Goal: Task Accomplishment & Management: Manage account settings

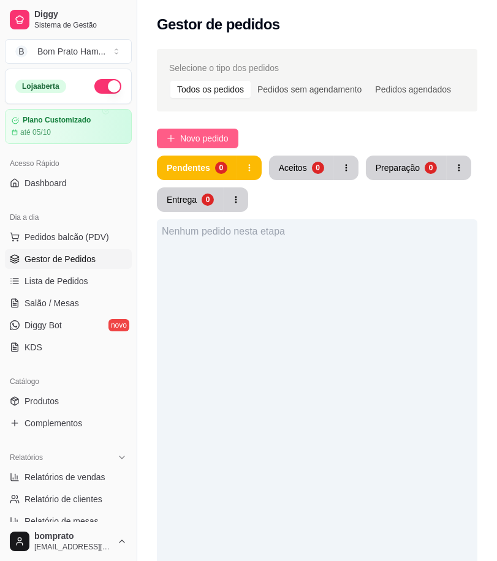
click at [175, 138] on button "Novo pedido" at bounding box center [197, 139] width 81 height 20
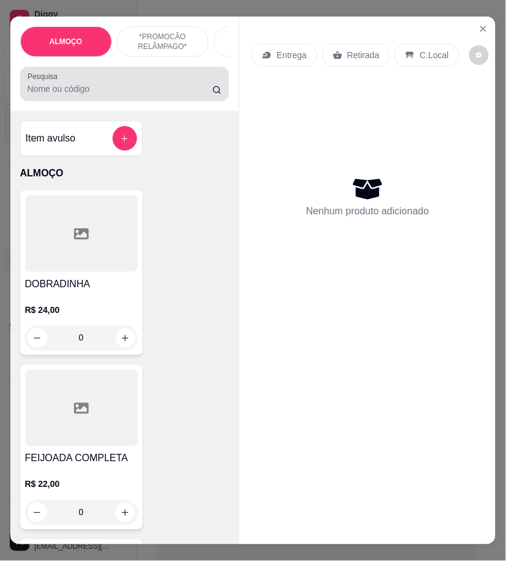
click at [61, 91] on input "Pesquisa" at bounding box center [121, 89] width 186 height 12
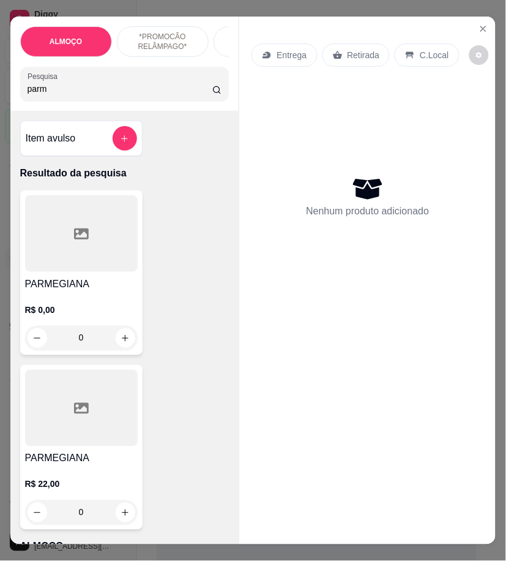
type input "parm"
click at [84, 426] on div at bounding box center [81, 408] width 113 height 77
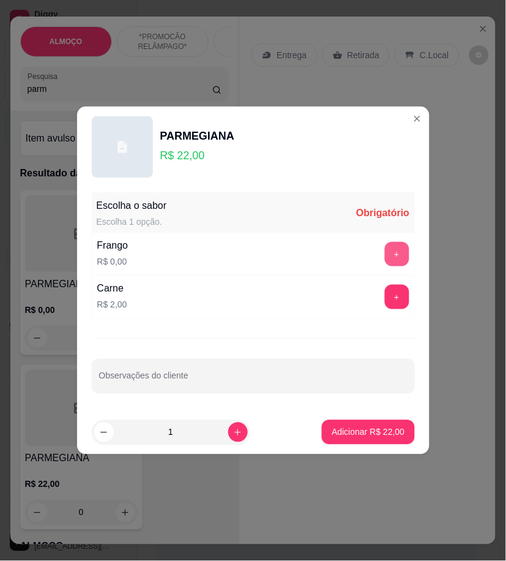
click at [385, 254] on button "+" at bounding box center [397, 254] width 24 height 24
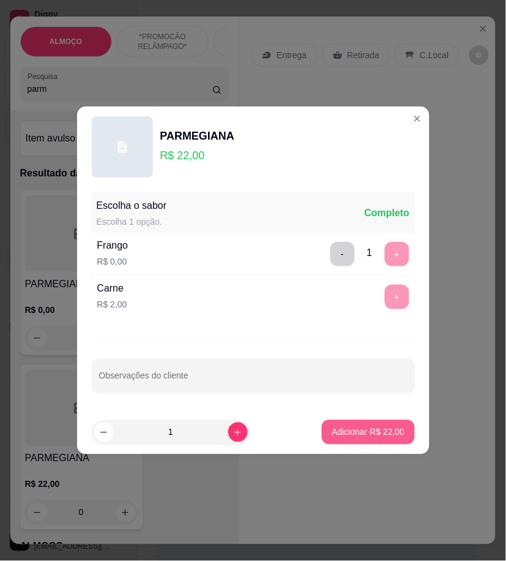
click at [386, 433] on p "Adicionar R$ 22,00" at bounding box center [368, 432] width 73 height 12
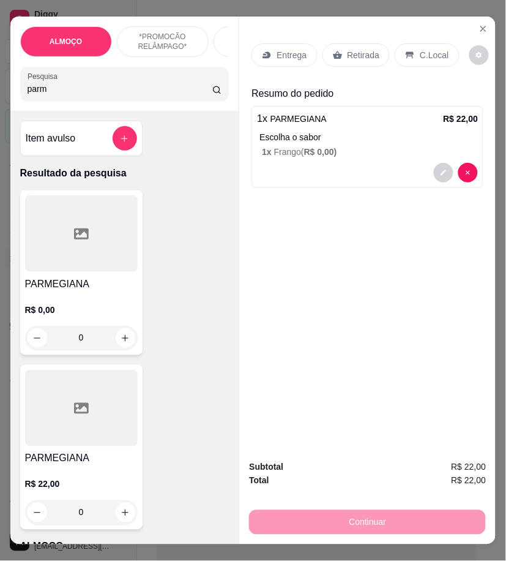
click at [277, 51] on p "Entrega" at bounding box center [292, 55] width 30 height 12
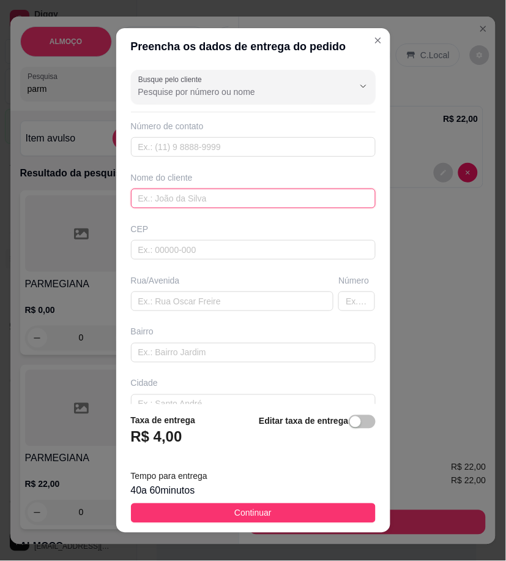
drag, startPoint x: 236, startPoint y: 187, endPoint x: 216, endPoint y: 197, distance: 22.2
paste input "Luana"
type input "Luana"
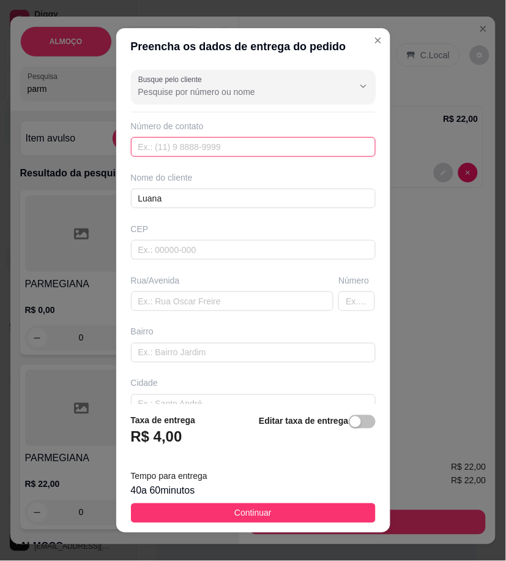
paste input "558 79163-5465"
type input "558 79163-5465"
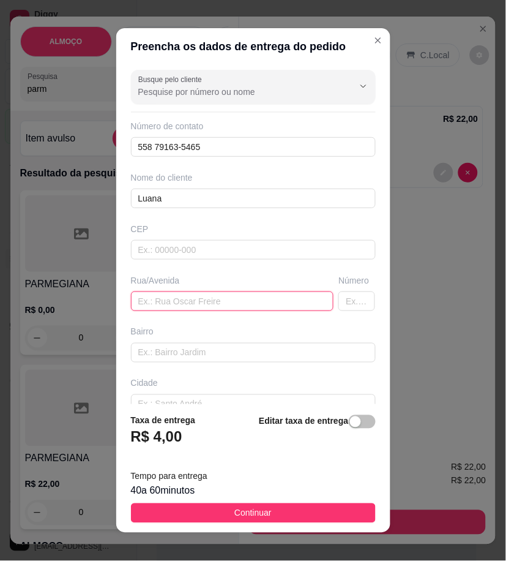
paste input "Rua professor elidio Ramos, 96, nova sertania"
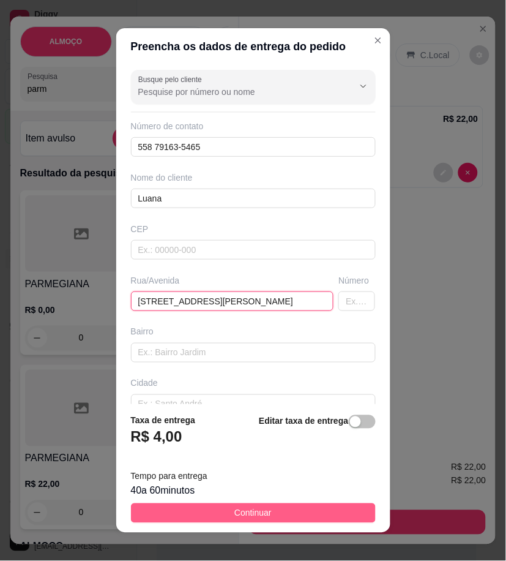
type input "Rua professor elidio Ramos, 96, nova sertania"
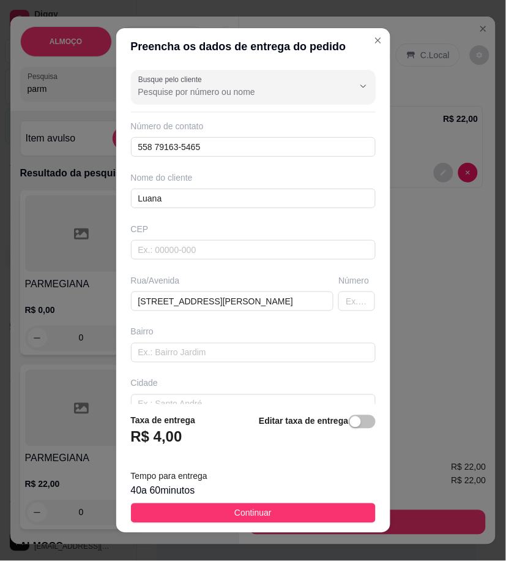
drag, startPoint x: 310, startPoint y: 514, endPoint x: 371, endPoint y: 514, distance: 61.2
click at [310, 514] on button "Continuar" at bounding box center [253, 513] width 245 height 20
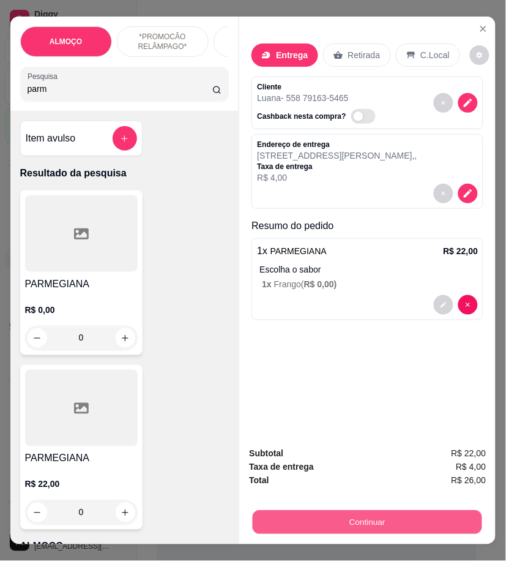
click at [424, 511] on button "Continuar" at bounding box center [368, 522] width 230 height 24
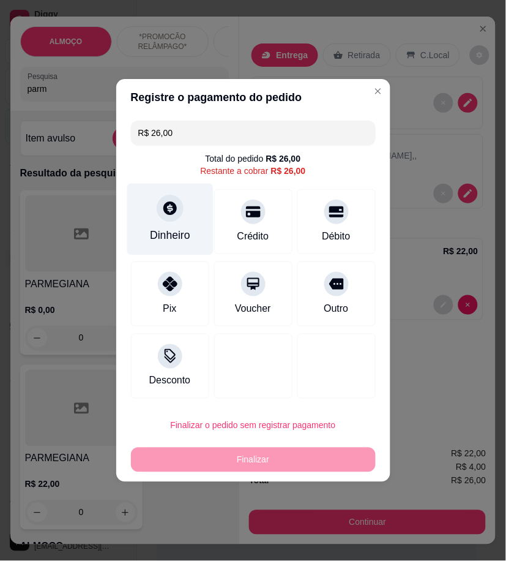
click at [162, 220] on div at bounding box center [170, 208] width 27 height 27
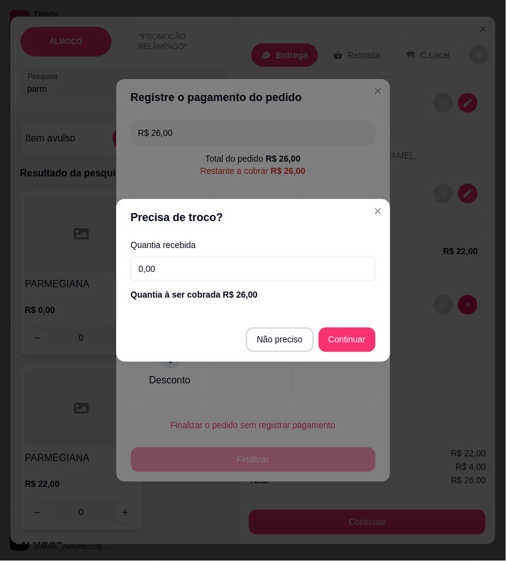
click at [228, 268] on input "0,00" at bounding box center [253, 269] width 245 height 24
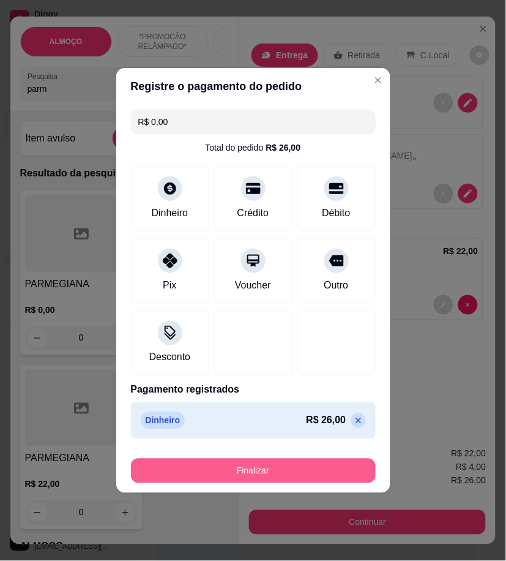
click at [294, 462] on button "Finalizar" at bounding box center [253, 471] width 245 height 24
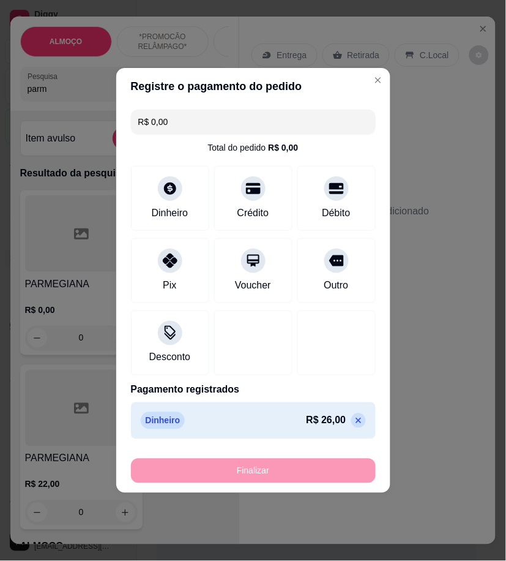
type input "-R$ 26,00"
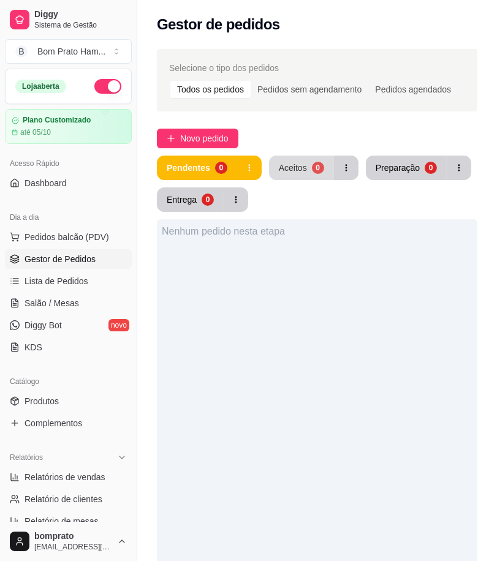
click at [312, 165] on div "0" at bounding box center [318, 168] width 12 height 12
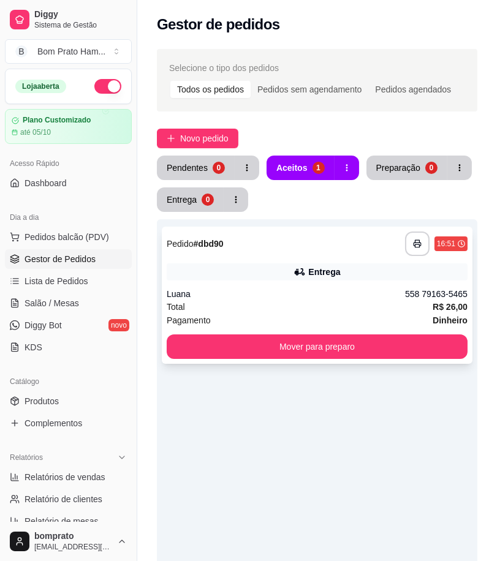
click at [305, 285] on div "**********" at bounding box center [317, 295] width 310 height 137
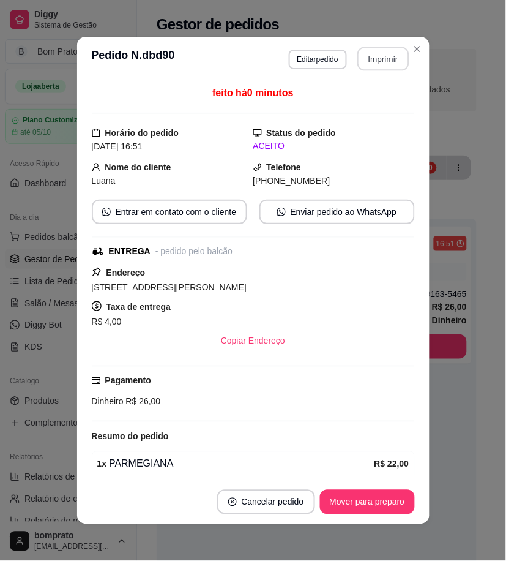
click at [390, 56] on button "Imprimir" at bounding box center [383, 59] width 51 height 24
click at [386, 494] on button "Mover para preparo" at bounding box center [367, 502] width 95 height 24
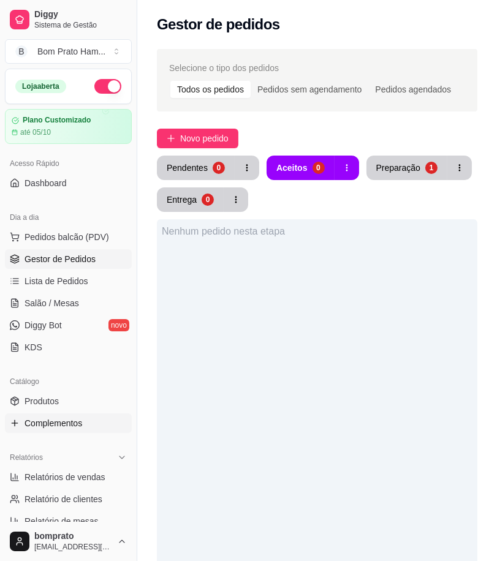
click at [55, 413] on link "Complementos" at bounding box center [68, 423] width 127 height 20
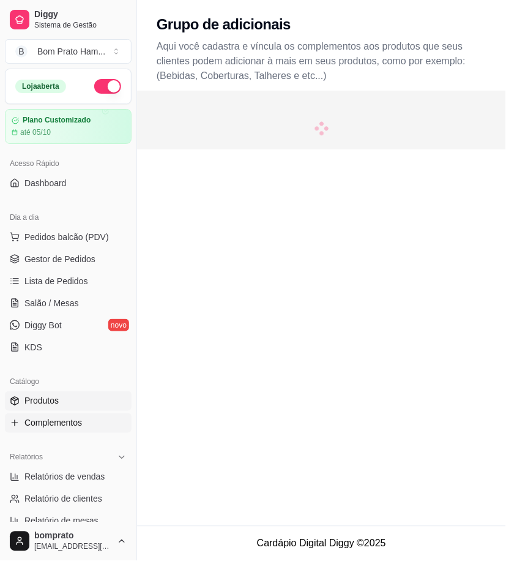
click at [55, 411] on link "Produtos" at bounding box center [68, 401] width 127 height 20
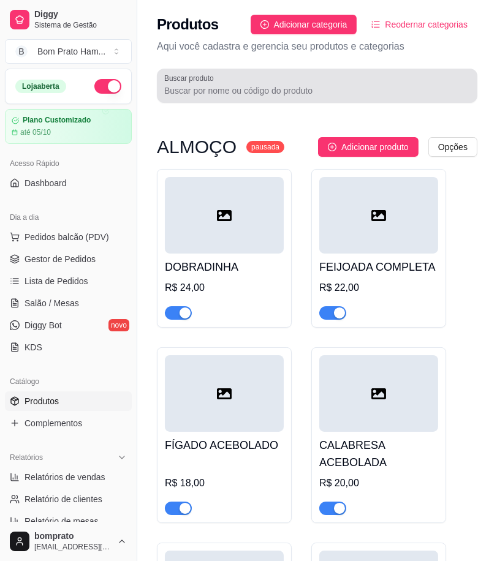
click at [278, 86] on input "Buscar produto" at bounding box center [317, 91] width 306 height 12
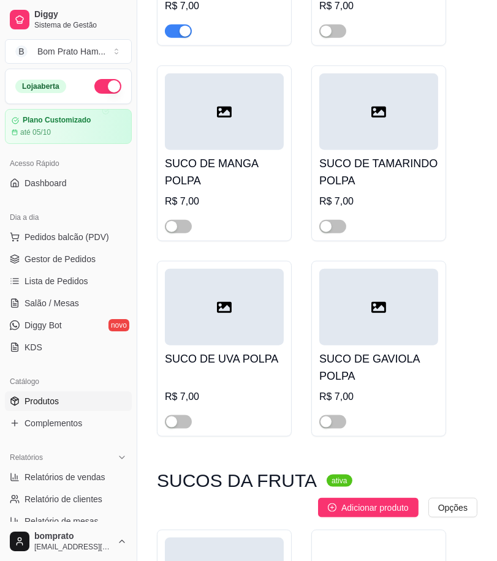
scroll to position [1361, 0]
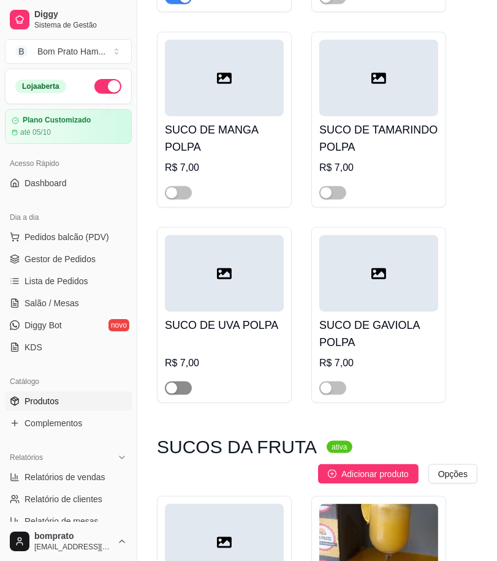
type input "suco"
click at [180, 382] on span "button" at bounding box center [178, 387] width 27 height 13
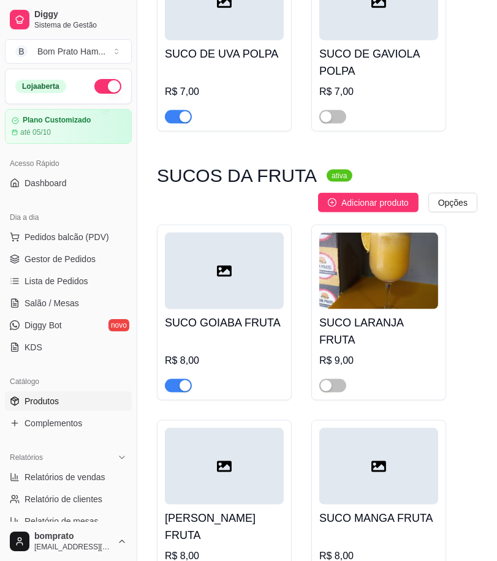
scroll to position [1700, 0]
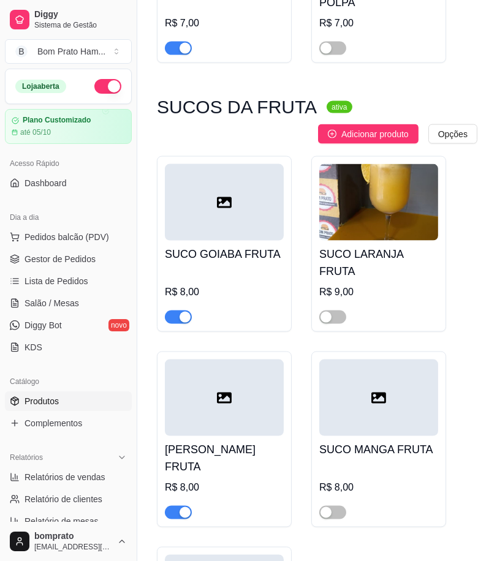
click at [184, 507] on div "button" at bounding box center [184, 512] width 11 height 11
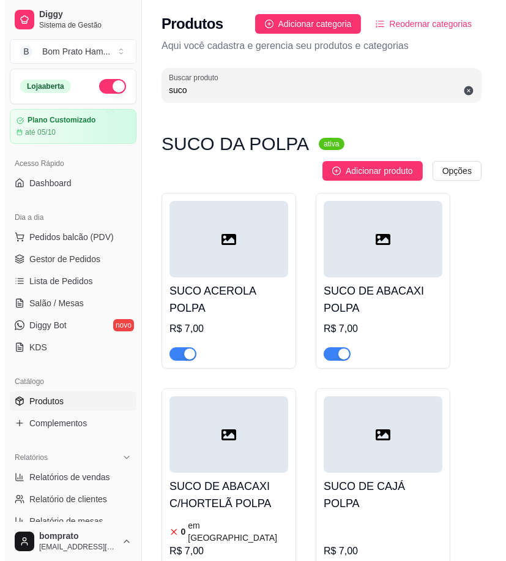
scroll to position [0, 0]
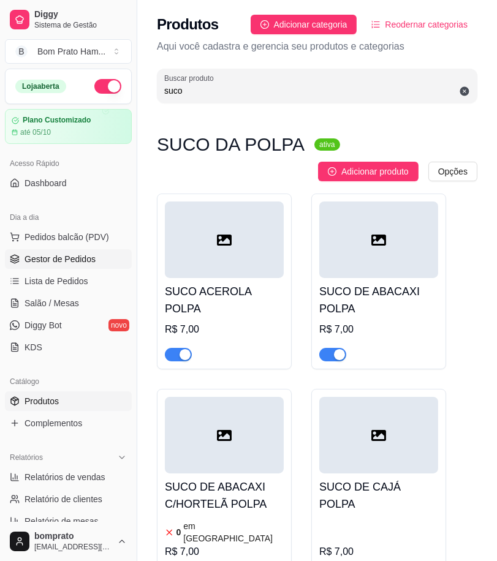
click at [82, 263] on span "Gestor de Pedidos" at bounding box center [59, 259] width 71 height 12
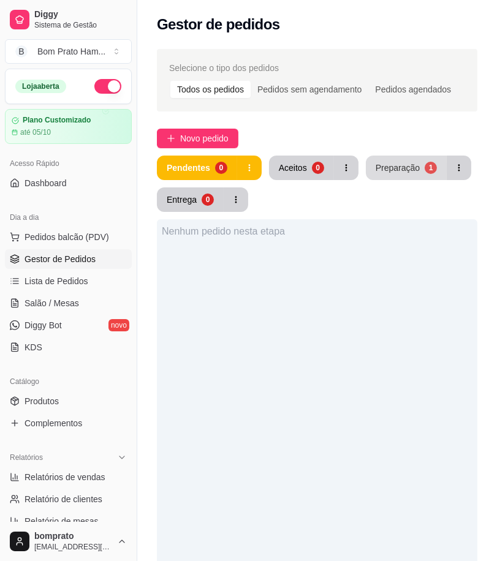
click at [412, 168] on div "Preparação" at bounding box center [397, 168] width 44 height 12
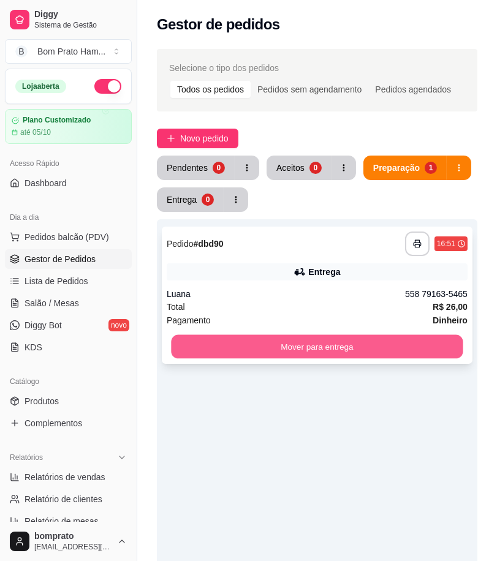
click at [454, 346] on button "Mover para entrega" at bounding box center [316, 347] width 291 height 24
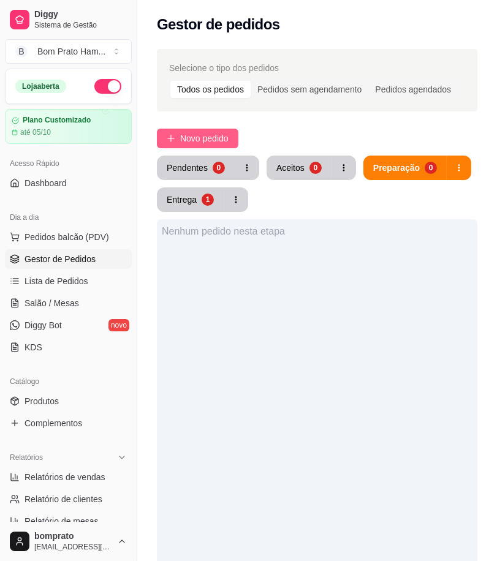
click at [205, 137] on span "Novo pedido" at bounding box center [204, 138] width 48 height 13
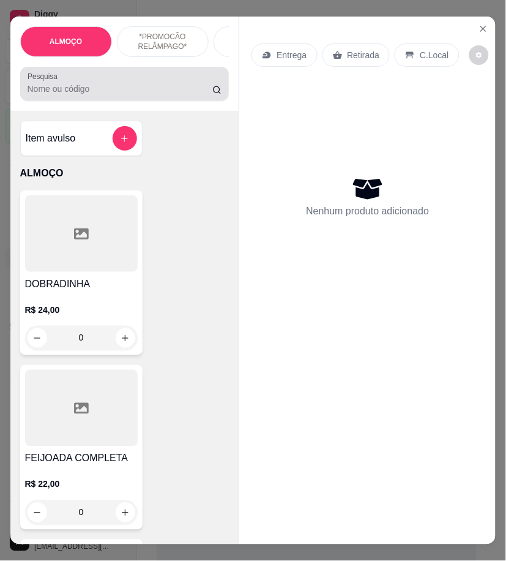
click at [138, 86] on div at bounding box center [125, 84] width 195 height 24
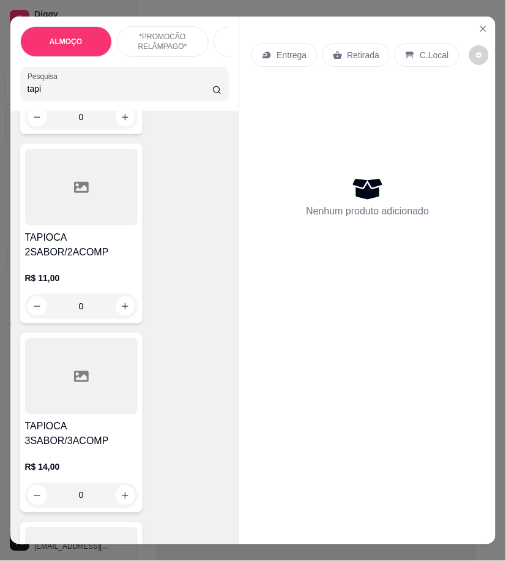
scroll to position [204, 0]
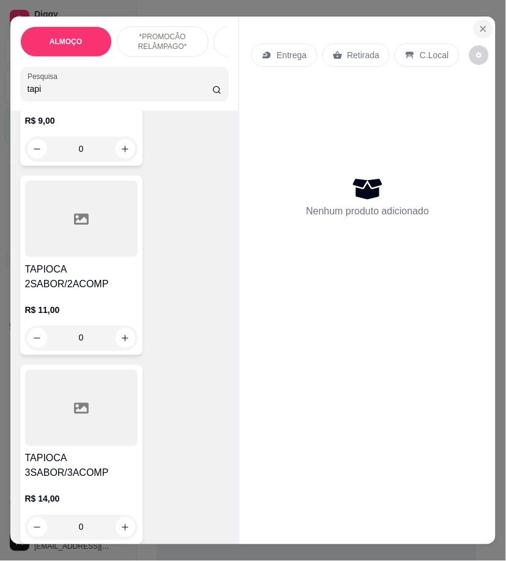
type input "tapi"
click at [476, 29] on button "Close" at bounding box center [484, 29] width 20 height 20
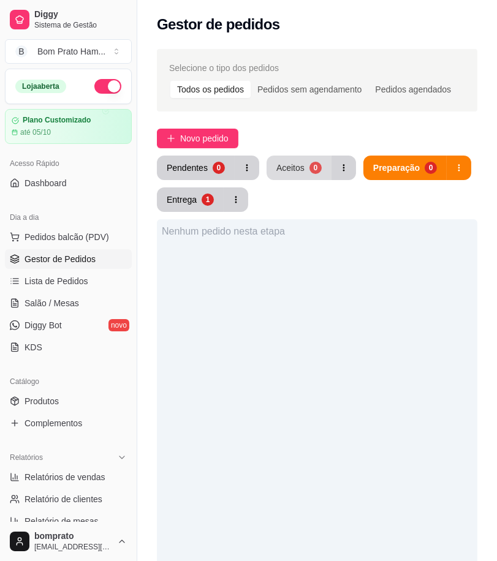
click at [305, 165] on button "Aceitos 0" at bounding box center [298, 168] width 65 height 24
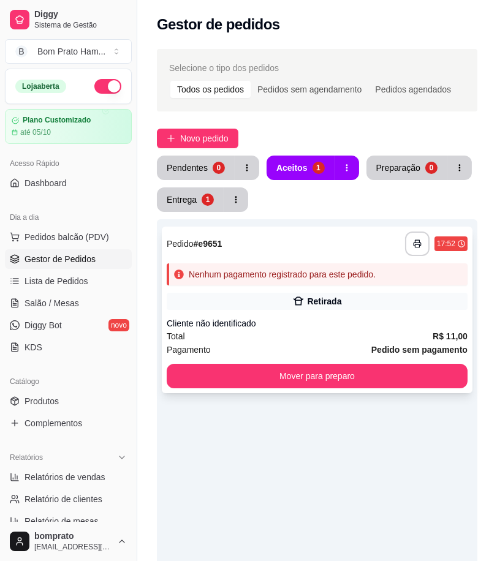
click at [325, 307] on div "Retirada" at bounding box center [317, 301] width 301 height 17
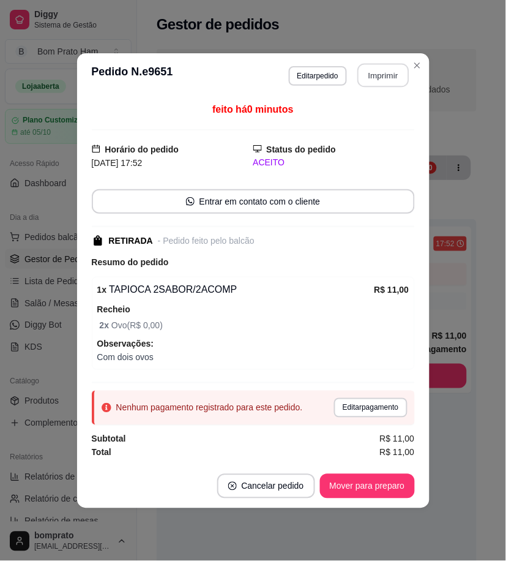
click at [380, 72] on button "Imprimir" at bounding box center [383, 75] width 51 height 24
click at [389, 84] on button "Imprimir" at bounding box center [383, 75] width 51 height 24
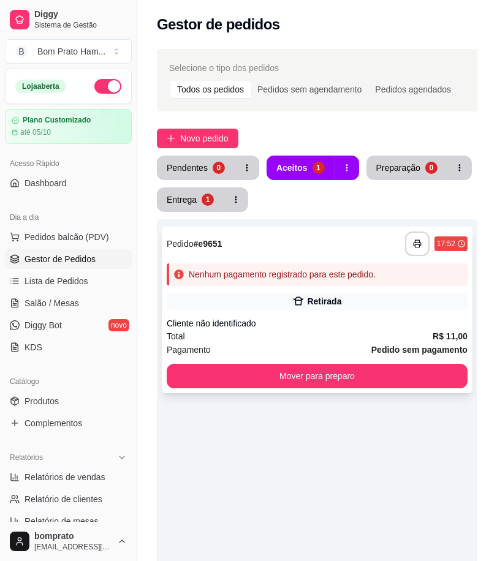
click at [382, 272] on div "Nenhum pagamento registrado para este pedido." at bounding box center [317, 274] width 301 height 22
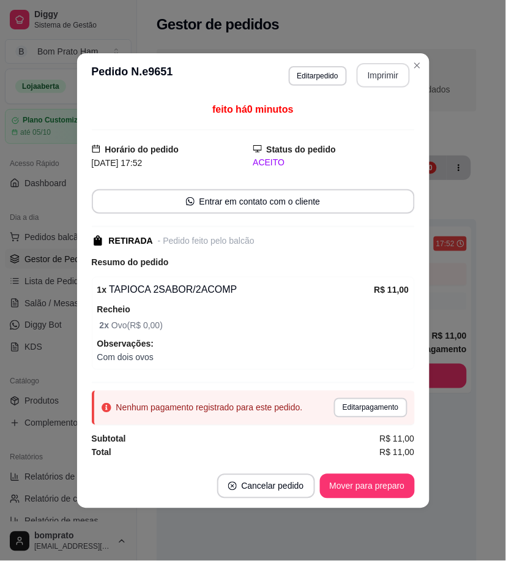
click at [378, 80] on button "Imprimir" at bounding box center [383, 75] width 53 height 24
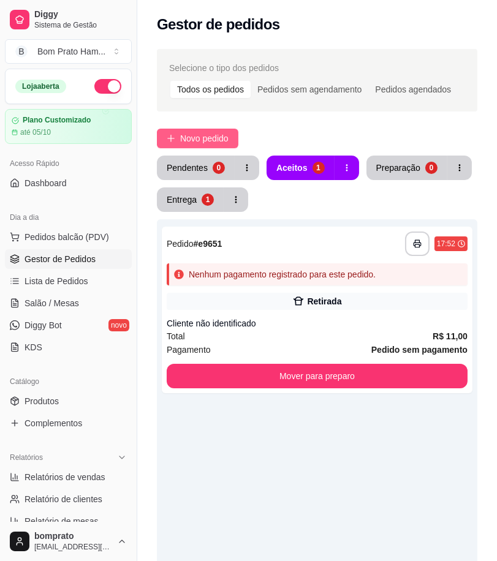
click at [209, 141] on span "Novo pedido" at bounding box center [204, 138] width 48 height 13
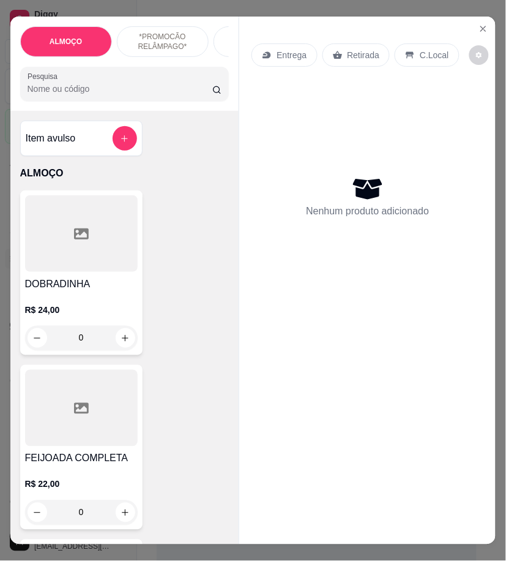
click at [119, 107] on div "ALMOÇO *PROMOCÃO RELÂMPAGO* HAMBÚRGUER TRADICIONAL HAMBÚRGUER ARTESANAL BATATA …" at bounding box center [124, 64] width 229 height 94
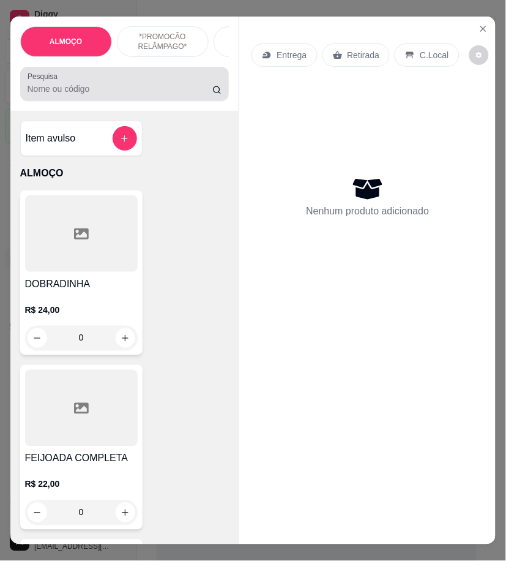
click at [119, 96] on div at bounding box center [125, 84] width 195 height 24
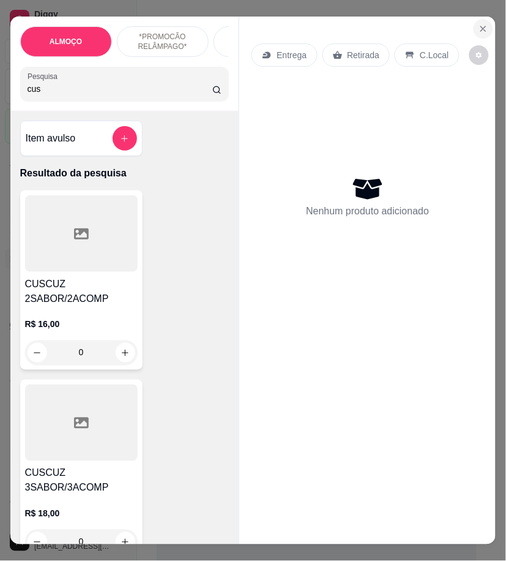
type input "cus"
click at [479, 24] on icon "Close" at bounding box center [484, 29] width 10 height 10
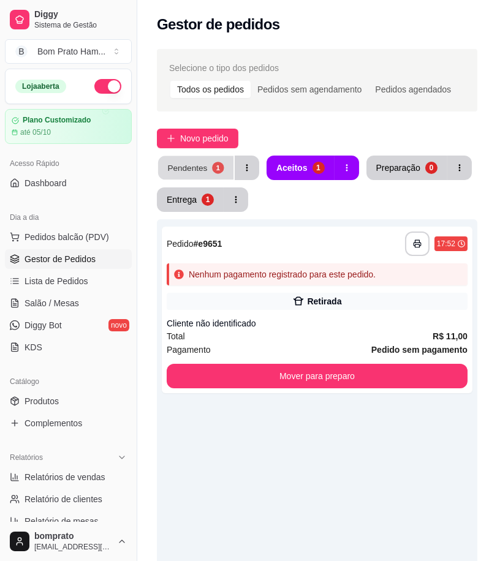
click at [206, 162] on button "Pendentes 1" at bounding box center [195, 168] width 75 height 24
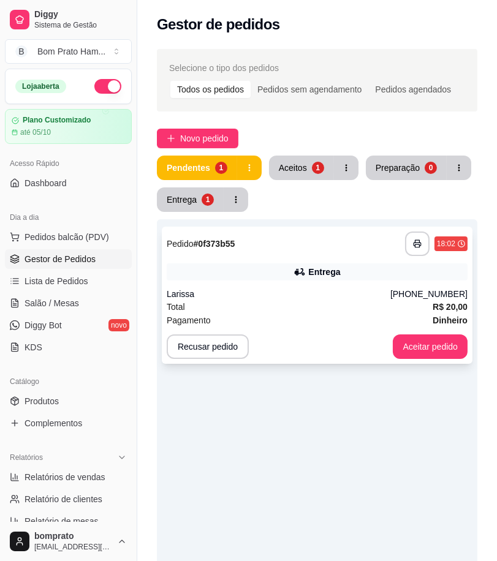
click at [332, 286] on div "**********" at bounding box center [317, 295] width 310 height 137
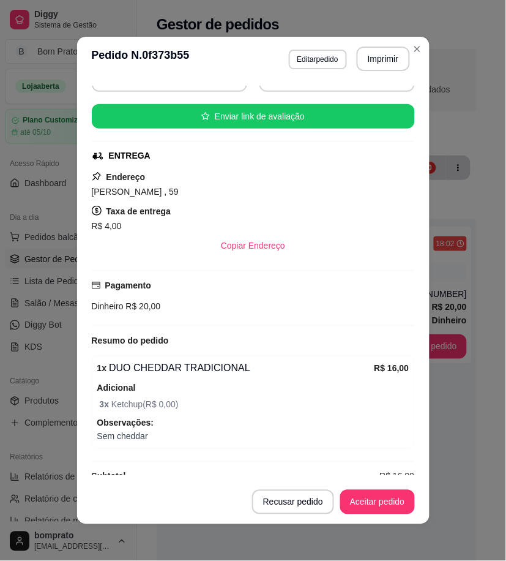
scroll to position [154, 0]
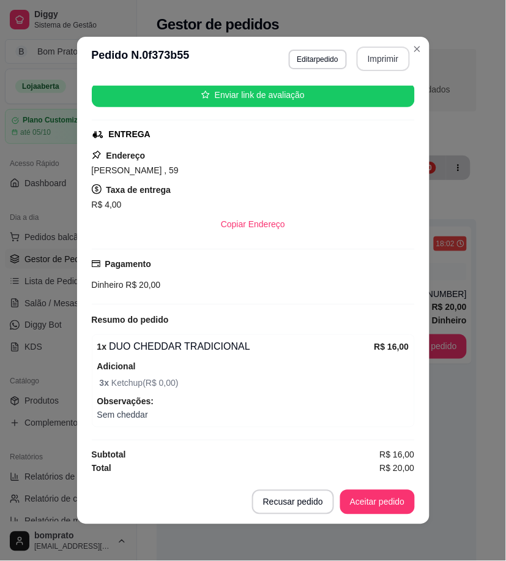
click at [389, 62] on button "Imprimir" at bounding box center [383, 59] width 53 height 24
click at [385, 497] on button "Aceitar pedido" at bounding box center [378, 502] width 72 height 24
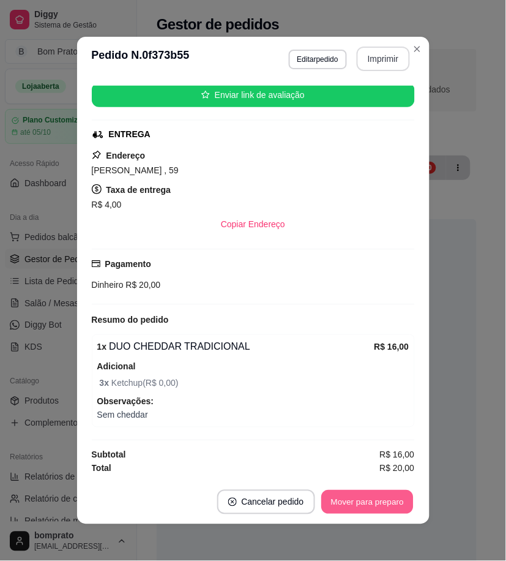
click at [385, 498] on button "Mover para preparo" at bounding box center [367, 502] width 92 height 24
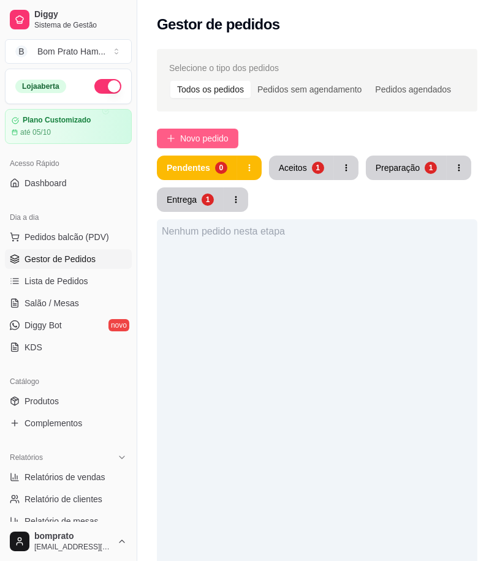
click at [203, 130] on button "Novo pedido" at bounding box center [197, 139] width 81 height 20
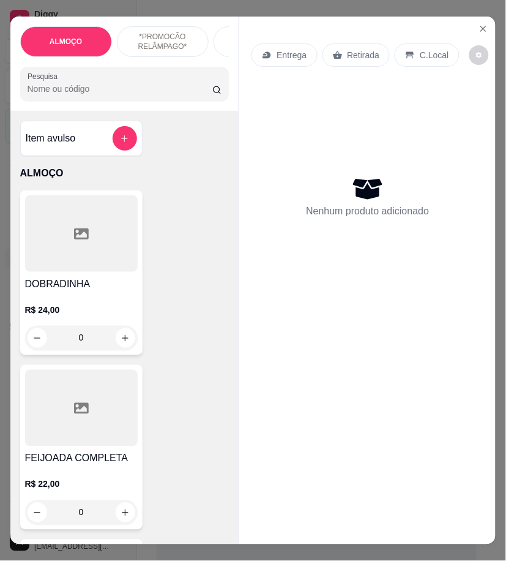
click at [43, 95] on input "Pesquisa" at bounding box center [121, 89] width 186 height 12
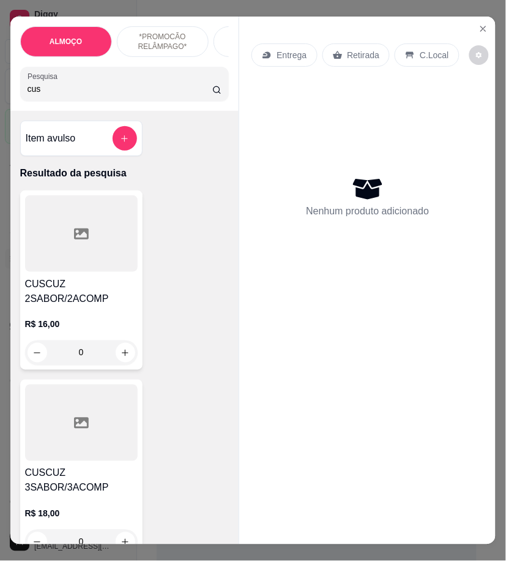
click at [108, 282] on h4 "CUSCUZ 2SABOR/2ACOMP" at bounding box center [81, 291] width 113 height 29
click at [35, 95] on input "cus" at bounding box center [121, 89] width 186 height 12
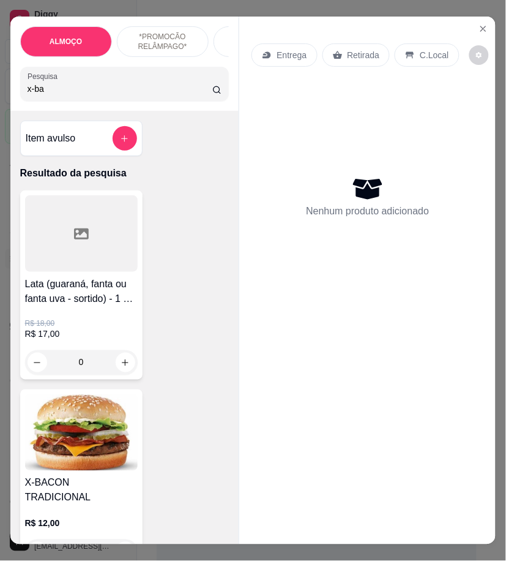
type input "x-ba"
click at [107, 427] on img at bounding box center [81, 432] width 113 height 77
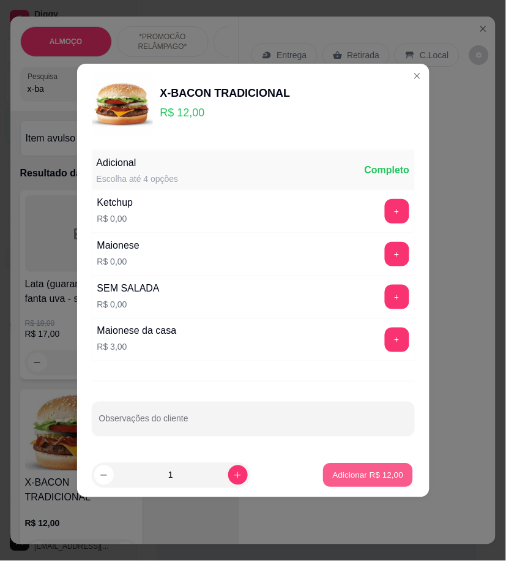
click at [389, 473] on p "Adicionar R$ 12,00" at bounding box center [368, 475] width 71 height 12
type input "1"
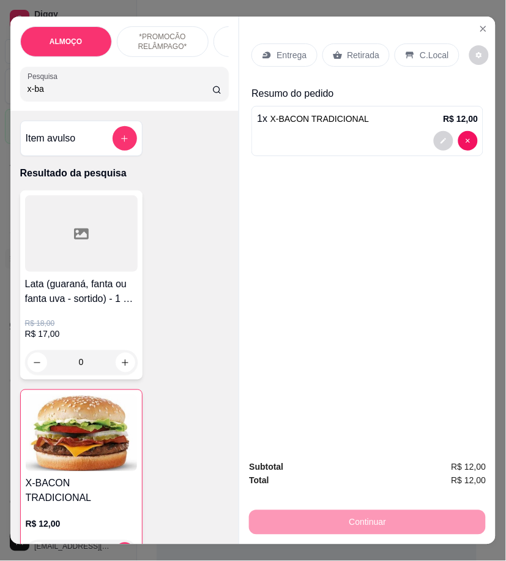
click at [69, 95] on input "x-ba" at bounding box center [121, 89] width 186 height 12
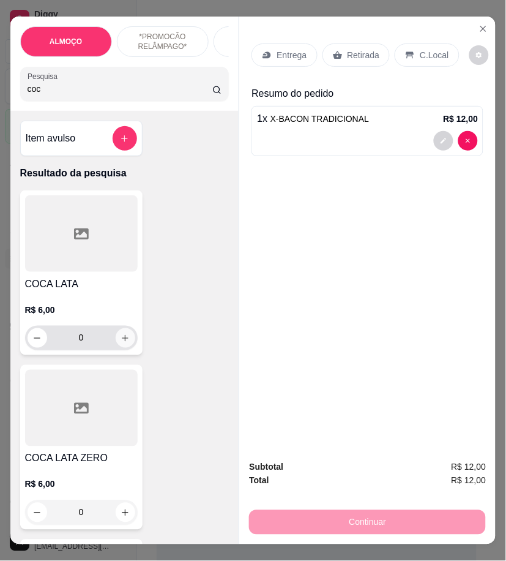
type input "coc"
click at [121, 340] on icon "increase-product-quantity" at bounding box center [125, 338] width 9 height 9
type input "1"
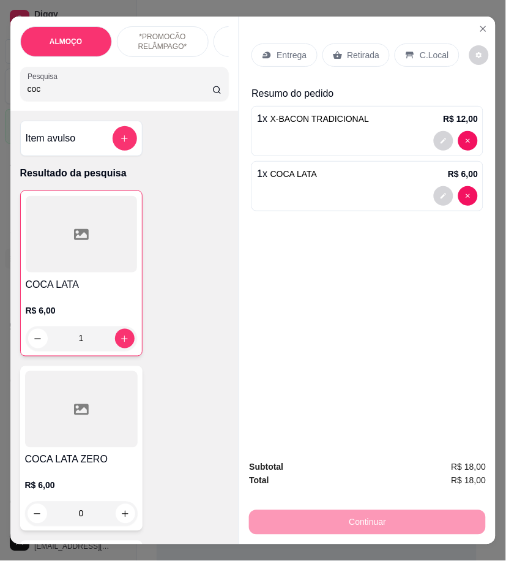
click at [277, 49] on p "Entrega" at bounding box center [292, 55] width 30 height 12
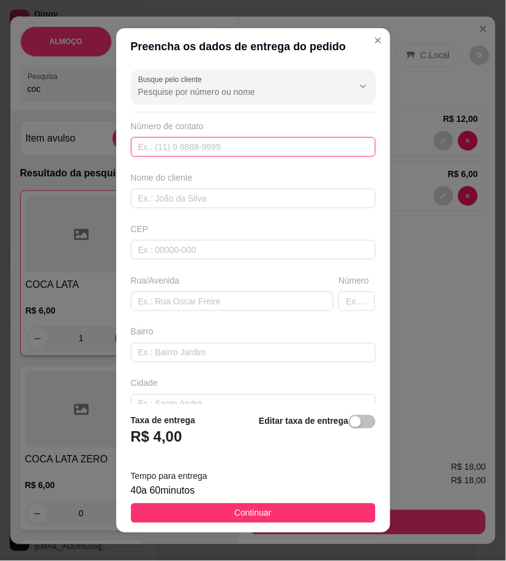
paste input "557 59224-8943"
type input "557 59224-8943"
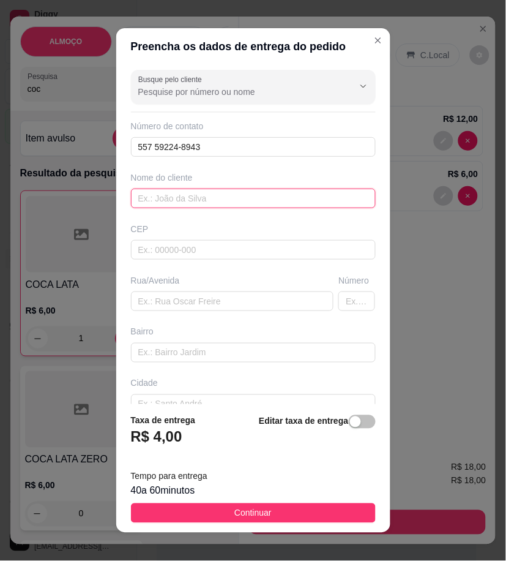
paste input "Jarlan"
type input "Jarlan"
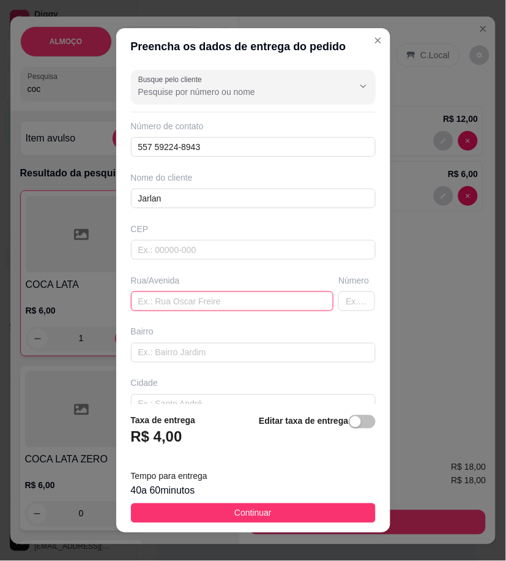
paste input "Na pousada moxotó"
click at [144, 302] on input "Na pousada moxotó" at bounding box center [232, 301] width 203 height 20
click at [133, 302] on input "pousada moxotó" at bounding box center [232, 301] width 203 height 20
click at [137, 302] on input "pousada moxotó" at bounding box center [232, 301] width 203 height 20
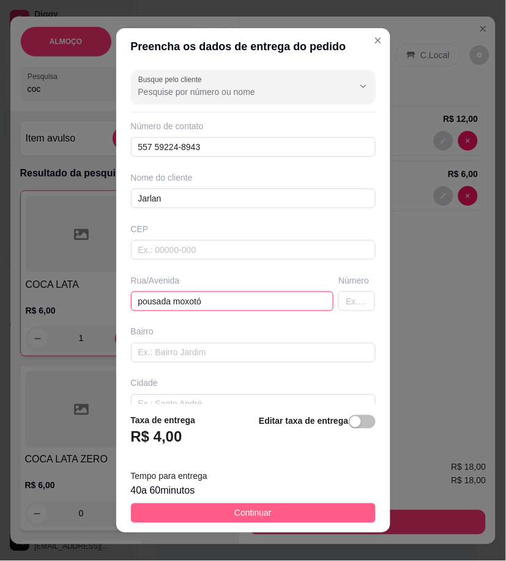
type input "pousada moxotó"
click at [346, 509] on button "Continuar" at bounding box center [253, 513] width 245 height 20
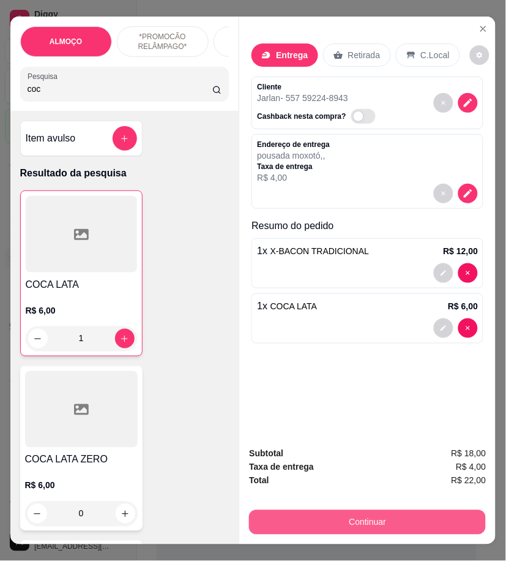
click at [460, 520] on button "Continuar" at bounding box center [367, 522] width 237 height 24
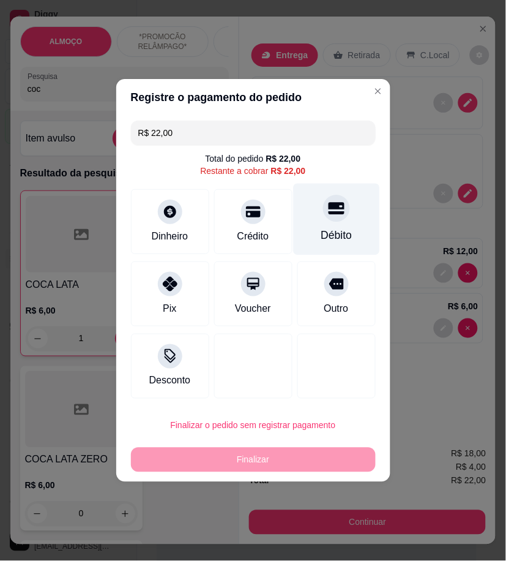
click at [337, 249] on div "Débito" at bounding box center [336, 220] width 86 height 72
type input "R$ 0,00"
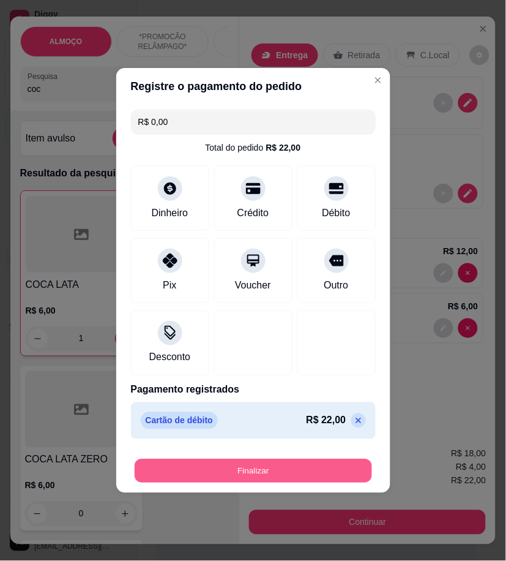
click at [320, 473] on button "Finalizar" at bounding box center [254, 471] width 238 height 24
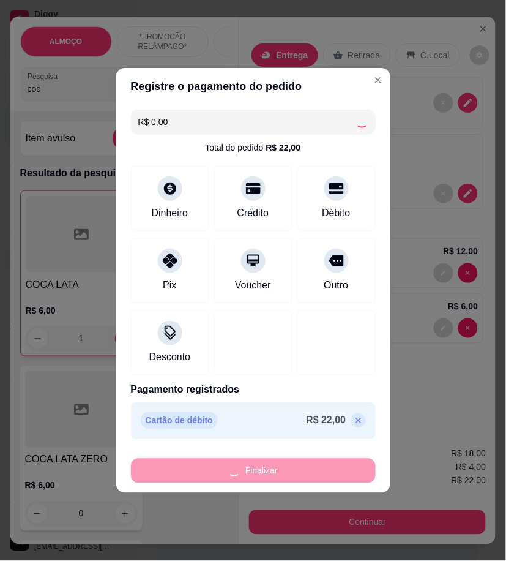
type input "0"
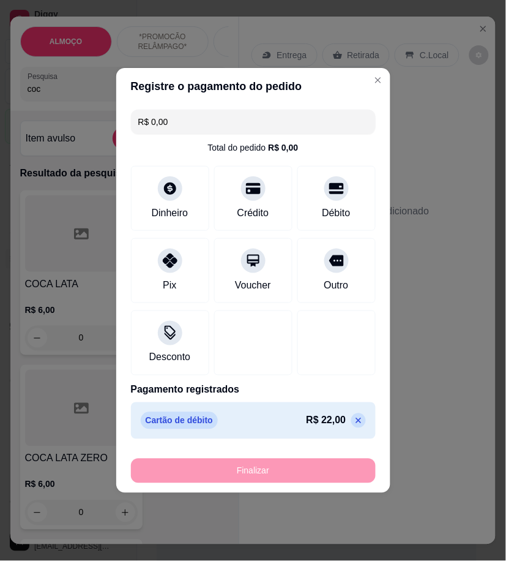
type input "-R$ 22,00"
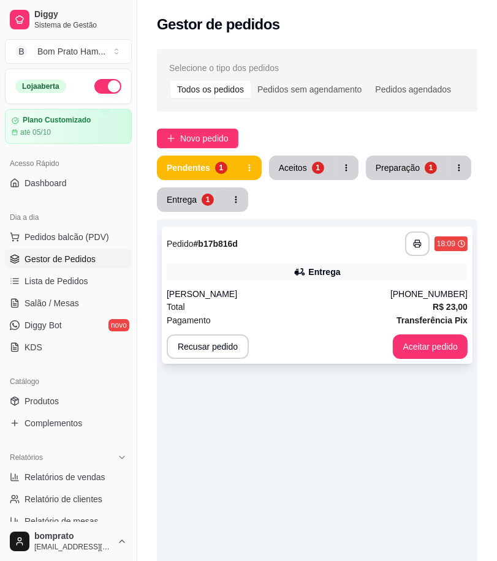
click at [337, 291] on div "[PERSON_NAME]" at bounding box center [279, 294] width 224 height 12
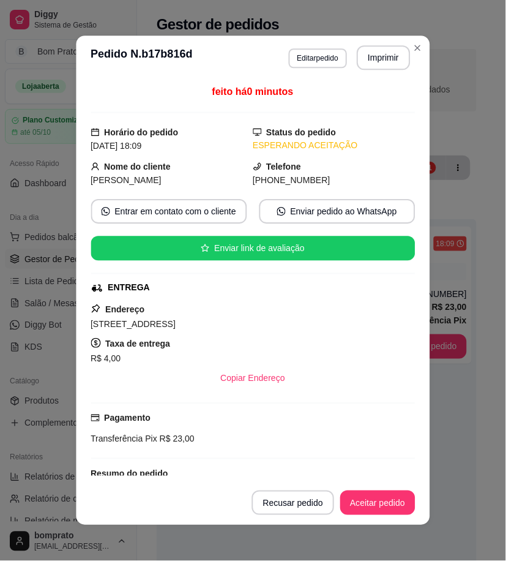
scroll to position [125, 0]
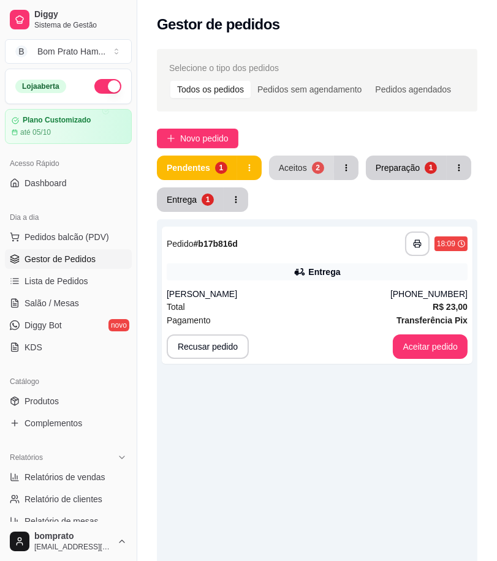
click at [299, 165] on div "Aceitos" at bounding box center [293, 168] width 28 height 12
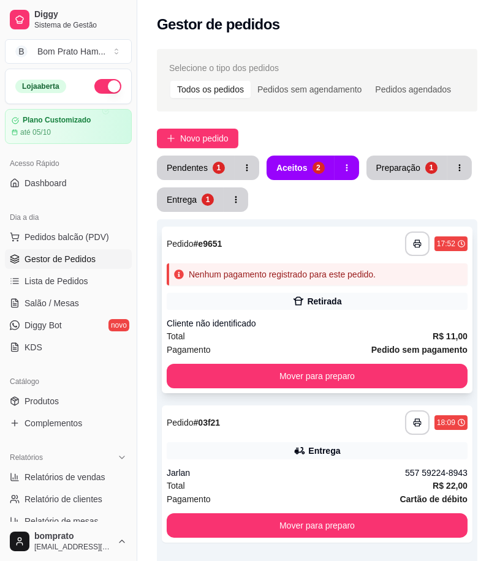
click at [302, 309] on div "Retirada" at bounding box center [317, 301] width 301 height 17
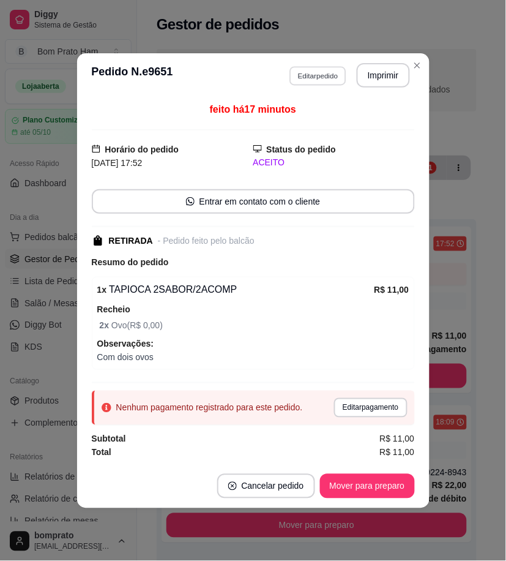
click at [310, 81] on button "Editar pedido" at bounding box center [318, 75] width 57 height 19
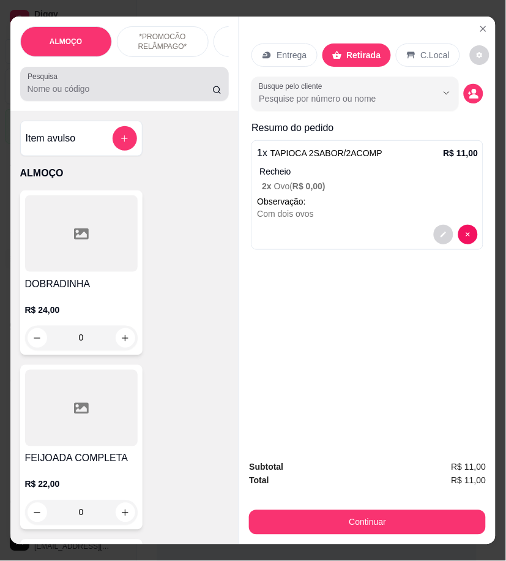
click at [118, 101] on div "Pesquisa" at bounding box center [124, 84] width 209 height 34
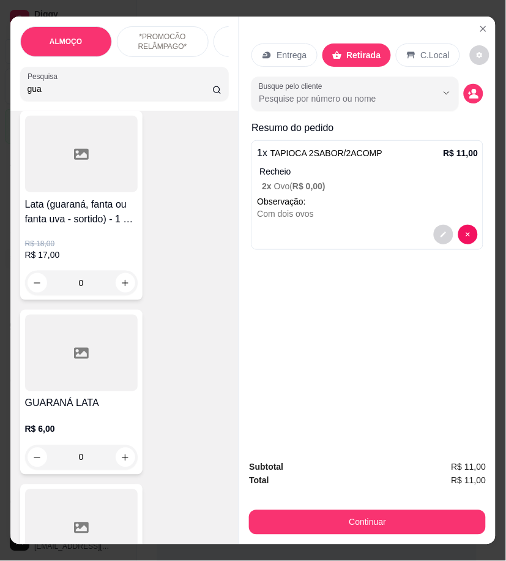
scroll to position [272, 0]
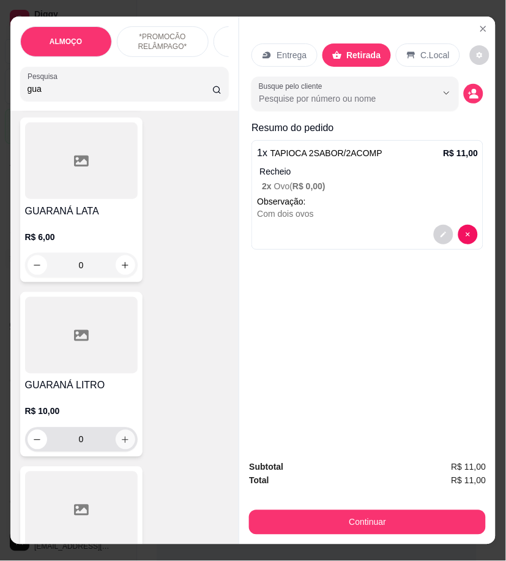
type input "gua"
click at [122, 444] on icon "increase-product-quantity" at bounding box center [125, 439] width 9 height 9
type input "1"
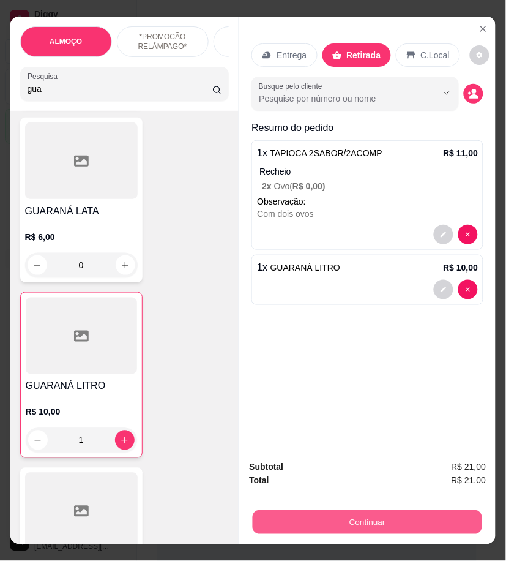
click at [347, 520] on button "Continuar" at bounding box center [368, 522] width 230 height 24
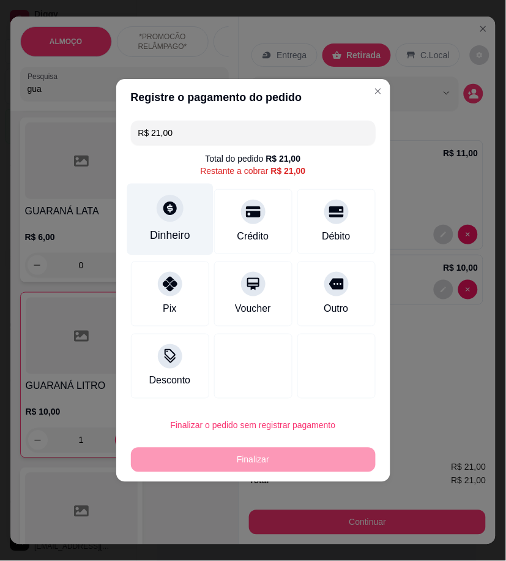
click at [197, 238] on div "Dinheiro" at bounding box center [170, 220] width 86 height 72
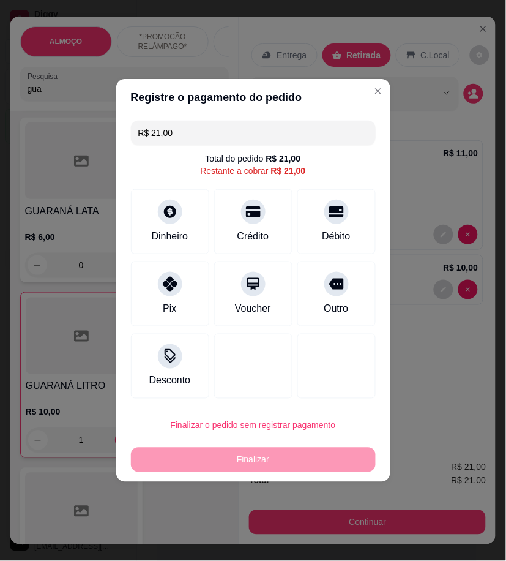
click at [269, 271] on input "0,00" at bounding box center [252, 269] width 245 height 24
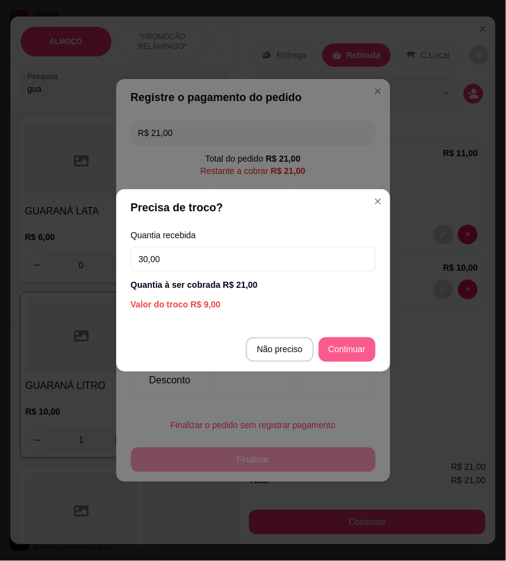
type input "30,00"
type input "R$ 0,00"
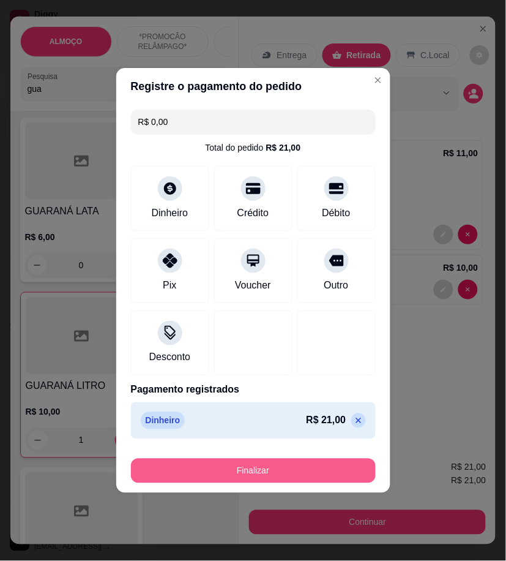
click at [337, 474] on button "Finalizar" at bounding box center [253, 471] width 245 height 24
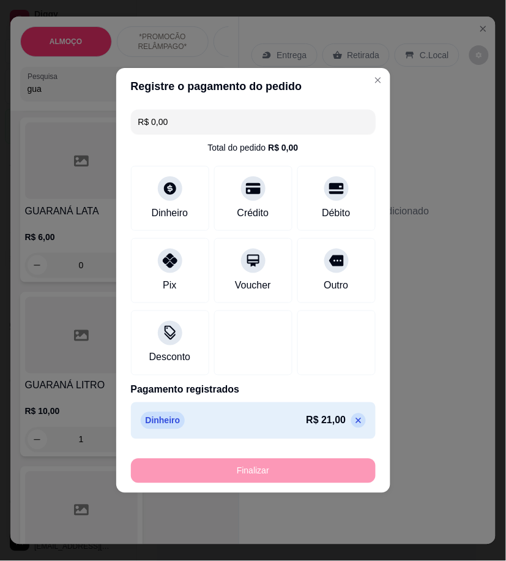
type input "0"
type input "-R$ 21,00"
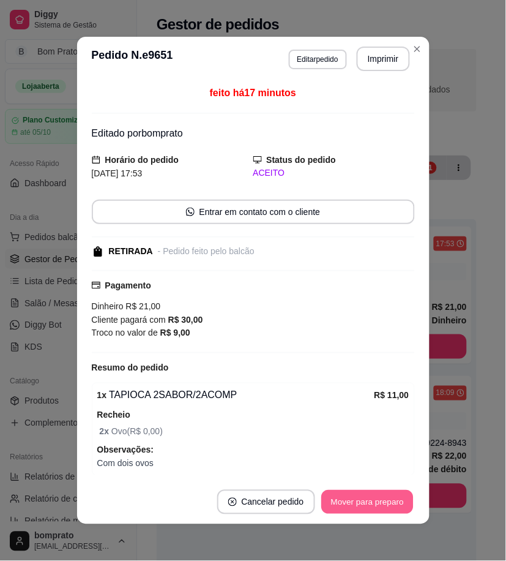
click at [393, 499] on button "Mover para preparo" at bounding box center [367, 502] width 92 height 24
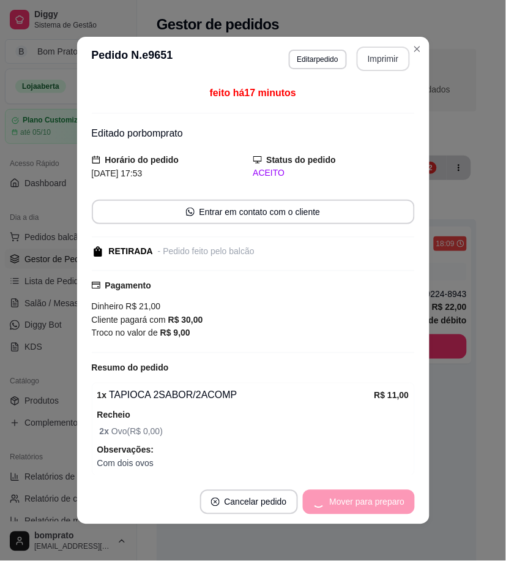
click at [370, 60] on button "Imprimir" at bounding box center [383, 59] width 53 height 24
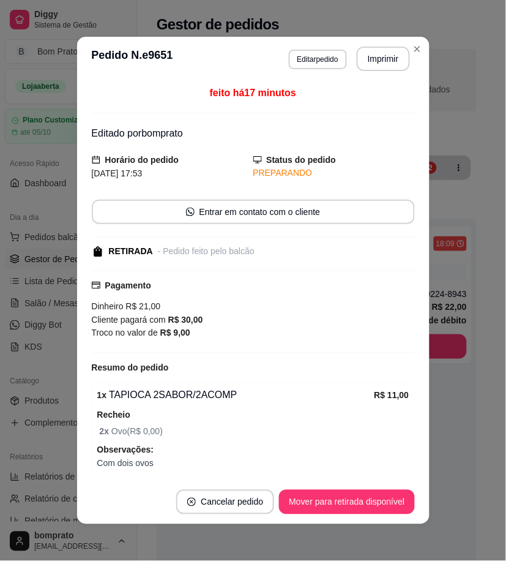
scroll to position [0, 0]
click at [377, 497] on button "Mover para retirada disponível" at bounding box center [346, 502] width 135 height 24
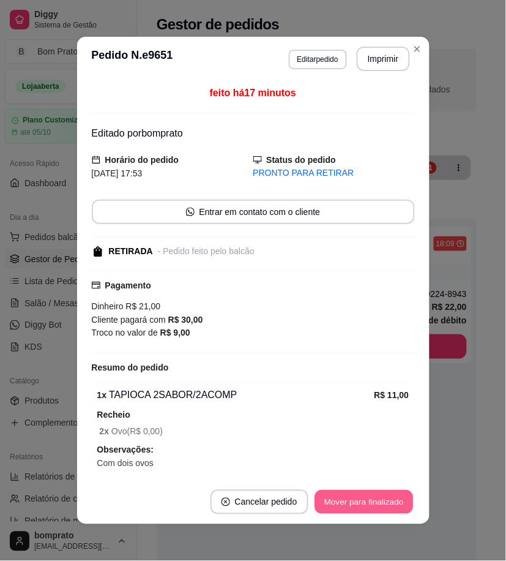
click at [377, 497] on button "Mover para finalizado" at bounding box center [364, 502] width 99 height 24
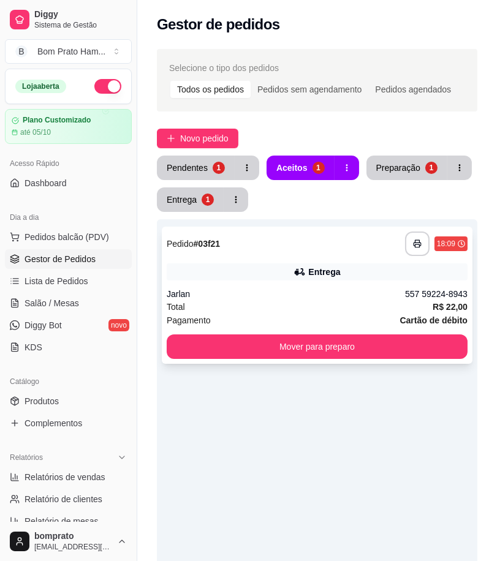
drag, startPoint x: 278, startPoint y: 256, endPoint x: 289, endPoint y: 254, distance: 11.3
click at [289, 254] on div "**********" at bounding box center [317, 295] width 310 height 137
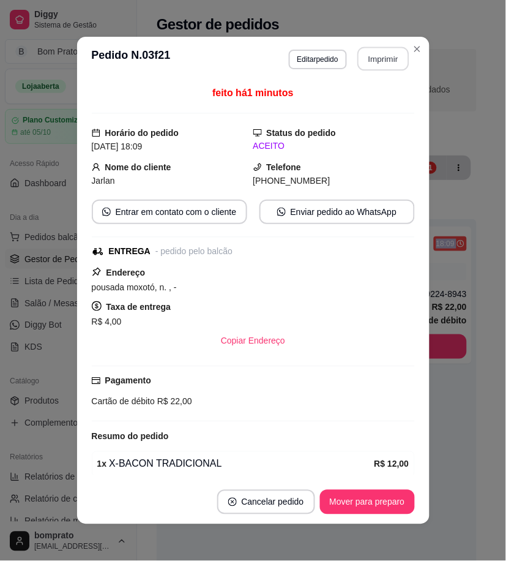
click at [380, 59] on button "Imprimir" at bounding box center [383, 59] width 51 height 24
click at [375, 516] on footer "Cancelar pedido Mover para preparo" at bounding box center [253, 502] width 353 height 44
click at [382, 497] on button "Mover para preparo" at bounding box center [367, 502] width 95 height 24
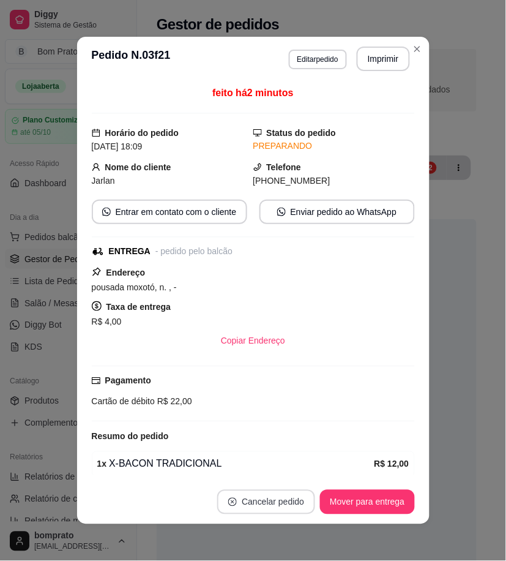
click at [253, 504] on button "Cancelar pedido" at bounding box center [266, 502] width 98 height 24
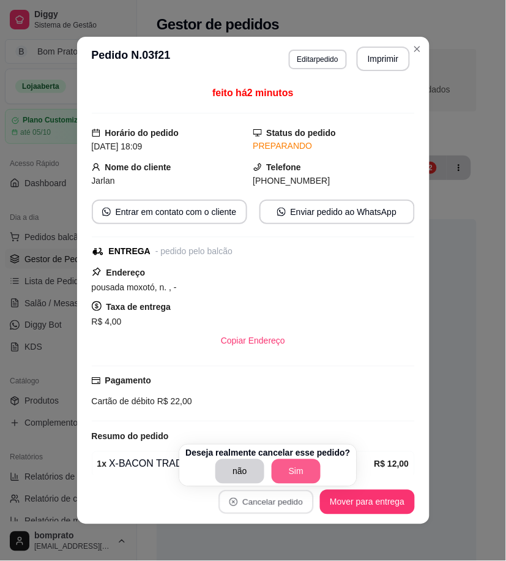
click at [299, 472] on button "Sim" at bounding box center [296, 471] width 49 height 24
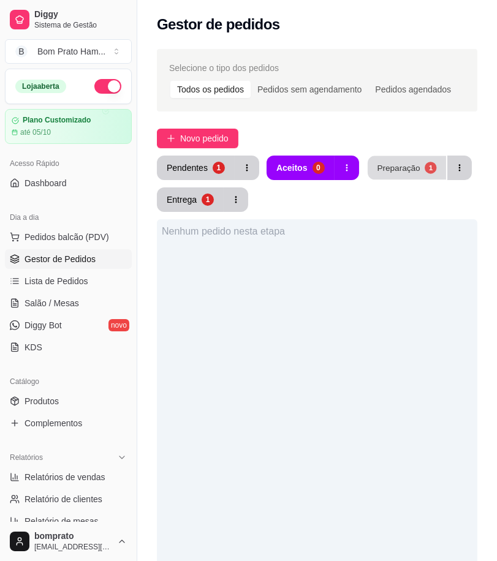
click at [401, 173] on div "Preparação" at bounding box center [398, 168] width 43 height 12
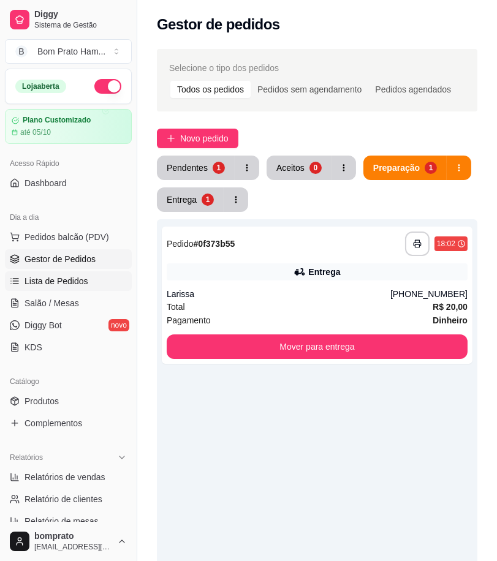
click at [89, 284] on link "Lista de Pedidos" at bounding box center [68, 281] width 127 height 20
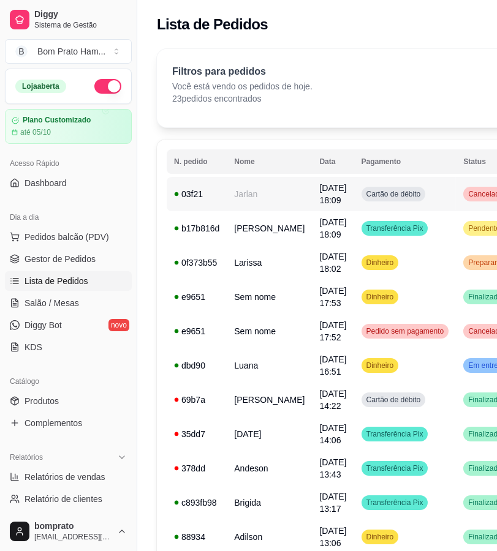
click at [316, 197] on td "28/09/25 às 18:09" at bounding box center [333, 194] width 42 height 34
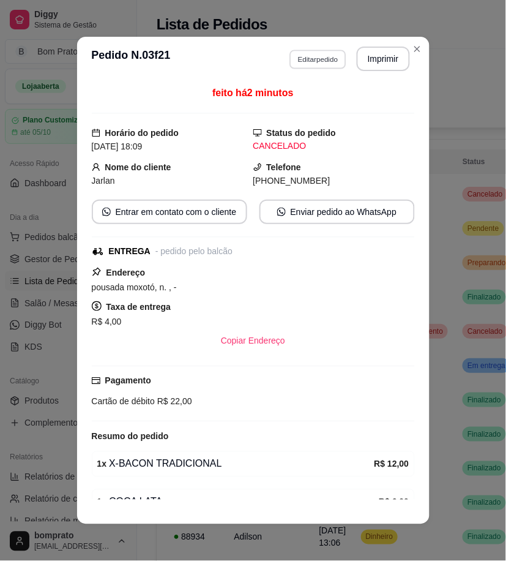
click at [305, 56] on button "Editar pedido" at bounding box center [318, 59] width 57 height 19
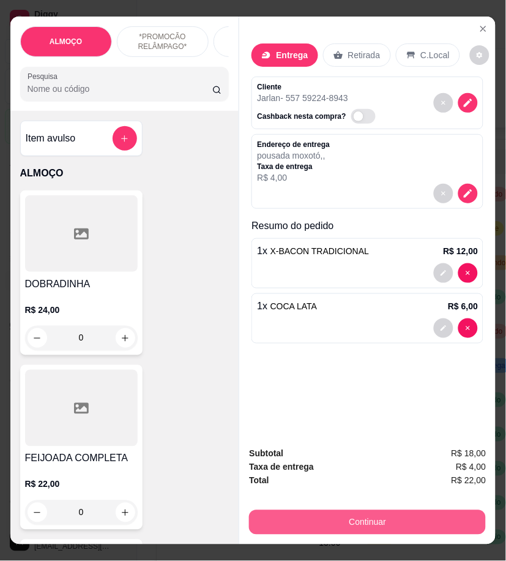
click at [397, 522] on button "Continuar" at bounding box center [367, 522] width 237 height 24
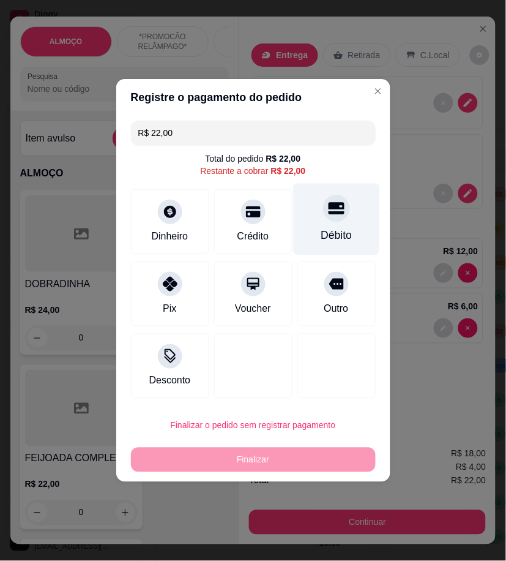
click at [319, 247] on div "Débito" at bounding box center [336, 220] width 86 height 72
type input "R$ 0,00"
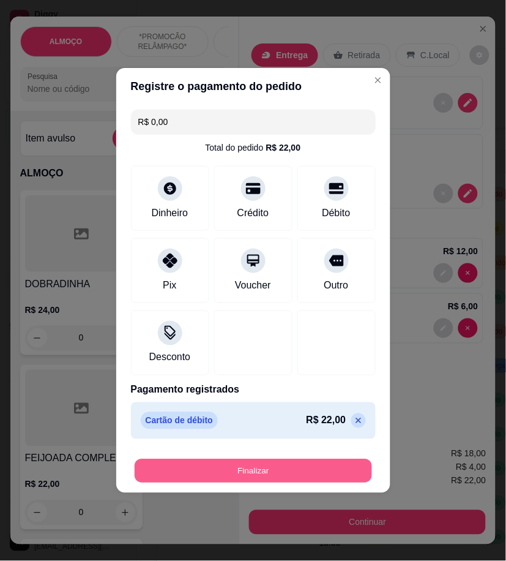
click at [332, 469] on button "Finalizar" at bounding box center [254, 471] width 238 height 24
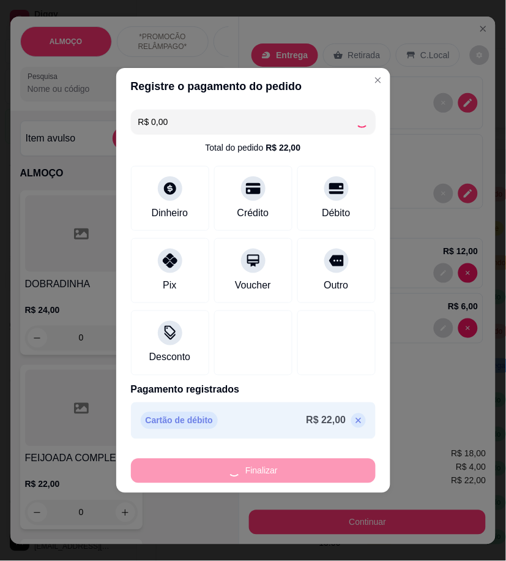
type input "0"
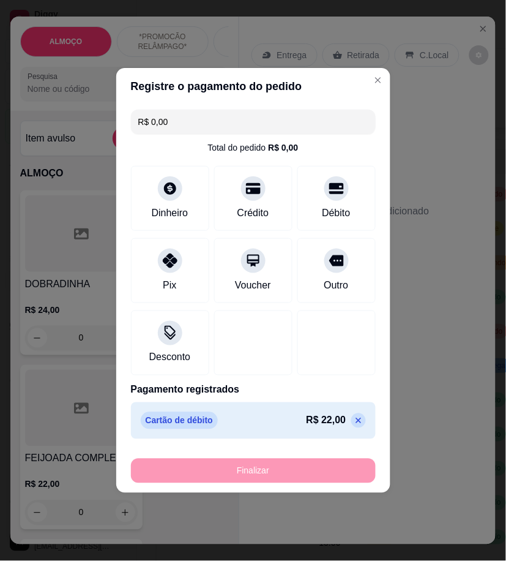
type input "-R$ 22,00"
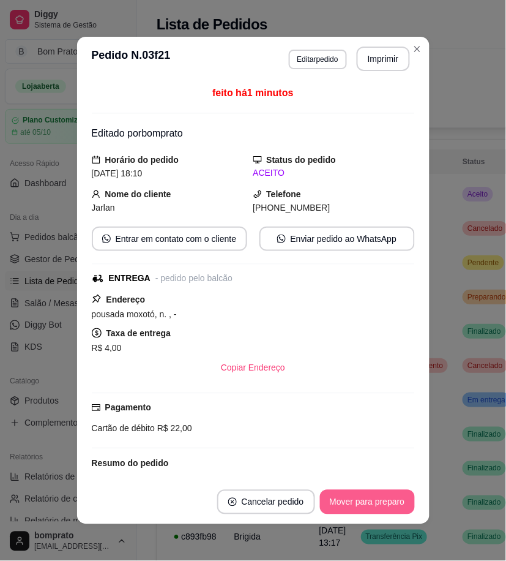
click at [352, 500] on button "Mover para preparo" at bounding box center [367, 502] width 95 height 24
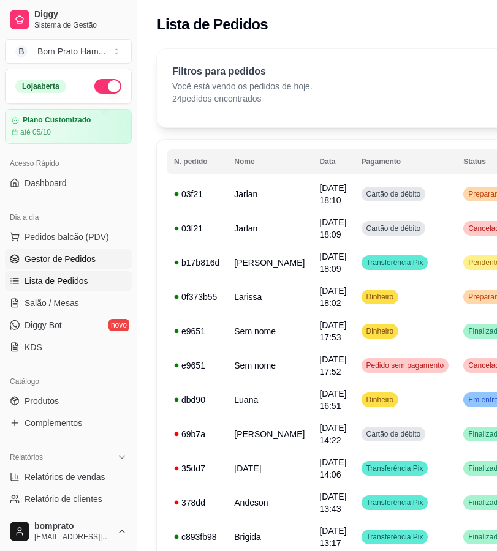
click at [69, 263] on span "Gestor de Pedidos" at bounding box center [59, 259] width 71 height 12
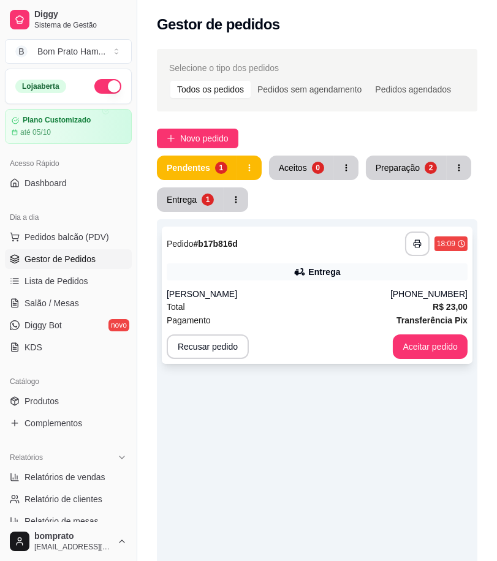
click at [265, 271] on div "Entrega" at bounding box center [317, 271] width 301 height 17
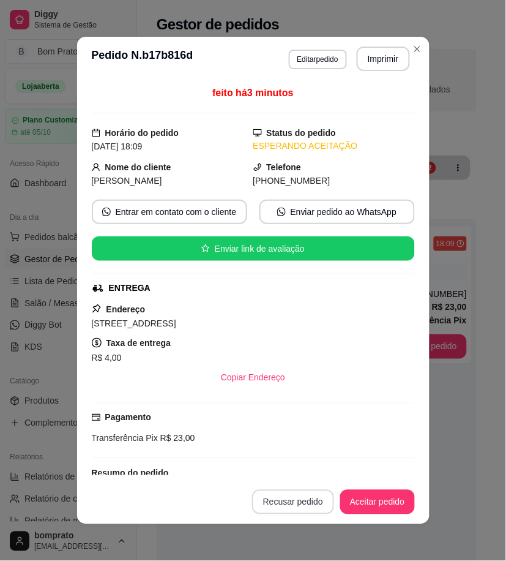
click at [300, 506] on button "Recusar pedido" at bounding box center [293, 502] width 82 height 24
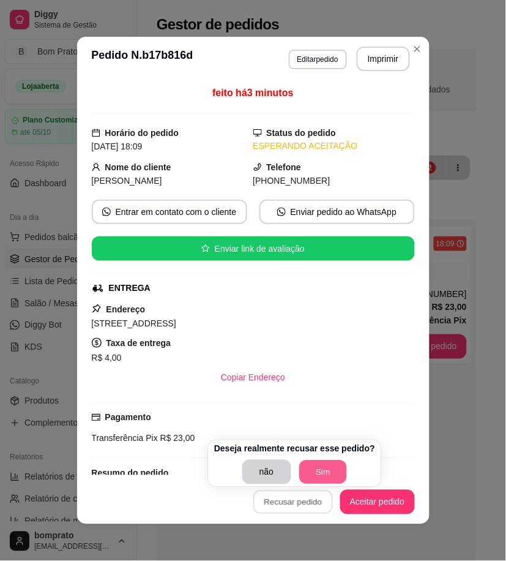
click at [321, 476] on button "Sim" at bounding box center [323, 472] width 48 height 24
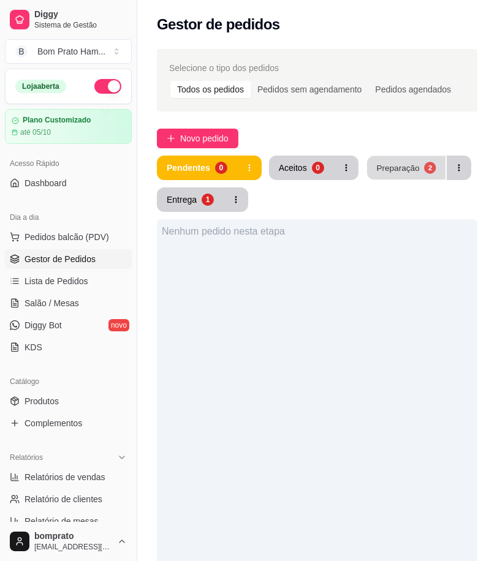
click at [406, 169] on div "Preparação" at bounding box center [397, 168] width 43 height 12
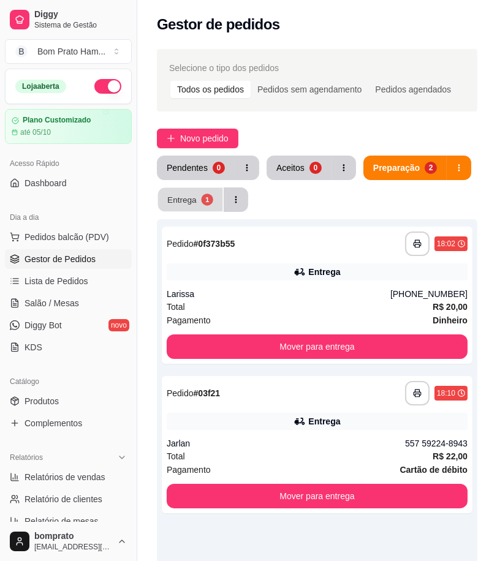
click at [192, 203] on div "Entrega" at bounding box center [181, 200] width 29 height 12
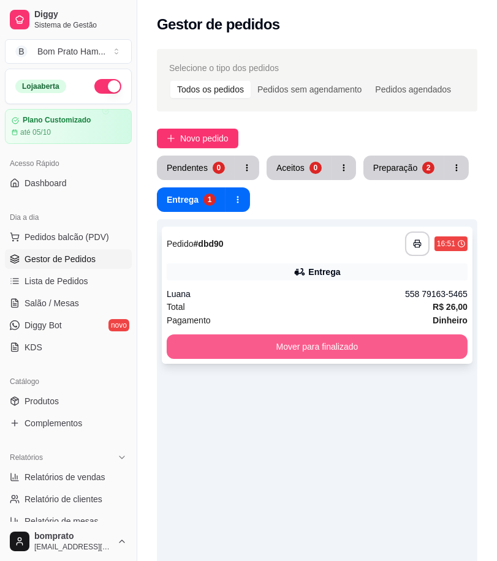
click at [347, 340] on button "Mover para finalizado" at bounding box center [317, 346] width 301 height 24
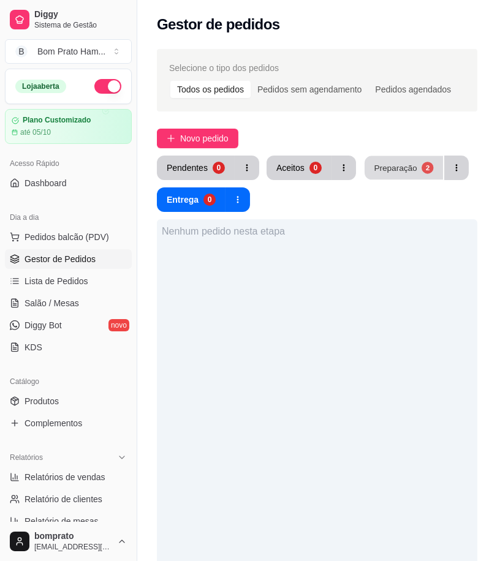
click at [389, 166] on div "Preparação" at bounding box center [395, 168] width 43 height 12
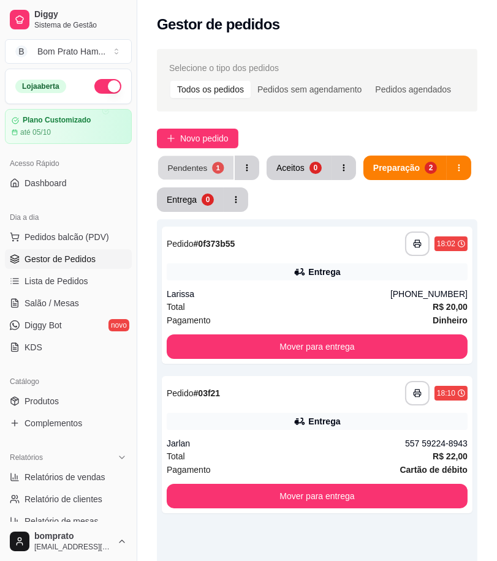
click at [178, 158] on button "Pendentes 1" at bounding box center [195, 168] width 75 height 24
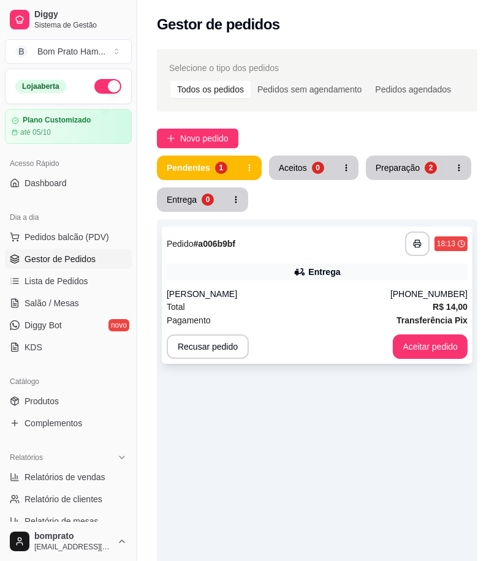
click at [291, 277] on div "Entrega" at bounding box center [317, 271] width 301 height 17
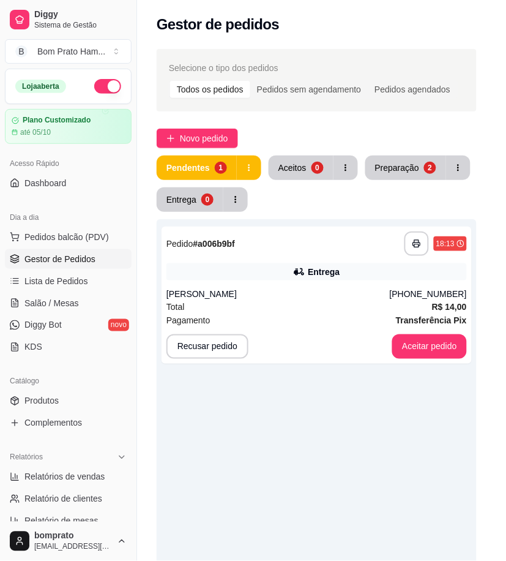
scroll to position [87, 0]
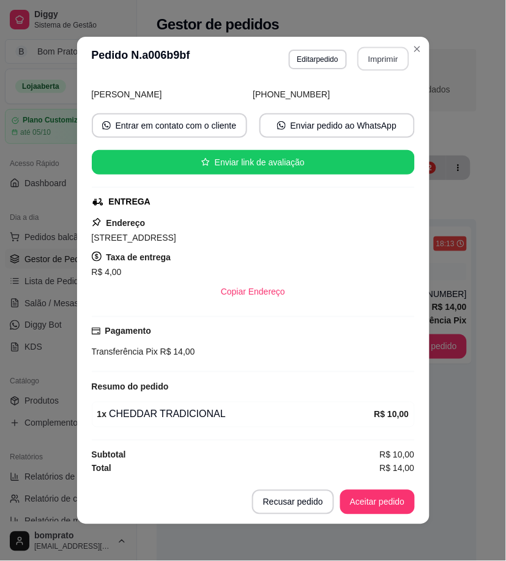
click at [386, 61] on button "Imprimir" at bounding box center [383, 59] width 51 height 24
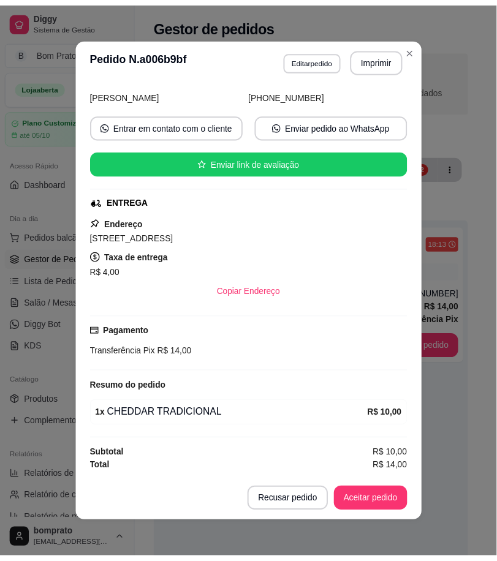
scroll to position [0, 0]
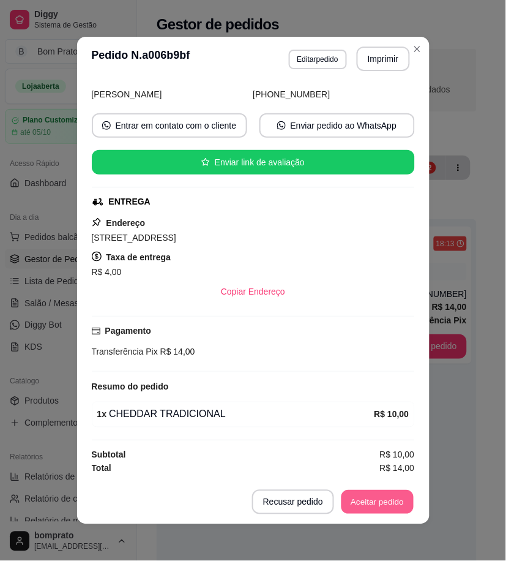
click at [396, 495] on button "Aceitar pedido" at bounding box center [378, 502] width 72 height 24
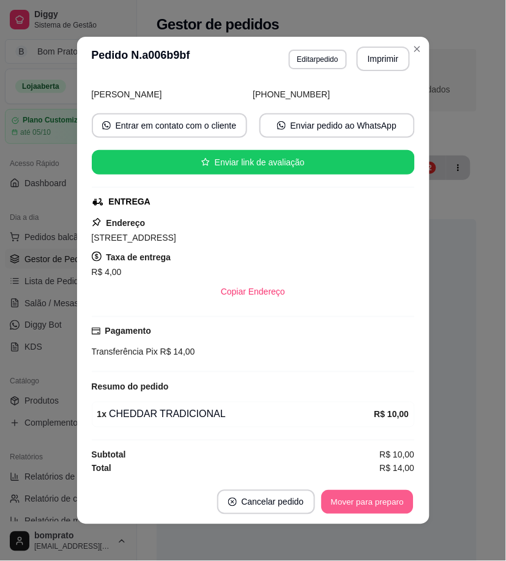
click at [396, 501] on button "Mover para preparo" at bounding box center [367, 502] width 92 height 24
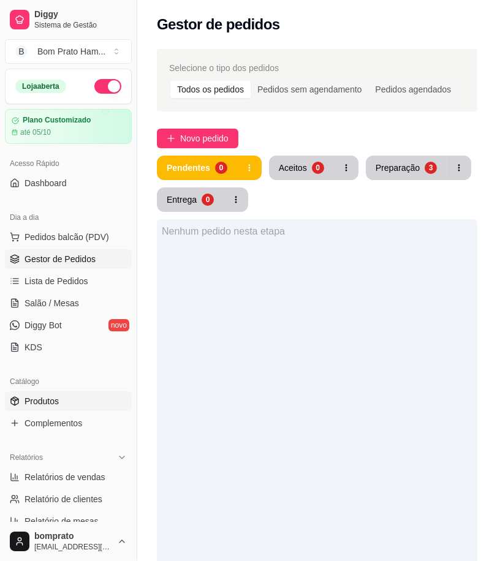
click at [91, 397] on link "Produtos" at bounding box center [68, 401] width 127 height 20
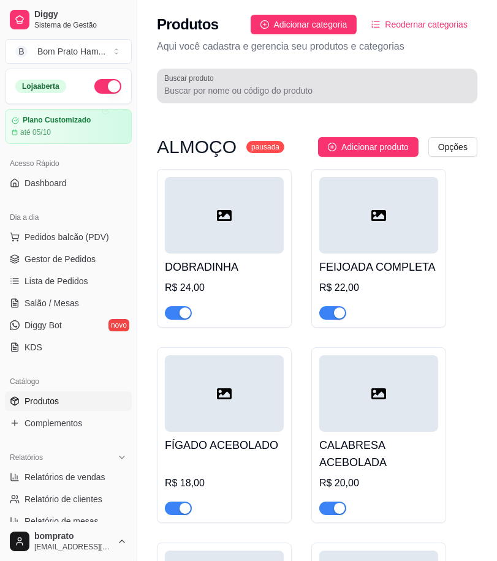
click at [247, 92] on input "Buscar produto" at bounding box center [317, 91] width 306 height 12
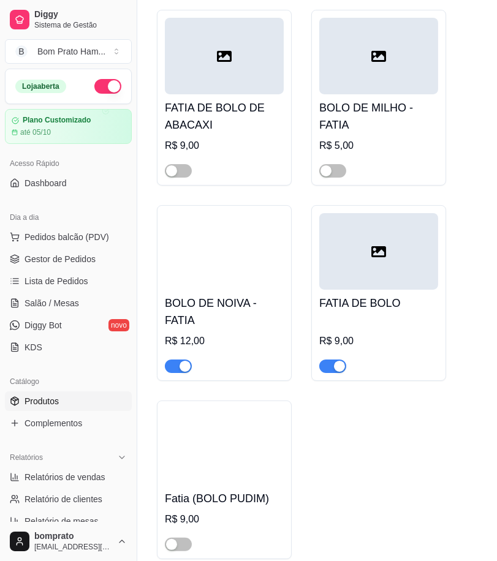
scroll to position [220, 0]
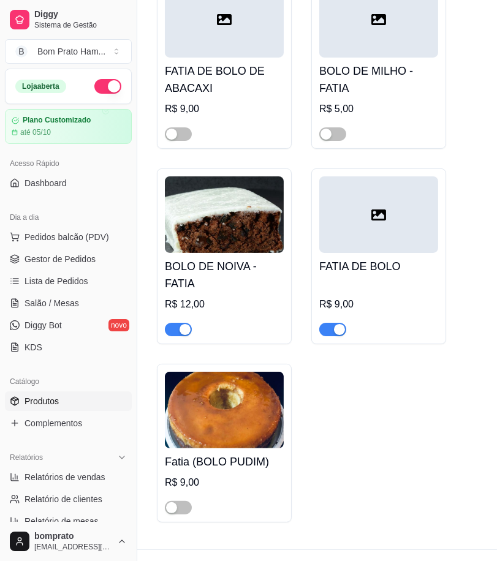
type input "fat"
click at [352, 312] on div at bounding box center [378, 324] width 119 height 24
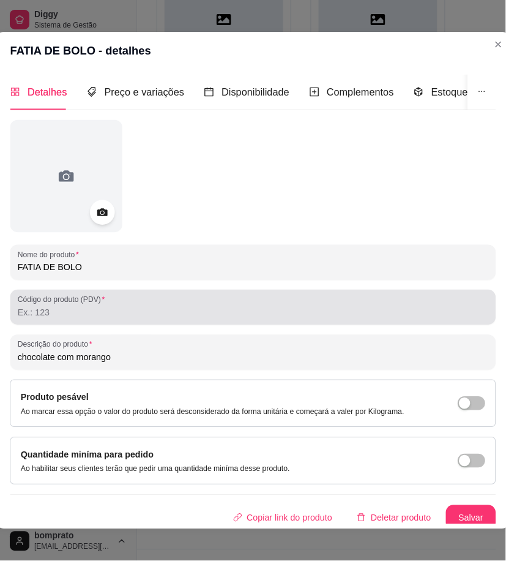
click at [326, 302] on div at bounding box center [254, 307] width 472 height 25
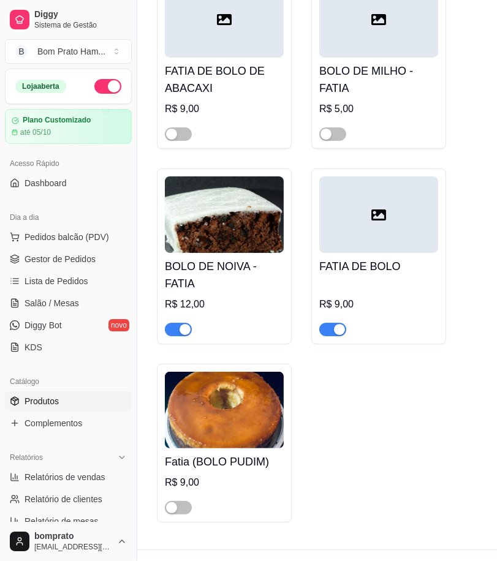
click at [327, 323] on span "button" at bounding box center [332, 329] width 27 height 13
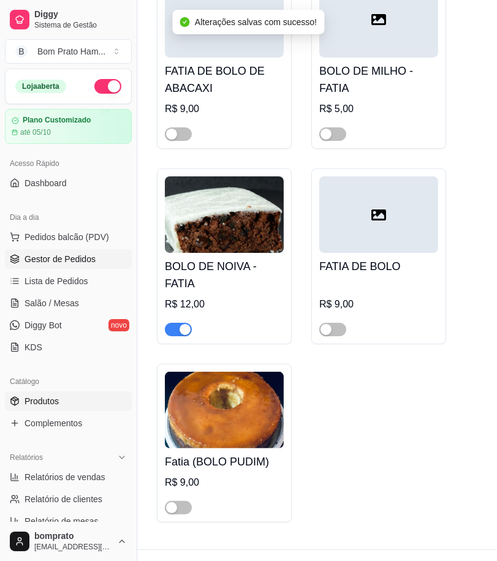
click at [80, 258] on span "Gestor de Pedidos" at bounding box center [59, 259] width 71 height 12
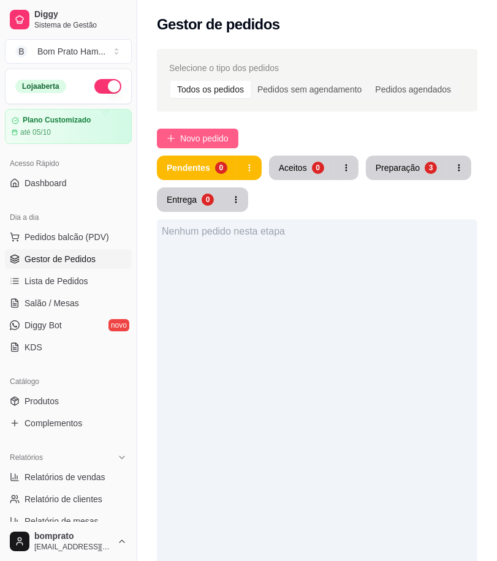
click at [215, 146] on button "Novo pedido" at bounding box center [197, 139] width 81 height 20
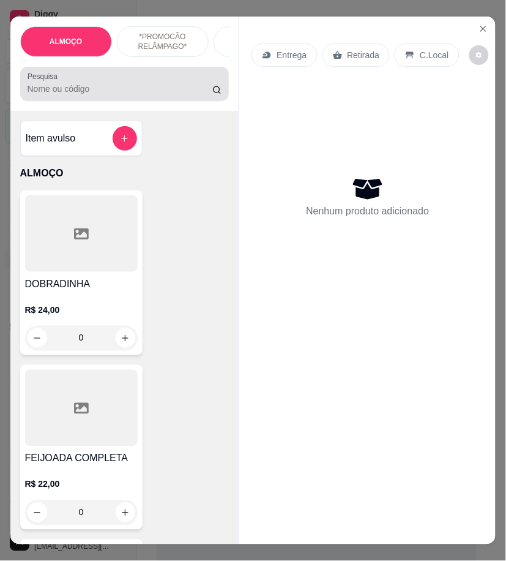
click at [69, 89] on input "Pesquisa" at bounding box center [121, 89] width 186 height 12
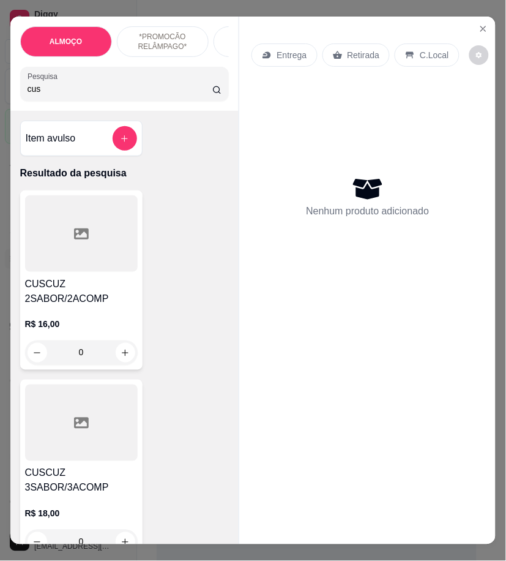
type input "cus"
click at [86, 247] on div at bounding box center [81, 233] width 113 height 77
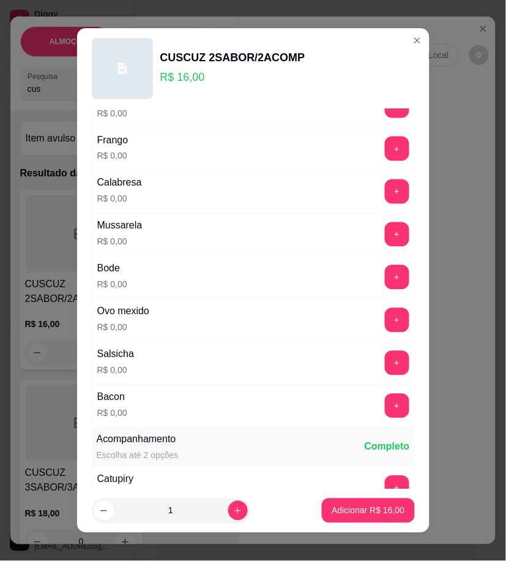
scroll to position [340, 0]
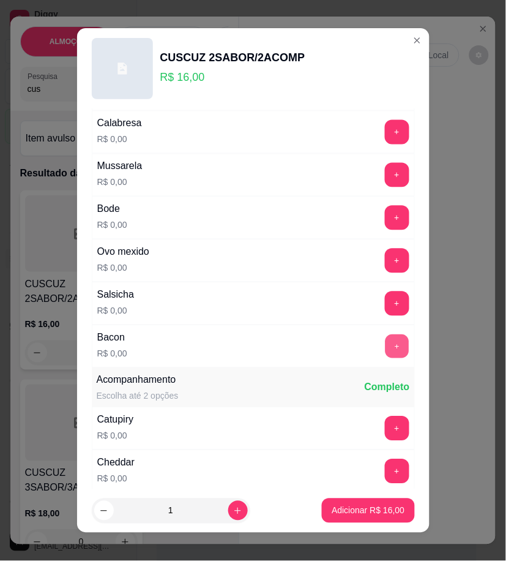
click at [385, 342] on button "+" at bounding box center [397, 346] width 24 height 24
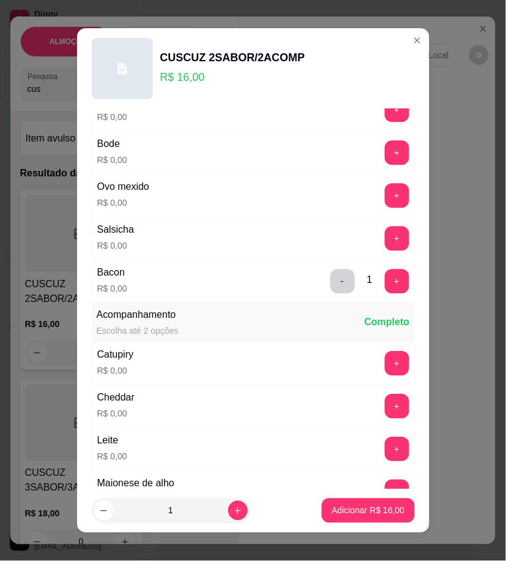
scroll to position [408, 0]
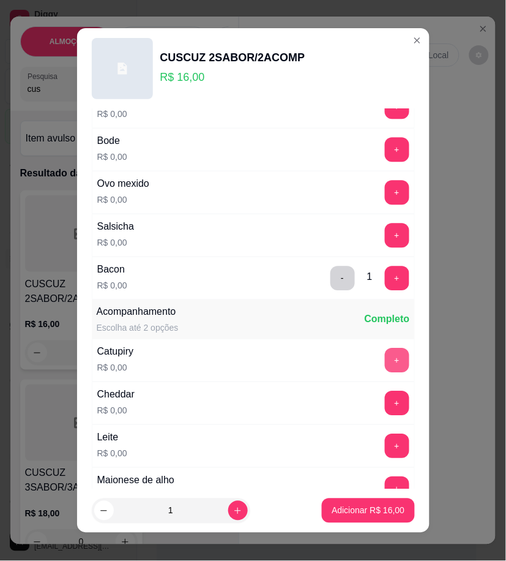
click at [385, 372] on button "+" at bounding box center [397, 360] width 24 height 24
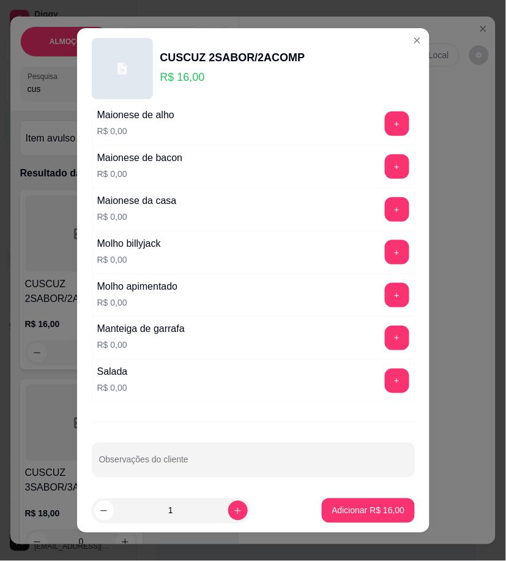
scroll to position [781, 0]
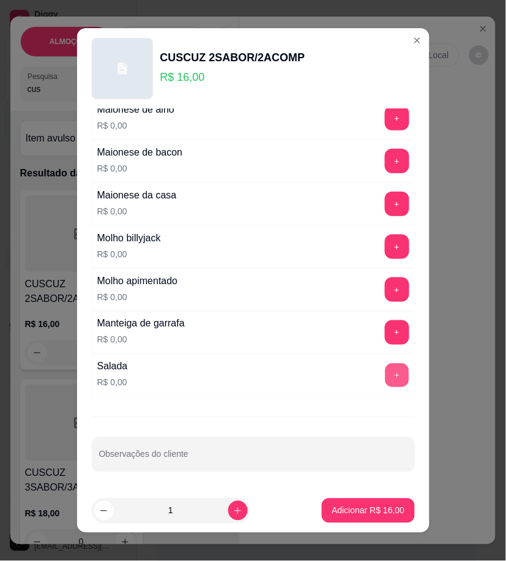
click at [385, 375] on button "+" at bounding box center [397, 375] width 24 height 24
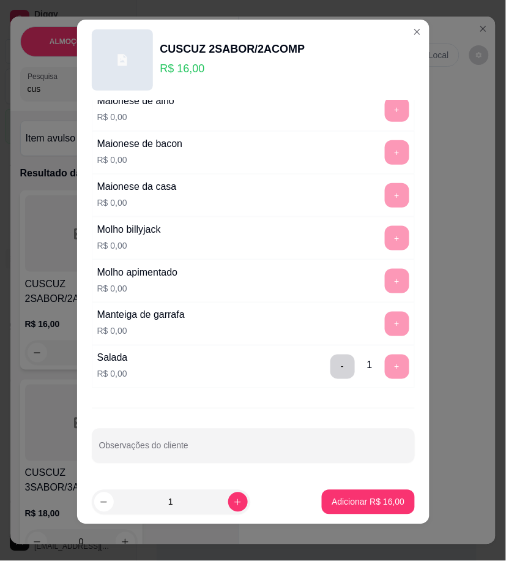
scroll to position [10, 0]
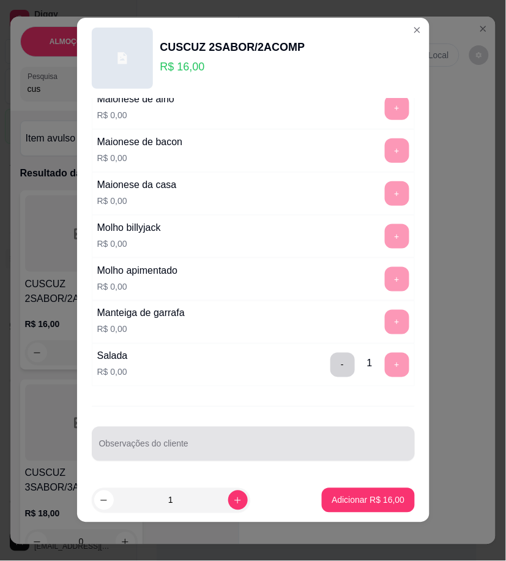
click at [173, 456] on div at bounding box center [253, 444] width 309 height 24
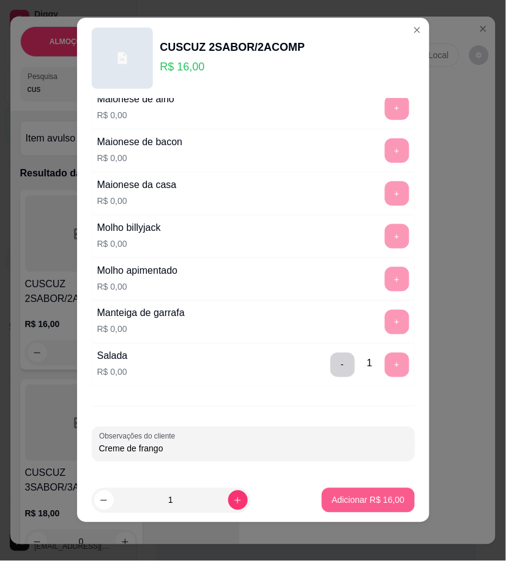
type input "Creme de frango"
click at [347, 504] on p "Adicionar R$ 16,00" at bounding box center [368, 501] width 71 height 12
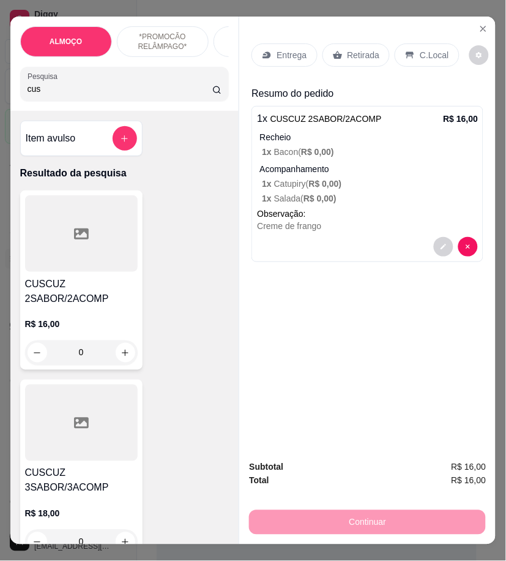
click at [407, 52] on icon at bounding box center [411, 55] width 8 height 7
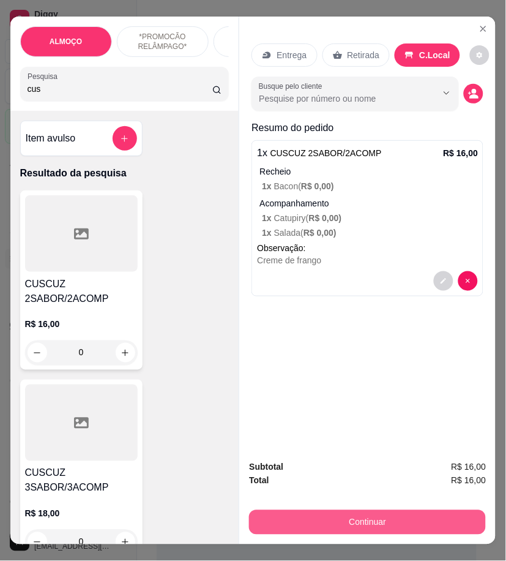
click at [407, 514] on button "Continuar" at bounding box center [367, 522] width 237 height 24
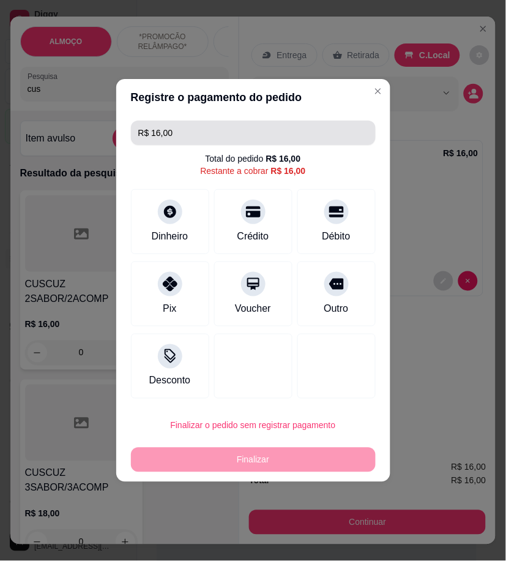
click at [179, 137] on input "R$ 16,00" at bounding box center [253, 133] width 230 height 24
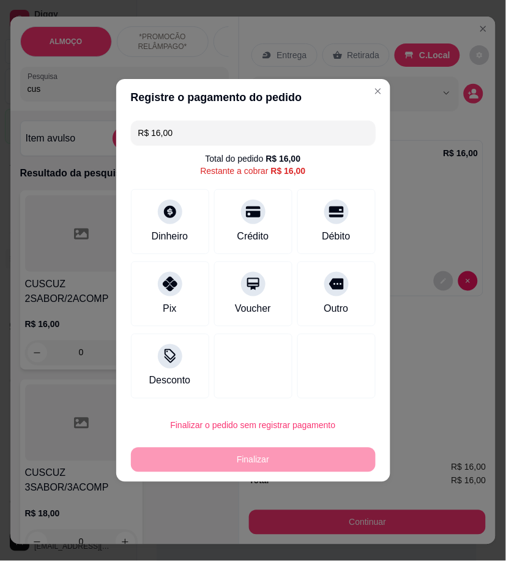
click at [179, 137] on input "R$ 16,00" at bounding box center [253, 133] width 230 height 24
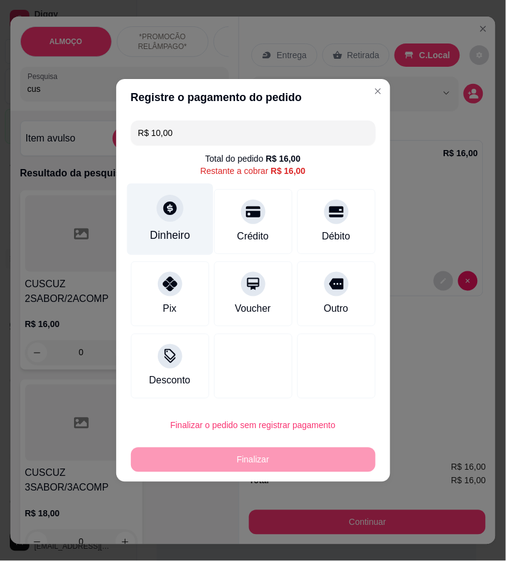
click at [181, 237] on div "Dinheiro" at bounding box center [170, 235] width 40 height 16
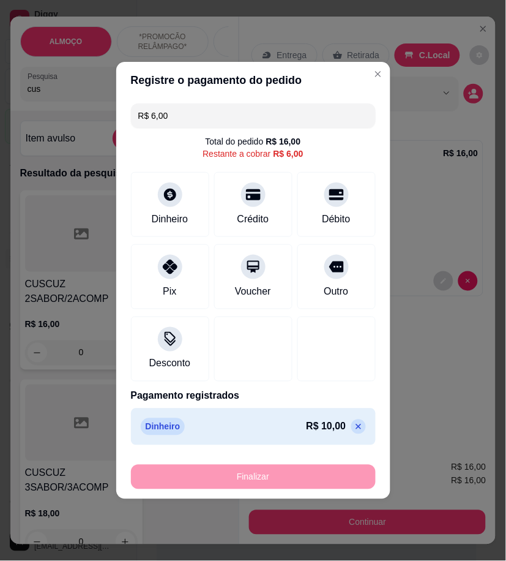
click at [354, 424] on icon at bounding box center [359, 427] width 10 height 10
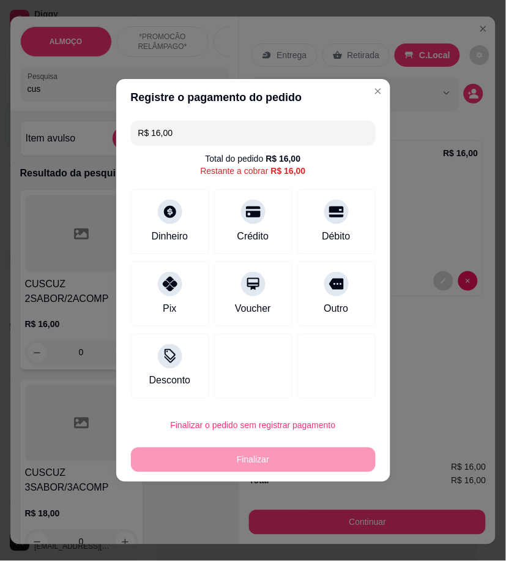
click at [182, 133] on input "R$ 16,00" at bounding box center [253, 133] width 230 height 24
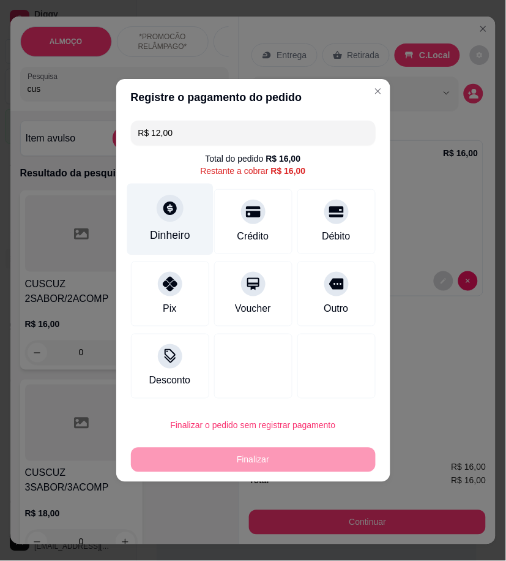
click at [194, 194] on div "Dinheiro" at bounding box center [170, 220] width 86 height 72
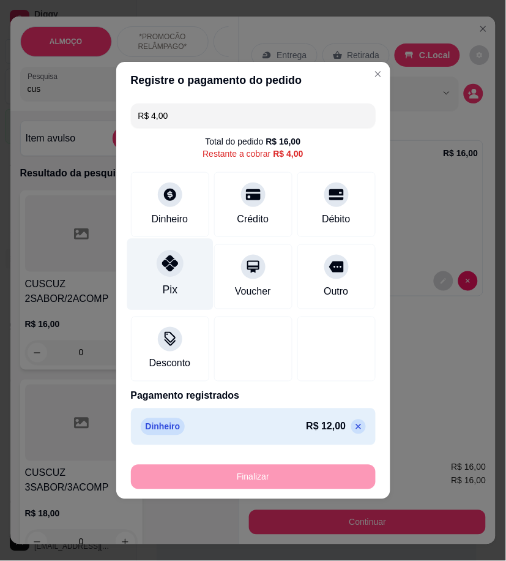
click at [181, 271] on div "Pix" at bounding box center [170, 275] width 86 height 72
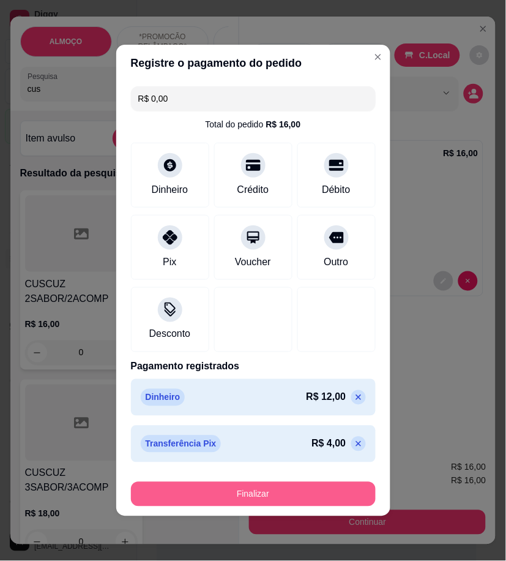
click at [312, 496] on button "Finalizar" at bounding box center [253, 494] width 245 height 24
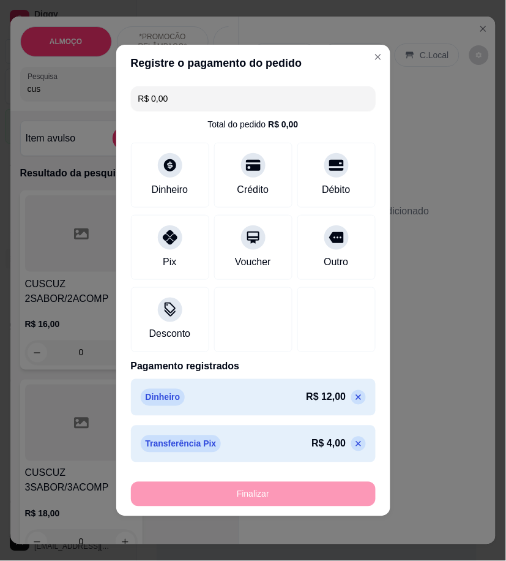
type input "-R$ 16,00"
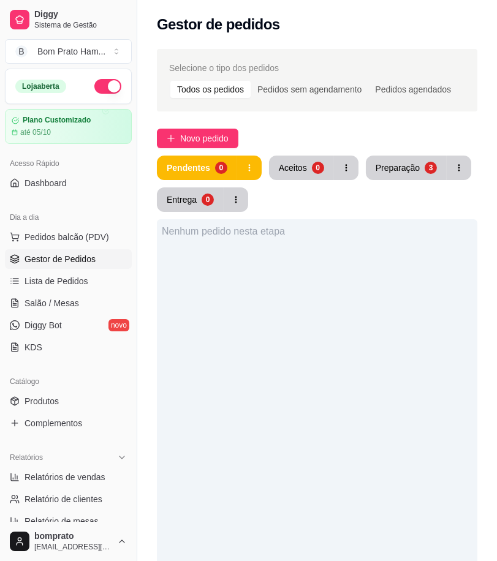
click at [295, 158] on button "Aceitos 0" at bounding box center [301, 168] width 65 height 24
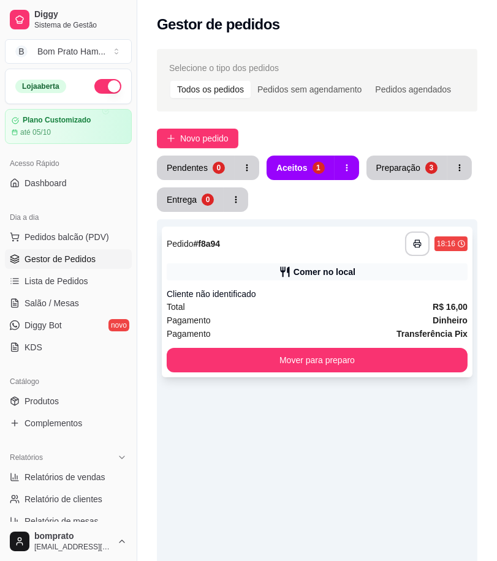
click at [321, 302] on div "Total R$ 16,00" at bounding box center [317, 306] width 301 height 13
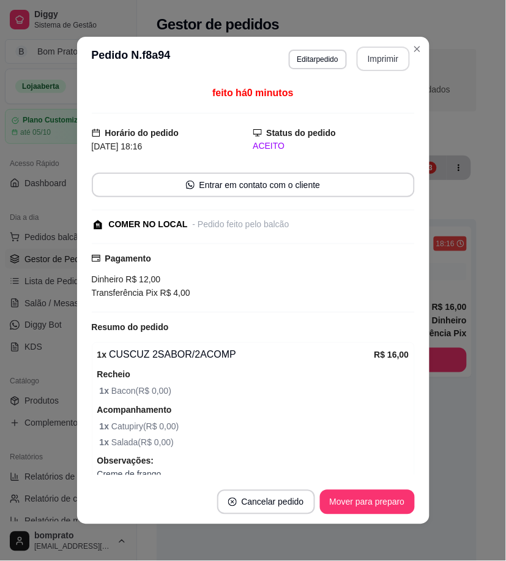
click at [372, 59] on button "Imprimir" at bounding box center [383, 59] width 53 height 24
click at [389, 511] on button "Mover para preparo" at bounding box center [367, 502] width 92 height 24
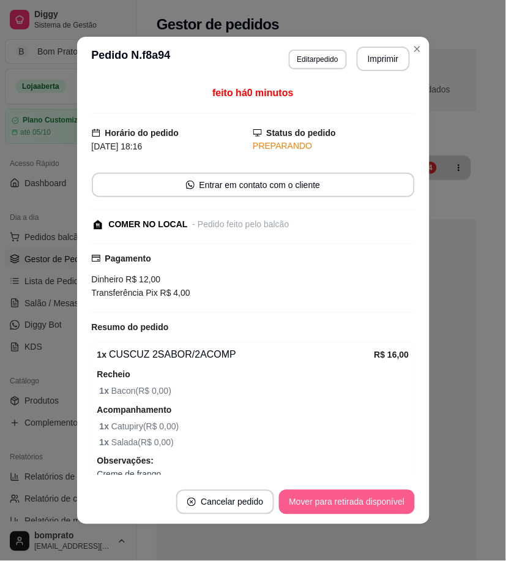
click at [389, 508] on button "Mover para retirada disponível" at bounding box center [346, 502] width 135 height 24
click at [397, 502] on button "Mover para finalizado" at bounding box center [365, 502] width 102 height 24
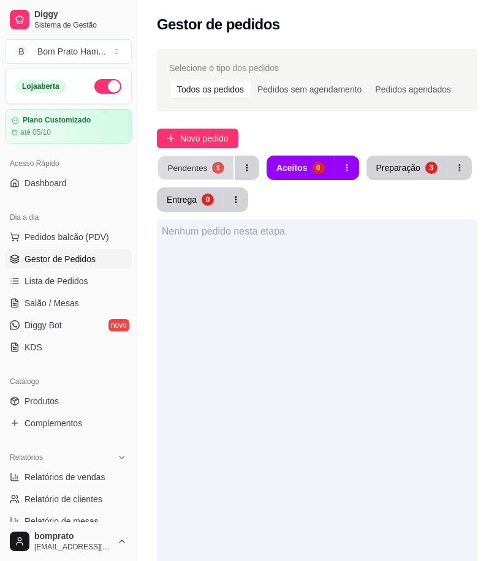
click at [201, 167] on div "Pendentes" at bounding box center [187, 168] width 40 height 12
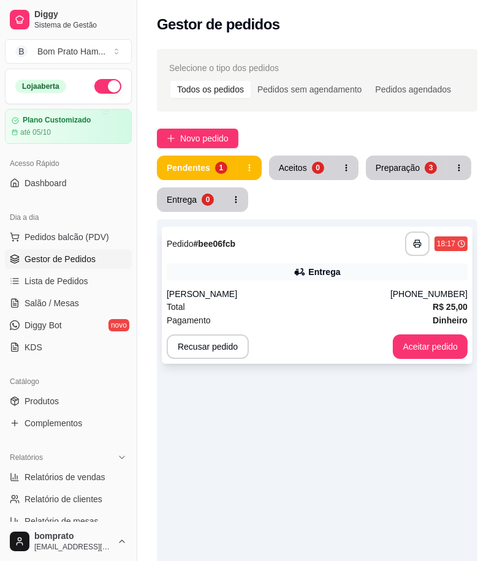
click at [274, 276] on div "Entrega" at bounding box center [317, 271] width 301 height 17
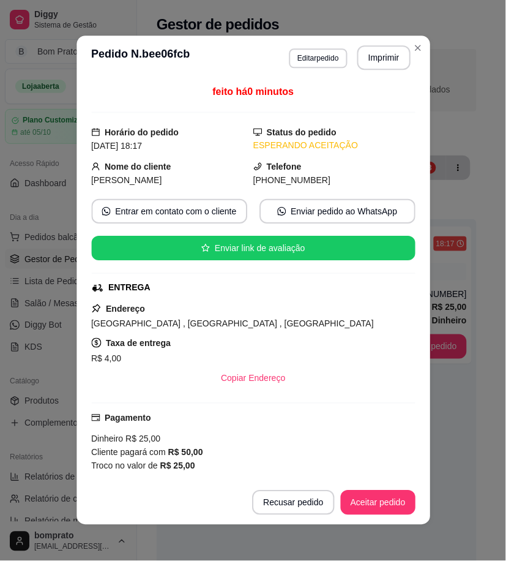
scroll to position [149, 0]
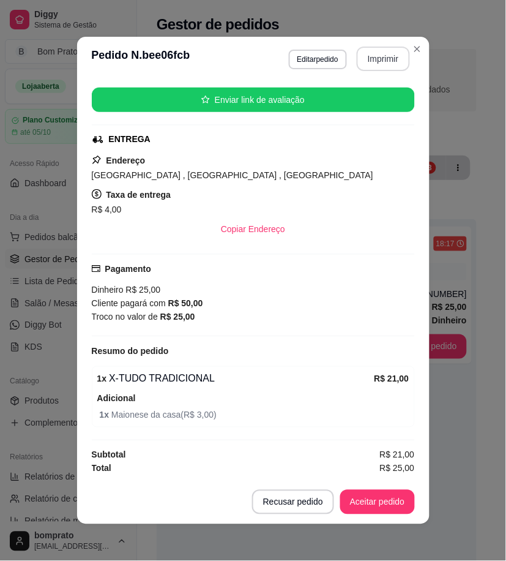
click at [394, 52] on button "Imprimir" at bounding box center [383, 59] width 53 height 24
click at [389, 498] on button "Aceitar pedido" at bounding box center [378, 502] width 72 height 24
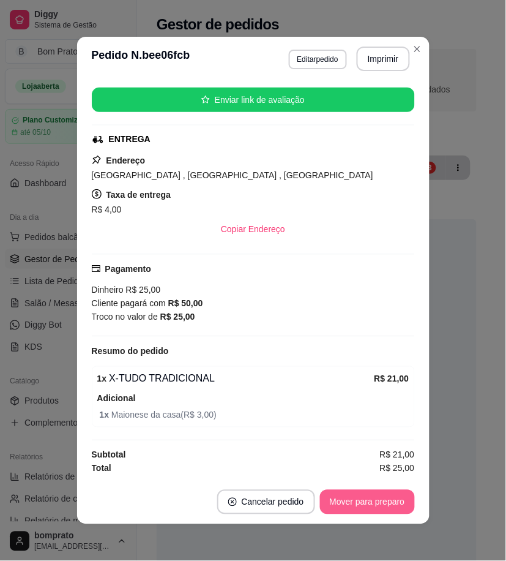
click at [389, 498] on button "Mover para preparo" at bounding box center [367, 502] width 95 height 24
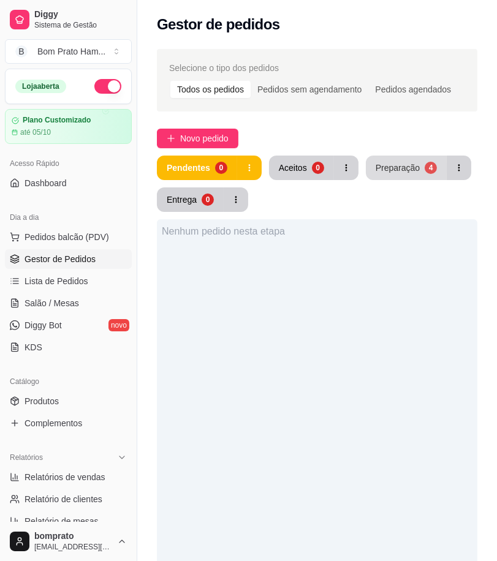
click at [394, 178] on button "Preparação 4" at bounding box center [406, 168] width 81 height 24
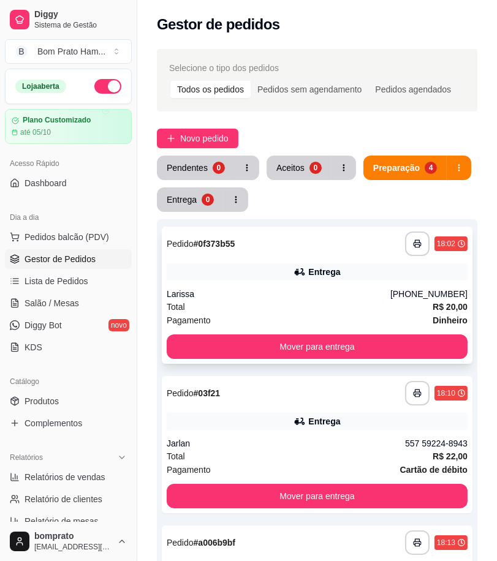
click at [292, 296] on div "Larissa" at bounding box center [279, 294] width 224 height 12
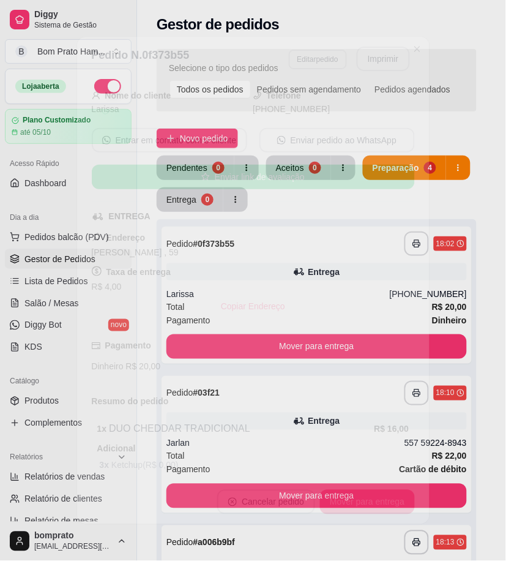
scroll to position [154, 0]
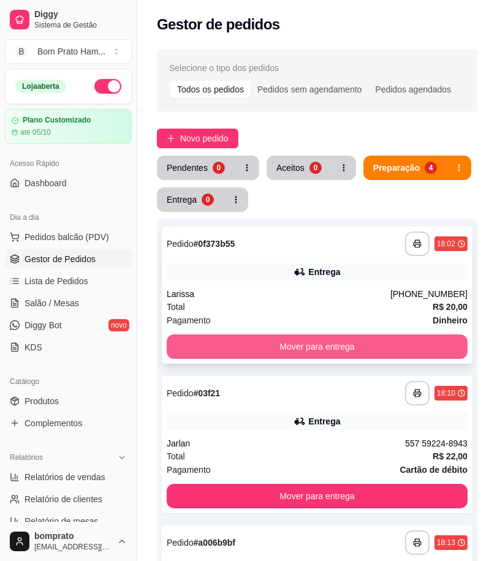
click at [394, 347] on button "Mover para entrega" at bounding box center [317, 346] width 301 height 24
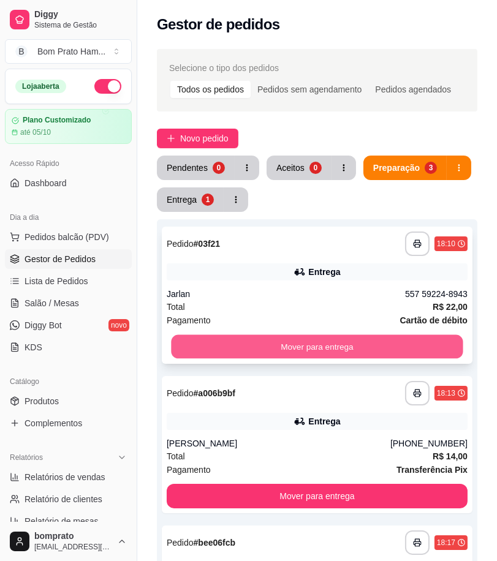
click at [372, 344] on button "Mover para entrega" at bounding box center [316, 347] width 291 height 24
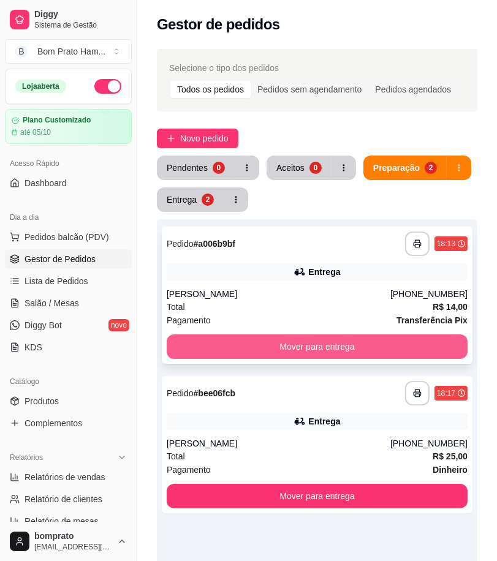
click at [356, 347] on button "Mover para entrega" at bounding box center [317, 346] width 301 height 24
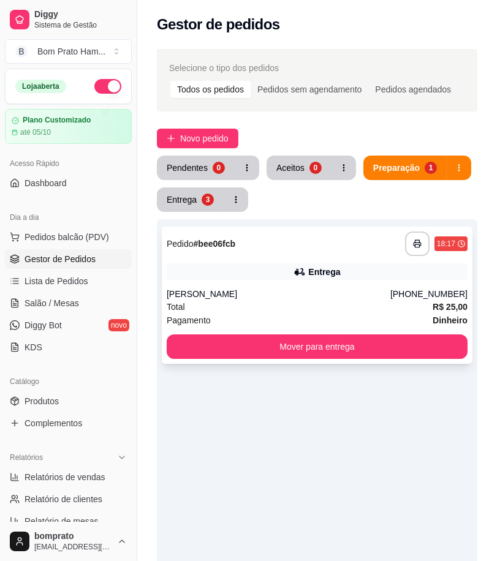
click at [321, 284] on div "**********" at bounding box center [317, 295] width 310 height 137
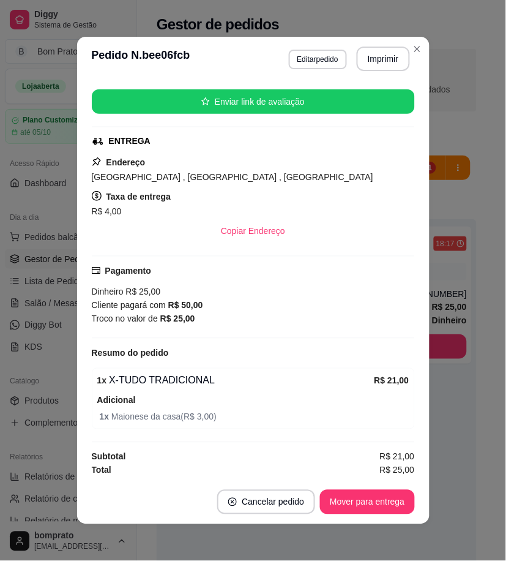
scroll to position [149, 0]
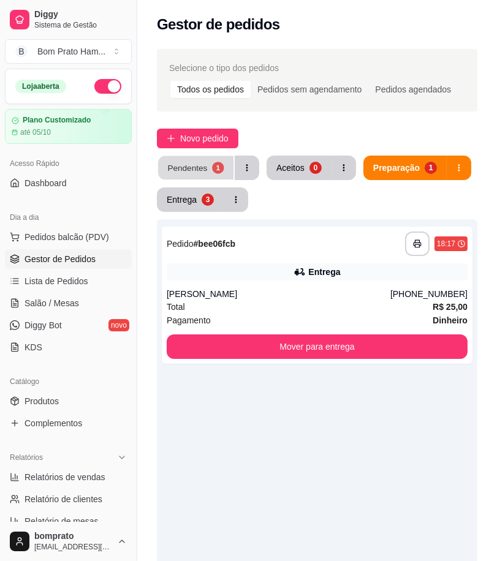
click at [176, 169] on div "Pendentes" at bounding box center [187, 168] width 40 height 12
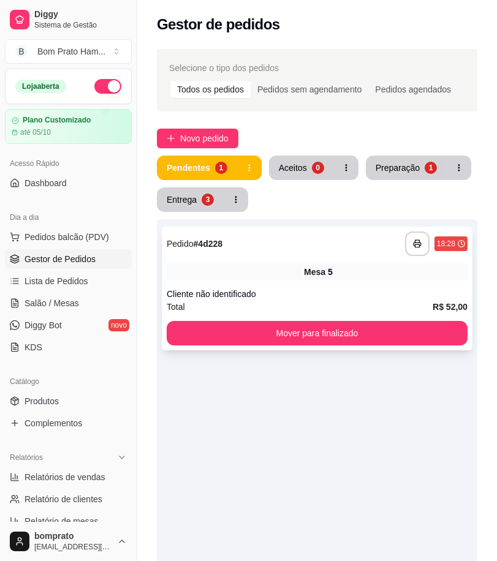
click at [314, 263] on div "Mesa 5" at bounding box center [317, 271] width 301 height 17
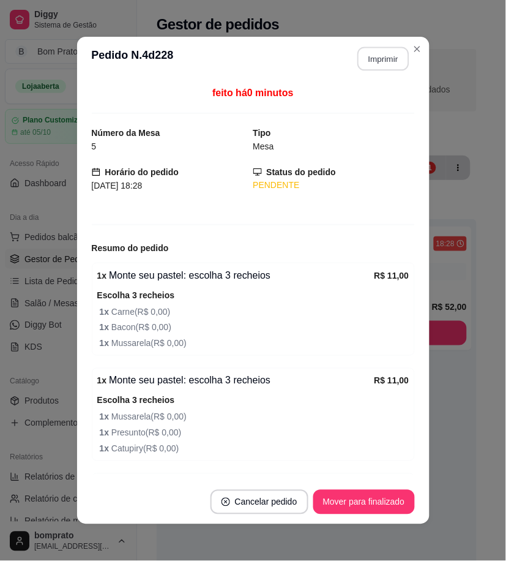
click at [358, 53] on button "Imprimir" at bounding box center [383, 59] width 51 height 24
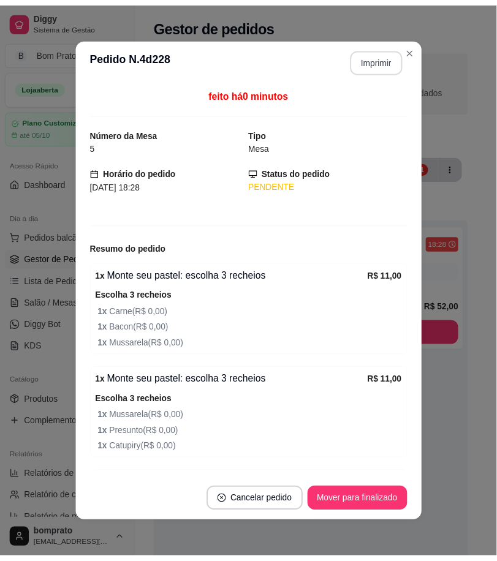
scroll to position [0, 0]
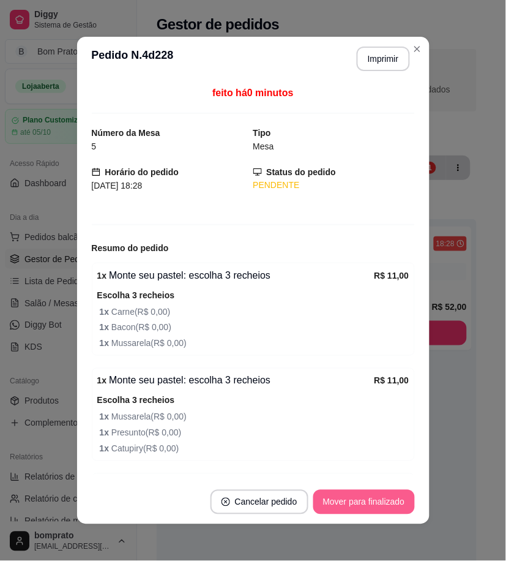
click at [389, 500] on button "Mover para finalizado" at bounding box center [365, 502] width 102 height 24
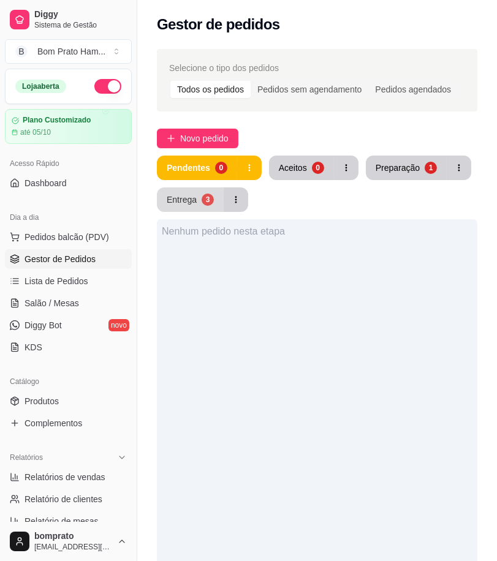
click at [182, 201] on div "Entrega" at bounding box center [182, 200] width 30 height 12
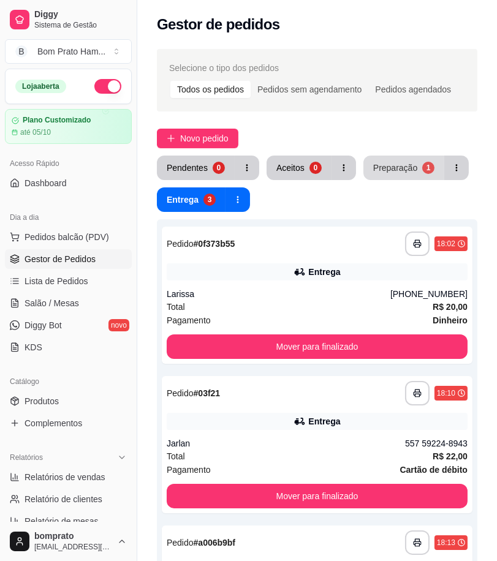
click at [422, 167] on div "1" at bounding box center [428, 168] width 12 height 12
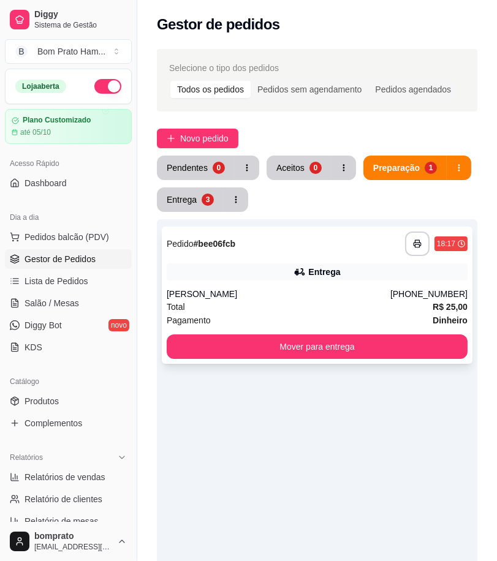
click at [342, 276] on div "Entrega" at bounding box center [317, 271] width 301 height 17
click at [202, 204] on button "Entrega 3" at bounding box center [190, 199] width 67 height 24
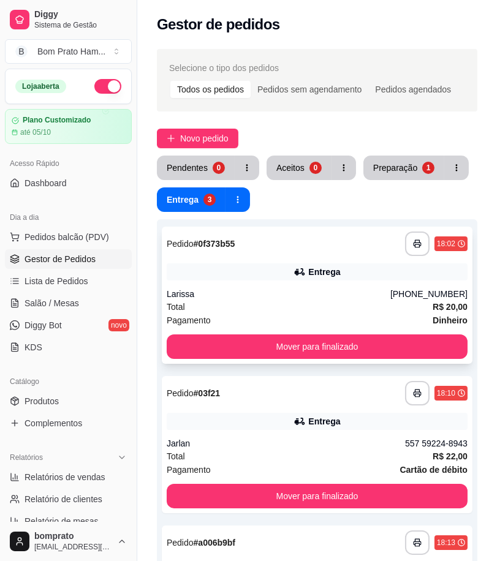
click at [290, 301] on div "Total R$ 20,00" at bounding box center [317, 306] width 301 height 13
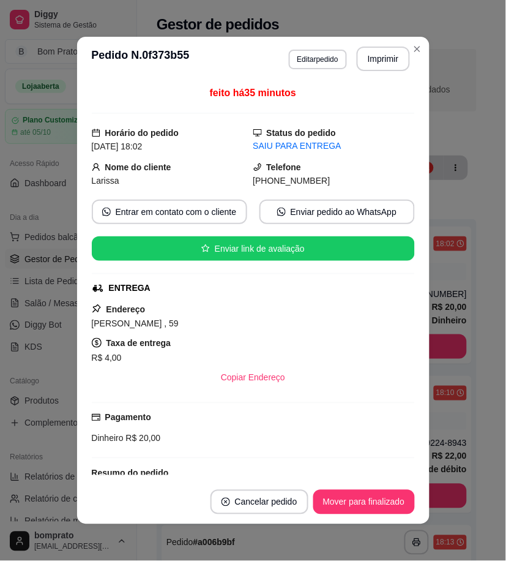
click at [148, 326] on span "Antônio Guilhermino , 59" at bounding box center [135, 324] width 87 height 10
click at [154, 326] on span "Antônio Guilhermino , 59" at bounding box center [135, 324] width 87 height 10
drag, startPoint x: 87, startPoint y: 326, endPoint x: 167, endPoint y: 325, distance: 80.2
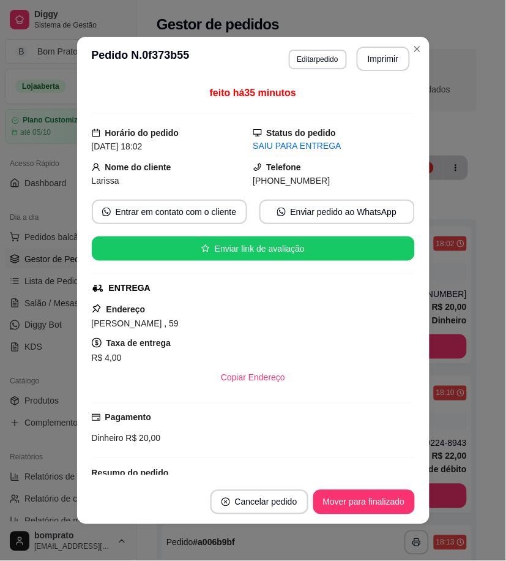
click at [167, 325] on span "Antônio Guilhermino , 59" at bounding box center [135, 324] width 87 height 10
copy span "Antônio Guilhermino"
click at [412, 122] on div "feito há 36 minutos Horário do pedido 28/09/2025 18:02 Status do pedido SAIU PA…" at bounding box center [253, 280] width 353 height 399
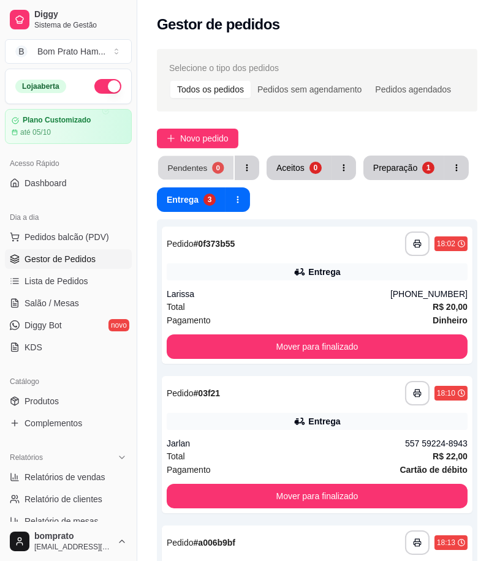
click at [209, 168] on button "Pendentes 0" at bounding box center [195, 168] width 75 height 24
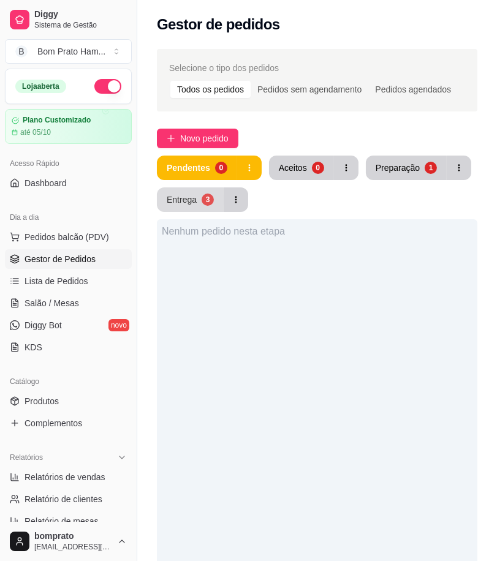
click at [178, 205] on button "Entrega 3" at bounding box center [190, 199] width 67 height 24
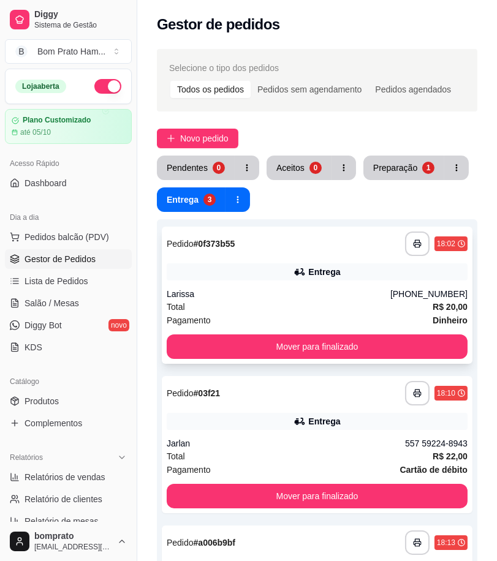
click at [252, 273] on div "Entrega" at bounding box center [317, 271] width 301 height 17
click at [385, 169] on div "Preparação" at bounding box center [395, 168] width 43 height 12
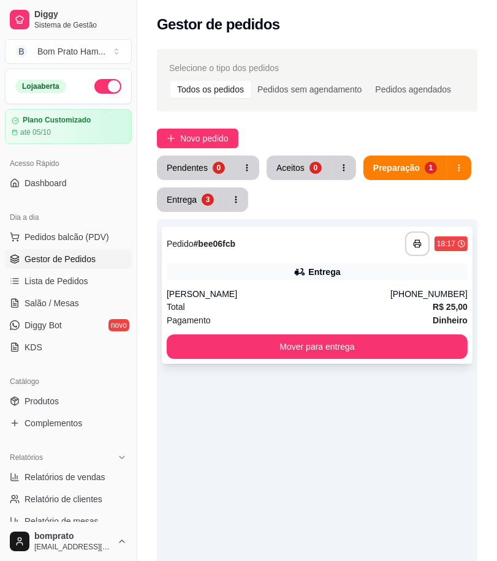
click at [291, 268] on div "Entrega" at bounding box center [317, 271] width 301 height 17
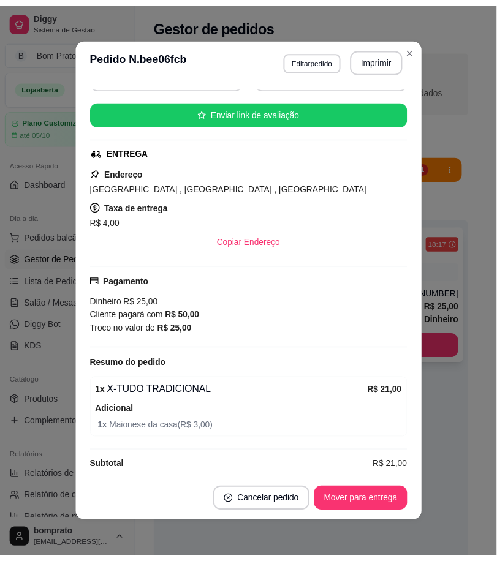
scroll to position [149, 0]
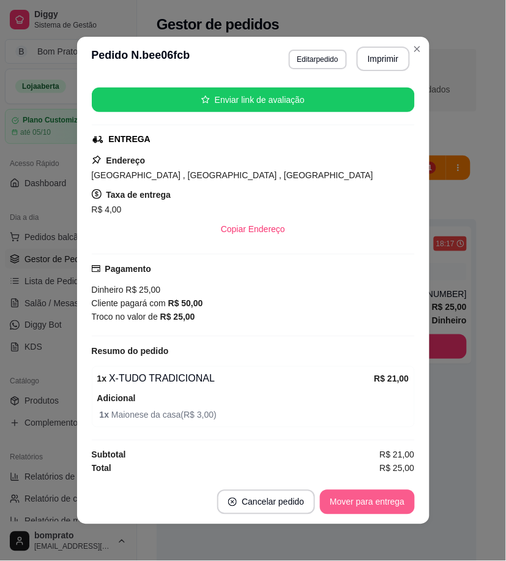
click at [386, 500] on button "Mover para entrega" at bounding box center [367, 502] width 94 height 24
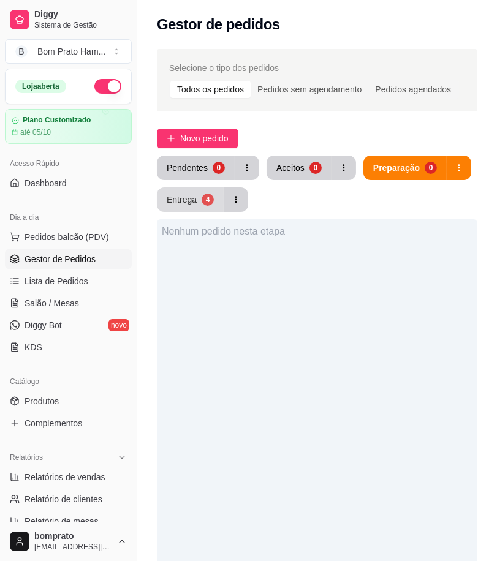
click at [206, 202] on div "4" at bounding box center [207, 200] width 12 height 12
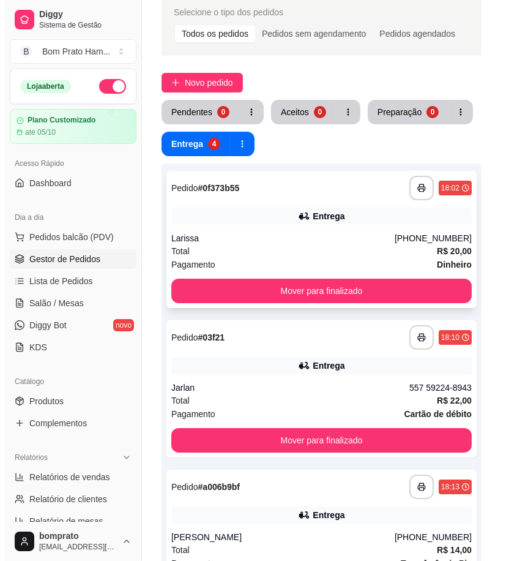
scroll to position [136, 0]
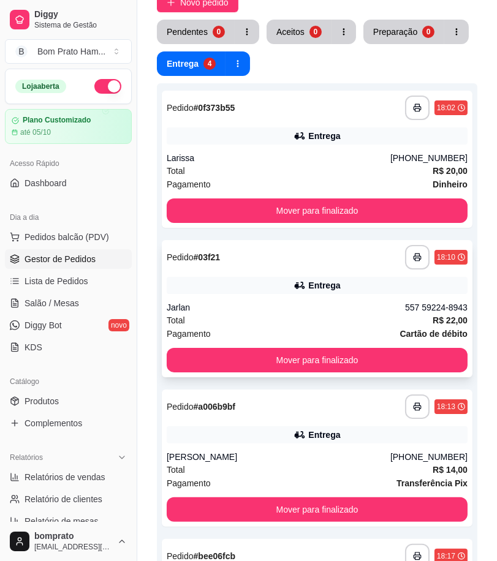
click at [298, 301] on div "Jarlan" at bounding box center [286, 307] width 238 height 12
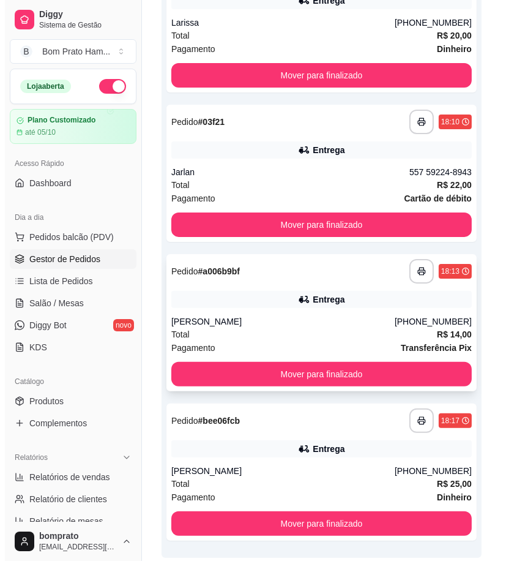
scroll to position [272, 0]
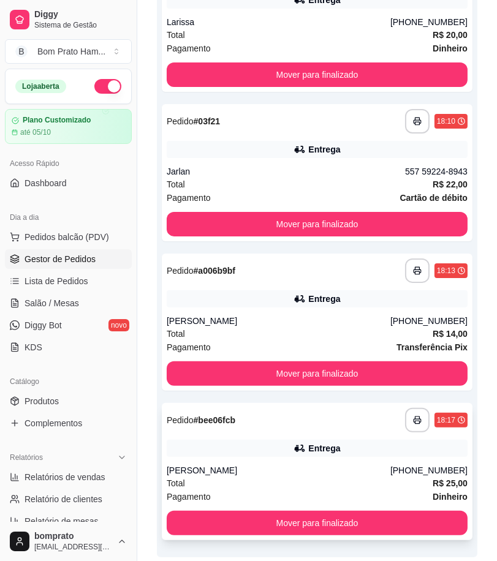
click at [300, 415] on div "**********" at bounding box center [317, 420] width 301 height 24
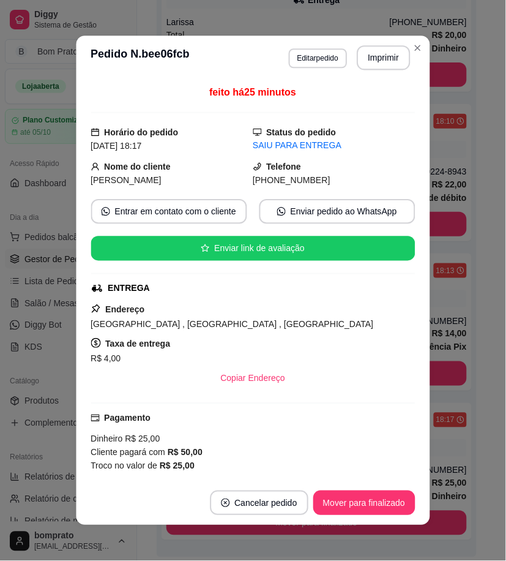
scroll to position [149, 0]
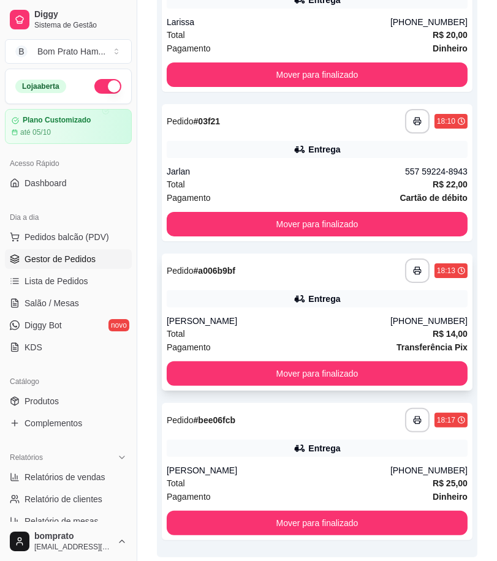
click at [323, 312] on div "**********" at bounding box center [317, 322] width 310 height 137
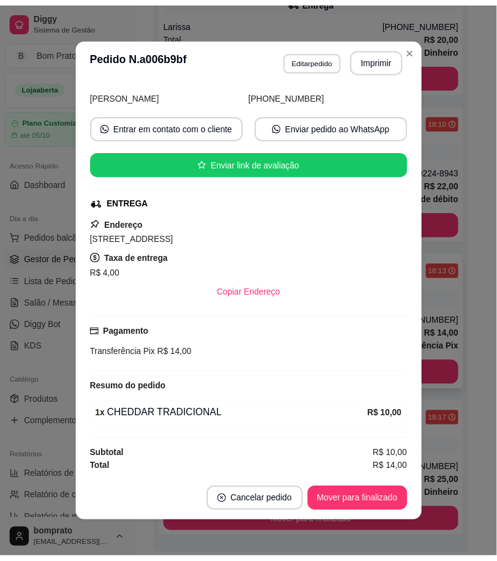
scroll to position [87, 0]
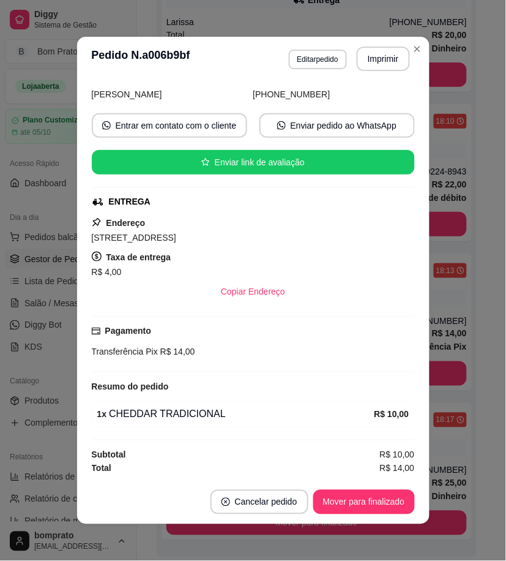
click at [418, 291] on div "feito há 29 minutos Horário do pedido 28/09/2025 18:13 Status do pedido SAIU PA…" at bounding box center [253, 280] width 353 height 399
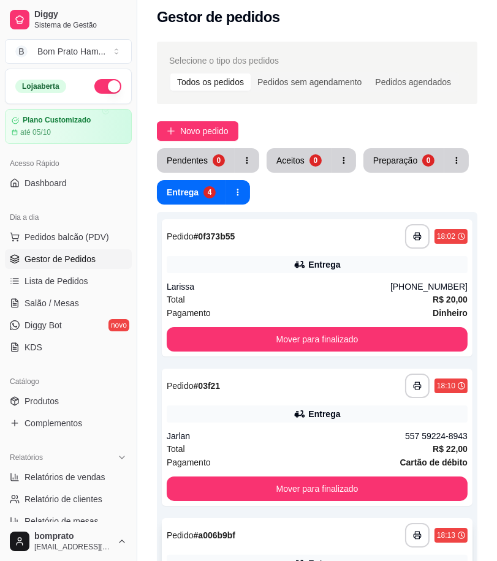
scroll to position [0, 0]
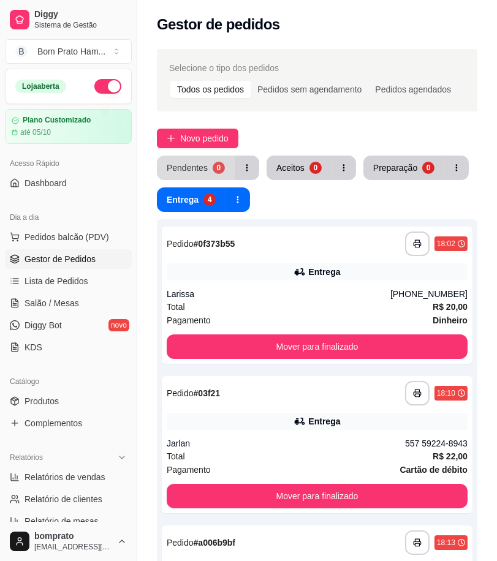
click at [204, 171] on div "Pendentes" at bounding box center [187, 168] width 41 height 12
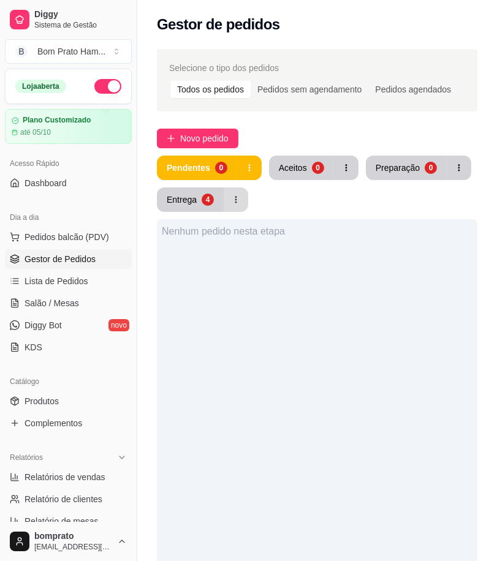
click at [222, 198] on div "Entrega 4" at bounding box center [202, 199] width 91 height 24
click at [166, 211] on div "Entrega 4" at bounding box center [202, 199] width 91 height 24
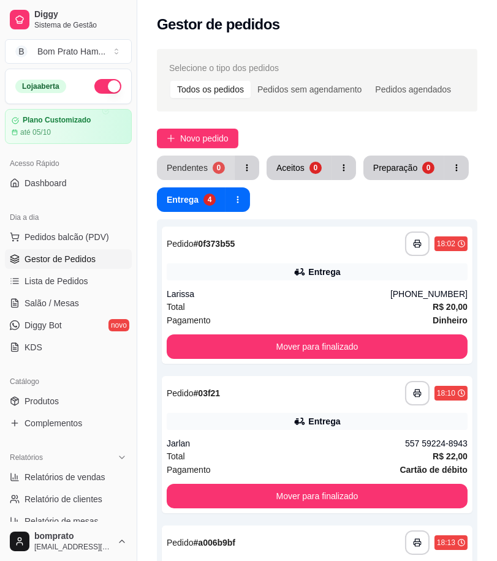
click at [210, 166] on button "Pendentes 0" at bounding box center [196, 168] width 78 height 24
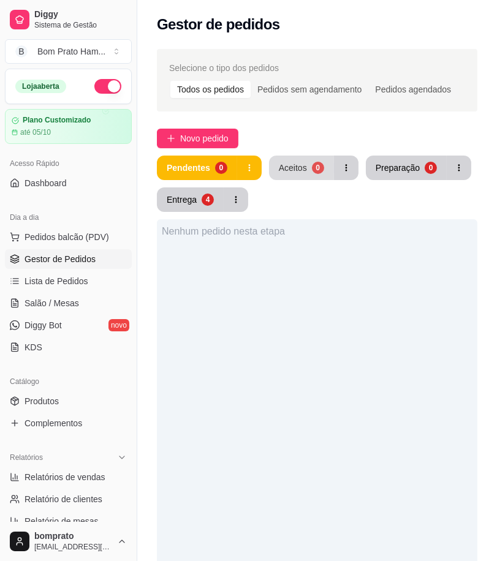
click at [306, 176] on button "Aceitos 0" at bounding box center [301, 168] width 65 height 24
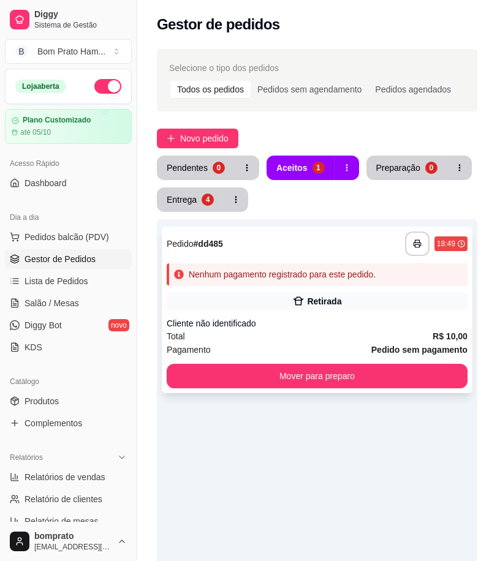
drag, startPoint x: 289, startPoint y: 254, endPoint x: 304, endPoint y: 288, distance: 37.3
click at [304, 288] on div "**********" at bounding box center [317, 310] width 310 height 167
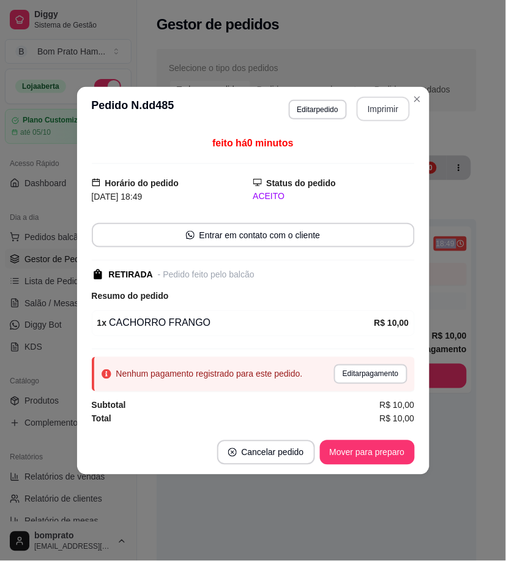
click at [387, 102] on button "Imprimir" at bounding box center [383, 109] width 53 height 24
click at [402, 448] on button "Mover para preparo" at bounding box center [367, 452] width 95 height 24
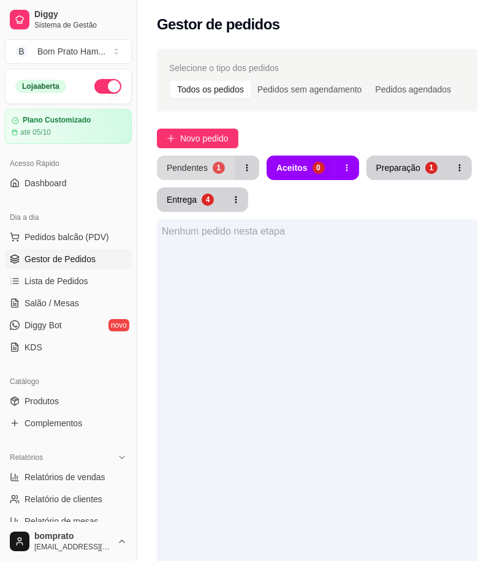
click at [197, 162] on div "Pendentes" at bounding box center [187, 168] width 41 height 12
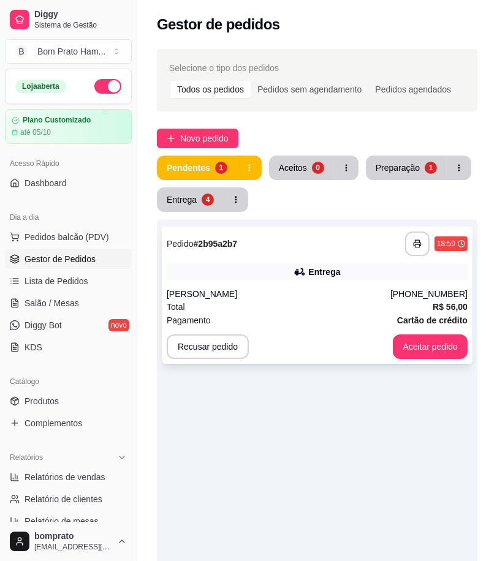
click at [266, 296] on div "Roberta" at bounding box center [279, 294] width 224 height 12
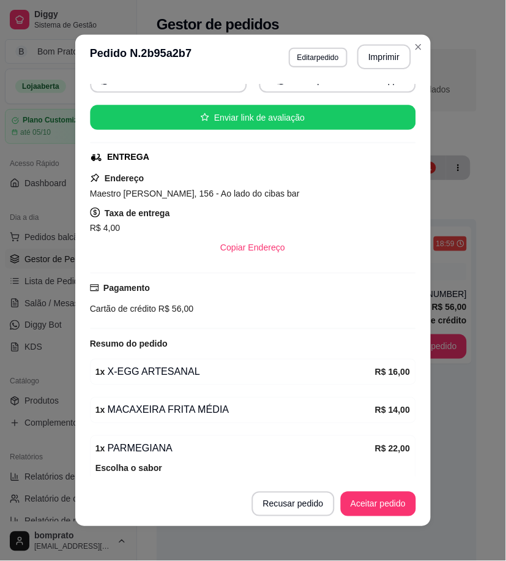
scroll to position [198, 0]
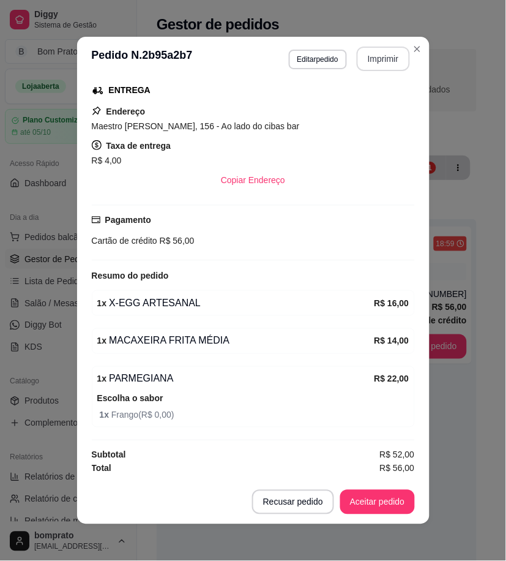
click at [381, 59] on button "Imprimir" at bounding box center [383, 59] width 53 height 24
click at [395, 498] on button "Aceitar pedido" at bounding box center [378, 502] width 72 height 24
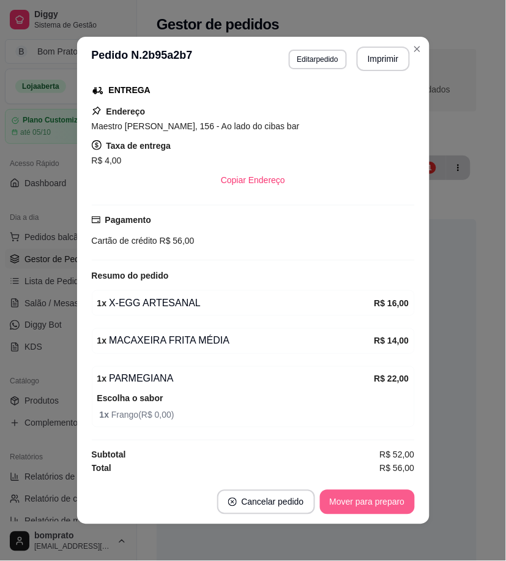
click at [394, 501] on button "Mover para preparo" at bounding box center [367, 502] width 95 height 24
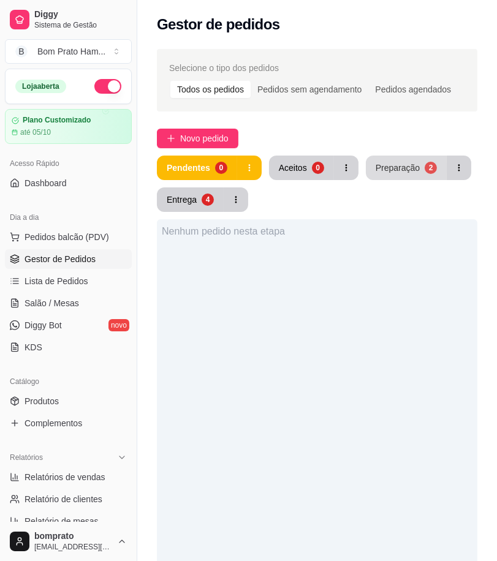
click at [402, 164] on div "Preparação" at bounding box center [397, 168] width 44 height 12
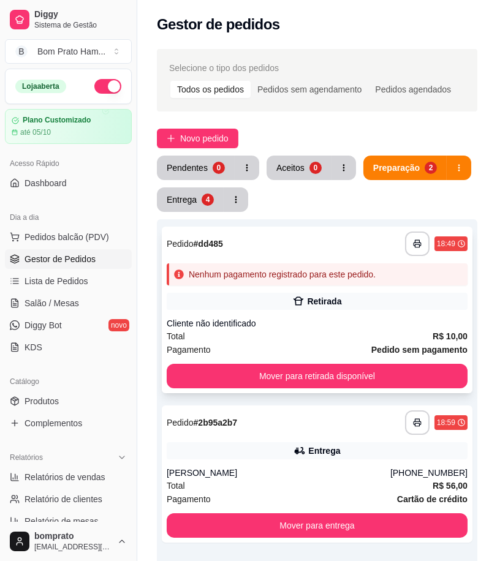
click at [308, 315] on div "**********" at bounding box center [317, 310] width 310 height 167
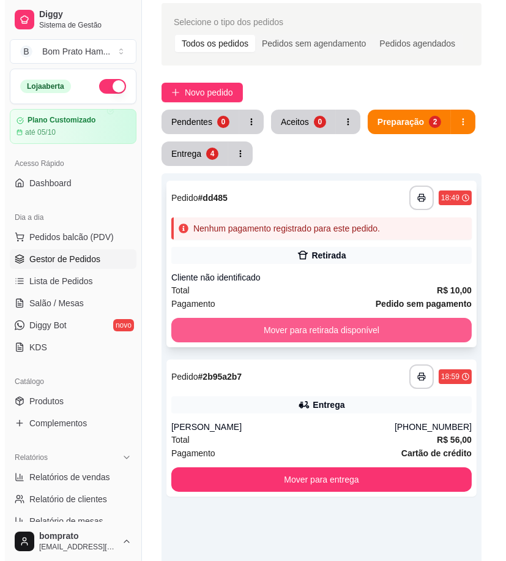
scroll to position [68, 0]
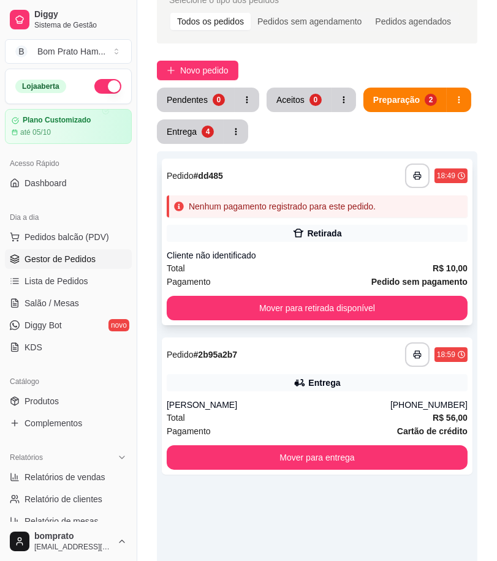
click at [336, 244] on div "**********" at bounding box center [317, 242] width 310 height 167
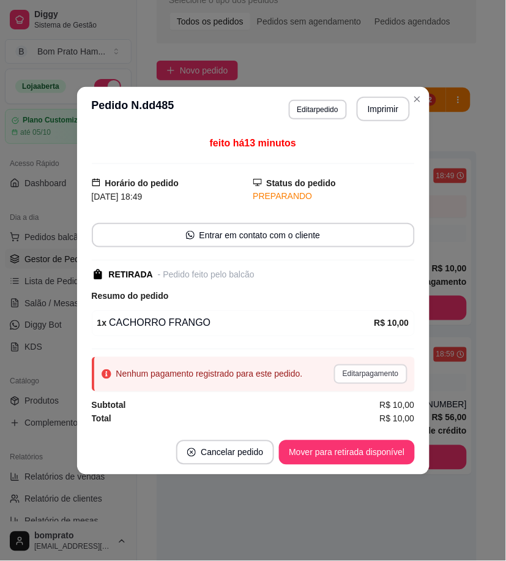
click at [387, 374] on button "Editar pagamento" at bounding box center [370, 374] width 73 height 20
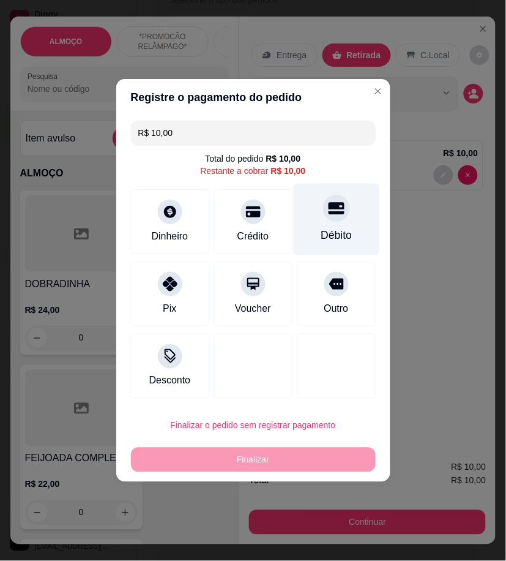
click at [340, 203] on div "Débito" at bounding box center [336, 220] width 86 height 72
type input "R$ 0,00"
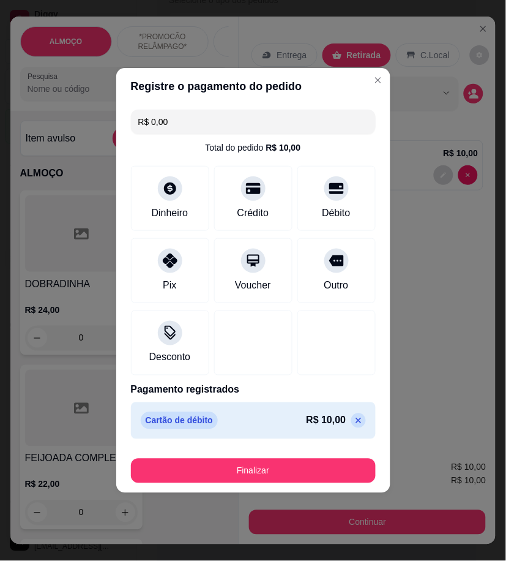
click at [366, 467] on footer "Finalizar" at bounding box center [253, 468] width 274 height 49
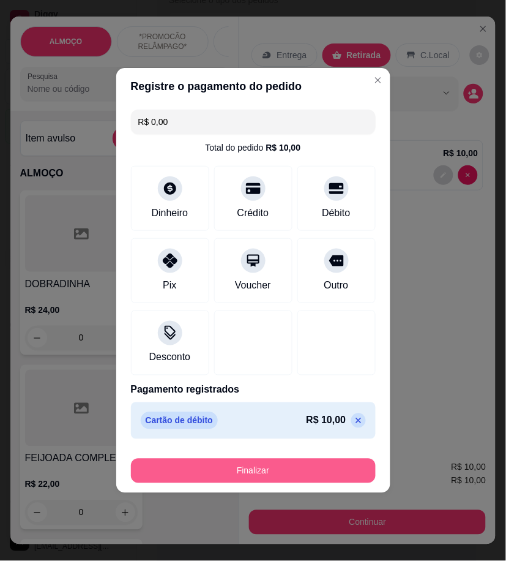
click at [364, 468] on div "Finalizar" at bounding box center [253, 471] width 245 height 24
click at [350, 478] on button "Finalizar" at bounding box center [253, 471] width 245 height 24
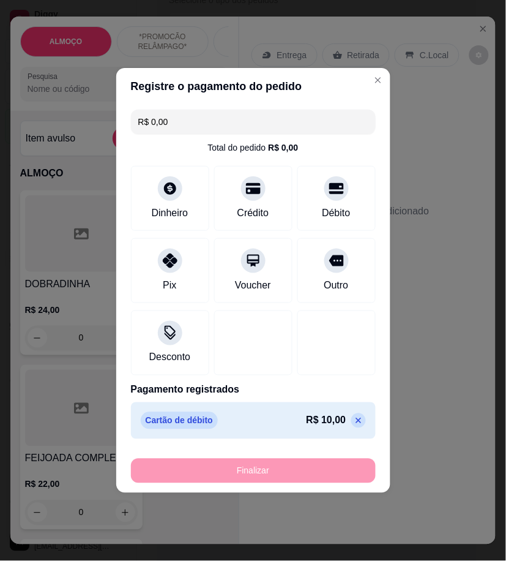
type input "0"
type input "-R$ 10,00"
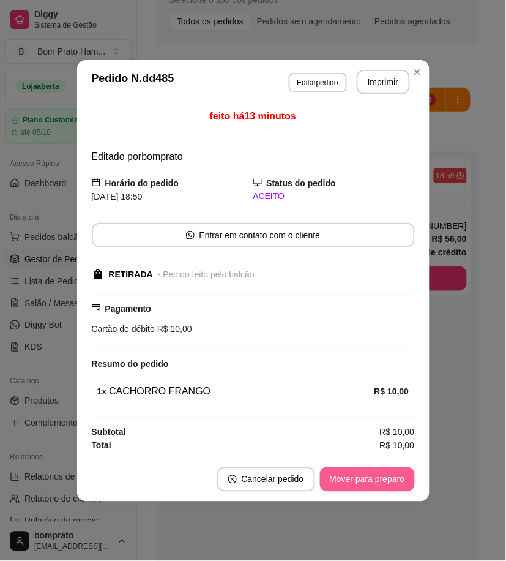
click at [388, 475] on button "Mover para preparo" at bounding box center [367, 479] width 95 height 24
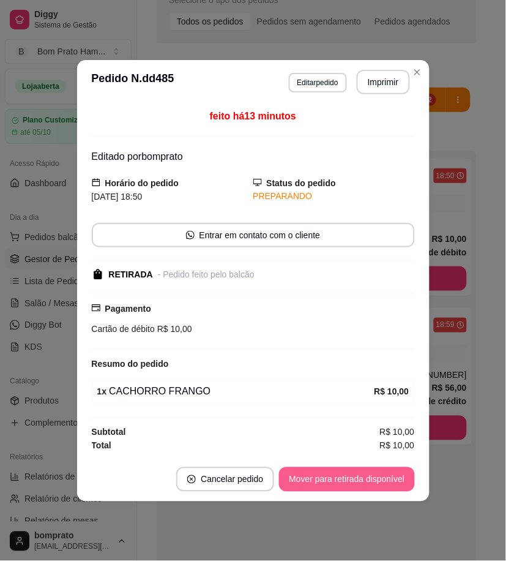
click at [386, 484] on button "Mover para retirada disponível" at bounding box center [346, 479] width 135 height 24
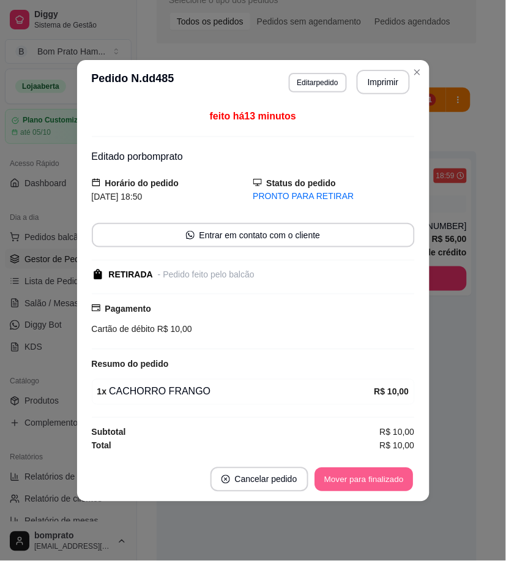
click at [386, 492] on div "Mover para finalizado" at bounding box center [365, 479] width 102 height 24
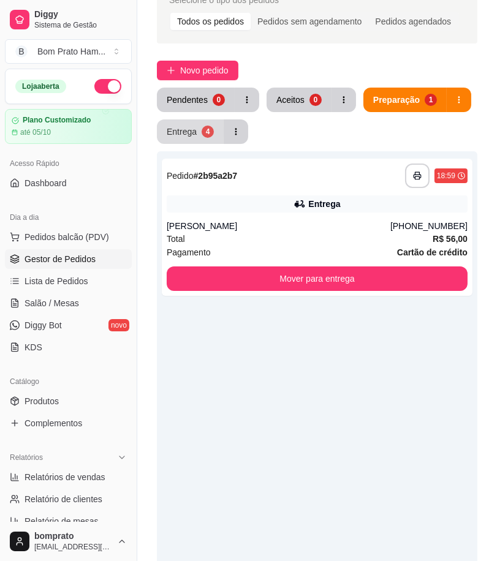
click at [197, 135] on button "Entrega 4" at bounding box center [190, 131] width 67 height 24
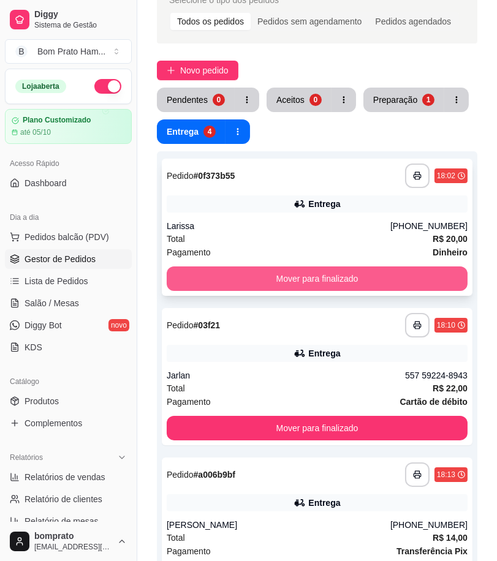
click at [328, 277] on button "Mover para finalizado" at bounding box center [317, 278] width 301 height 24
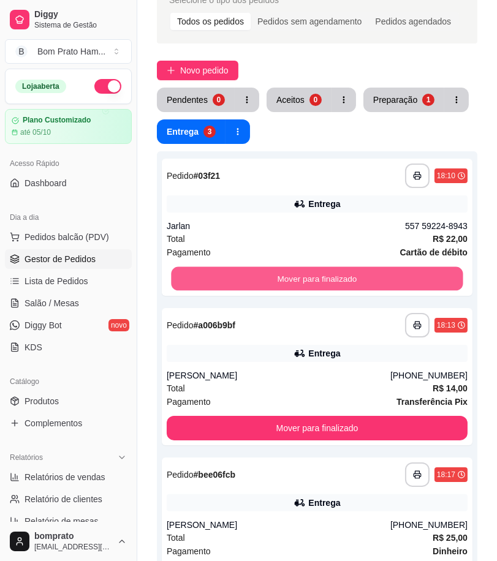
click at [328, 277] on button "Mover para finalizado" at bounding box center [316, 279] width 291 height 24
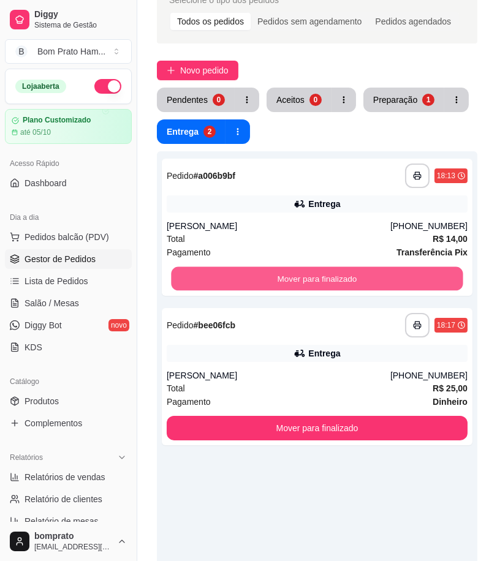
click at [328, 277] on button "Mover para finalizado" at bounding box center [316, 279] width 291 height 24
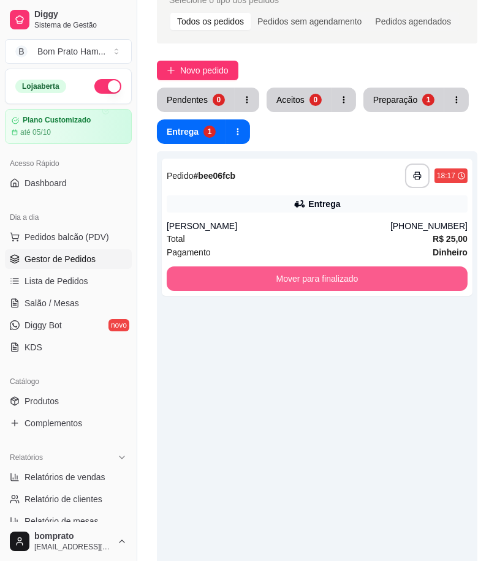
click at [328, 277] on button "Mover para finalizado" at bounding box center [317, 278] width 301 height 24
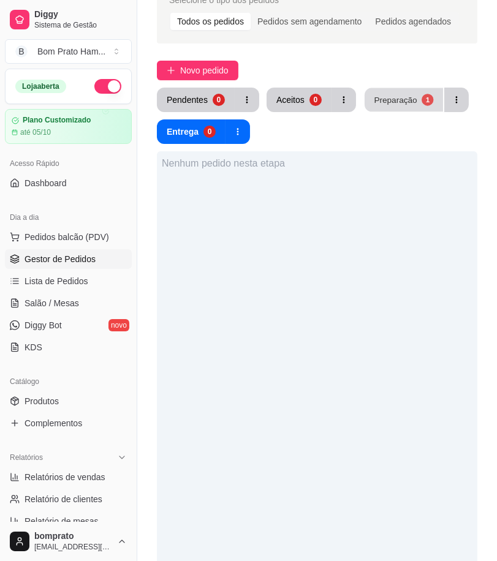
click at [386, 100] on div "Preparação" at bounding box center [395, 100] width 43 height 12
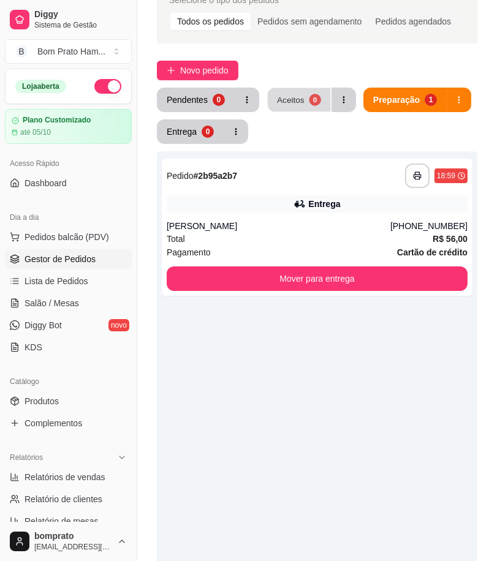
click at [300, 103] on div "Aceitos" at bounding box center [291, 100] width 28 height 12
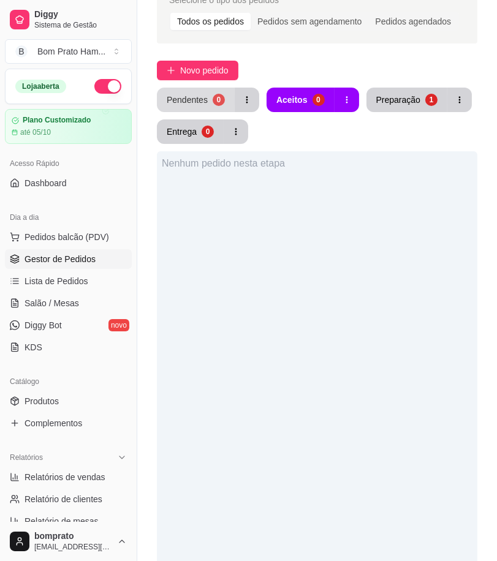
click at [192, 92] on button "Pendentes 0" at bounding box center [196, 100] width 78 height 24
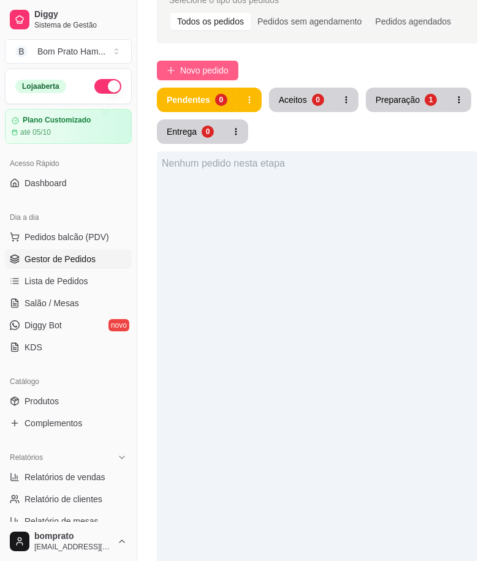
click at [206, 69] on span "Novo pedido" at bounding box center [204, 70] width 48 height 13
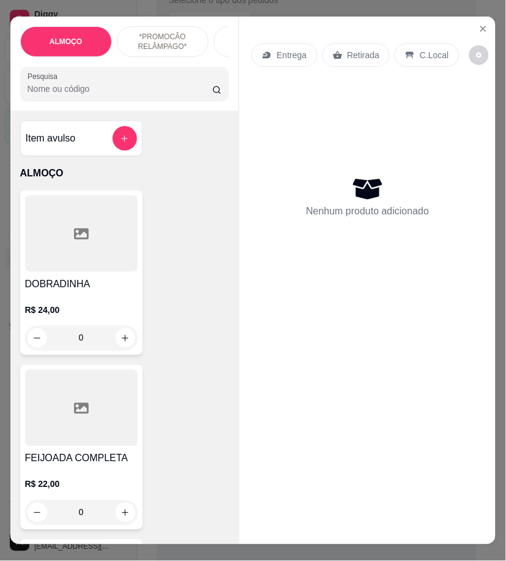
click at [187, 91] on input "Pesquisa" at bounding box center [121, 89] width 186 height 12
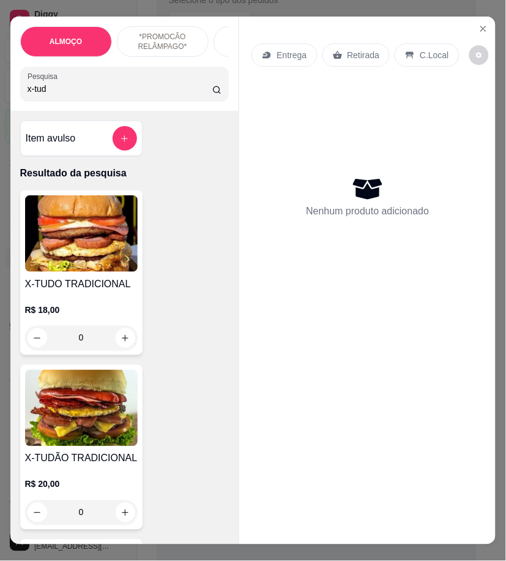
type input "x-tud"
click at [120, 340] on div "0" at bounding box center [81, 338] width 113 height 24
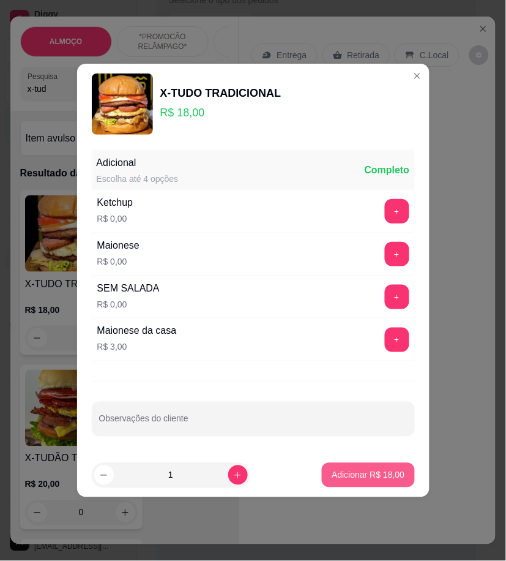
click at [388, 476] on p "Adicionar R$ 18,00" at bounding box center [368, 475] width 73 height 12
type input "1"
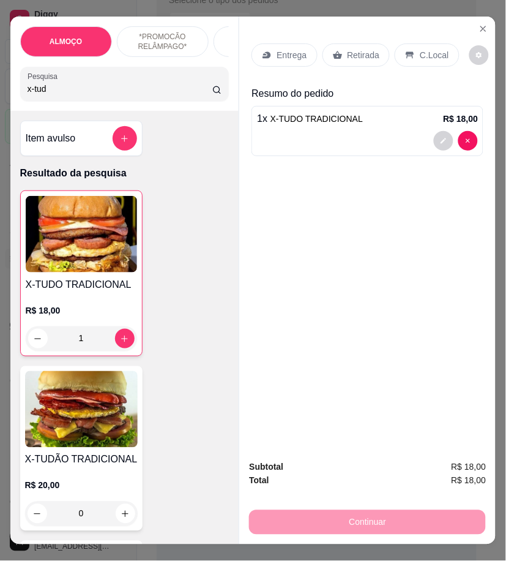
click at [395, 51] on div "C.Local" at bounding box center [427, 54] width 64 height 23
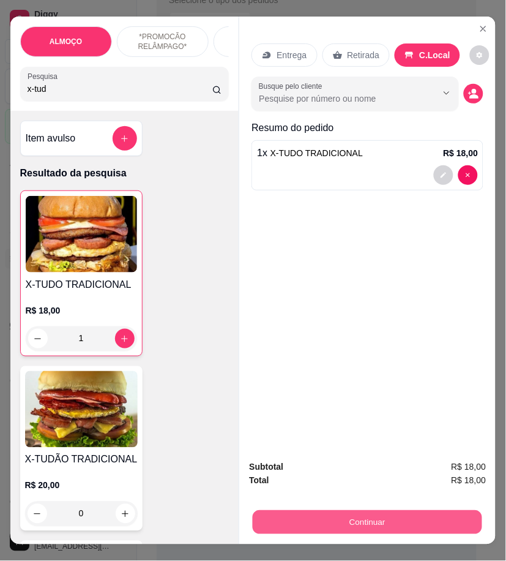
click at [430, 510] on button "Continuar" at bounding box center [368, 522] width 230 height 24
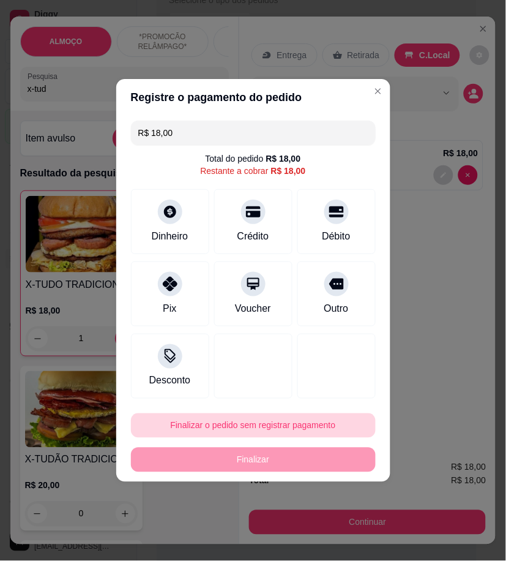
click at [315, 425] on button "Finalizar o pedido sem registrar pagamento" at bounding box center [253, 425] width 245 height 24
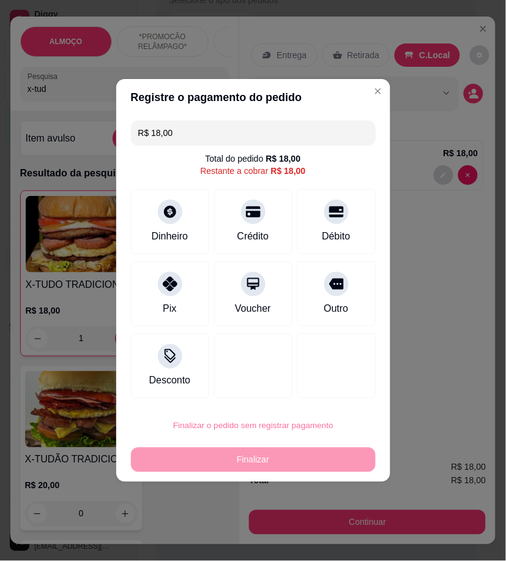
click at [340, 531] on button "Confirmar" at bounding box center [330, 530] width 47 height 20
type input "0"
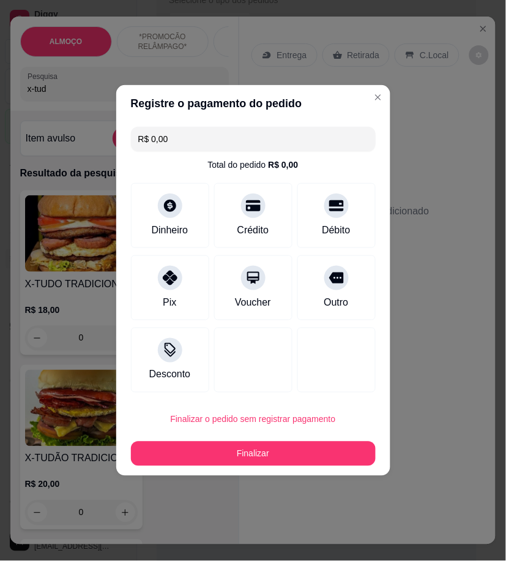
type input "R$ 0,00"
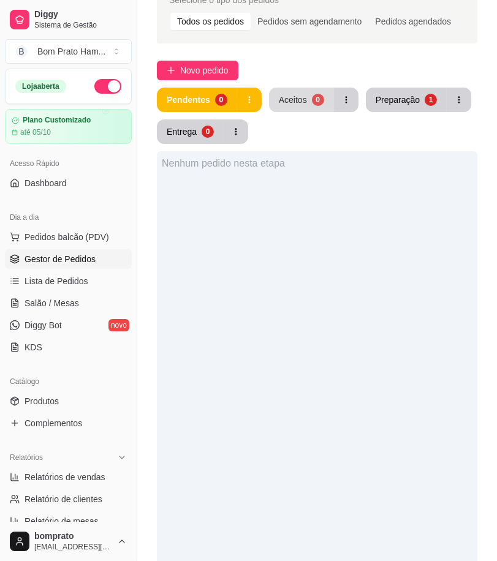
click at [307, 107] on button "Aceitos 0" at bounding box center [301, 100] width 65 height 24
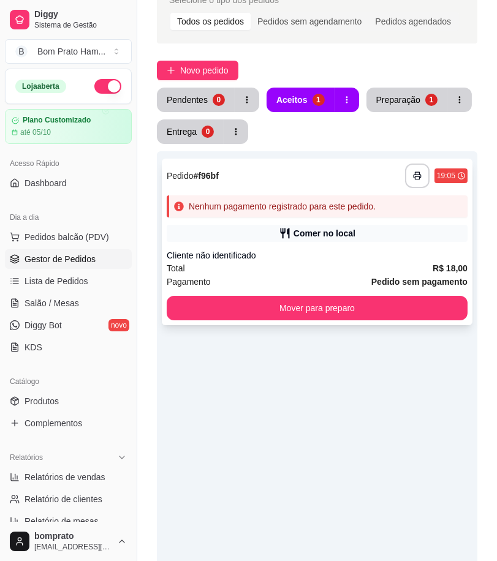
click at [317, 205] on div "Nenhum pagamento registrado para este pedido." at bounding box center [282, 206] width 187 height 12
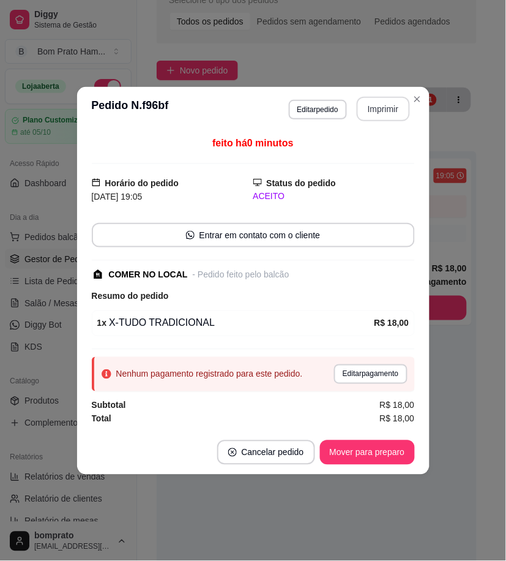
click at [380, 110] on button "Imprimir" at bounding box center [383, 109] width 53 height 24
click at [284, 453] on button "Cancelar pedido" at bounding box center [266, 452] width 95 height 24
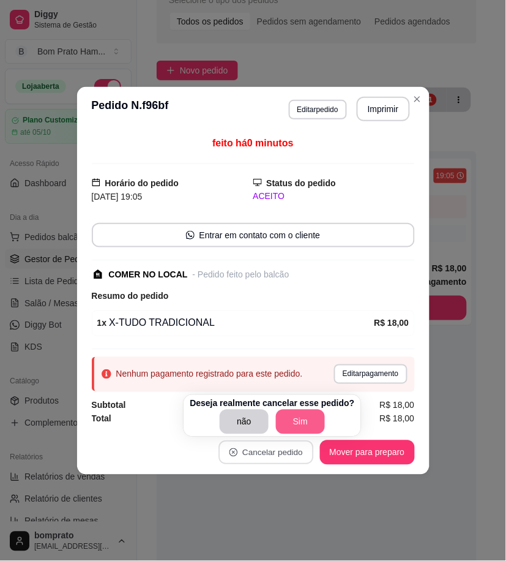
click at [307, 421] on button "Sim" at bounding box center [300, 422] width 49 height 24
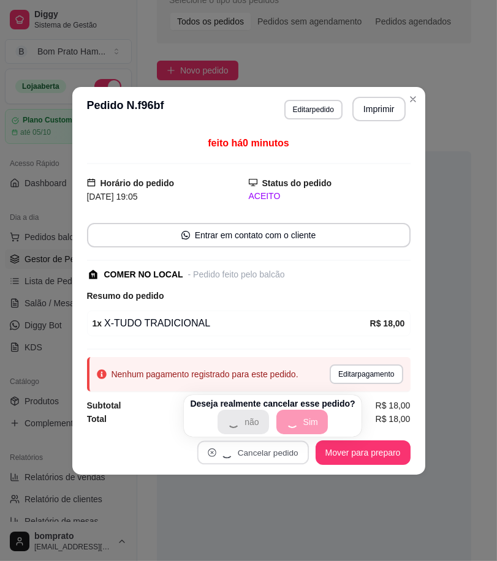
click at [438, 411] on div "Nenhum pedido nesta etapa" at bounding box center [314, 431] width 314 height 561
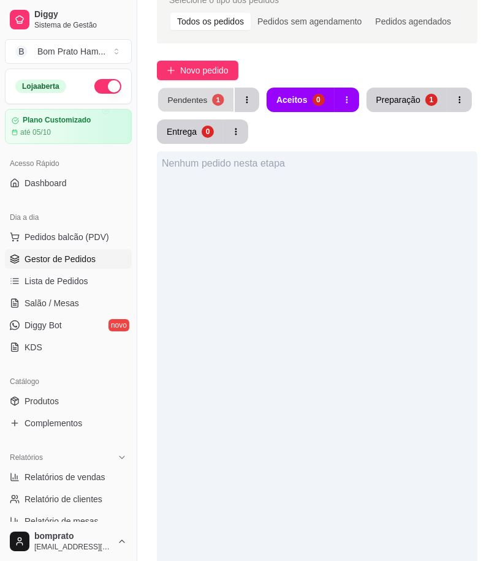
click at [217, 107] on button "Pendentes 1" at bounding box center [195, 100] width 75 height 24
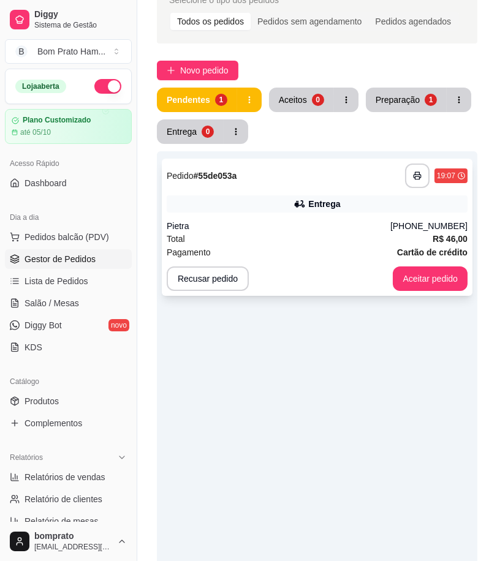
click at [272, 222] on div "Pietra" at bounding box center [279, 226] width 224 height 12
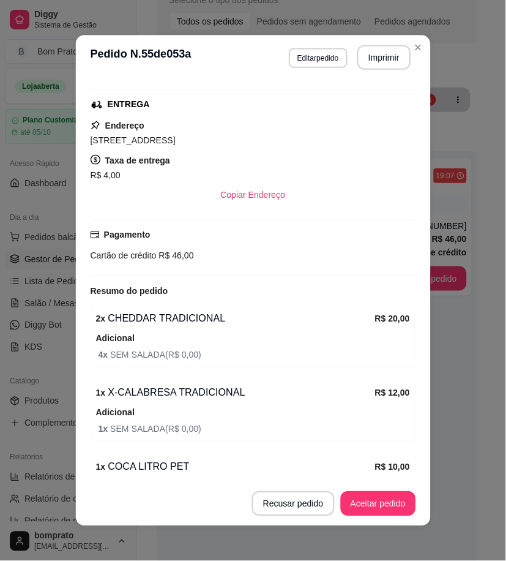
scroll to position [234, 0]
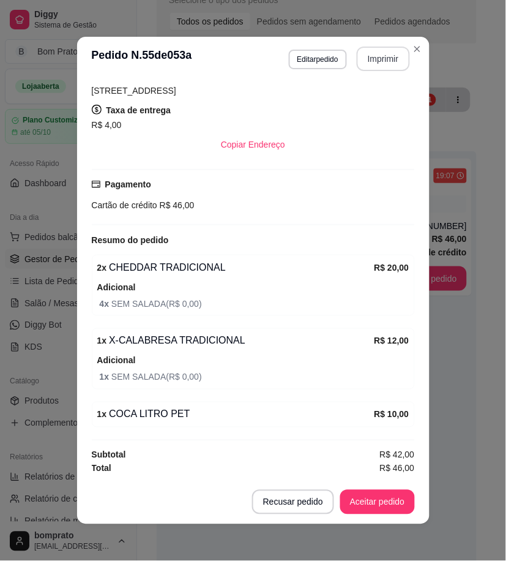
click at [372, 64] on button "Imprimir" at bounding box center [383, 59] width 53 height 24
click at [388, 507] on button "Aceitar pedido" at bounding box center [377, 502] width 75 height 24
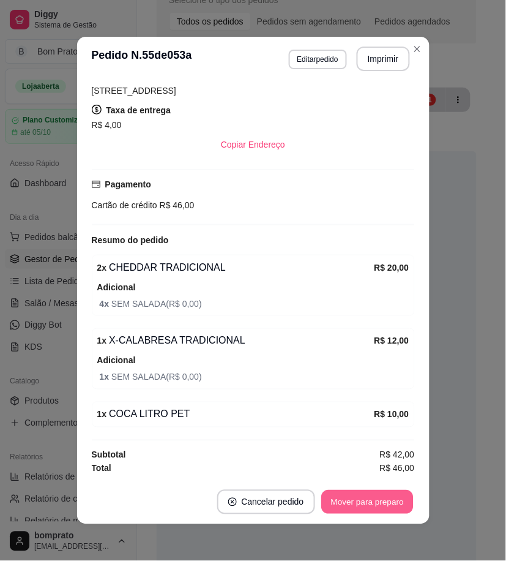
click at [388, 505] on button "Mover para preparo" at bounding box center [367, 502] width 92 height 24
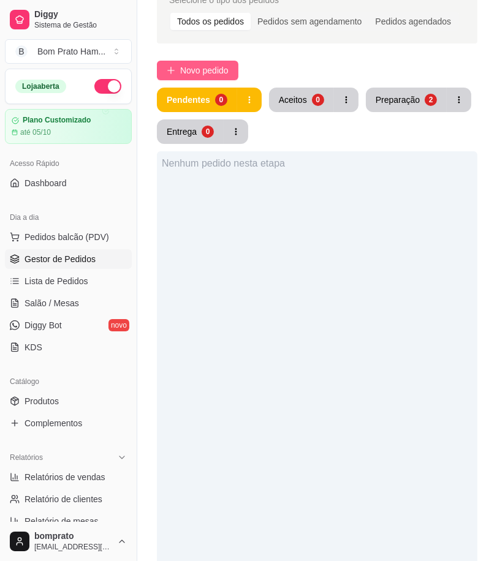
click at [217, 74] on span "Novo pedido" at bounding box center [204, 70] width 48 height 13
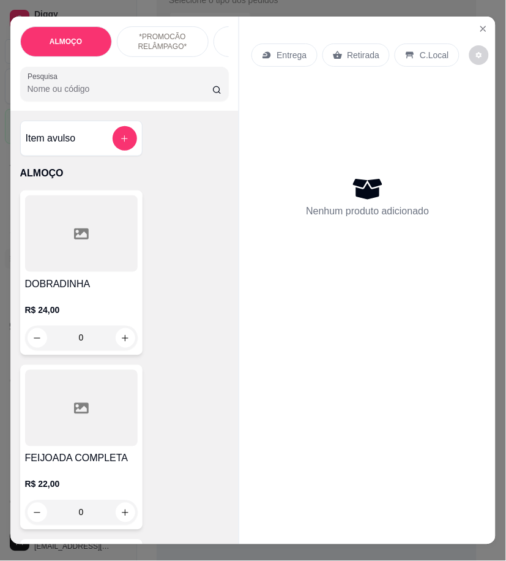
click at [80, 95] on input "Pesquisa" at bounding box center [121, 89] width 186 height 12
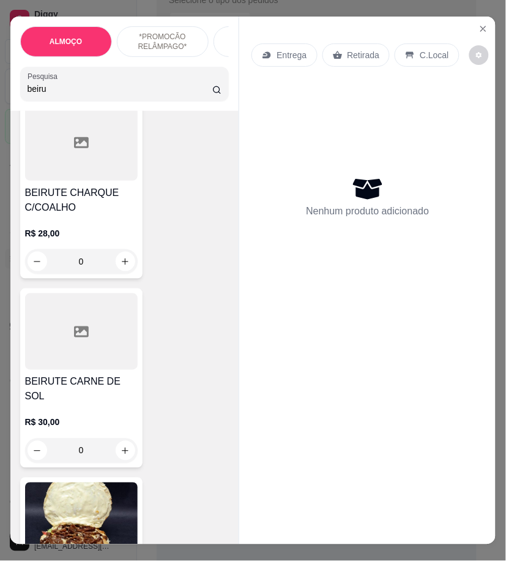
scroll to position [680, 0]
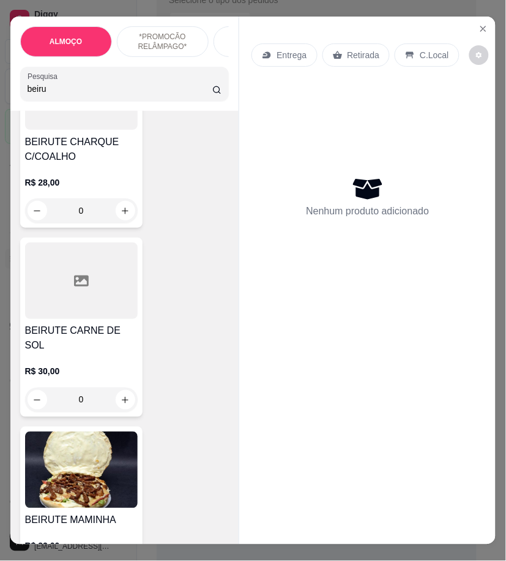
type input "beiru"
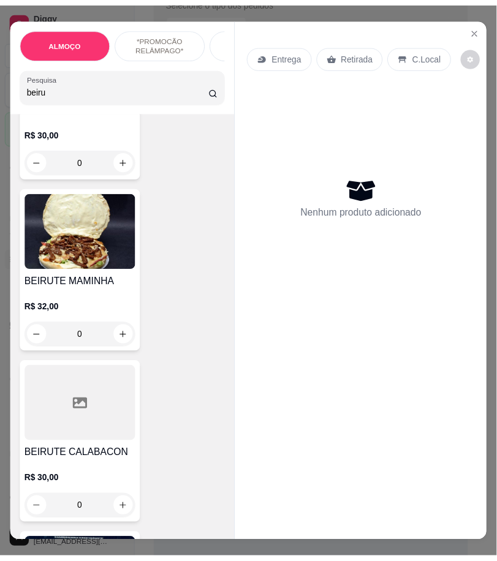
scroll to position [816, 0]
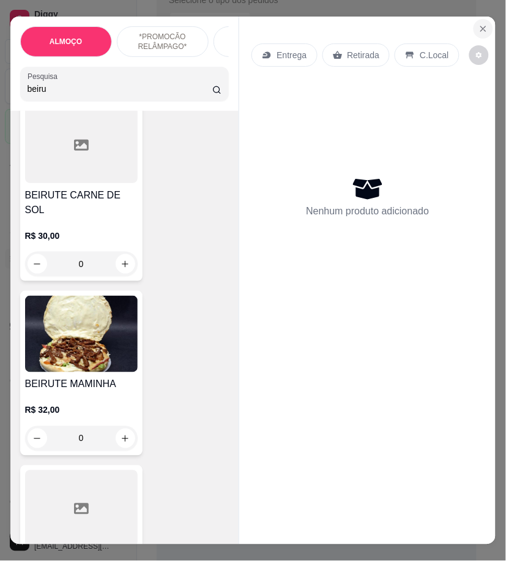
click at [485, 24] on button "Close" at bounding box center [484, 29] width 20 height 20
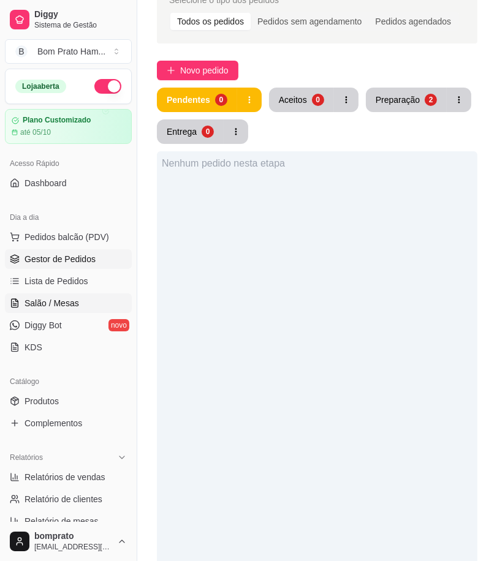
click at [75, 304] on span "Salão / Mesas" at bounding box center [51, 303] width 54 height 12
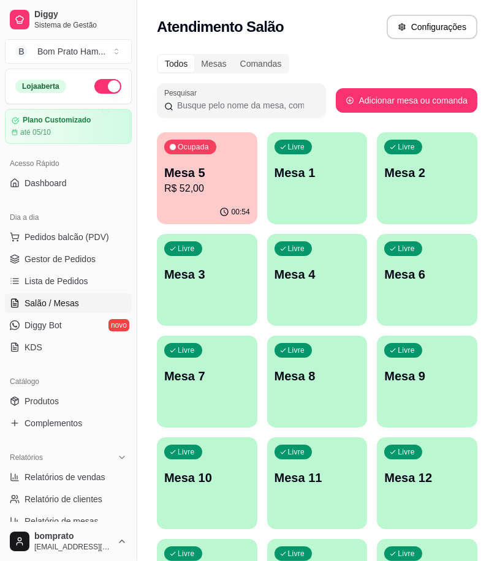
click at [225, 196] on div "Ocupada Mesa 5 R$ 52,00" at bounding box center [207, 166] width 100 height 68
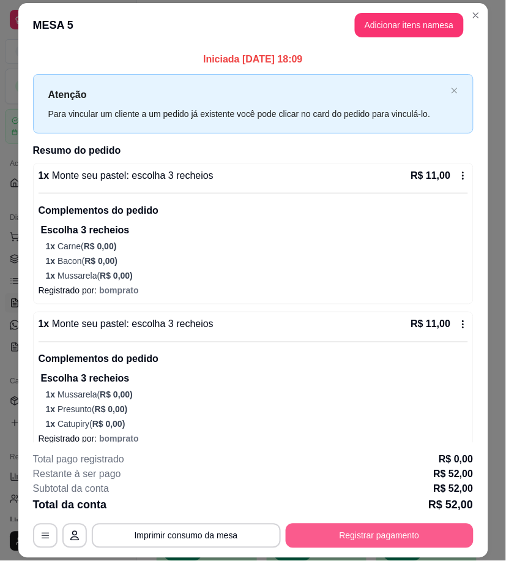
click at [432, 542] on button "Registrar pagamento" at bounding box center [380, 536] width 188 height 24
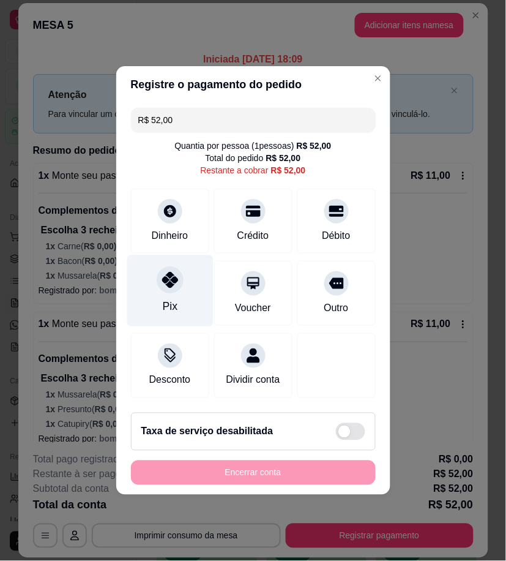
click at [149, 296] on div "Pix" at bounding box center [170, 291] width 86 height 72
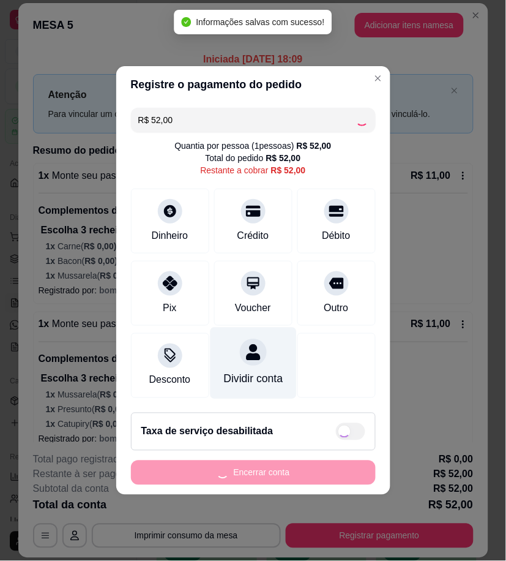
type input "R$ 0,00"
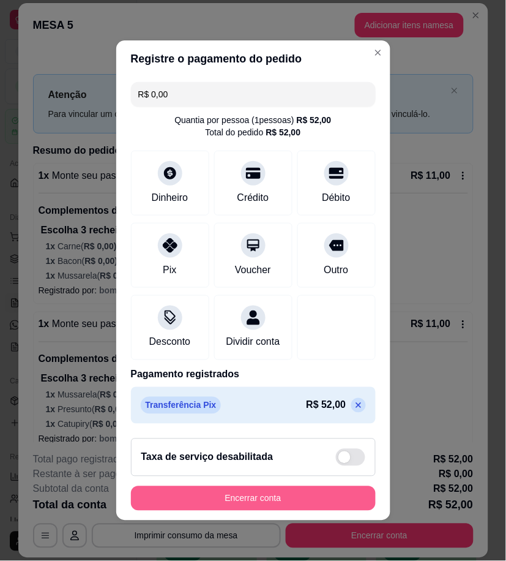
click at [317, 510] on button "Encerrar conta" at bounding box center [253, 498] width 245 height 24
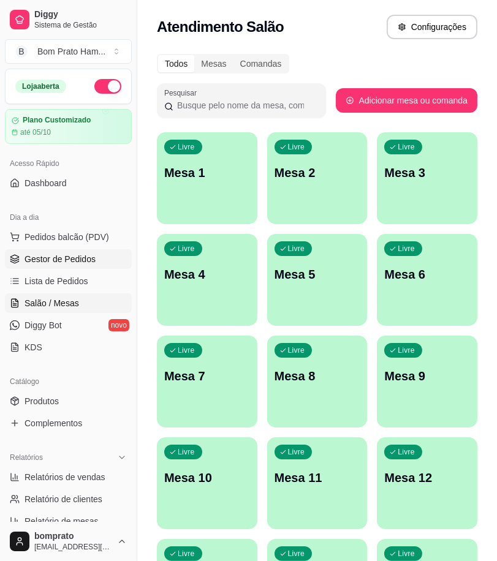
click at [81, 258] on span "Gestor de Pedidos" at bounding box center [59, 259] width 71 height 12
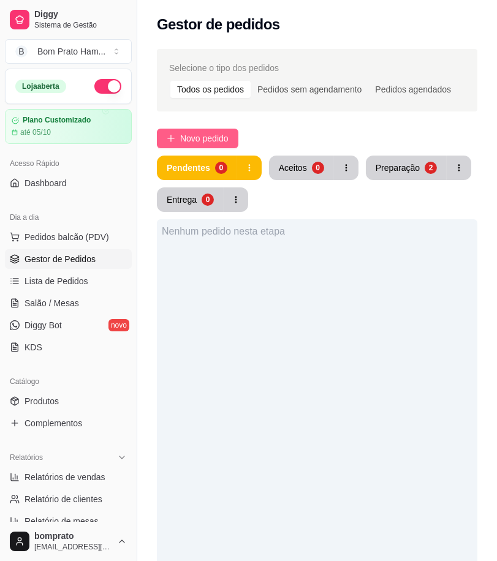
click at [198, 130] on button "Novo pedido" at bounding box center [197, 139] width 81 height 20
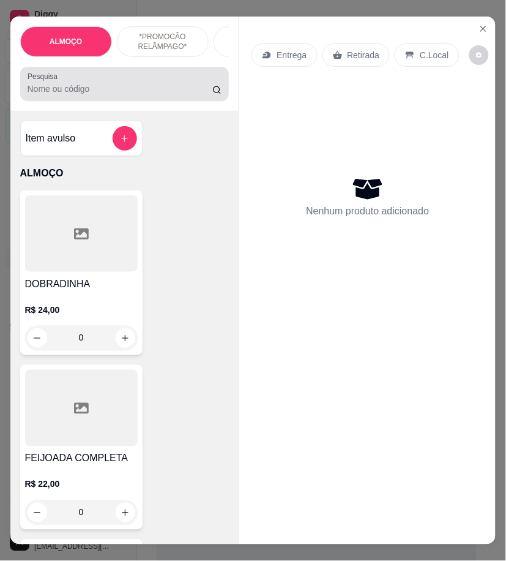
click at [150, 101] on div "Pesquisa" at bounding box center [124, 84] width 209 height 34
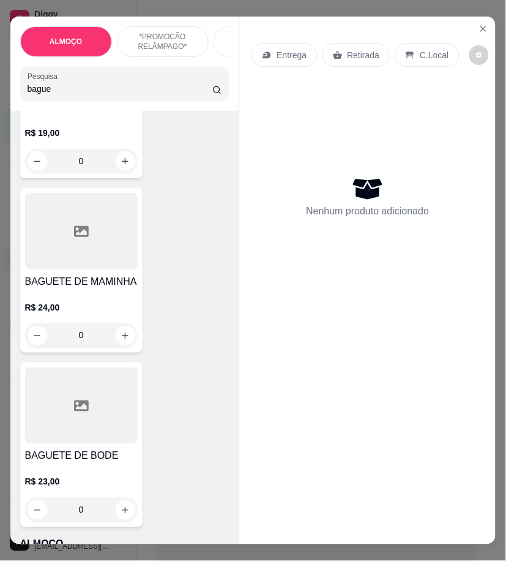
scroll to position [952, 0]
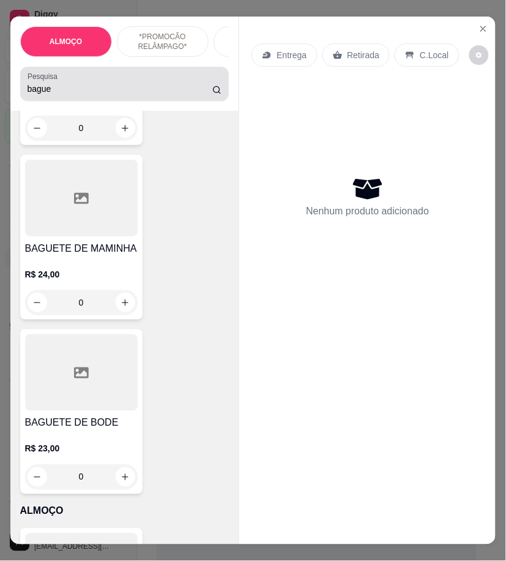
click at [57, 95] on input "bague" at bounding box center [121, 89] width 186 height 12
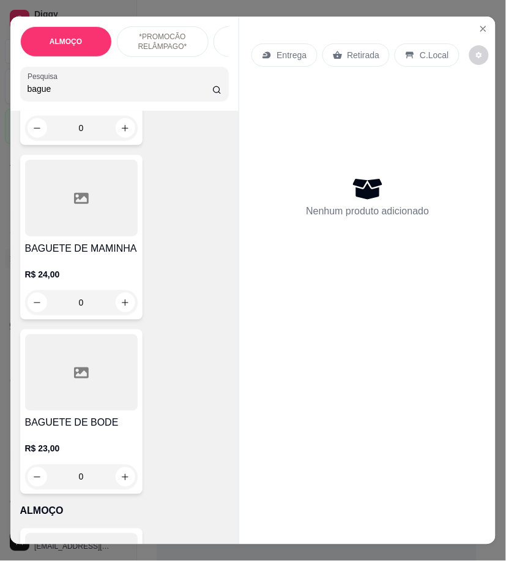
click at [57, 95] on input "bague" at bounding box center [121, 89] width 186 height 12
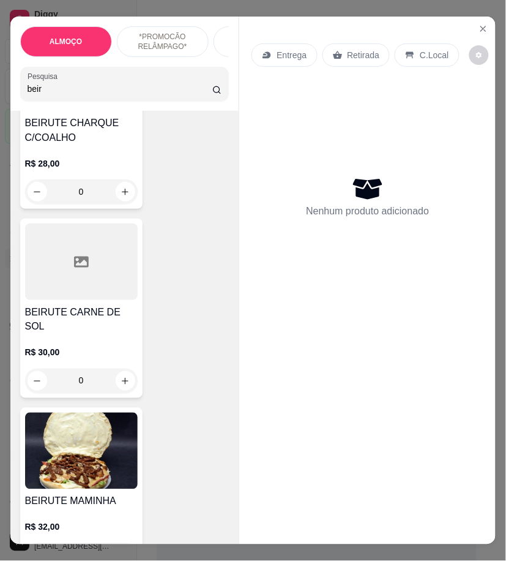
scroll to position [748, 0]
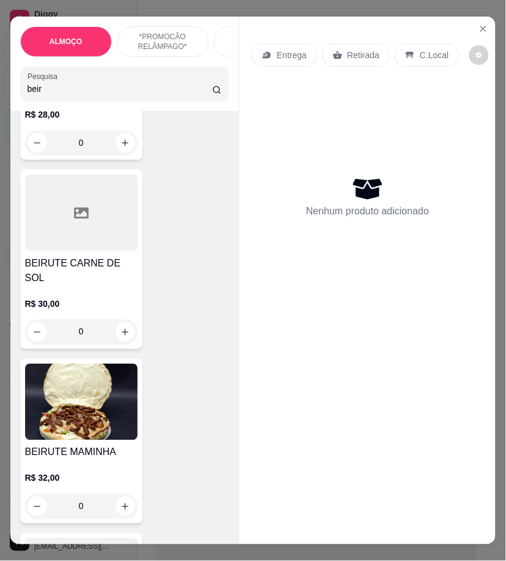
click at [118, 320] on div "0" at bounding box center [81, 332] width 113 height 24
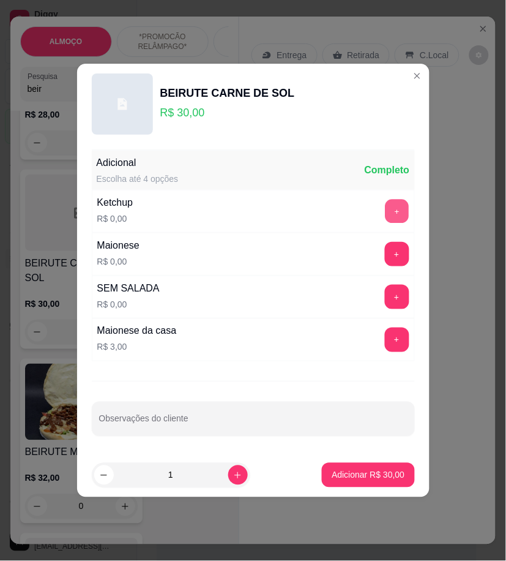
click at [385, 212] on button "+" at bounding box center [397, 212] width 24 height 24
click at [397, 252] on button "+" at bounding box center [397, 254] width 24 height 24
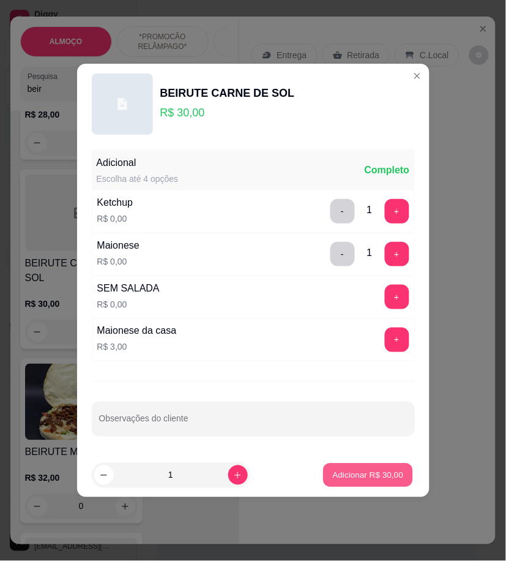
click at [370, 473] on p "Adicionar R$ 30,00" at bounding box center [368, 475] width 71 height 12
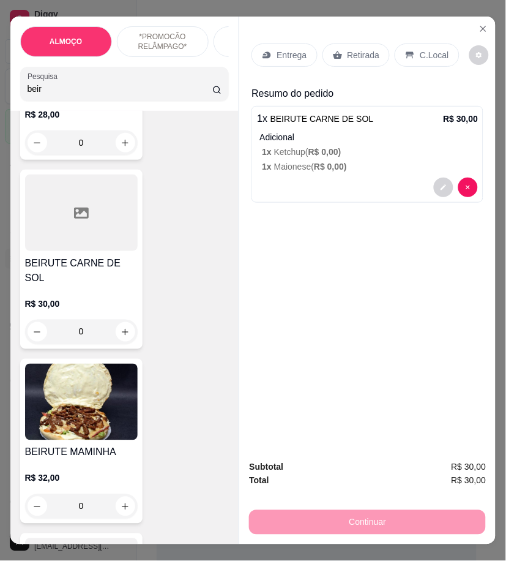
click at [119, 95] on input "beir" at bounding box center [121, 89] width 186 height 12
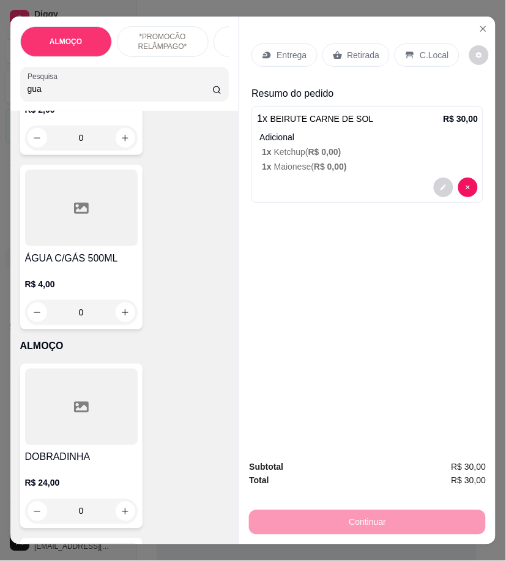
type input "gua"
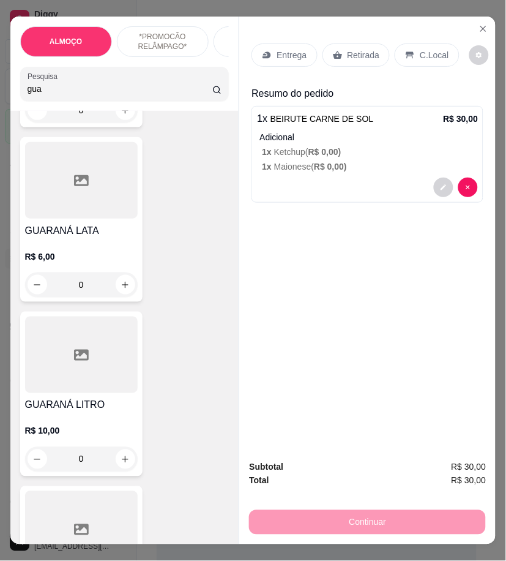
scroll to position [272, 0]
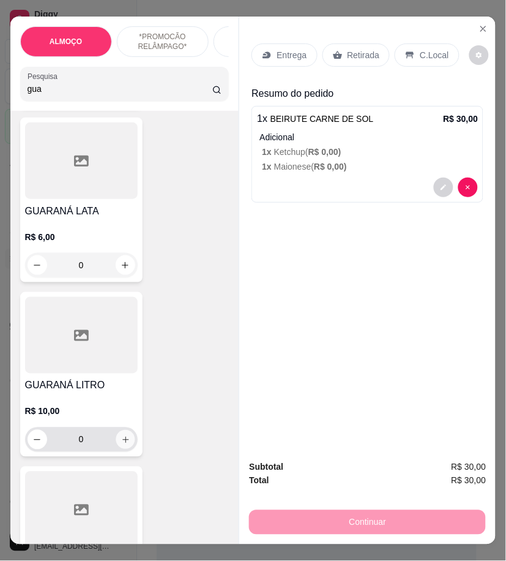
click at [121, 445] on icon "increase-product-quantity" at bounding box center [125, 439] width 9 height 9
type input "1"
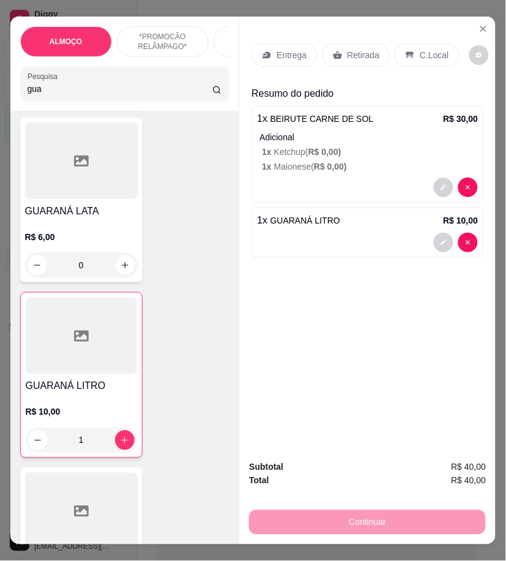
click at [277, 49] on p "Entrega" at bounding box center [292, 55] width 30 height 12
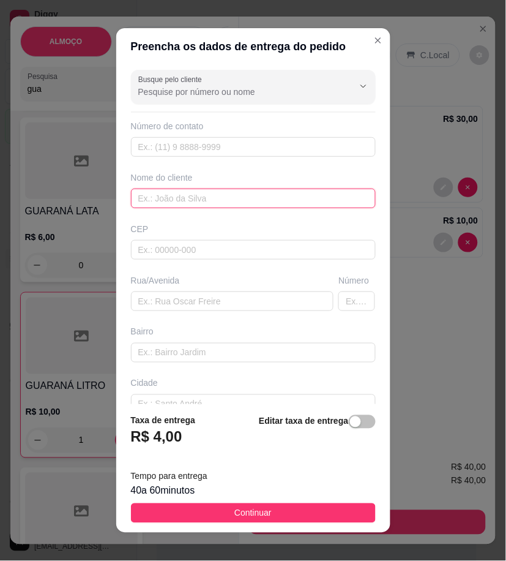
drag, startPoint x: 233, startPoint y: 200, endPoint x: 174, endPoint y: 198, distance: 58.8
paste input "Alice"
type input "Alice"
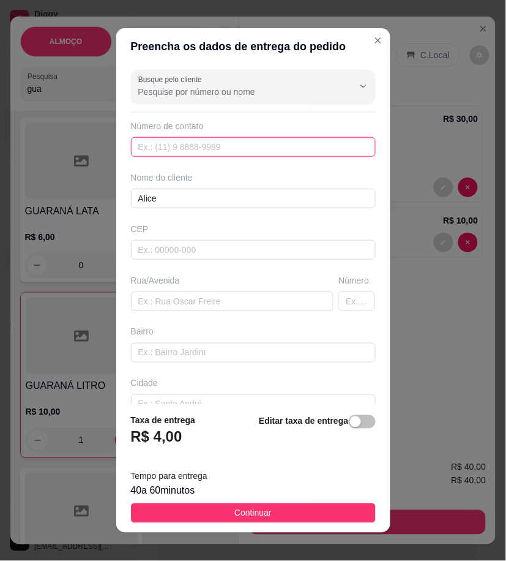
click at [249, 144] on input "text" at bounding box center [253, 147] width 245 height 20
paste input "558 79164-8375"
type input "558 79164-8375"
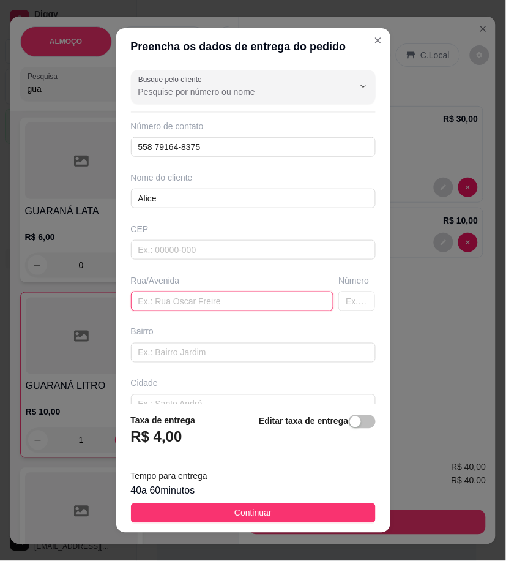
click at [184, 298] on input "text" at bounding box center [232, 301] width 203 height 20
paste input "Mário Melo Rua beijamim Alves Barbosa Número 20"
type input "Mário Melo Rua beijamim Alves Barbosa Número 20"
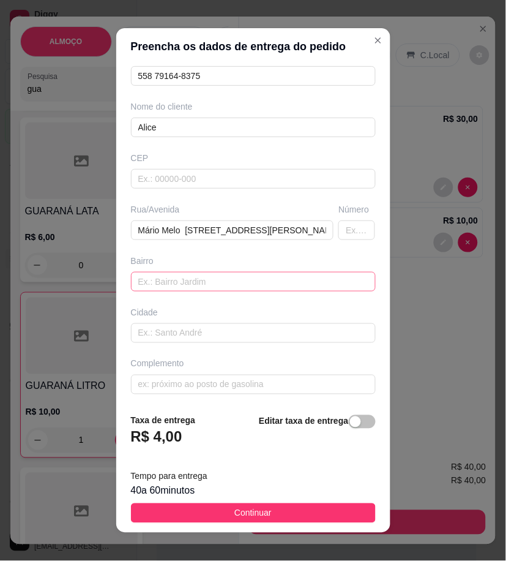
scroll to position [73, 0]
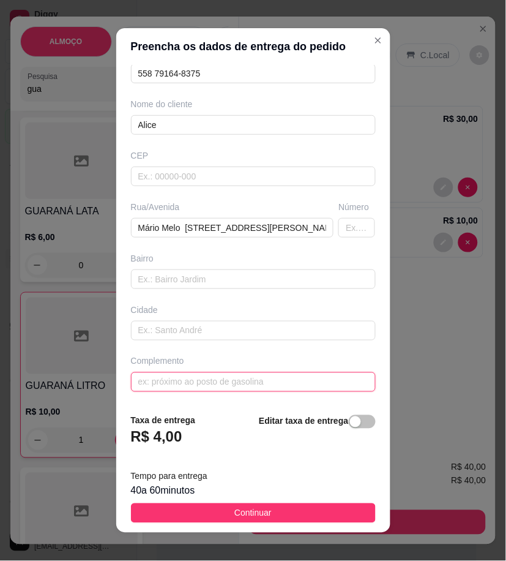
paste input "Próximo ao postinho de saúde"
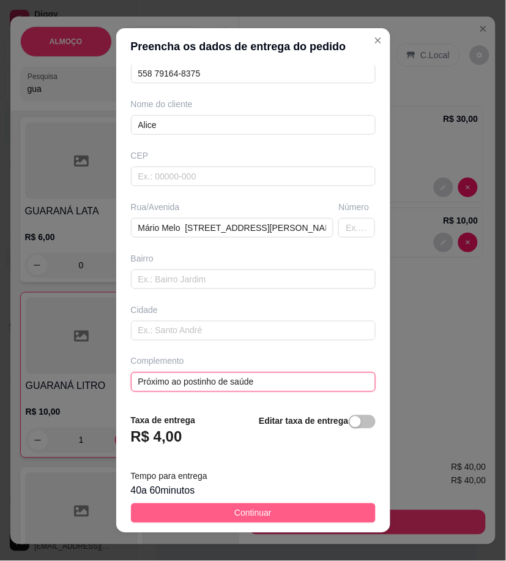
type input "Próximo ao postinho de saúde"
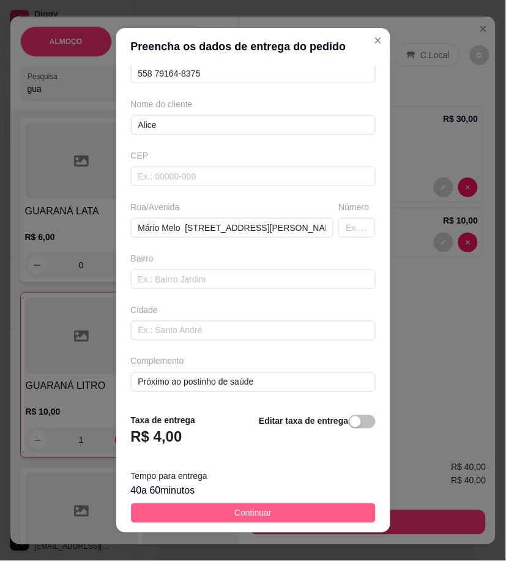
click at [345, 514] on button "Continuar" at bounding box center [253, 513] width 245 height 20
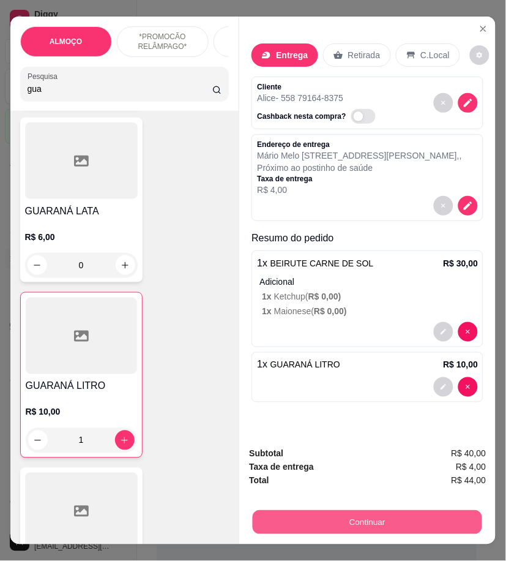
click at [377, 519] on button "Continuar" at bounding box center [368, 522] width 230 height 24
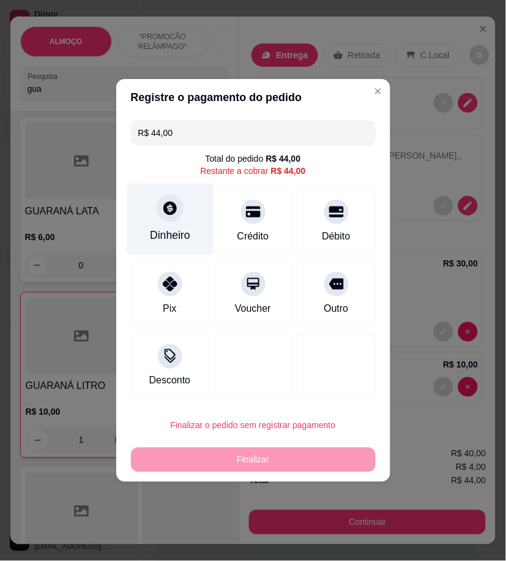
click at [201, 208] on div "Dinheiro" at bounding box center [170, 220] width 86 height 72
click at [168, 219] on div at bounding box center [170, 208] width 27 height 27
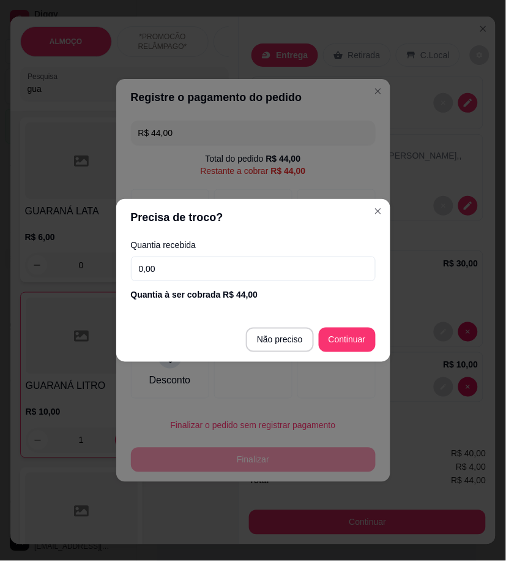
click at [277, 272] on input "0,00" at bounding box center [253, 269] width 245 height 24
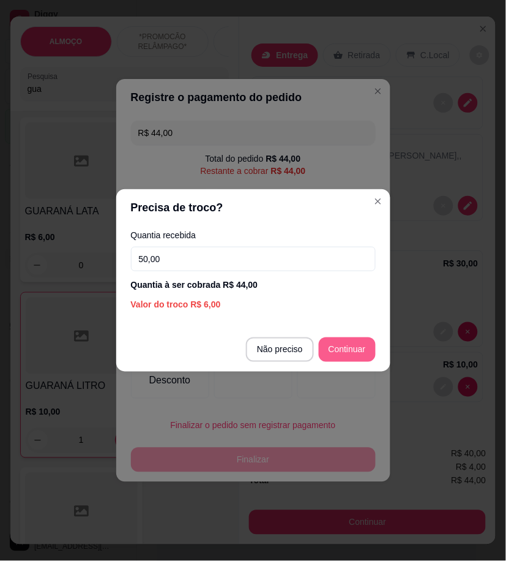
type input "50,00"
type input "R$ 0,00"
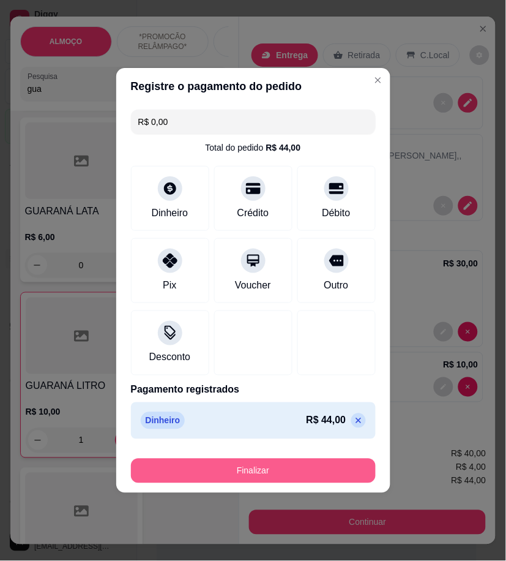
click at [322, 460] on button "Finalizar" at bounding box center [253, 471] width 245 height 24
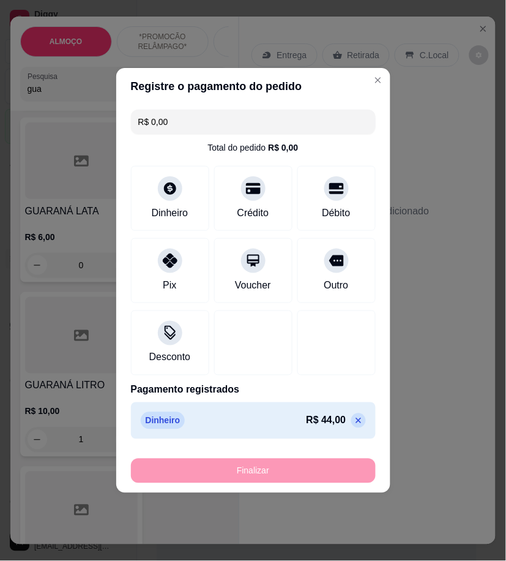
type input "0"
type input "-R$ 44,00"
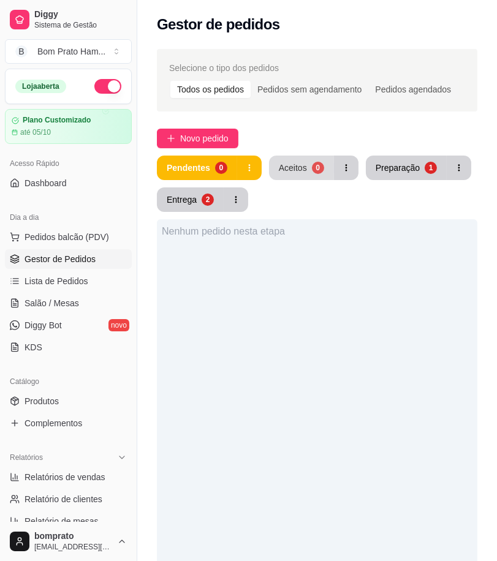
click at [279, 165] on div "Aceitos" at bounding box center [293, 168] width 28 height 12
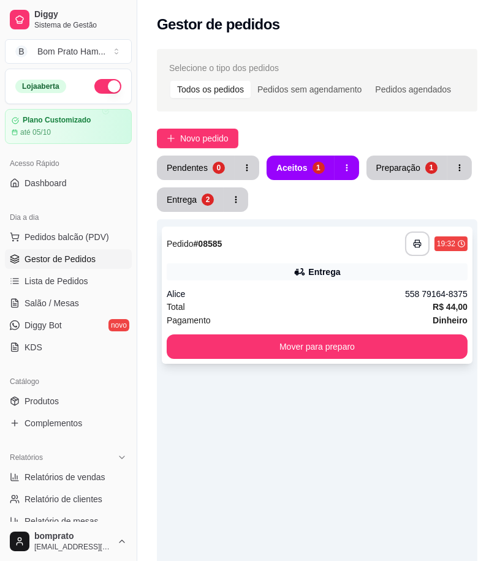
click at [334, 285] on div "**********" at bounding box center [317, 295] width 310 height 137
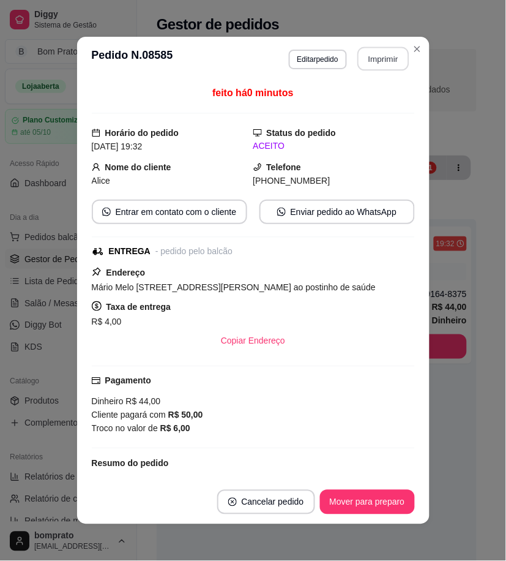
click at [383, 69] on button "Imprimir" at bounding box center [383, 59] width 51 height 24
click at [391, 503] on button "Mover para preparo" at bounding box center [367, 502] width 92 height 24
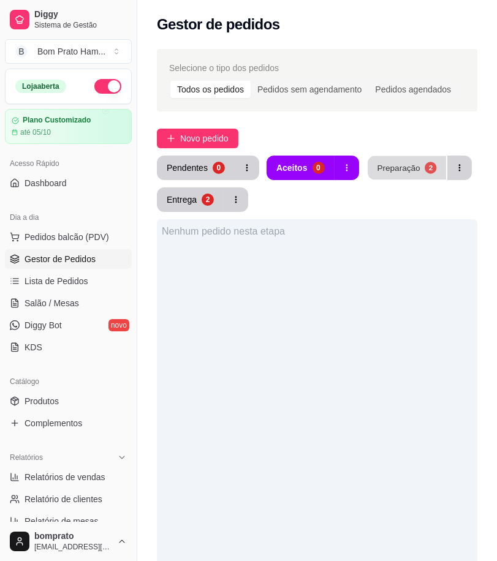
click at [388, 169] on div "Preparação" at bounding box center [398, 168] width 43 height 12
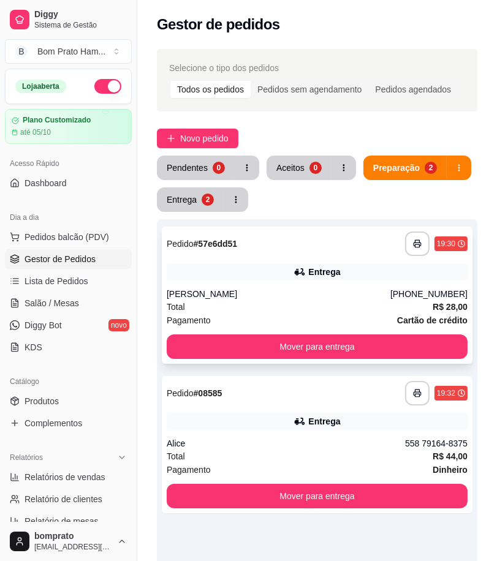
click at [282, 299] on div "Jessica" at bounding box center [279, 294] width 224 height 12
click at [167, 203] on div "Entrega" at bounding box center [181, 200] width 29 height 12
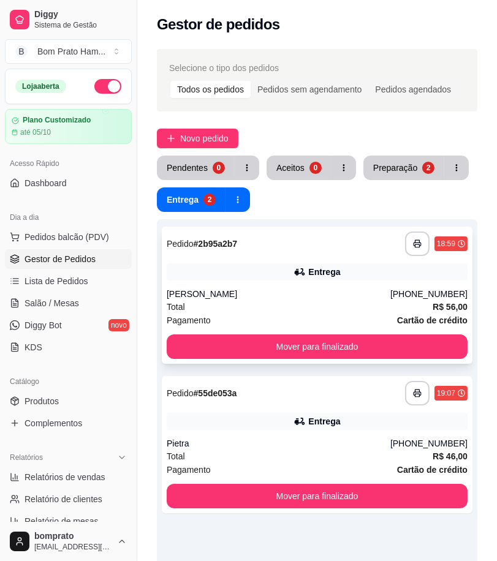
click at [231, 276] on div "Entrega" at bounding box center [317, 271] width 301 height 17
click at [404, 170] on div "Preparação" at bounding box center [395, 168] width 44 height 12
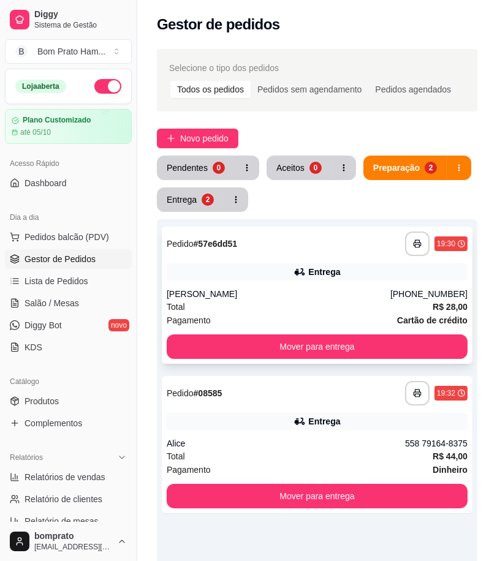
click at [228, 296] on div "Jessica" at bounding box center [279, 294] width 224 height 12
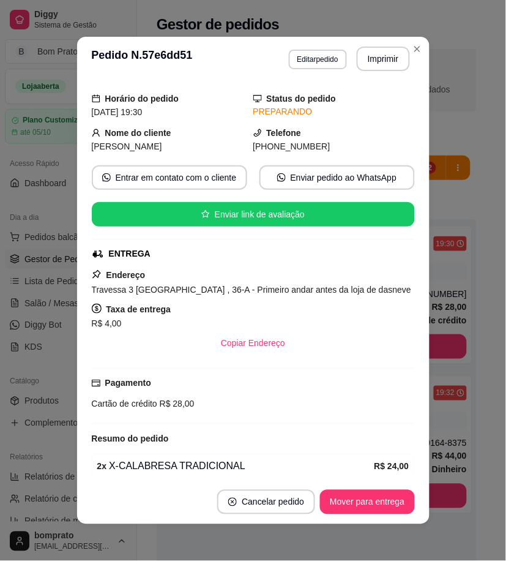
scroll to position [68, 0]
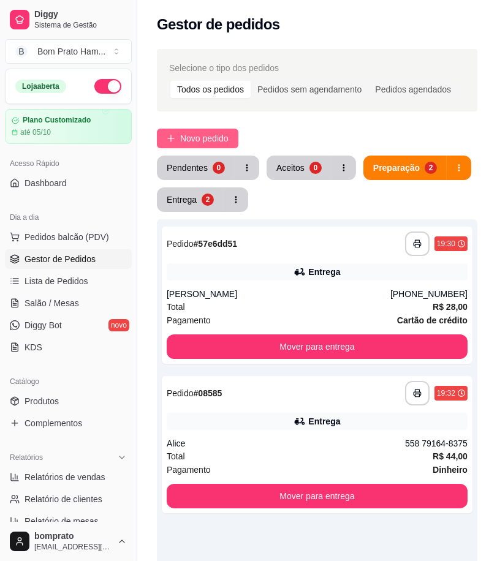
click at [192, 130] on button "Novo pedido" at bounding box center [197, 139] width 81 height 20
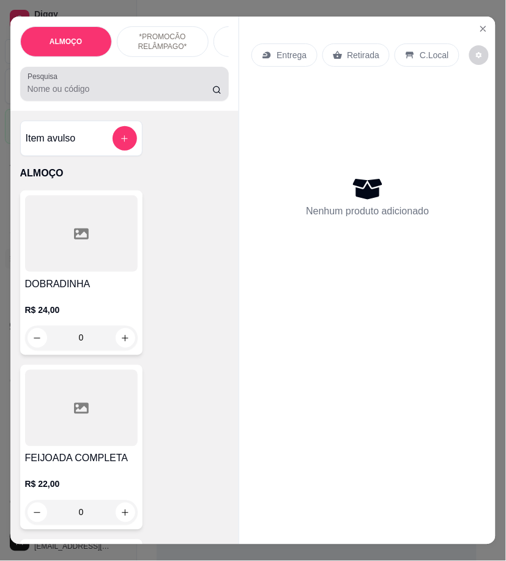
click at [117, 86] on div at bounding box center [125, 84] width 195 height 24
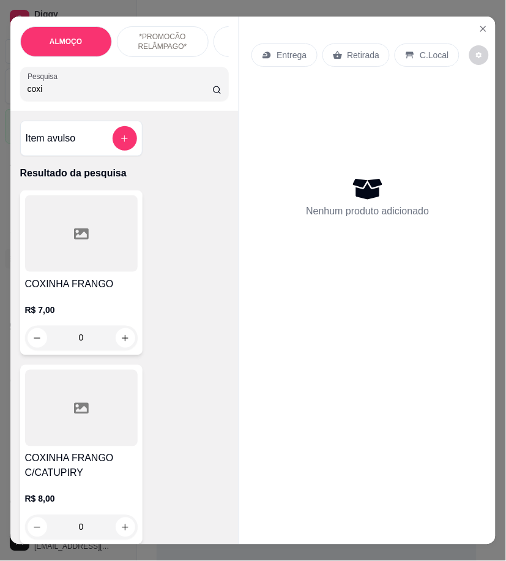
type input "coxi"
click at [77, 267] on div at bounding box center [81, 233] width 113 height 77
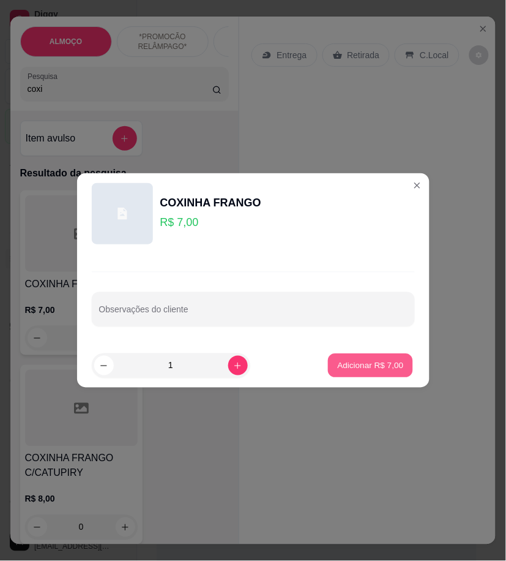
click at [374, 366] on p "Adicionar R$ 7,00" at bounding box center [371, 365] width 66 height 12
type input "1"
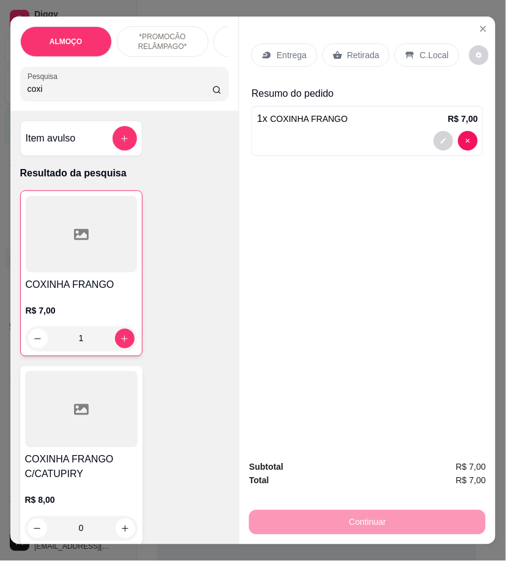
click at [118, 438] on div at bounding box center [81, 409] width 113 height 77
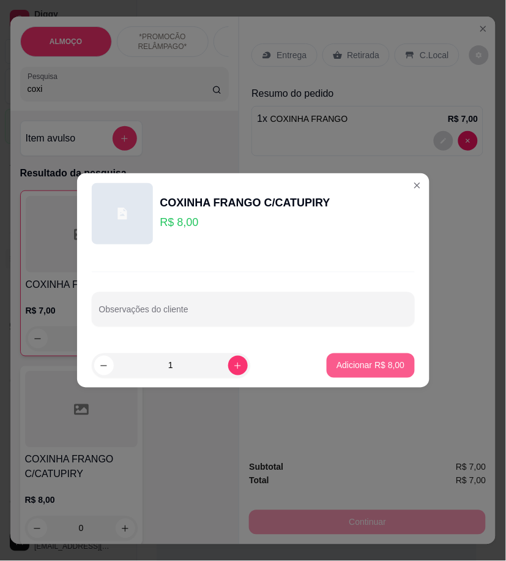
click at [370, 367] on p "Adicionar R$ 8,00" at bounding box center [371, 365] width 68 height 12
type input "1"
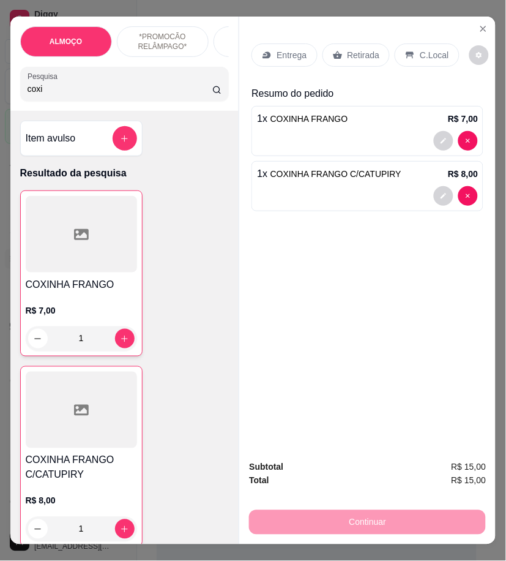
click at [280, 49] on p "Entrega" at bounding box center [292, 55] width 30 height 12
click at [333, 50] on icon at bounding box center [338, 55] width 10 height 10
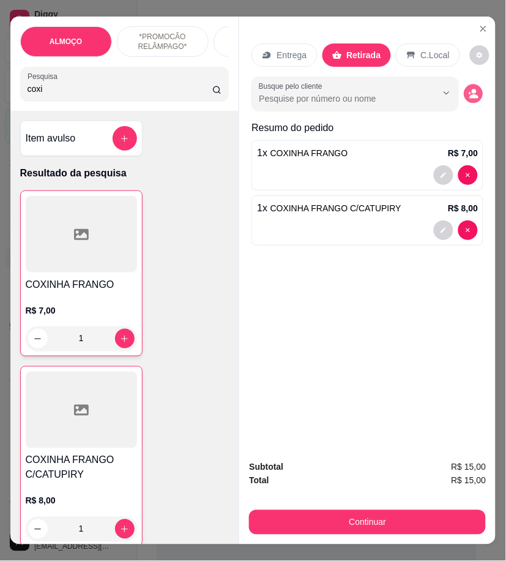
click at [469, 90] on icon "decrease-product-quantity" at bounding box center [474, 94] width 10 height 10
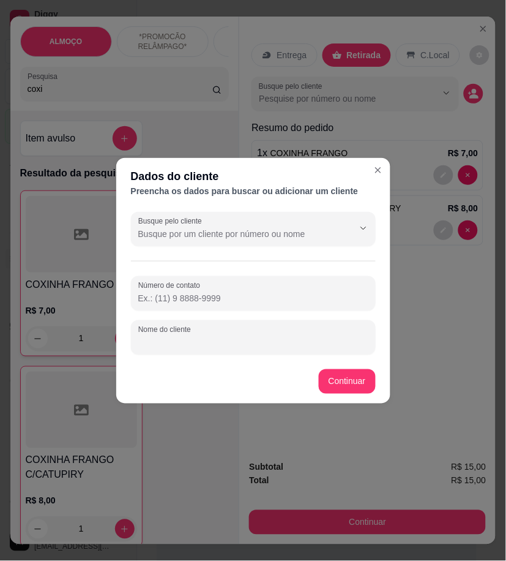
paste input "Jane"
type input "Jane"
paste input "558 79151-0511"
type input "558 79151-0511"
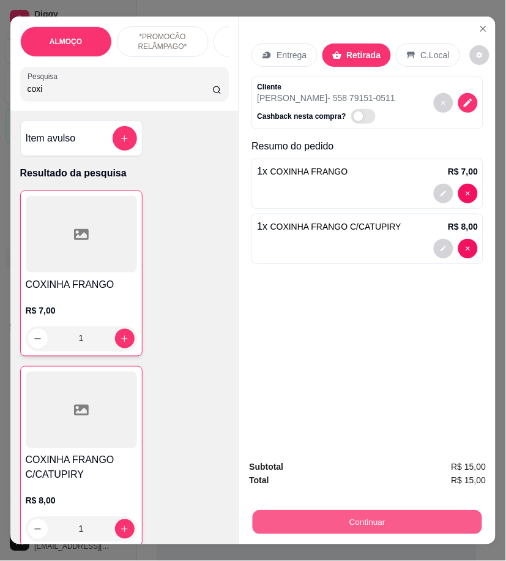
click at [430, 519] on button "Continuar" at bounding box center [368, 522] width 230 height 24
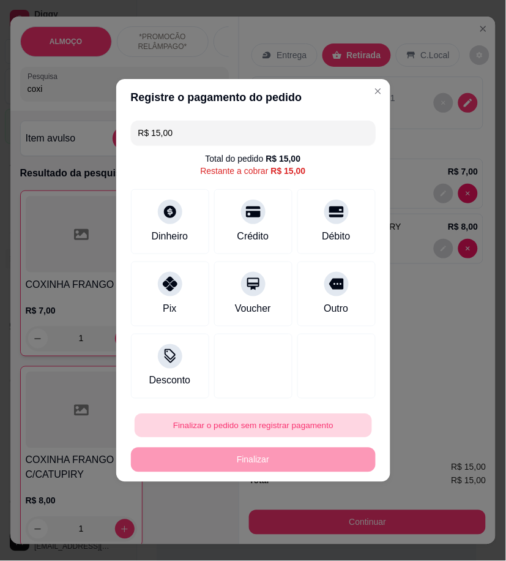
click at [312, 426] on button "Finalizar o pedido sem registrar pagamento" at bounding box center [254, 426] width 238 height 24
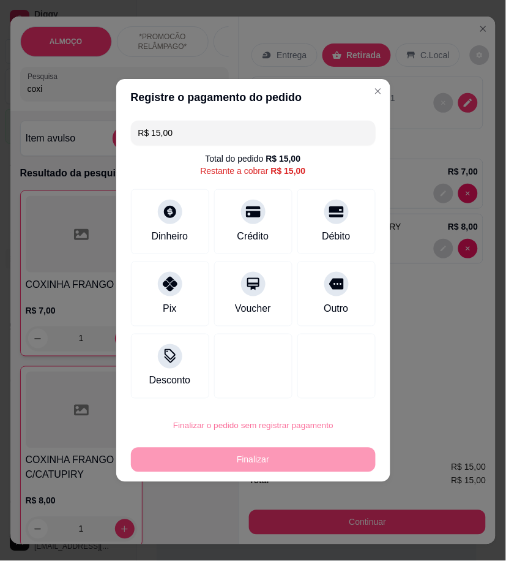
click at [338, 531] on button "Confirmar" at bounding box center [331, 526] width 45 height 19
type input "0"
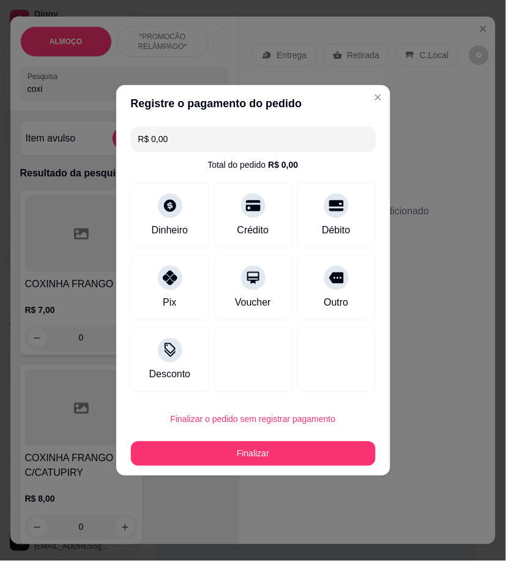
type input "R$ 0,00"
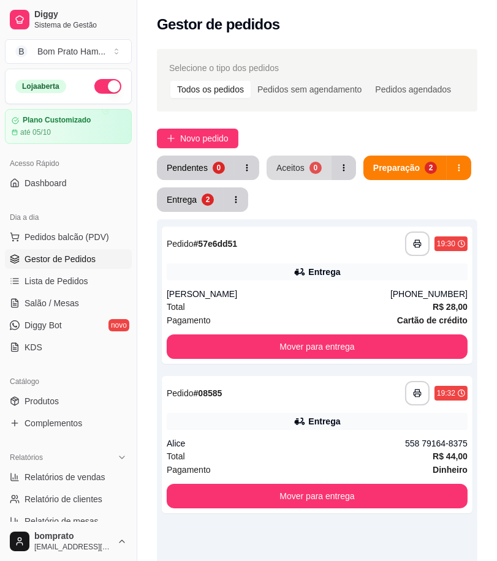
click at [309, 168] on div "0" at bounding box center [315, 168] width 12 height 12
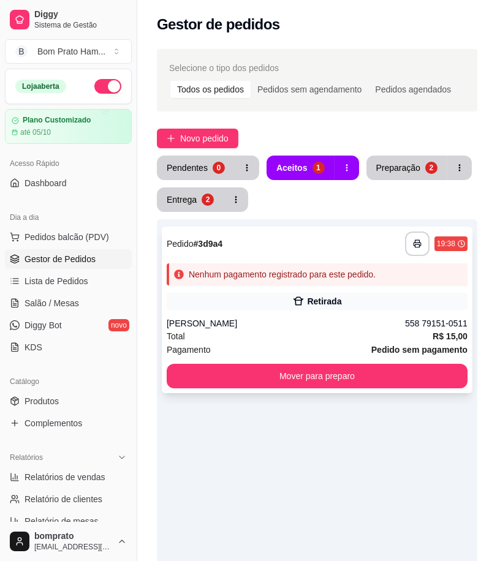
click at [337, 333] on div "Total R$ 15,00" at bounding box center [317, 335] width 301 height 13
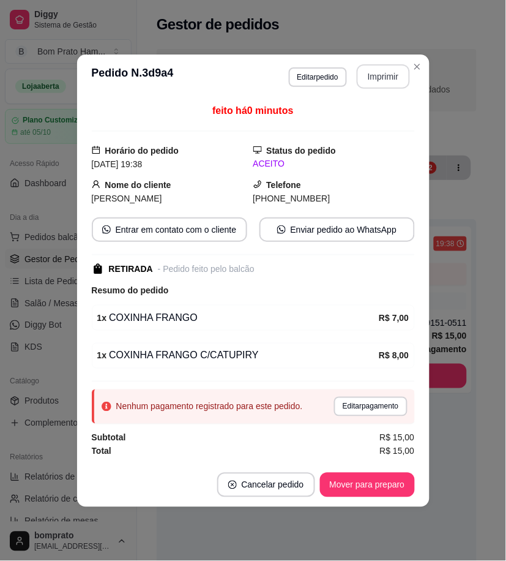
click at [378, 77] on button "Imprimir" at bounding box center [383, 76] width 53 height 24
click at [393, 479] on button "Mover para preparo" at bounding box center [367, 485] width 95 height 24
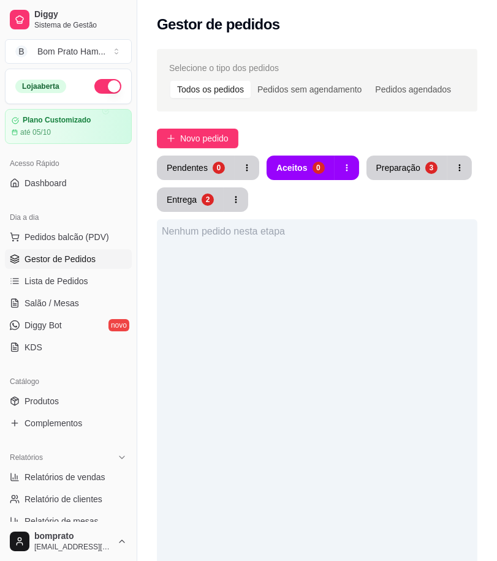
drag, startPoint x: 385, startPoint y: 149, endPoint x: 386, endPoint y: 161, distance: 12.4
click at [386, 156] on div "Selecione o tipo dos pedidos Todos os pedidos Pedidos sem agendamento Pedidos a…" at bounding box center [316, 418] width 359 height 753
click at [386, 163] on div "Preparação" at bounding box center [398, 168] width 44 height 12
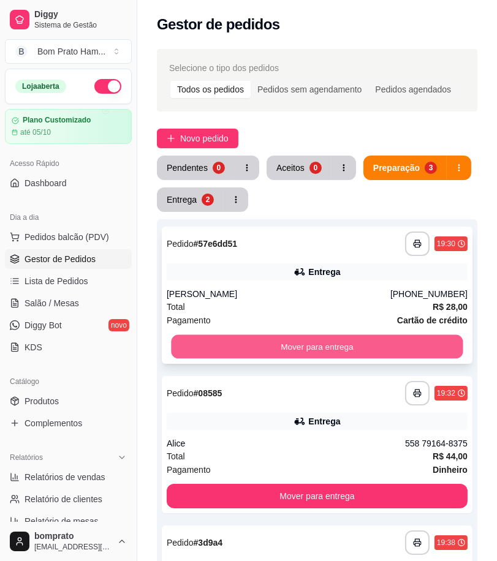
click at [307, 340] on button "Mover para entrega" at bounding box center [316, 347] width 291 height 24
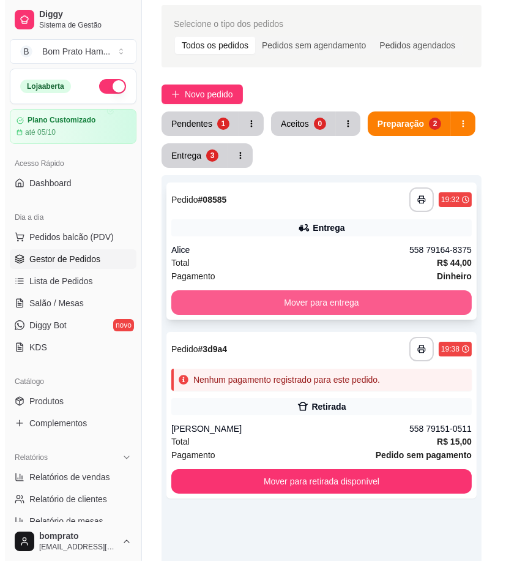
scroll to position [68, 0]
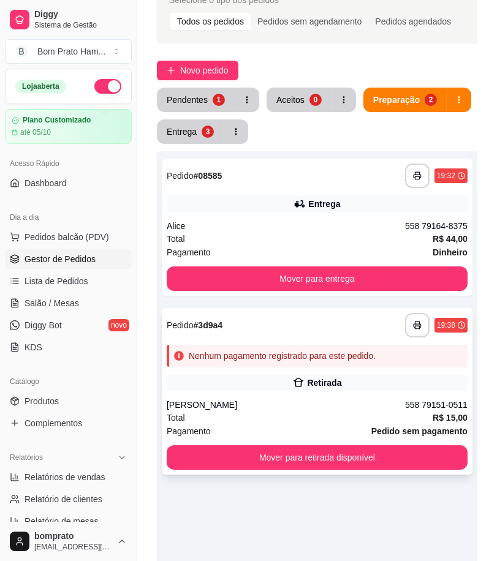
click at [297, 351] on div "Nenhum pagamento registrado para este pedido." at bounding box center [282, 356] width 187 height 12
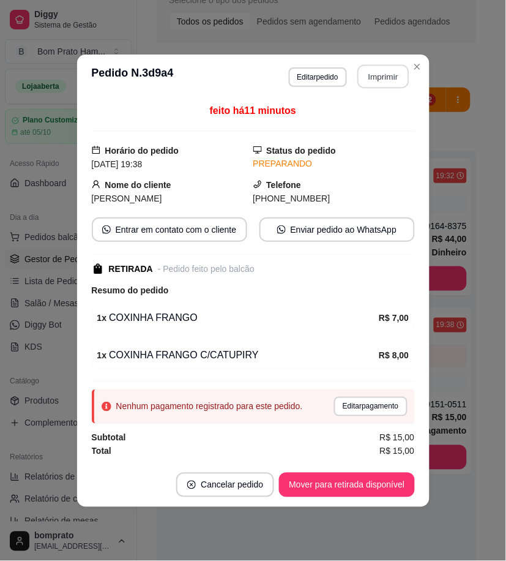
click at [369, 77] on button "Imprimir" at bounding box center [383, 76] width 51 height 24
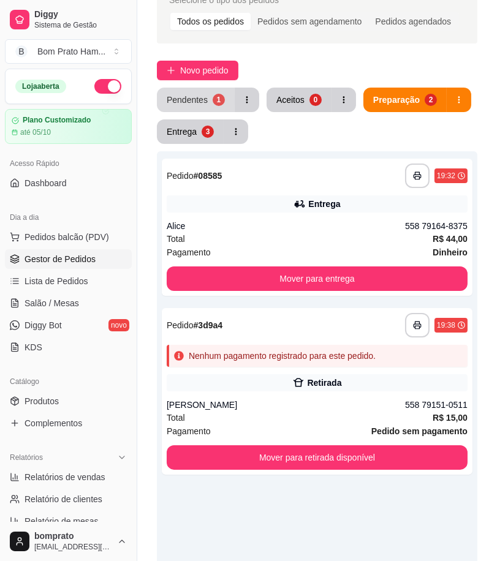
click at [204, 105] on div "Pendentes" at bounding box center [187, 100] width 41 height 12
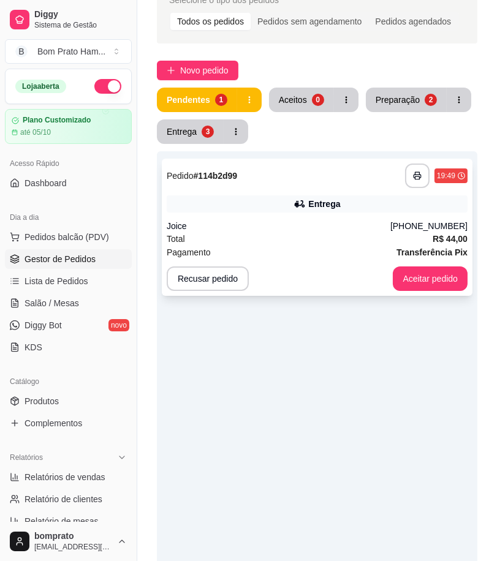
click at [277, 186] on div "**********" at bounding box center [317, 175] width 301 height 24
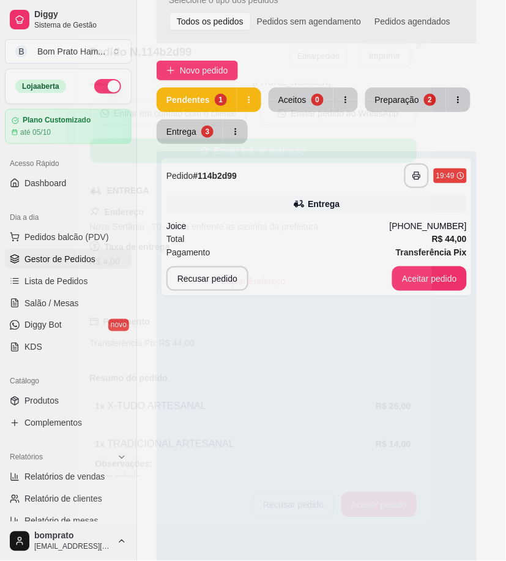
scroll to position [157, 0]
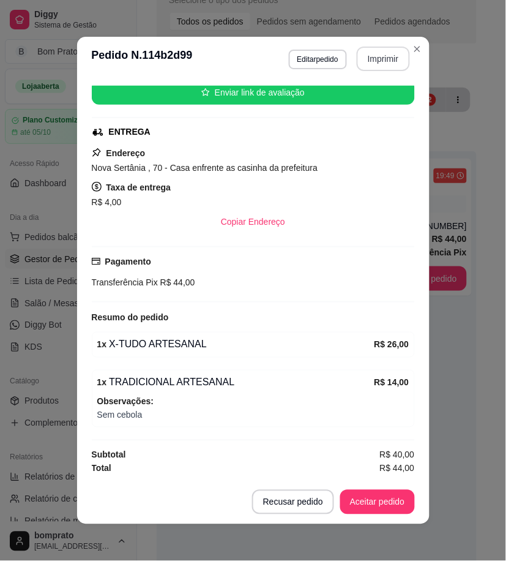
click at [364, 56] on button "Imprimir" at bounding box center [383, 59] width 53 height 24
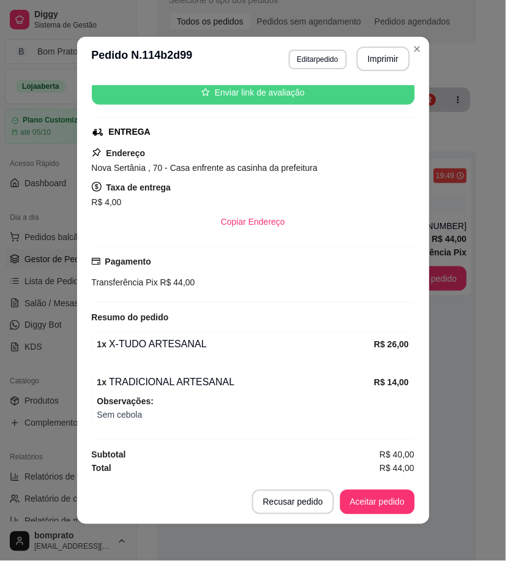
scroll to position [0, 0]
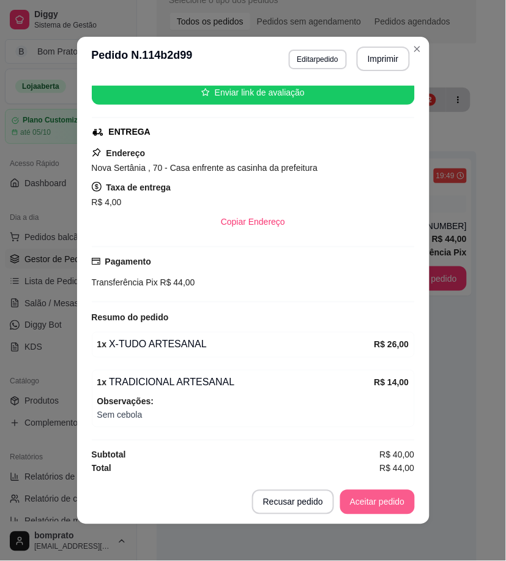
click at [388, 498] on button "Aceitar pedido" at bounding box center [377, 502] width 75 height 24
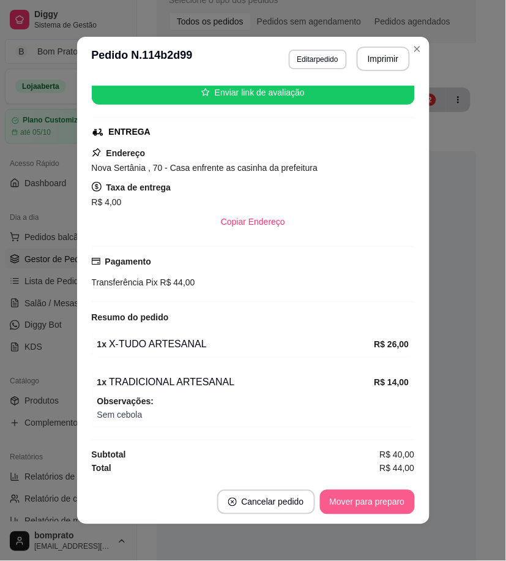
click at [388, 503] on button "Mover para preparo" at bounding box center [367, 502] width 95 height 24
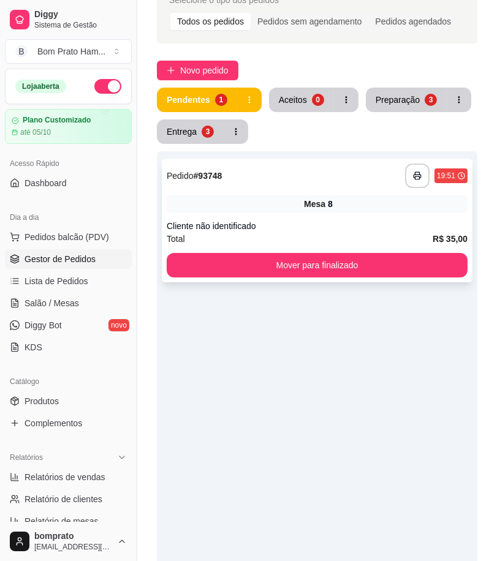
click at [305, 223] on div "Cliente não identificado" at bounding box center [317, 226] width 301 height 12
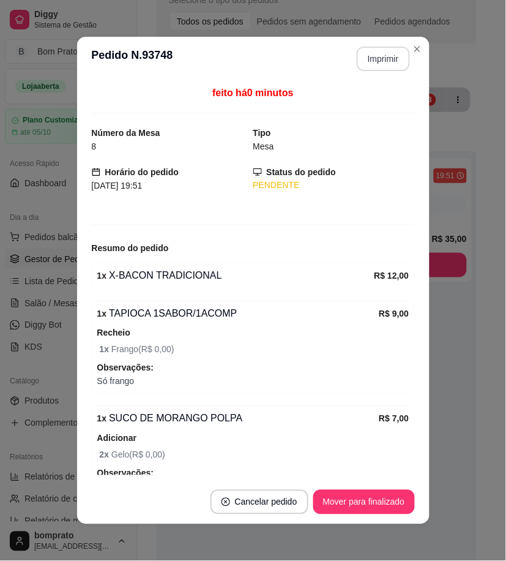
click at [380, 60] on button "Imprimir" at bounding box center [383, 59] width 53 height 24
click at [389, 497] on button "Mover para finalizado" at bounding box center [365, 502] width 102 height 24
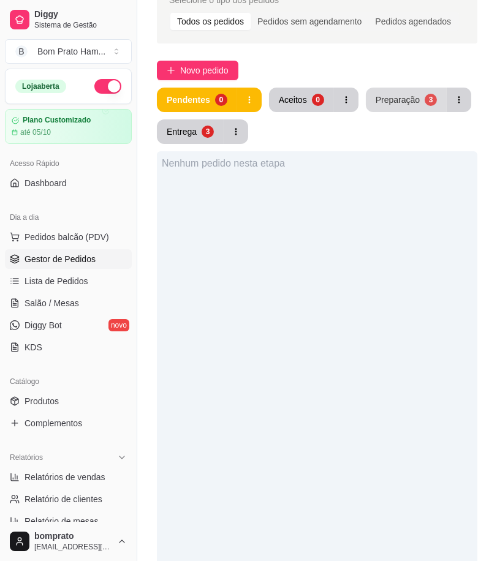
click at [421, 108] on button "Preparação 3" at bounding box center [406, 100] width 81 height 24
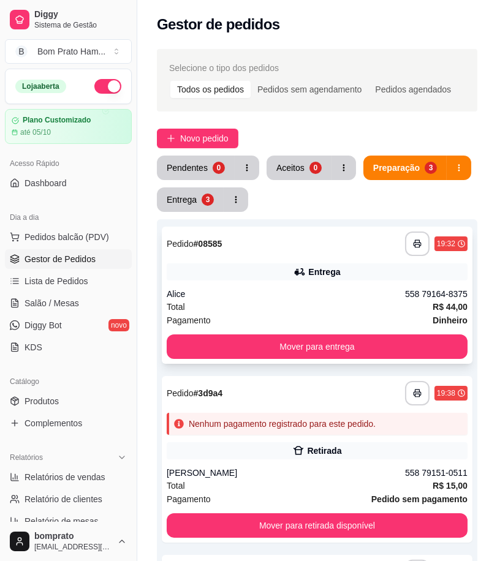
click at [274, 269] on div "Entrega" at bounding box center [317, 271] width 301 height 17
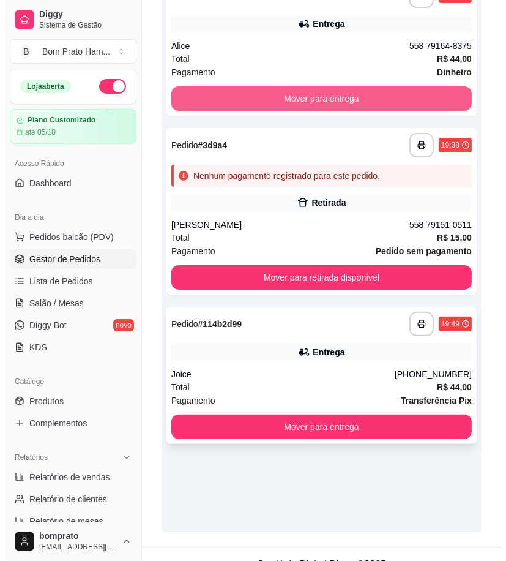
scroll to position [268, 0]
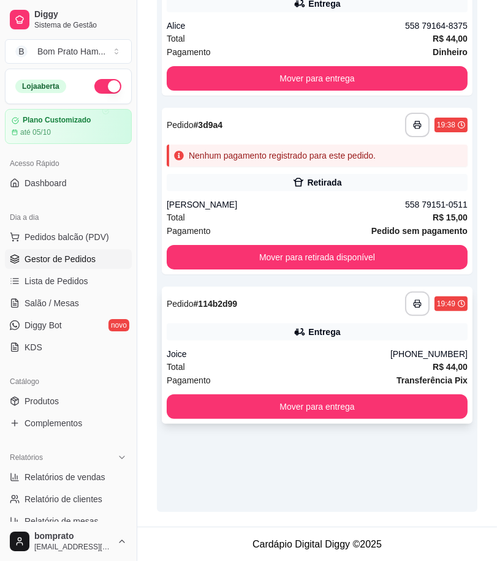
click at [306, 345] on div "**********" at bounding box center [317, 355] width 310 height 137
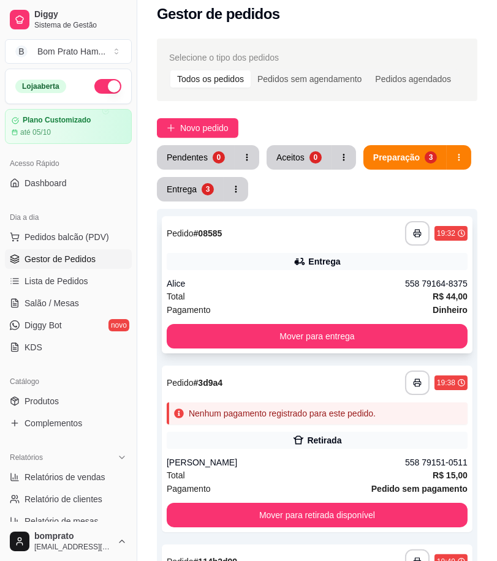
scroll to position [0, 0]
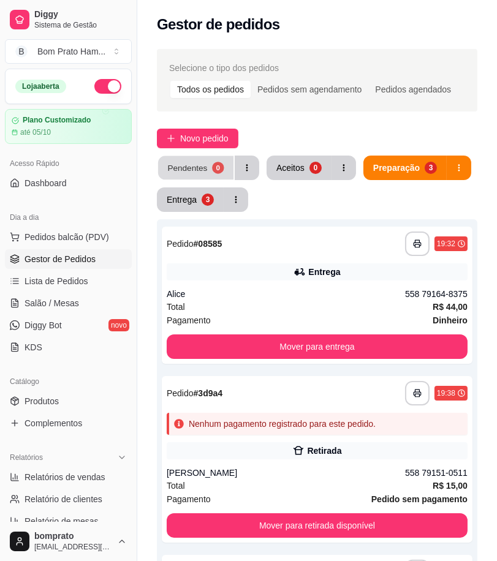
click at [214, 168] on div "0" at bounding box center [218, 168] width 12 height 12
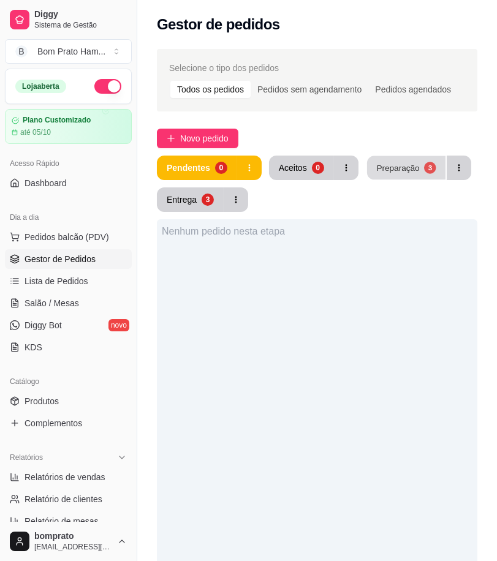
click at [395, 174] on button "Preparação 3" at bounding box center [406, 168] width 78 height 24
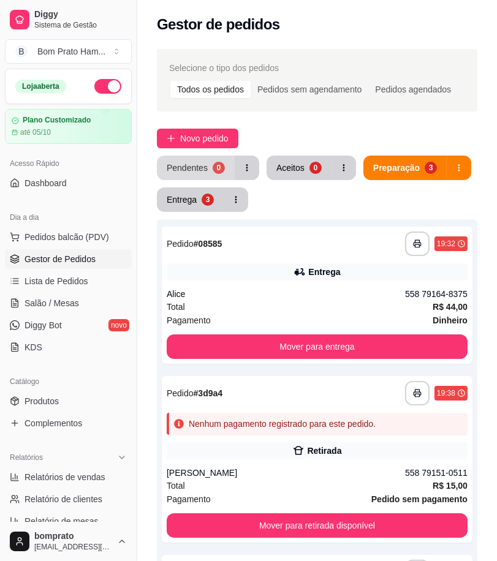
click at [200, 163] on div "Pendentes" at bounding box center [187, 168] width 41 height 12
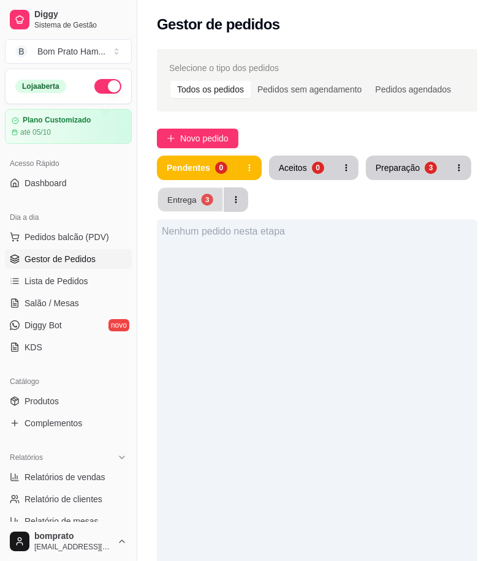
click at [203, 205] on div "3" at bounding box center [207, 200] width 12 height 12
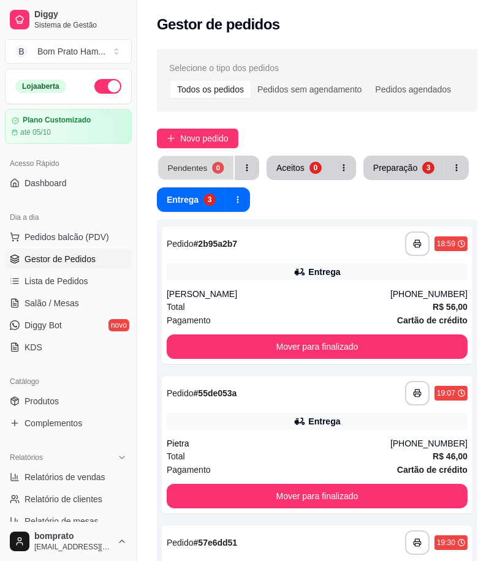
click at [212, 172] on div "0" at bounding box center [218, 168] width 12 height 12
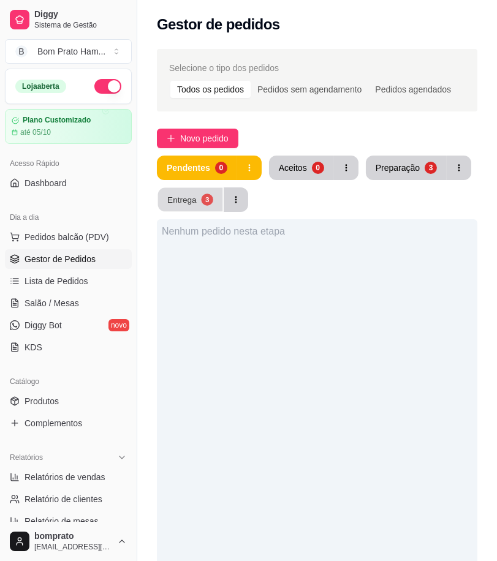
click at [199, 203] on button "Entrega 3" at bounding box center [190, 200] width 65 height 24
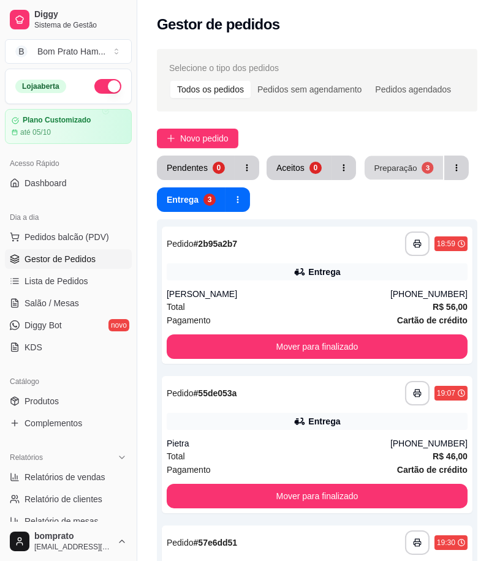
click at [411, 169] on div "Preparação" at bounding box center [395, 168] width 43 height 12
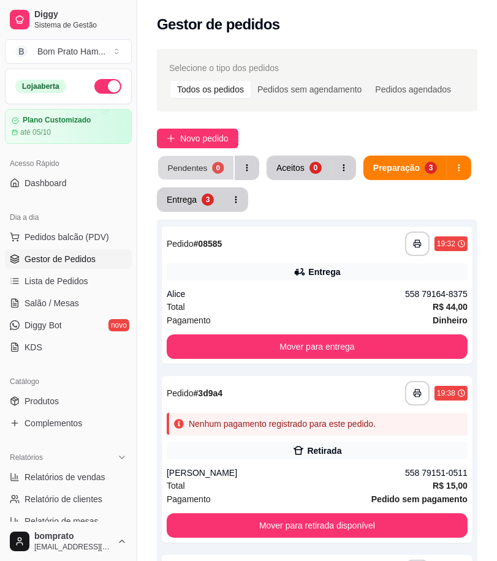
click at [180, 168] on div "Pendentes" at bounding box center [187, 168] width 40 height 12
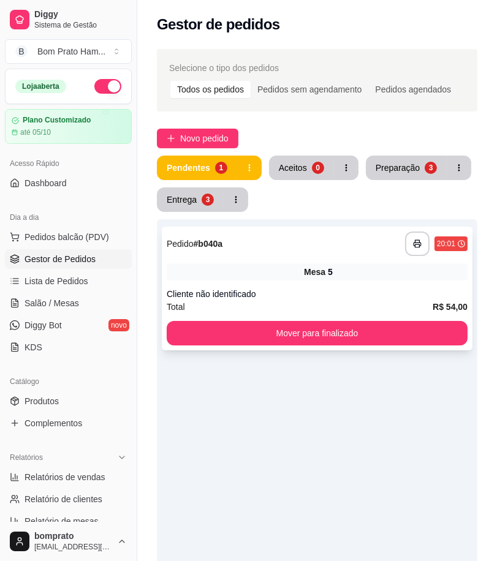
click at [266, 274] on div "Mesa 5" at bounding box center [317, 271] width 301 height 17
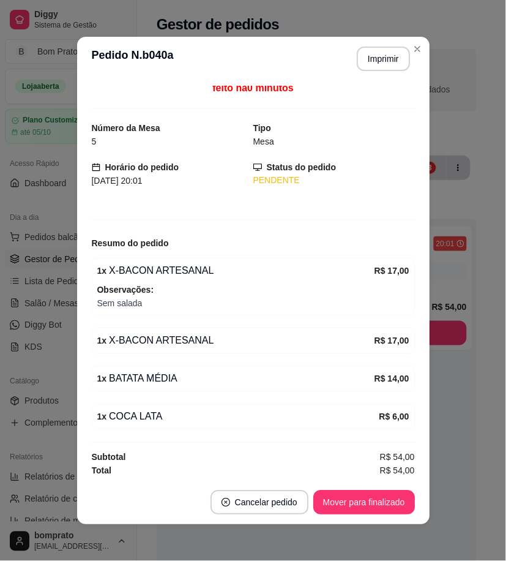
scroll to position [7, 0]
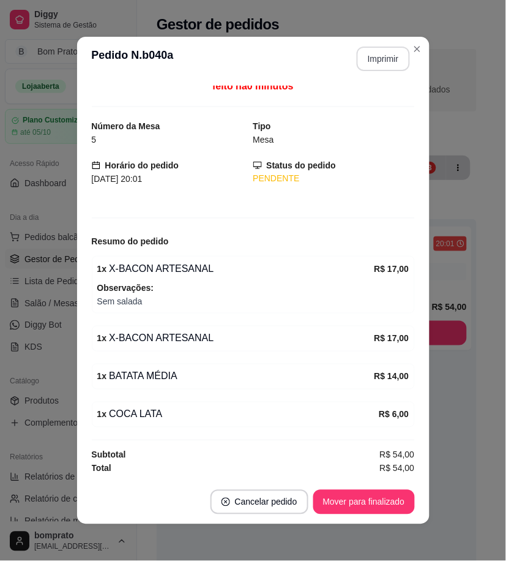
click at [378, 49] on button "Imprimir" at bounding box center [383, 59] width 53 height 24
click at [377, 503] on button "Mover para finalizado" at bounding box center [364, 502] width 99 height 24
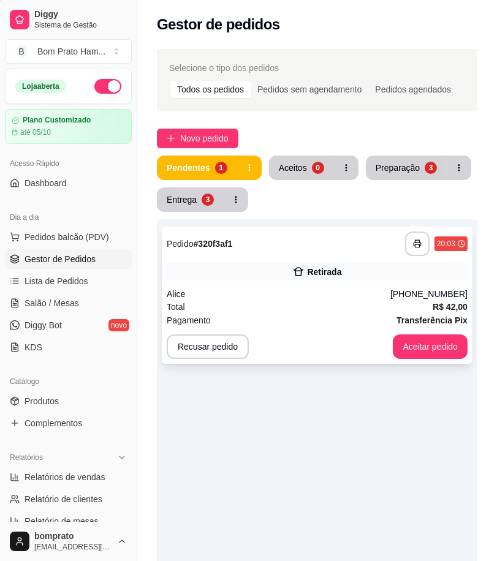
click at [337, 310] on div "Total R$ 42,00" at bounding box center [317, 306] width 301 height 13
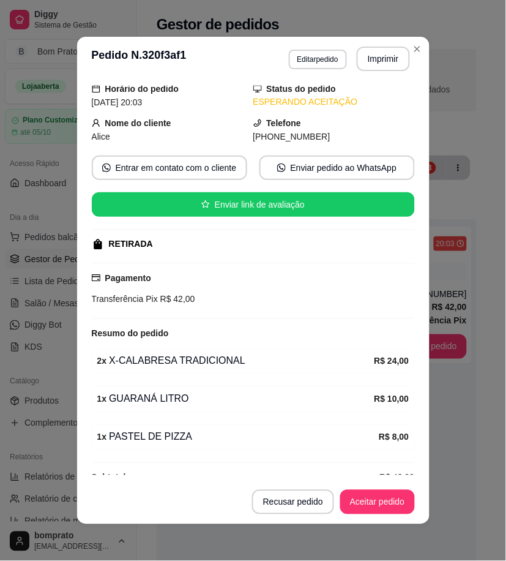
scroll to position [68, 0]
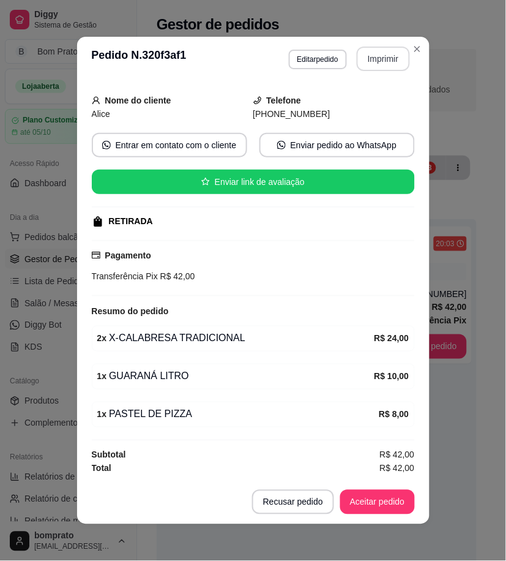
click at [374, 65] on button "Imprimir" at bounding box center [383, 59] width 53 height 24
click at [396, 498] on button "Aceitar pedido" at bounding box center [377, 502] width 75 height 24
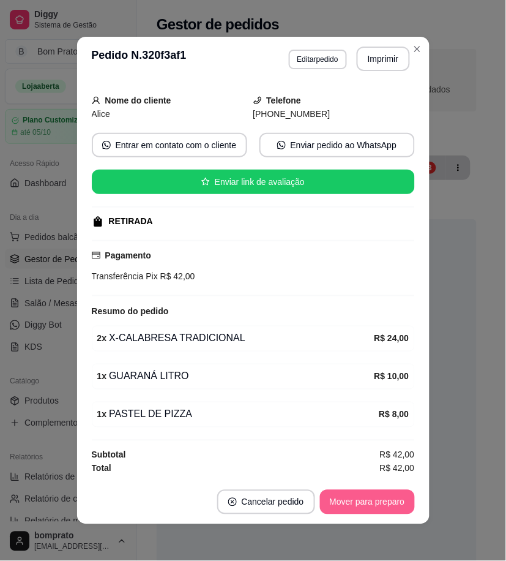
click at [396, 499] on button "Mover para preparo" at bounding box center [367, 502] width 95 height 24
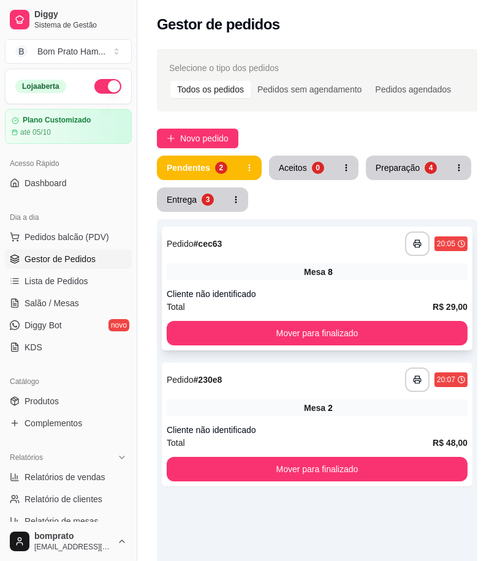
click at [335, 269] on div "Mesa 8" at bounding box center [317, 271] width 301 height 17
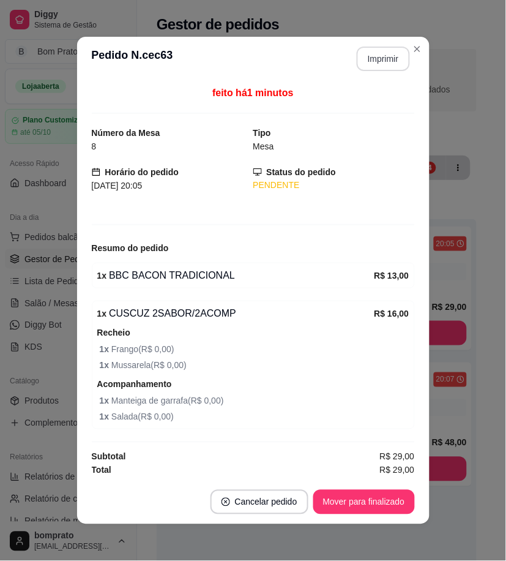
click at [367, 66] on button "Imprimir" at bounding box center [383, 59] width 53 height 24
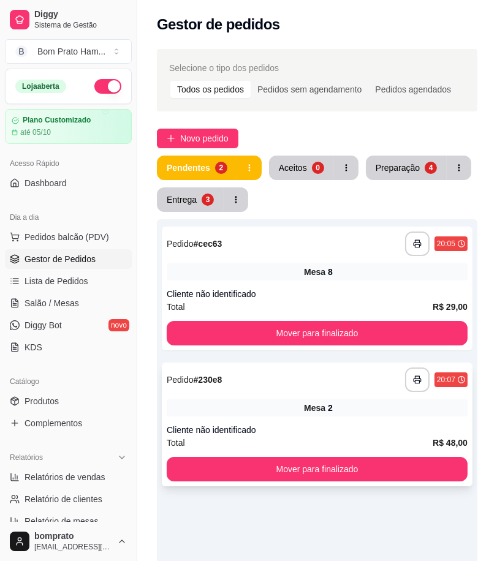
click at [298, 403] on div "Mesa 2" at bounding box center [317, 407] width 301 height 17
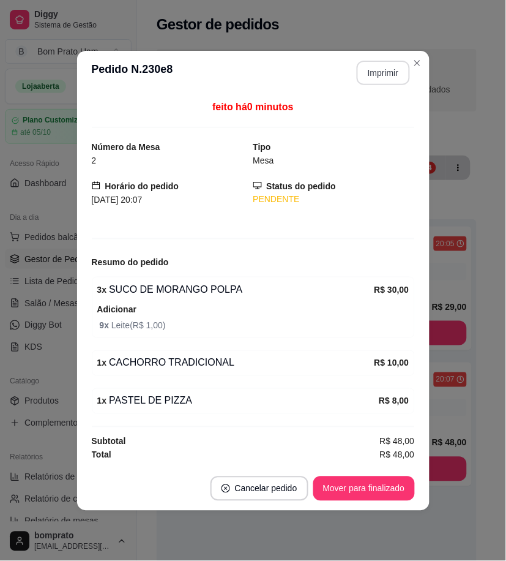
click at [363, 78] on button "Imprimir" at bounding box center [383, 73] width 53 height 24
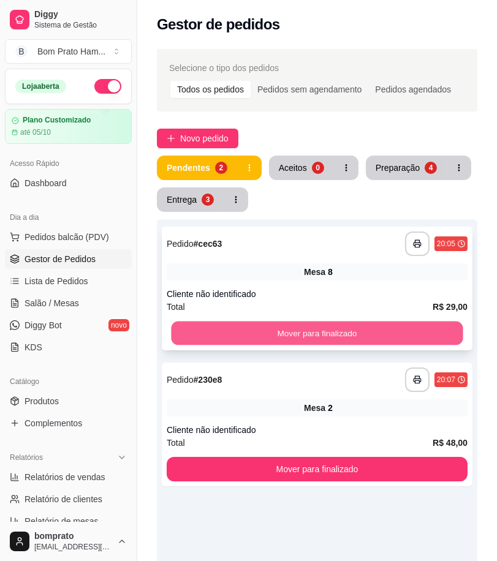
click at [394, 321] on button "Mover para finalizado" at bounding box center [316, 333] width 291 height 24
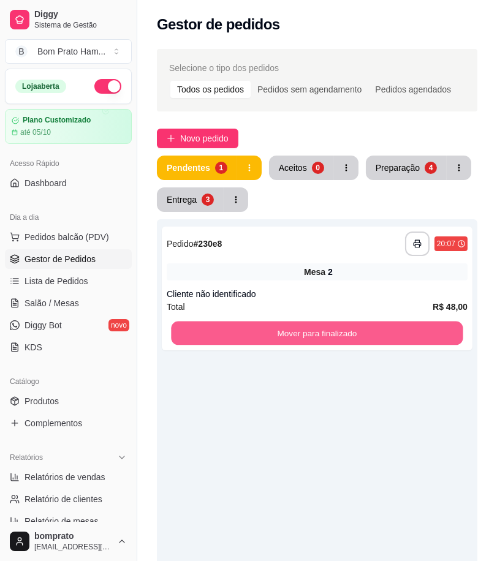
click at [394, 321] on button "Mover para finalizado" at bounding box center [316, 333] width 291 height 24
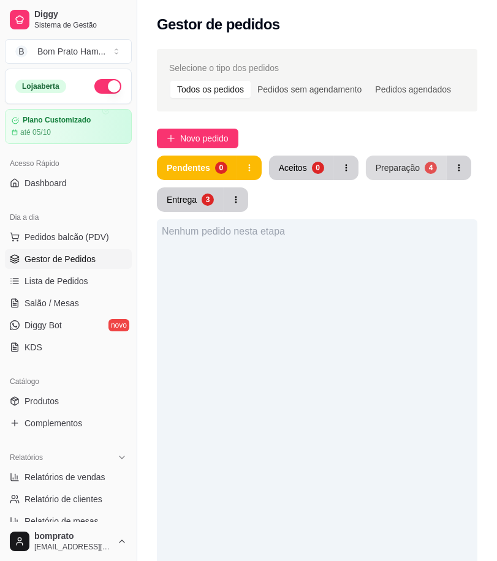
click at [394, 173] on div "Preparação" at bounding box center [397, 168] width 44 height 12
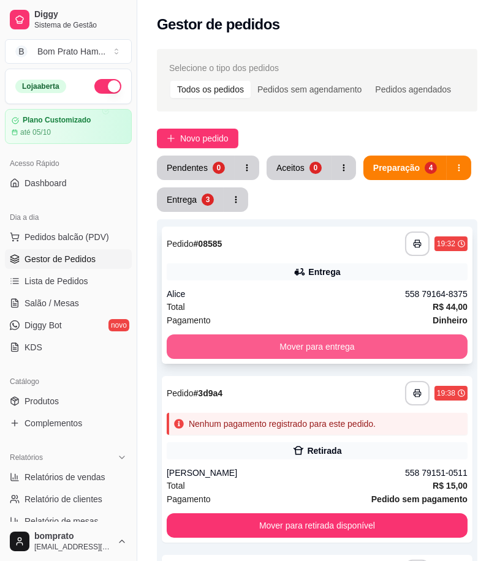
click at [312, 295] on div "Alice" at bounding box center [286, 294] width 238 height 12
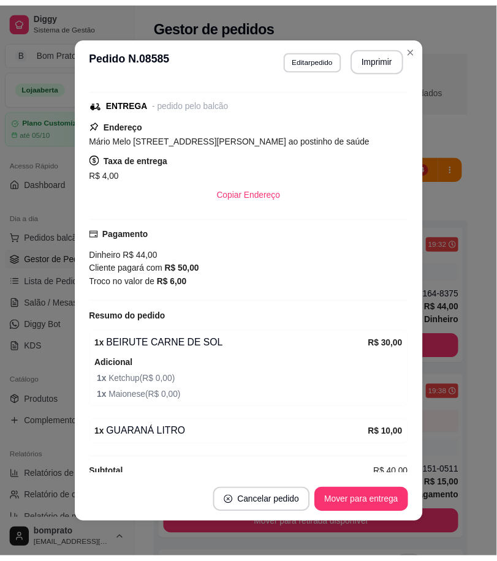
scroll to position [181, 0]
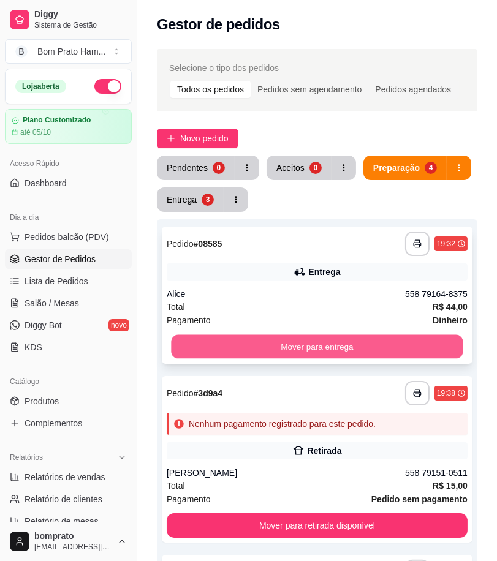
click at [400, 351] on button "Mover para entrega" at bounding box center [316, 347] width 291 height 24
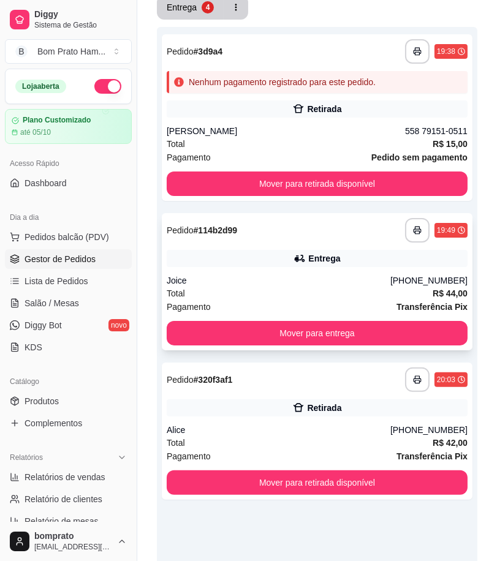
scroll to position [204, 0]
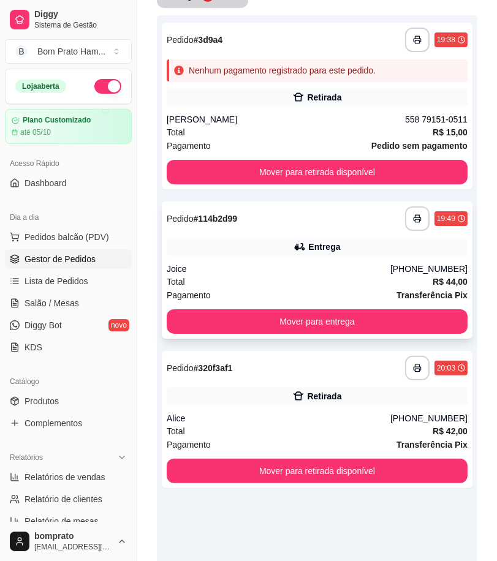
click at [317, 284] on div "Total R$ 44,00" at bounding box center [317, 281] width 301 height 13
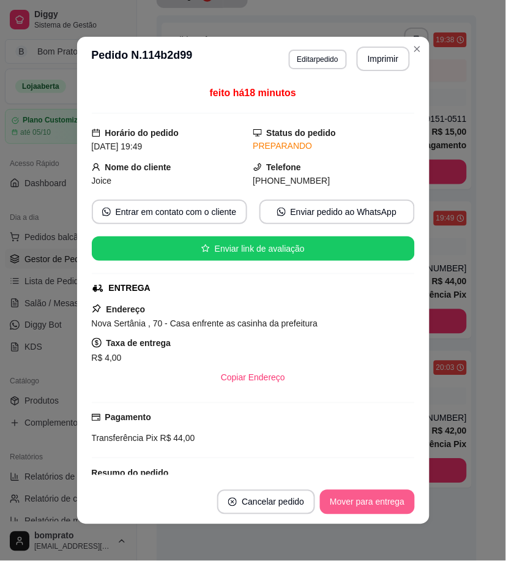
click at [376, 504] on button "Mover para entrega" at bounding box center [367, 502] width 94 height 24
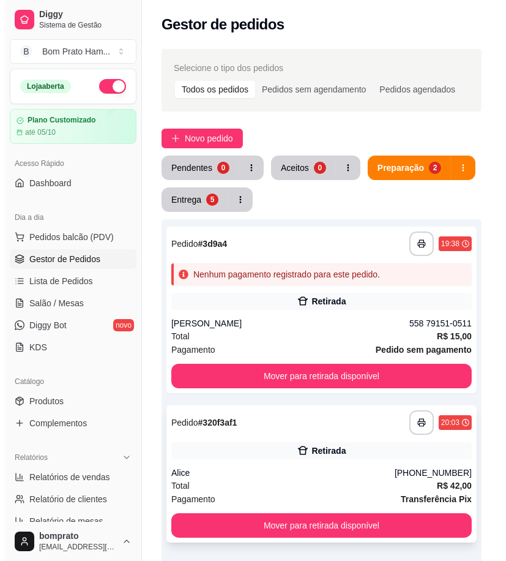
scroll to position [68, 0]
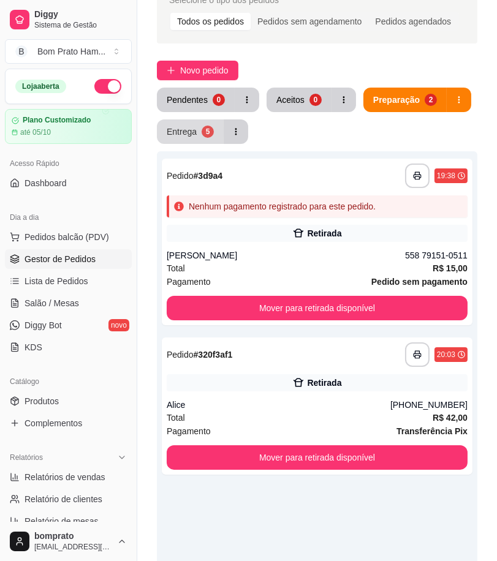
click at [192, 132] on div "Entrega" at bounding box center [182, 132] width 30 height 12
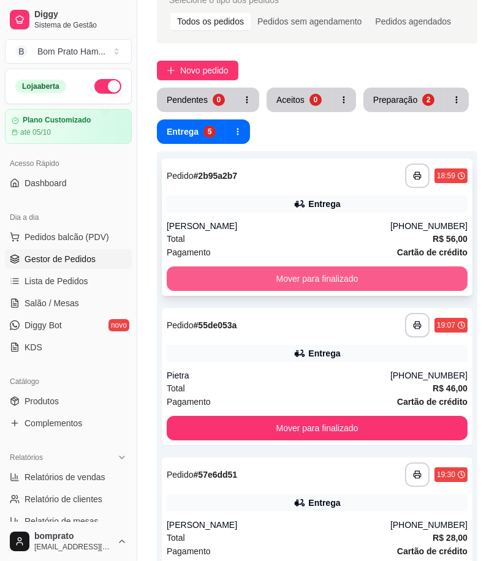
click at [262, 274] on button "Mover para finalizado" at bounding box center [317, 278] width 301 height 24
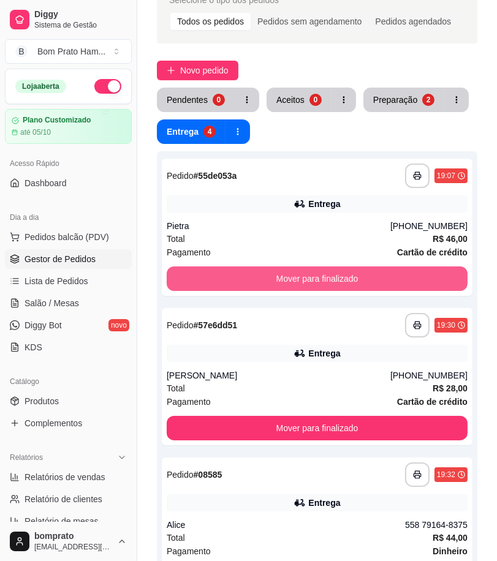
click at [262, 274] on button "Mover para finalizado" at bounding box center [317, 278] width 301 height 24
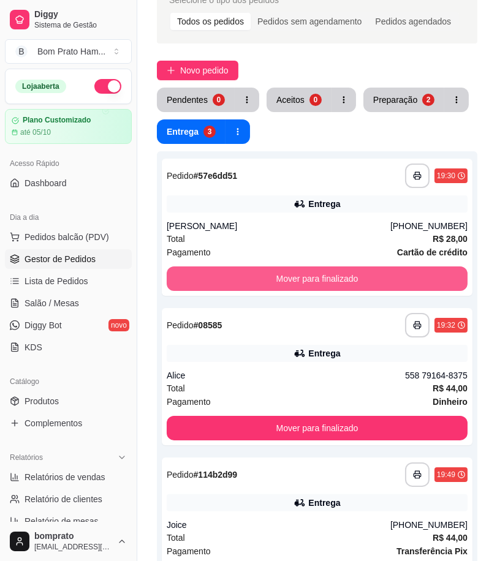
click at [262, 274] on button "Mover para finalizado" at bounding box center [317, 278] width 301 height 24
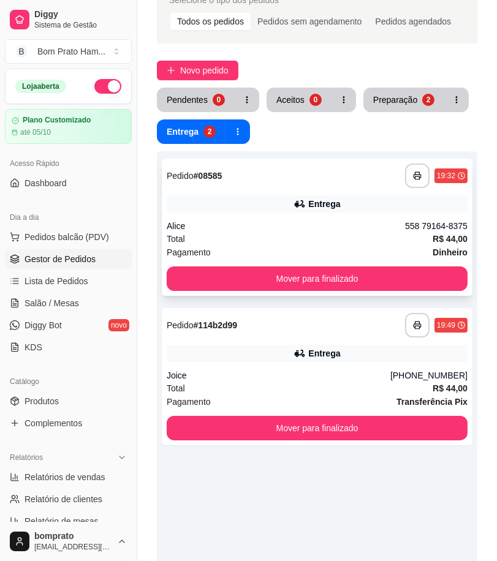
click at [280, 236] on div "Total R$ 44,00" at bounding box center [317, 238] width 301 height 13
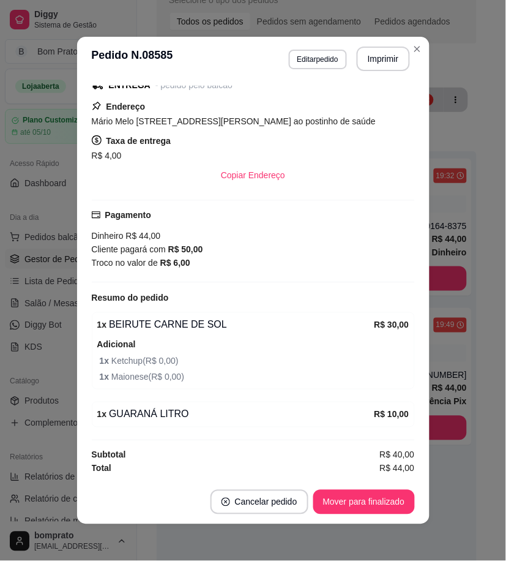
scroll to position [181, 0]
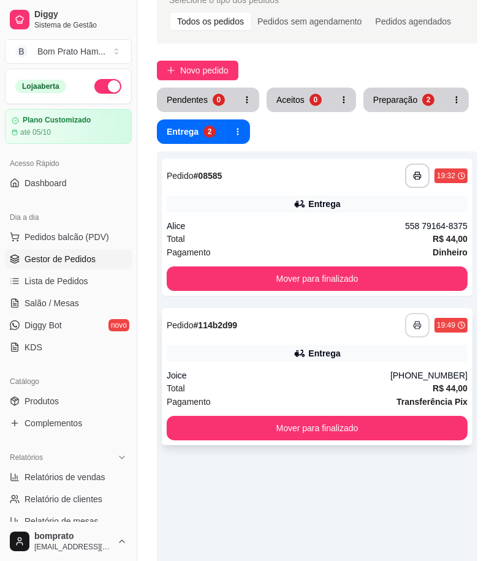
click at [293, 396] on div "Pagamento Transferência Pix" at bounding box center [317, 401] width 301 height 13
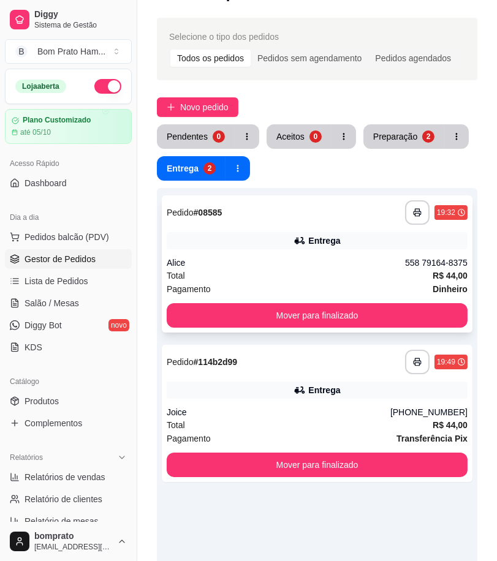
scroll to position [0, 0]
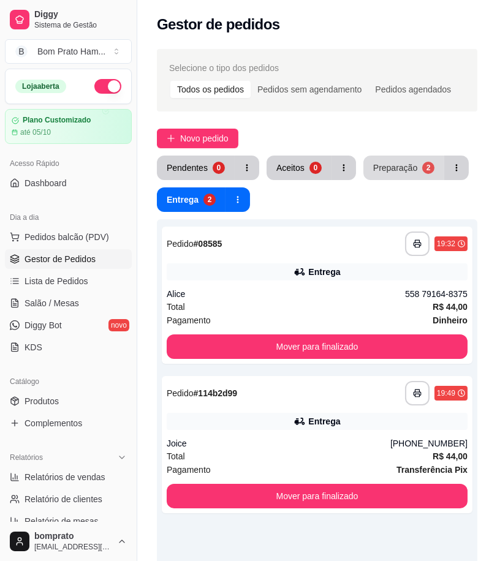
click at [393, 169] on div "Preparação" at bounding box center [395, 168] width 44 height 12
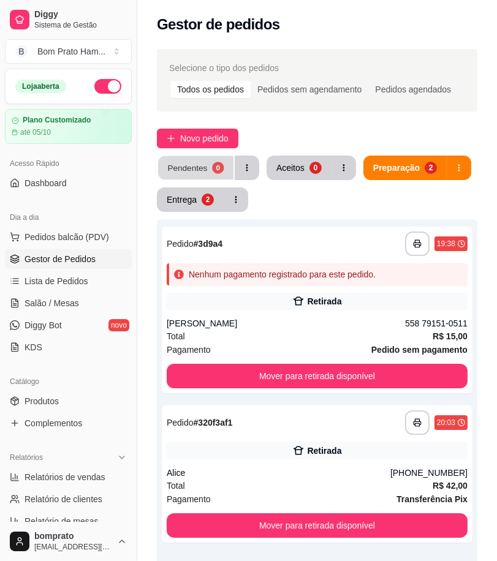
click at [209, 163] on button "Pendentes 0" at bounding box center [195, 168] width 75 height 24
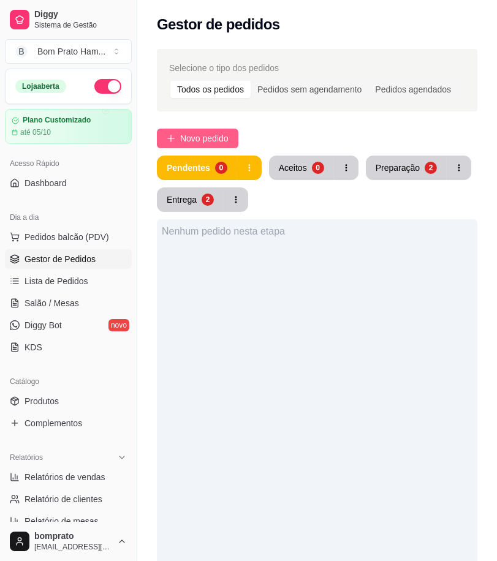
click at [224, 145] on button "Novo pedido" at bounding box center [197, 139] width 81 height 20
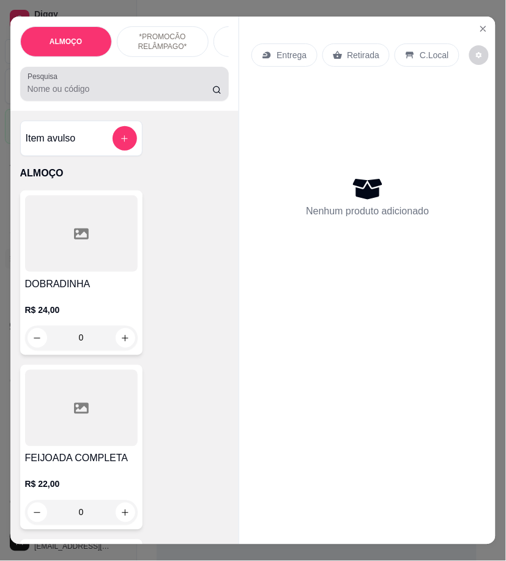
click at [106, 93] on input "Pesquisa" at bounding box center [121, 89] width 186 height 12
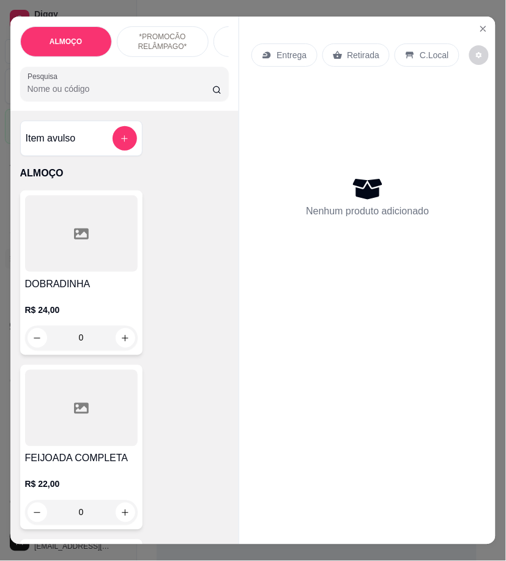
click at [155, 91] on input "Pesquisa" at bounding box center [121, 89] width 186 height 12
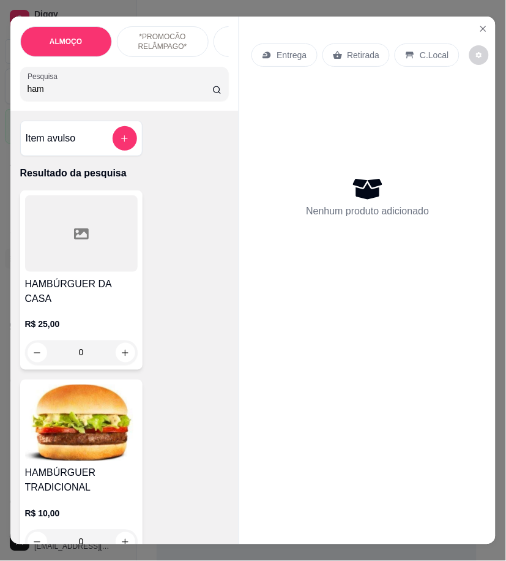
type input "ham"
click at [47, 466] on h4 "HAMBÚRGUER TRADICIONAL" at bounding box center [81, 480] width 113 height 29
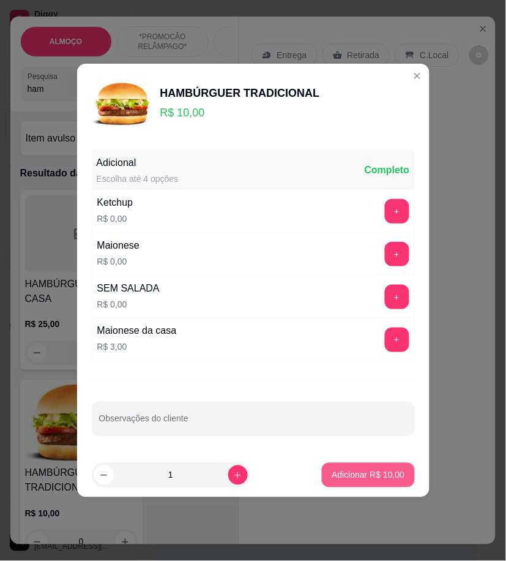
click at [364, 476] on p "Adicionar R$ 10,00" at bounding box center [368, 475] width 73 height 12
type input "1"
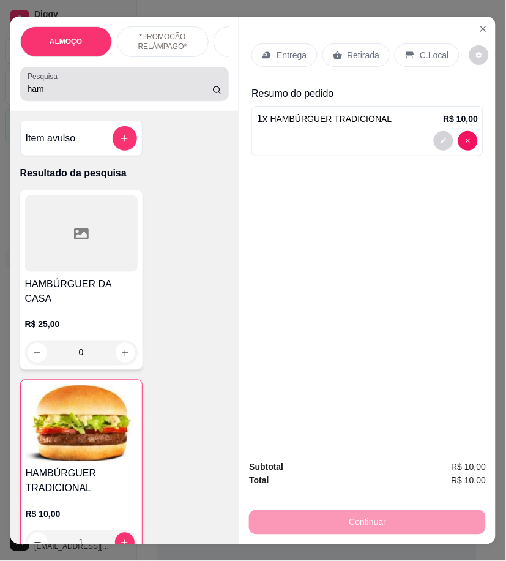
click at [46, 95] on input "ham" at bounding box center [121, 89] width 186 height 12
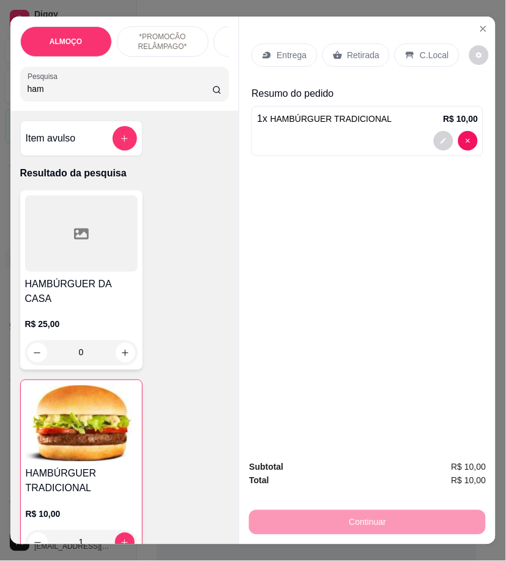
click at [46, 95] on input "ham" at bounding box center [121, 89] width 186 height 12
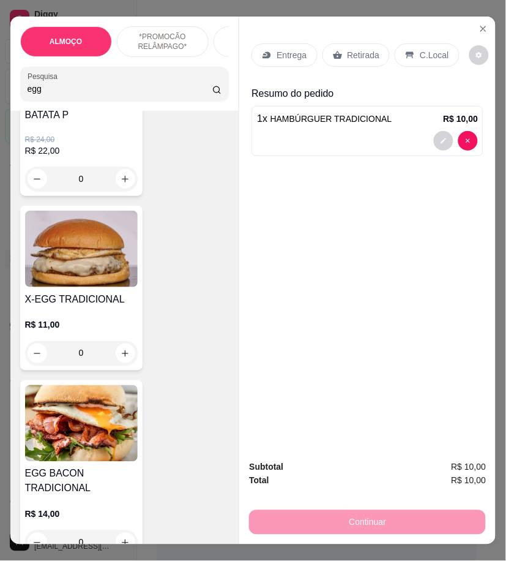
scroll to position [204, 0]
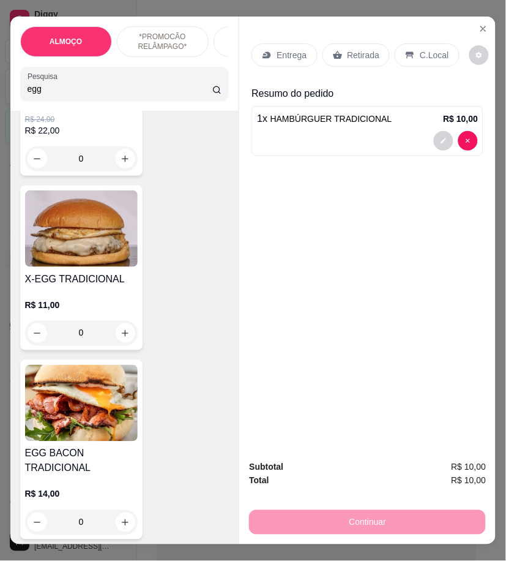
type input "egg"
click at [100, 402] on img at bounding box center [81, 403] width 113 height 77
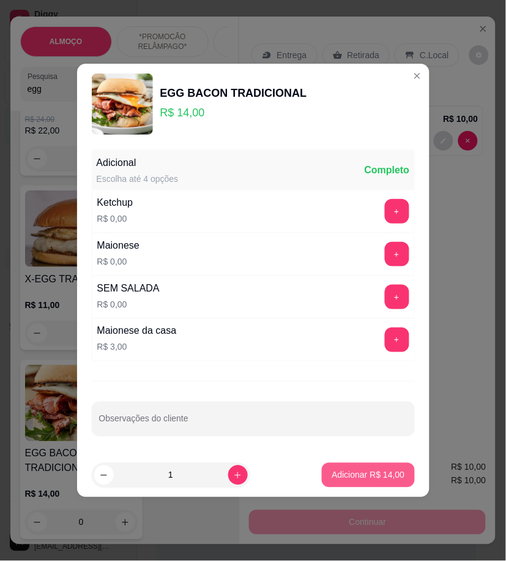
click at [363, 473] on p "Adicionar R$ 14,00" at bounding box center [368, 475] width 73 height 12
type input "1"
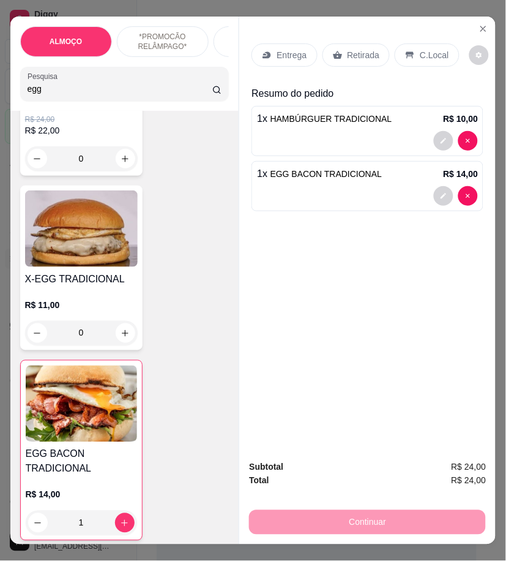
click at [271, 61] on div "Entrega" at bounding box center [285, 54] width 66 height 23
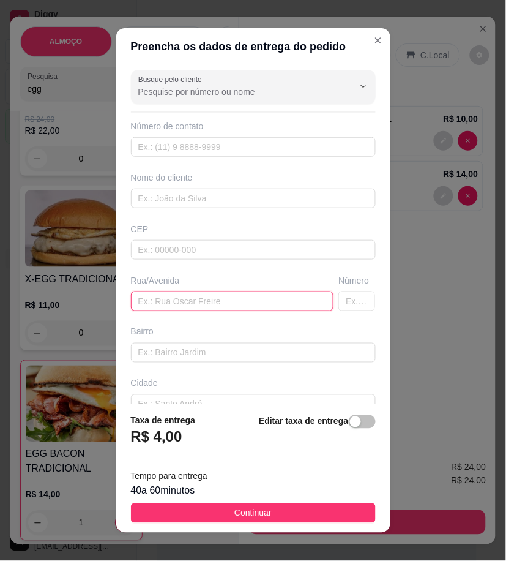
paste input "Rua Maria Patriota Ramos , por trás do hospital , Mário Melo ! Casa de neguinho…"
type input "Rua Maria Patriota Ramos , por trás do hospital , Mário Melo ! Casa de neguinho…"
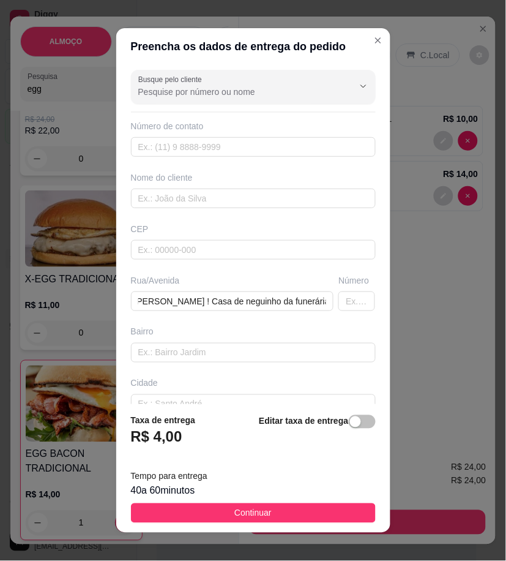
scroll to position [0, 0]
click at [236, 201] on input "text" at bounding box center [253, 199] width 245 height 20
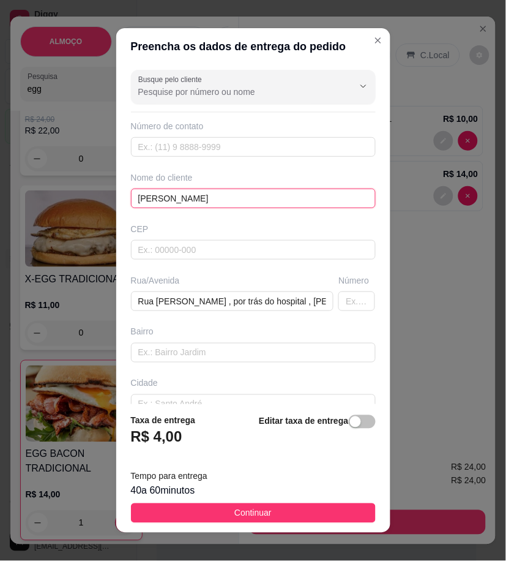
type input "Lucas PL"
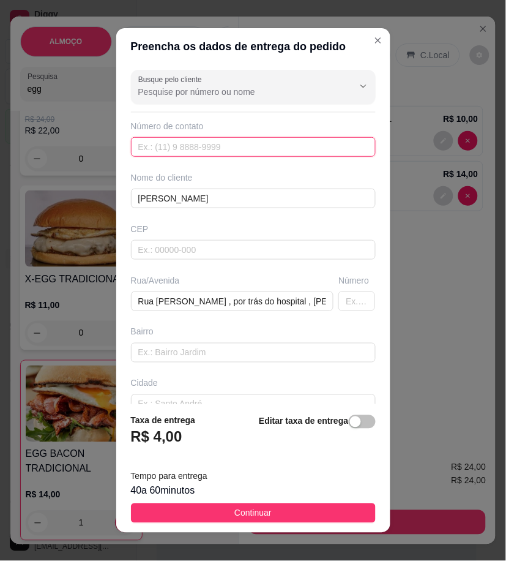
paste input "558 79144-5874"
type input "558 79144-5874"
drag, startPoint x: 296, startPoint y: 511, endPoint x: 400, endPoint y: 509, distance: 103.5
click at [296, 511] on button "Continuar" at bounding box center [253, 513] width 245 height 20
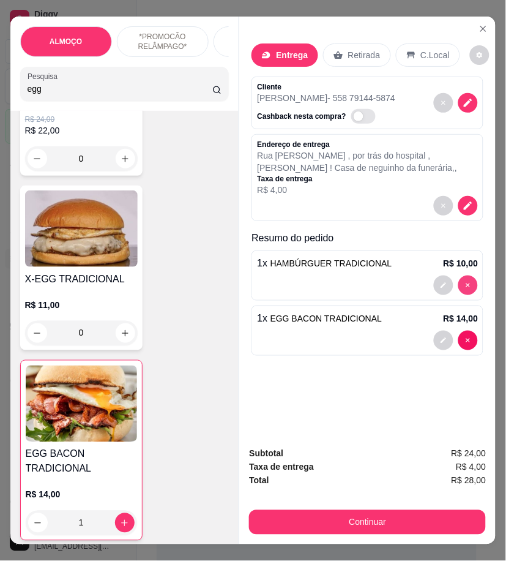
type input "0"
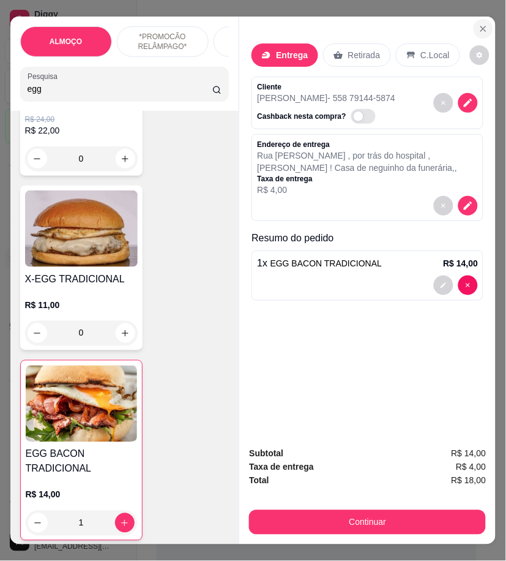
click at [486, 19] on button "Close" at bounding box center [484, 29] width 20 height 20
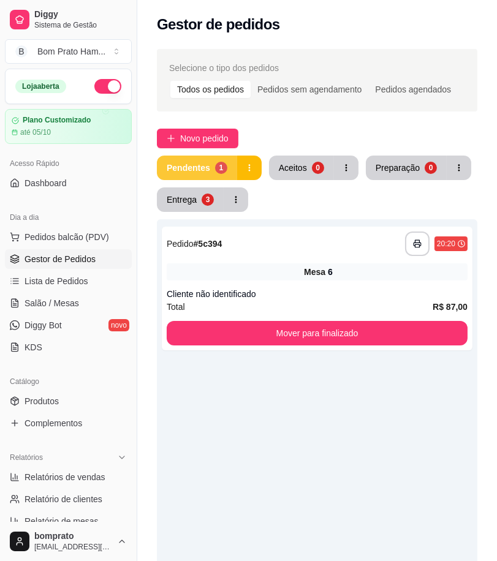
click at [209, 158] on button "Pendentes 1" at bounding box center [197, 168] width 80 height 24
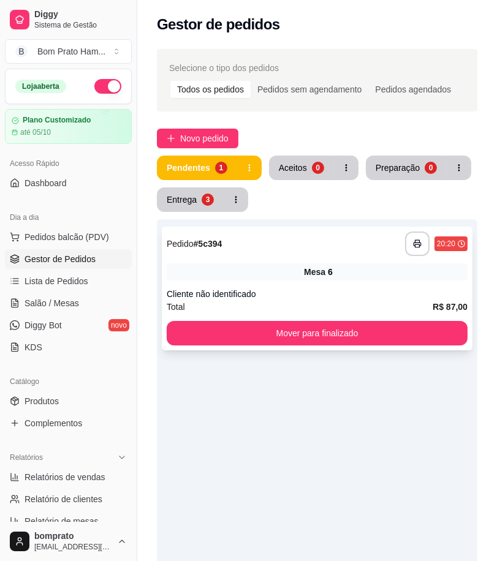
click at [286, 276] on div "Mesa 6" at bounding box center [317, 271] width 301 height 17
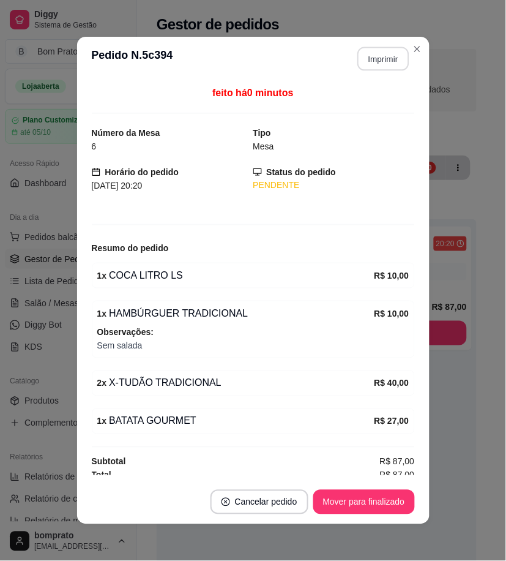
click at [371, 59] on button "Imprimir" at bounding box center [383, 59] width 51 height 24
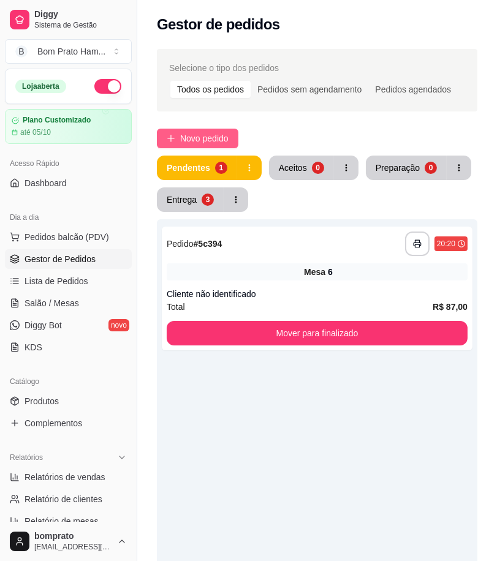
click at [198, 135] on span "Novo pedido" at bounding box center [204, 138] width 48 height 13
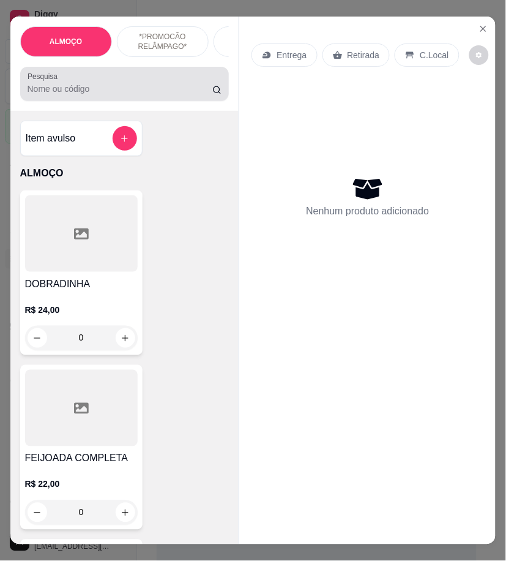
click at [119, 93] on input "Pesquisa" at bounding box center [121, 89] width 186 height 12
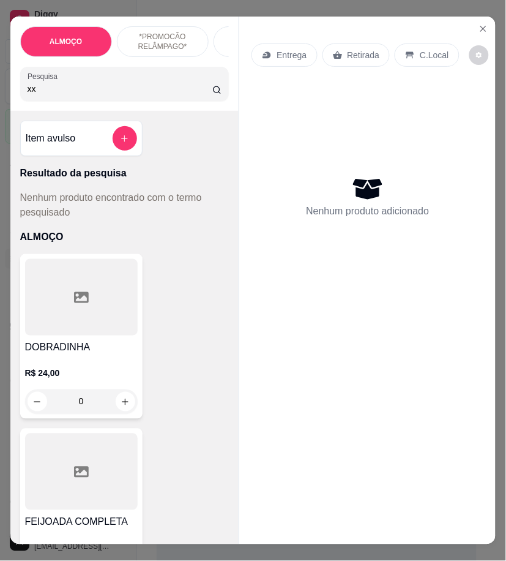
type input "x"
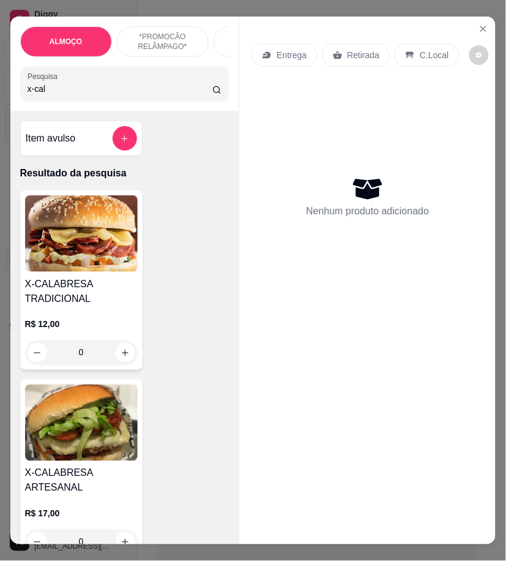
type input "x-cal"
click at [127, 357] on div "0" at bounding box center [81, 352] width 113 height 24
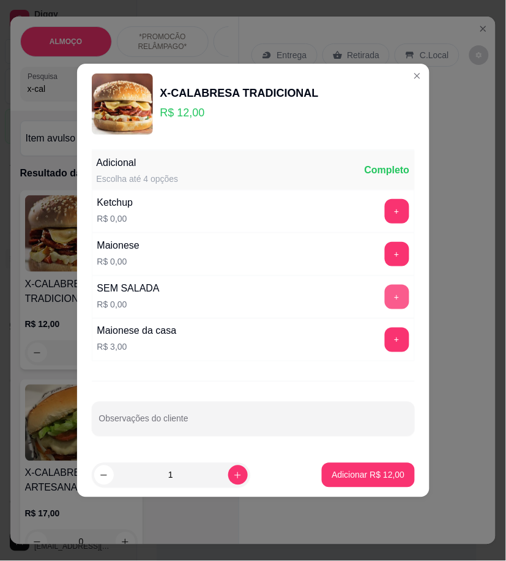
click at [386, 291] on button "+" at bounding box center [397, 297] width 24 height 24
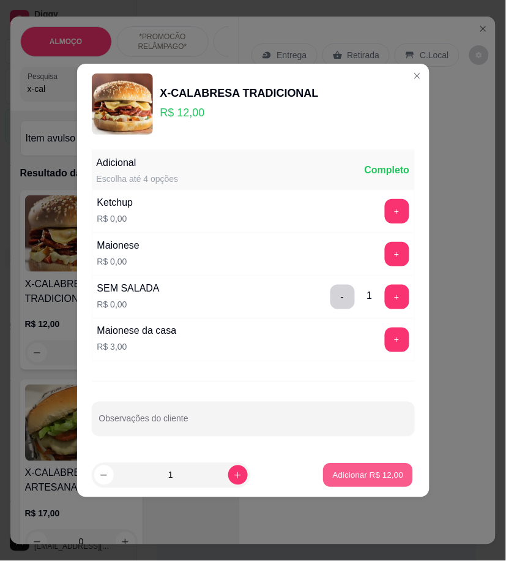
click at [382, 475] on p "Adicionar R$ 12,00" at bounding box center [368, 475] width 71 height 12
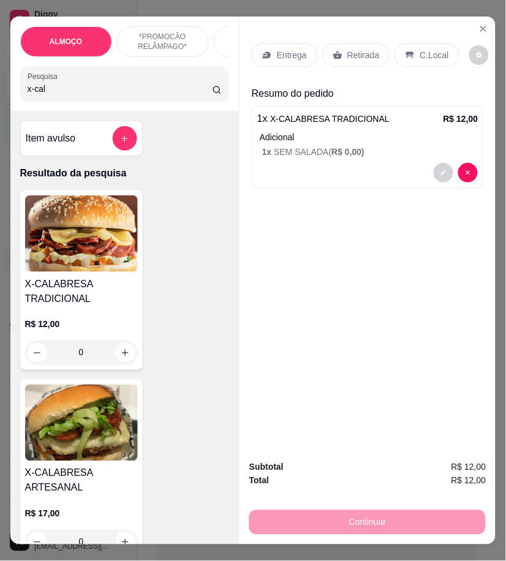
click at [350, 50] on p "Retirada" at bounding box center [364, 55] width 32 height 12
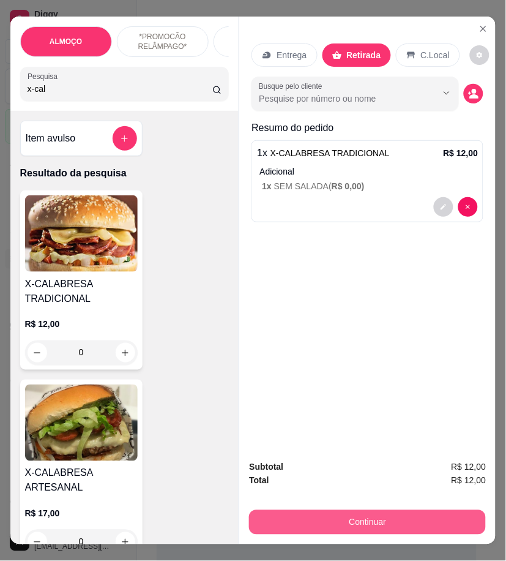
click at [410, 518] on button "Continuar" at bounding box center [367, 522] width 237 height 24
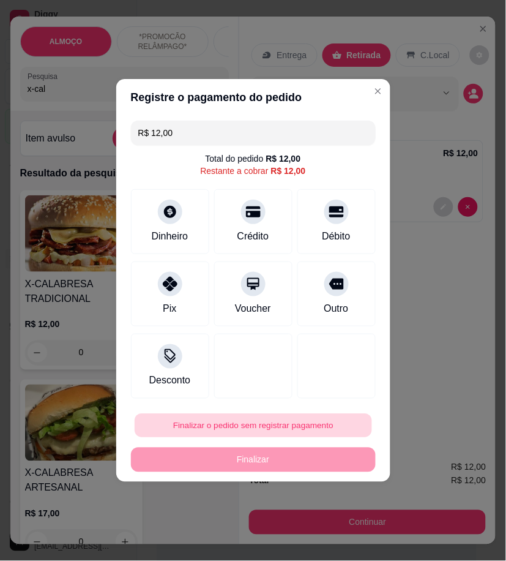
click at [310, 424] on button "Finalizar o pedido sem registrar pagamento" at bounding box center [254, 426] width 238 height 24
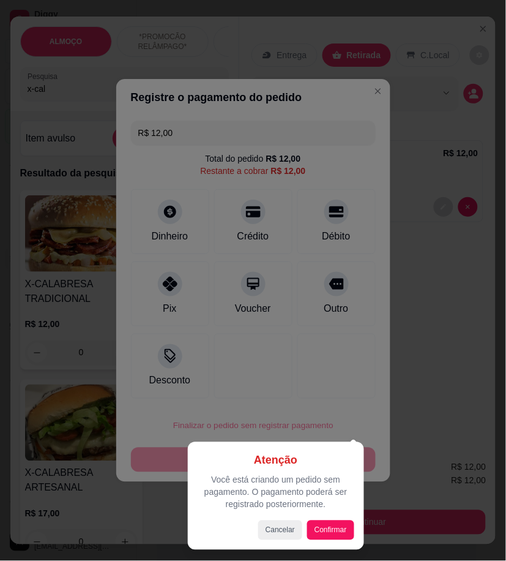
click at [449, 359] on div at bounding box center [253, 280] width 506 height 561
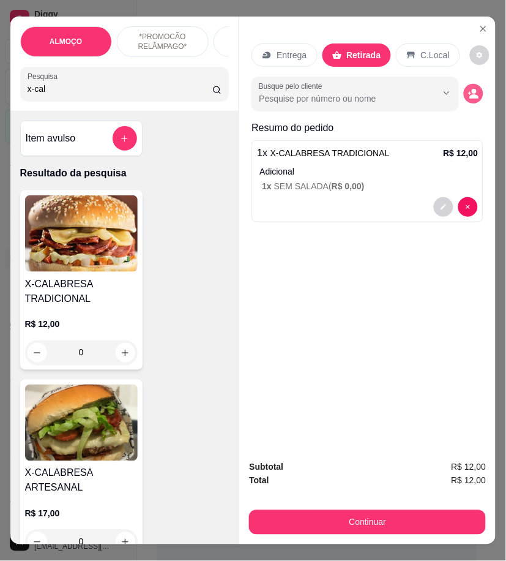
click at [468, 88] on icon "decrease-product-quantity" at bounding box center [473, 93] width 11 height 11
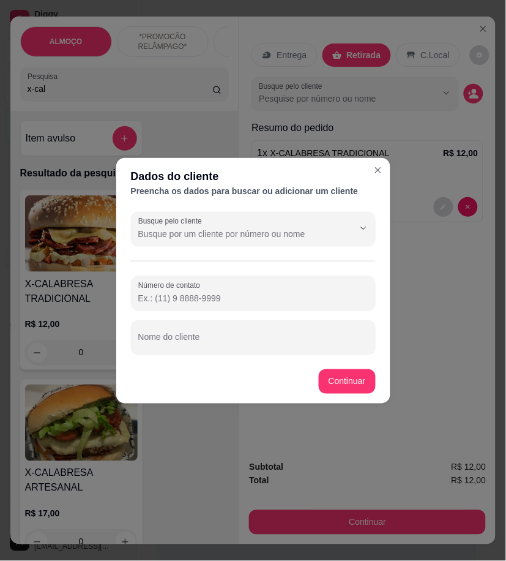
paste input "558 79162-3681"
type input "558 79162-3681"
click at [161, 346] on input "Nome do cliente" at bounding box center [253, 342] width 230 height 12
type input "artur"
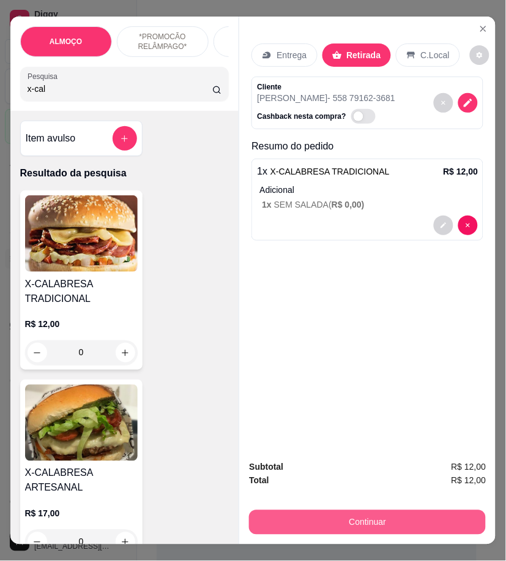
click at [402, 513] on button "Continuar" at bounding box center [367, 522] width 237 height 24
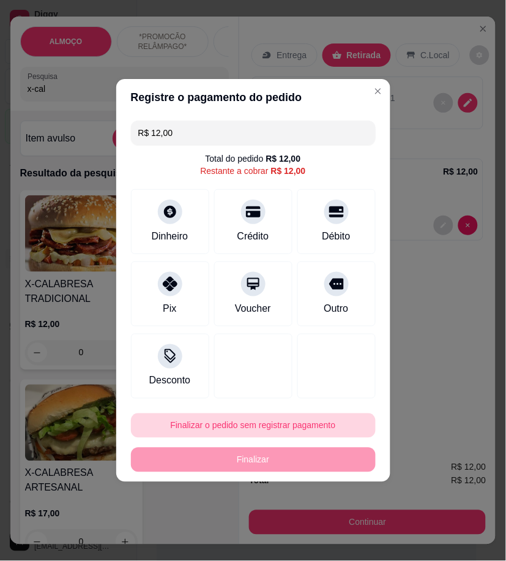
click at [311, 421] on button "Finalizar o pedido sem registrar pagamento" at bounding box center [253, 425] width 245 height 24
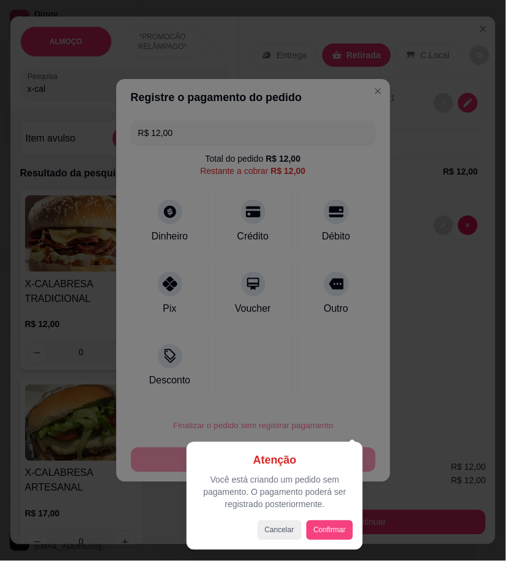
click at [328, 520] on div "Cancelar Confirmar" at bounding box center [275, 530] width 157 height 20
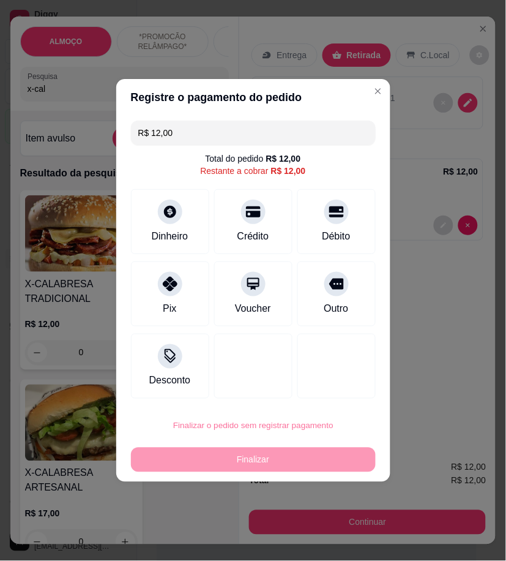
click at [343, 536] on button "Confirmar" at bounding box center [331, 526] width 45 height 19
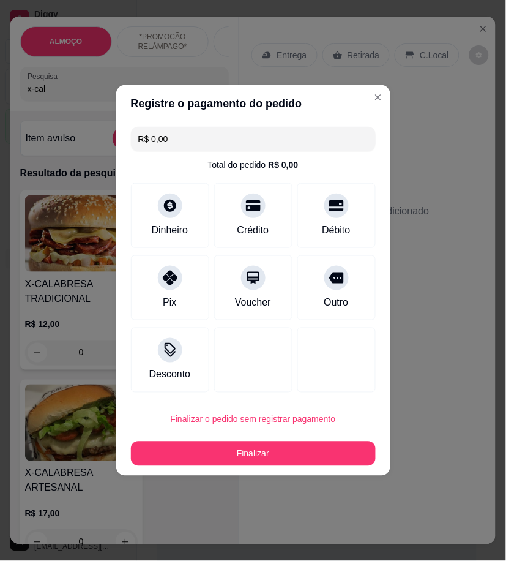
type input "R$ 0,00"
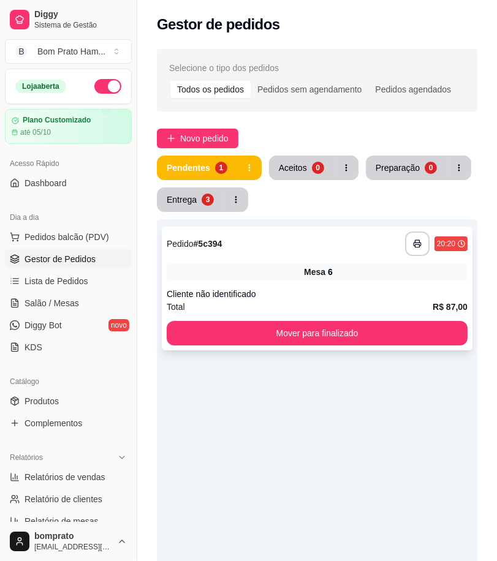
click at [321, 254] on div "**********" at bounding box center [317, 243] width 301 height 24
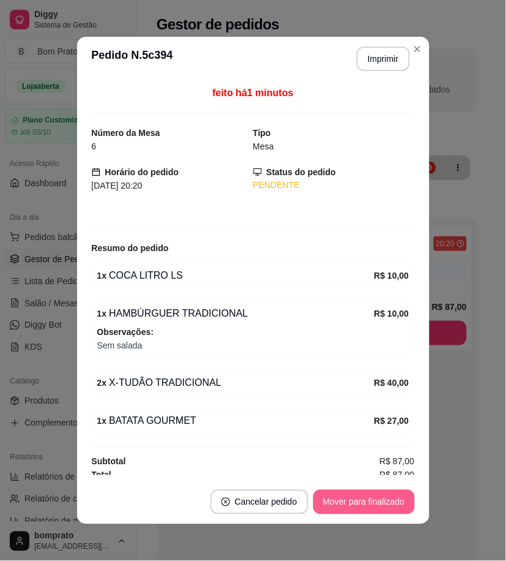
click at [353, 510] on button "Mover para finalizado" at bounding box center [365, 502] width 102 height 24
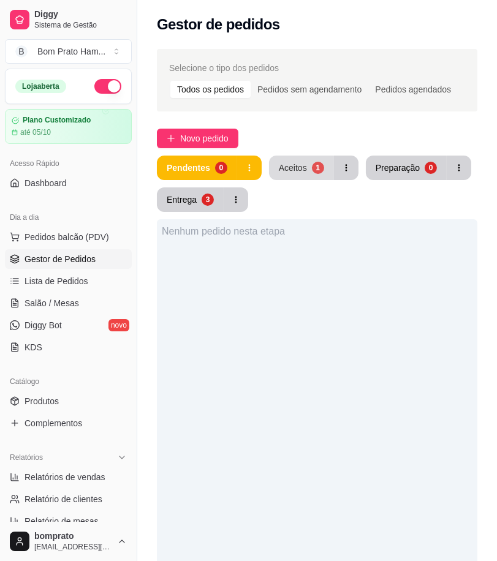
click at [304, 167] on button "Aceitos 1" at bounding box center [301, 168] width 65 height 24
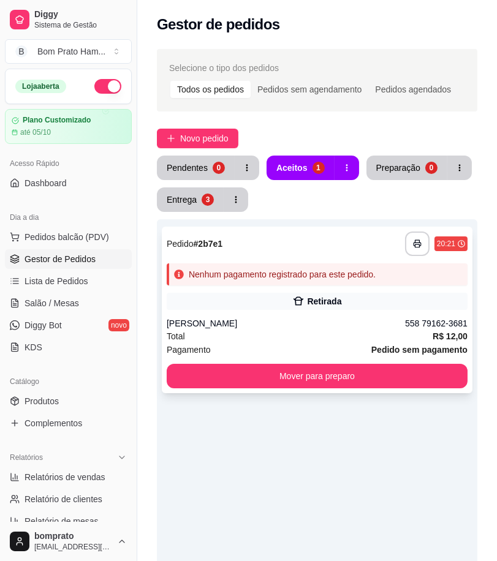
click at [356, 302] on div "Retirada" at bounding box center [317, 301] width 301 height 17
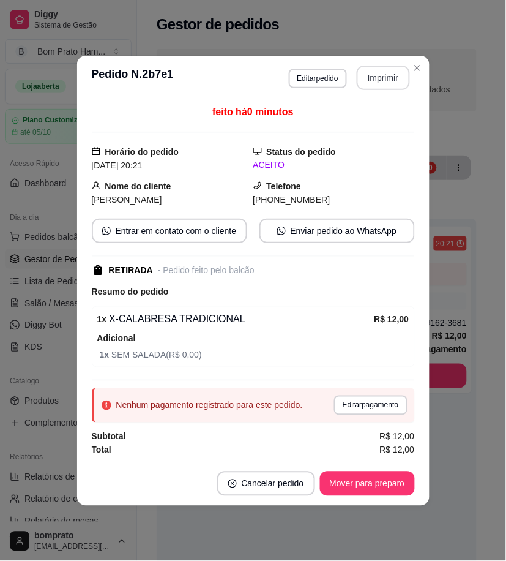
click at [394, 80] on button "Imprimir" at bounding box center [383, 78] width 53 height 24
click at [392, 482] on button "Mover para preparo" at bounding box center [367, 484] width 92 height 24
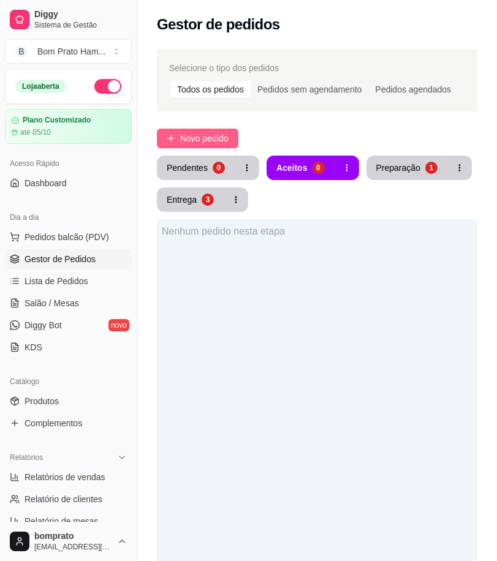
click at [231, 143] on button "Novo pedido" at bounding box center [197, 139] width 81 height 20
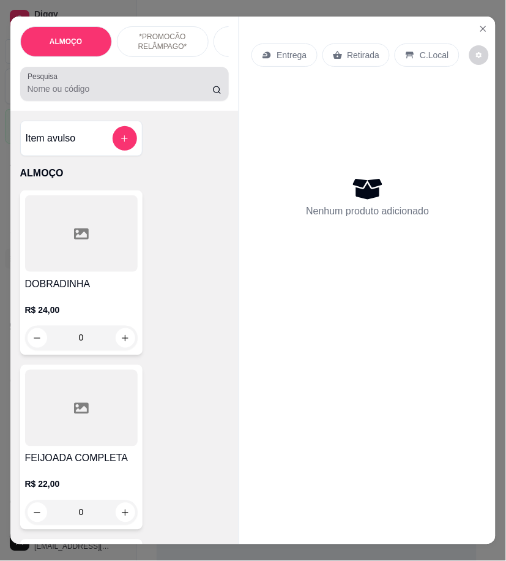
click at [52, 81] on label "Pesquisa" at bounding box center [45, 76] width 34 height 10
click at [52, 84] on input "Pesquisa" at bounding box center [121, 89] width 186 height 12
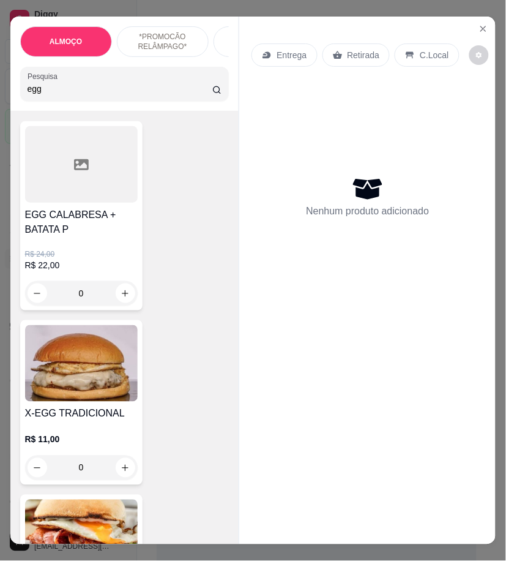
scroll to position [272, 0]
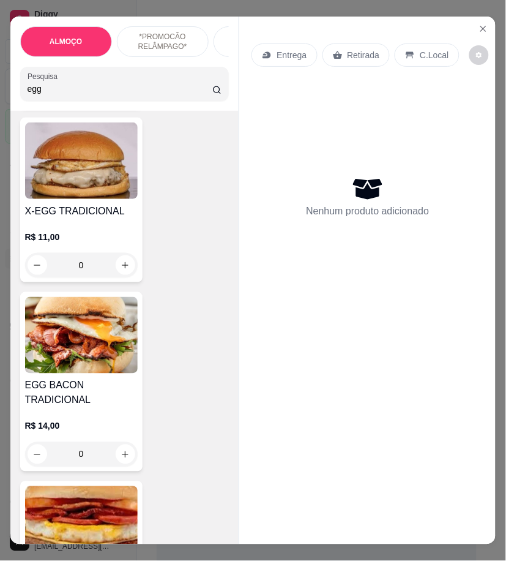
type input "egg"
click at [119, 454] on div "0" at bounding box center [81, 454] width 113 height 24
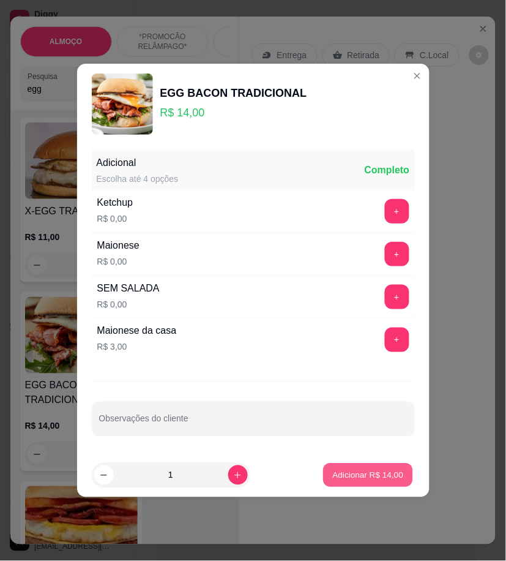
click at [333, 479] on p "Adicionar R$ 14,00" at bounding box center [368, 475] width 71 height 12
type input "1"
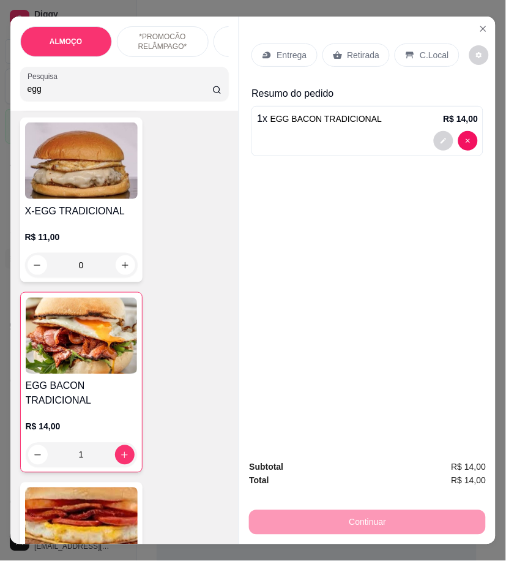
click at [288, 53] on p "Entrega" at bounding box center [292, 55] width 30 height 12
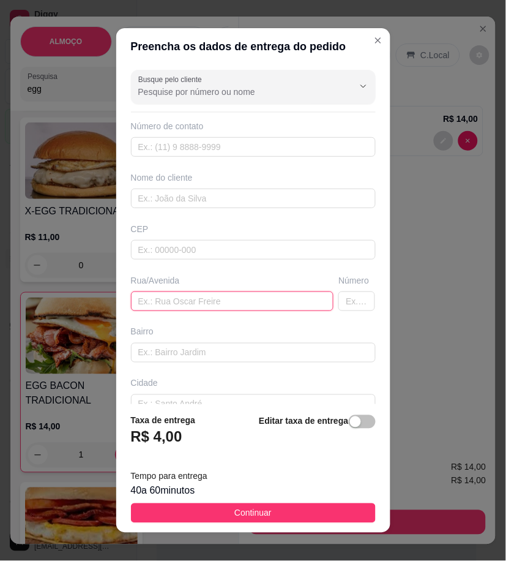
click at [178, 298] on input "text" at bounding box center [232, 301] width 203 height 20
paste input "Rua Maria Patriota Ramos , por trás do hospital , Mário Melo ! Casa de neguinho…"
type input "Rua Maria Patriota Ramos , por trás do hospital , Mário Melo ! Casa de neguinho…"
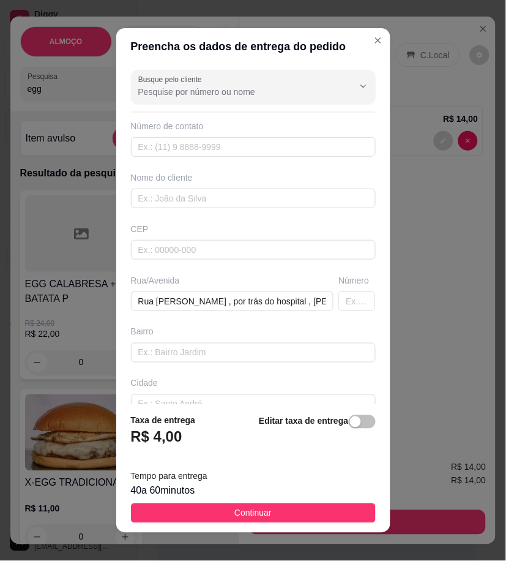
scroll to position [272, 0]
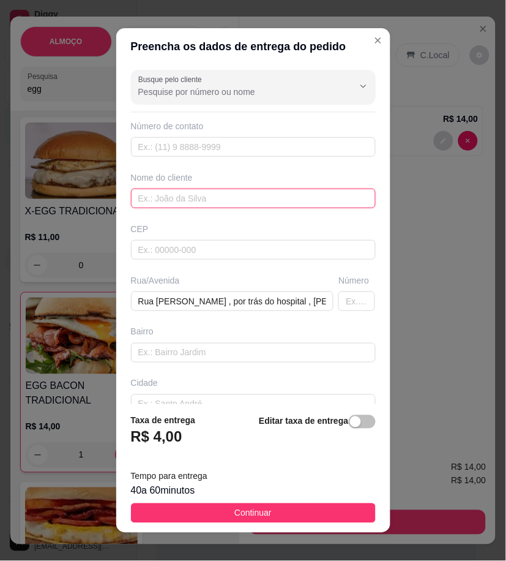
click at [247, 194] on input "text" at bounding box center [253, 199] width 245 height 20
type input "[PERSON_NAME]"
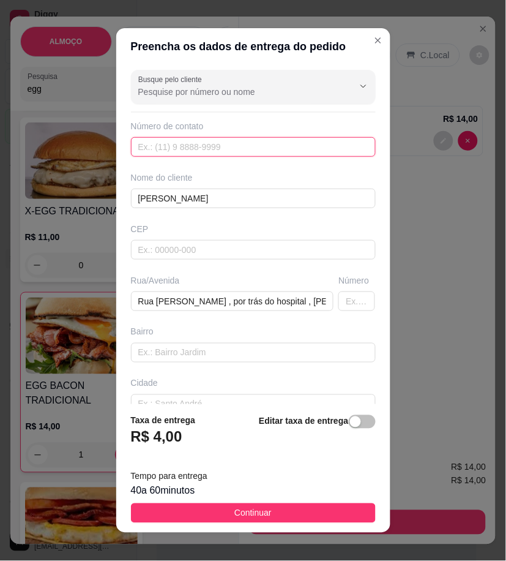
paste input "558 79144-5874"
type input "558 79144-5874"
drag, startPoint x: 321, startPoint y: 515, endPoint x: 380, endPoint y: 510, distance: 58.4
click at [321, 515] on button "Continuar" at bounding box center [253, 513] width 245 height 20
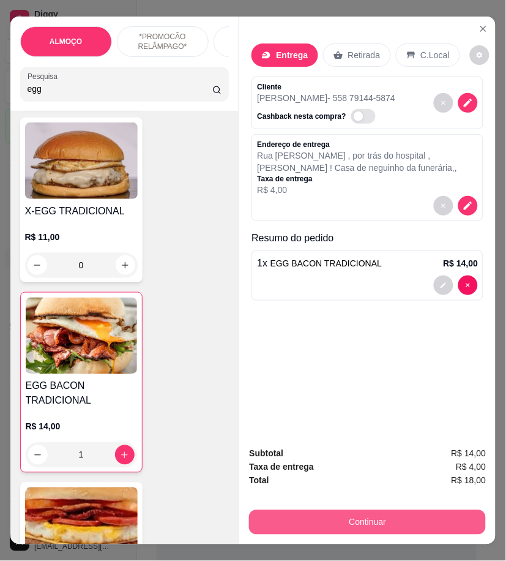
click at [425, 524] on button "Continuar" at bounding box center [367, 522] width 237 height 24
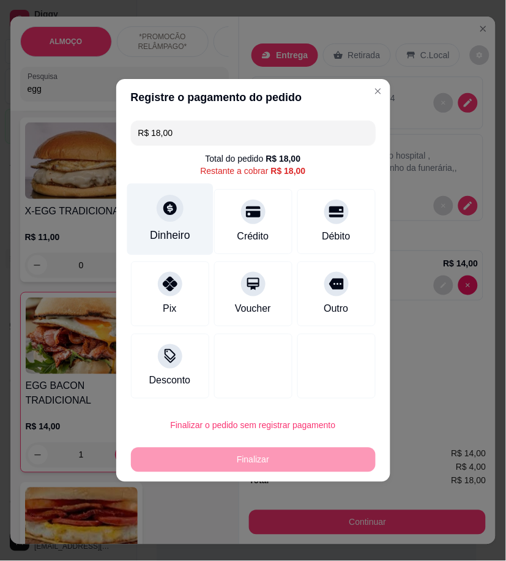
click at [167, 230] on div "Dinheiro" at bounding box center [170, 235] width 40 height 16
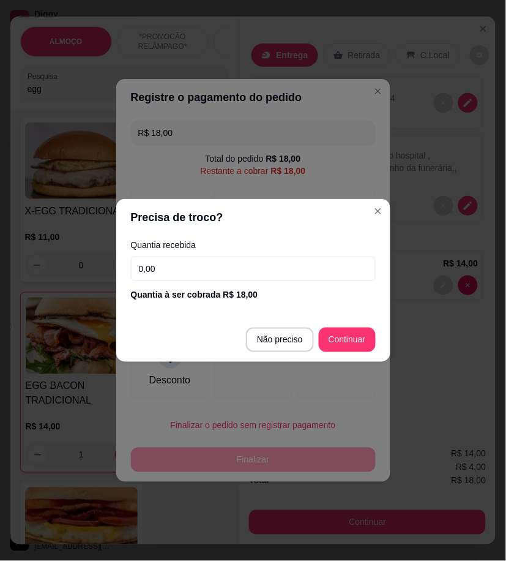
click at [266, 271] on input "0,00" at bounding box center [253, 269] width 245 height 24
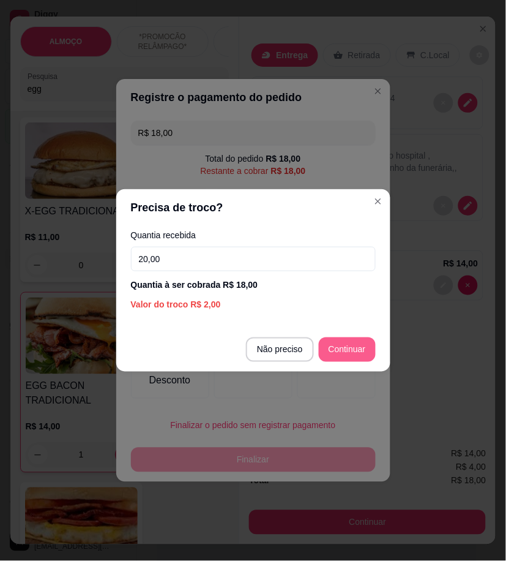
type input "20,00"
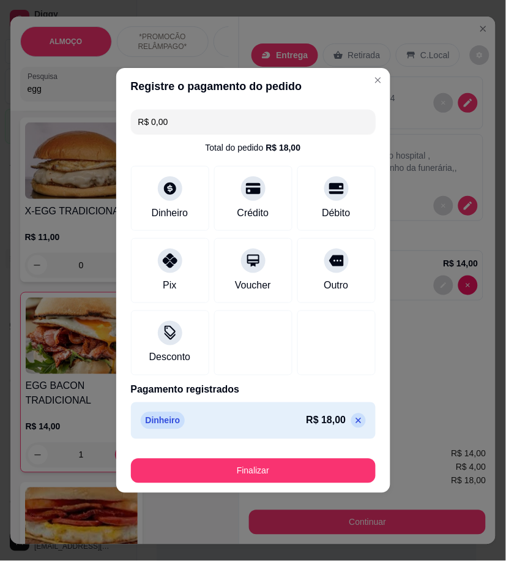
type input "R$ 0,00"
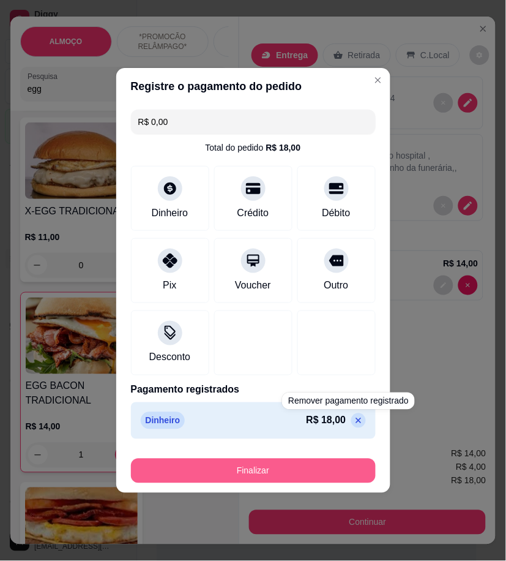
click at [353, 470] on button "Finalizar" at bounding box center [253, 471] width 245 height 24
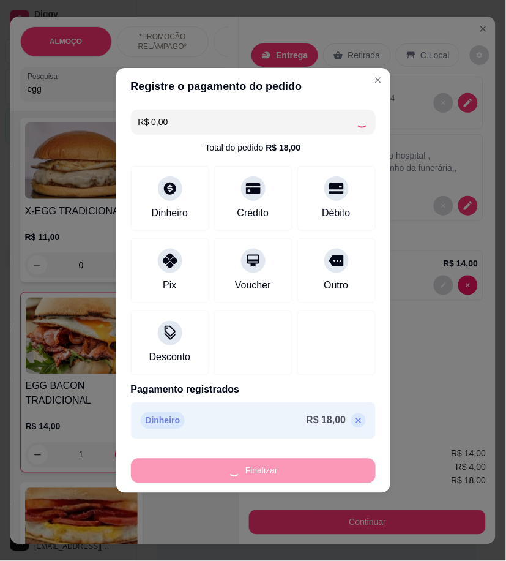
type input "0"
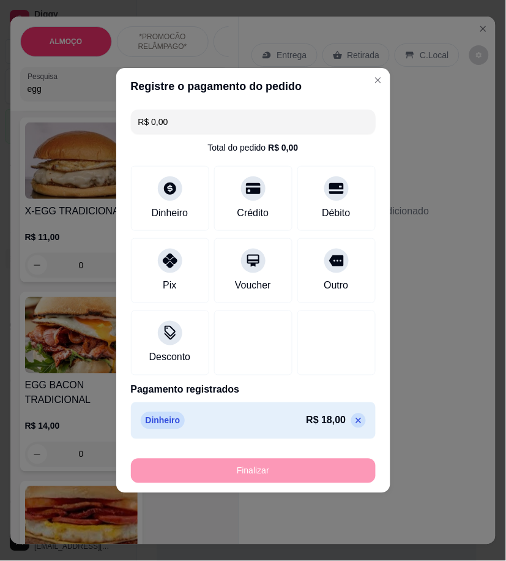
type input "-R$ 18,00"
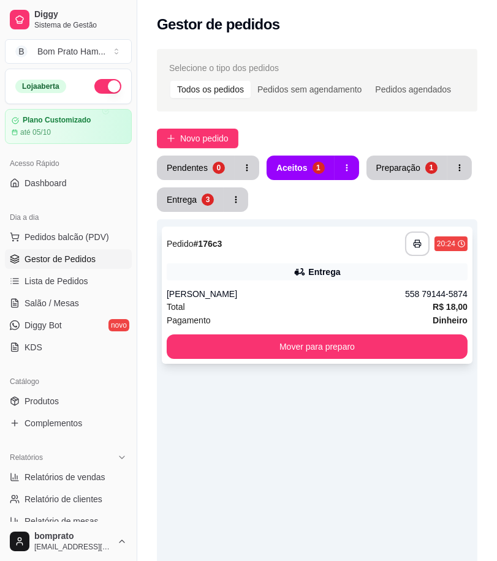
click at [329, 267] on div "Entrega" at bounding box center [324, 272] width 32 height 12
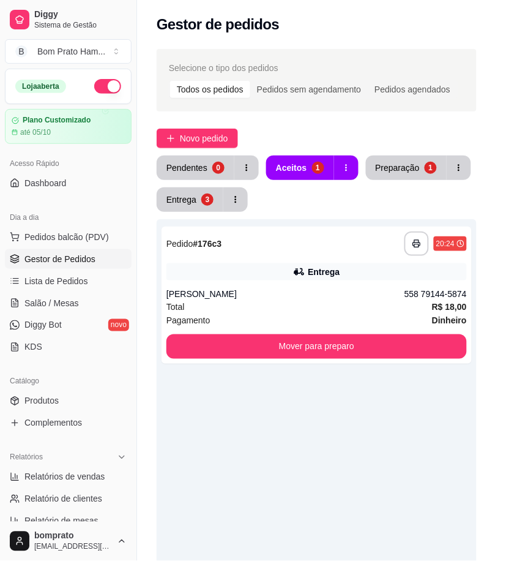
click at [366, 62] on button "Imprimir" at bounding box center [383, 59] width 53 height 24
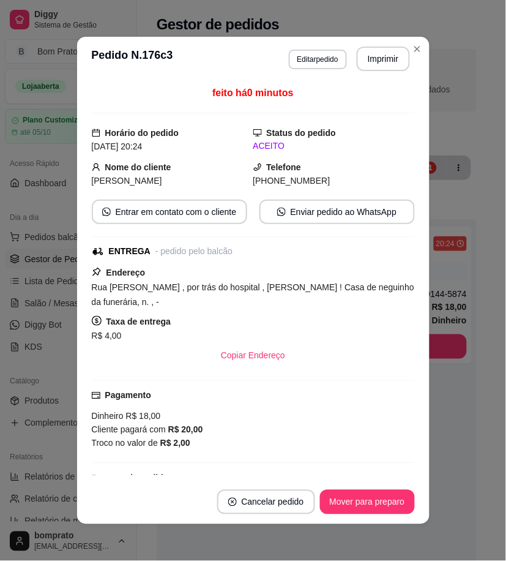
drag, startPoint x: 378, startPoint y: 516, endPoint x: 393, endPoint y: 501, distance: 20.8
click at [378, 516] on footer "Cancelar pedido Mover para preparo" at bounding box center [253, 502] width 353 height 44
click at [390, 505] on button "Mover para preparo" at bounding box center [367, 502] width 95 height 24
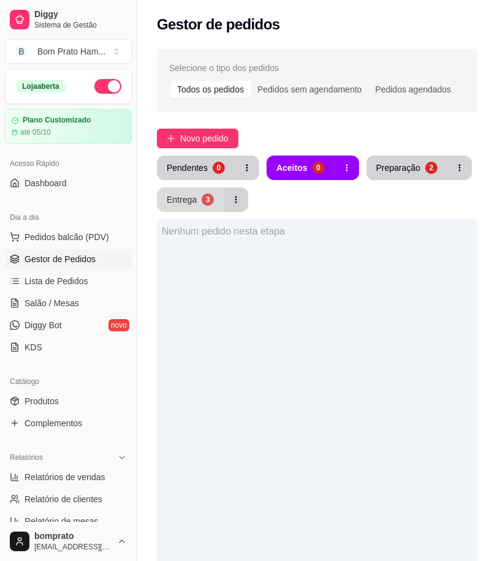
click at [190, 204] on div "Entrega" at bounding box center [182, 200] width 30 height 12
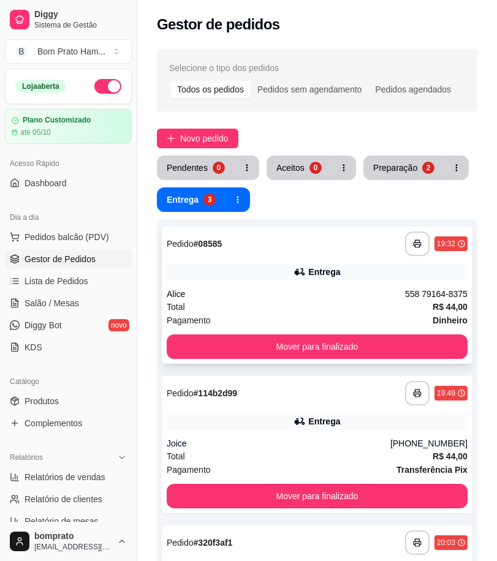
click at [290, 296] on div "Alice" at bounding box center [286, 294] width 238 height 12
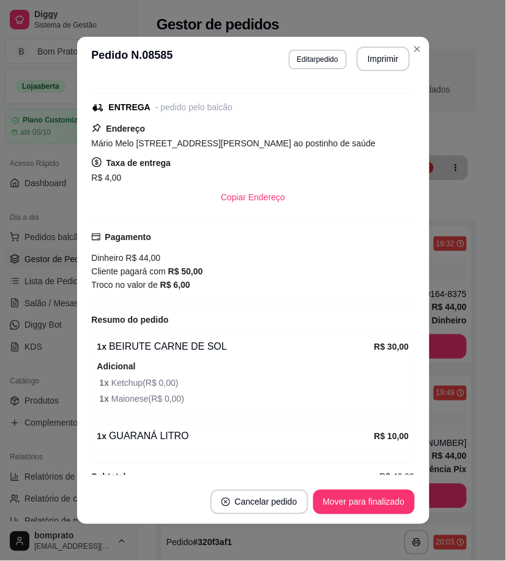
scroll to position [181, 0]
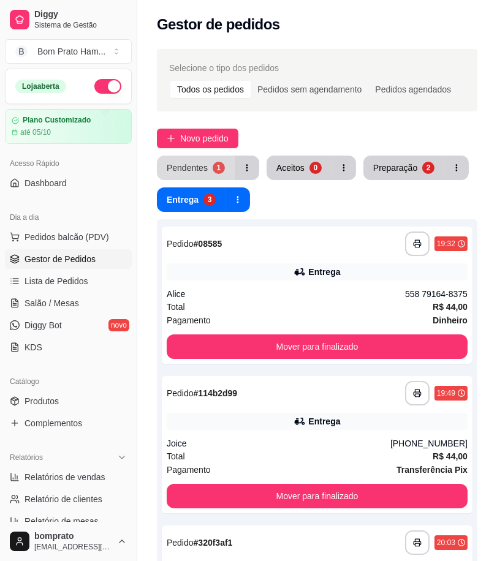
click at [200, 167] on div "Pendentes" at bounding box center [187, 168] width 41 height 12
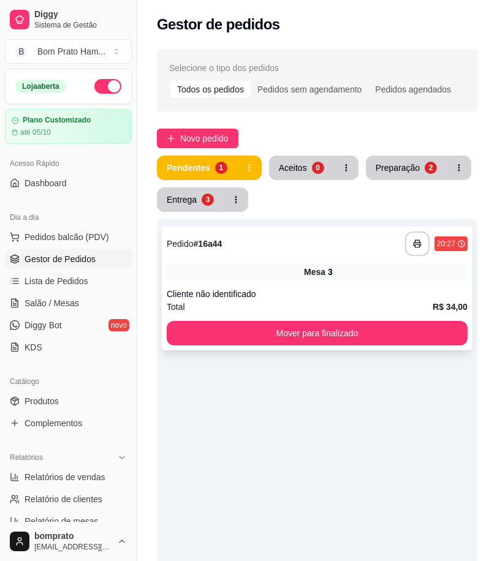
click at [299, 288] on div "Cliente não identificado" at bounding box center [317, 294] width 301 height 12
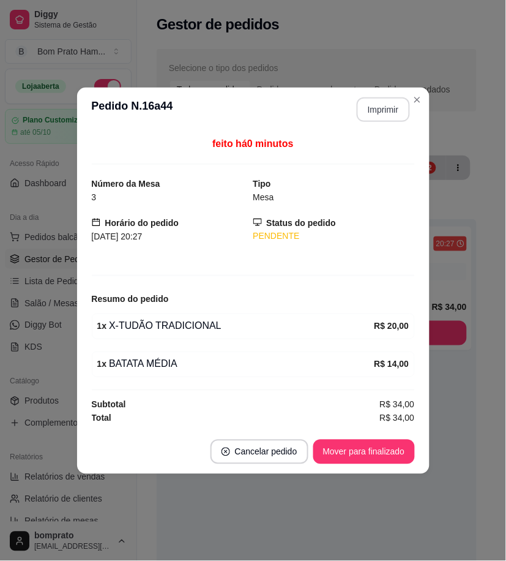
click at [389, 114] on button "Imprimir" at bounding box center [383, 109] width 53 height 24
click at [394, 451] on button "Mover para finalizado" at bounding box center [365, 452] width 102 height 24
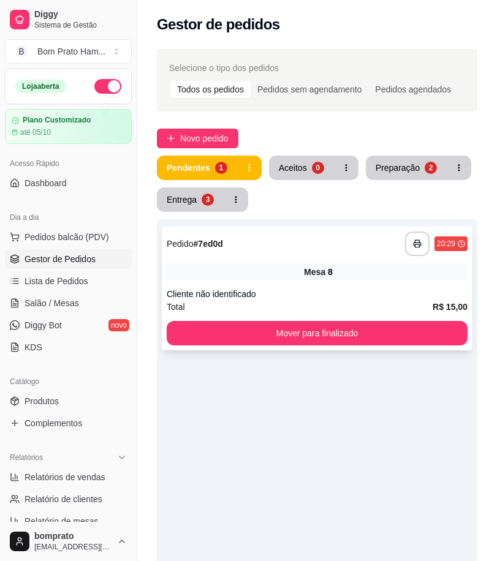
click at [314, 254] on div "**********" at bounding box center [317, 243] width 301 height 24
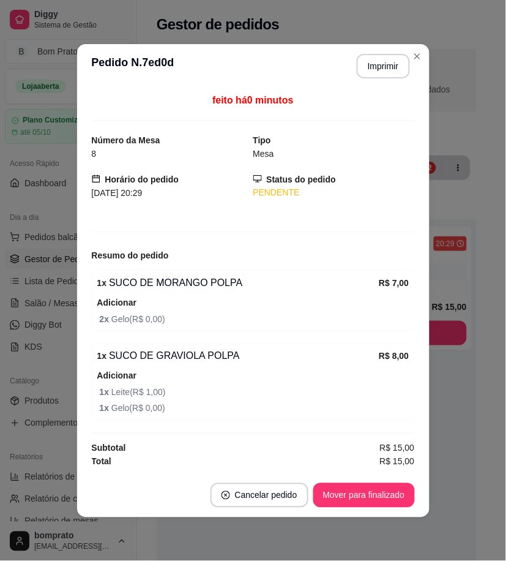
click at [383, 45] on header "**********" at bounding box center [253, 66] width 353 height 44
click at [383, 59] on button "Imprimir" at bounding box center [383, 66] width 53 height 24
click at [358, 490] on button "Mover para finalizado" at bounding box center [365, 495] width 102 height 24
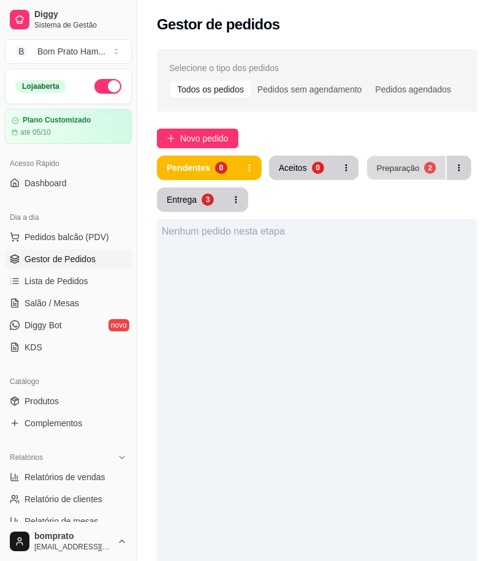
click at [417, 173] on button "Preparação 2" at bounding box center [406, 168] width 78 height 24
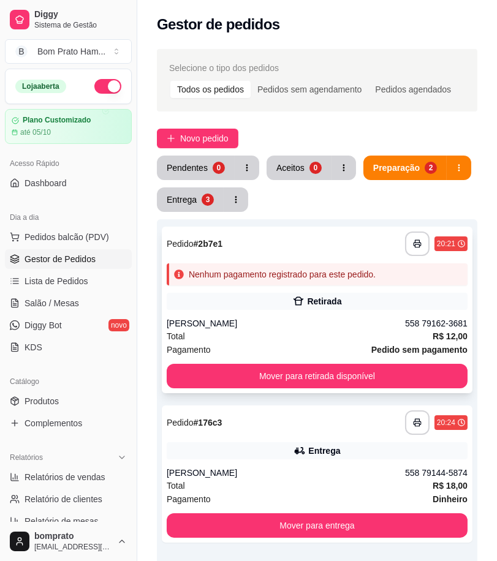
click at [328, 325] on div "artur" at bounding box center [286, 323] width 238 height 12
click at [196, 202] on button "Entrega 3" at bounding box center [190, 199] width 67 height 24
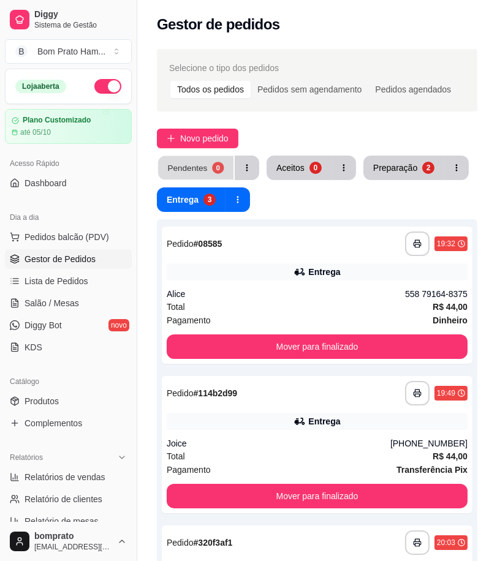
click at [204, 165] on div "Pendentes" at bounding box center [187, 168] width 40 height 12
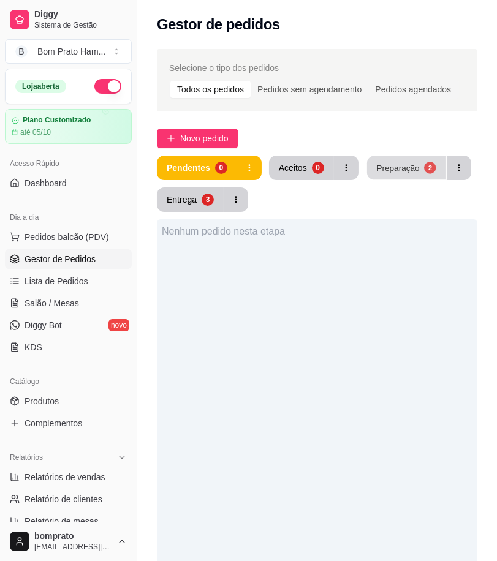
click at [396, 170] on div "Preparação" at bounding box center [397, 168] width 43 height 12
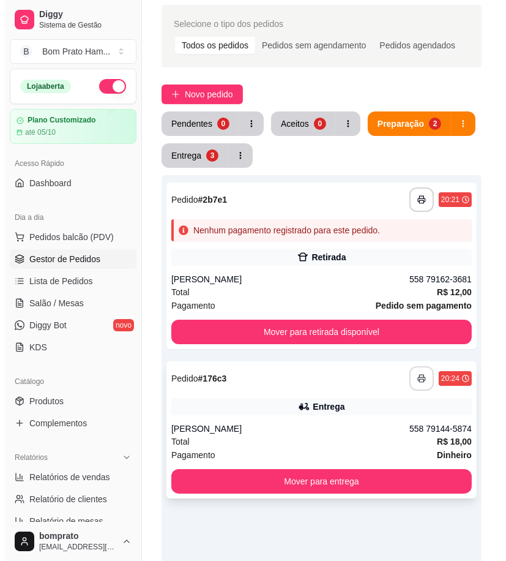
scroll to position [68, 0]
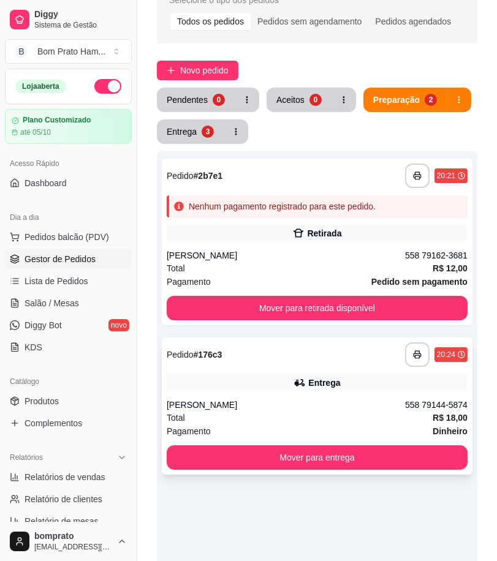
click at [357, 384] on div "Entrega" at bounding box center [317, 382] width 301 height 17
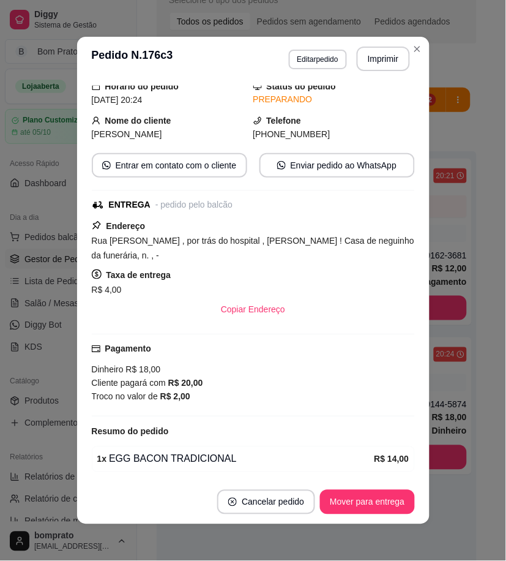
scroll to position [0, 0]
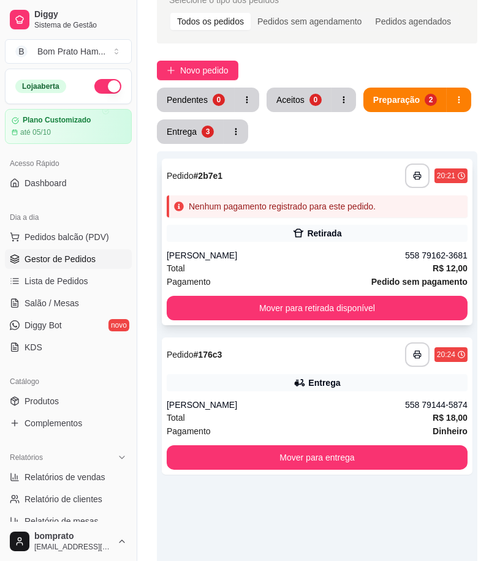
click at [315, 271] on div "Total R$ 12,00" at bounding box center [317, 267] width 301 height 13
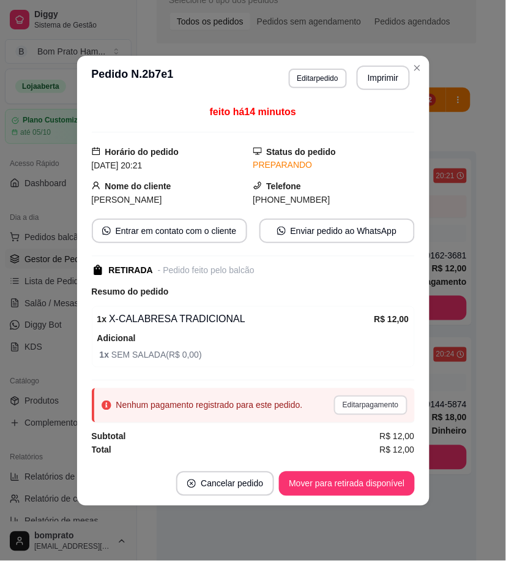
click at [380, 403] on button "Editar pagamento" at bounding box center [370, 406] width 73 height 20
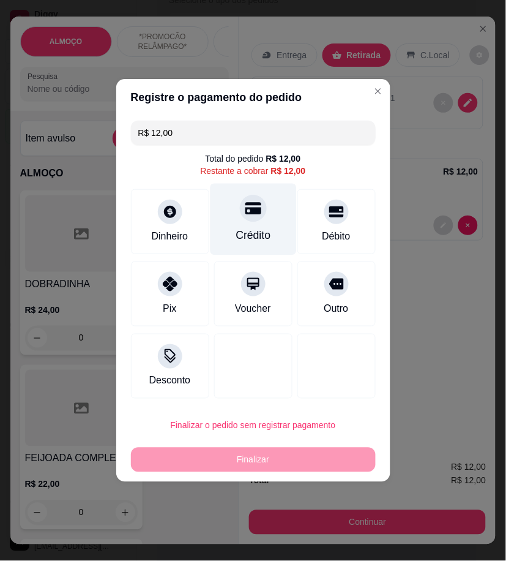
click at [260, 225] on div "Crédito" at bounding box center [253, 220] width 86 height 72
type input "R$ 0,00"
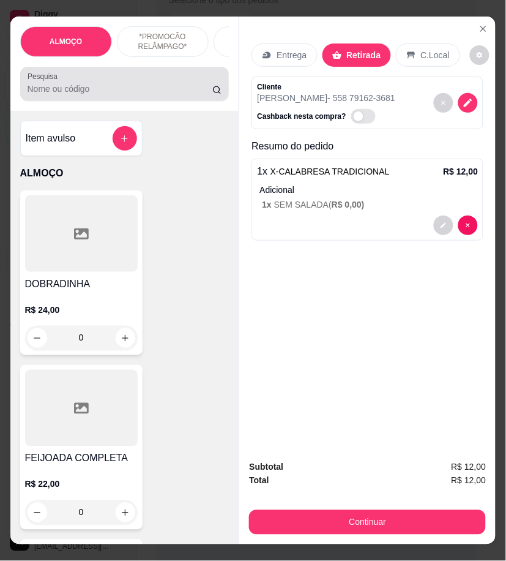
click at [90, 93] on input "Pesquisa" at bounding box center [121, 89] width 186 height 12
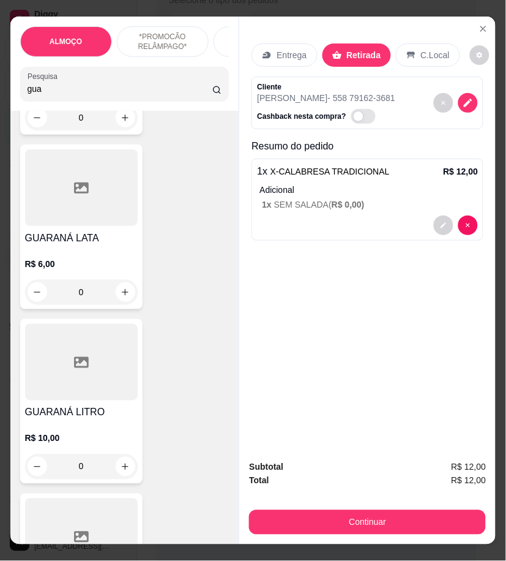
scroll to position [272, 0]
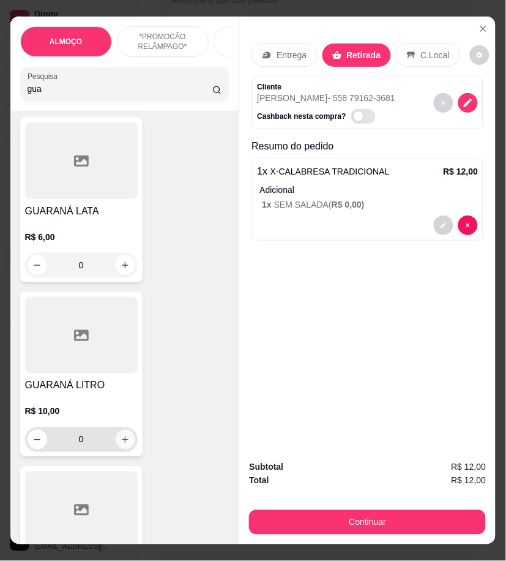
type input "gua"
click at [122, 443] on icon "increase-product-quantity" at bounding box center [125, 440] width 7 height 7
type input "1"
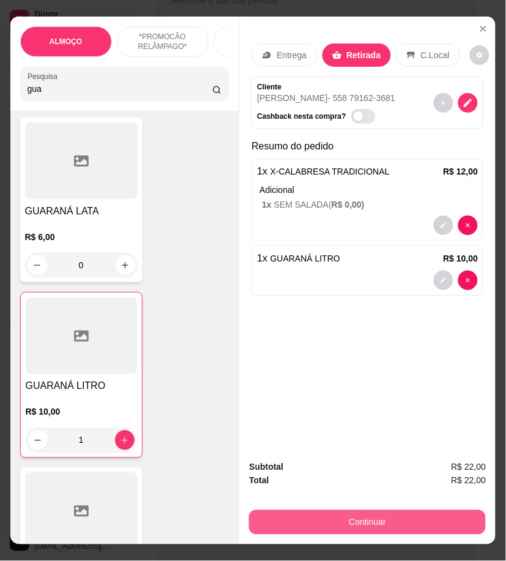
click at [362, 516] on button "Continuar" at bounding box center [367, 522] width 237 height 24
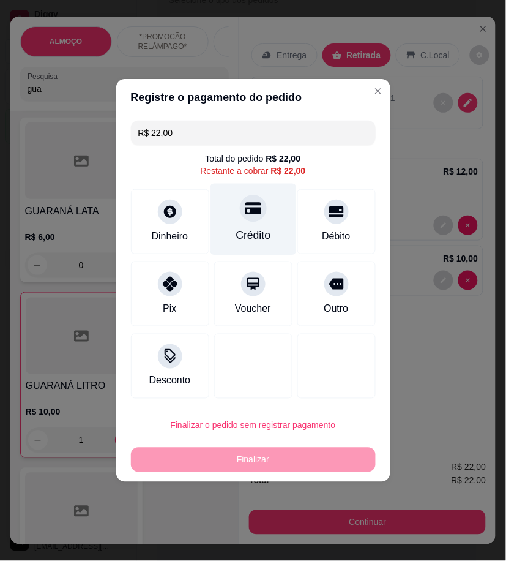
click at [240, 228] on div "Crédito" at bounding box center [253, 235] width 35 height 16
type input "R$ 0,00"
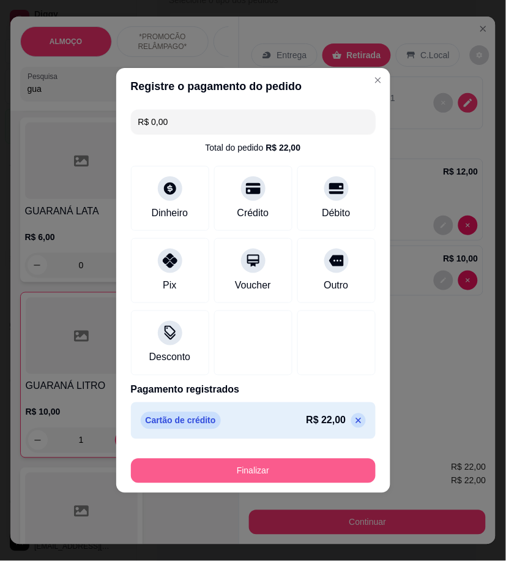
click at [353, 462] on button "Finalizar" at bounding box center [253, 471] width 245 height 24
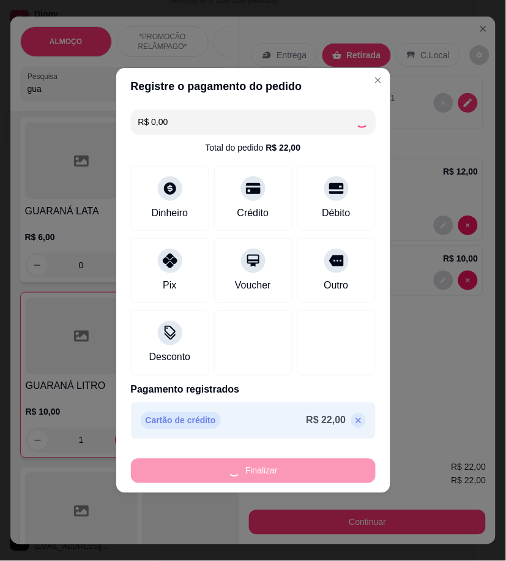
type input "0"
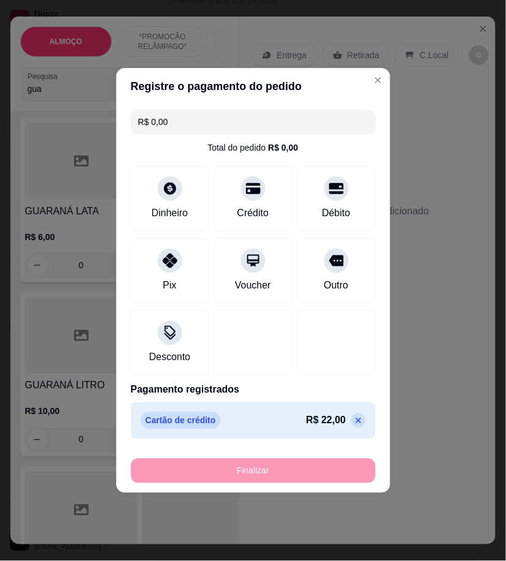
type input "-R$ 22,00"
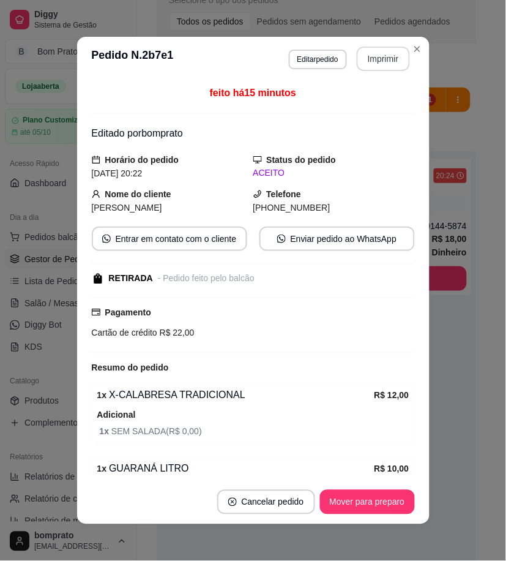
click at [363, 61] on button "Imprimir" at bounding box center [383, 59] width 53 height 24
click at [399, 503] on button "Mover para preparo" at bounding box center [367, 502] width 95 height 24
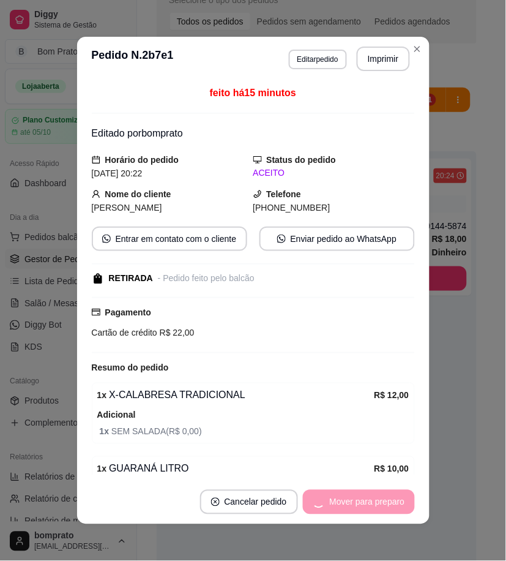
click at [399, 503] on div "Mover para preparo" at bounding box center [359, 502] width 112 height 24
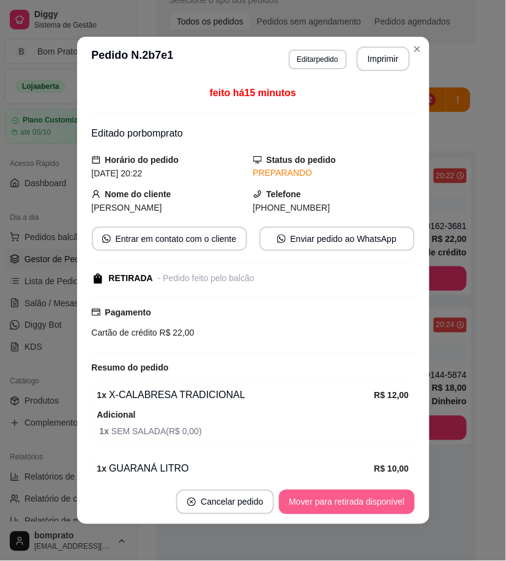
click at [399, 503] on button "Mover para retirada disponível" at bounding box center [346, 502] width 135 height 24
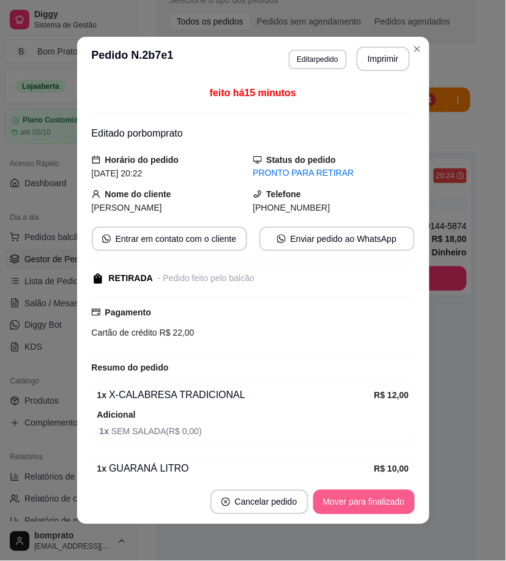
click at [399, 503] on button "Mover para finalizado" at bounding box center [365, 502] width 102 height 24
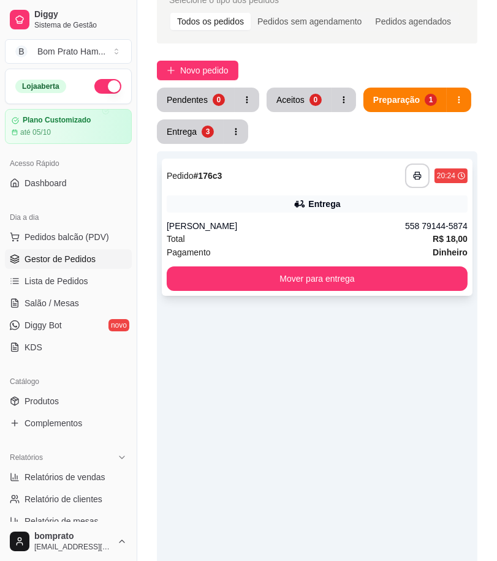
click at [239, 231] on div "Lucas PL" at bounding box center [286, 226] width 238 height 12
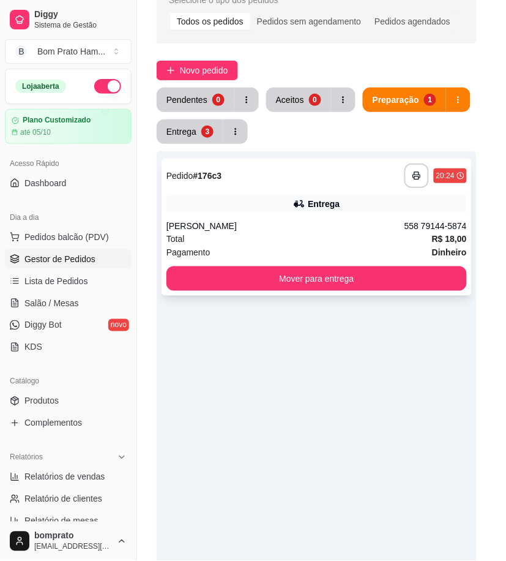
scroll to position [92, 0]
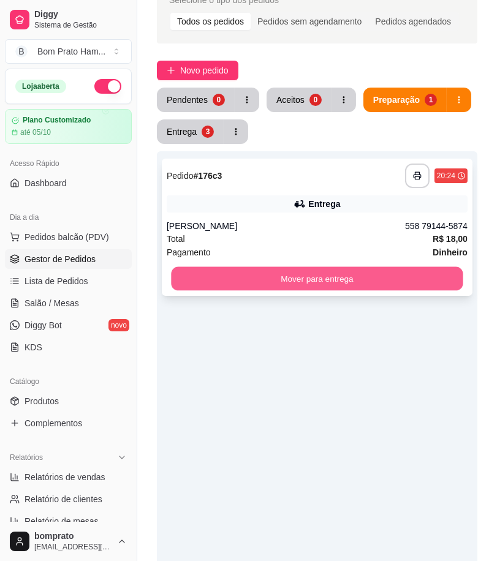
click at [377, 285] on button "Mover para entrega" at bounding box center [316, 279] width 291 height 24
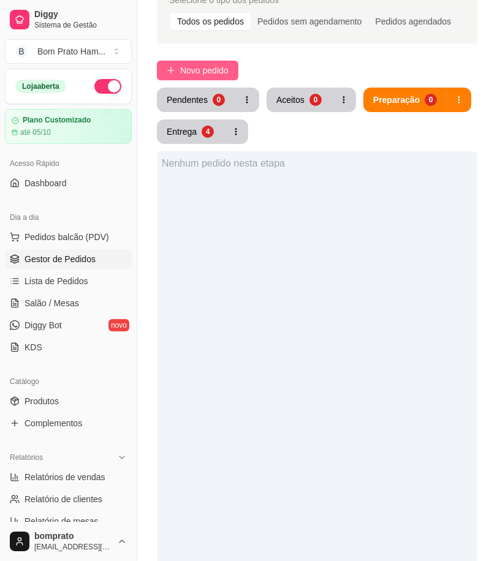
click at [181, 69] on span "Novo pedido" at bounding box center [204, 70] width 48 height 13
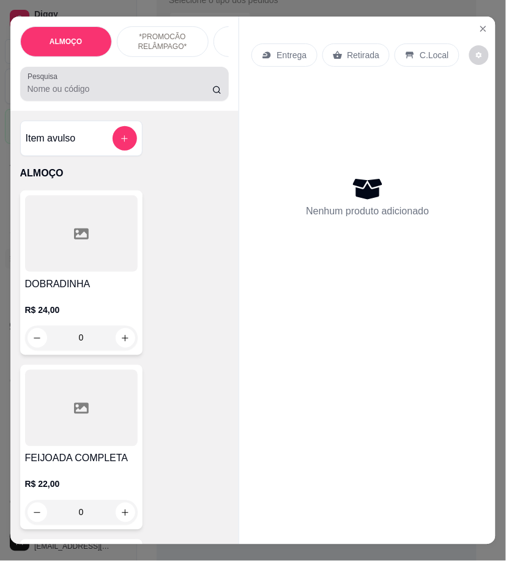
click at [108, 88] on input "Pesquisa" at bounding box center [121, 89] width 186 height 12
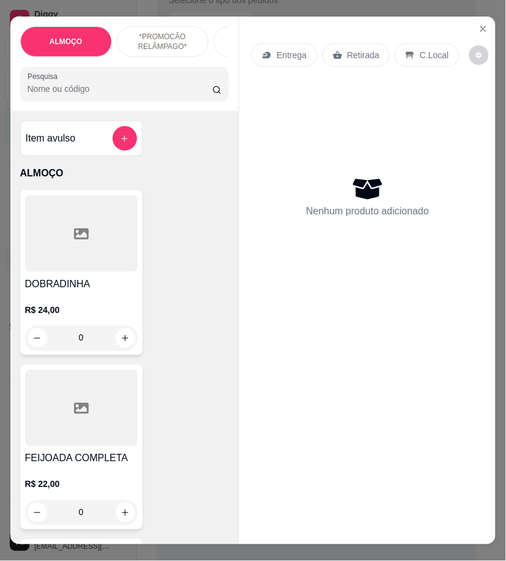
type input "r"
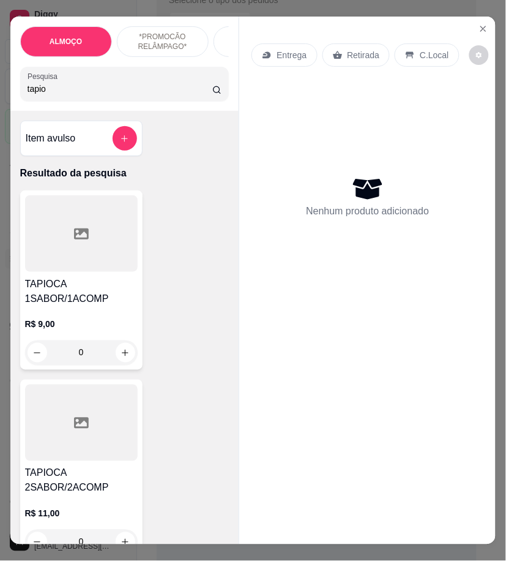
click at [57, 306] on h4 "TAPIOCA 1SABOR/1ACOMP" at bounding box center [81, 291] width 113 height 29
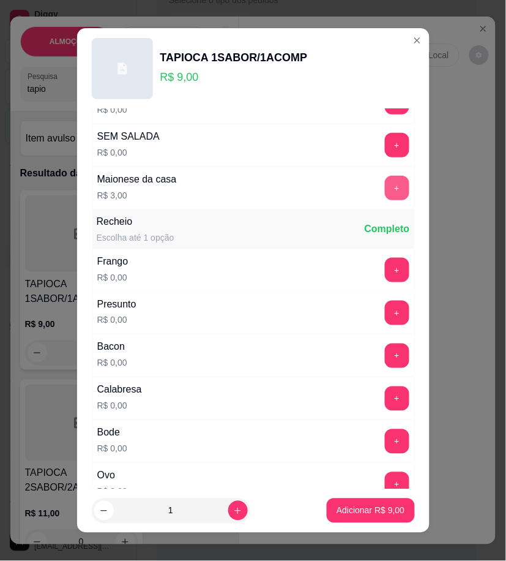
scroll to position [136, 0]
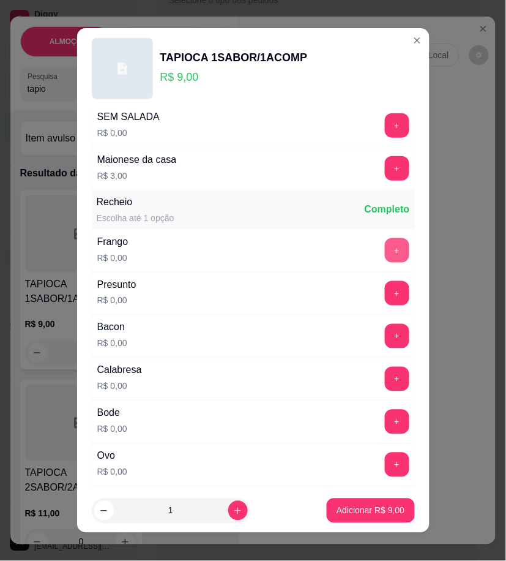
click at [385, 249] on button "+" at bounding box center [397, 250] width 24 height 24
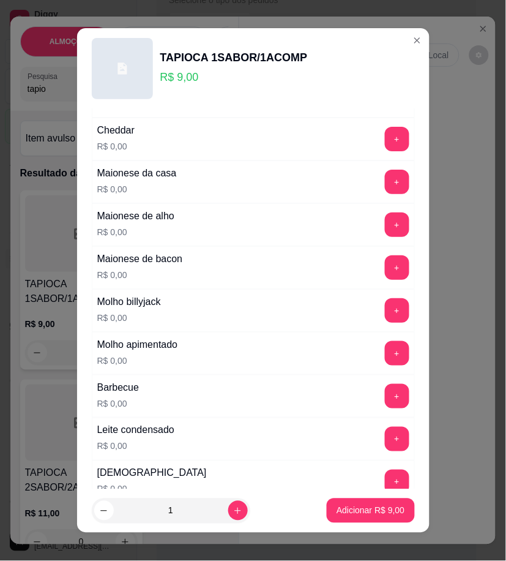
scroll to position [680, 0]
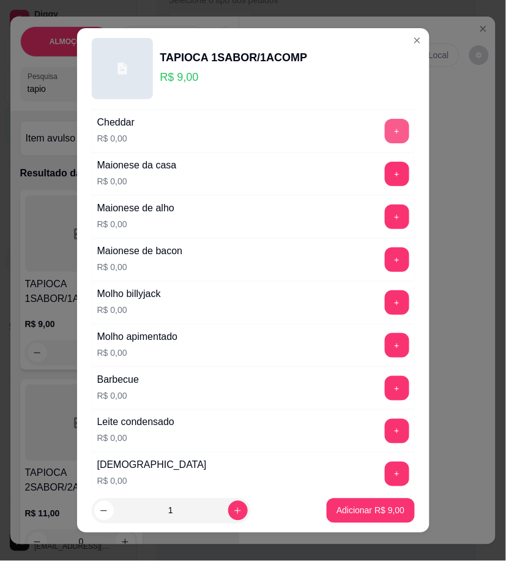
click at [385, 137] on button "+" at bounding box center [397, 131] width 24 height 24
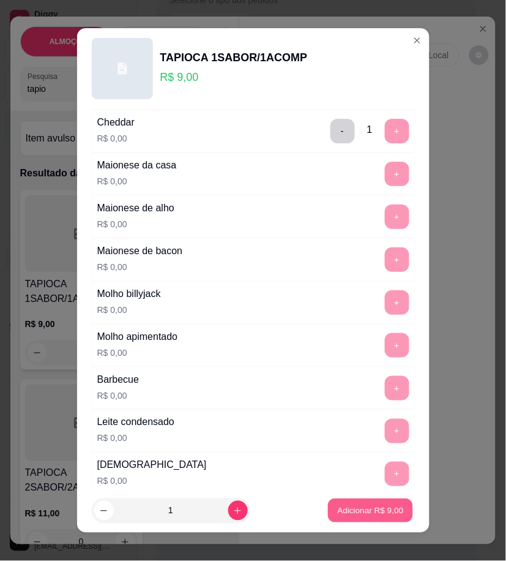
click at [381, 509] on p "Adicionar R$ 9,00" at bounding box center [371, 511] width 66 height 12
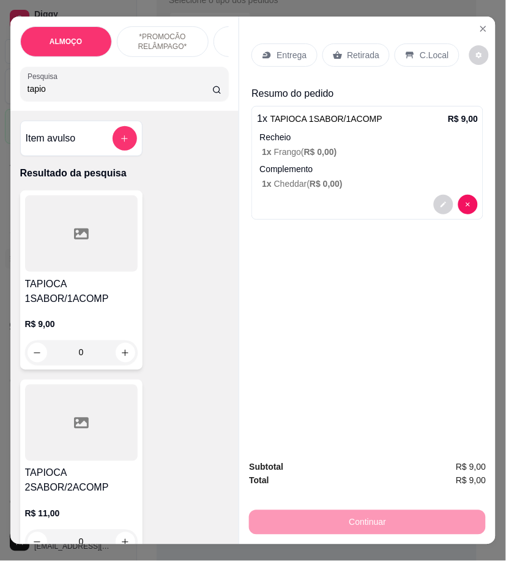
drag, startPoint x: 50, startPoint y: 95, endPoint x: 1, endPoint y: 110, distance: 51.3
click at [1, 110] on div "ALMOÇO *PROMOCÃO RELÂMPAGO* HAMBÚRGUER TRADICIONAL HAMBÚRGUER ARTESANAL BATATA …" at bounding box center [253, 280] width 506 height 561
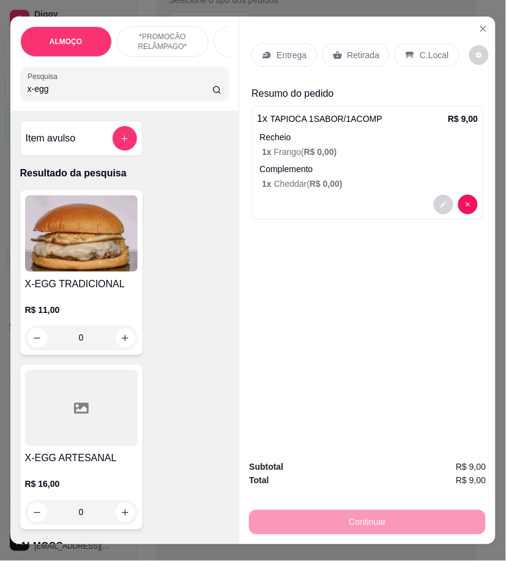
type input "x-egg"
click at [113, 261] on img at bounding box center [81, 233] width 113 height 77
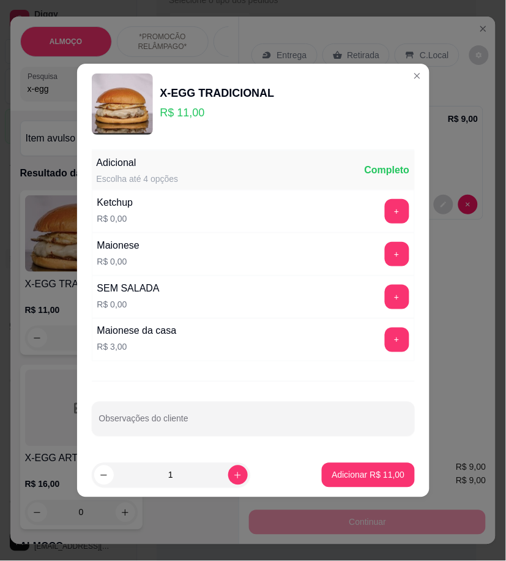
click at [238, 478] on button "increase-product-quantity" at bounding box center [238, 475] width 20 height 20
type input "2"
click at [397, 473] on button "Adicionar R$ 22,00" at bounding box center [369, 476] width 90 height 24
type input "2"
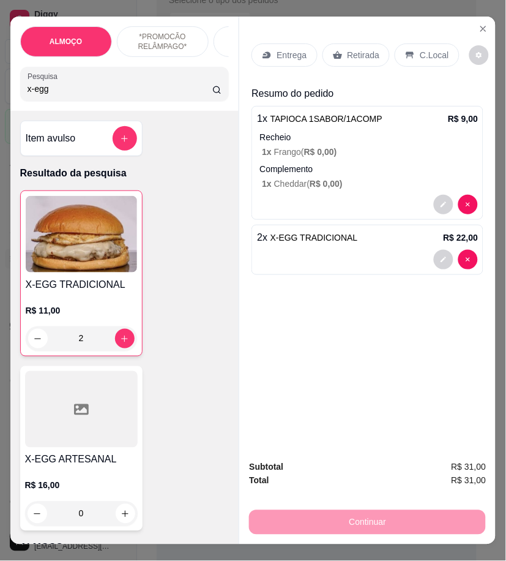
click at [277, 50] on p "Entrega" at bounding box center [292, 55] width 30 height 12
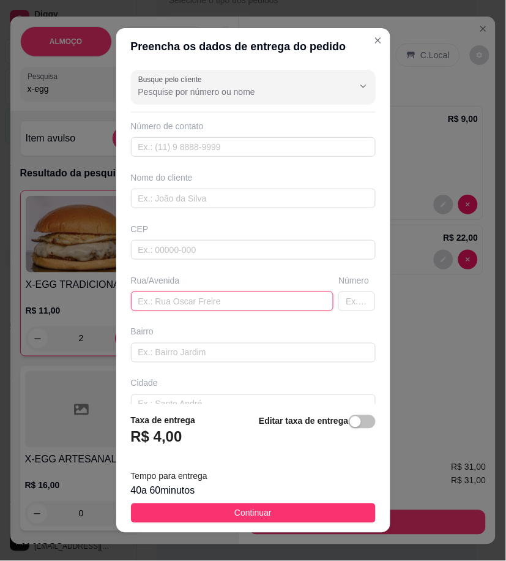
click at [244, 302] on input "text" at bounding box center [232, 301] width 203 height 20
paste input "Rua [PERSON_NAME]"
type input "Rua [PERSON_NAME]"
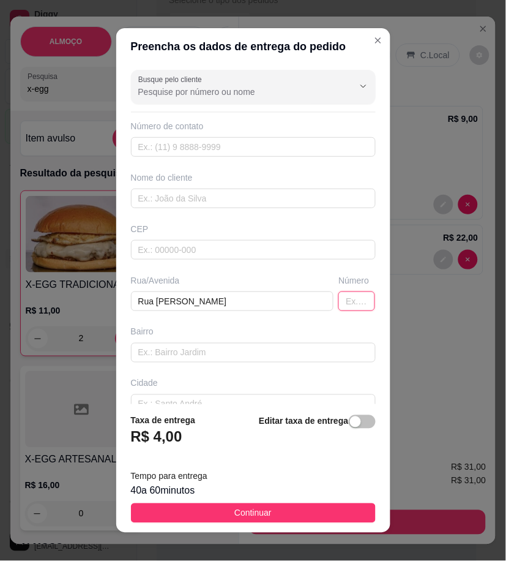
click at [339, 302] on input "text" at bounding box center [357, 301] width 37 height 20
click at [344, 302] on input "text" at bounding box center [357, 301] width 37 height 20
type input "106"
drag, startPoint x: 135, startPoint y: 197, endPoint x: 145, endPoint y: 161, distance: 36.8
click at [145, 156] on input "text" at bounding box center [253, 147] width 245 height 20
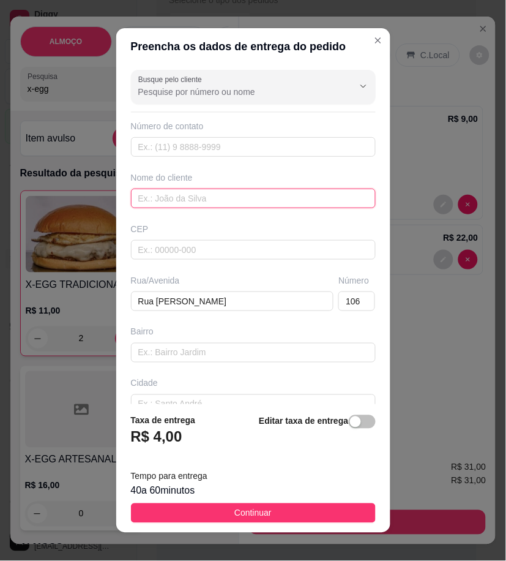
click at [149, 195] on input "text" at bounding box center [253, 199] width 245 height 20
paste input "[PERSON_NAME]"
type input "[PERSON_NAME]"
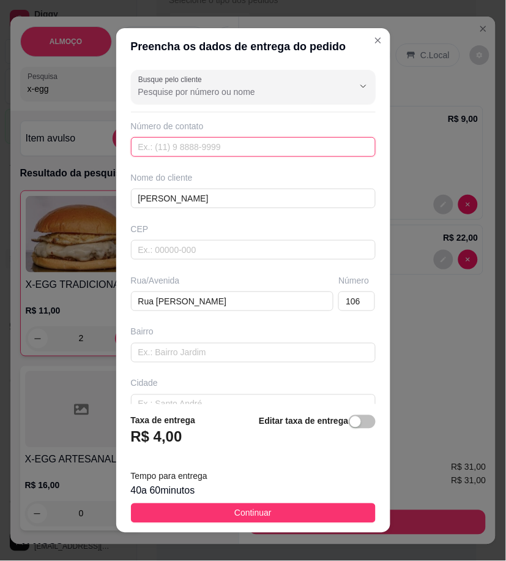
paste input "558 79165-6261"
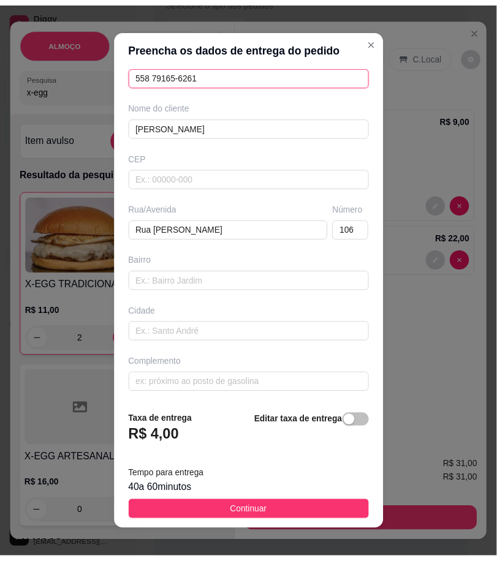
scroll to position [73, 0]
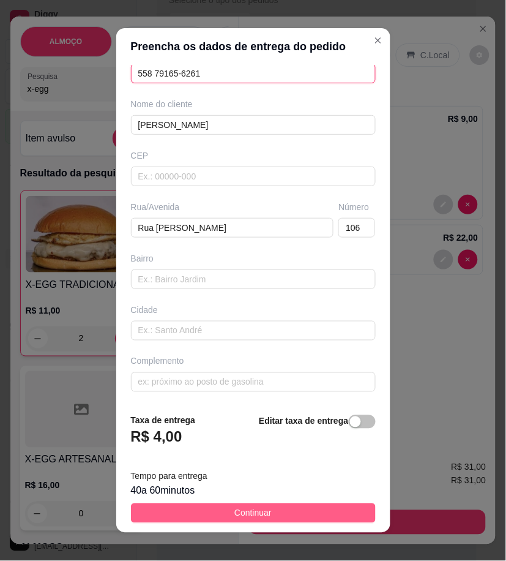
type input "558 79165-6261"
click at [301, 515] on button "Continuar" at bounding box center [253, 513] width 245 height 20
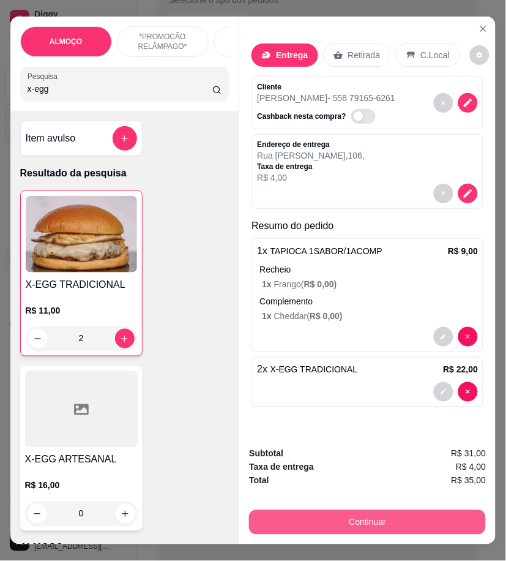
click at [342, 515] on button "Continuar" at bounding box center [367, 522] width 237 height 24
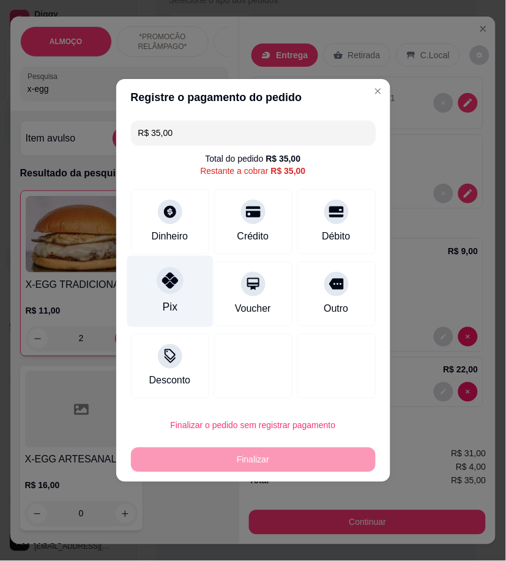
click at [176, 284] on icon at bounding box center [170, 280] width 16 height 16
type input "R$ 0,00"
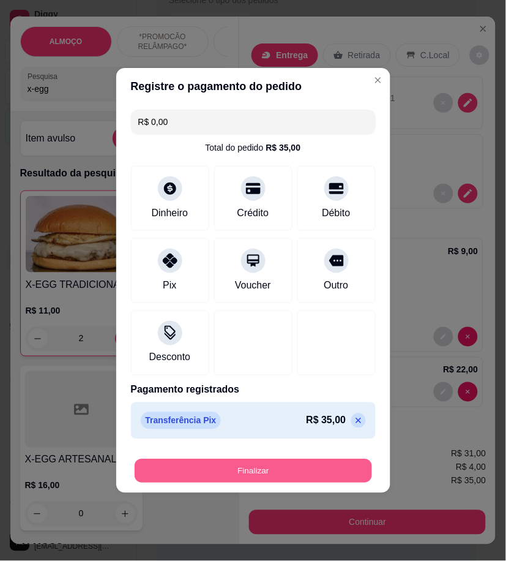
click at [301, 470] on button "Finalizar" at bounding box center [254, 471] width 238 height 24
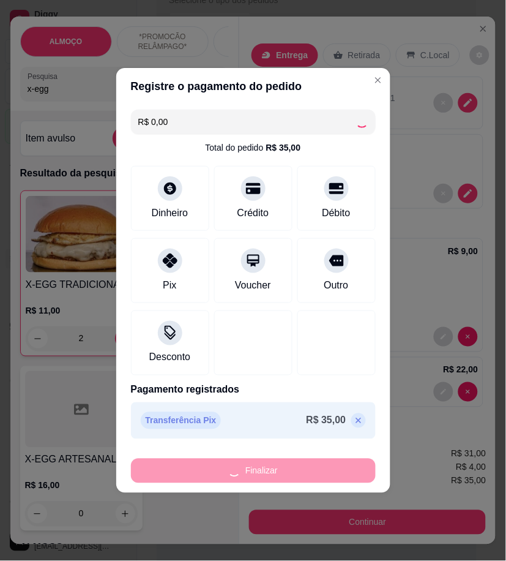
type input "0"
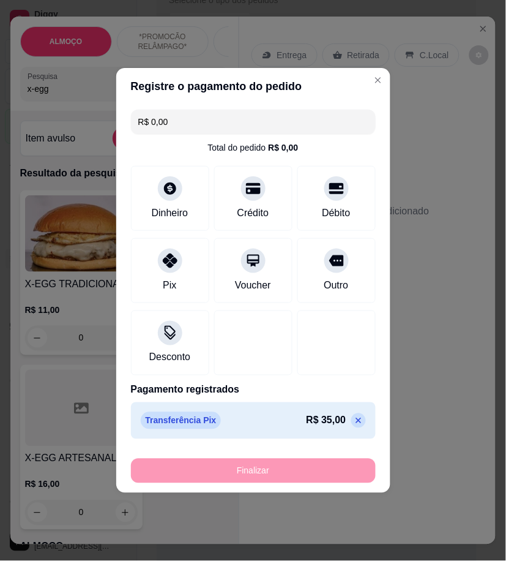
type input "-R$ 35,00"
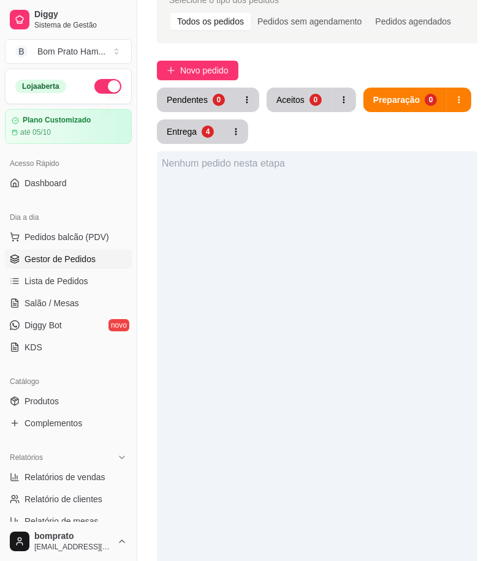
click at [193, 209] on div "Nenhum pedido nesta etapa" at bounding box center [317, 431] width 320 height 561
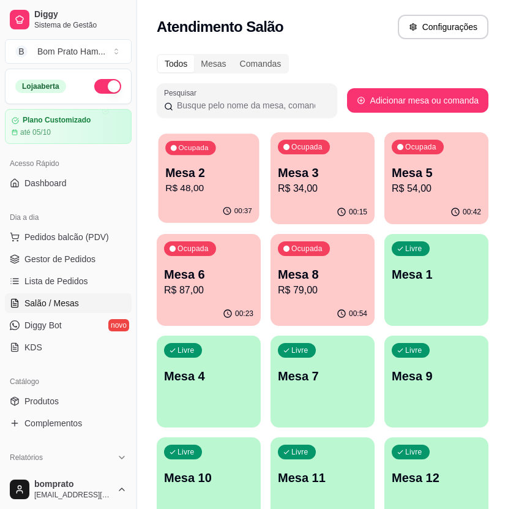
click at [205, 192] on p "R$ 48,00" at bounding box center [208, 188] width 87 height 14
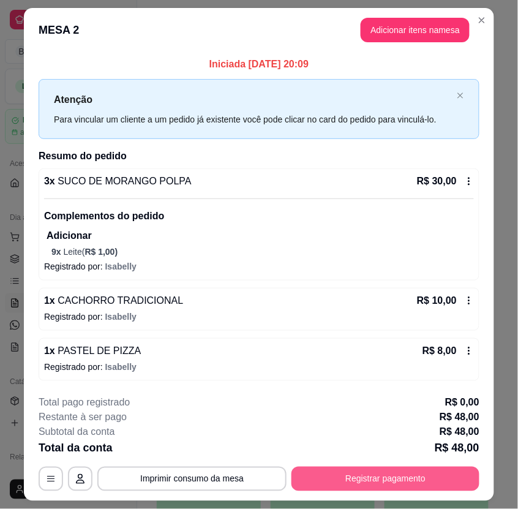
click at [434, 472] on button "Registrar pagamento" at bounding box center [385, 479] width 188 height 24
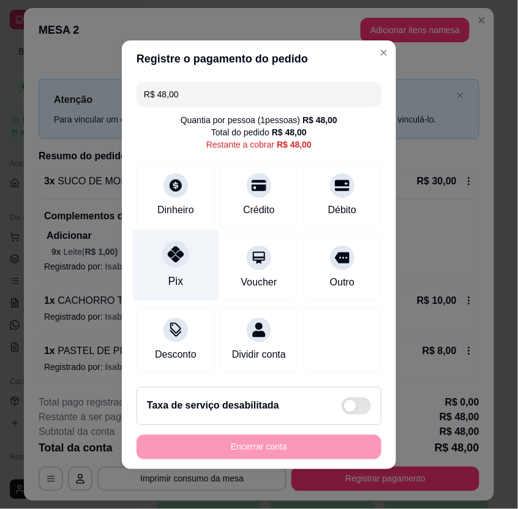
click at [170, 273] on div "Pix" at bounding box center [175, 281] width 15 height 16
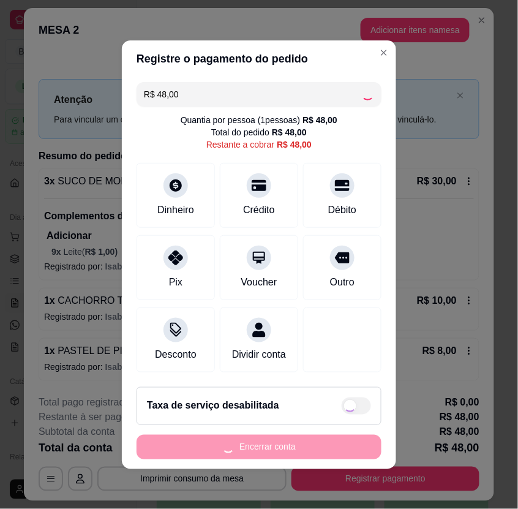
type input "R$ 0,00"
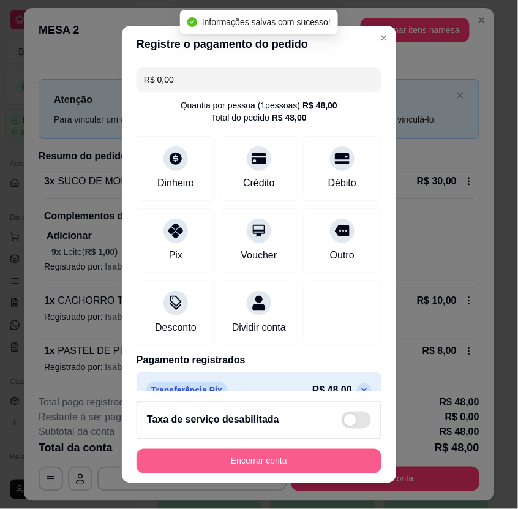
click at [288, 464] on button "Encerrar conta" at bounding box center [259, 461] width 245 height 24
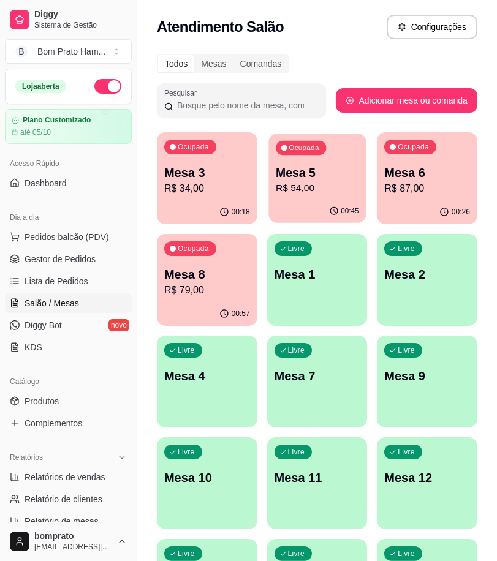
click at [338, 206] on icon "button" at bounding box center [334, 211] width 10 height 10
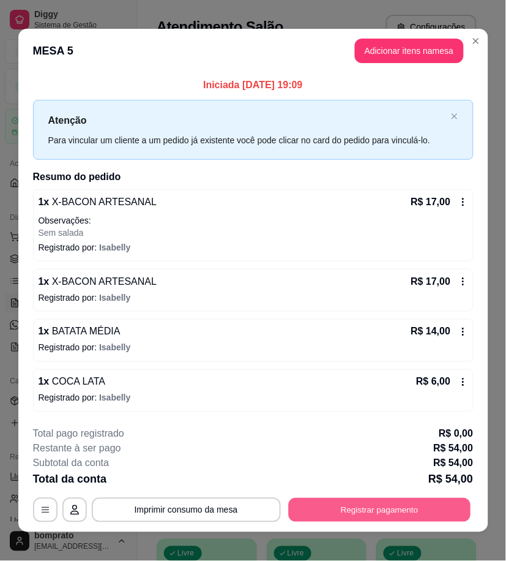
click at [414, 506] on button "Registrar pagamento" at bounding box center [379, 510] width 182 height 24
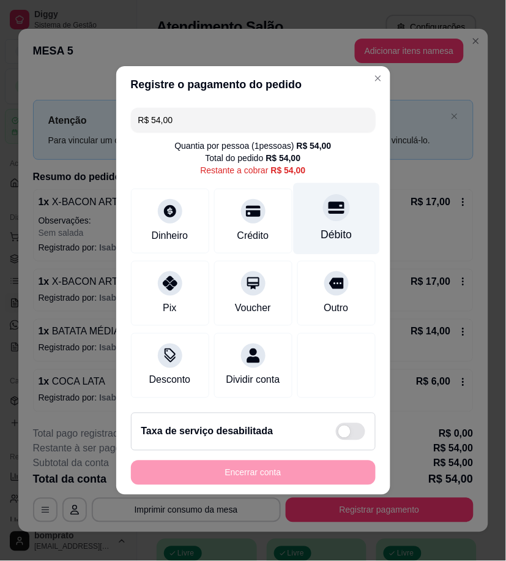
click at [317, 211] on div "Débito" at bounding box center [336, 219] width 86 height 72
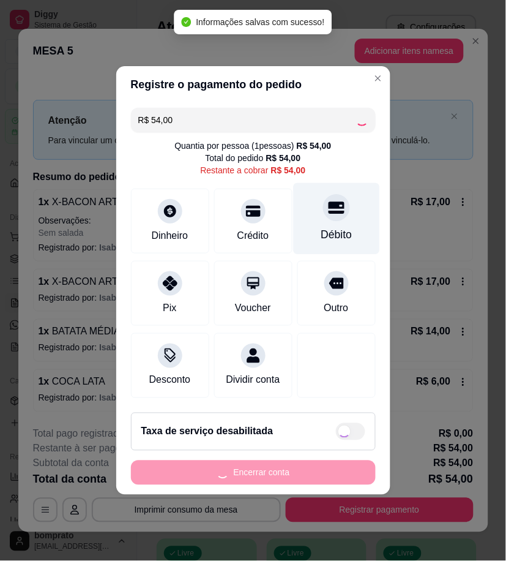
type input "R$ 0,00"
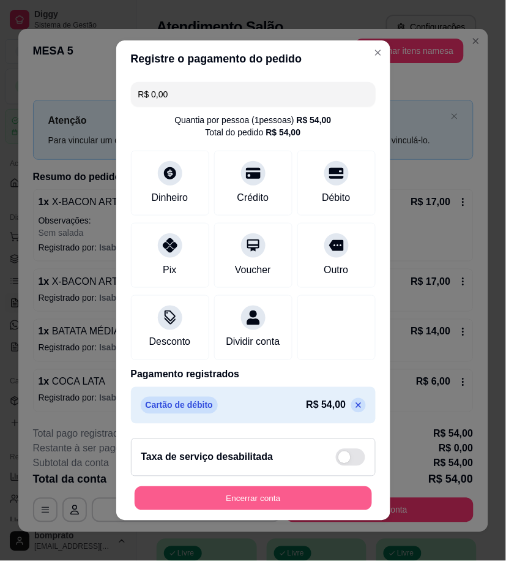
click at [266, 511] on button "Encerrar conta" at bounding box center [254, 499] width 238 height 24
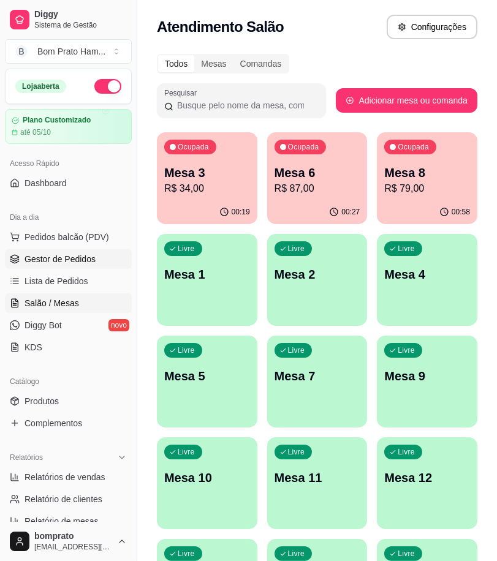
click at [54, 261] on span "Gestor de Pedidos" at bounding box center [59, 259] width 71 height 12
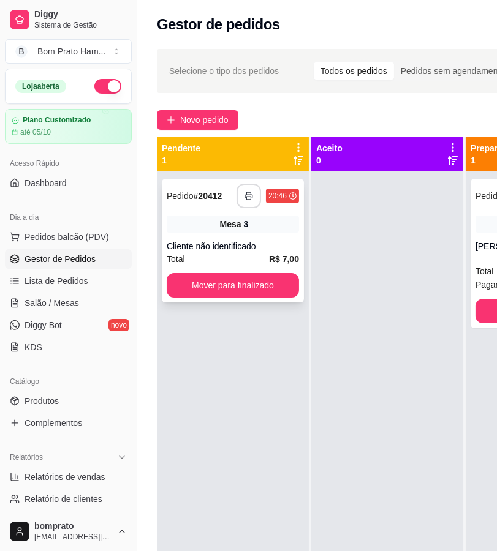
click at [246, 196] on icon "button" at bounding box center [248, 196] width 9 height 9
click at [252, 285] on button "Mover para finalizado" at bounding box center [233, 285] width 132 height 24
click at [250, 196] on icon "button" at bounding box center [248, 196] width 9 height 9
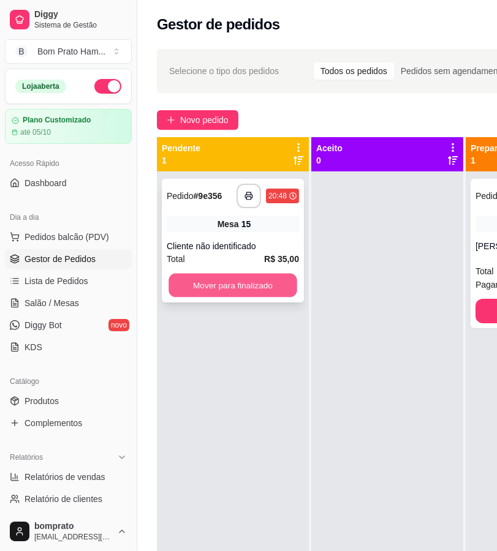
click at [228, 290] on button "Mover para finalizado" at bounding box center [232, 286] width 129 height 24
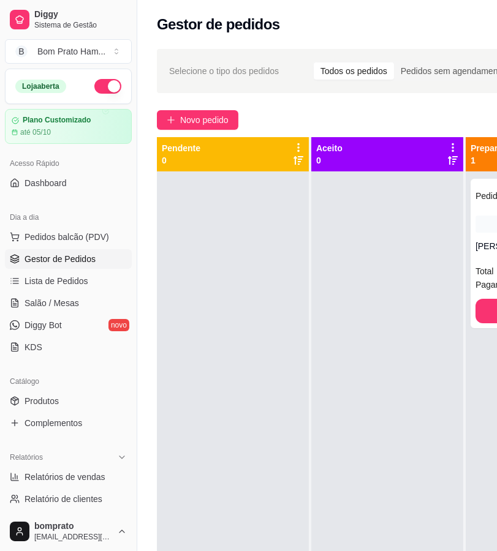
click at [384, 107] on div "**********" at bounding box center [385, 372] width 497 height 661
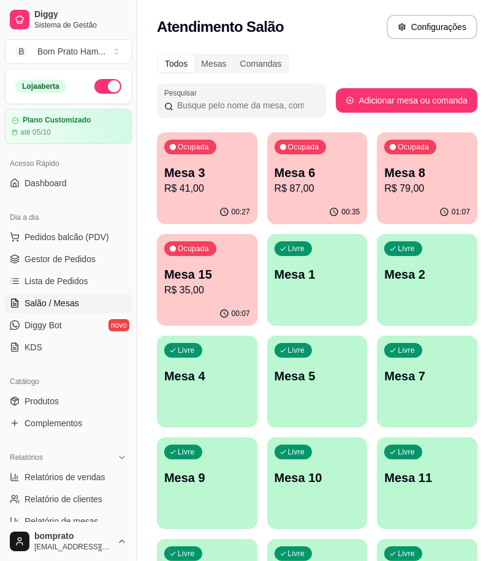
click at [328, 148] on div "Ocupada Mesa 6 R$ 87,00" at bounding box center [317, 166] width 100 height 68
click at [401, 133] on div "Ocupada Mesa 8 R$ 79,00" at bounding box center [426, 166] width 97 height 66
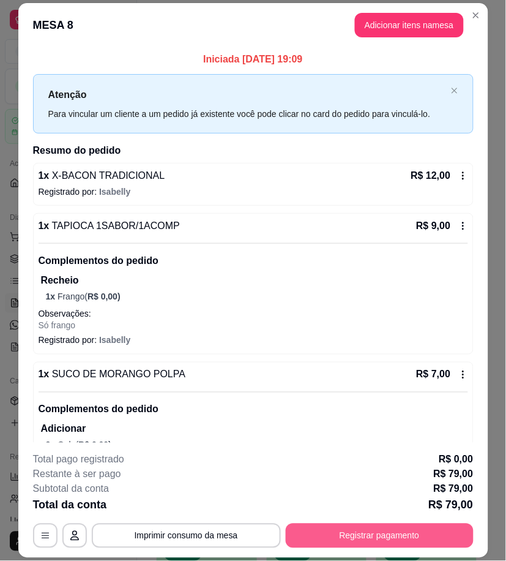
click at [410, 535] on button "Registrar pagamento" at bounding box center [380, 536] width 188 height 24
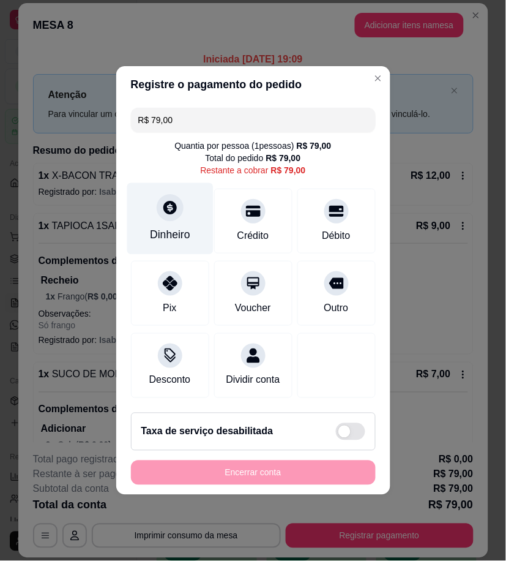
click at [168, 227] on div "Dinheiro" at bounding box center [170, 235] width 40 height 16
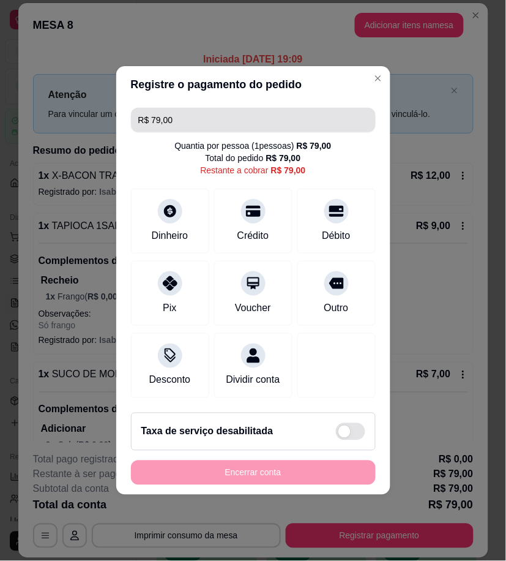
click at [179, 110] on input "R$ 79,00" at bounding box center [253, 120] width 230 height 24
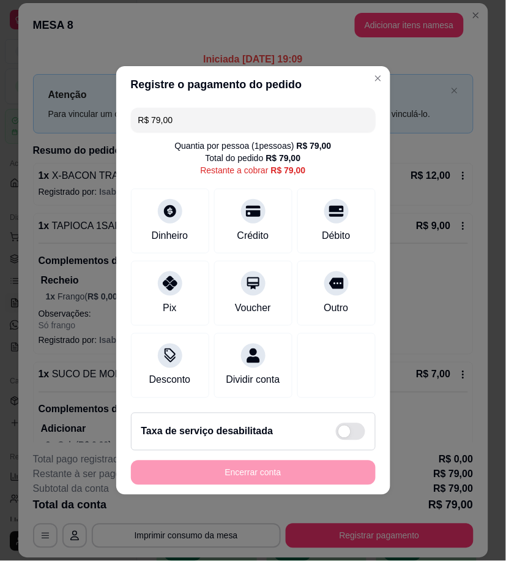
click at [179, 110] on input "R$ 79,00" at bounding box center [253, 120] width 230 height 24
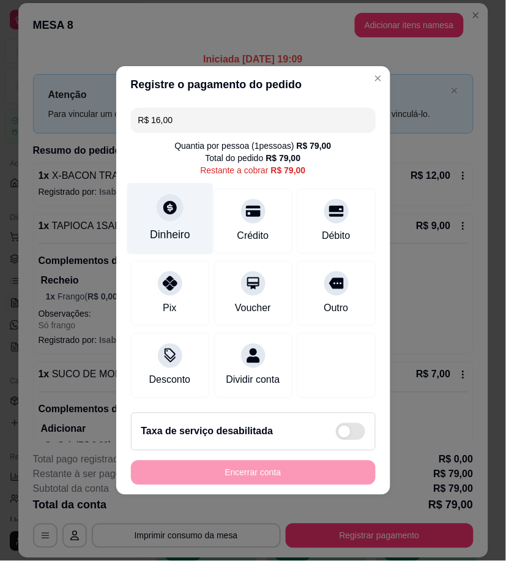
type input "R$ 16,00"
click at [167, 217] on div "Dinheiro" at bounding box center [170, 219] width 86 height 72
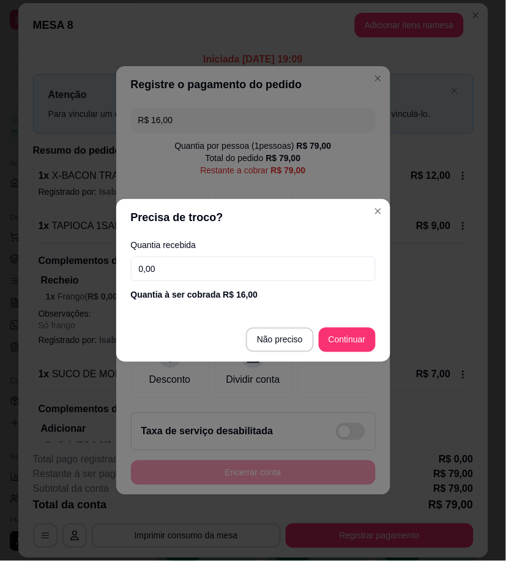
click at [191, 265] on input "0,00" at bounding box center [253, 269] width 245 height 24
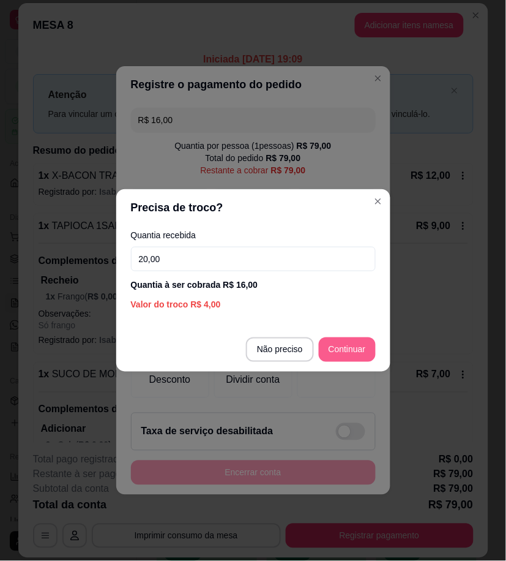
type input "20,00"
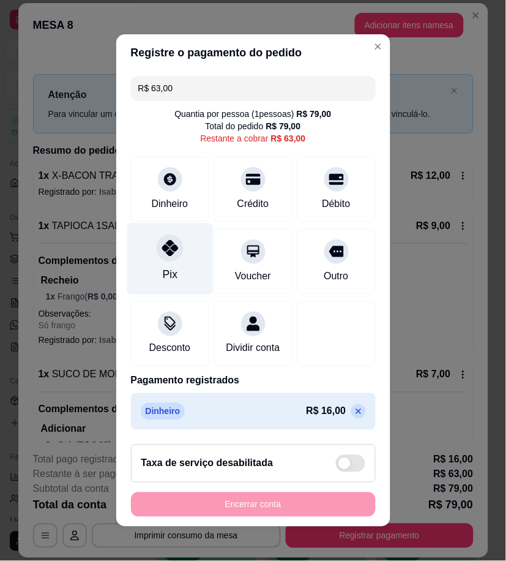
click at [162, 243] on icon at bounding box center [170, 248] width 16 height 16
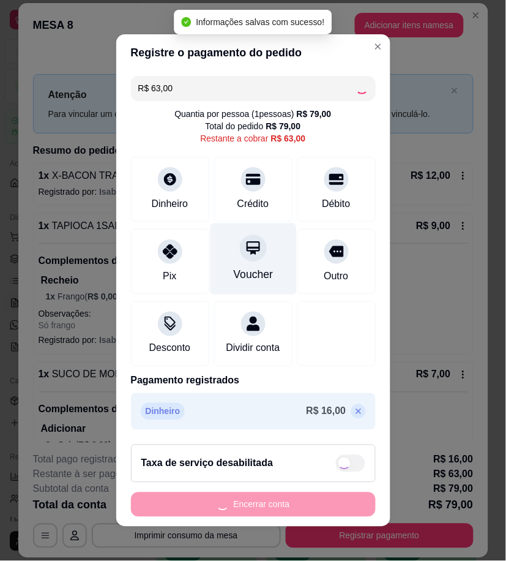
type input "R$ 0,00"
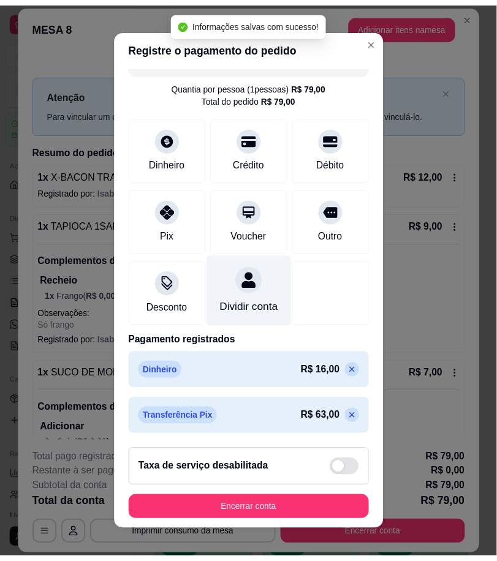
scroll to position [36, 0]
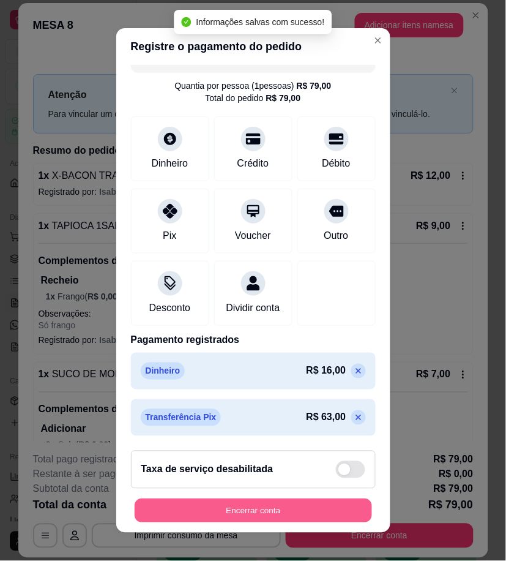
click at [291, 522] on button "Encerrar conta" at bounding box center [254, 511] width 238 height 24
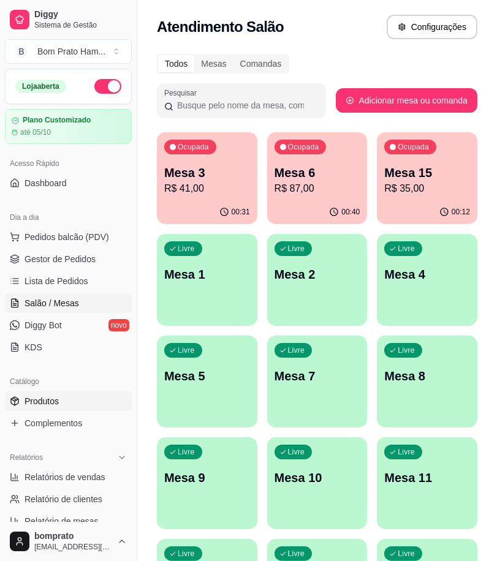
click at [82, 399] on link "Produtos" at bounding box center [68, 401] width 127 height 20
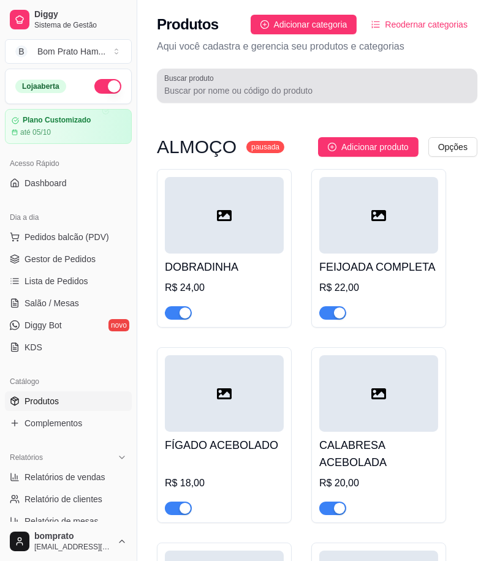
click at [316, 74] on div at bounding box center [317, 85] width 306 height 24
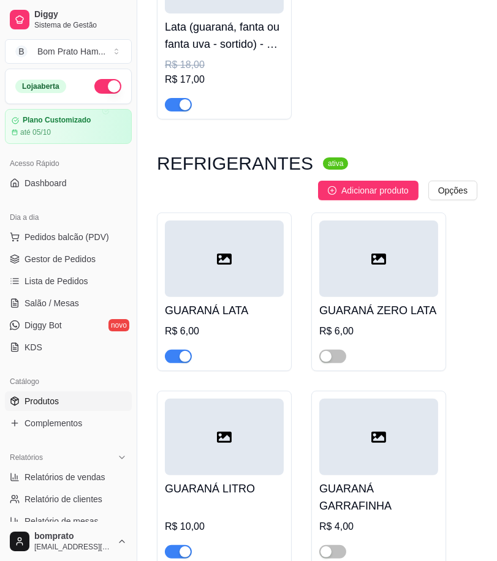
scroll to position [272, 0]
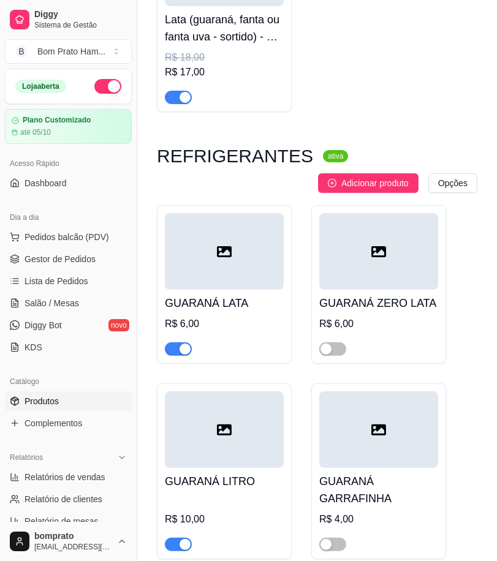
type input "guar"
click at [274, 444] on div at bounding box center [224, 429] width 119 height 77
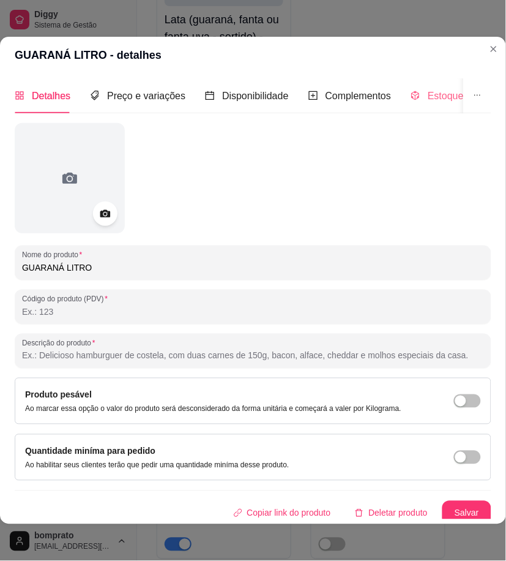
click at [435, 86] on div "Estoque" at bounding box center [437, 95] width 53 height 35
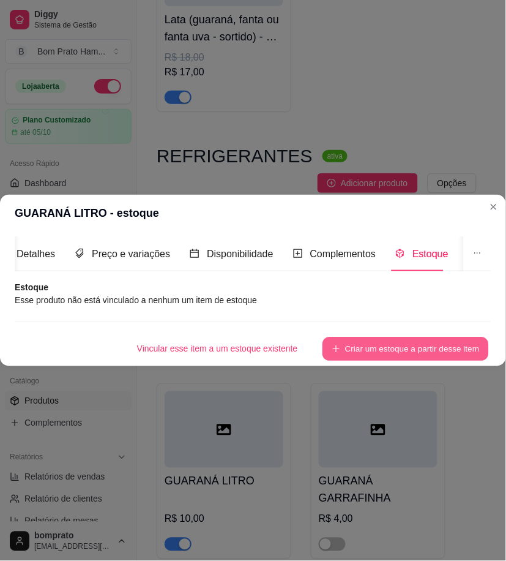
click at [443, 349] on button "Criar um estoque a partir desse item" at bounding box center [406, 349] width 167 height 24
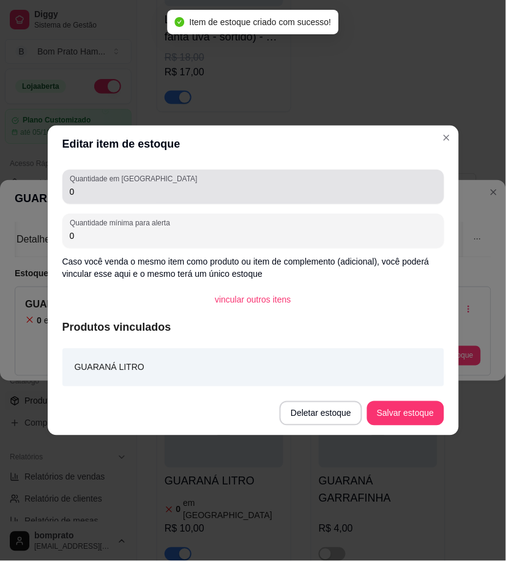
click at [273, 203] on div "Quantidade em estoque 0" at bounding box center [253, 187] width 382 height 34
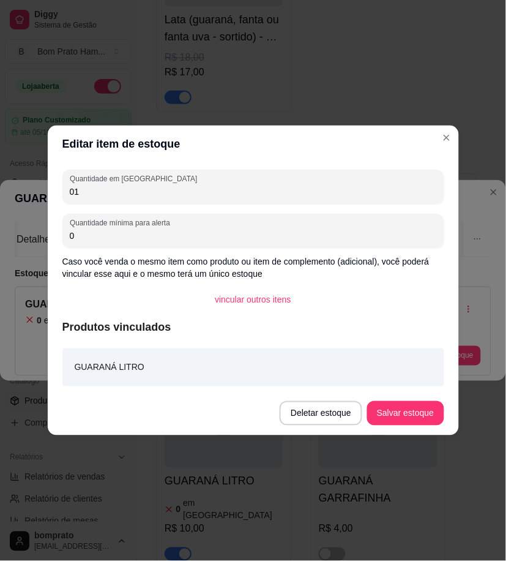
type input "01"
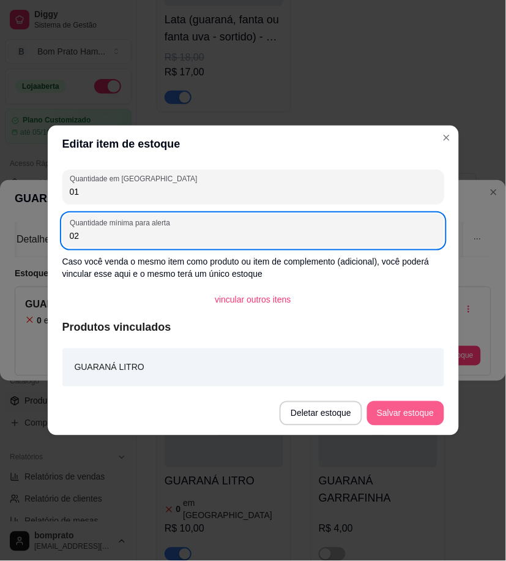
type input "02"
click at [415, 423] on button "Salvar estoque" at bounding box center [405, 413] width 77 height 24
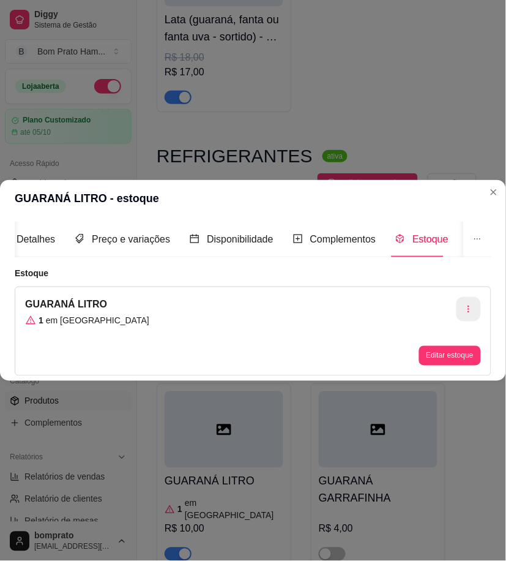
click at [468, 305] on icon "button" at bounding box center [469, 309] width 9 height 9
click at [449, 267] on article "Estoque" at bounding box center [253, 273] width 477 height 12
click at [447, 354] on button "Editar estoque" at bounding box center [450, 356] width 62 height 20
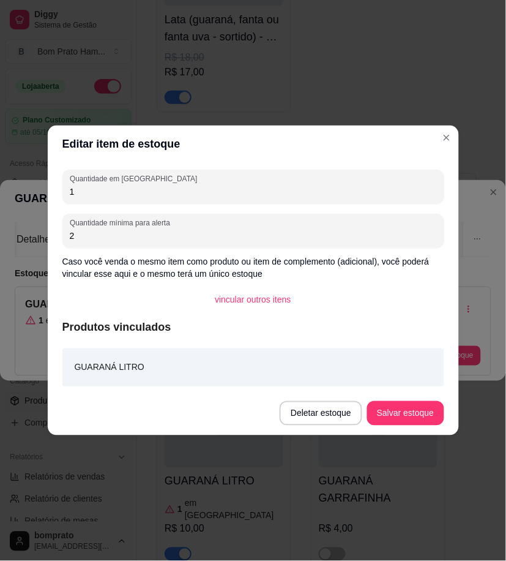
drag, startPoint x: 165, startPoint y: 179, endPoint x: 12, endPoint y: 178, distance: 153.1
click at [12, 178] on div "Editar item de estoque Quantidade em estoque 1 Quantidade mínima para alerta 2 …" at bounding box center [253, 280] width 506 height 561
drag, startPoint x: 90, startPoint y: 192, endPoint x: 26, endPoint y: 190, distance: 64.3
click at [26, 190] on div "Editar item de estoque Quantidade em estoque 1 Quantidade mínima para alerta 2 …" at bounding box center [253, 280] width 506 height 561
type input "2"
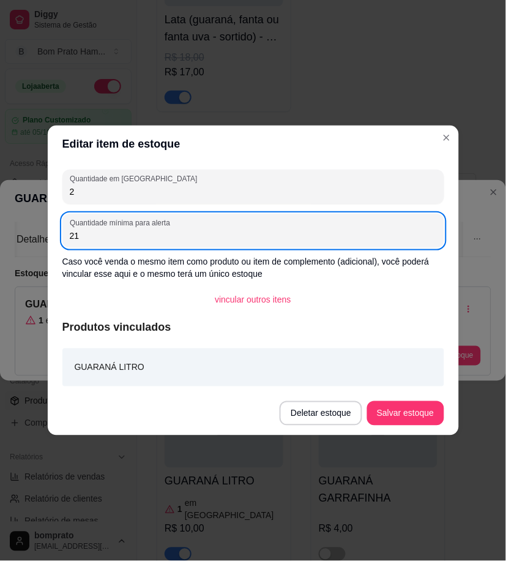
type input "2"
type input "1"
click at [384, 406] on button "Salvar estoque" at bounding box center [405, 413] width 77 height 24
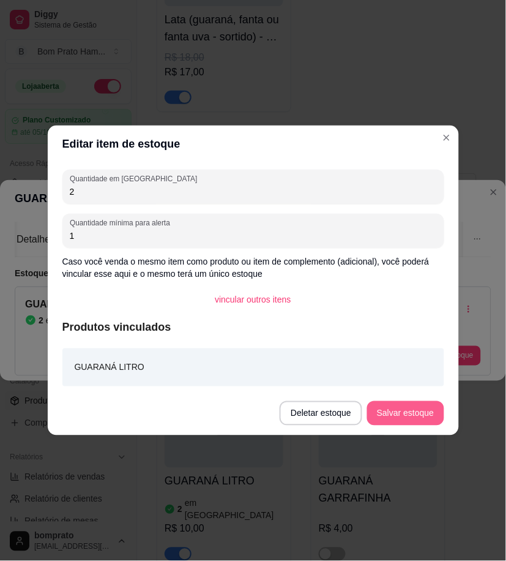
click at [397, 414] on button "Salvar estoque" at bounding box center [405, 413] width 77 height 24
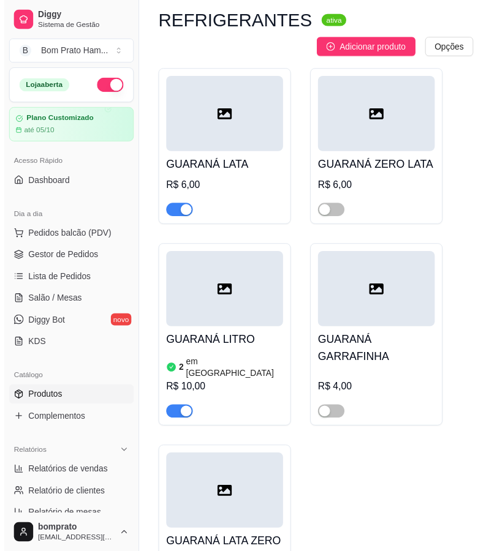
scroll to position [0, 0]
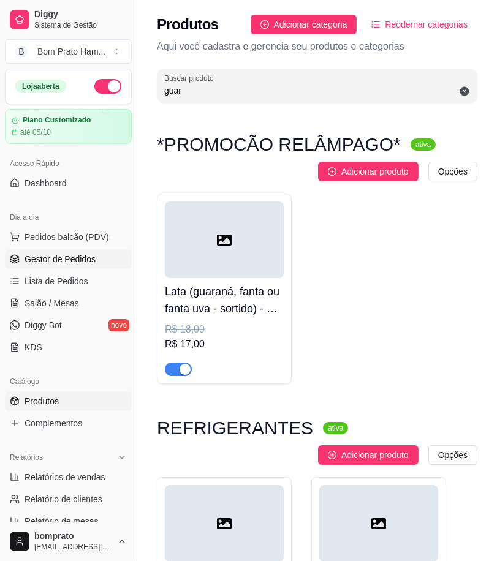
click at [29, 254] on span "Gestor de Pedidos" at bounding box center [59, 259] width 71 height 12
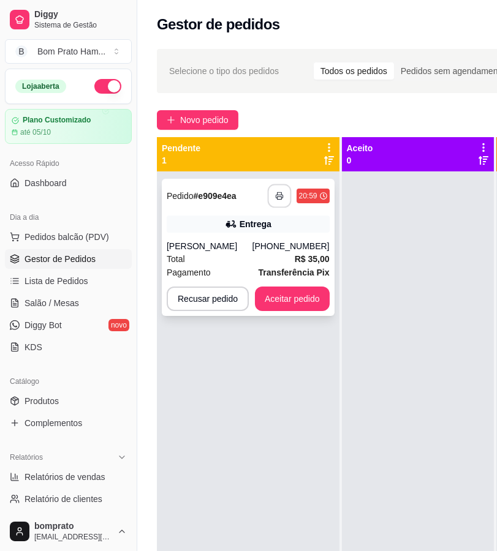
click at [275, 195] on icon "button" at bounding box center [279, 196] width 9 height 9
click at [269, 296] on button "Aceitar pedido" at bounding box center [292, 299] width 75 height 24
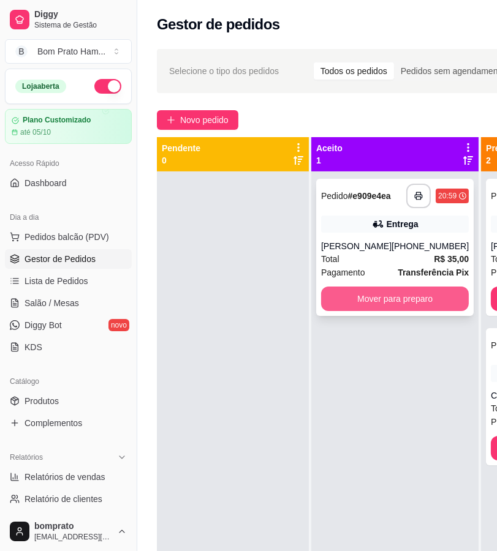
click at [369, 302] on button "Mover para preparo" at bounding box center [395, 299] width 148 height 24
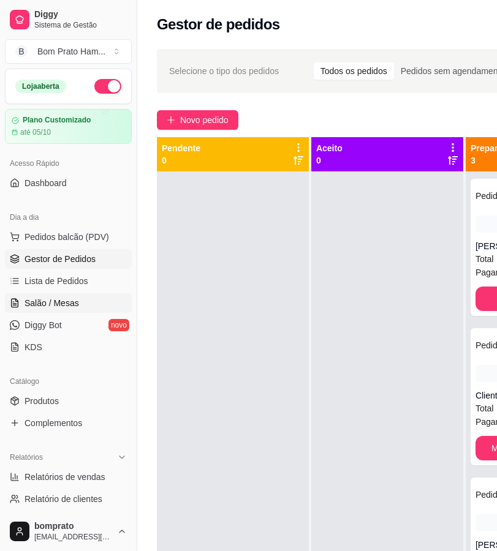
click at [12, 313] on link "Salão / Mesas" at bounding box center [68, 303] width 127 height 20
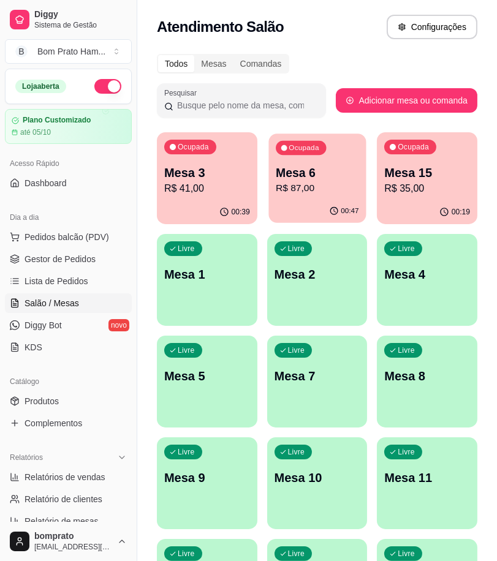
click at [332, 195] on p "R$ 87,00" at bounding box center [317, 188] width 83 height 14
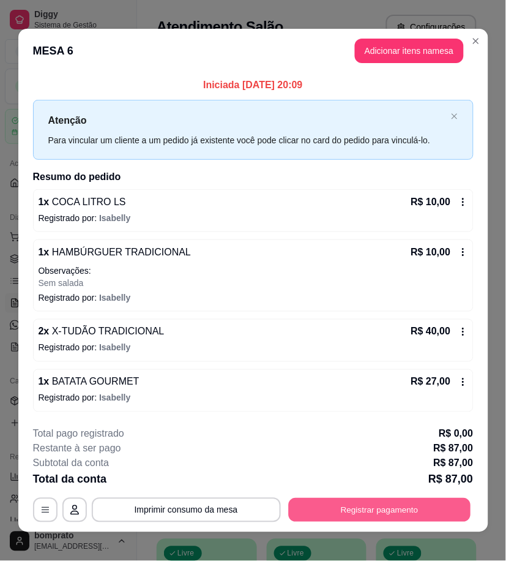
click at [368, 516] on button "Registrar pagamento" at bounding box center [379, 510] width 182 height 24
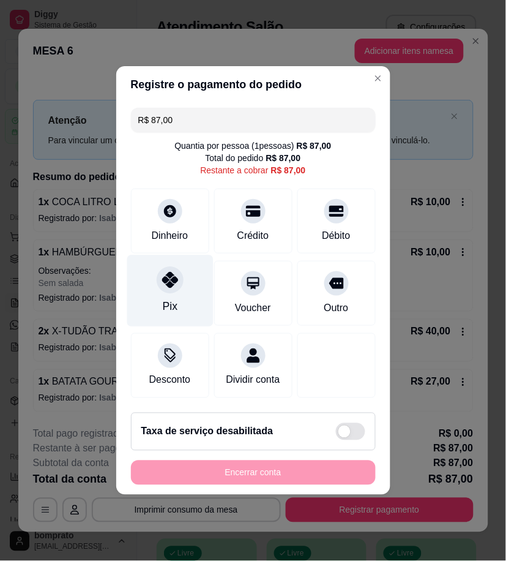
click at [170, 282] on div at bounding box center [170, 279] width 27 height 27
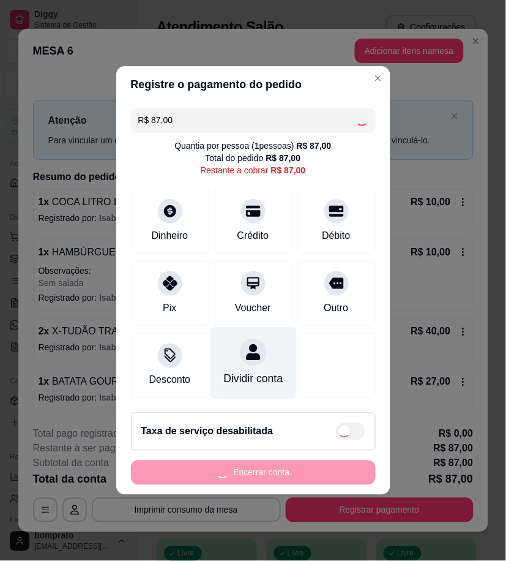
type input "R$ 0,00"
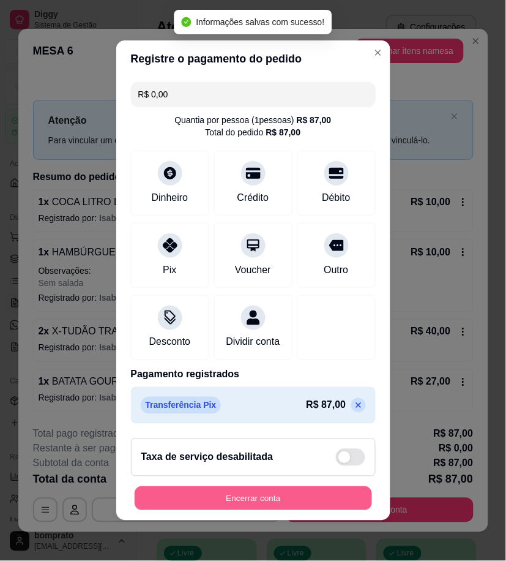
click at [317, 498] on button "Encerrar conta" at bounding box center [254, 499] width 238 height 24
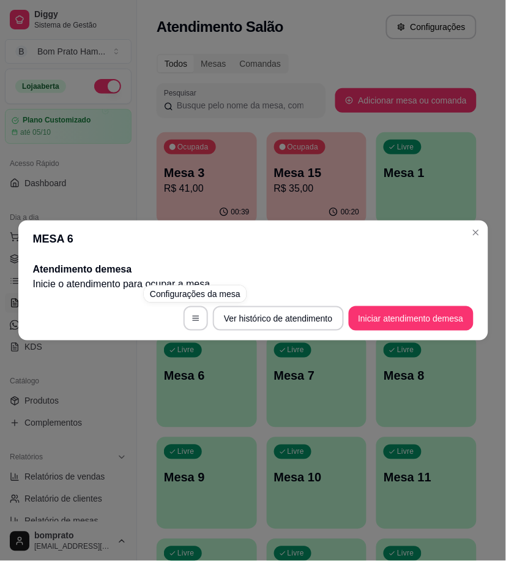
click at [280, 155] on div "MESA 6 Atendimento de mesa Inicie o atendimento para ocupar a mesa . Ver histór…" at bounding box center [253, 280] width 506 height 561
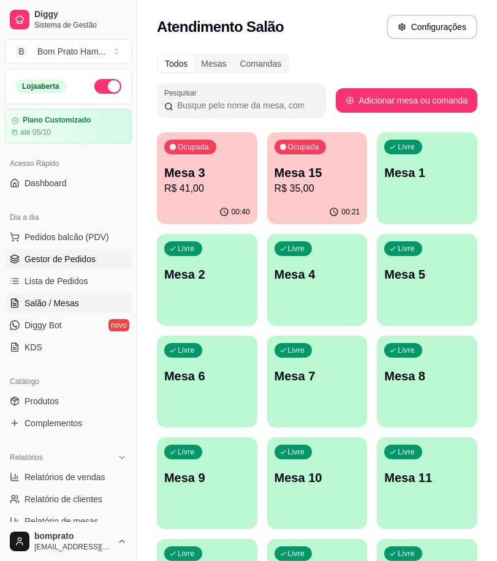
click at [84, 251] on link "Gestor de Pedidos" at bounding box center [68, 259] width 127 height 20
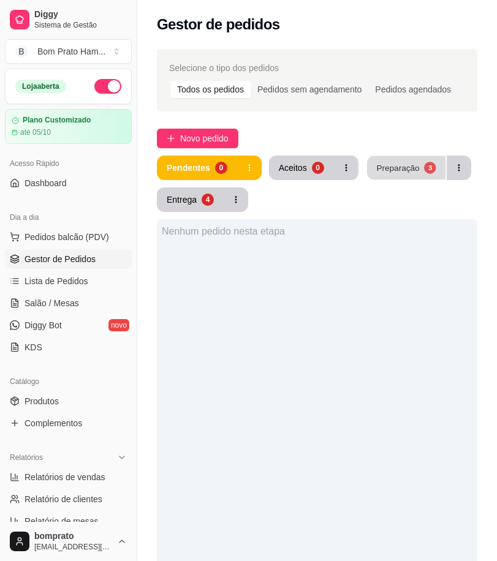
click at [412, 171] on div "Preparação" at bounding box center [397, 168] width 43 height 12
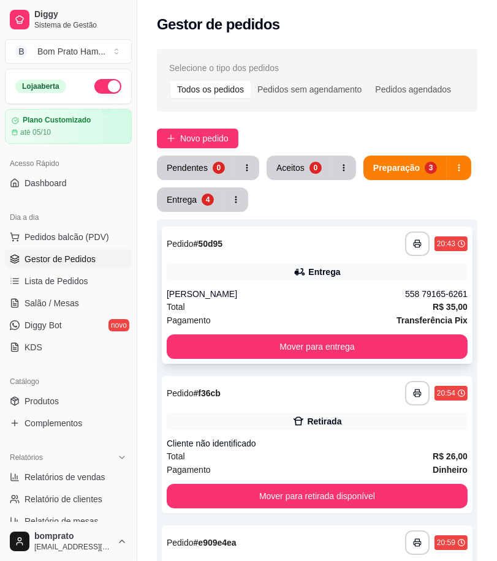
click at [362, 285] on div "**********" at bounding box center [317, 295] width 310 height 137
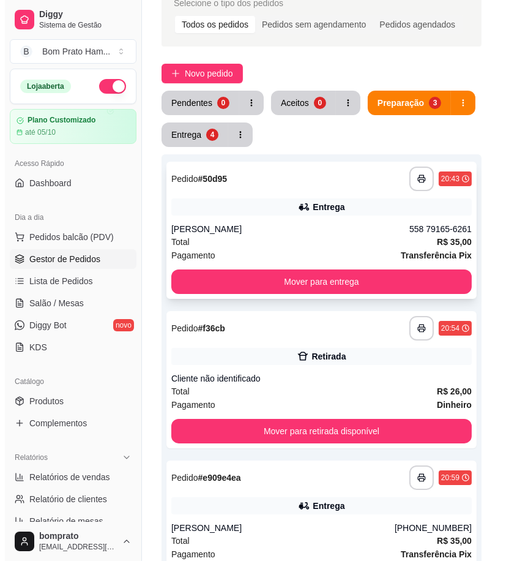
scroll to position [268, 0]
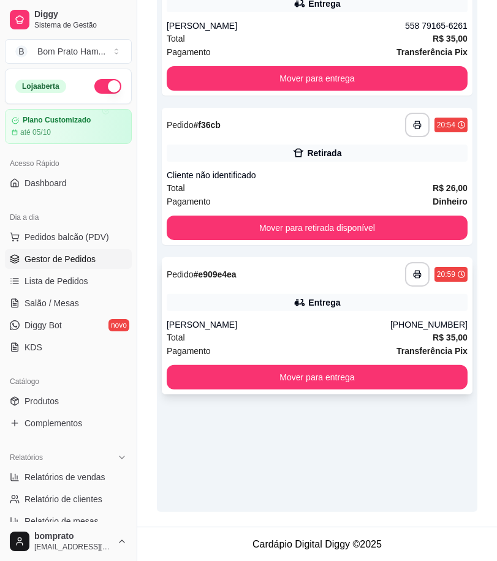
click at [329, 298] on div "Entrega" at bounding box center [324, 302] width 32 height 12
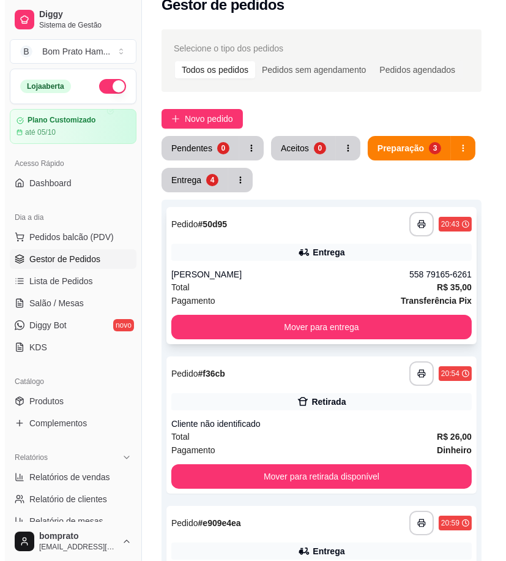
scroll to position [0, 0]
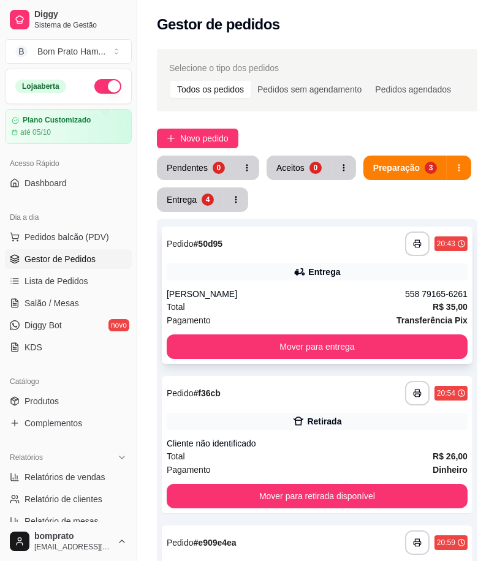
click at [344, 286] on div "**********" at bounding box center [317, 295] width 310 height 137
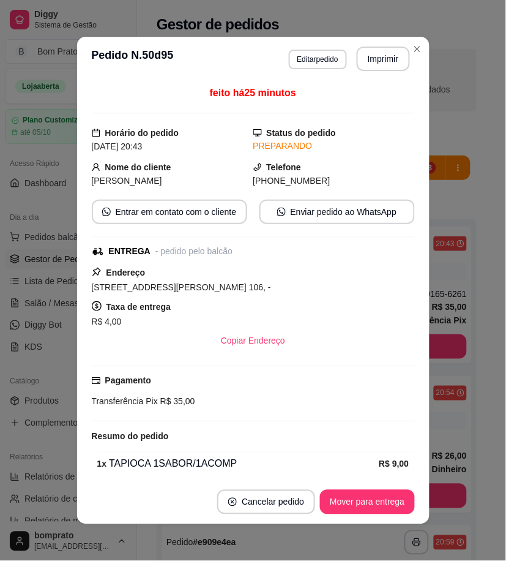
click at [212, 283] on span "Rua Maria Dos Anjos Ramos De Oliveira, n. 106, -" at bounding box center [181, 287] width 179 height 10
drag, startPoint x: 227, startPoint y: 278, endPoint x: 175, endPoint y: 305, distance: 58.1
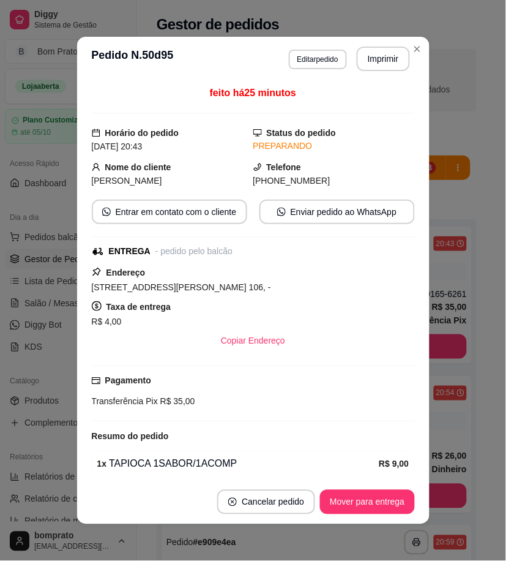
click at [179, 306] on div "Taxa de entrega R$ 4,00" at bounding box center [253, 313] width 323 height 29
click at [92, 290] on span "Rua Maria Dos Anjos Ramos De Oliveira, n. 106, -" at bounding box center [181, 287] width 179 height 10
drag, startPoint x: 86, startPoint y: 290, endPoint x: 235, endPoint y: 292, distance: 148.2
click at [235, 292] on span "Rua Maria Dos Anjos Ramos De Oliveira, n. 106, -" at bounding box center [181, 287] width 179 height 10
copy span "Rua Maria Dos Anjos Ramos De Oliveir"
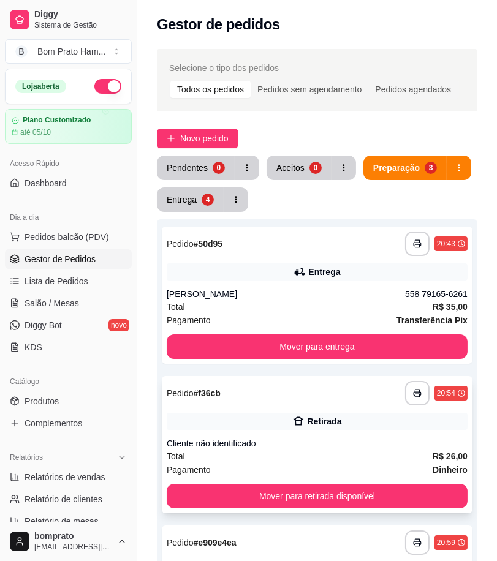
click at [383, 437] on div "Cliente não identificado" at bounding box center [317, 443] width 301 height 12
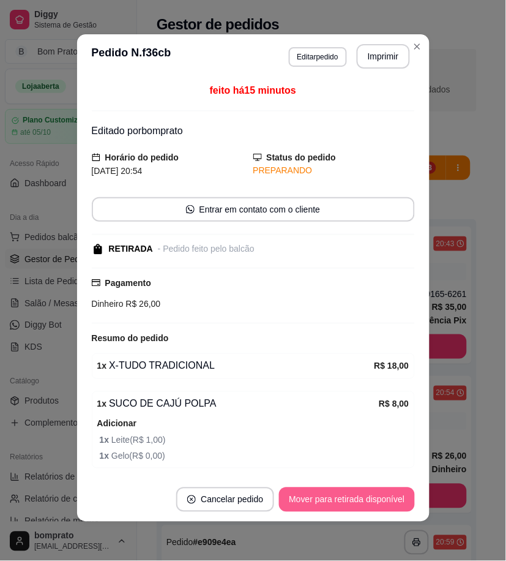
click at [348, 500] on button "Mover para retirada disponível" at bounding box center [346, 499] width 135 height 24
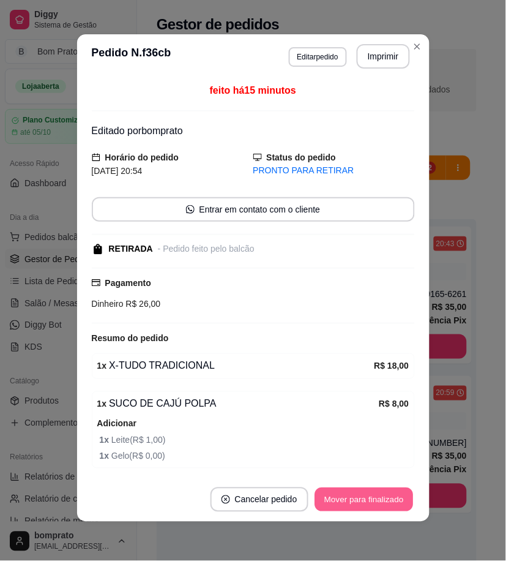
click at [348, 500] on button "Mover para finalizado" at bounding box center [364, 500] width 99 height 24
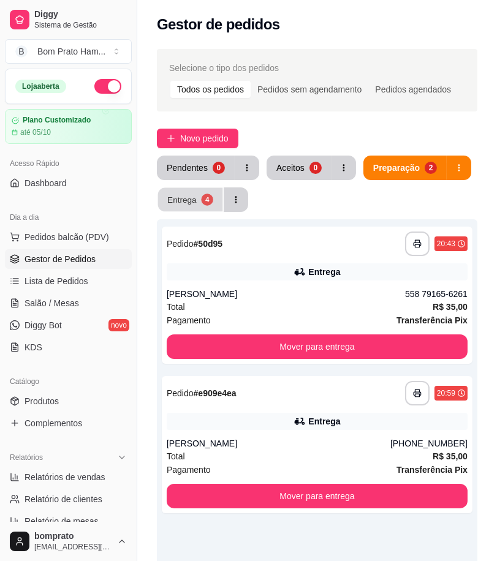
click at [216, 194] on button "Entrega 4" at bounding box center [190, 200] width 65 height 24
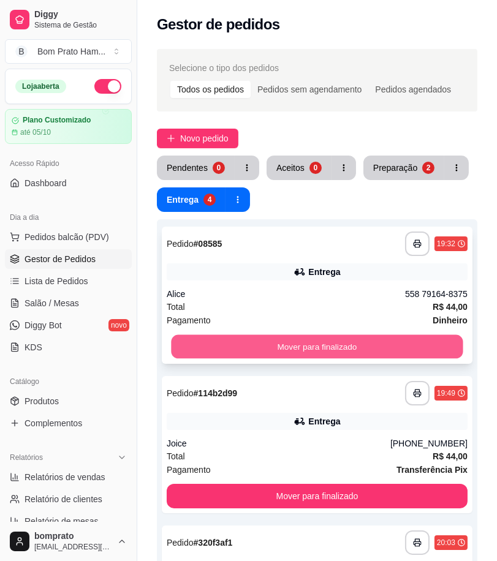
click at [340, 347] on button "Mover para finalizado" at bounding box center [316, 347] width 291 height 24
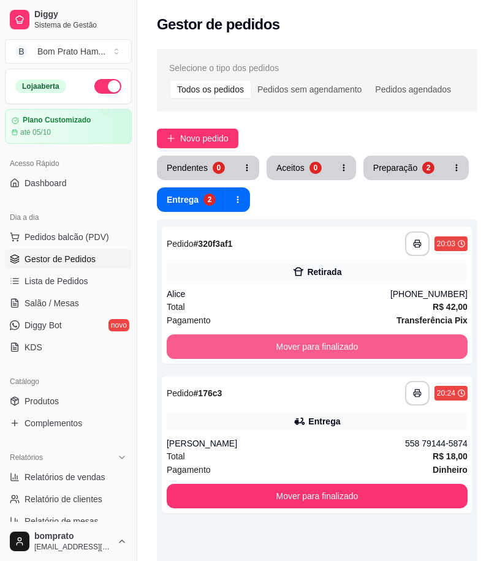
click at [340, 347] on button "Mover para finalizado" at bounding box center [317, 346] width 301 height 24
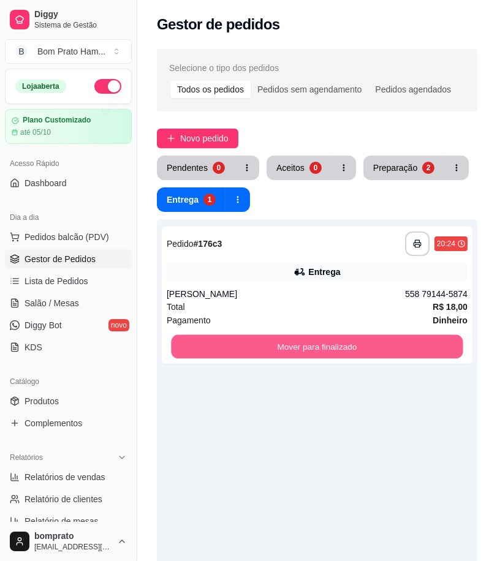
click at [340, 347] on button "Mover para finalizado" at bounding box center [316, 347] width 291 height 24
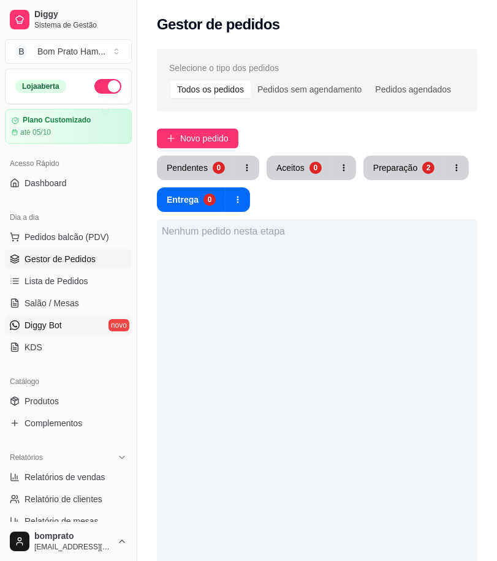
click at [52, 317] on link "Diggy Bot novo" at bounding box center [68, 325] width 127 height 20
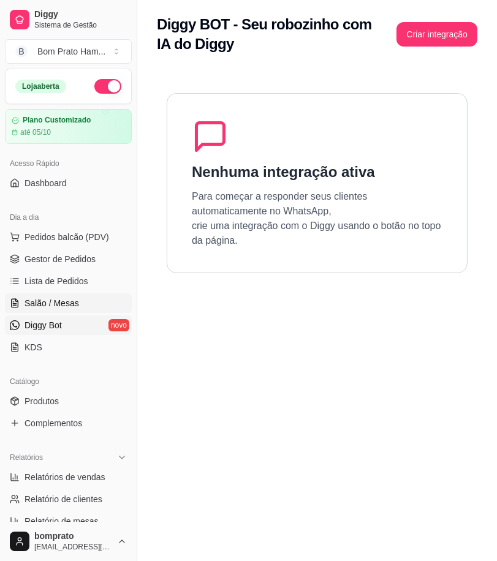
click at [56, 310] on link "Salão / Mesas" at bounding box center [68, 303] width 127 height 20
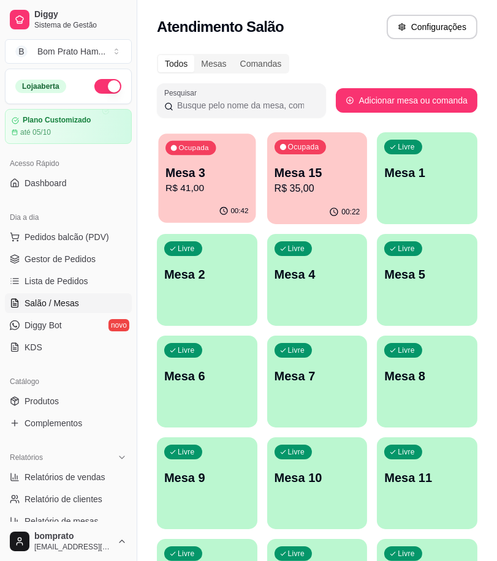
click at [217, 178] on p "Mesa 3" at bounding box center [206, 173] width 83 height 17
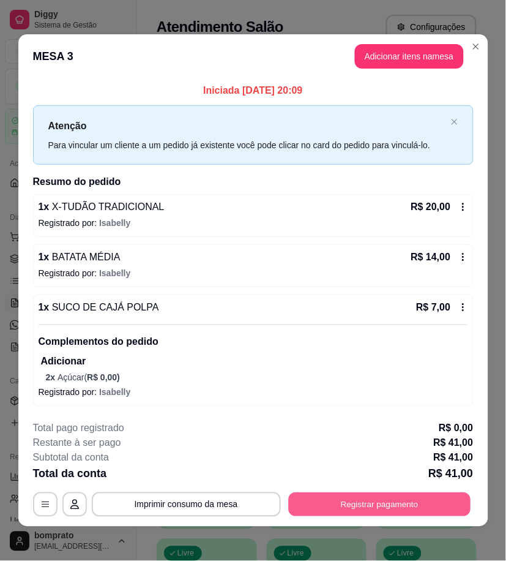
click at [435, 498] on button "Registrar pagamento" at bounding box center [379, 505] width 182 height 24
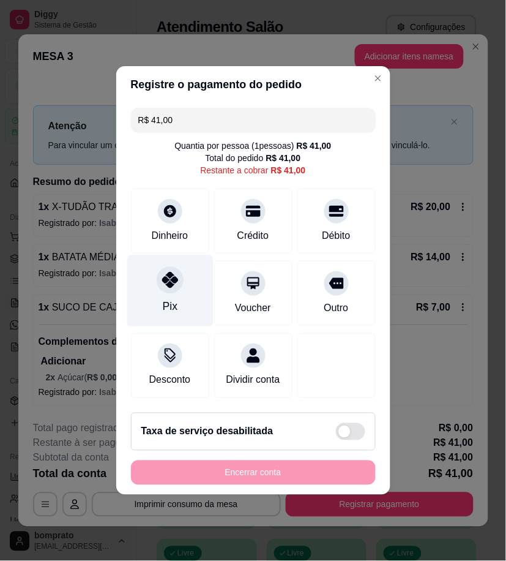
click at [162, 274] on icon at bounding box center [170, 280] width 16 height 16
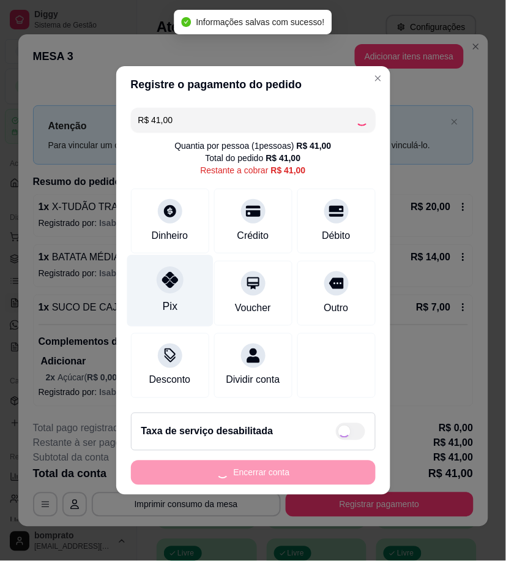
type input "R$ 0,00"
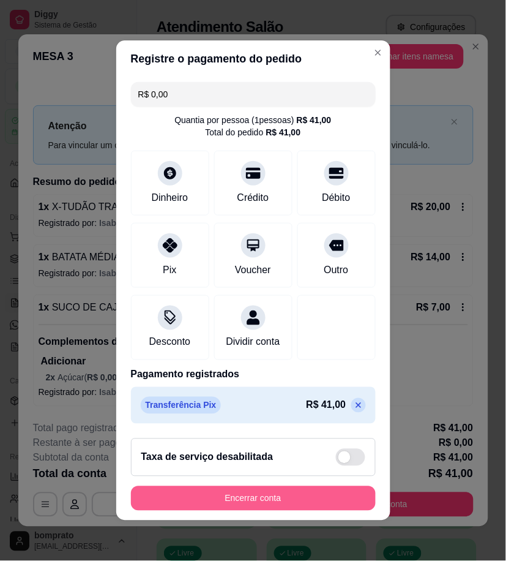
click at [267, 511] on button "Encerrar conta" at bounding box center [253, 498] width 245 height 24
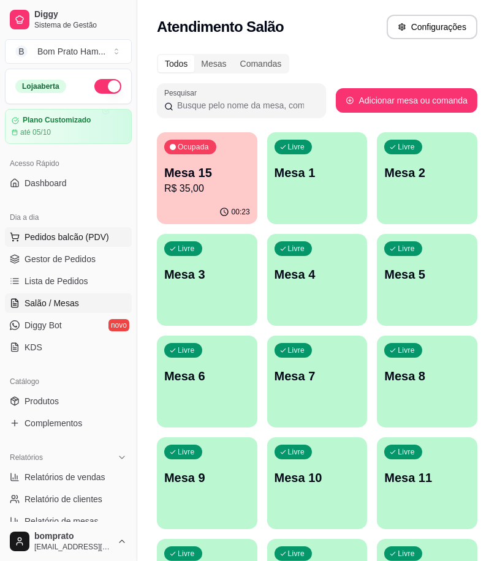
click at [80, 244] on button "Pedidos balcão (PDV)" at bounding box center [68, 237] width 127 height 20
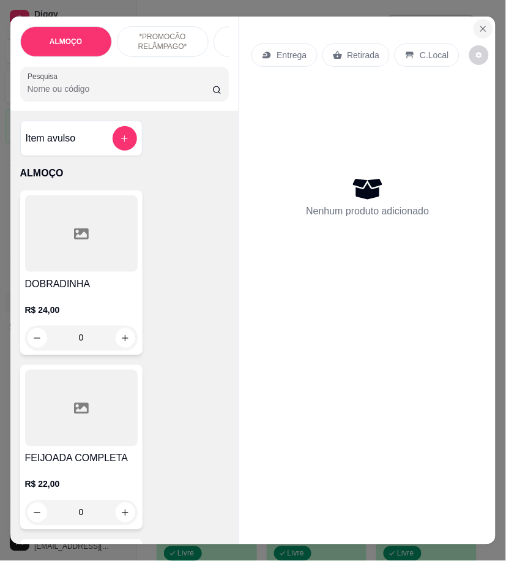
click at [481, 26] on icon "Close" at bounding box center [483, 28] width 5 height 5
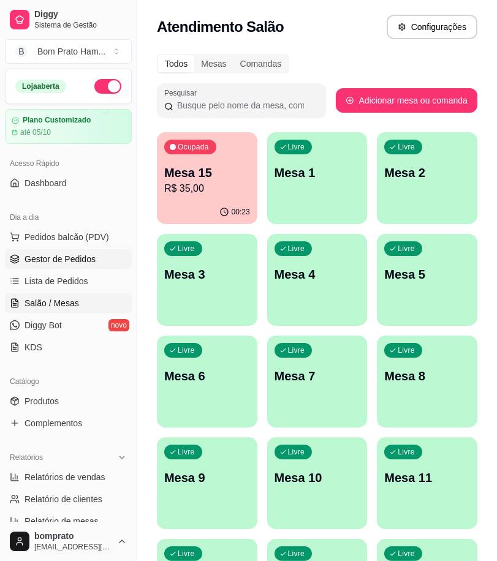
click at [66, 263] on span "Gestor de Pedidos" at bounding box center [59, 259] width 71 height 12
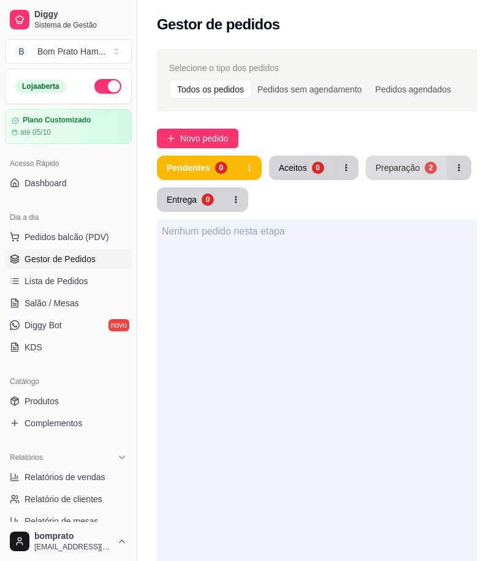
click at [402, 170] on div "Preparação" at bounding box center [397, 168] width 44 height 12
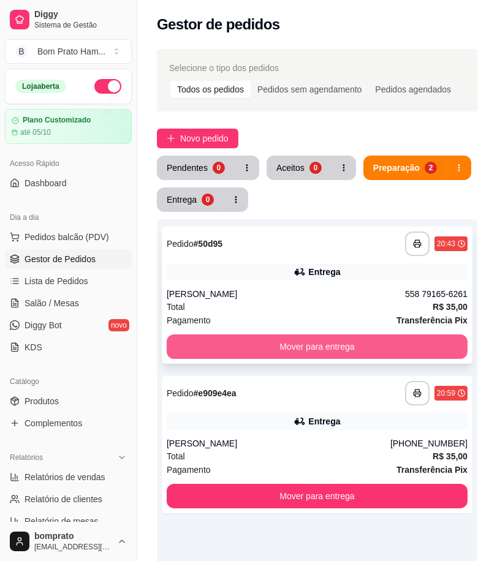
click at [359, 344] on button "Mover para entrega" at bounding box center [317, 346] width 301 height 24
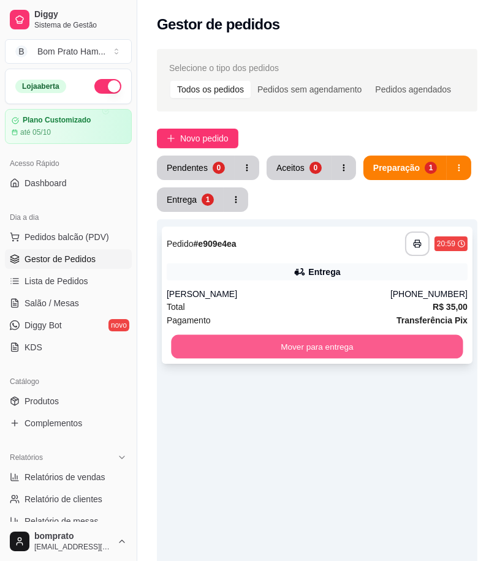
click at [353, 347] on button "Mover para entrega" at bounding box center [316, 347] width 291 height 24
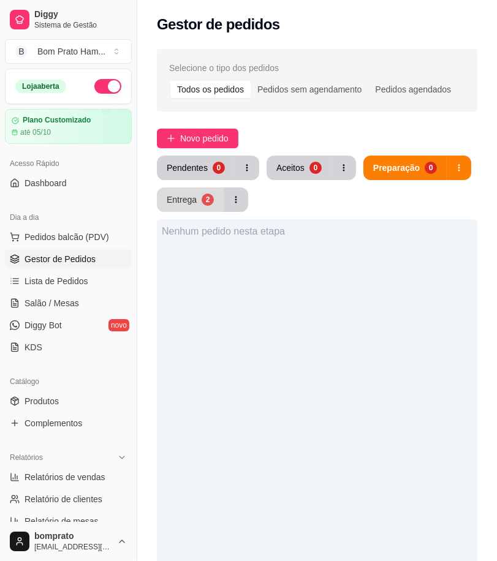
click at [201, 194] on button "Entrega 2" at bounding box center [190, 199] width 67 height 24
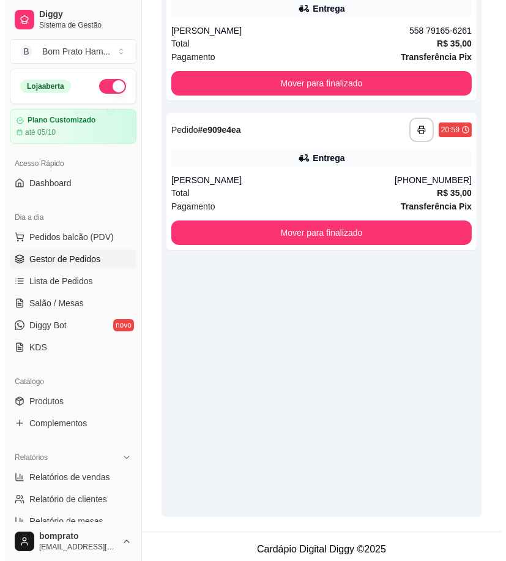
scroll to position [268, 0]
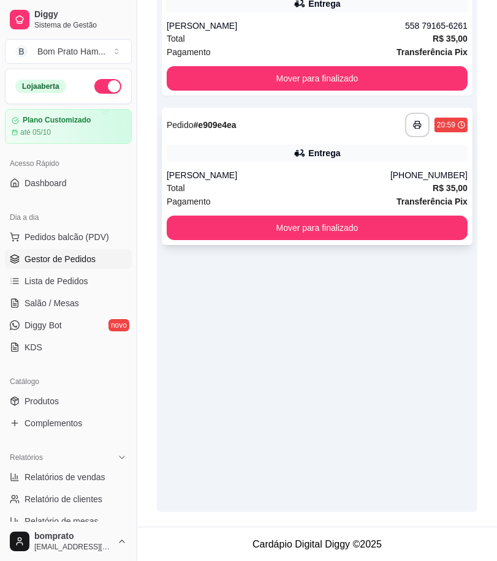
click at [339, 162] on div "**********" at bounding box center [317, 176] width 310 height 137
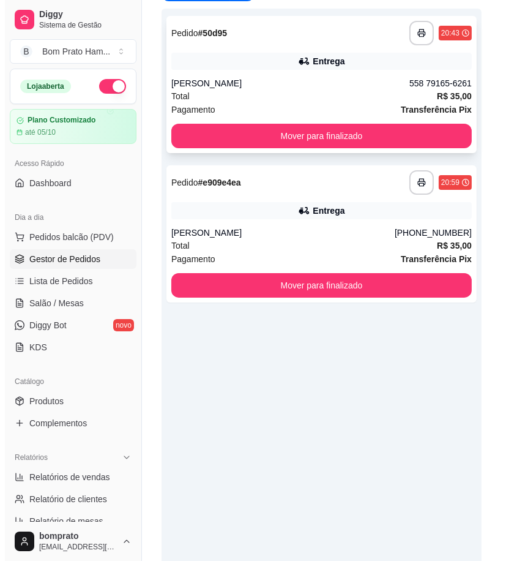
scroll to position [132, 0]
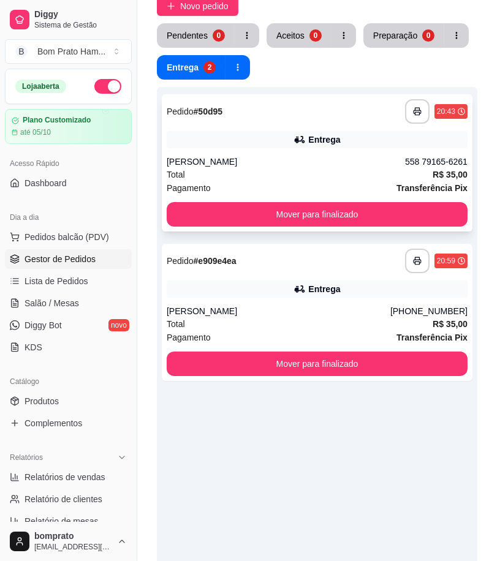
click at [294, 168] on div "Total R$ 35,00" at bounding box center [317, 174] width 301 height 13
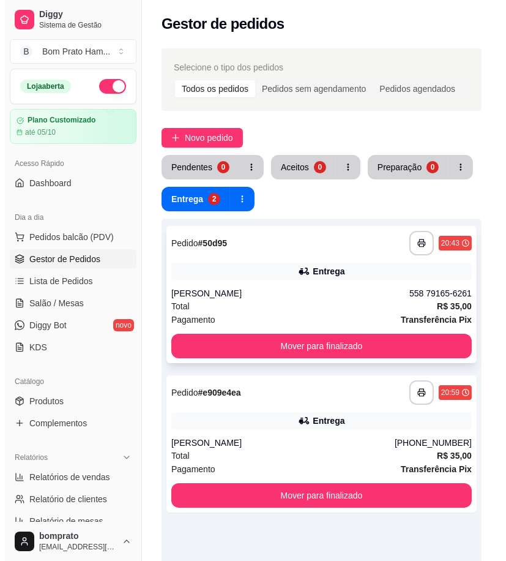
scroll to position [0, 0]
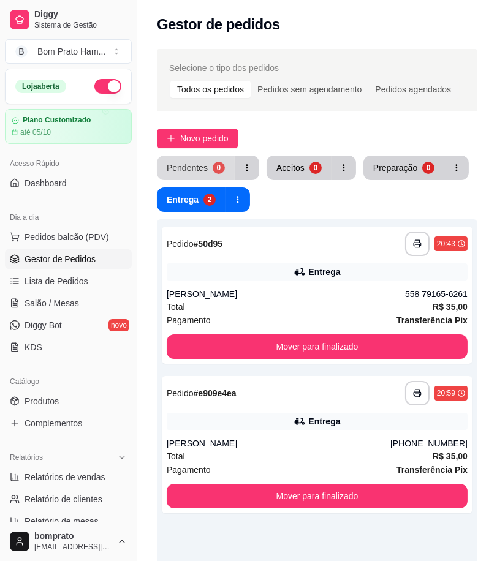
click at [212, 168] on div "0" at bounding box center [218, 168] width 12 height 12
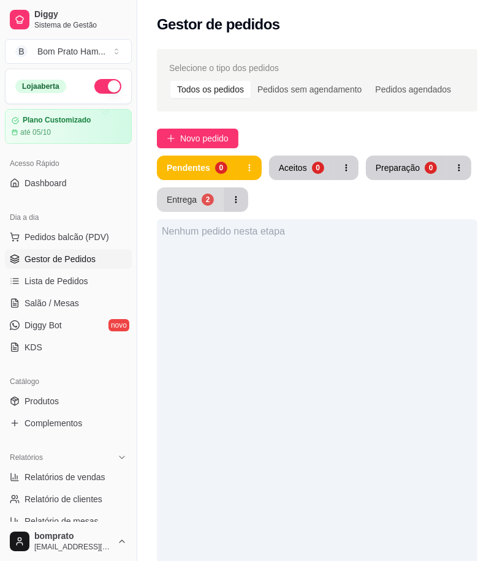
click at [190, 203] on div "Entrega" at bounding box center [182, 200] width 30 height 12
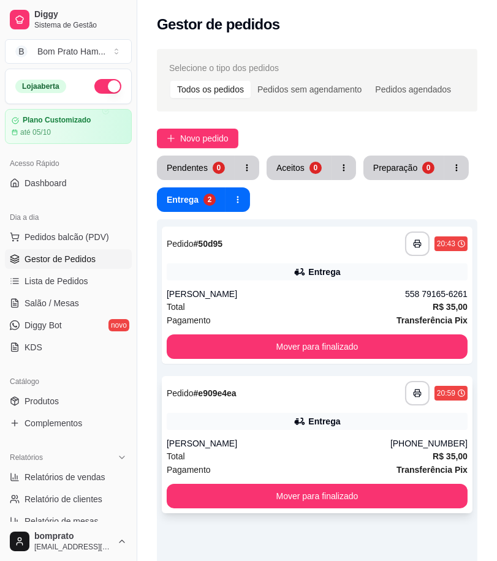
click at [329, 454] on div "Total R$ 35,00" at bounding box center [317, 455] width 301 height 13
click at [284, 272] on div "Entrega" at bounding box center [317, 271] width 301 height 17
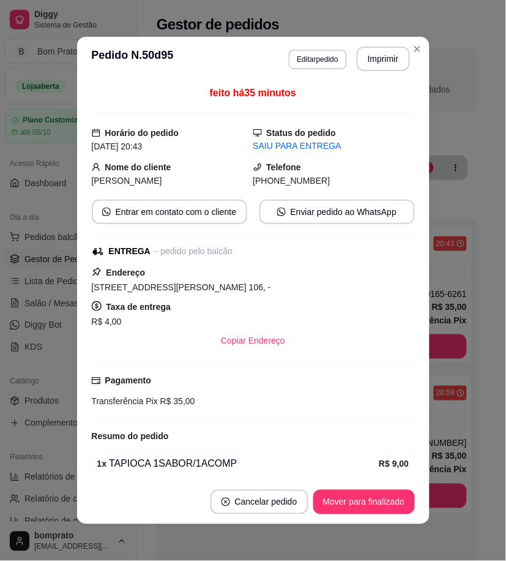
click at [197, 290] on span "Rua Maria Dos Anjos Ramos De Oliveira, n. 106, -" at bounding box center [181, 287] width 179 height 10
click at [260, 359] on div "feito há 35 minutos Horário do pedido 28/09/2025 20:43 Status do pedido SAIU PA…" at bounding box center [253, 280] width 323 height 389
click at [260, 347] on button "Copiar Endereço" at bounding box center [252, 341] width 81 height 24
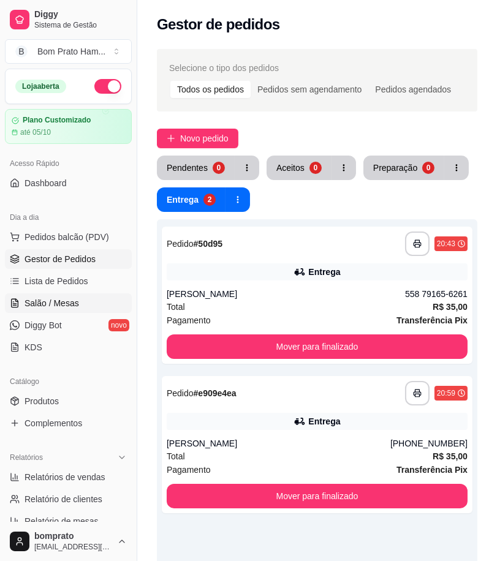
click at [80, 294] on link "Salão / Mesas" at bounding box center [68, 303] width 127 height 20
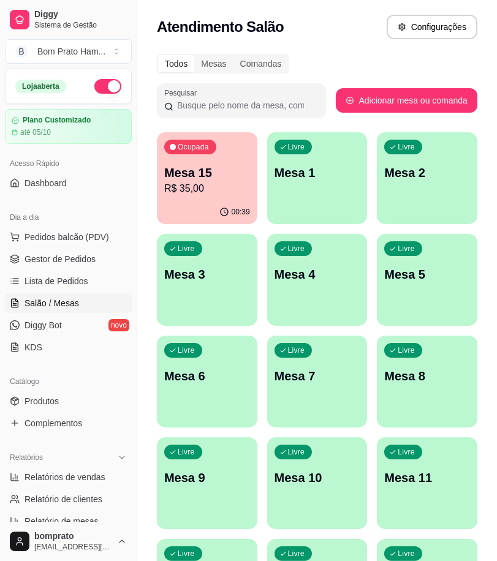
click at [222, 186] on p "R$ 35,00" at bounding box center [207, 188] width 86 height 15
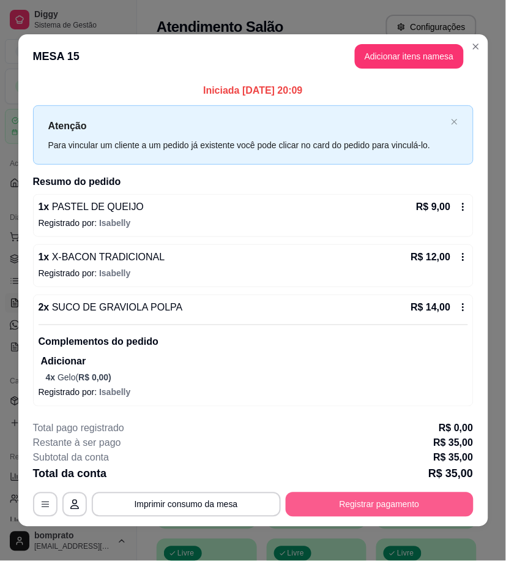
click at [405, 513] on button "Registrar pagamento" at bounding box center [380, 504] width 188 height 24
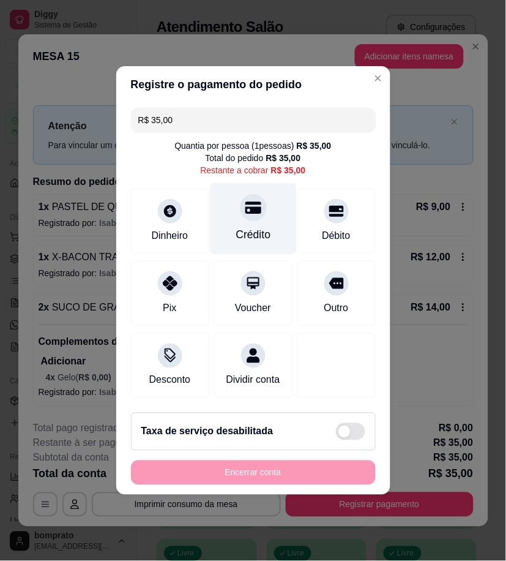
click at [265, 236] on div "Crédito" at bounding box center [253, 219] width 86 height 72
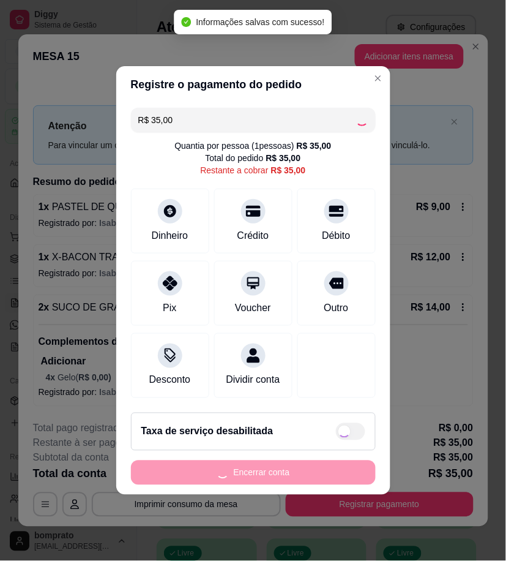
type input "R$ 0,00"
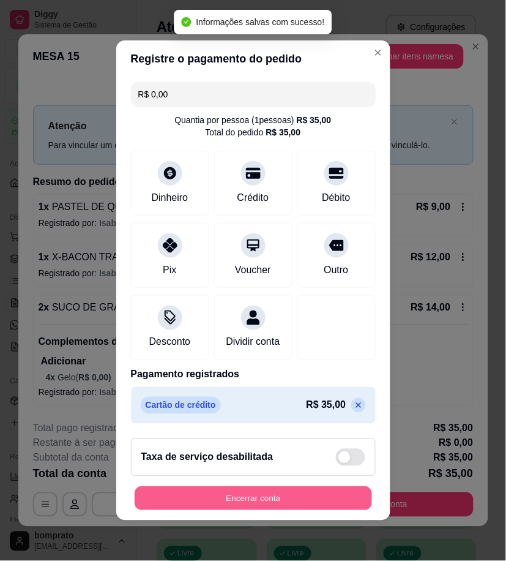
click at [334, 499] on button "Encerrar conta" at bounding box center [254, 499] width 238 height 24
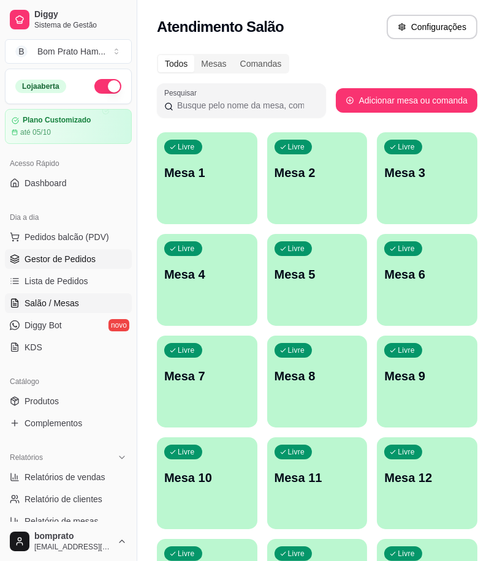
click at [93, 259] on span "Gestor de Pedidos" at bounding box center [59, 259] width 71 height 12
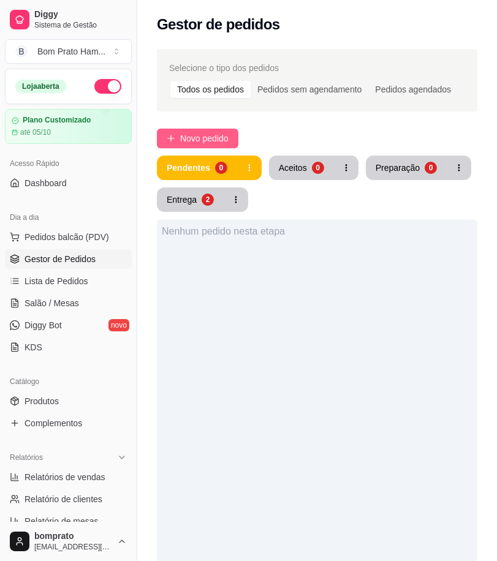
click at [233, 140] on button "Novo pedido" at bounding box center [197, 139] width 81 height 20
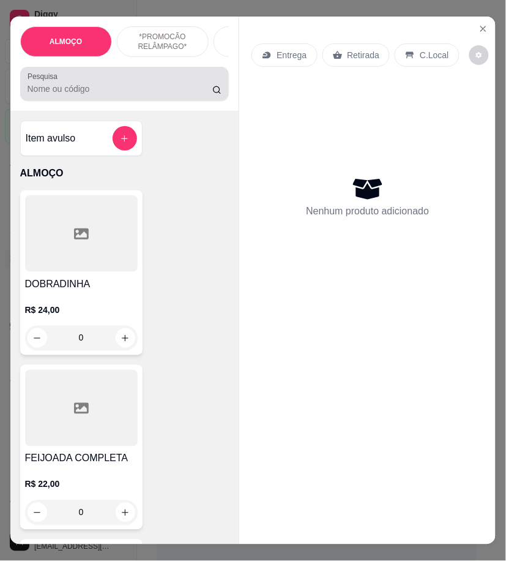
click at [86, 87] on div at bounding box center [125, 84] width 195 height 24
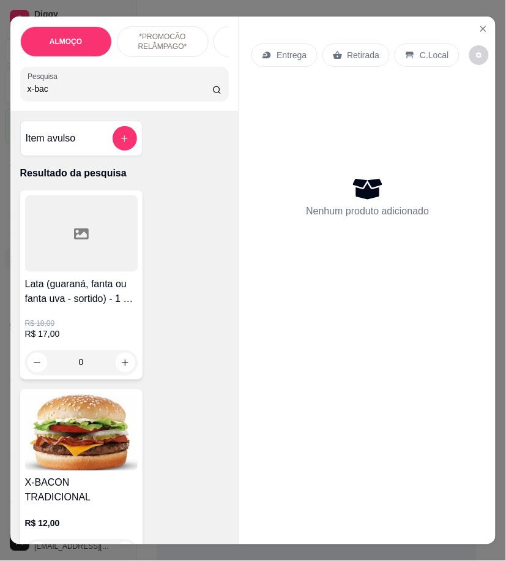
type input "x-bac"
click at [104, 486] on h4 "X-BACON TRADICIONAL" at bounding box center [81, 490] width 113 height 29
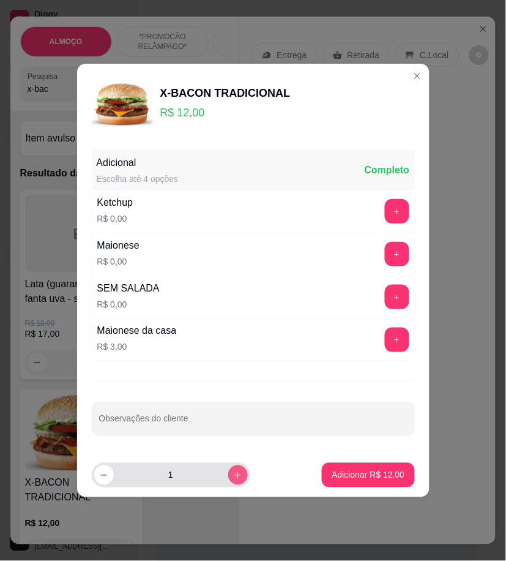
click at [235, 476] on button "increase-product-quantity" at bounding box center [238, 475] width 20 height 20
type input "2"
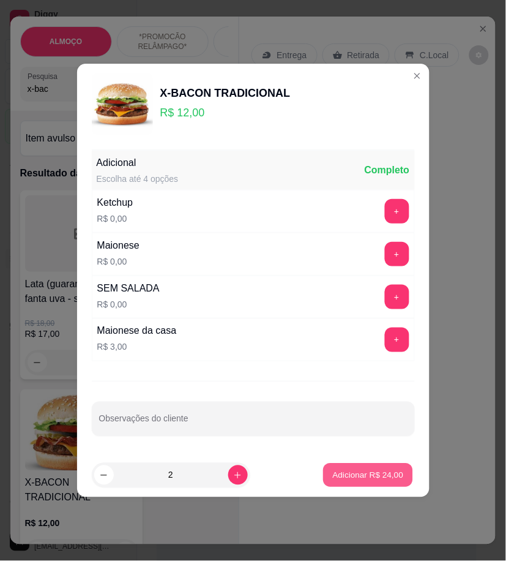
click at [331, 481] on button "Adicionar R$ 24,00" at bounding box center [369, 476] width 90 height 24
type input "2"
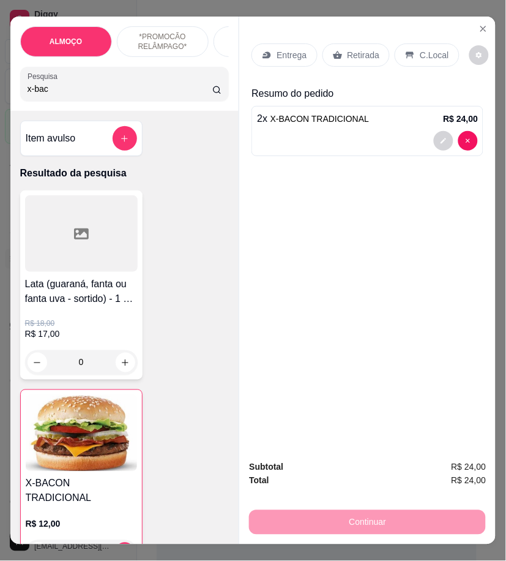
click at [284, 53] on p "Entrega" at bounding box center [292, 55] width 30 height 12
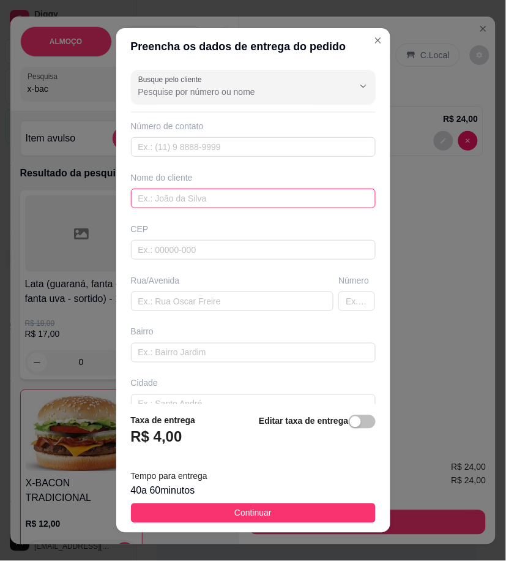
drag, startPoint x: 217, startPoint y: 302, endPoint x: 173, endPoint y: 199, distance: 111.9
paste input "Thony"
type input "Thony"
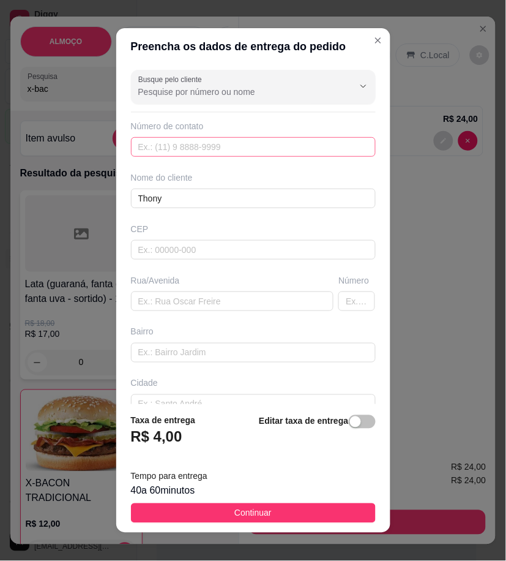
drag, startPoint x: 231, startPoint y: 147, endPoint x: 184, endPoint y: 137, distance: 48.3
drag, startPoint x: 184, startPoint y: 137, endPoint x: 151, endPoint y: 150, distance: 36.3
click at [151, 150] on input "text" at bounding box center [253, 147] width 245 height 20
paste input "558 79132-7131"
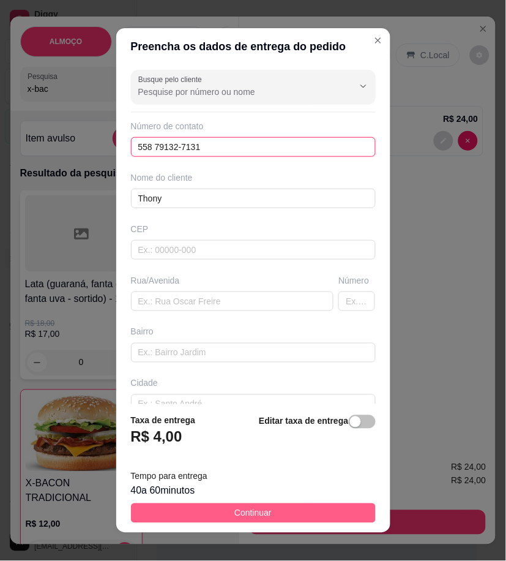
type input "558 79132-7131"
drag, startPoint x: 321, startPoint y: 507, endPoint x: 387, endPoint y: 480, distance: 70.8
click at [322, 507] on button "Continuar" at bounding box center [253, 513] width 245 height 20
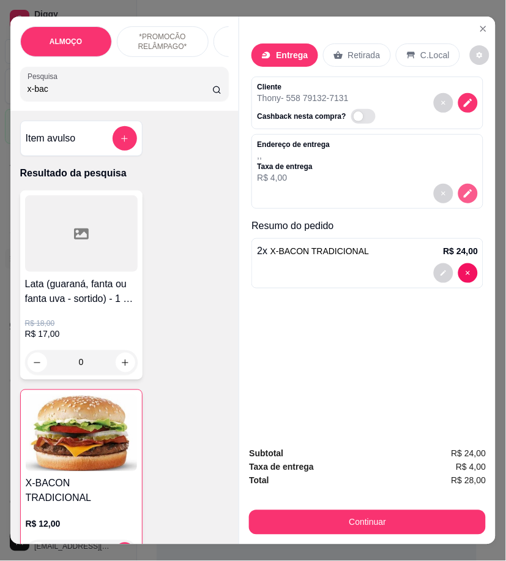
click at [465, 194] on icon "decrease-product-quantity" at bounding box center [468, 193] width 11 height 11
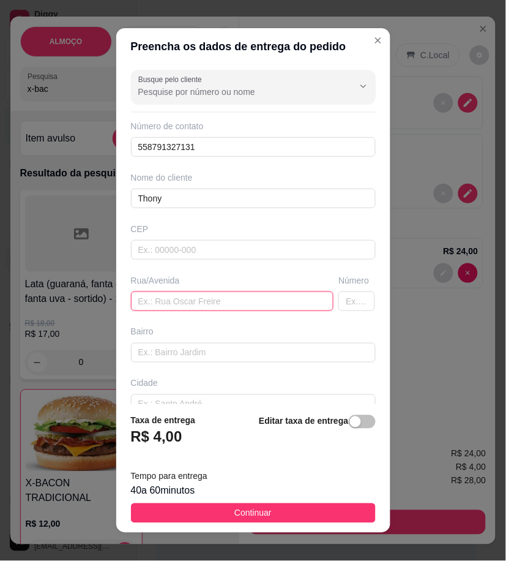
paste input "[GEOGRAPHIC_DATA][PERSON_NAME], centro, conhecida como [GEOGRAPHIC_DATA]"
type input "[GEOGRAPHIC_DATA][PERSON_NAME], centro, conhecida como [GEOGRAPHIC_DATA]"
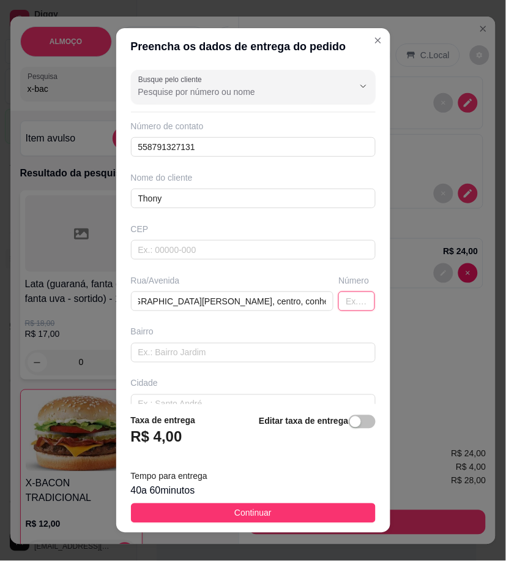
click at [339, 298] on input "text" at bounding box center [357, 301] width 37 height 20
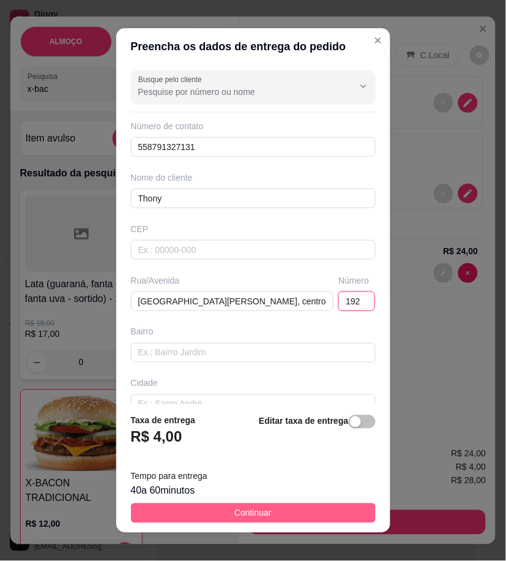
type input "192"
drag, startPoint x: 285, startPoint y: 513, endPoint x: 474, endPoint y: 498, distance: 189.2
click at [286, 513] on button "Continuar" at bounding box center [253, 513] width 245 height 20
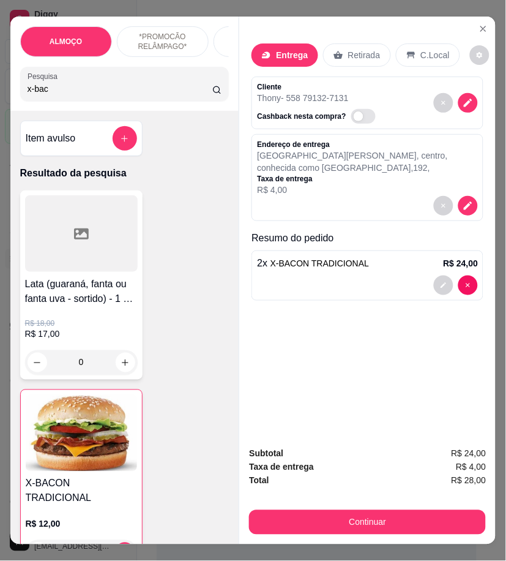
click at [478, 516] on button "Continuar" at bounding box center [367, 522] width 237 height 24
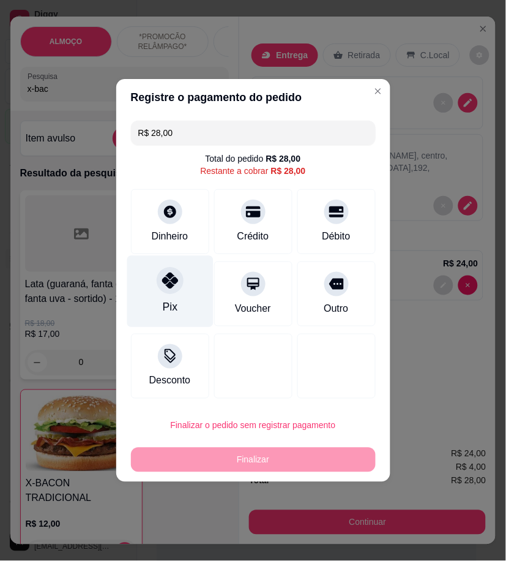
click at [181, 298] on div "Pix" at bounding box center [170, 292] width 86 height 72
type input "R$ 0,00"
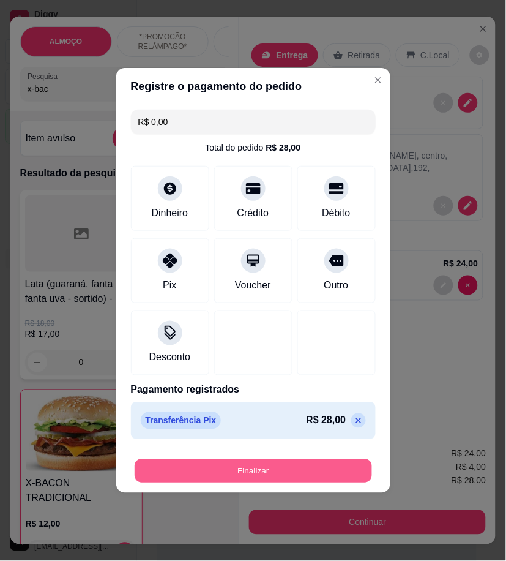
click at [323, 466] on button "Finalizar" at bounding box center [254, 471] width 238 height 24
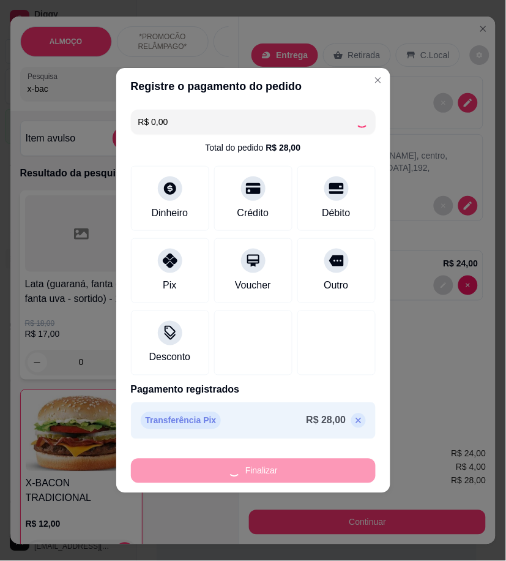
type input "0"
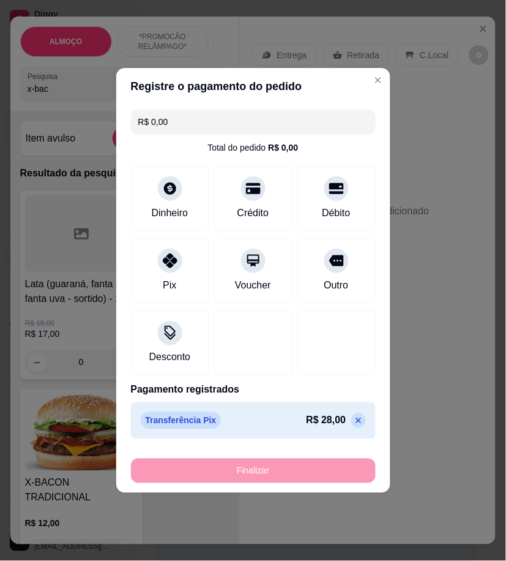
type input "-R$ 28,00"
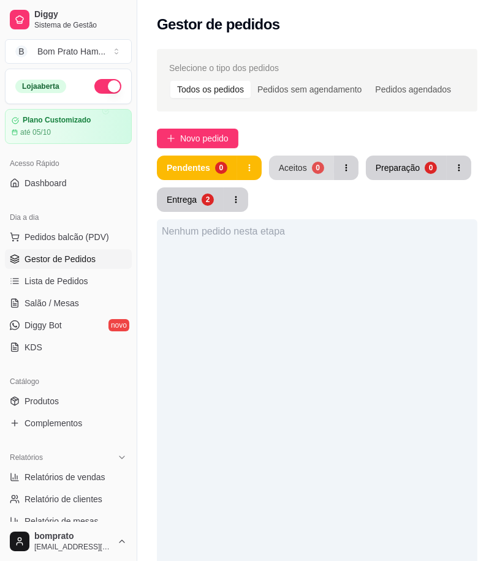
click at [284, 170] on div "Aceitos" at bounding box center [293, 168] width 28 height 12
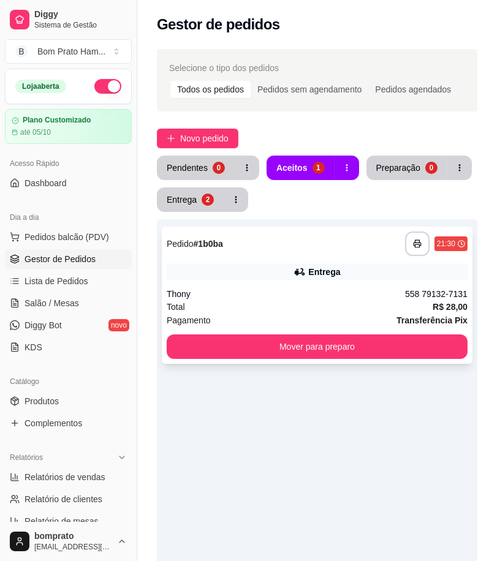
click at [329, 301] on div "Total R$ 28,00" at bounding box center [317, 306] width 301 height 13
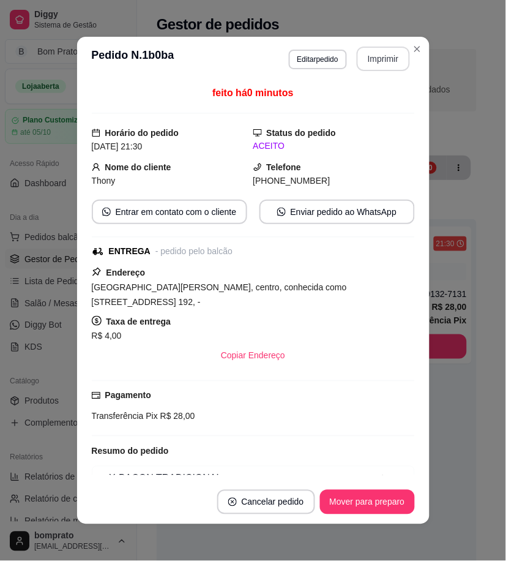
click at [375, 64] on button "Imprimir" at bounding box center [383, 59] width 53 height 24
click at [389, 499] on button "Mover para preparo" at bounding box center [367, 502] width 95 height 24
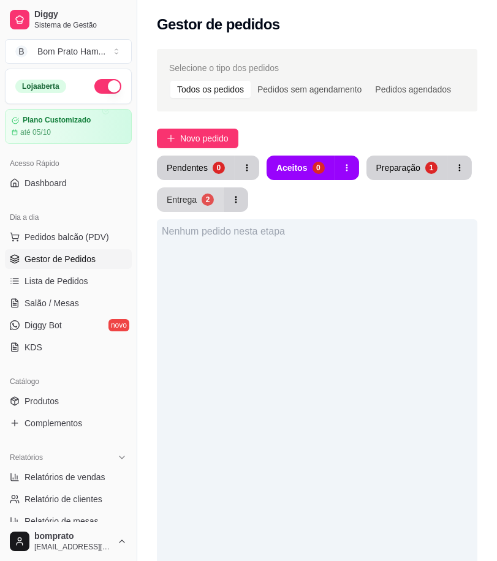
click at [194, 204] on div "Entrega" at bounding box center [182, 200] width 30 height 12
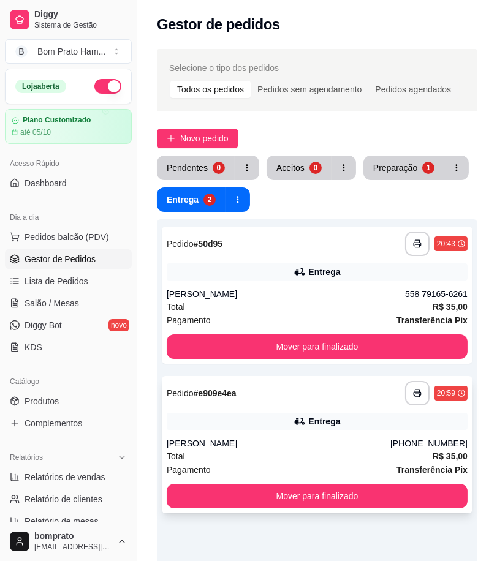
click at [287, 438] on div "[PERSON_NAME]" at bounding box center [279, 443] width 224 height 12
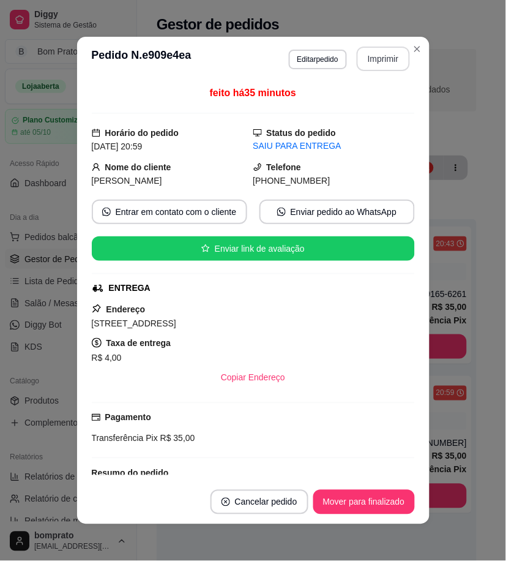
click at [382, 65] on button "Imprimir" at bounding box center [383, 59] width 53 height 24
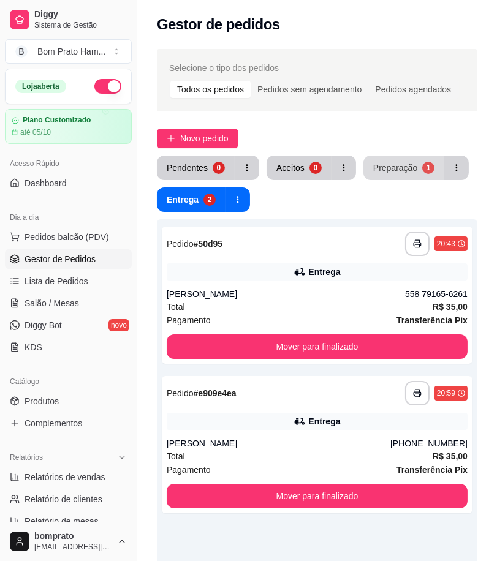
click at [386, 162] on div "Preparação" at bounding box center [395, 168] width 44 height 12
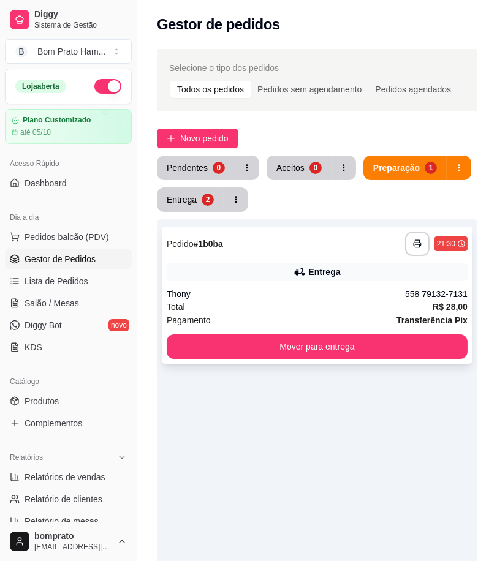
click at [301, 276] on icon at bounding box center [299, 272] width 12 height 12
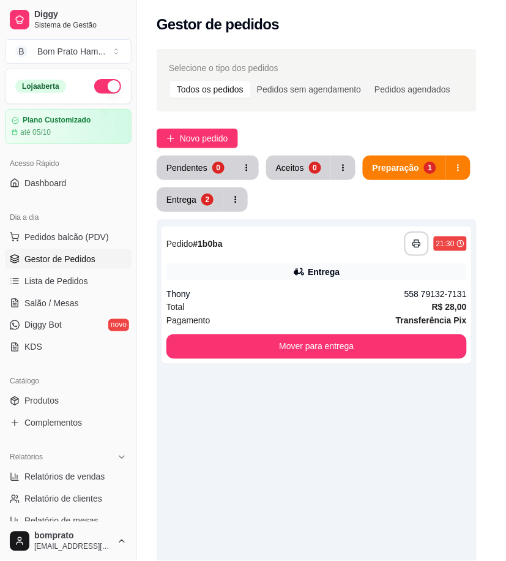
scroll to position [50, 0]
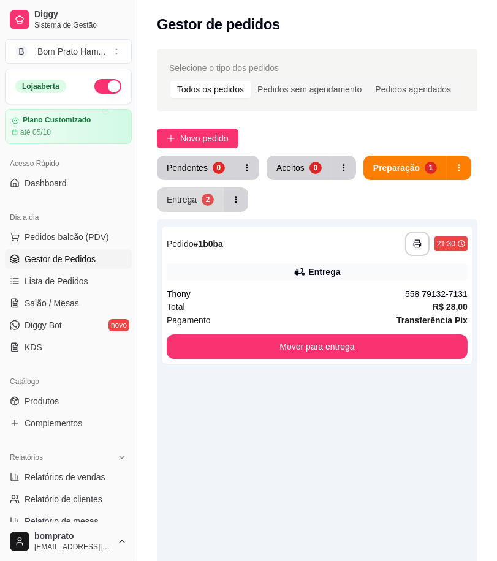
click at [182, 205] on button "Entrega 2" at bounding box center [190, 199] width 67 height 24
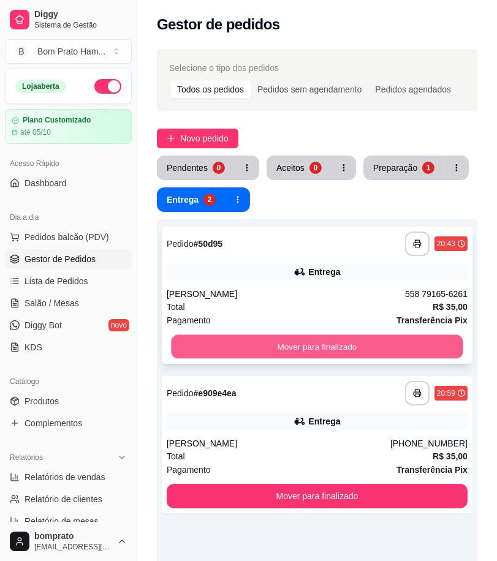
click at [335, 344] on button "Mover para finalizado" at bounding box center [316, 347] width 291 height 24
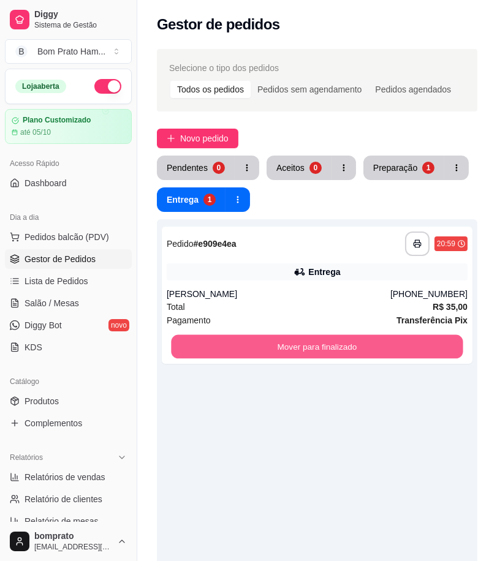
click at [334, 344] on button "Mover para finalizado" at bounding box center [316, 347] width 291 height 24
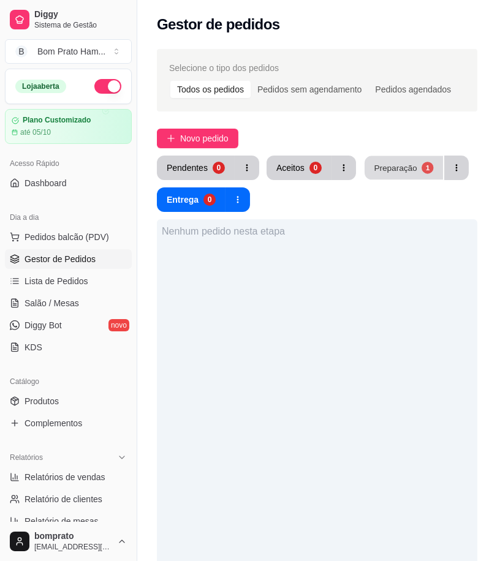
click at [421, 171] on div "1" at bounding box center [427, 168] width 12 height 12
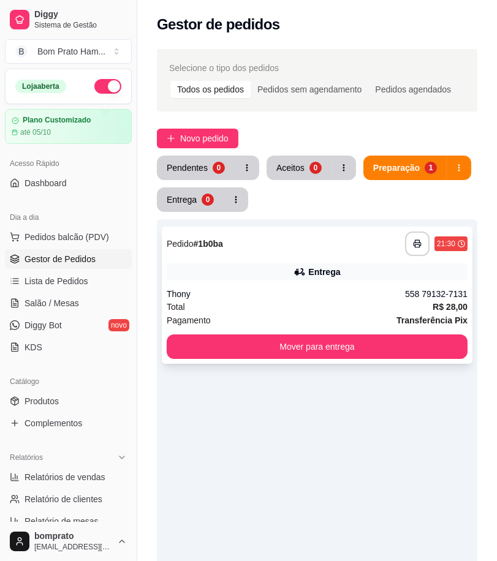
click at [291, 290] on div "Thony" at bounding box center [286, 294] width 238 height 12
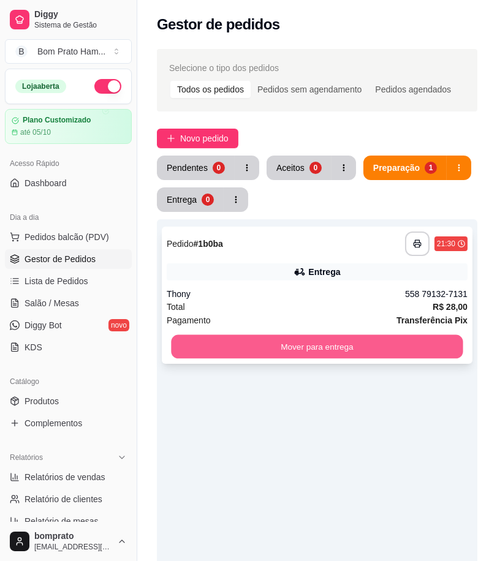
click at [386, 340] on button "Mover para entrega" at bounding box center [316, 347] width 291 height 24
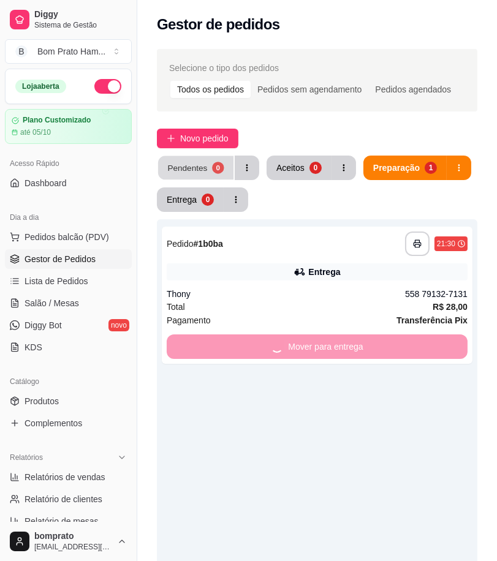
click at [194, 168] on div "Pendentes" at bounding box center [187, 168] width 40 height 12
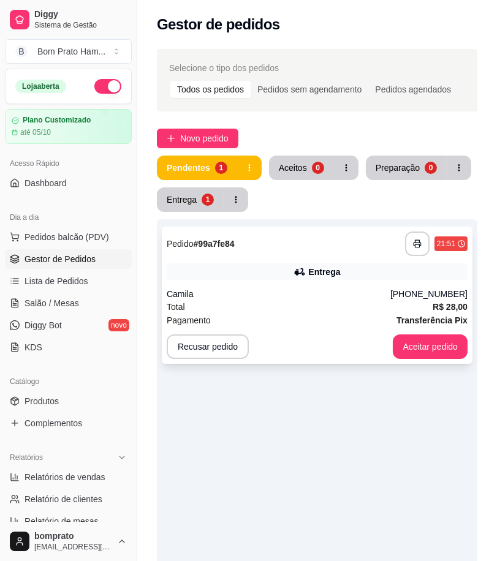
click at [314, 277] on div "Entrega" at bounding box center [324, 272] width 32 height 12
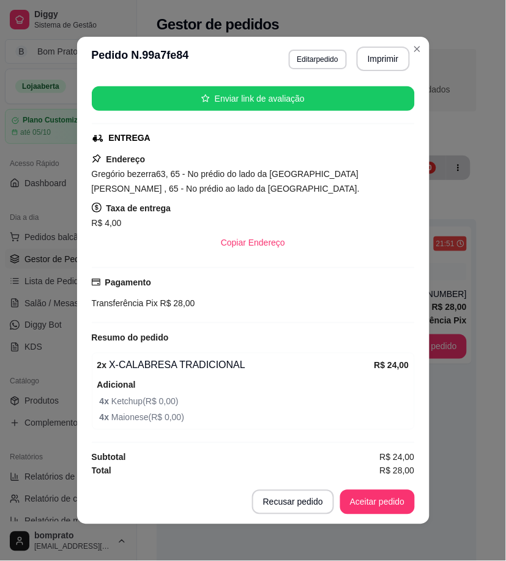
scroll to position [153, 0]
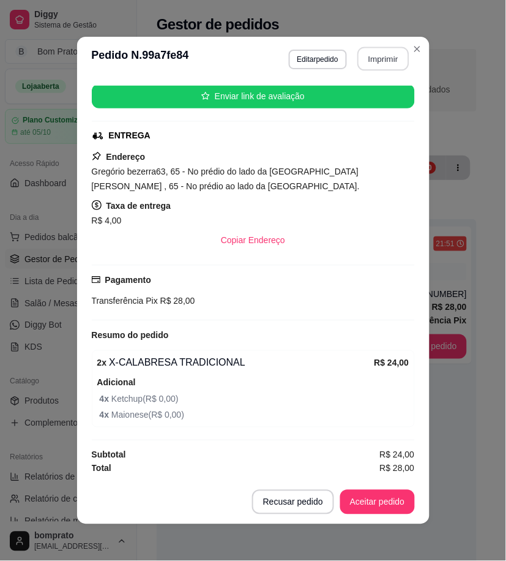
click at [384, 51] on button "Imprimir" at bounding box center [383, 59] width 51 height 24
click at [383, 505] on button "Aceitar pedido" at bounding box center [378, 502] width 72 height 24
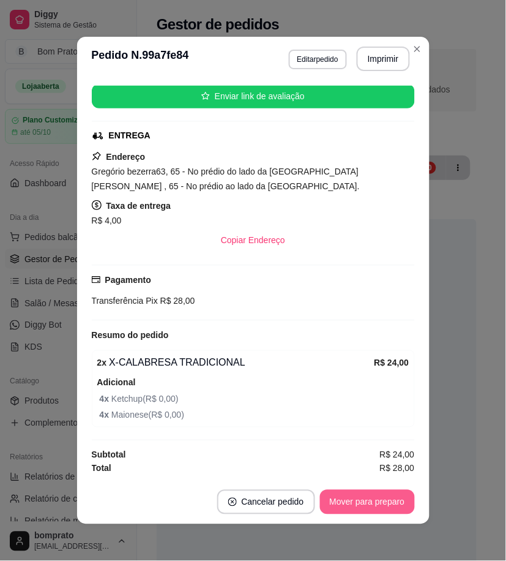
click at [389, 504] on button "Mover para preparo" at bounding box center [367, 502] width 95 height 24
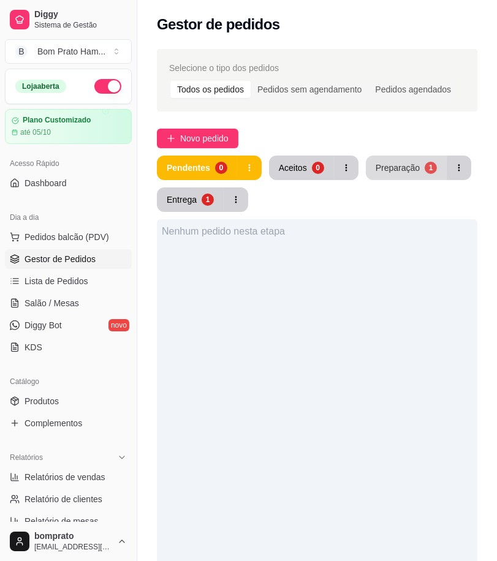
click at [388, 173] on div "Preparação" at bounding box center [397, 168] width 44 height 12
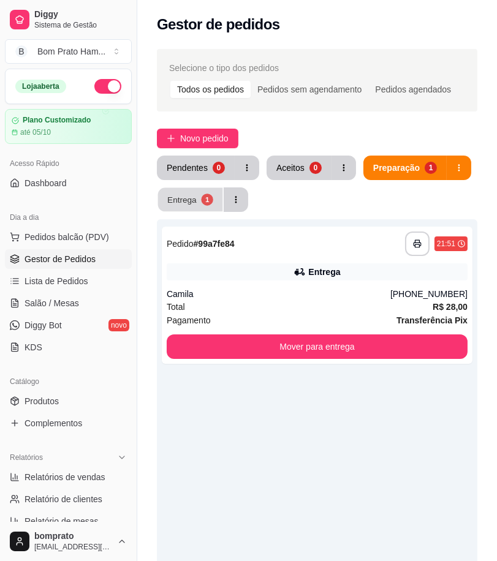
click at [194, 195] on div "Entrega" at bounding box center [181, 200] width 29 height 12
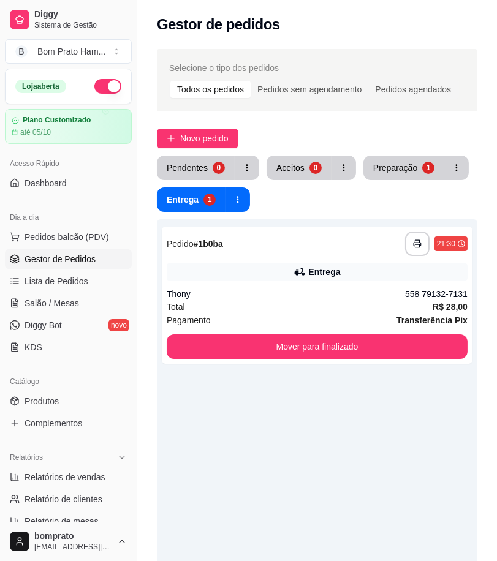
drag, startPoint x: 68, startPoint y: 305, endPoint x: 127, endPoint y: 296, distance: 60.0
click at [69, 304] on span "Salão / Mesas" at bounding box center [51, 303] width 54 height 12
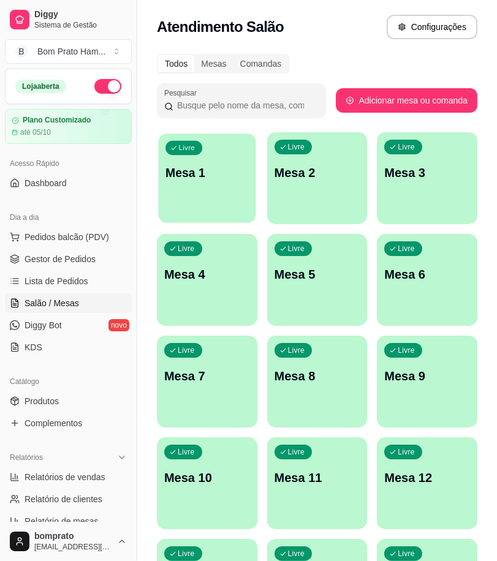
click at [194, 195] on div "Livre Mesa 1" at bounding box center [206, 170] width 97 height 75
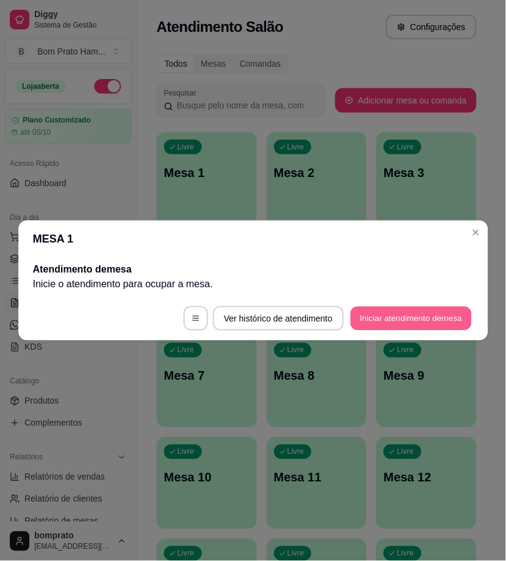
click at [417, 317] on button "Iniciar atendimento de mesa" at bounding box center [411, 319] width 121 height 24
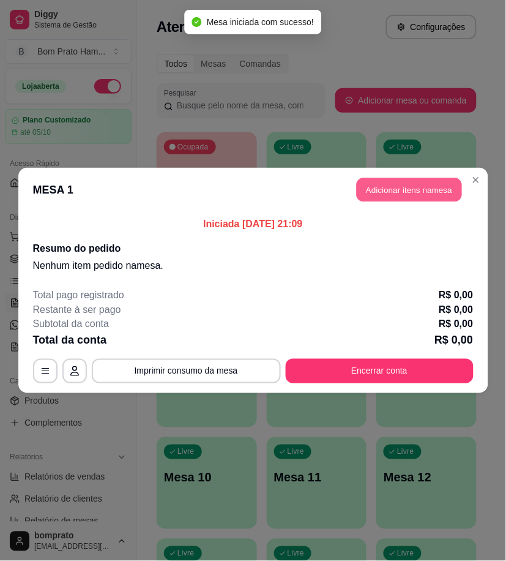
click at [411, 192] on button "Adicionar itens na mesa" at bounding box center [409, 190] width 105 height 24
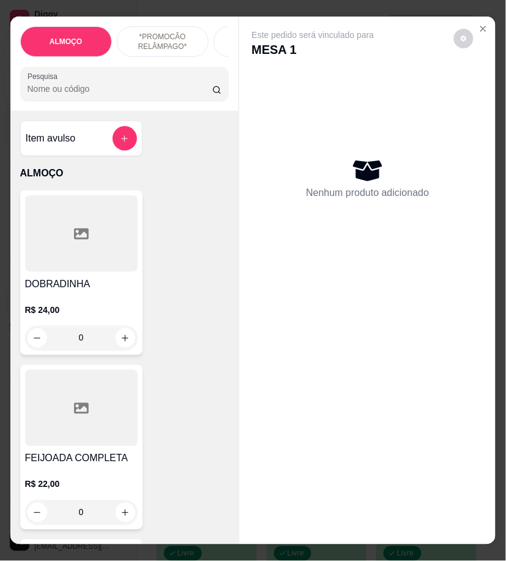
click at [186, 95] on input "Pesquisa" at bounding box center [121, 89] width 186 height 12
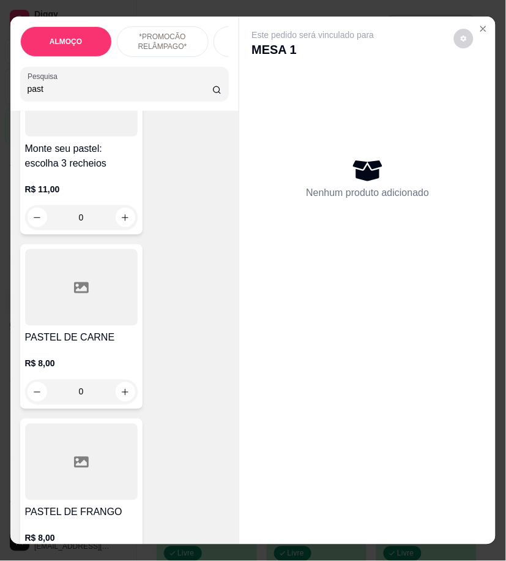
scroll to position [136, 0]
type input "past"
click at [119, 398] on div "0" at bounding box center [81, 391] width 113 height 24
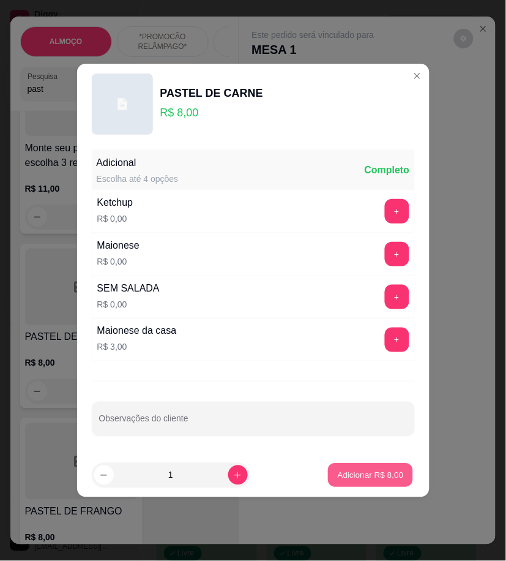
click at [394, 482] on button "Adicionar R$ 8,00" at bounding box center [370, 476] width 85 height 24
type input "1"
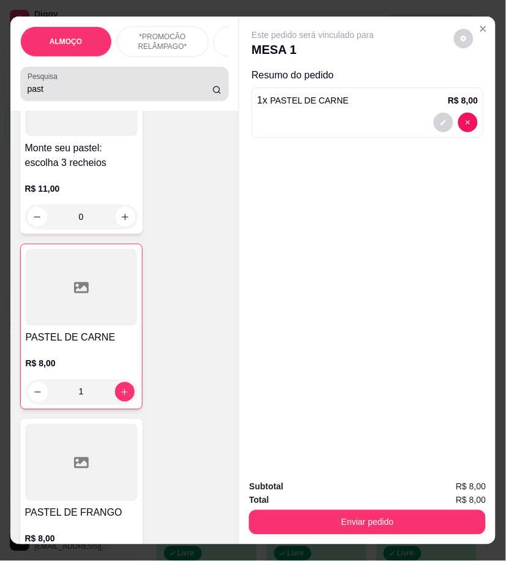
click at [75, 91] on input "past" at bounding box center [121, 89] width 186 height 12
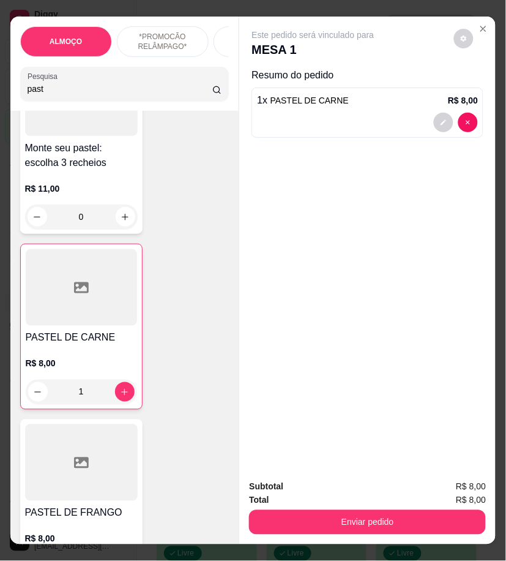
click at [75, 91] on input "past" at bounding box center [121, 89] width 186 height 12
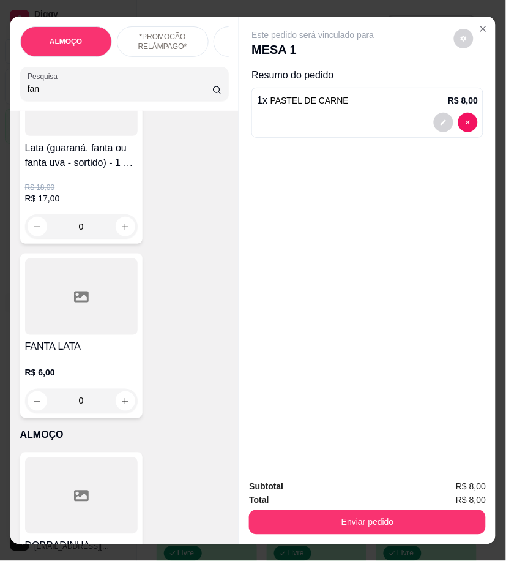
scroll to position [2899, 0]
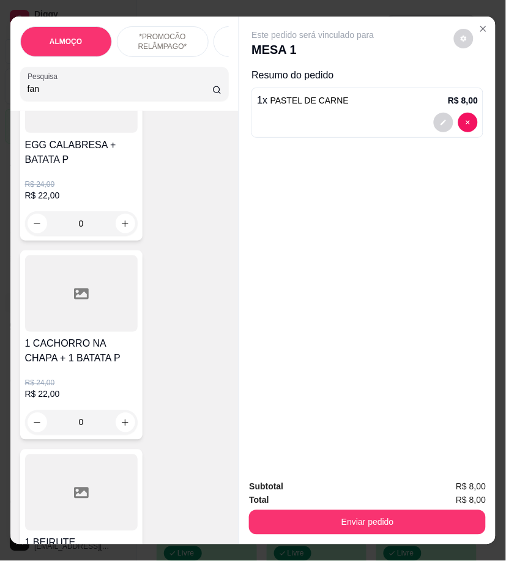
type input "fan"
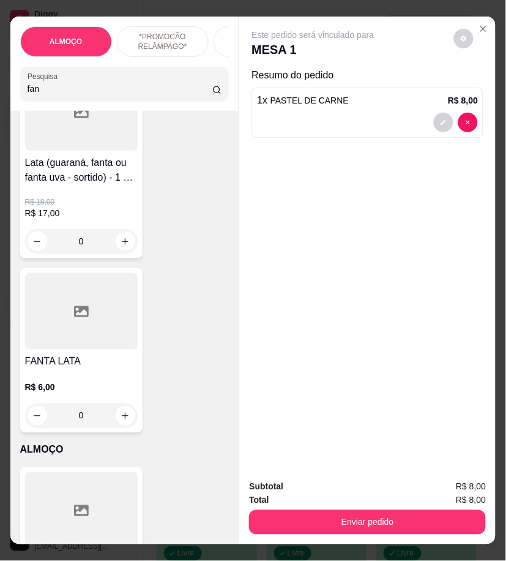
scroll to position [136, 0]
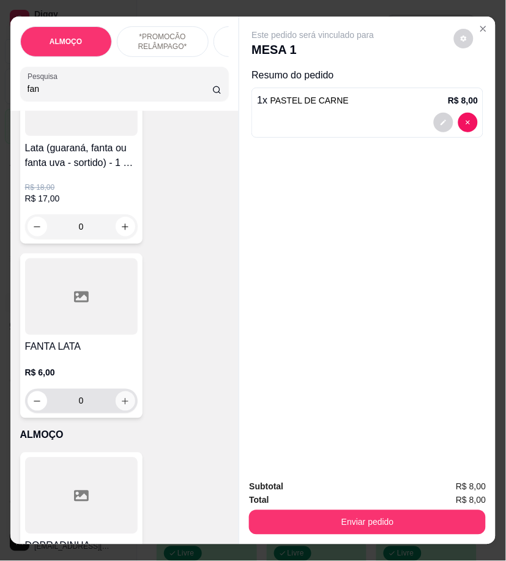
click at [126, 405] on button "increase-product-quantity" at bounding box center [126, 401] width 20 height 20
type input "1"
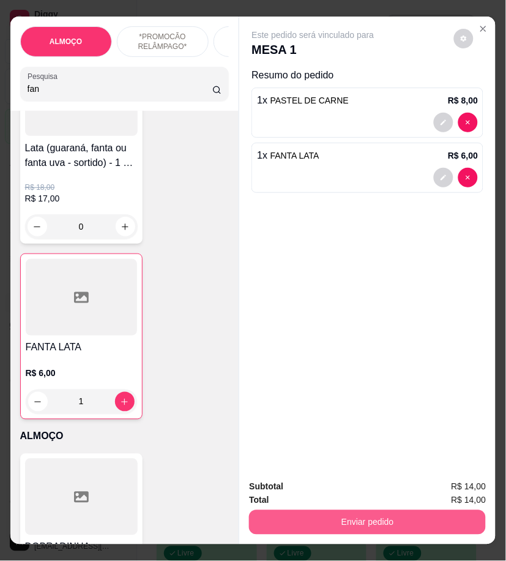
click at [383, 520] on button "Enviar pedido" at bounding box center [367, 522] width 237 height 24
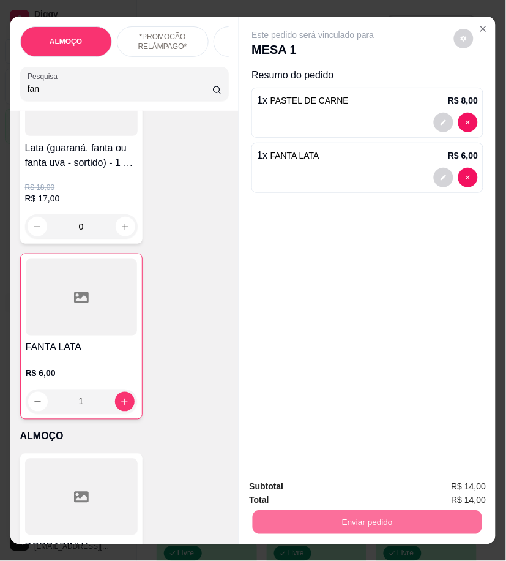
click at [446, 489] on button "Enviar pedido" at bounding box center [453, 487] width 67 height 23
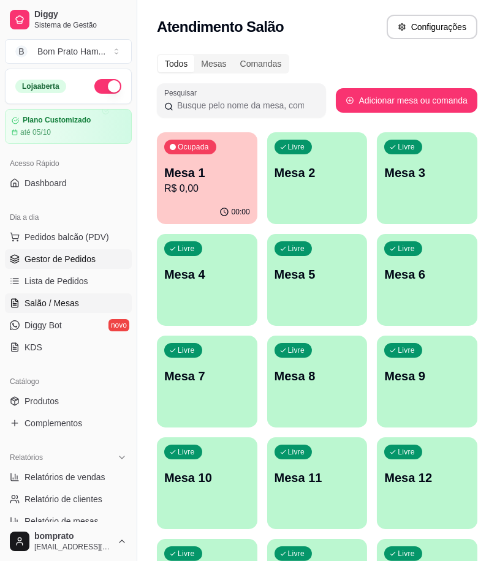
drag, startPoint x: 71, startPoint y: 254, endPoint x: 133, endPoint y: 258, distance: 62.0
click at [72, 254] on span "Gestor de Pedidos" at bounding box center [59, 259] width 71 height 12
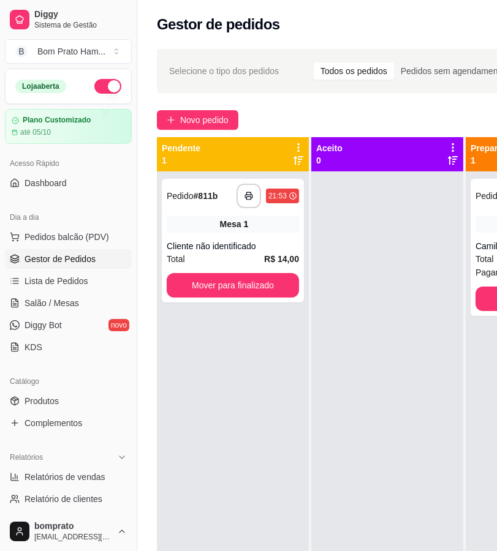
click at [249, 238] on div "**********" at bounding box center [233, 241] width 142 height 124
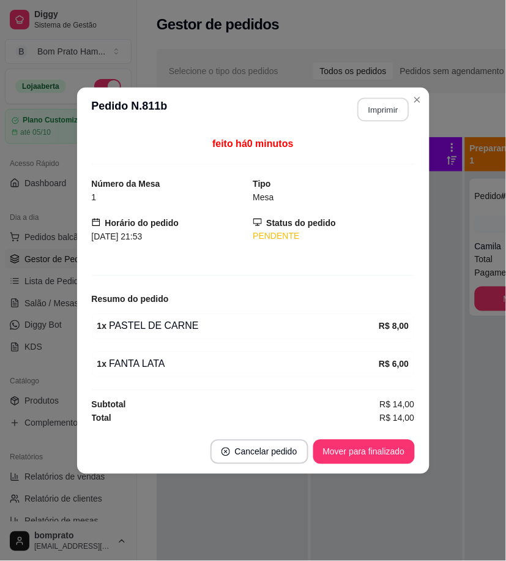
click at [384, 105] on button "Imprimir" at bounding box center [383, 109] width 51 height 24
click at [393, 458] on button "Mover para finalizado" at bounding box center [365, 452] width 102 height 24
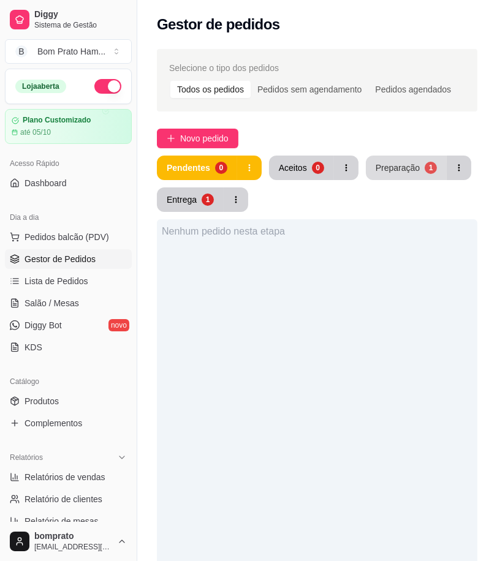
click at [385, 167] on div "Preparação" at bounding box center [397, 168] width 44 height 12
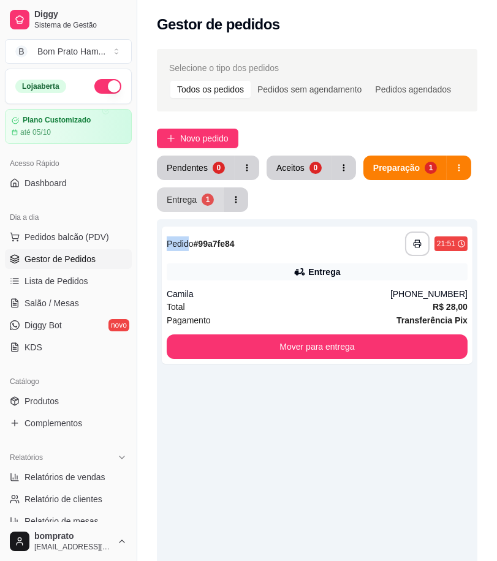
drag, startPoint x: 189, startPoint y: 212, endPoint x: 190, endPoint y: 204, distance: 8.2
click at [190, 209] on div "**********" at bounding box center [317, 468] width 320 height 625
click at [190, 203] on div "Entrega" at bounding box center [181, 200] width 29 height 12
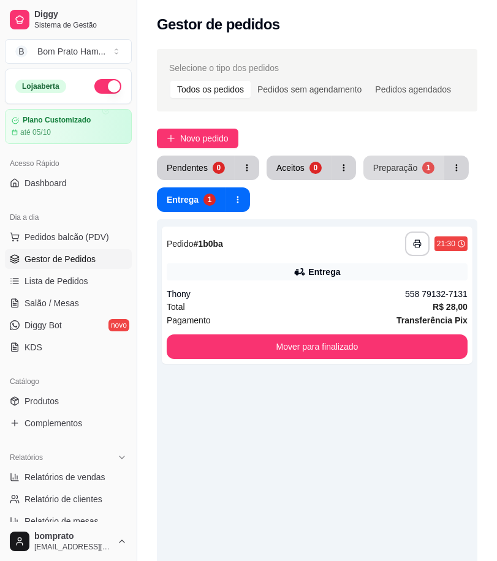
click at [388, 171] on div "Preparação" at bounding box center [395, 168] width 44 height 12
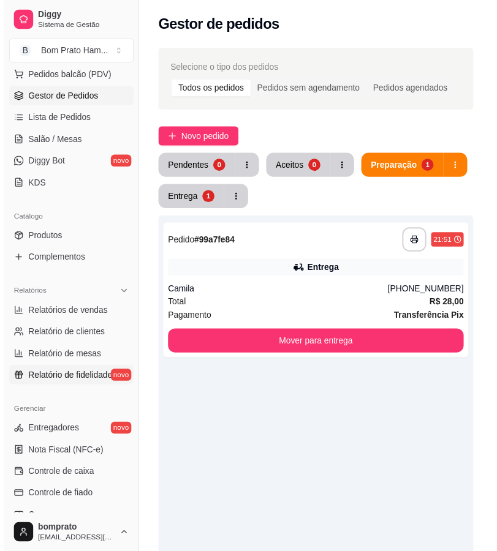
scroll to position [204, 0]
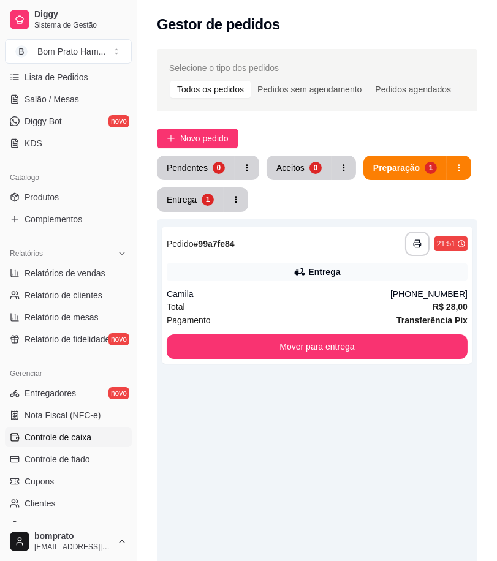
click at [98, 437] on link "Controle de caixa" at bounding box center [68, 437] width 127 height 20
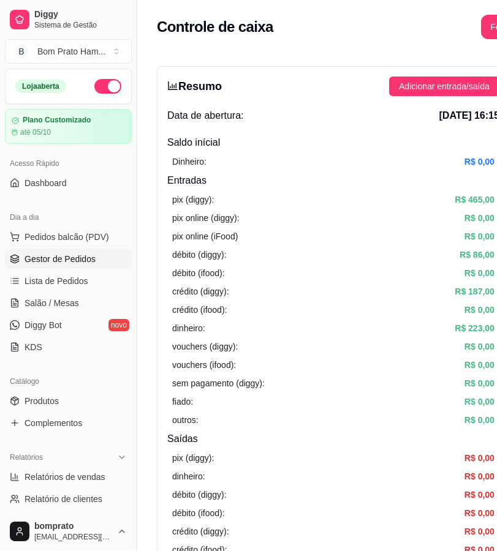
click at [80, 260] on span "Gestor de Pedidos" at bounding box center [59, 259] width 71 height 12
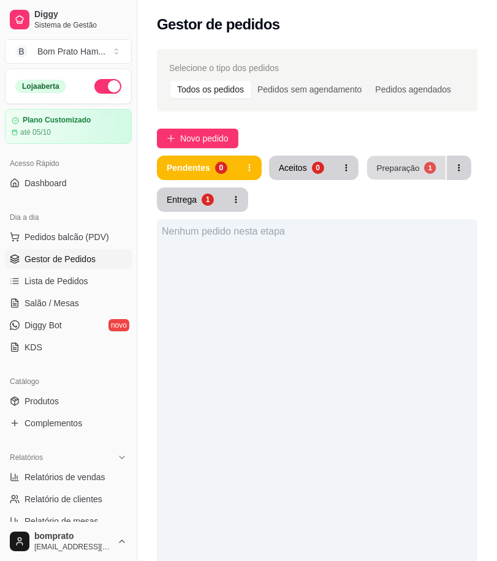
click at [393, 178] on button "Preparação 1" at bounding box center [406, 168] width 78 height 24
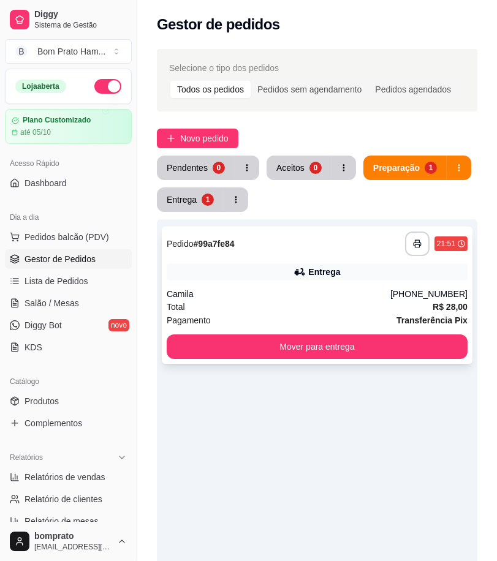
click at [341, 283] on div "**********" at bounding box center [317, 295] width 310 height 137
click at [199, 197] on button "Entrega 1" at bounding box center [190, 199] width 67 height 24
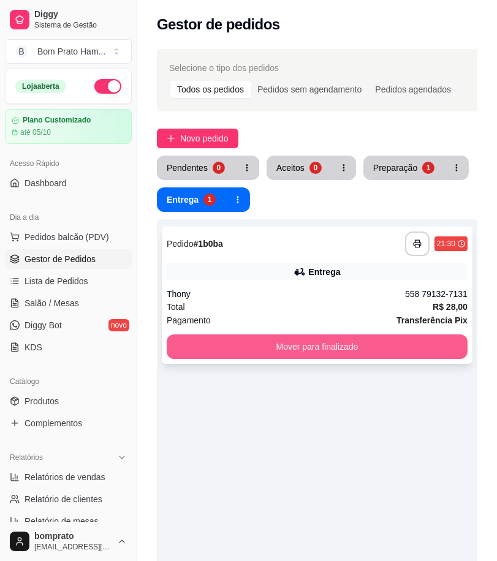
click at [338, 336] on button "Mover para finalizado" at bounding box center [317, 346] width 301 height 24
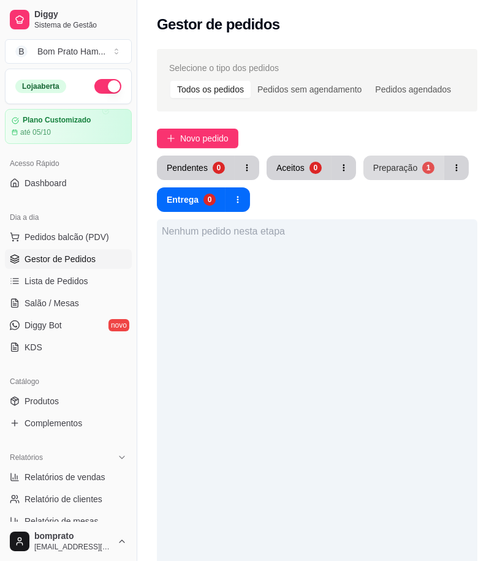
click at [381, 170] on div "Preparação" at bounding box center [395, 168] width 44 height 12
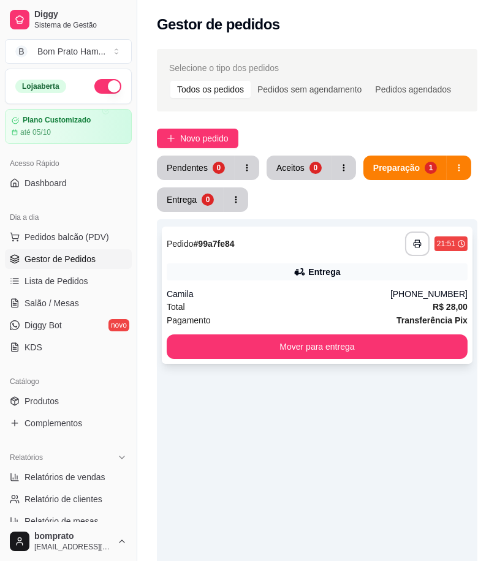
click at [301, 298] on div "Camila" at bounding box center [279, 294] width 224 height 12
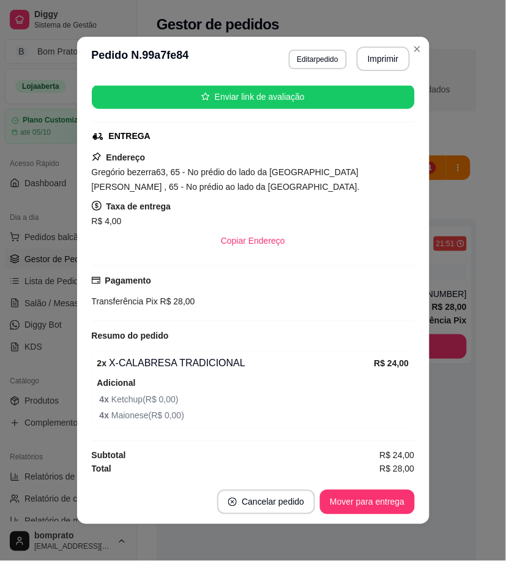
scroll to position [153, 0]
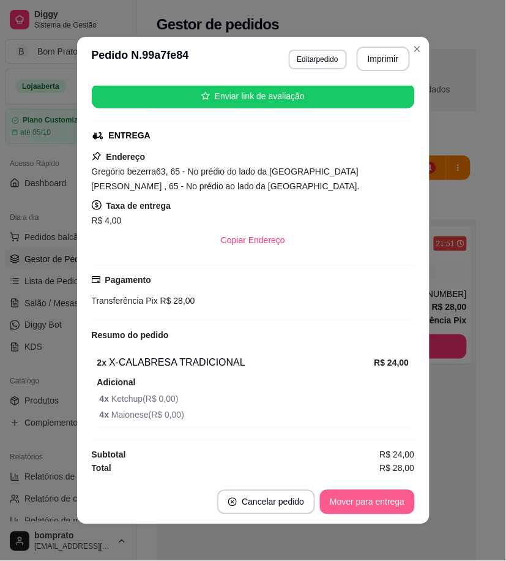
click at [370, 501] on button "Mover para entrega" at bounding box center [367, 502] width 94 height 24
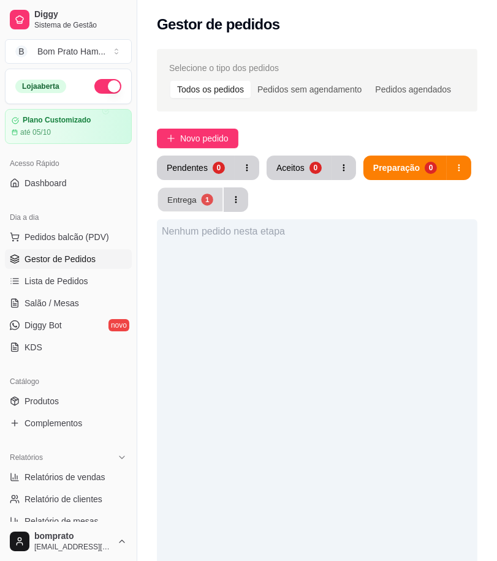
click at [214, 200] on button "Entrega 1" at bounding box center [190, 200] width 65 height 24
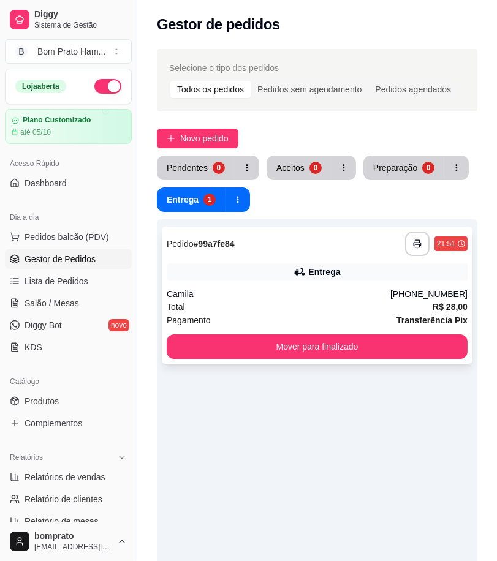
click at [282, 304] on div "Total R$ 28,00" at bounding box center [317, 306] width 301 height 13
click at [181, 169] on div "Pendentes" at bounding box center [187, 168] width 41 height 12
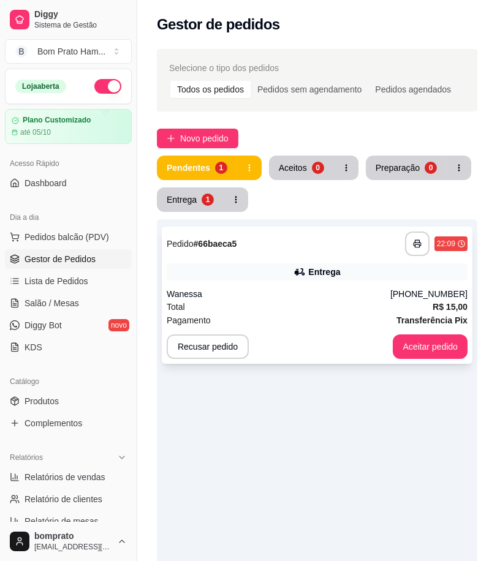
click at [265, 271] on div "Entrega" at bounding box center [317, 271] width 301 height 17
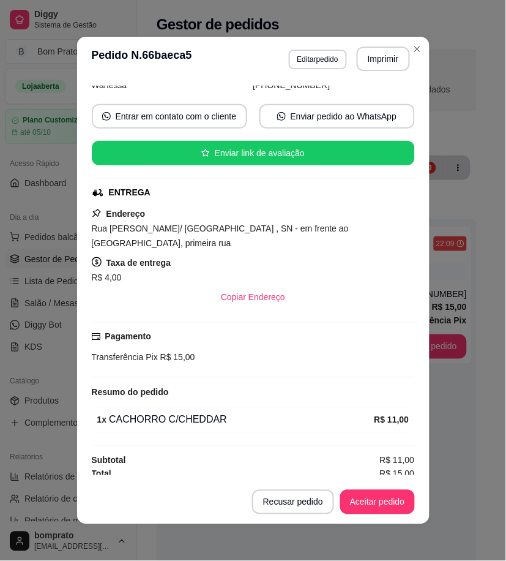
scroll to position [102, 0]
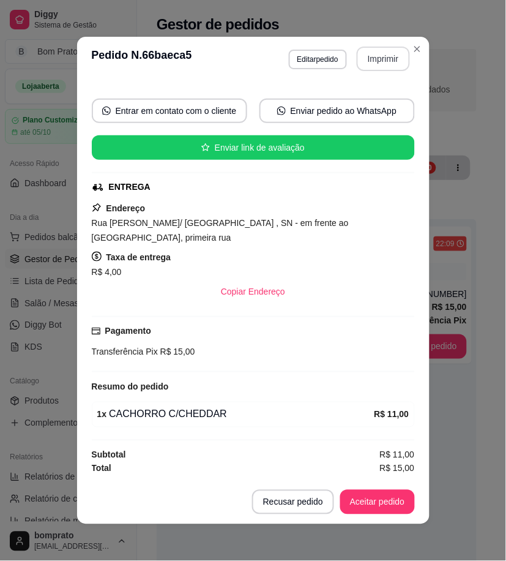
click at [377, 54] on button "Imprimir" at bounding box center [383, 59] width 53 height 24
click at [388, 492] on button "Aceitar pedido" at bounding box center [378, 502] width 72 height 24
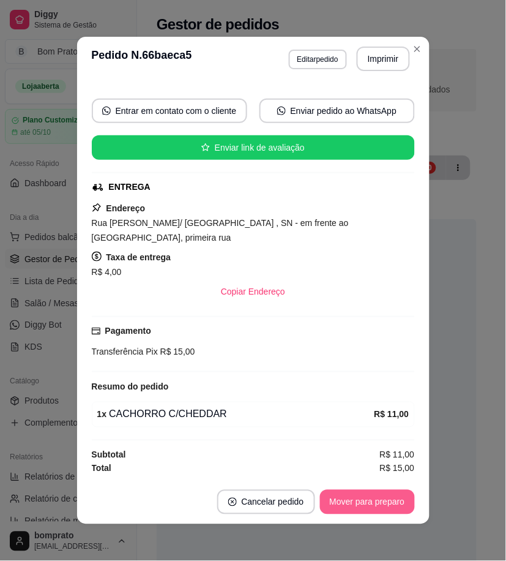
click at [384, 498] on button "Mover para preparo" at bounding box center [367, 502] width 95 height 24
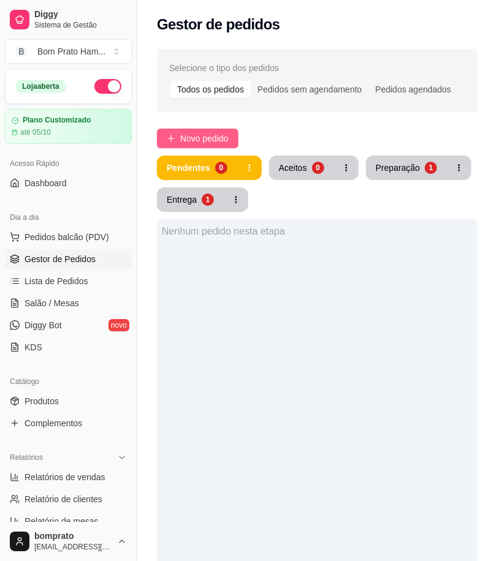
click at [221, 130] on button "Novo pedido" at bounding box center [197, 139] width 81 height 20
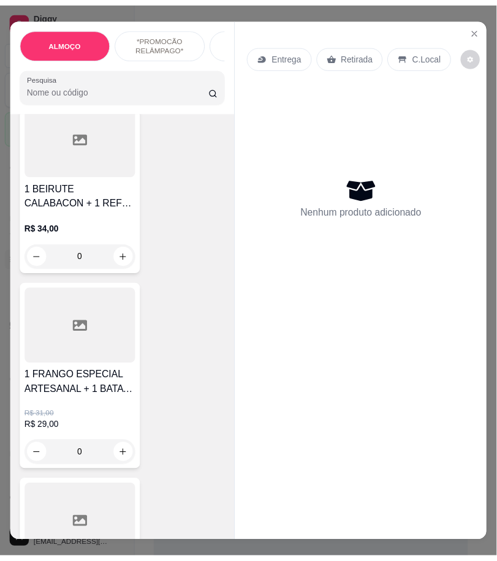
scroll to position [2857, 0]
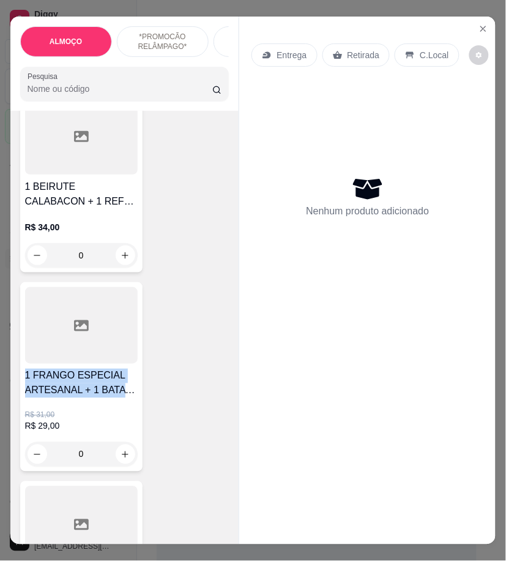
drag, startPoint x: 20, startPoint y: 336, endPoint x: 135, endPoint y: 358, distance: 117.2
click at [135, 358] on div "1 FRANGO ESPECIAL ARTESANAL + 1 BATATA P R$ 31,00 R$ 29,00 0" at bounding box center [81, 376] width 122 height 189
copy h4 "1 FRANGO ESPECIAL ARTESANAL + 1 BATATA P"
click at [481, 26] on icon "Close" at bounding box center [483, 28] width 5 height 5
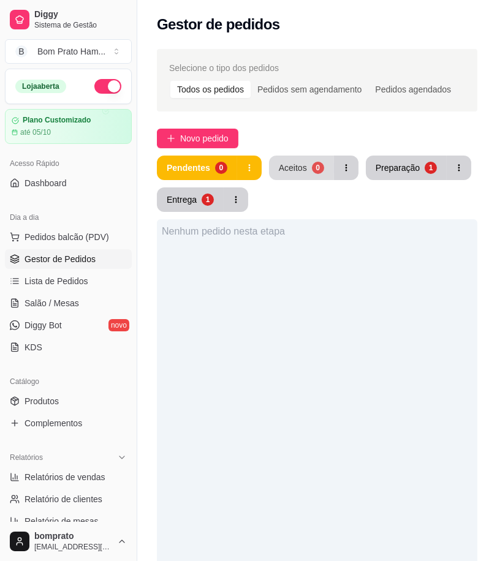
click at [282, 176] on button "Aceitos 0" at bounding box center [301, 168] width 65 height 24
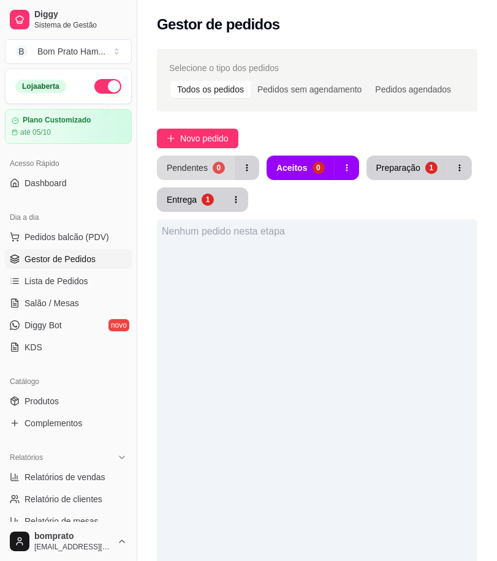
click at [205, 166] on div "Pendentes" at bounding box center [187, 168] width 41 height 12
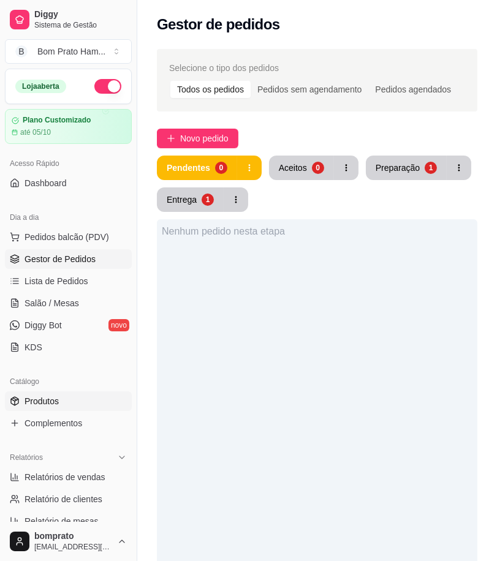
click at [70, 397] on link "Produtos" at bounding box center [68, 401] width 127 height 20
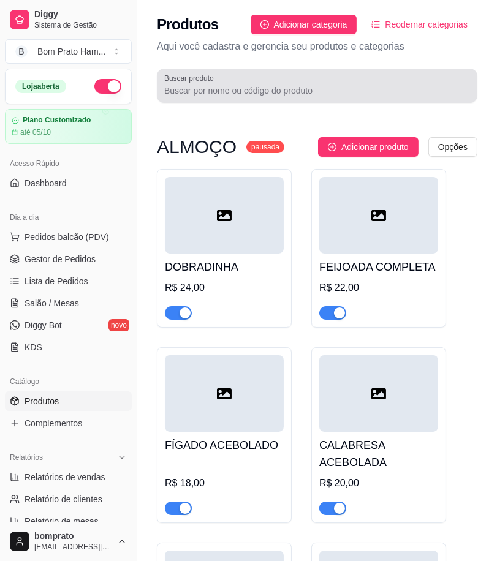
click at [212, 97] on div at bounding box center [317, 85] width 306 height 24
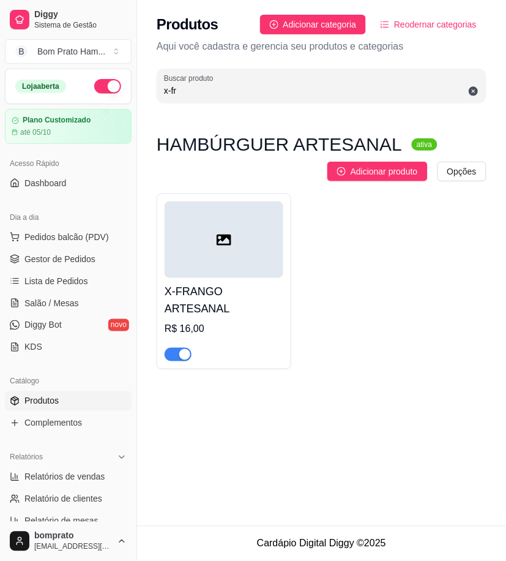
type input "x-fr"
click at [228, 213] on div at bounding box center [224, 239] width 119 height 77
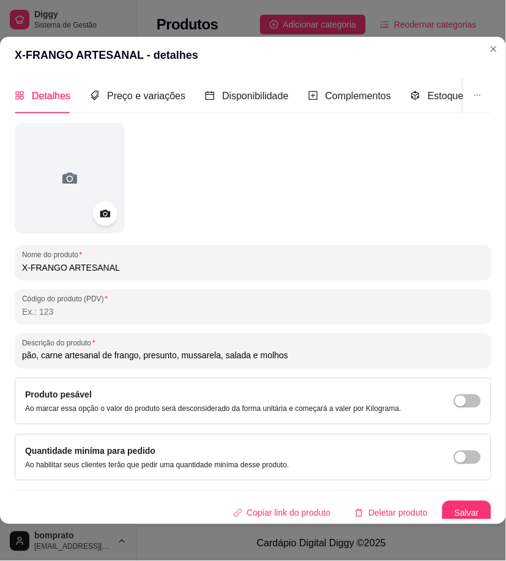
click at [170, 354] on input "pão, carne artesanal de frango, presunto, mussarela, salada e molhos" at bounding box center [253, 356] width 462 height 12
paste input "1 FRANGO ESPECIAL ARTESANAL + 1 BATATA P"
type input "1 FRANGO ESPECIAL ARTESANAL + 1 BATATA P"
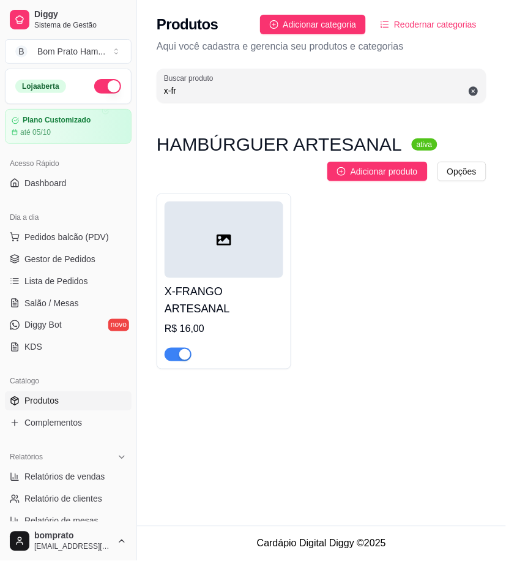
click at [218, 247] on div at bounding box center [224, 239] width 119 height 77
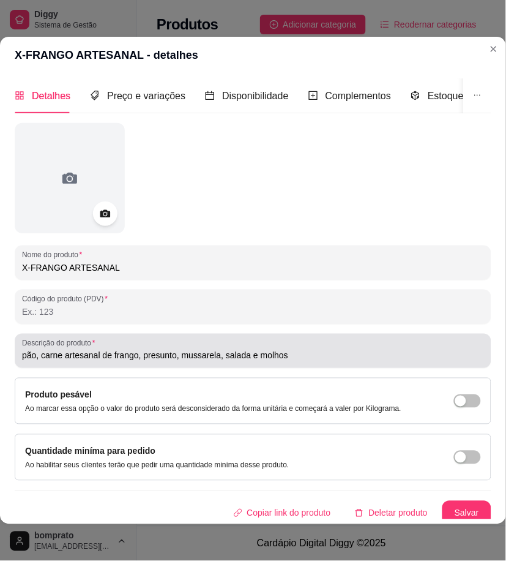
click at [160, 356] on input "pão, carne artesanal de frango, presunto, mussarela, salada e molhos" at bounding box center [253, 356] width 462 height 12
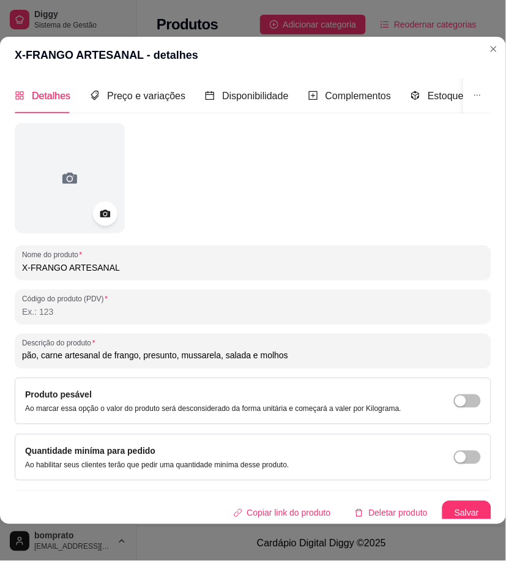
click at [160, 356] on input "pão, carne artesanal de frango, presunto, mussarela, salada e molhos" at bounding box center [253, 356] width 462 height 12
paste input "1 FRANGO ESPECIAL ARTESANAL + 1 BATATA P"
type input "1 FRANGO ESPECIAL ARTESANAL + 1 BATATA P"
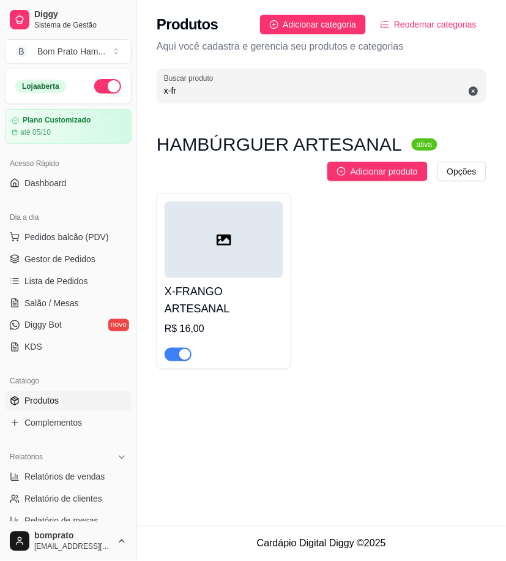
click at [207, 273] on div at bounding box center [224, 239] width 119 height 77
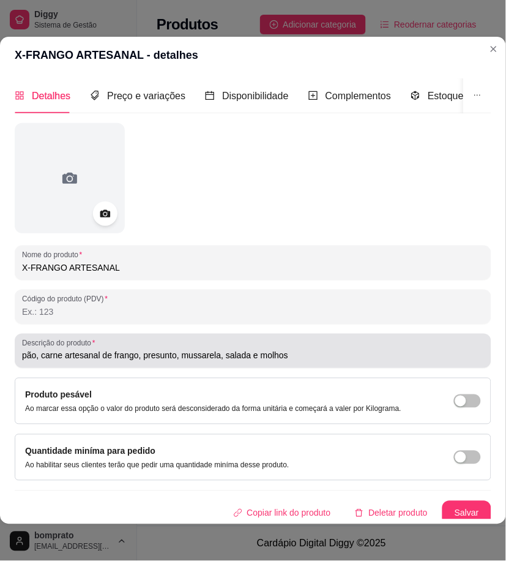
click at [126, 356] on input "pão, carne artesanal de frango, presunto, mussarela, salada e molhos" at bounding box center [253, 356] width 462 height 12
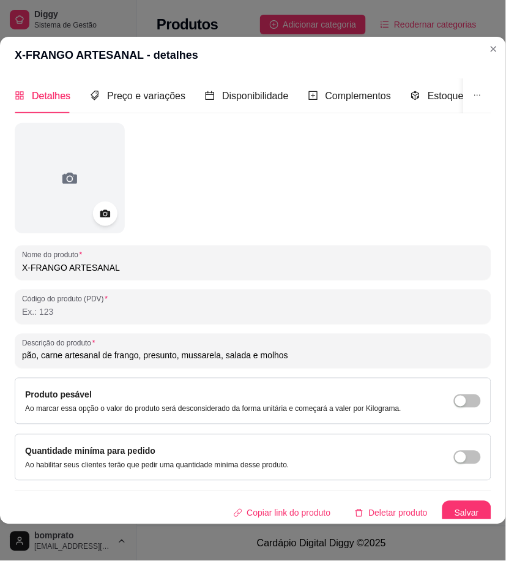
click at [126, 356] on input "pão, carne artesanal de frango, presunto, mussarela, salada e molhos" at bounding box center [253, 356] width 462 height 12
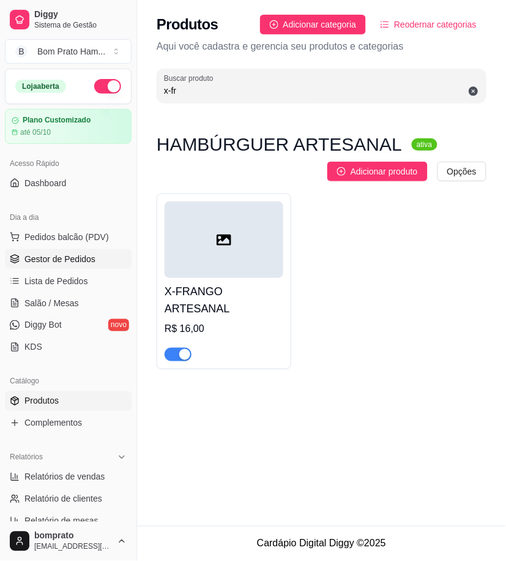
click at [94, 260] on link "Gestor de Pedidos" at bounding box center [68, 259] width 127 height 20
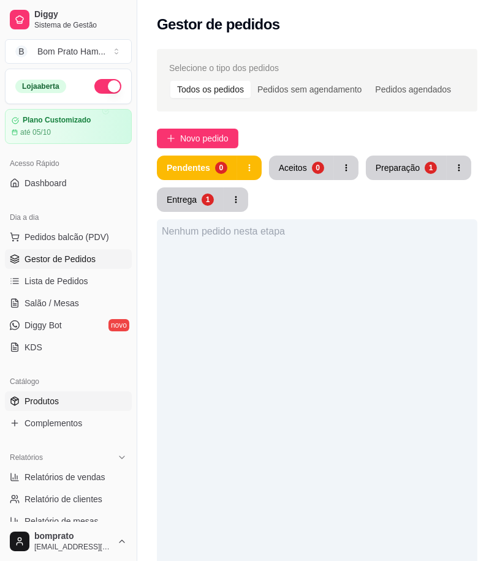
click at [66, 407] on link "Produtos" at bounding box center [68, 401] width 127 height 20
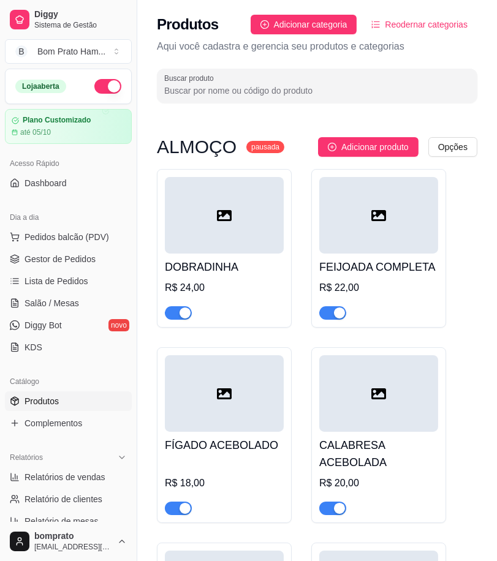
click at [205, 89] on input "Buscar produto" at bounding box center [317, 91] width 306 height 12
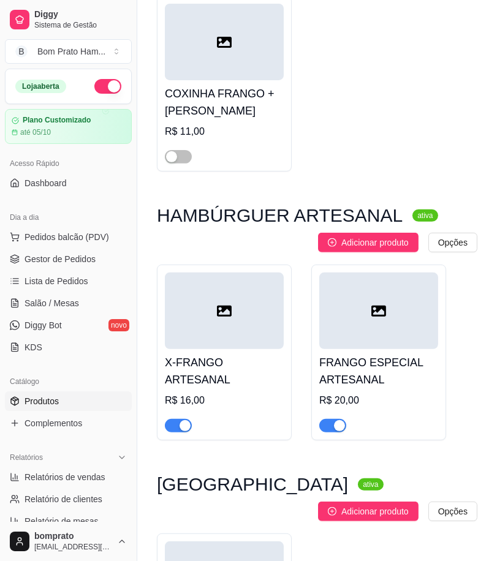
scroll to position [476, 0]
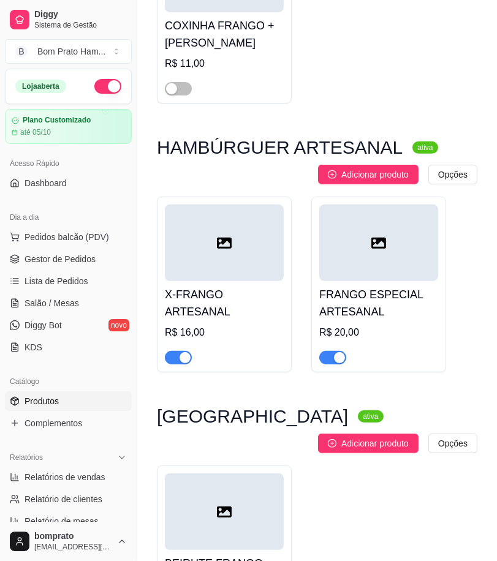
type input "frang"
click at [352, 276] on div at bounding box center [378, 243] width 119 height 77
click at [83, 258] on span "Gestor de Pedidos" at bounding box center [59, 259] width 71 height 12
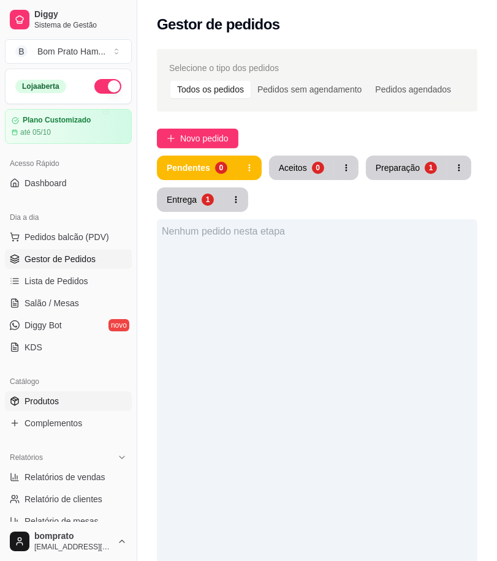
click at [85, 403] on link "Produtos" at bounding box center [68, 401] width 127 height 20
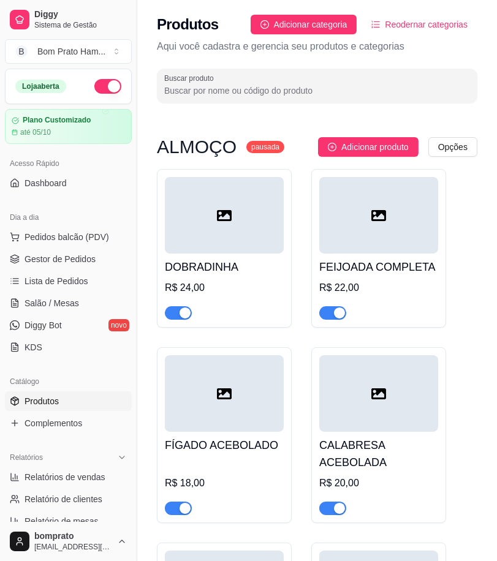
click at [242, 89] on input "Buscar produto" at bounding box center [317, 91] width 306 height 12
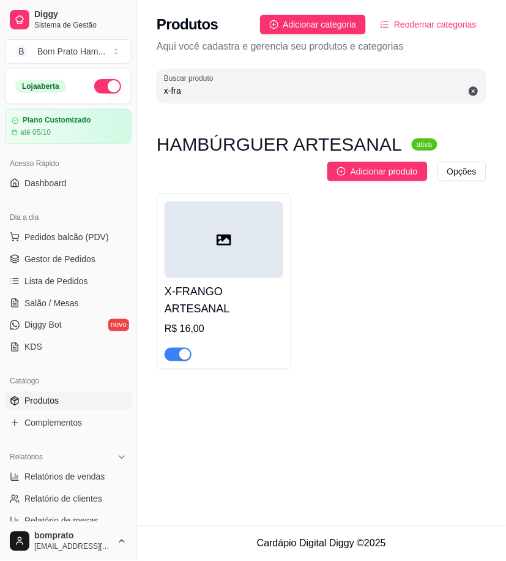
type input "x-fra"
click at [202, 296] on h4 "X-FRANGO ARTESANAL" at bounding box center [224, 300] width 119 height 34
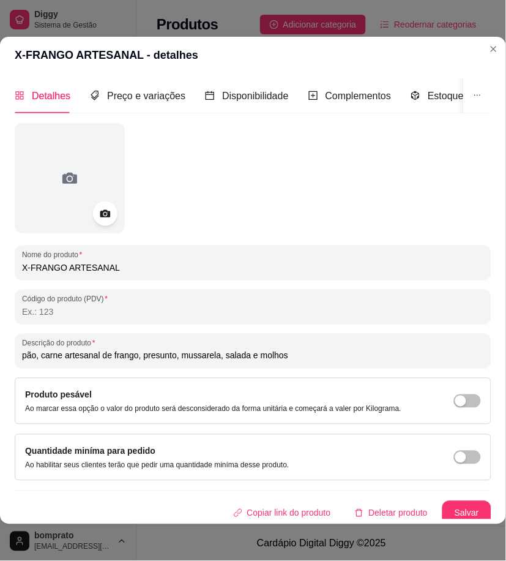
click at [219, 357] on input "pão, carne artesanal de frango, presunto, mussarela, salada e molhos" at bounding box center [253, 356] width 462 height 12
click at [222, 353] on input "pão, carne artesanal de frango, presunto, mussarela, salada e molhos" at bounding box center [253, 356] width 462 height 12
click at [218, 361] on input "pão, carne artesanal de frango, presunto, mussarela, salada e molhos" at bounding box center [253, 356] width 462 height 12
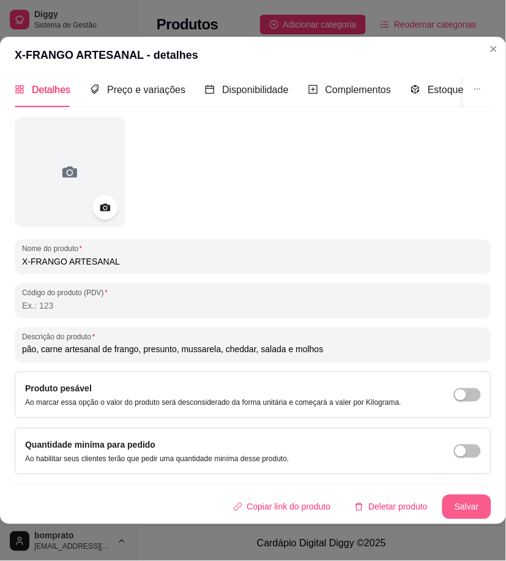
type input "pão, carne artesanal de frango, presunto, mussarela, cheddar, salada e molhos"
click at [445, 495] on button "Salvar" at bounding box center [467, 507] width 48 height 24
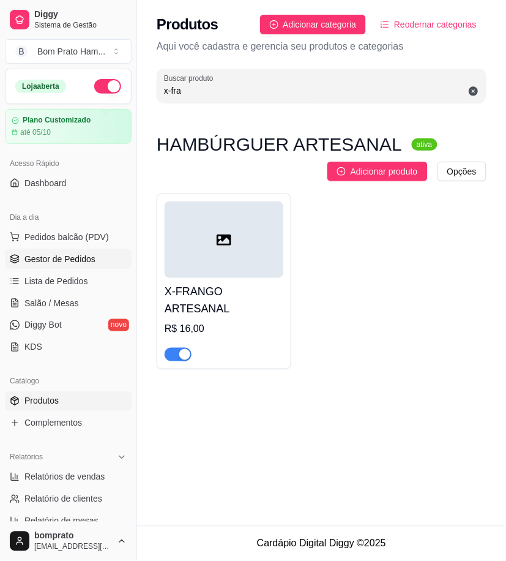
click at [100, 258] on link "Gestor de Pedidos" at bounding box center [68, 259] width 127 height 20
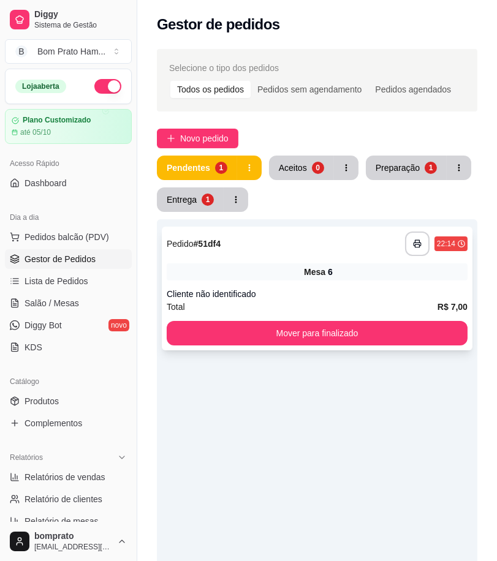
click at [242, 291] on div "Cliente não identificado" at bounding box center [317, 294] width 301 height 12
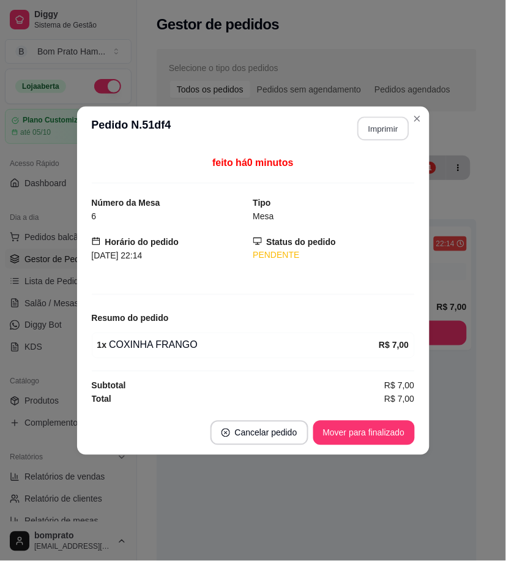
click at [386, 129] on button "Imprimir" at bounding box center [383, 128] width 51 height 24
click at [389, 436] on button "Mover para finalizado" at bounding box center [365, 433] width 102 height 24
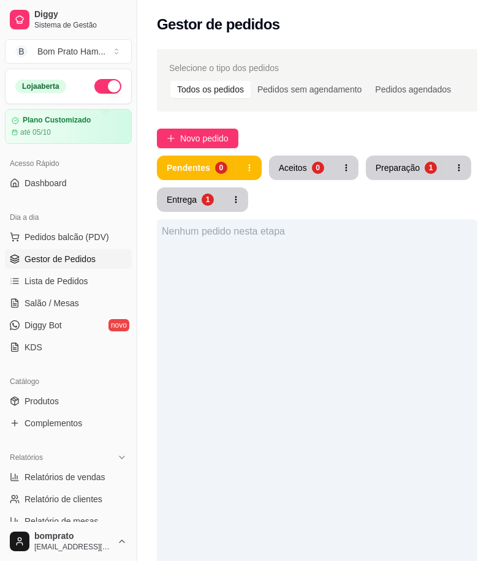
click at [397, 168] on div "Preparação" at bounding box center [397, 168] width 44 height 12
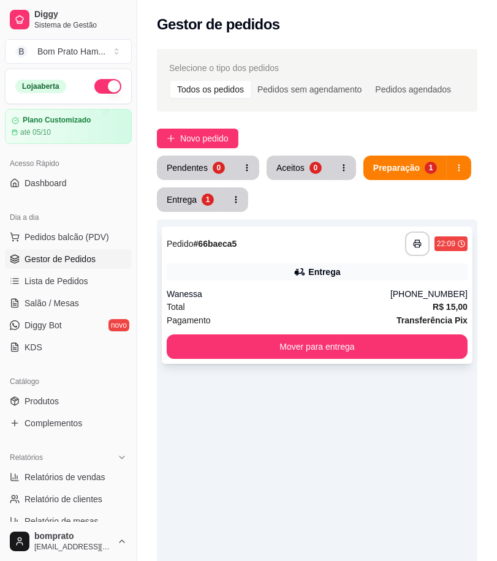
click at [343, 303] on div "Total R$ 15,00" at bounding box center [317, 306] width 301 height 13
click at [315, 279] on div "Entrega" at bounding box center [317, 271] width 301 height 17
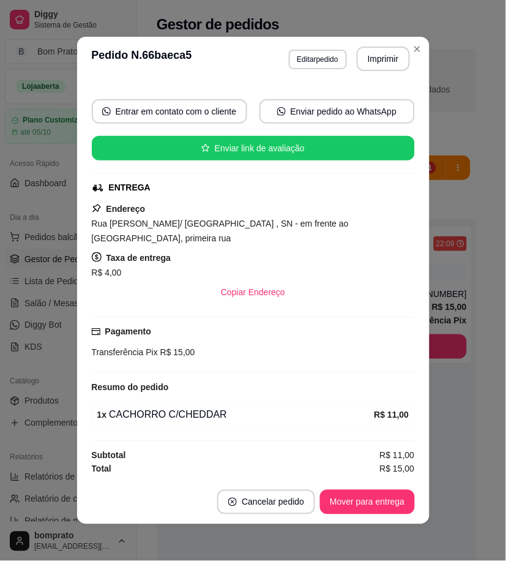
scroll to position [102, 0]
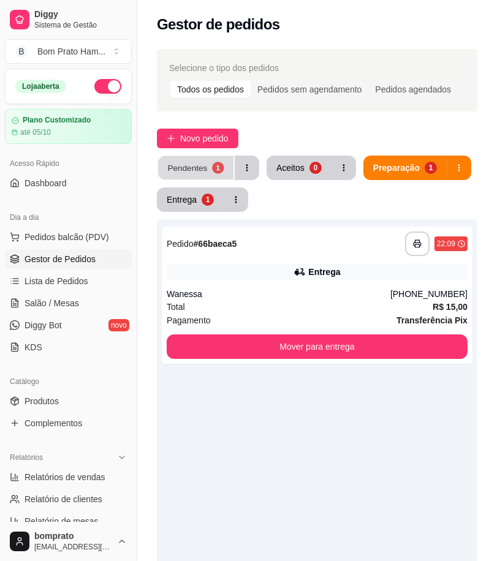
click at [195, 167] on div "Pendentes" at bounding box center [187, 168] width 40 height 12
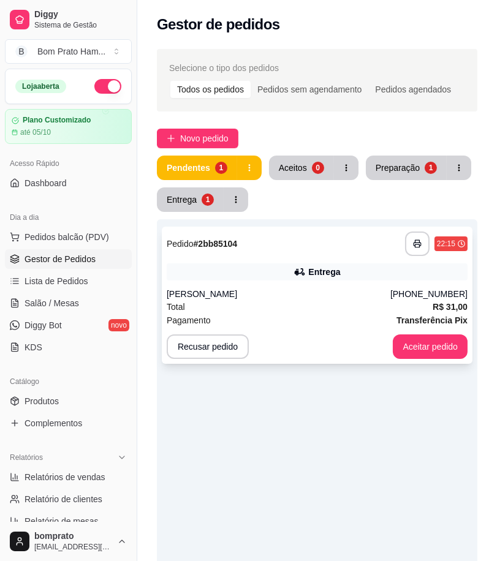
click at [303, 294] on div "[PERSON_NAME]" at bounding box center [279, 294] width 224 height 12
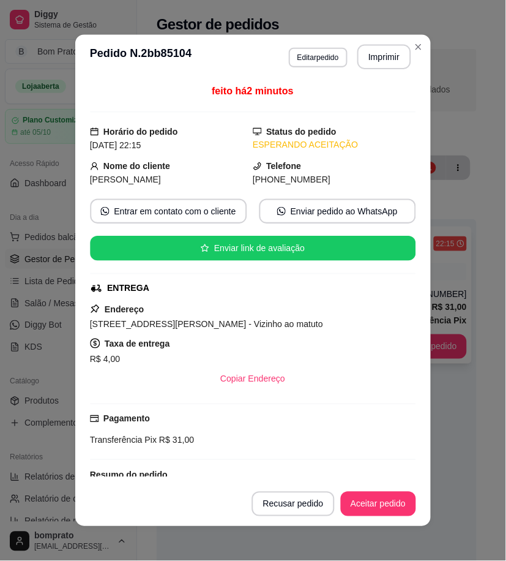
scroll to position [87, 0]
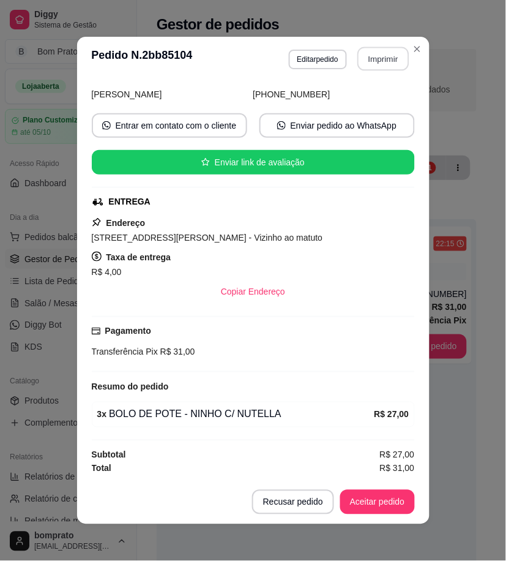
click at [388, 62] on button "Imprimir" at bounding box center [383, 59] width 51 height 24
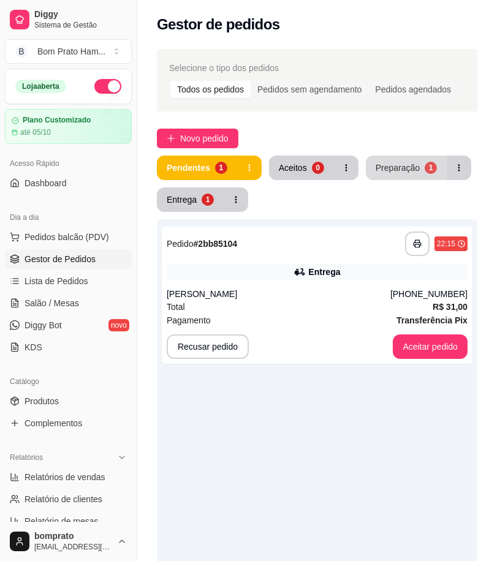
click at [394, 156] on div "Preparação 1" at bounding box center [418, 168] width 105 height 24
click at [318, 285] on div "**********" at bounding box center [317, 295] width 310 height 137
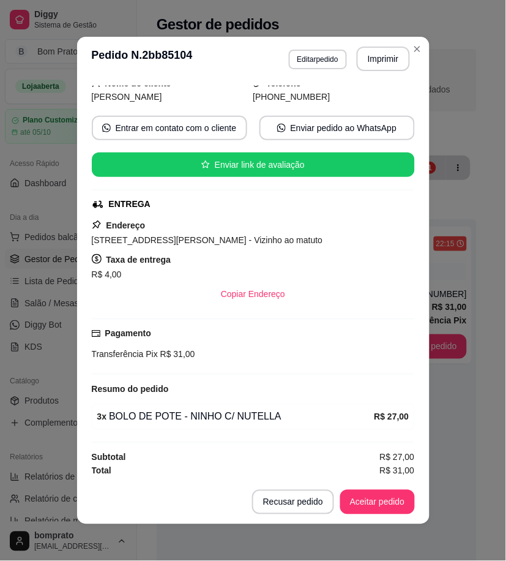
scroll to position [87, 0]
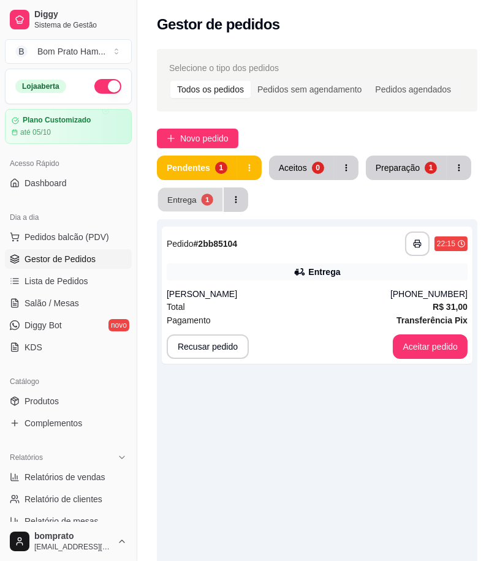
click at [185, 200] on div "Entrega" at bounding box center [181, 200] width 29 height 12
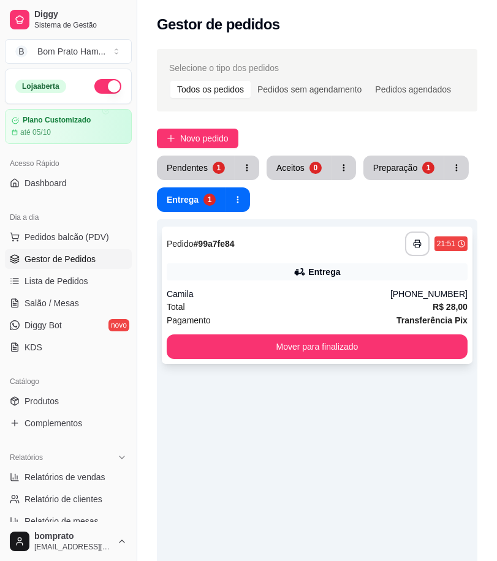
click at [271, 270] on div "Entrega" at bounding box center [317, 271] width 301 height 17
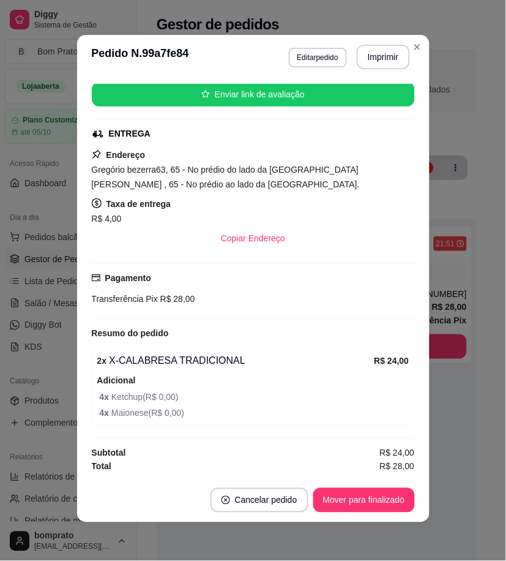
scroll to position [2, 0]
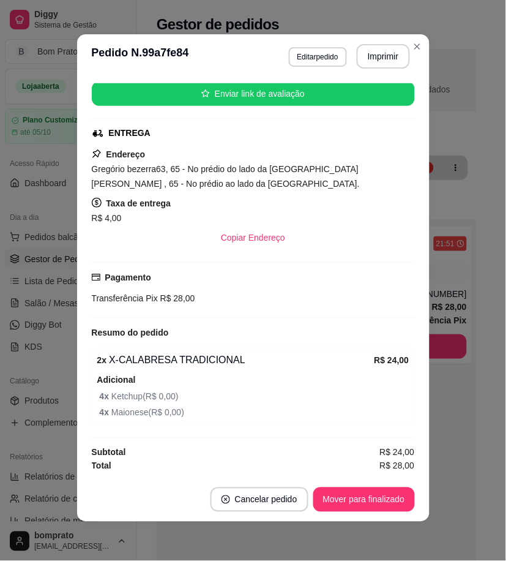
click at [418, 266] on div "feito há 28 minutos Horário do pedido 28/09/2025 21:51 Status do pedido SAIU PA…" at bounding box center [253, 277] width 353 height 399
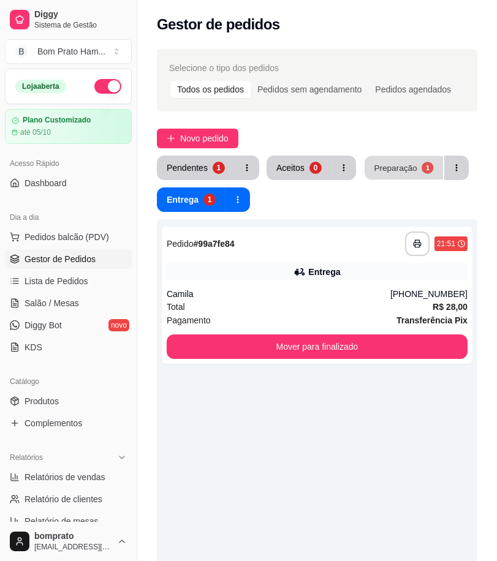
click at [370, 163] on button "Preparação 1" at bounding box center [403, 168] width 78 height 24
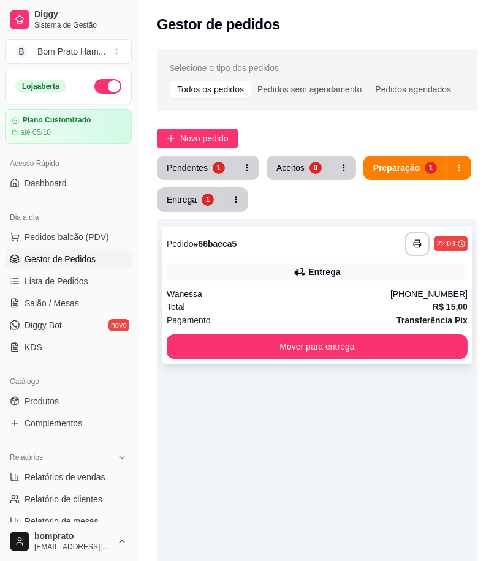
click at [295, 268] on icon at bounding box center [299, 272] width 12 height 12
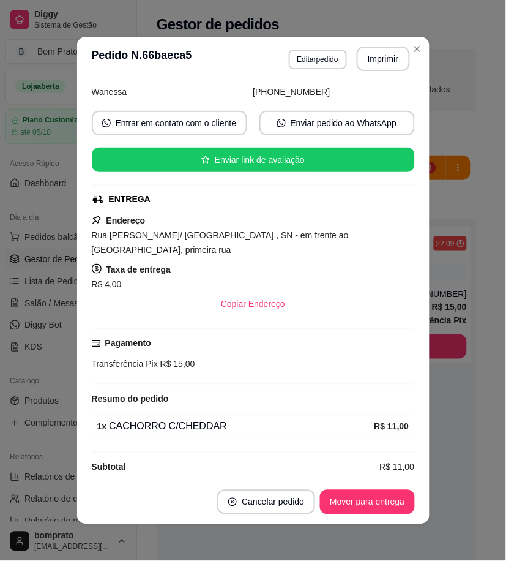
scroll to position [102, 0]
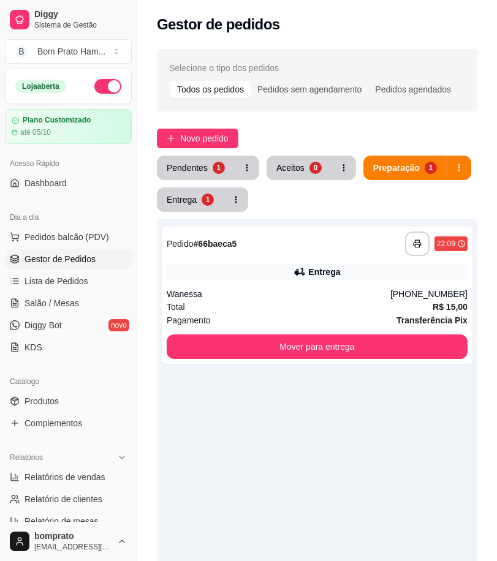
click at [206, 152] on div "**********" at bounding box center [316, 418] width 359 height 753
click at [179, 156] on button "Pendentes 1" at bounding box center [196, 168] width 78 height 24
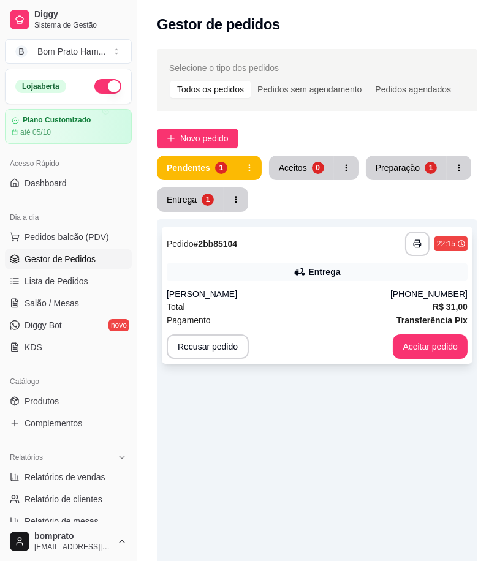
click at [363, 279] on div "Entrega" at bounding box center [317, 271] width 301 height 17
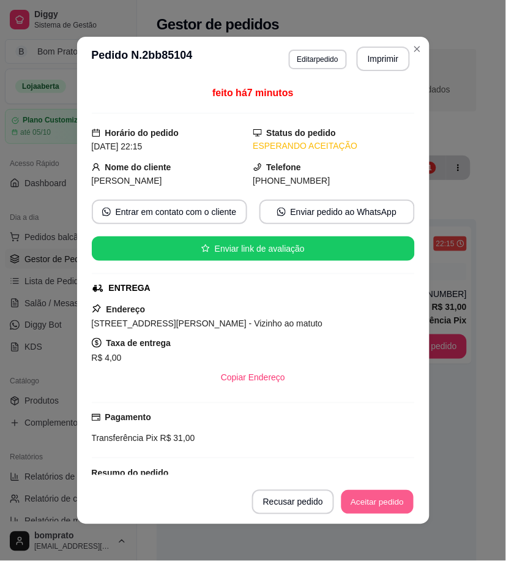
click at [384, 500] on button "Aceitar pedido" at bounding box center [378, 502] width 72 height 24
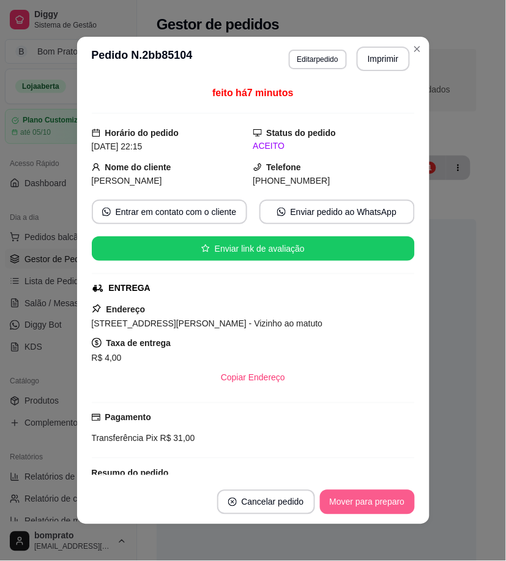
click at [389, 499] on button "Mover para preparo" at bounding box center [367, 502] width 95 height 24
click at [398, 506] on button "Mover para entrega" at bounding box center [367, 502] width 94 height 24
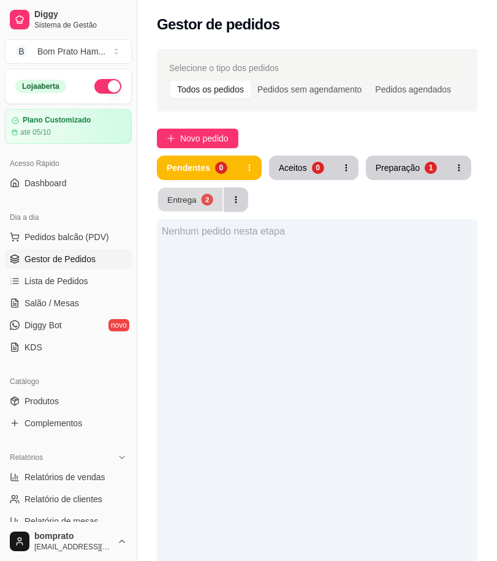
click at [170, 206] on button "Entrega 2" at bounding box center [190, 200] width 65 height 24
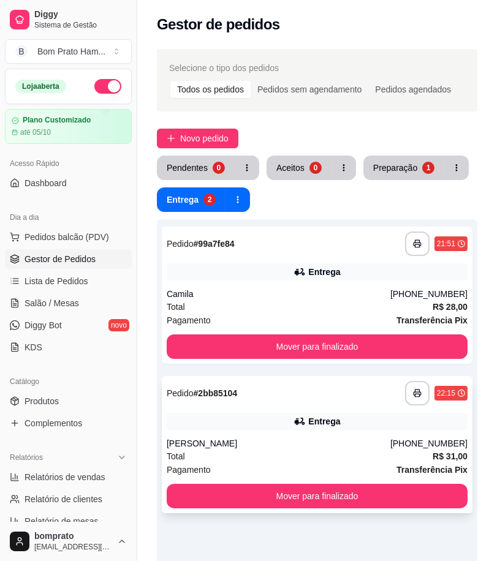
click at [293, 419] on div "Entrega" at bounding box center [317, 421] width 301 height 17
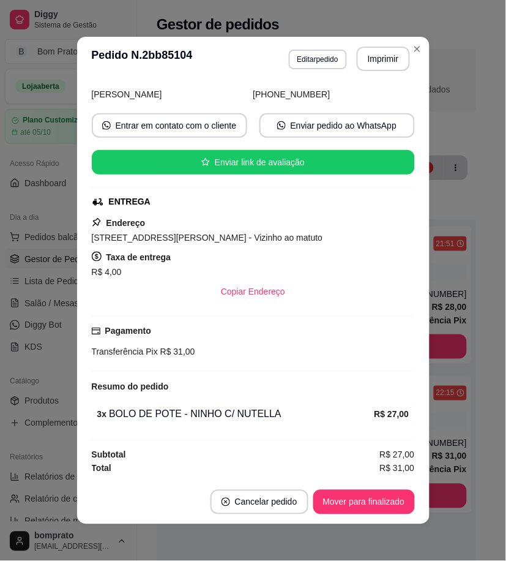
scroll to position [87, 0]
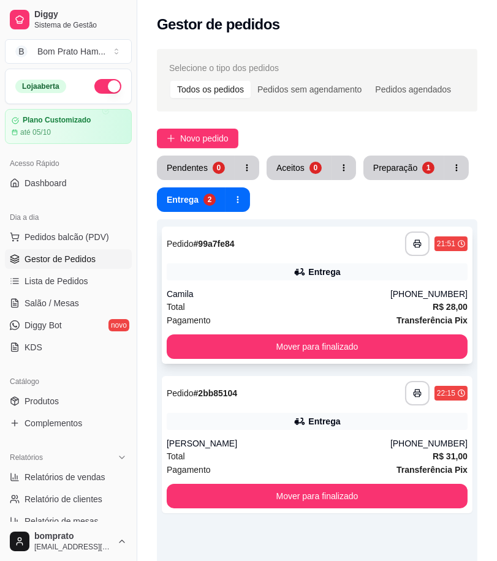
click at [340, 298] on div "Camila" at bounding box center [279, 294] width 224 height 12
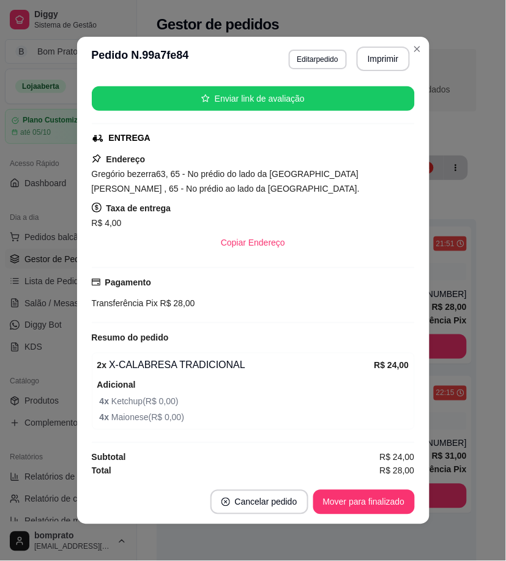
scroll to position [153, 0]
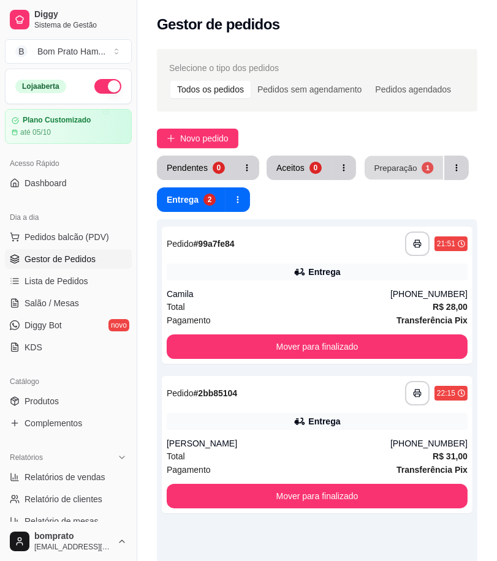
click at [386, 176] on button "Preparação 1" at bounding box center [403, 168] width 78 height 24
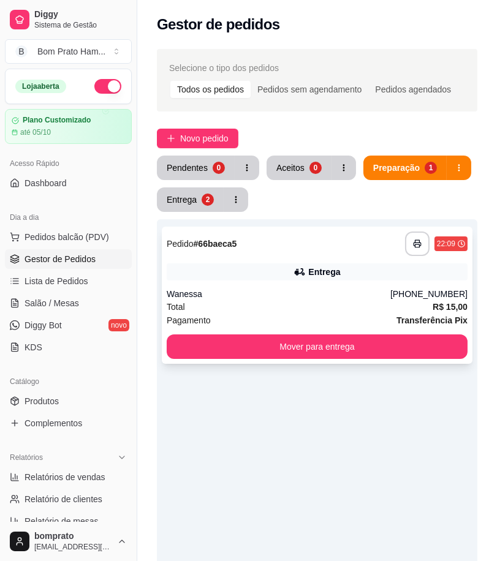
click at [287, 261] on div "**********" at bounding box center [317, 295] width 310 height 137
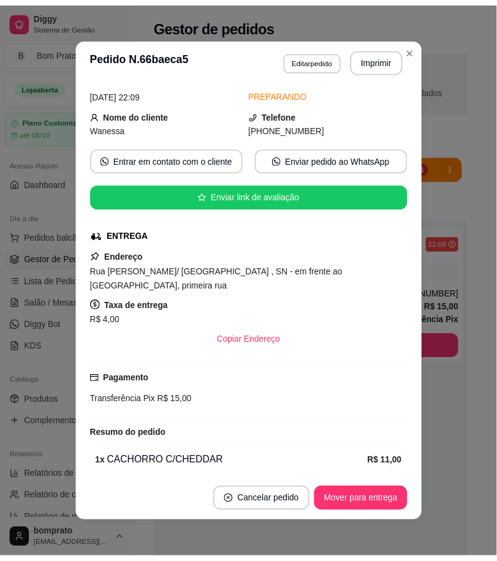
scroll to position [102, 0]
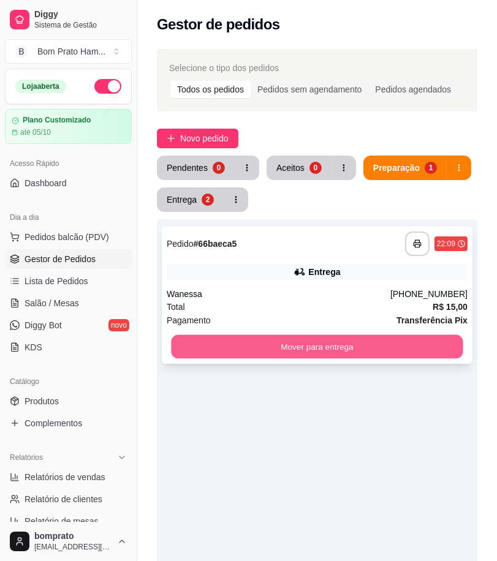
click at [346, 346] on button "Mover para entrega" at bounding box center [316, 347] width 291 height 24
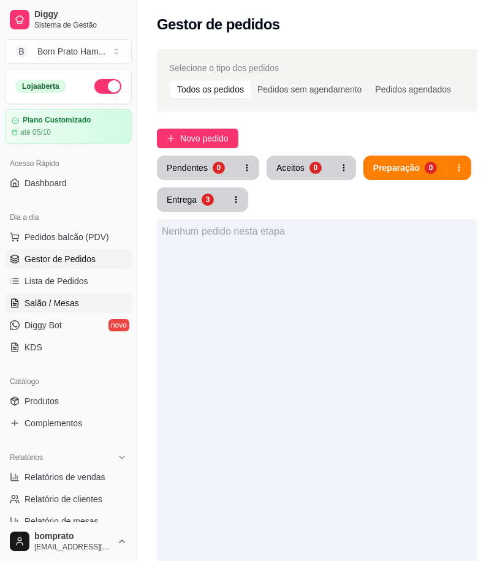
click at [59, 313] on link "Salão / Mesas" at bounding box center [68, 303] width 127 height 20
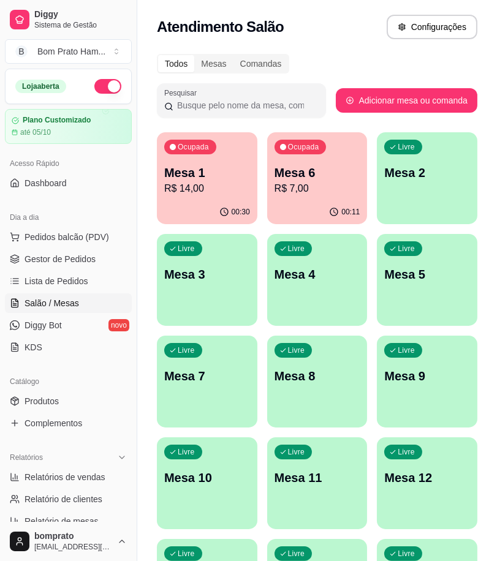
click at [198, 186] on p "R$ 14,00" at bounding box center [207, 188] width 86 height 15
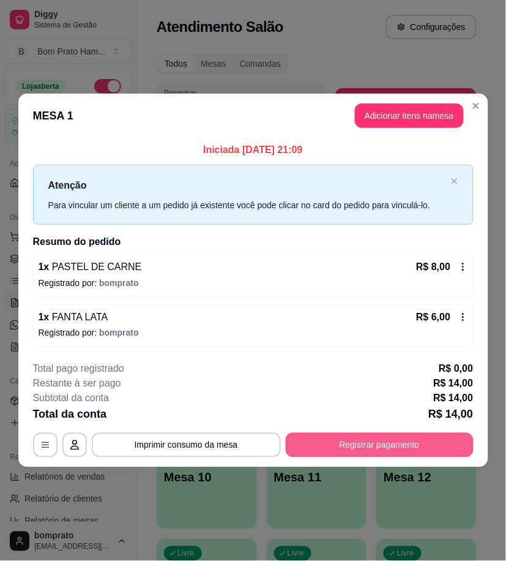
click at [429, 448] on button "Registrar pagamento" at bounding box center [380, 445] width 188 height 24
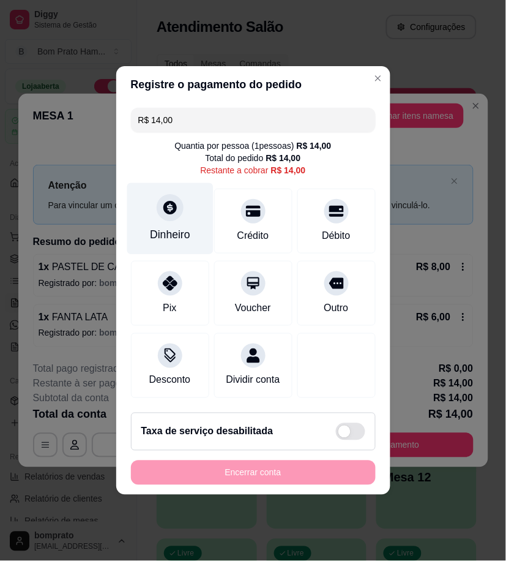
click at [166, 227] on div "Dinheiro" at bounding box center [170, 235] width 40 height 16
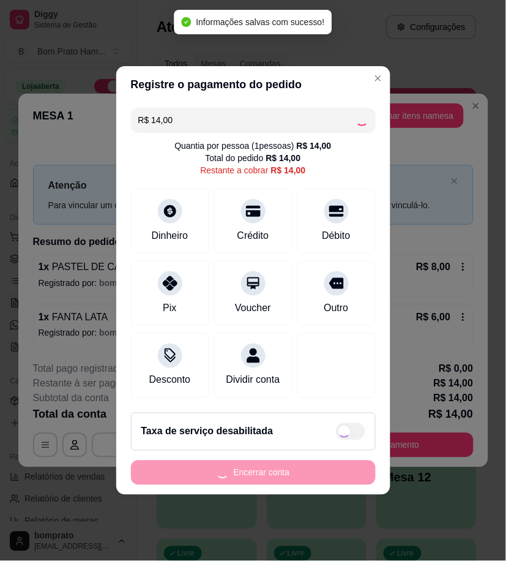
type input "R$ 0,00"
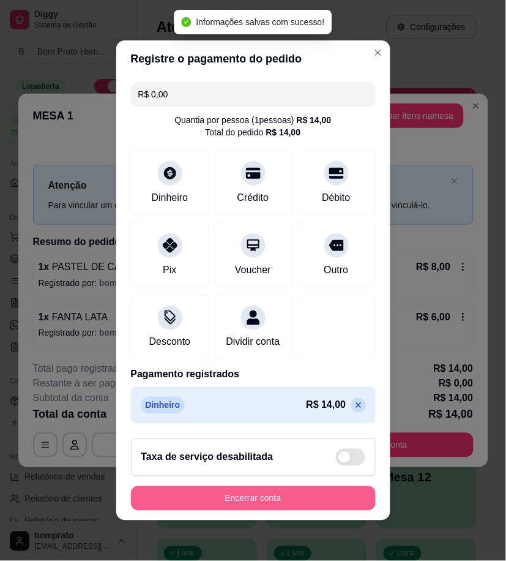
click at [326, 502] on button "Encerrar conta" at bounding box center [253, 498] width 245 height 24
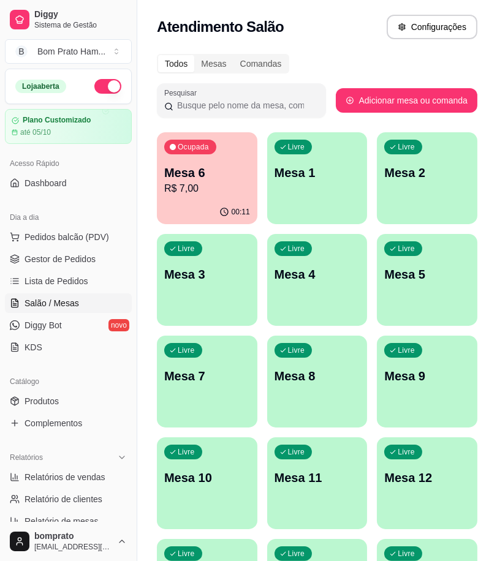
click at [222, 200] on button "Ocupada Mesa 6 R$ 7,00 00:11" at bounding box center [207, 178] width 100 height 92
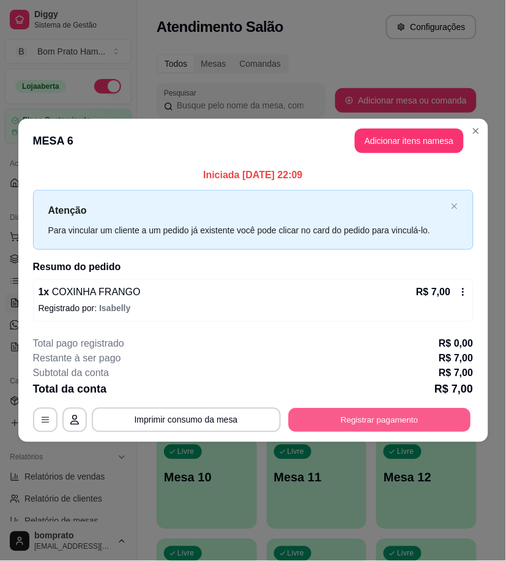
click at [420, 418] on button "Registrar pagamento" at bounding box center [379, 420] width 182 height 24
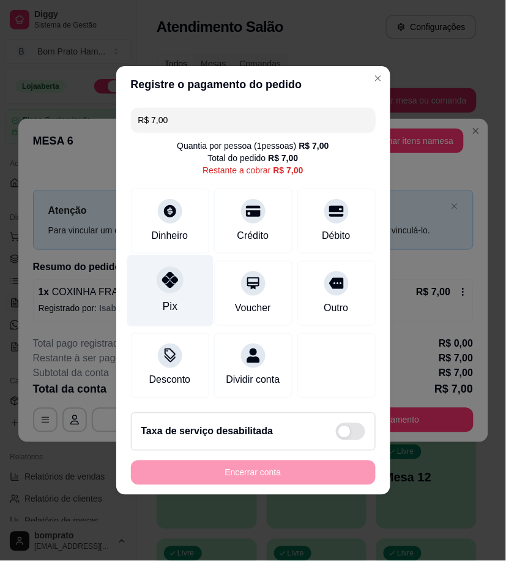
click at [171, 278] on icon at bounding box center [170, 280] width 16 height 16
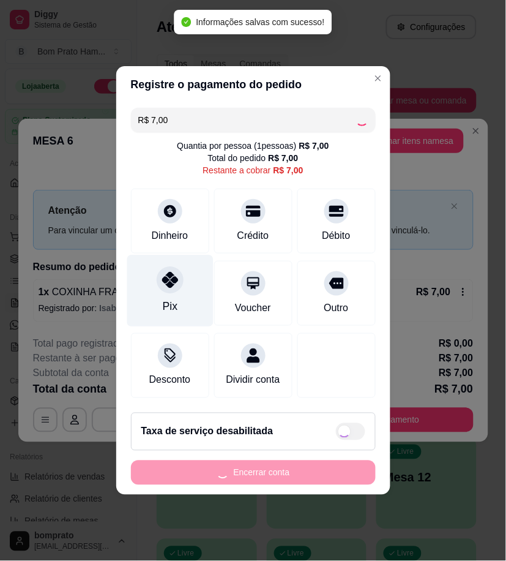
type input "R$ 0,00"
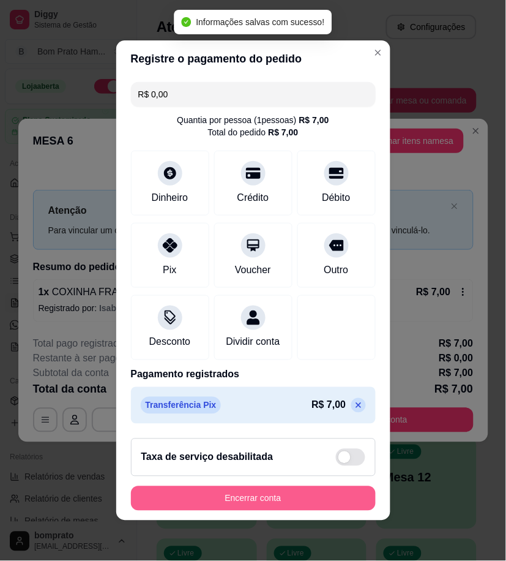
click at [337, 495] on button "Encerrar conta" at bounding box center [253, 498] width 245 height 24
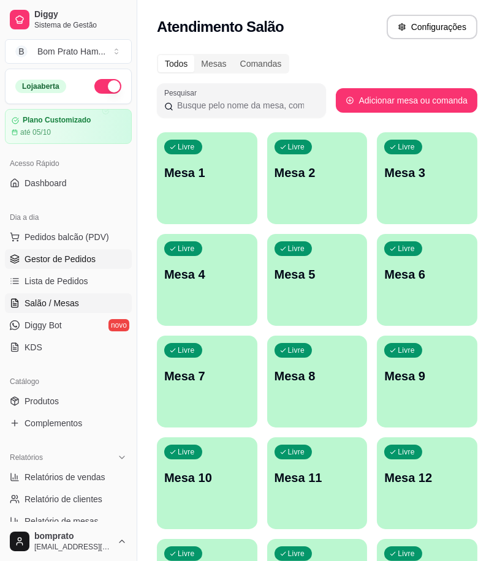
click at [95, 258] on link "Gestor de Pedidos" at bounding box center [68, 259] width 127 height 20
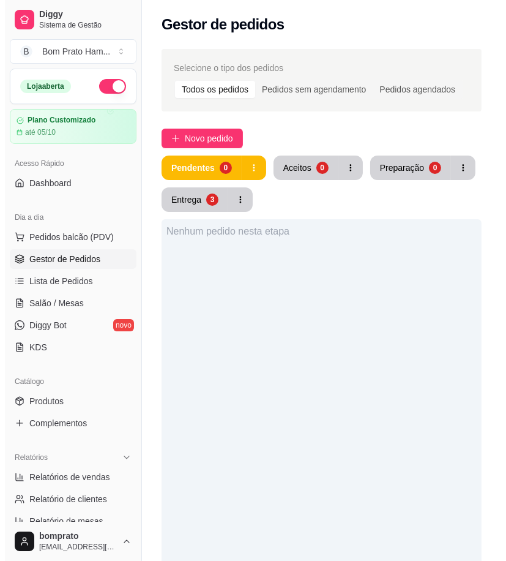
scroll to position [272, 0]
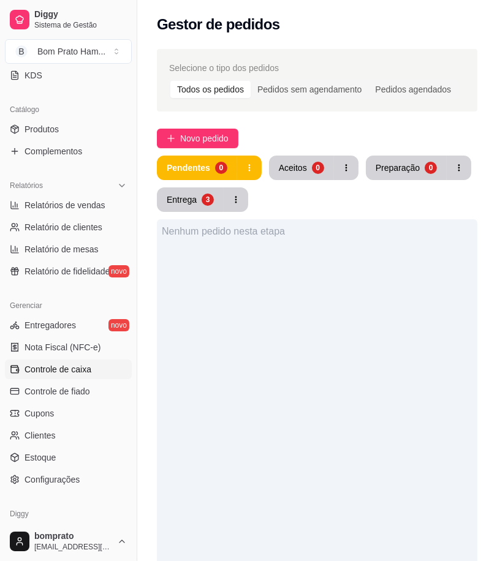
click at [88, 372] on span "Controle de caixa" at bounding box center [57, 369] width 67 height 12
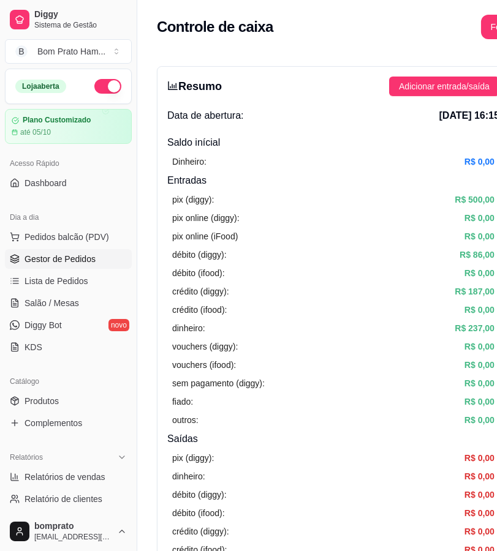
click at [86, 255] on span "Gestor de Pedidos" at bounding box center [59, 259] width 71 height 12
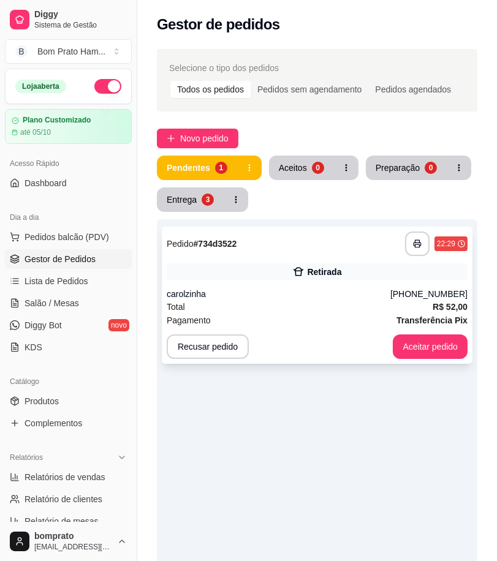
click at [241, 282] on div "**********" at bounding box center [317, 295] width 310 height 137
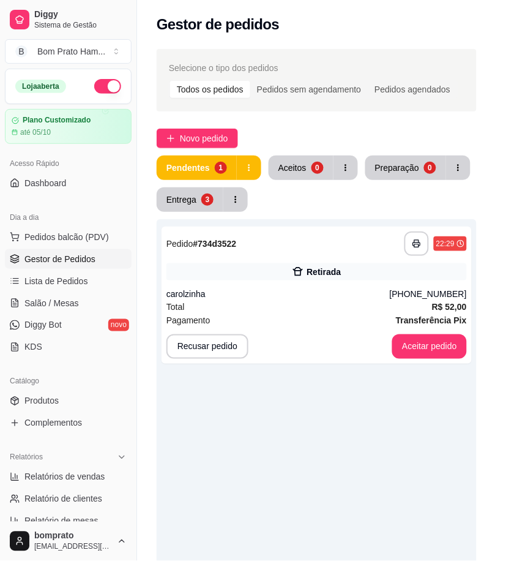
scroll to position [272, 0]
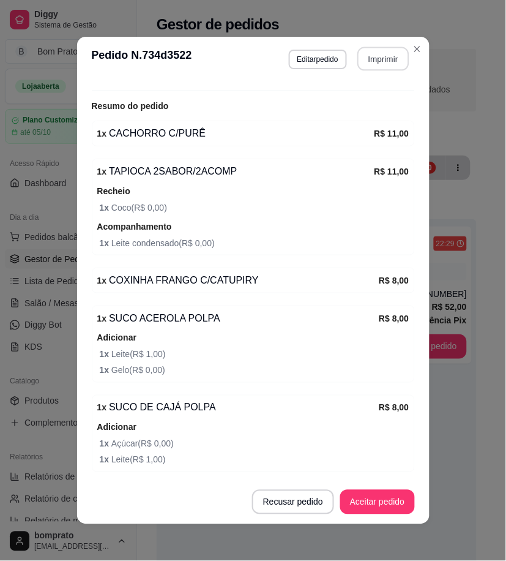
click at [378, 57] on button "Imprimir" at bounding box center [383, 59] width 51 height 24
click at [391, 499] on button "Aceitar pedido" at bounding box center [378, 502] width 72 height 24
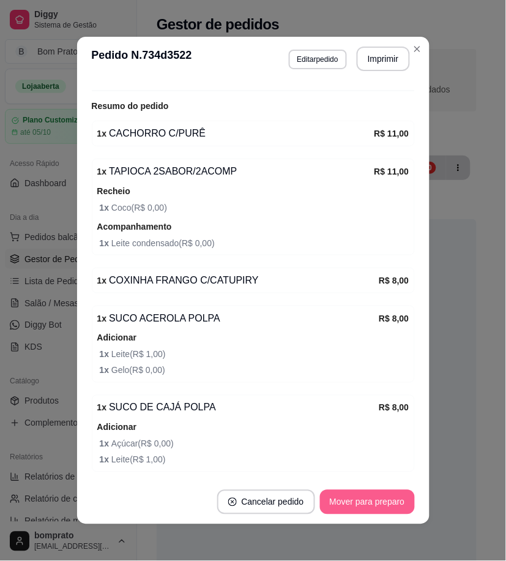
click at [391, 500] on button "Mover para preparo" at bounding box center [367, 502] width 95 height 24
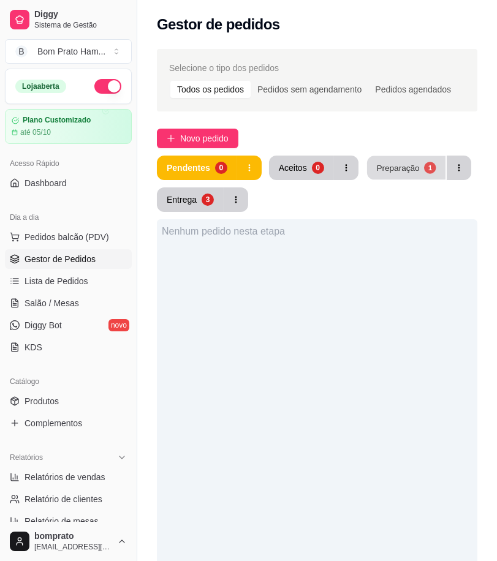
click at [384, 160] on button "Preparação 1" at bounding box center [406, 168] width 78 height 24
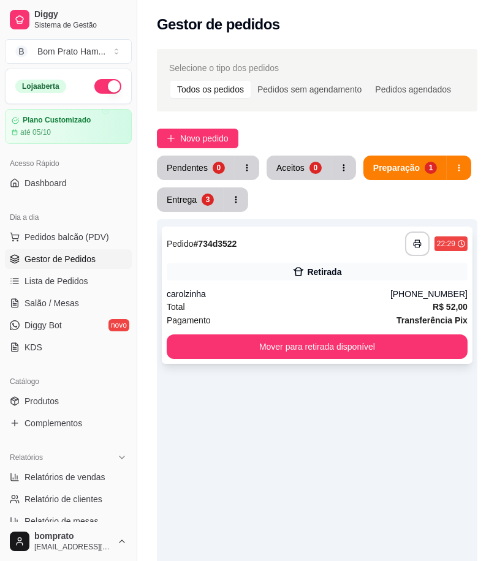
click at [326, 260] on div "**********" at bounding box center [317, 295] width 310 height 137
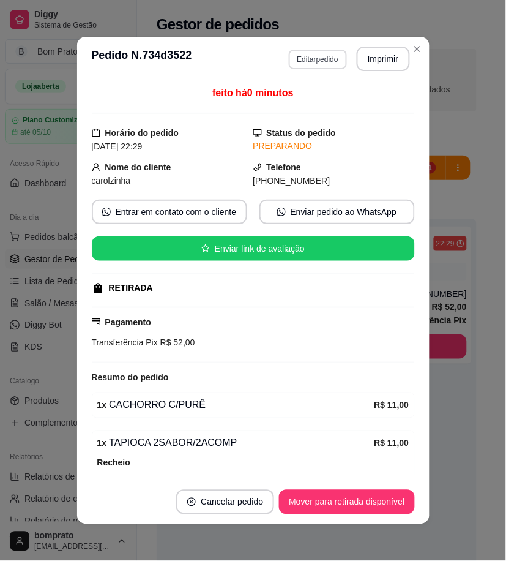
click at [328, 56] on button "Editar pedido" at bounding box center [318, 60] width 58 height 20
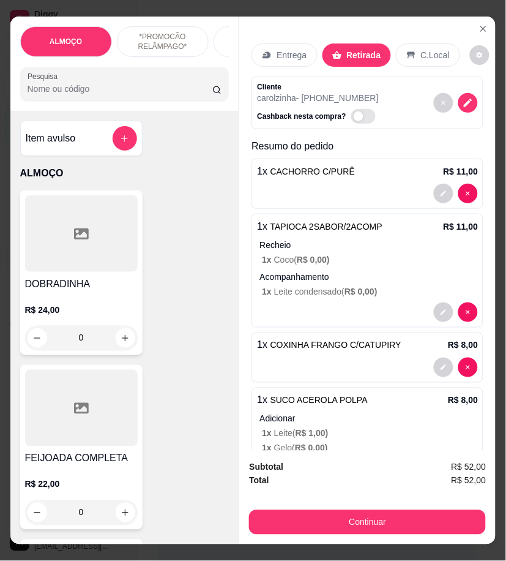
click at [137, 94] on input "Pesquisa" at bounding box center [121, 89] width 186 height 12
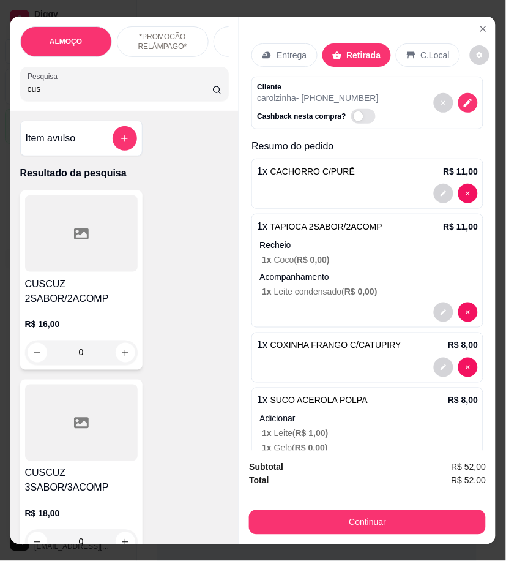
type input "cus"
click at [91, 295] on h4 "CUSCUZ 2SABOR/2ACOMP" at bounding box center [81, 291] width 113 height 29
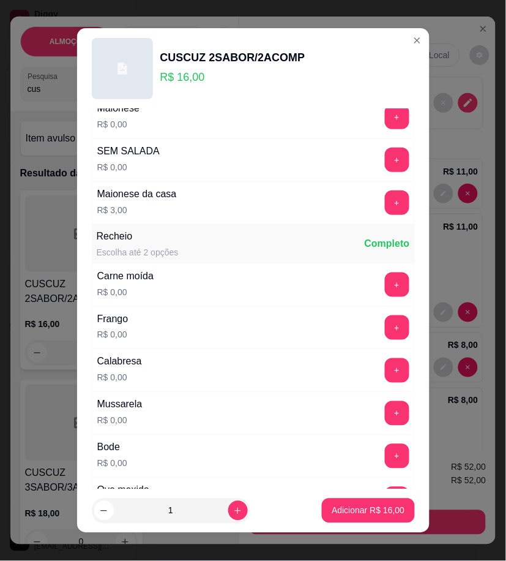
scroll to position [204, 0]
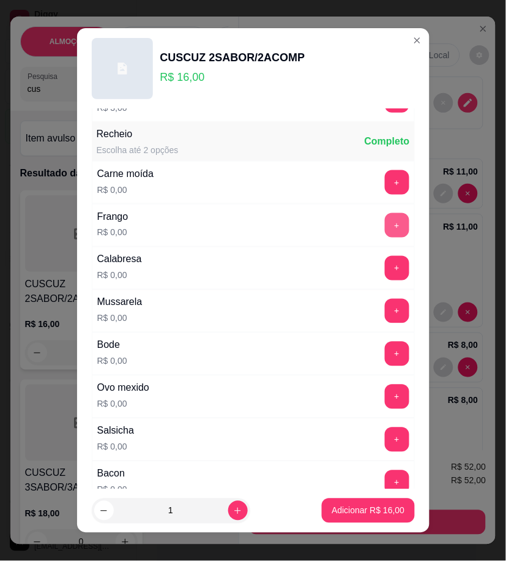
click at [385, 221] on button "+" at bounding box center [397, 225] width 24 height 24
click at [385, 271] on button "+" at bounding box center [397, 268] width 24 height 24
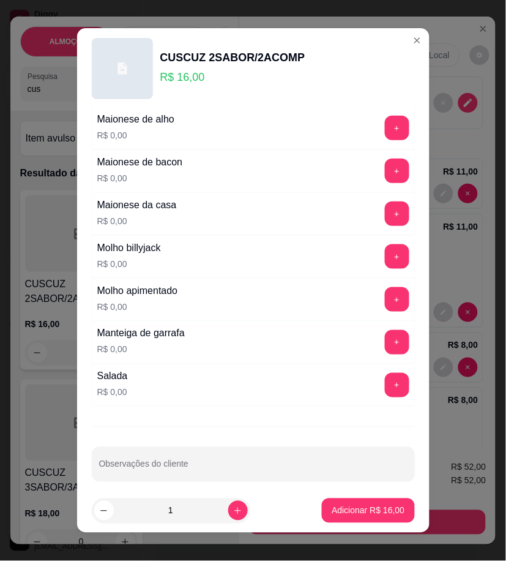
scroll to position [781, 0]
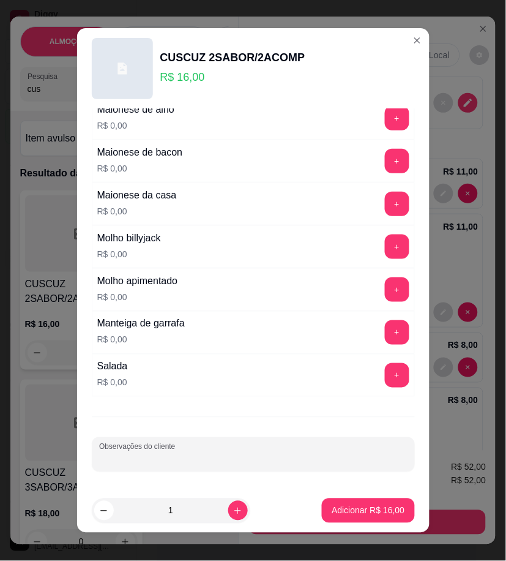
paste input "molho barbecue"
type input "molho barbecue"
click at [372, 511] on p "Adicionar R$ 16,00" at bounding box center [368, 511] width 73 height 12
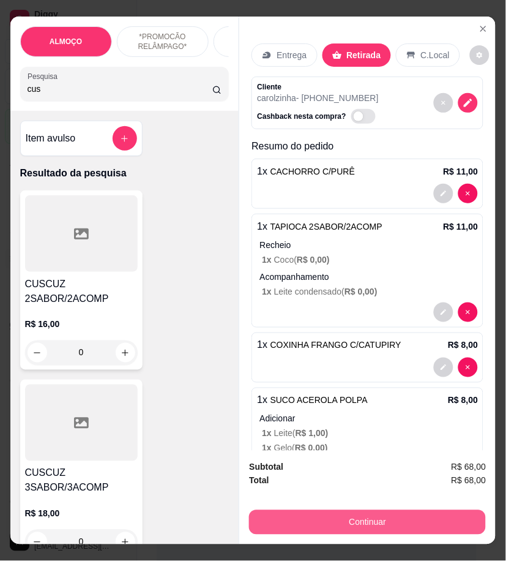
click at [454, 515] on button "Continuar" at bounding box center [367, 522] width 237 height 24
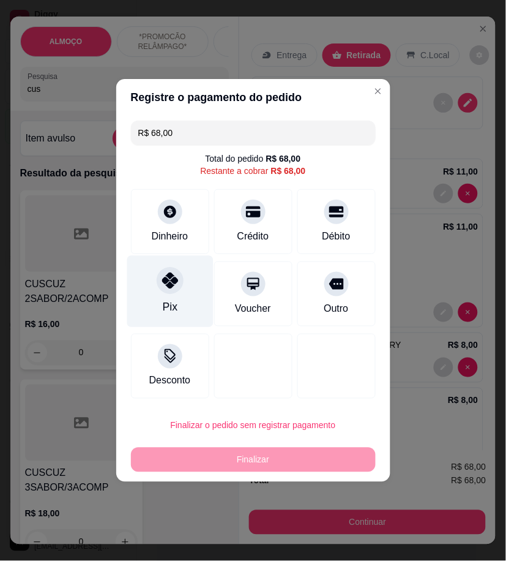
click at [173, 288] on icon at bounding box center [170, 280] width 16 height 16
type input "R$ 0,00"
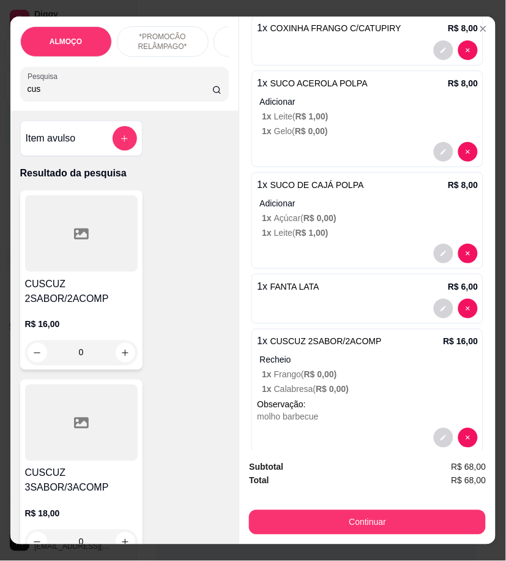
scroll to position [337, 0]
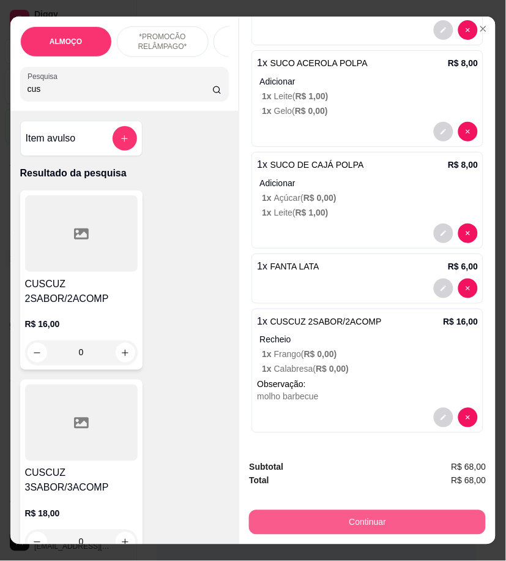
click at [381, 520] on button "Continuar" at bounding box center [367, 522] width 237 height 24
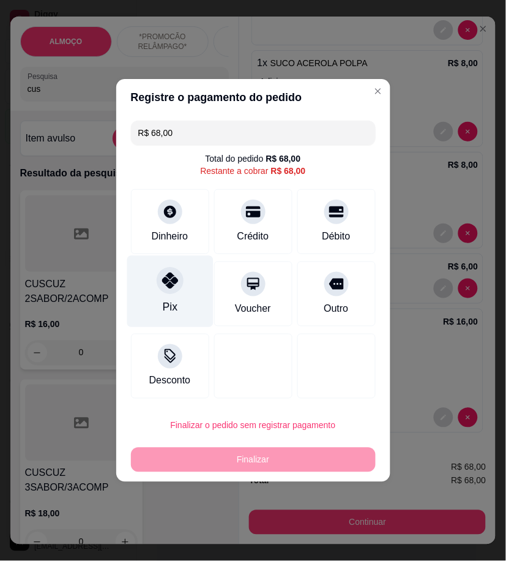
click at [190, 297] on div "Pix" at bounding box center [170, 292] width 86 height 72
type input "R$ 0,00"
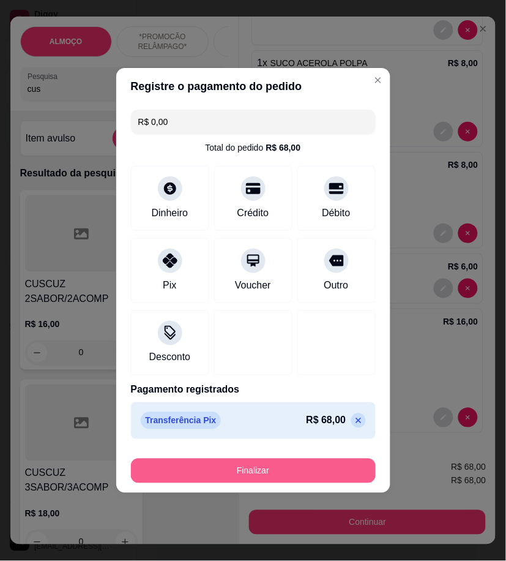
click at [302, 468] on button "Finalizar" at bounding box center [253, 471] width 245 height 24
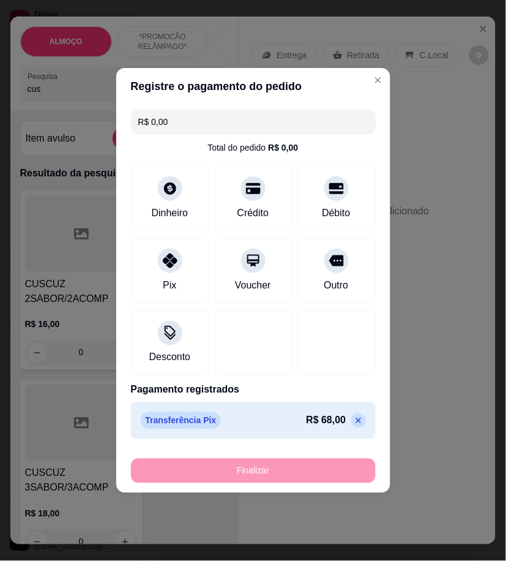
type input "0"
type input "-R$ 68,00"
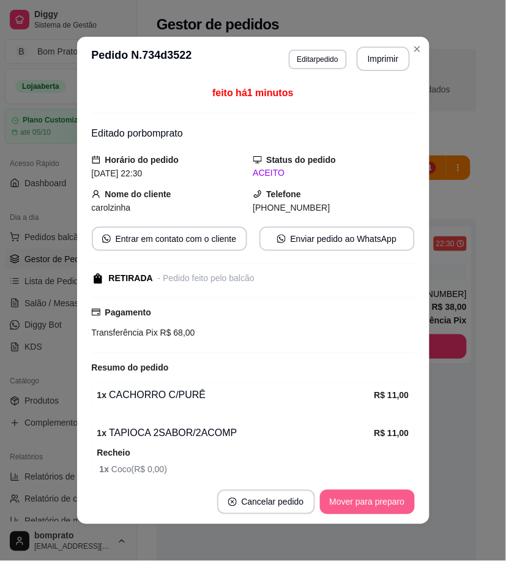
click at [378, 501] on button "Mover para preparo" at bounding box center [367, 502] width 95 height 24
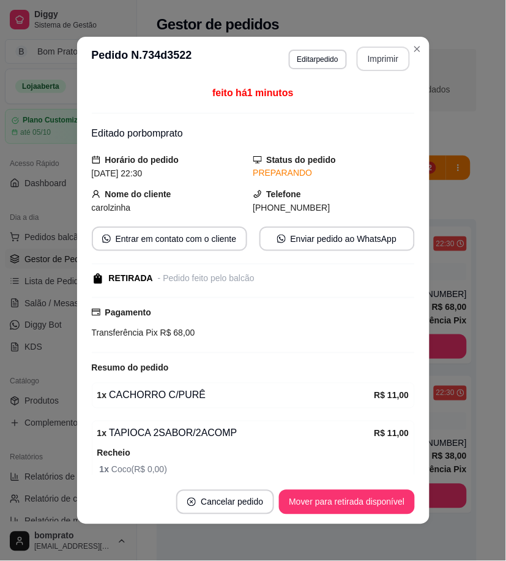
click at [369, 65] on button "Imprimir" at bounding box center [383, 59] width 53 height 24
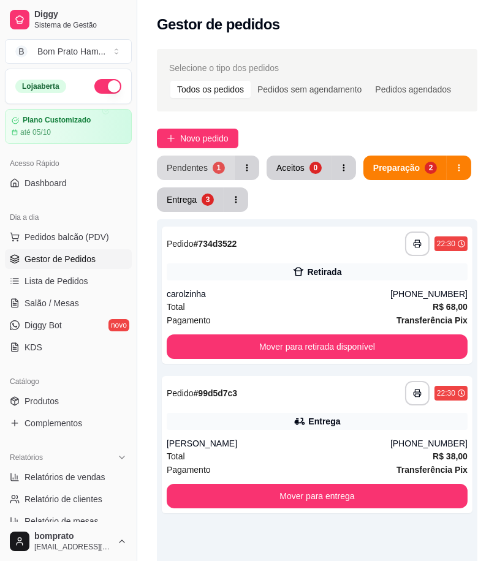
click at [193, 170] on div "Pendentes" at bounding box center [187, 168] width 41 height 12
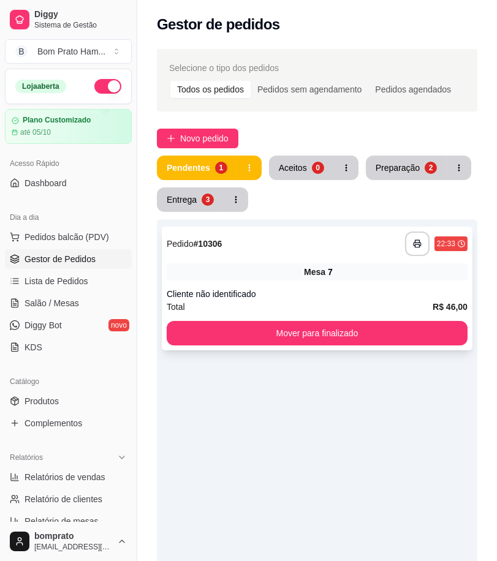
click at [293, 261] on div "**********" at bounding box center [317, 289] width 310 height 124
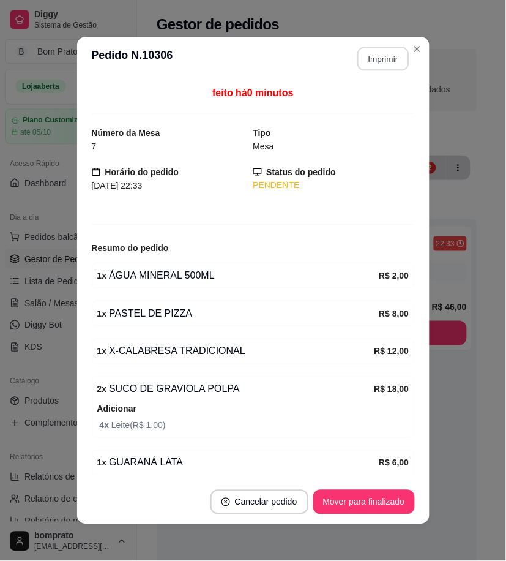
click at [388, 64] on button "Imprimir" at bounding box center [383, 59] width 51 height 24
click at [382, 505] on button "Mover para finalizado" at bounding box center [364, 502] width 99 height 24
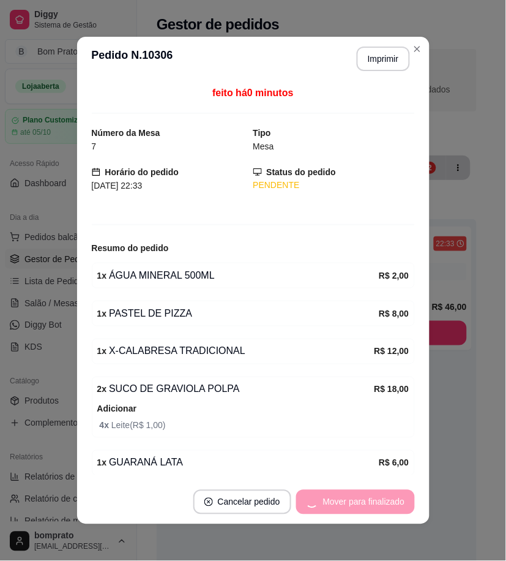
click at [418, 474] on div "feito há 0 minutos Número da Mesa 7 Tipo Mesa Horário do pedido 28/09/2025 22:3…" at bounding box center [253, 280] width 353 height 399
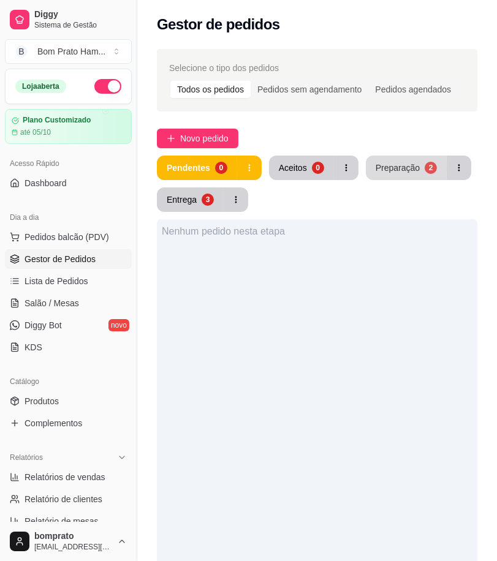
click at [408, 172] on div "Preparação" at bounding box center [397, 168] width 44 height 12
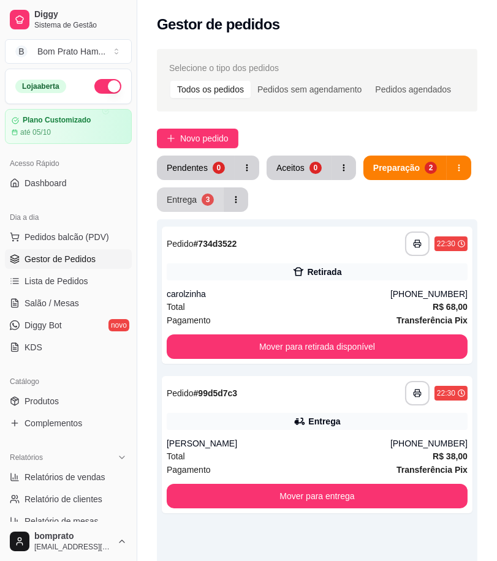
click at [210, 198] on div "3" at bounding box center [207, 200] width 12 height 12
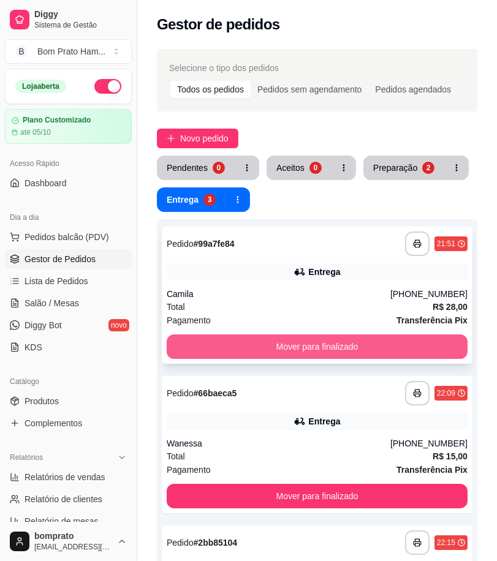
click at [331, 347] on button "Mover para finalizado" at bounding box center [317, 346] width 301 height 24
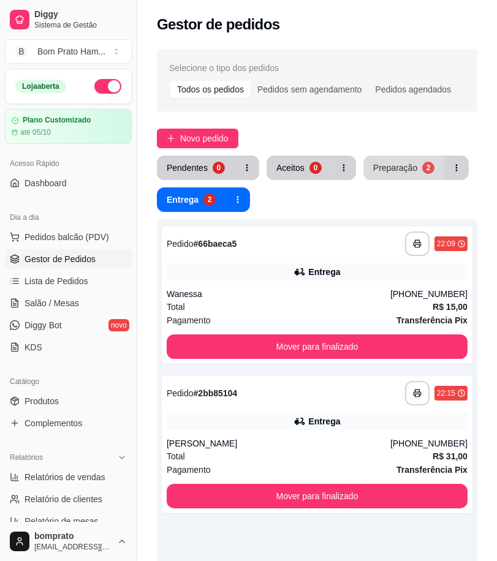
click at [393, 167] on div "Preparação" at bounding box center [395, 168] width 44 height 12
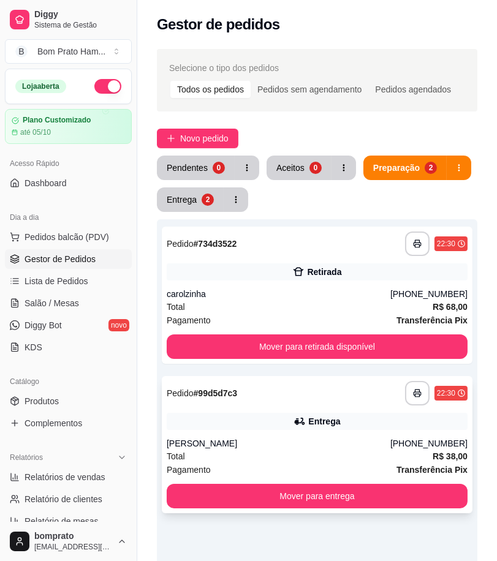
click at [295, 433] on div "**********" at bounding box center [317, 444] width 310 height 137
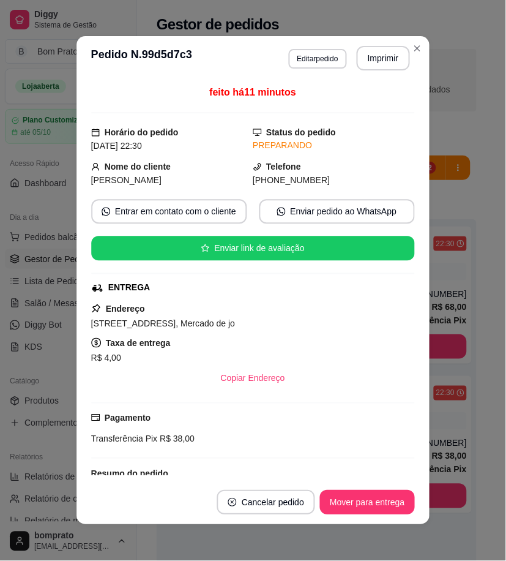
scroll to position [125, 0]
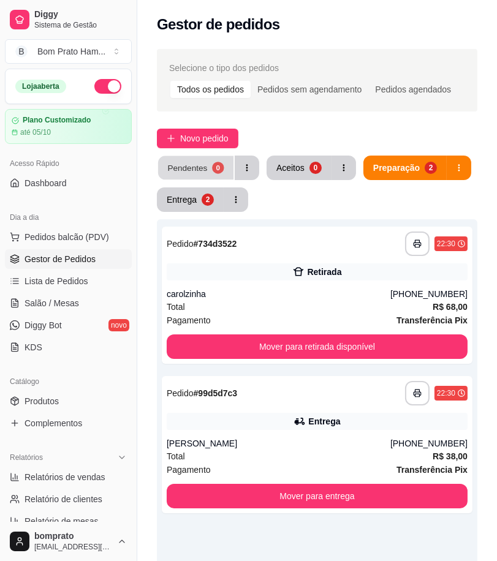
click at [212, 173] on div "0" at bounding box center [218, 168] width 12 height 12
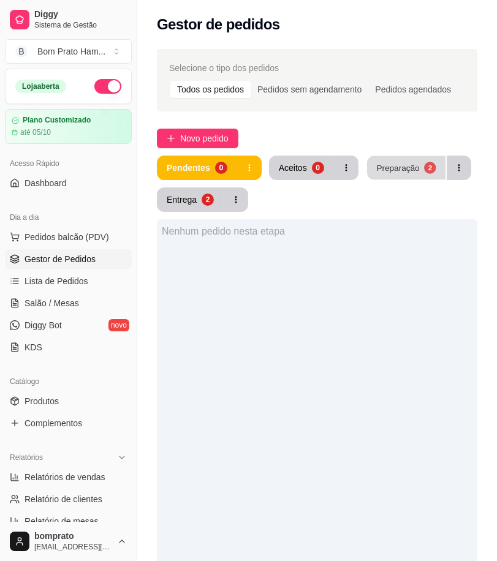
click at [402, 171] on div "Preparação" at bounding box center [397, 168] width 43 height 12
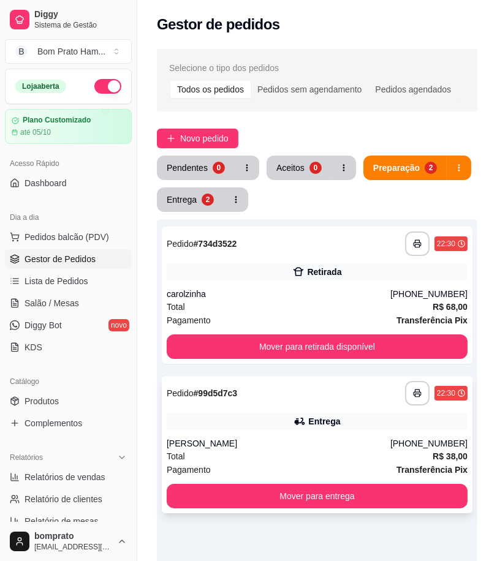
click at [317, 438] on div "[PERSON_NAME]" at bounding box center [279, 443] width 224 height 12
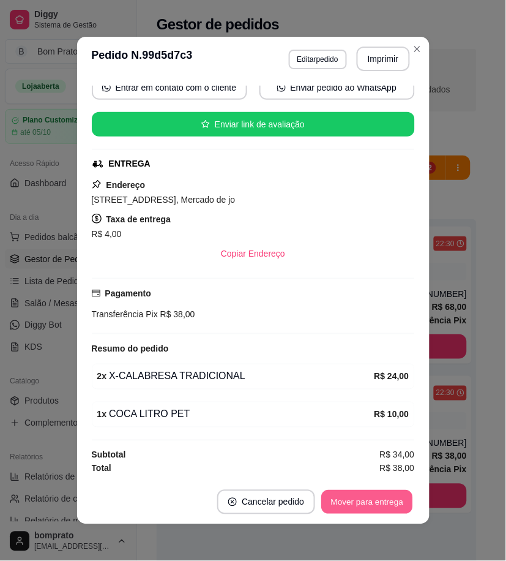
click at [360, 497] on button "Mover para entrega" at bounding box center [368, 502] width 92 height 24
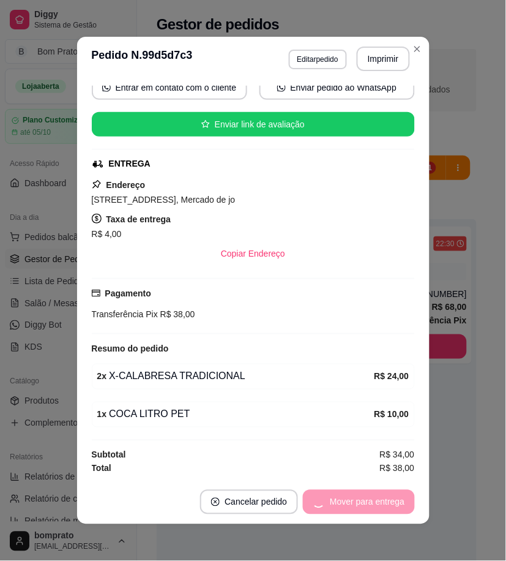
scroll to position [57, 0]
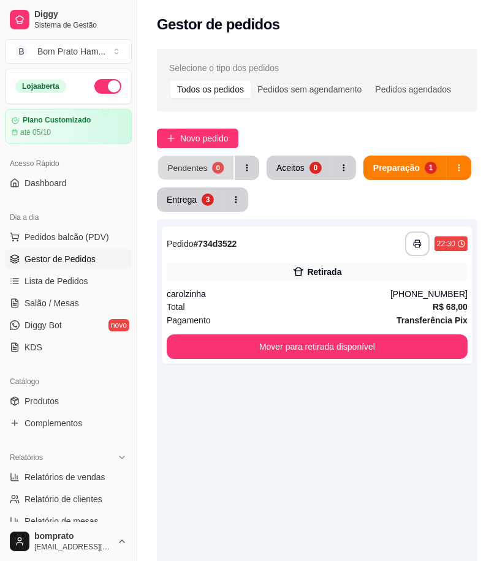
click at [196, 179] on button "Pendentes 0" at bounding box center [195, 168] width 75 height 24
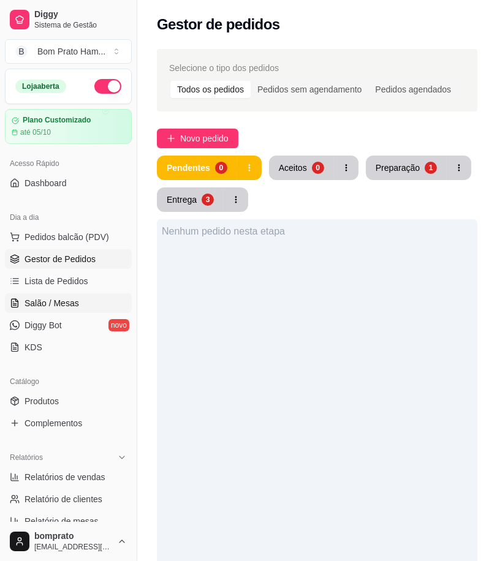
click at [96, 306] on link "Salão / Mesas" at bounding box center [68, 303] width 127 height 20
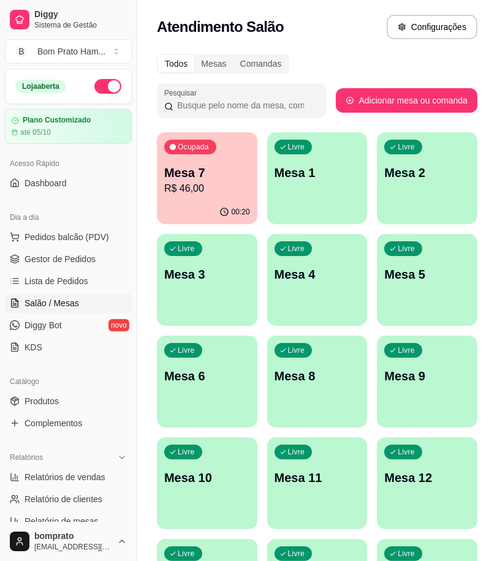
click at [224, 185] on p "R$ 46,00" at bounding box center [207, 188] width 86 height 15
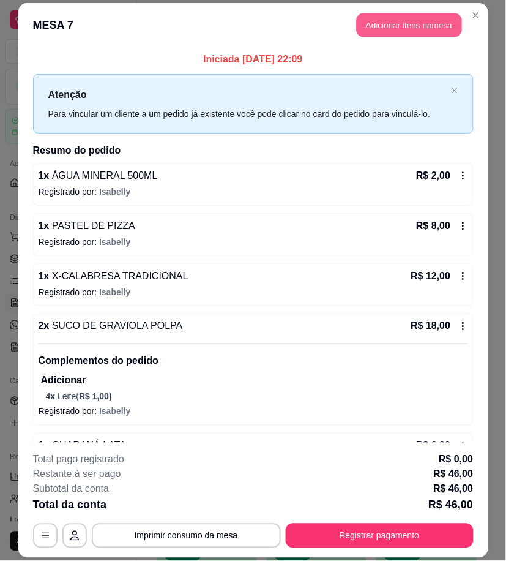
click at [442, 36] on button "Adicionar itens na mesa" at bounding box center [409, 25] width 105 height 24
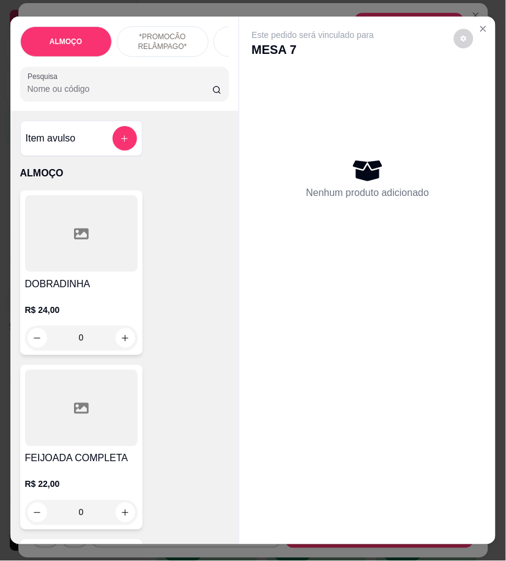
click at [157, 95] on input "Pesquisa" at bounding box center [121, 89] width 186 height 12
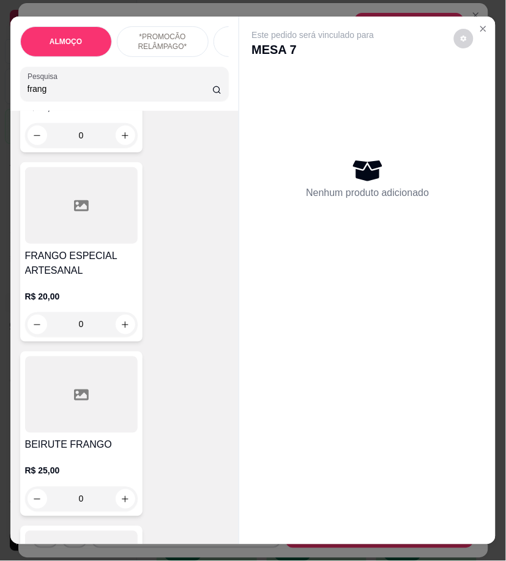
scroll to position [408, 0]
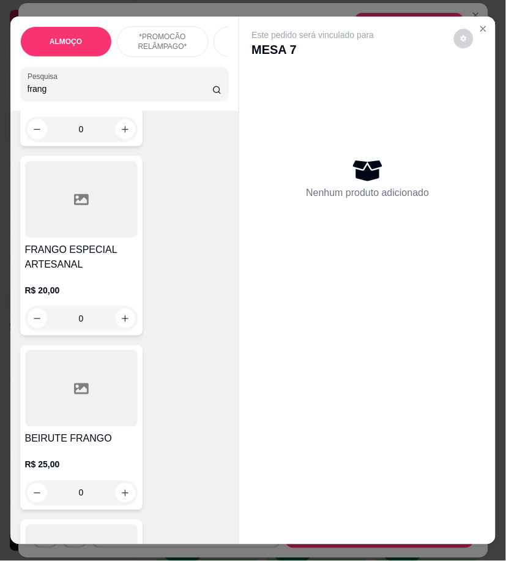
type input "frang"
click at [116, 325] on div "0" at bounding box center [81, 318] width 113 height 24
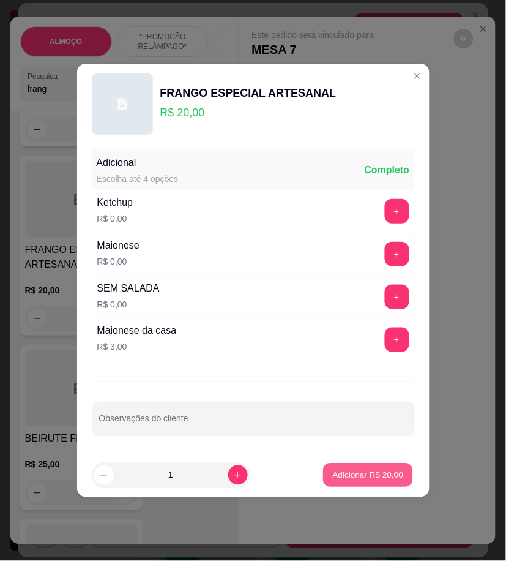
click at [370, 472] on p "Adicionar R$ 20,00" at bounding box center [368, 475] width 71 height 12
type input "1"
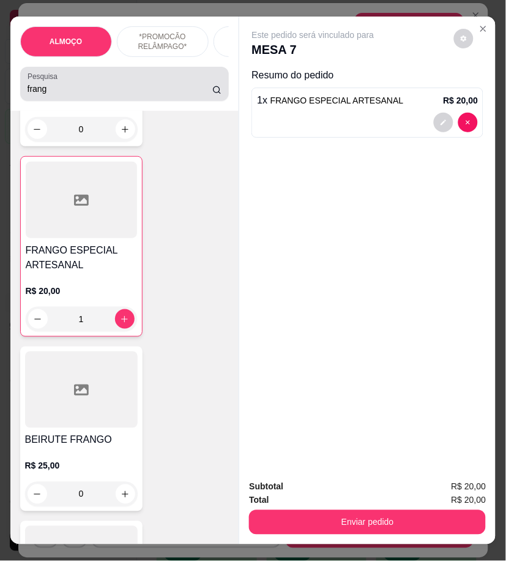
click at [46, 94] on input "frang" at bounding box center [121, 89] width 186 height 12
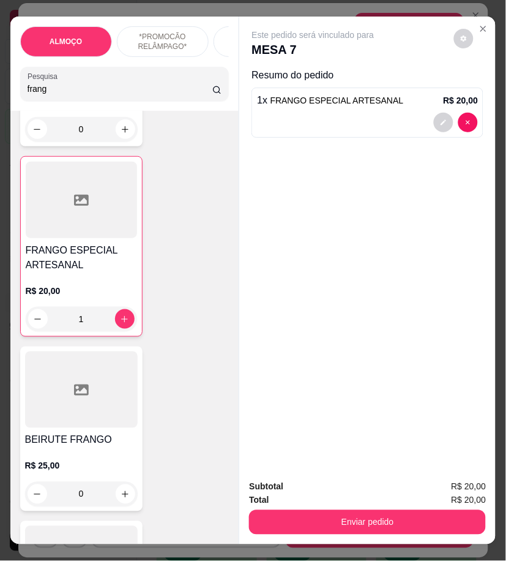
click at [46, 94] on input "frang" at bounding box center [121, 89] width 186 height 12
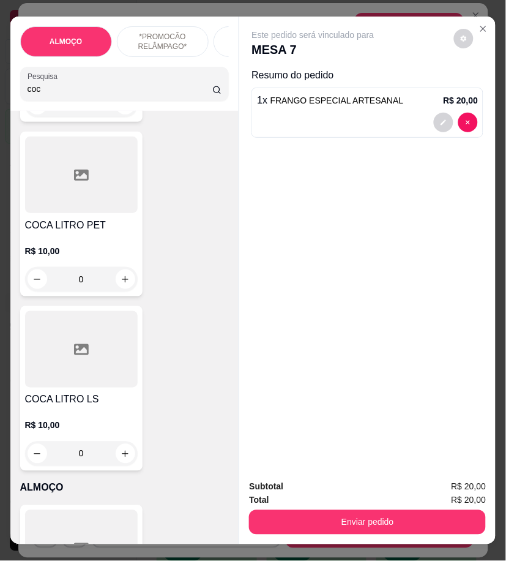
scroll to position [5718, 0]
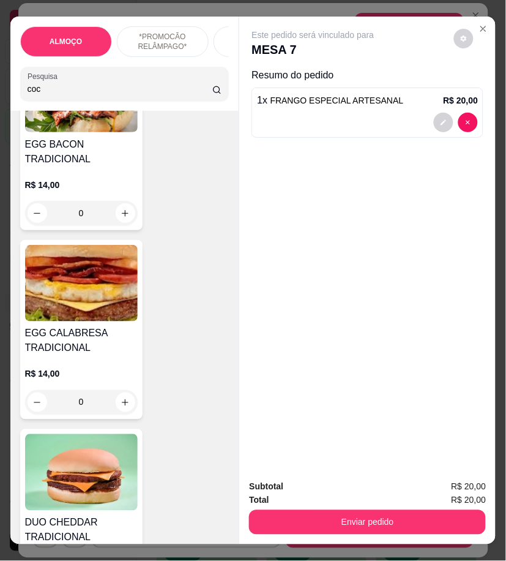
type input "coc"
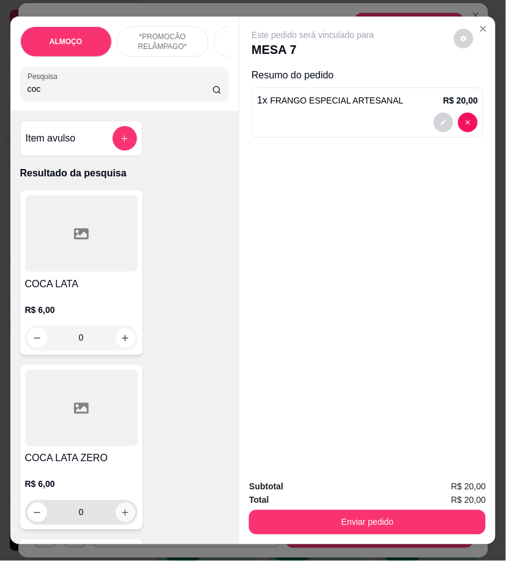
click at [121, 516] on icon "increase-product-quantity" at bounding box center [125, 512] width 9 height 9
type input "1"
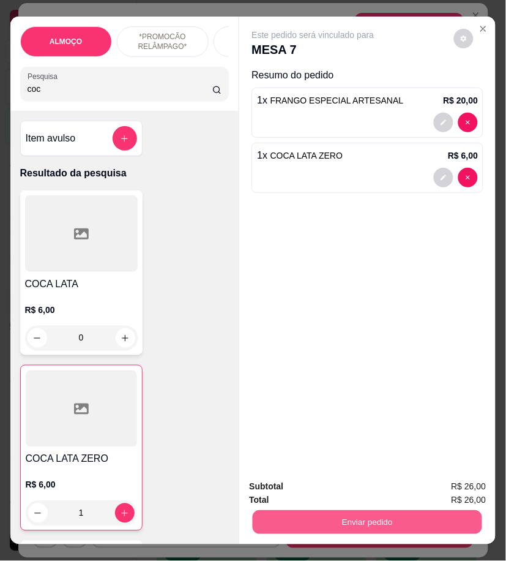
click at [310, 510] on button "Enviar pedido" at bounding box center [368, 522] width 230 height 24
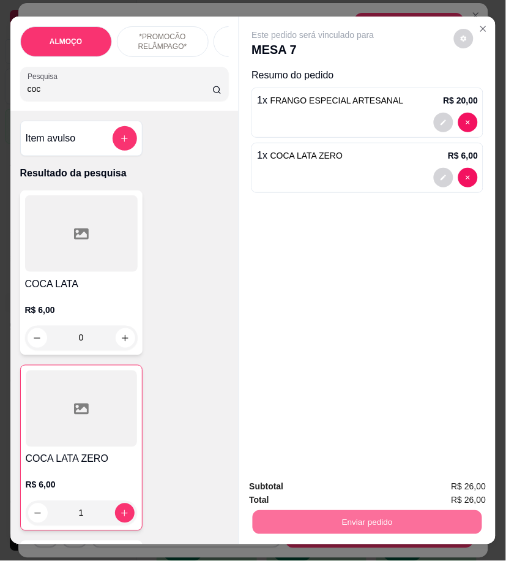
click at [431, 491] on button "Enviar pedido" at bounding box center [453, 487] width 67 height 23
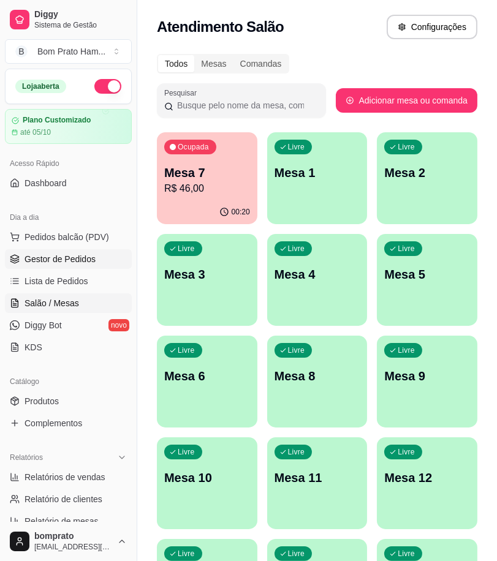
click at [94, 255] on link "Gestor de Pedidos" at bounding box center [68, 259] width 127 height 20
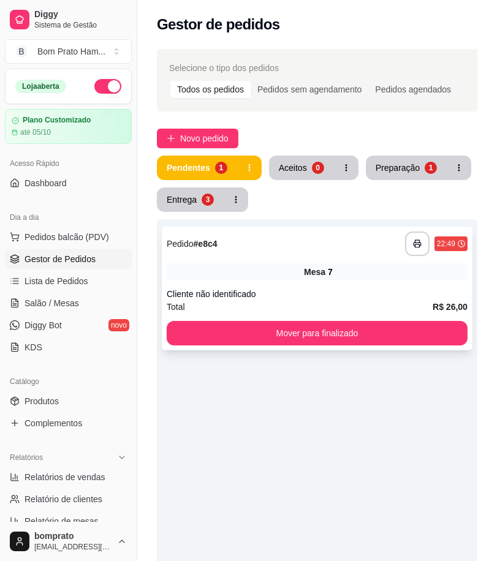
click at [268, 279] on div "Mesa 7" at bounding box center [317, 271] width 301 height 17
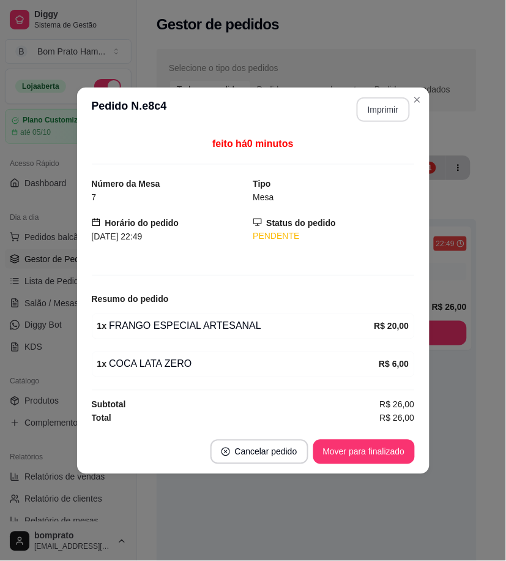
click at [366, 115] on button "Imprimir" at bounding box center [383, 109] width 53 height 24
click at [397, 448] on button "Mover para finalizado" at bounding box center [364, 452] width 99 height 24
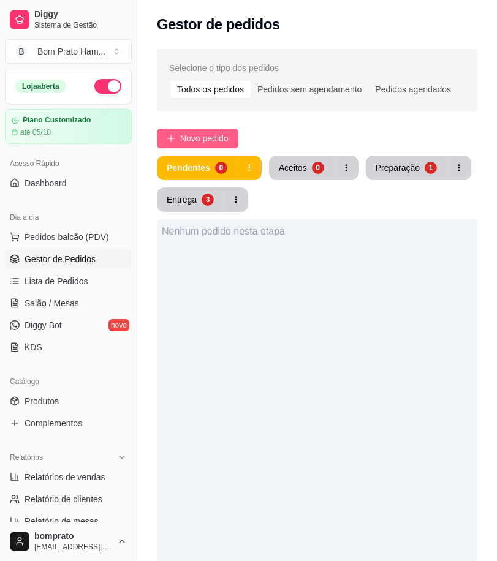
click at [217, 138] on span "Novo pedido" at bounding box center [204, 138] width 48 height 13
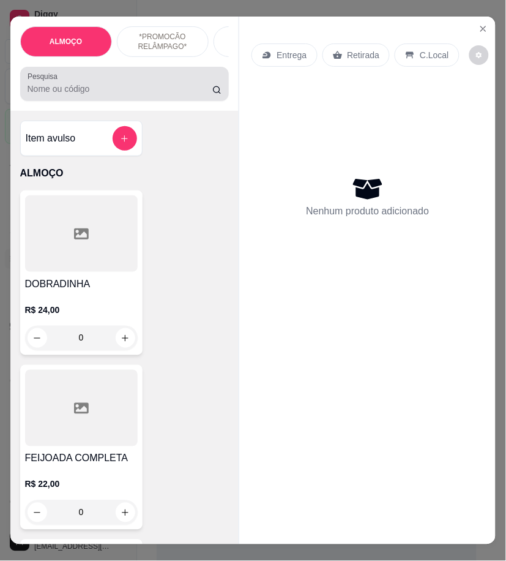
click at [100, 86] on div at bounding box center [125, 84] width 195 height 24
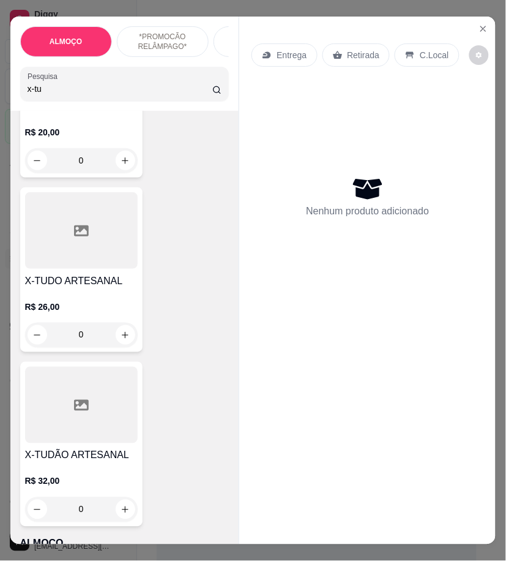
scroll to position [408, 0]
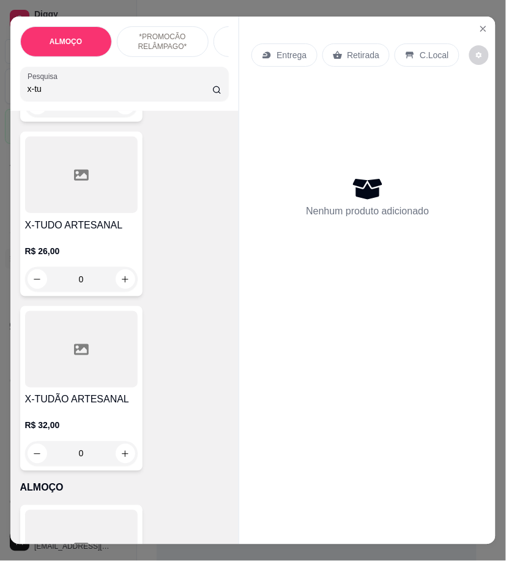
type input "x-tu"
click at [120, 280] on div "0" at bounding box center [81, 279] width 113 height 24
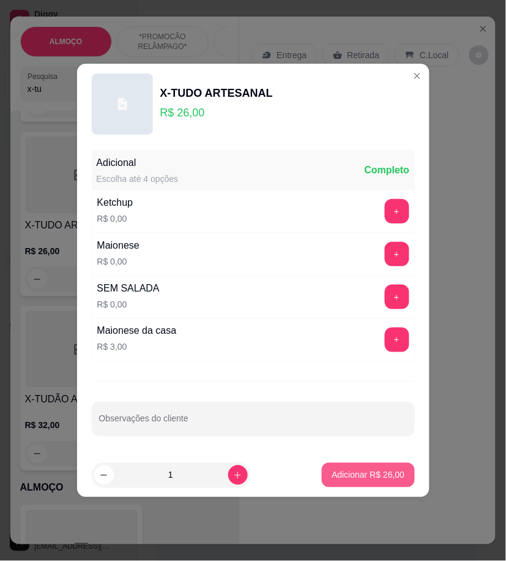
click at [364, 473] on p "Adicionar R$ 26,00" at bounding box center [368, 475] width 73 height 12
type input "1"
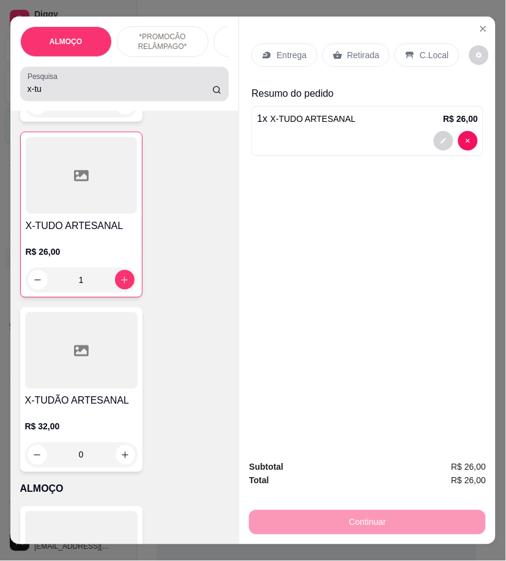
click at [51, 95] on input "x-tu" at bounding box center [121, 89] width 186 height 12
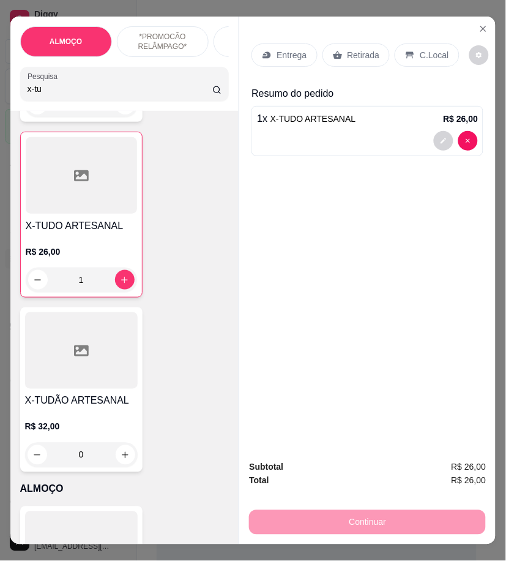
click at [51, 95] on input "x-tu" at bounding box center [121, 89] width 186 height 12
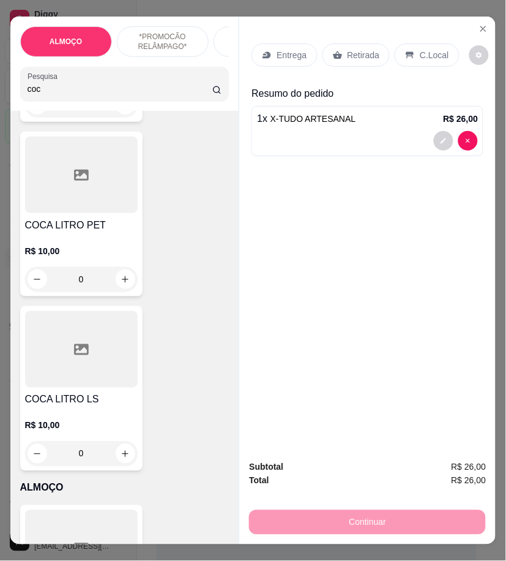
scroll to position [1160, 0]
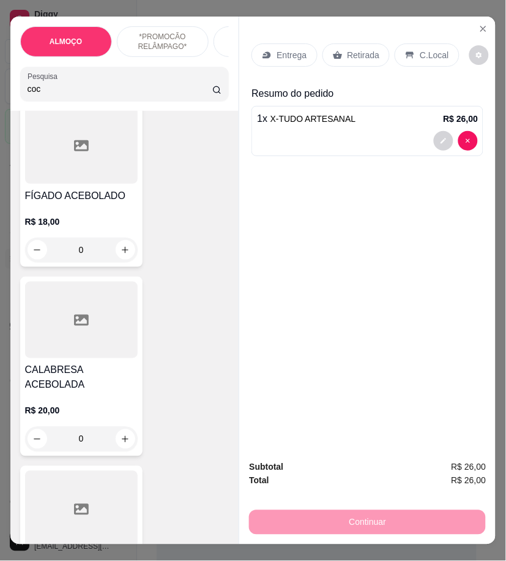
type input "coc"
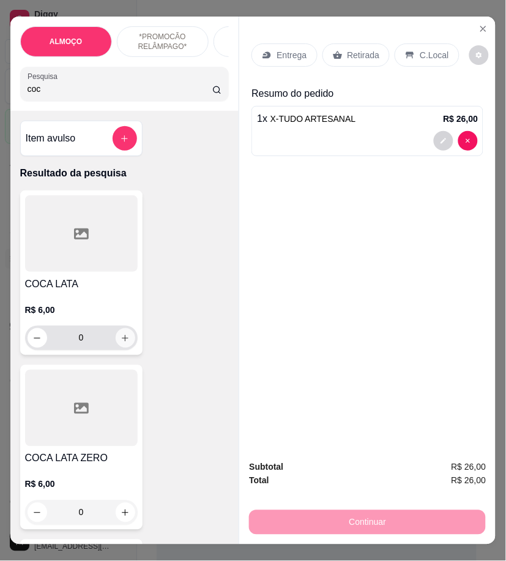
click at [123, 340] on icon "increase-product-quantity" at bounding box center [125, 338] width 9 height 9
type input "1"
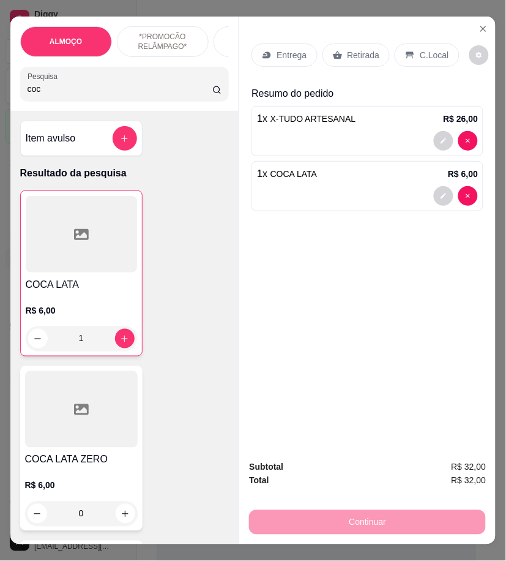
click at [289, 56] on p "Entrega" at bounding box center [292, 55] width 30 height 12
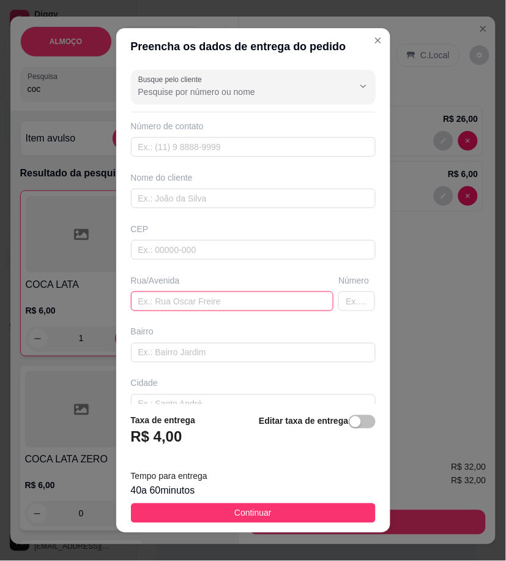
paste input "Travessa imaculada Conceição"
type input "Travessa imaculada Conceição"
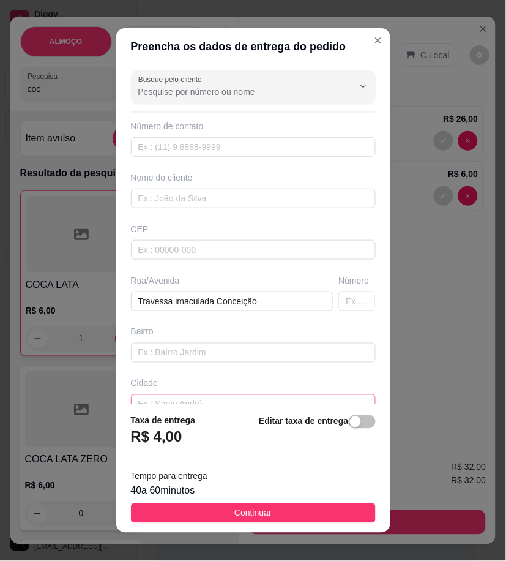
scroll to position [73, 0]
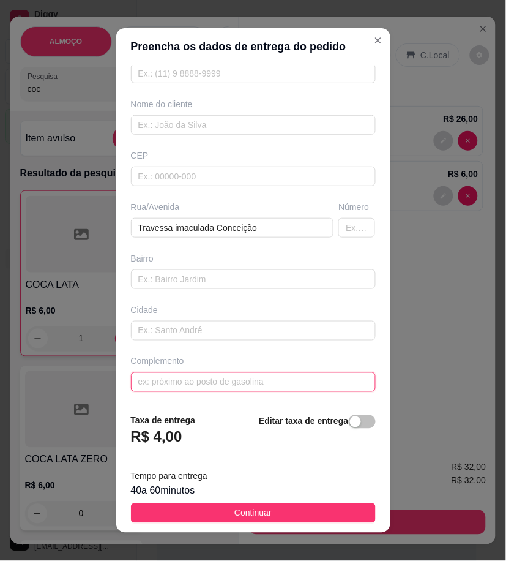
drag, startPoint x: 225, startPoint y: 392, endPoint x: 154, endPoint y: 381, distance: 71.3
paste input "Por trás do minas água"
type input "Por trás do minas água"
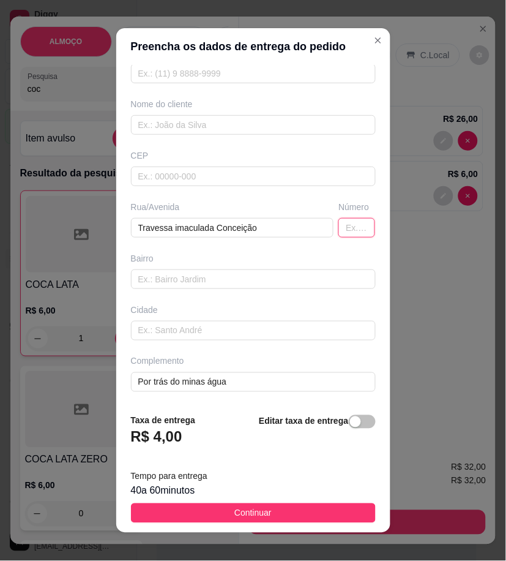
click at [339, 228] on input "text" at bounding box center [357, 228] width 37 height 20
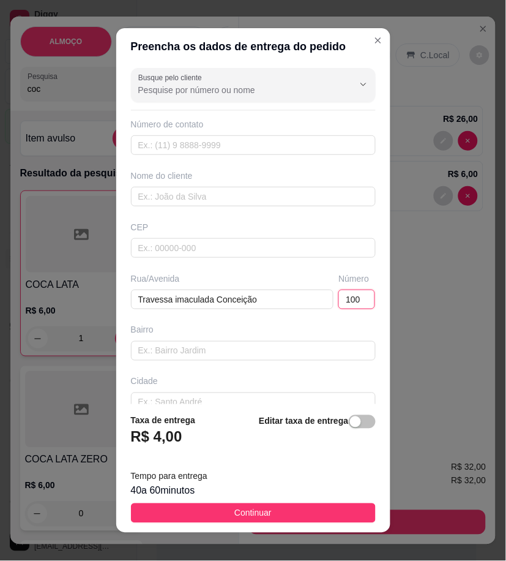
scroll to position [0, 0]
type input "100"
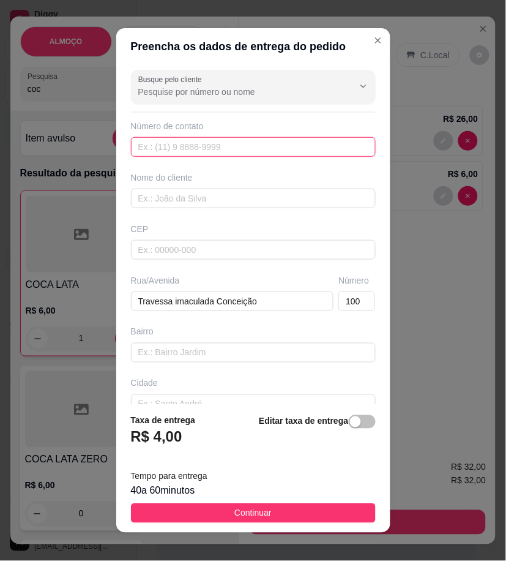
paste input "558 79104-3923"
type input "558 79104-3923"
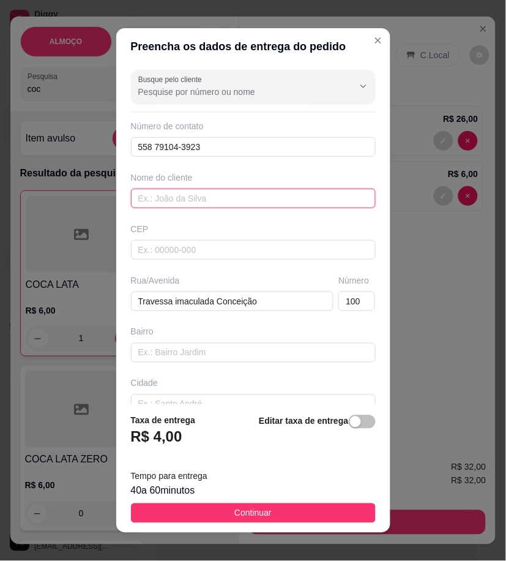
paste input "[PERSON_NAME]"
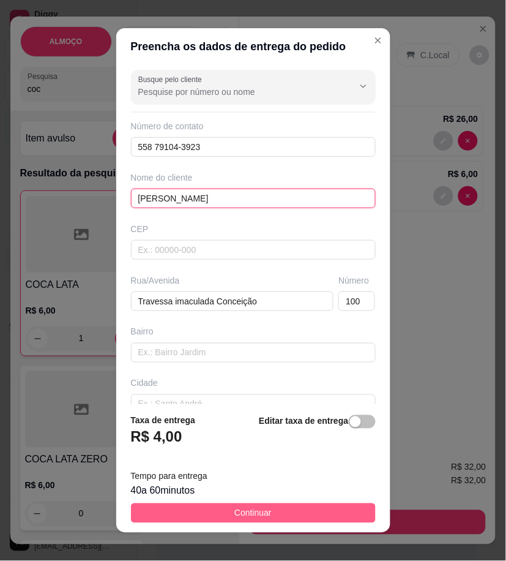
type input "[PERSON_NAME]"
click at [331, 514] on button "Continuar" at bounding box center [253, 513] width 245 height 20
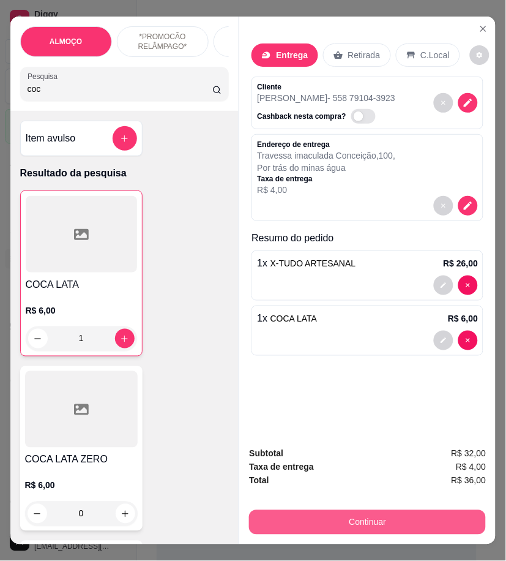
click at [368, 510] on button "Continuar" at bounding box center [367, 522] width 237 height 24
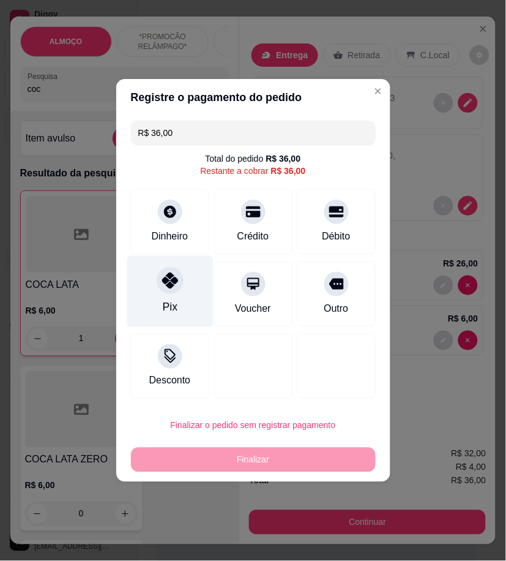
click at [182, 282] on div "Pix" at bounding box center [170, 292] width 86 height 72
type input "R$ 0,00"
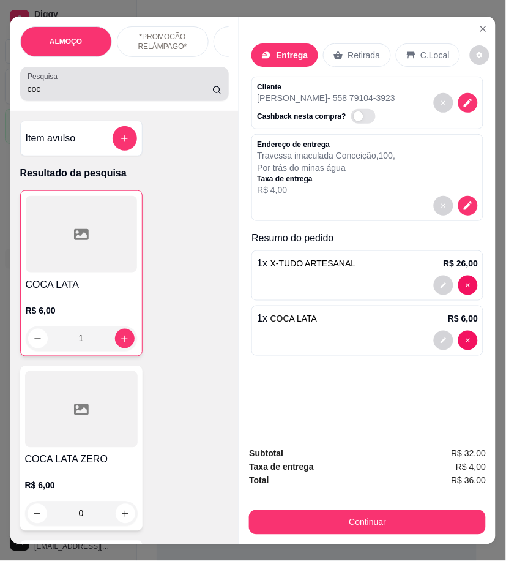
click at [62, 96] on div "coc" at bounding box center [125, 84] width 195 height 24
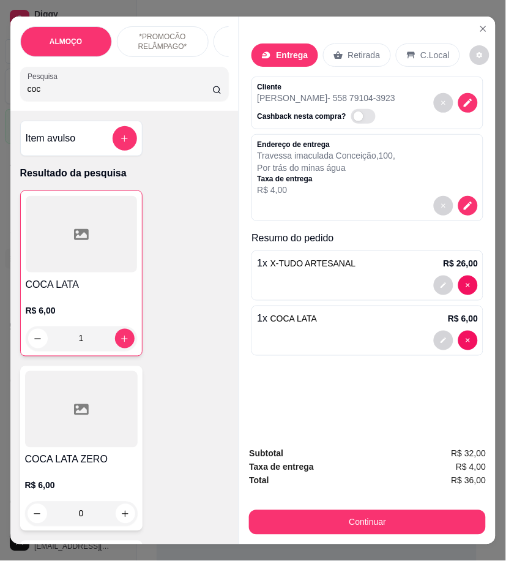
click at [58, 95] on input "coc" at bounding box center [121, 89] width 186 height 12
click at [59, 95] on input "coc" at bounding box center [121, 89] width 186 height 12
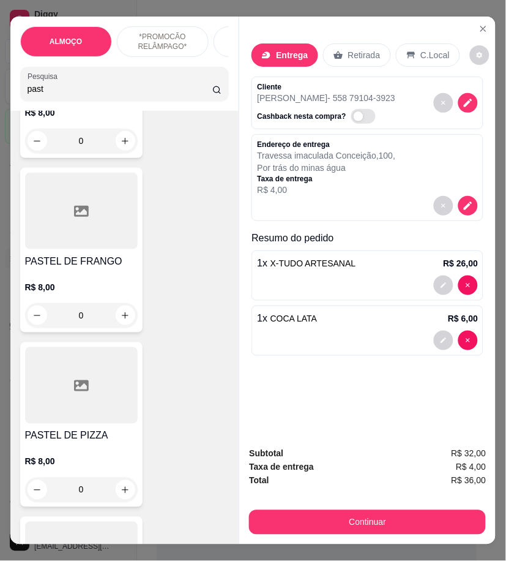
scroll to position [476, 0]
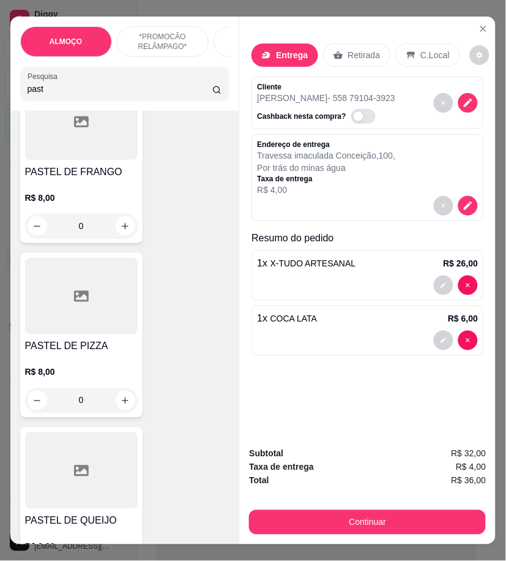
type input "past"
click at [117, 402] on div "0" at bounding box center [81, 400] width 113 height 24
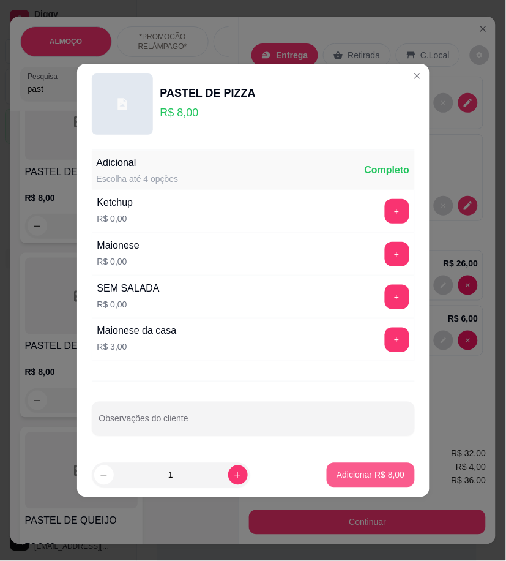
click at [389, 475] on p "Adicionar R$ 8,00" at bounding box center [371, 475] width 68 height 12
type input "1"
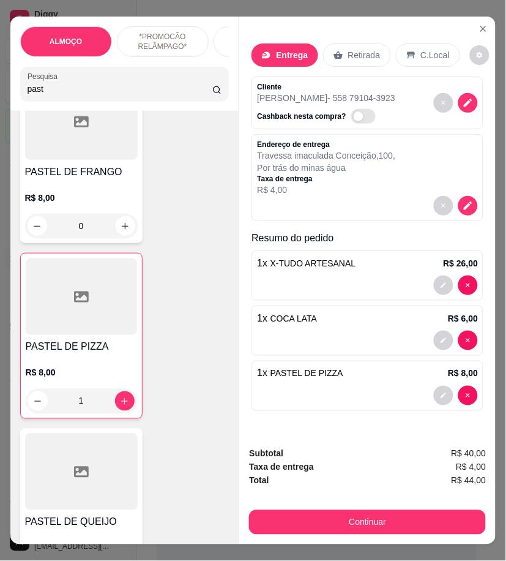
click at [434, 391] on button "decrease-product-quantity" at bounding box center [444, 396] width 20 height 20
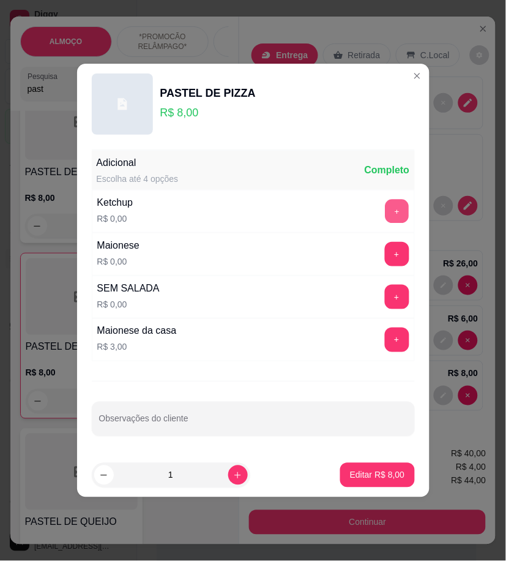
click at [386, 218] on button "+" at bounding box center [397, 212] width 24 height 24
click at [385, 244] on button "+" at bounding box center [397, 254] width 24 height 24
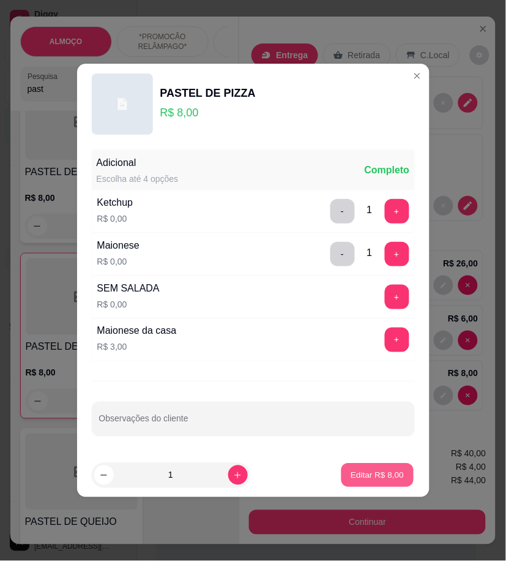
click at [377, 473] on p "Editar R$ 8,00" at bounding box center [377, 475] width 53 height 12
type input "0"
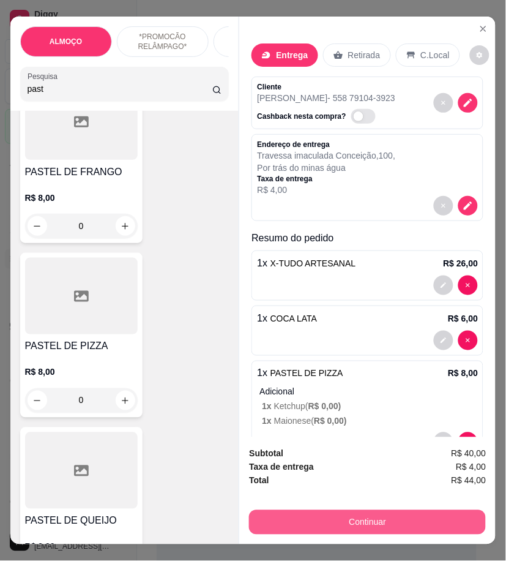
click at [393, 517] on button "Continuar" at bounding box center [367, 522] width 237 height 24
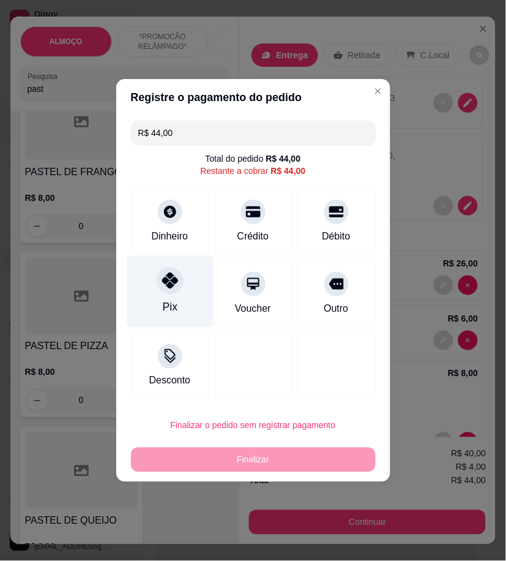
click at [159, 276] on div at bounding box center [170, 280] width 27 height 27
type input "R$ 0,00"
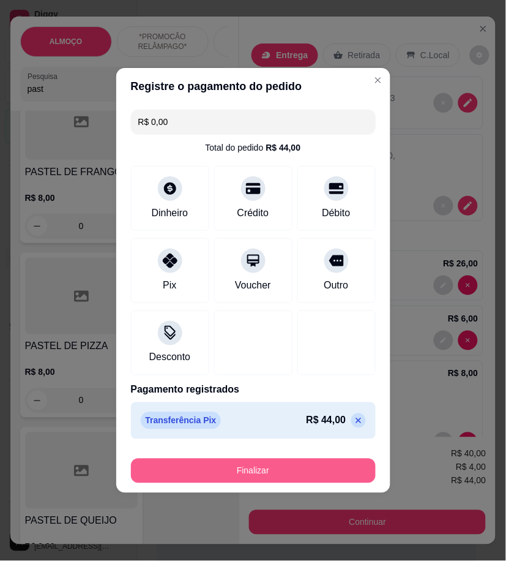
click at [301, 467] on button "Finalizar" at bounding box center [253, 471] width 245 height 24
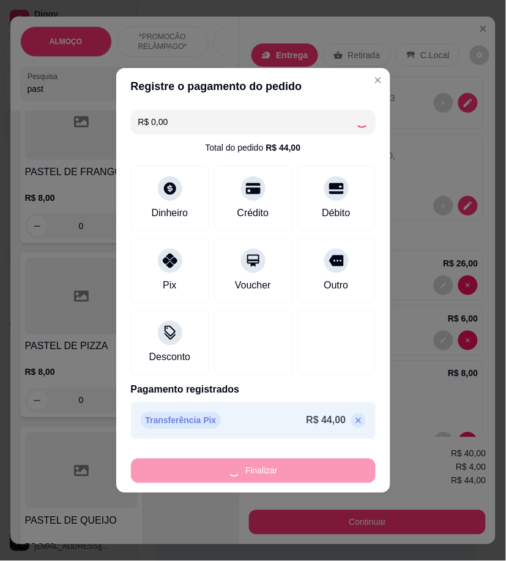
type input "0"
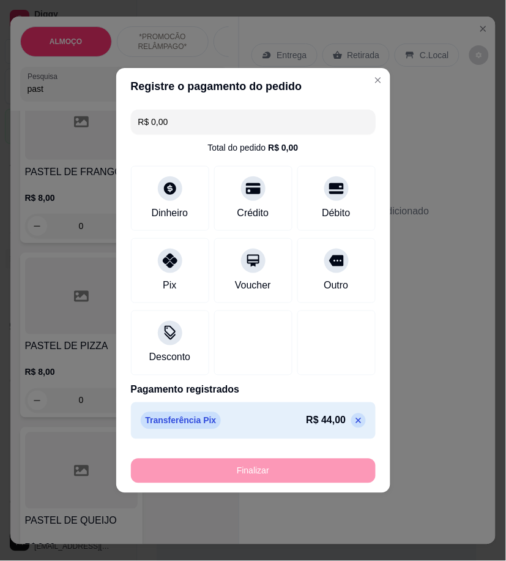
type input "-R$ 44,00"
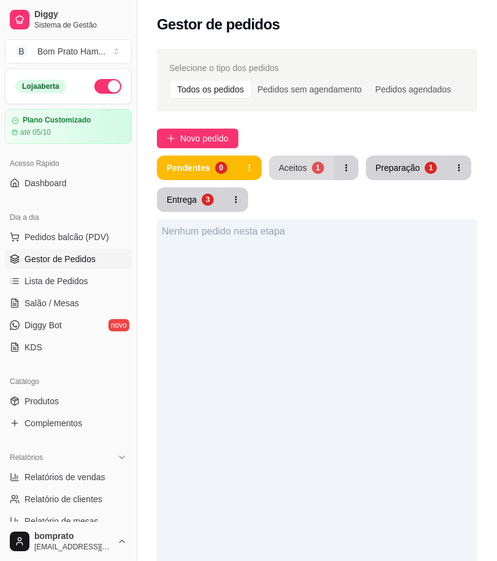
click at [279, 171] on div "Aceitos" at bounding box center [293, 168] width 28 height 12
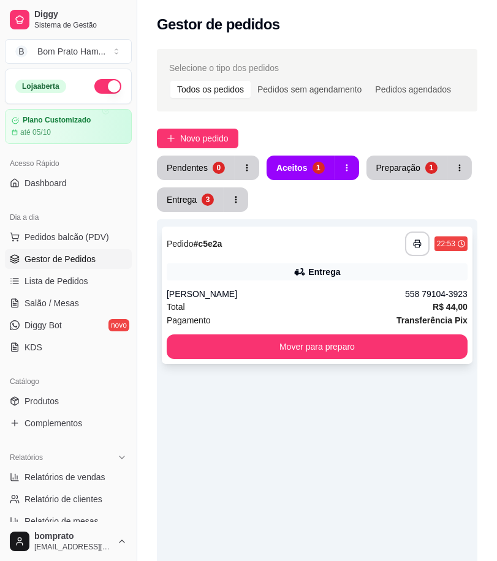
click at [326, 254] on div "**********" at bounding box center [317, 243] width 301 height 24
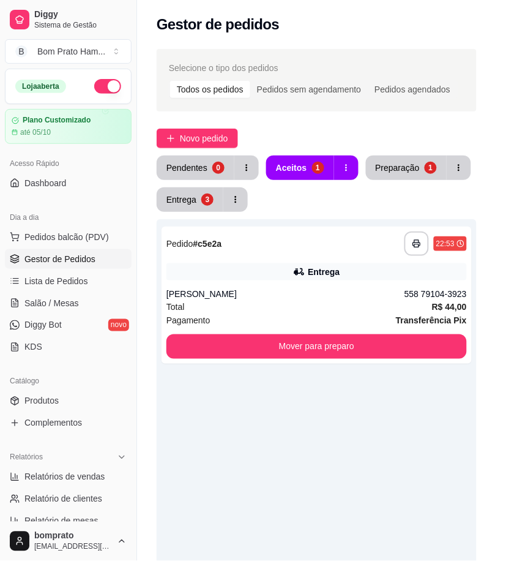
click at [371, 56] on button "Imprimir" at bounding box center [383, 59] width 53 height 24
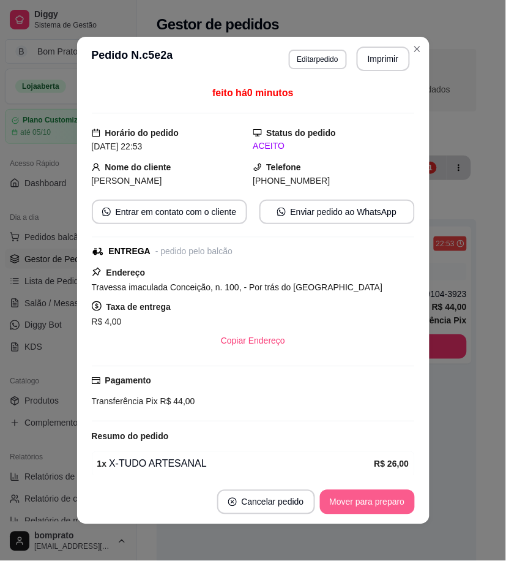
click at [397, 497] on button "Mover para preparo" at bounding box center [367, 502] width 95 height 24
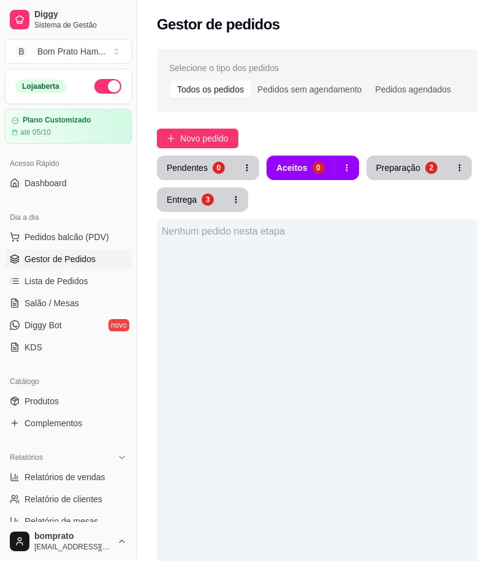
click at [209, 214] on div "Pendentes 0 Aceitos 0 Preparação 2 Entrega 3 Nenhum pedido nesta etapa" at bounding box center [317, 468] width 320 height 625
click at [206, 211] on button "Entrega 3" at bounding box center [190, 200] width 65 height 24
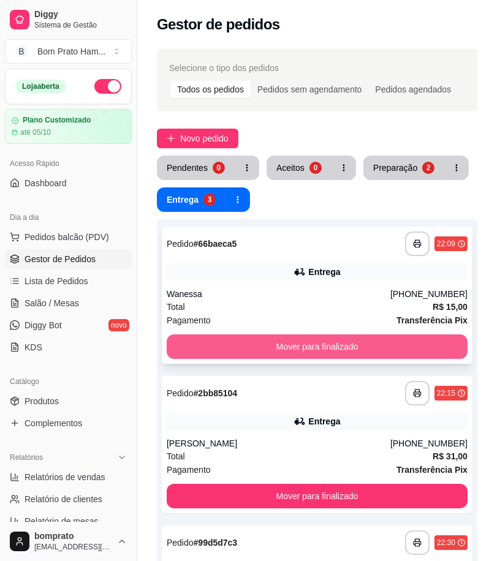
click at [313, 346] on button "Mover para finalizado" at bounding box center [317, 346] width 301 height 24
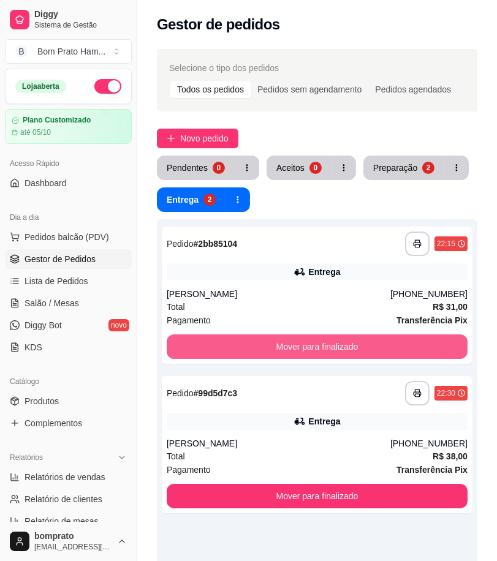
click at [313, 346] on button "Mover para finalizado" at bounding box center [317, 346] width 301 height 24
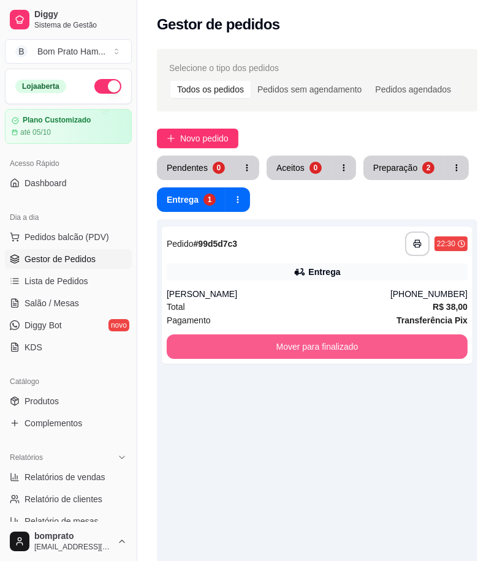
click at [314, 346] on button "Mover para finalizado" at bounding box center [317, 346] width 301 height 24
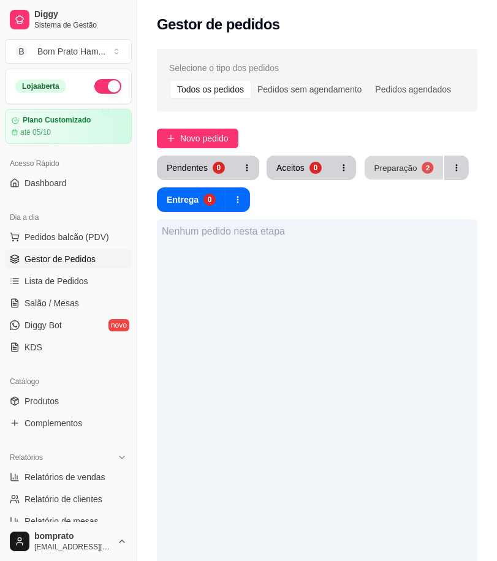
click at [413, 163] on button "Preparação 2" at bounding box center [403, 168] width 78 height 24
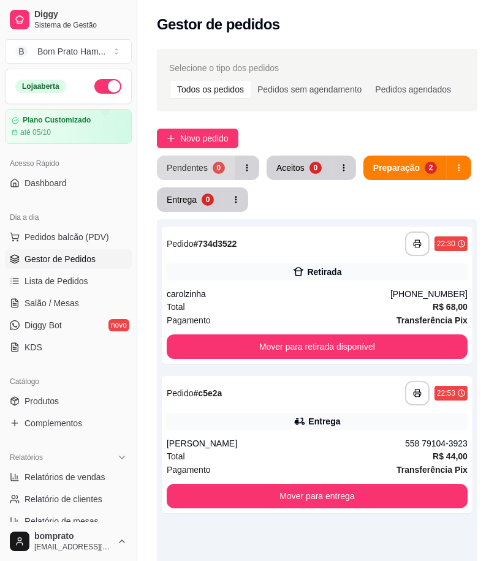
click at [206, 168] on button "Pendentes 0" at bounding box center [196, 168] width 78 height 24
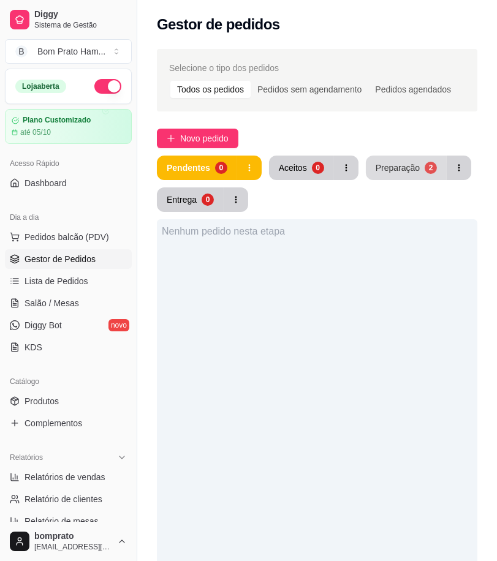
click at [407, 175] on button "Preparação 2" at bounding box center [406, 168] width 81 height 24
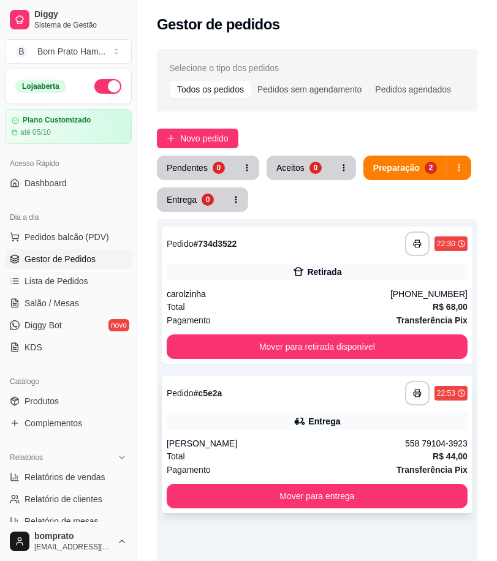
click at [294, 430] on div "**********" at bounding box center [317, 444] width 310 height 137
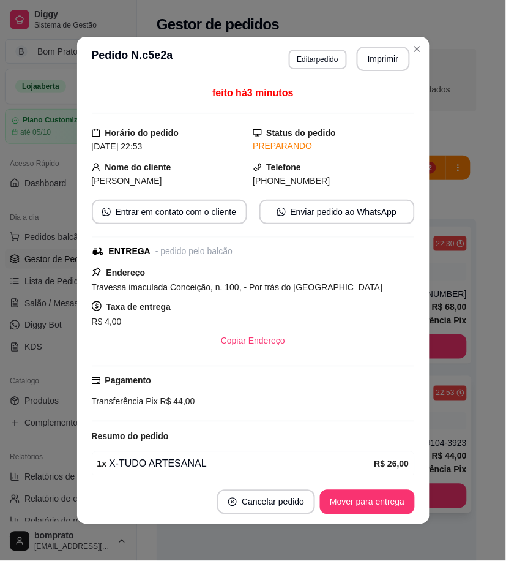
scroll to position [68, 0]
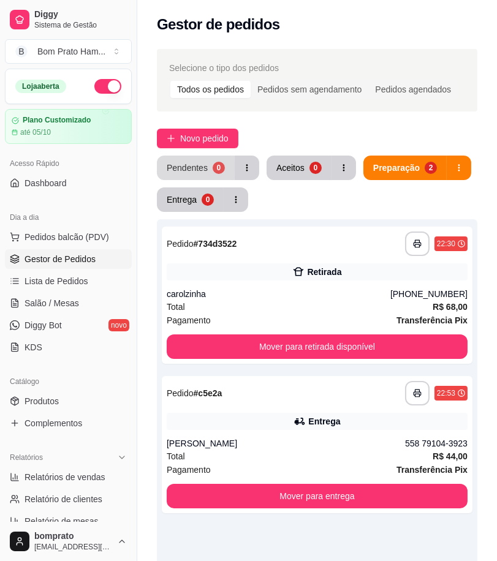
click at [185, 173] on div "Pendentes" at bounding box center [187, 168] width 41 height 12
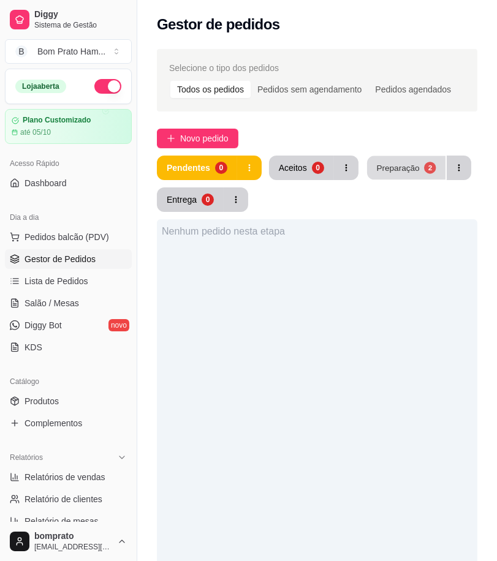
click at [409, 167] on div "Preparação" at bounding box center [397, 168] width 43 height 12
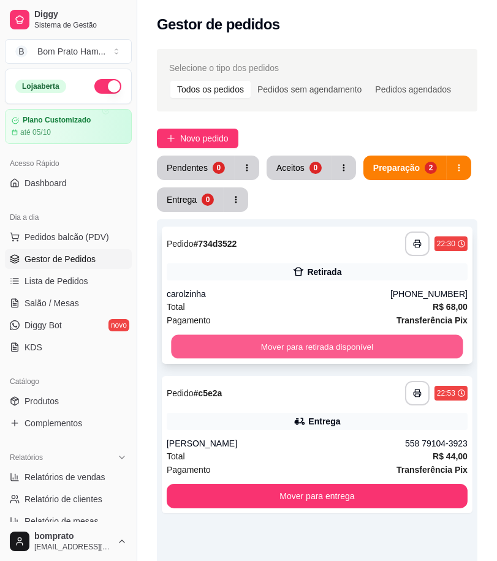
click at [347, 340] on button "Mover para retirada disponível" at bounding box center [316, 347] width 291 height 24
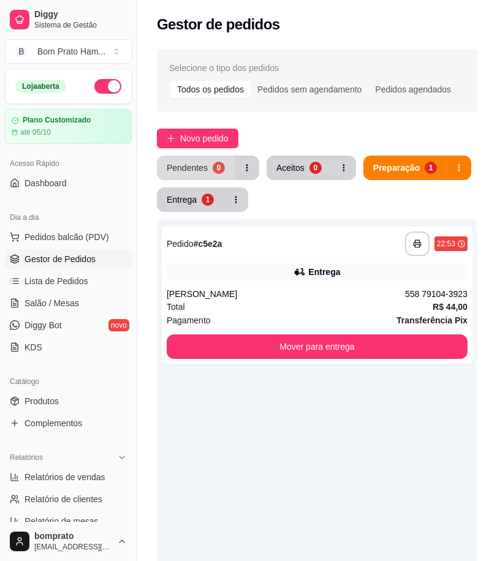
click at [202, 167] on div "Pendentes" at bounding box center [187, 168] width 41 height 12
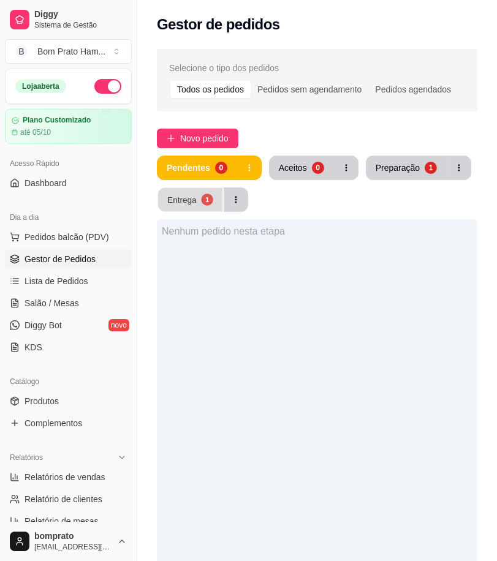
click at [194, 197] on div "Entrega" at bounding box center [181, 200] width 29 height 12
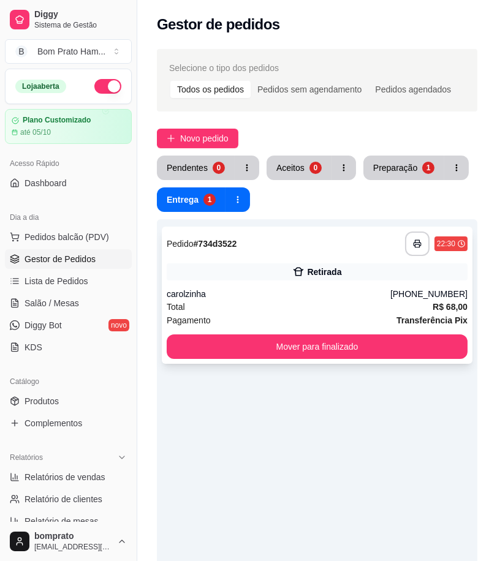
click at [274, 271] on div "Retirada" at bounding box center [317, 271] width 301 height 17
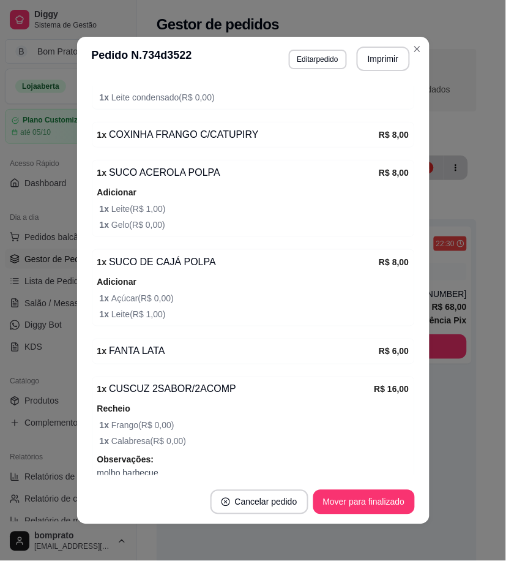
scroll to position [467, 0]
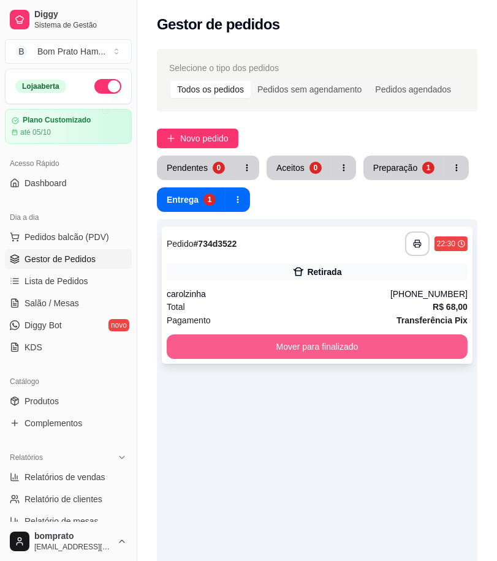
click at [307, 351] on button "Mover para finalizado" at bounding box center [317, 346] width 301 height 24
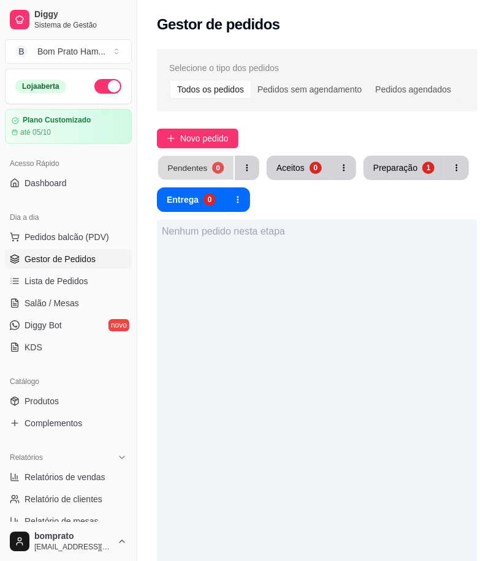
click at [206, 172] on button "Pendentes 0" at bounding box center [195, 168] width 75 height 24
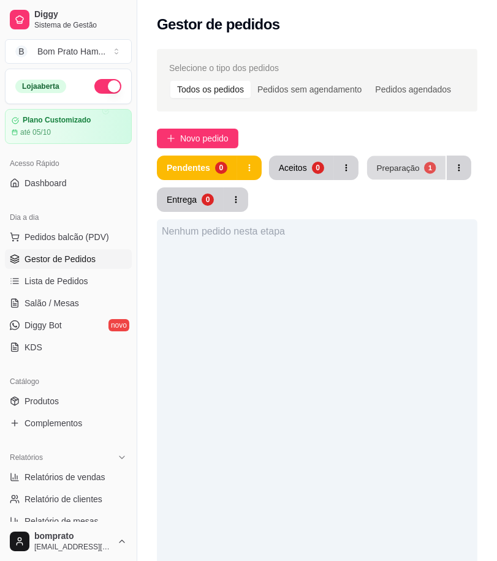
click at [399, 162] on div "Preparação" at bounding box center [397, 168] width 43 height 12
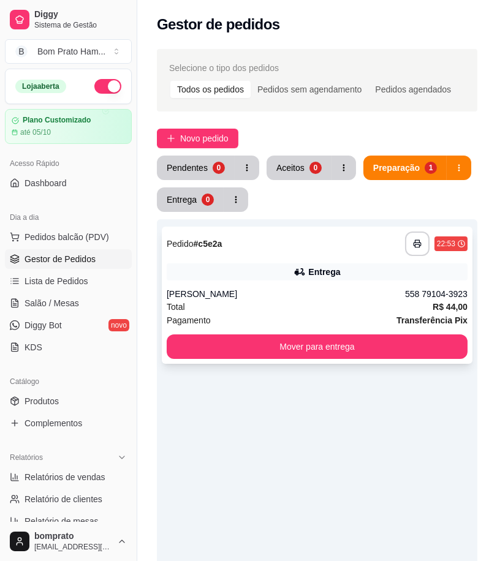
click at [319, 274] on div "Entrega" at bounding box center [324, 272] width 32 height 12
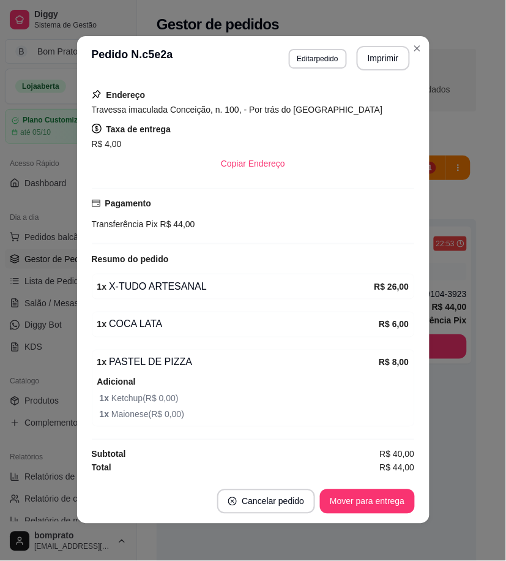
scroll to position [0, 0]
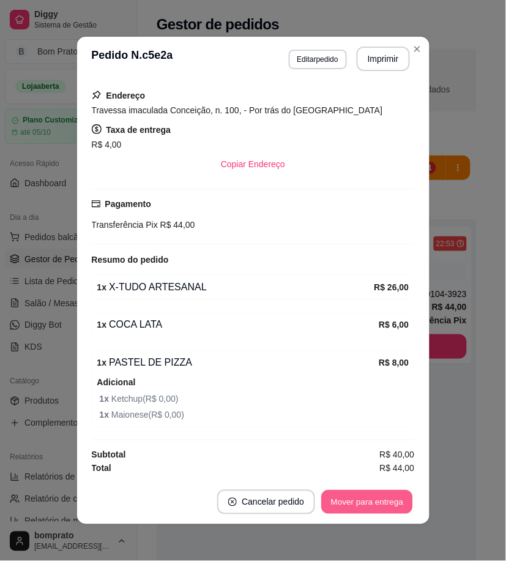
click at [383, 498] on button "Mover para entrega" at bounding box center [368, 502] width 92 height 24
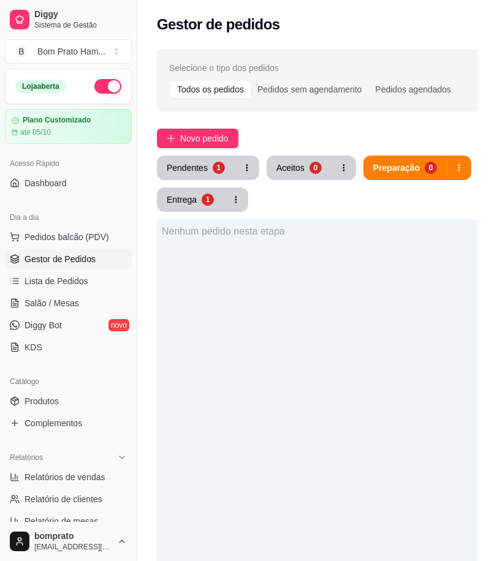
click at [206, 161] on button "Pendentes 1" at bounding box center [196, 168] width 78 height 24
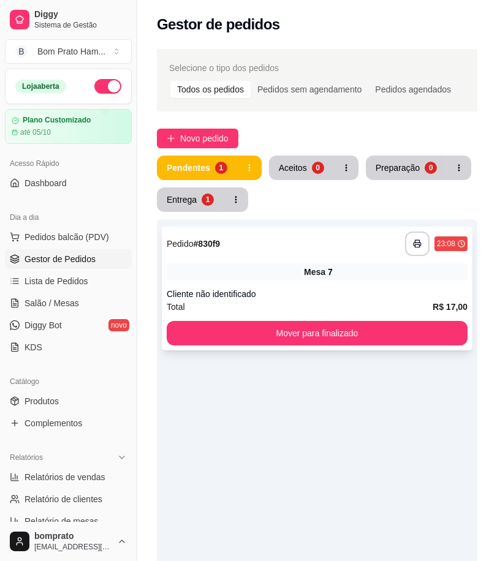
click at [279, 296] on div "Cliente não identificado" at bounding box center [317, 294] width 301 height 12
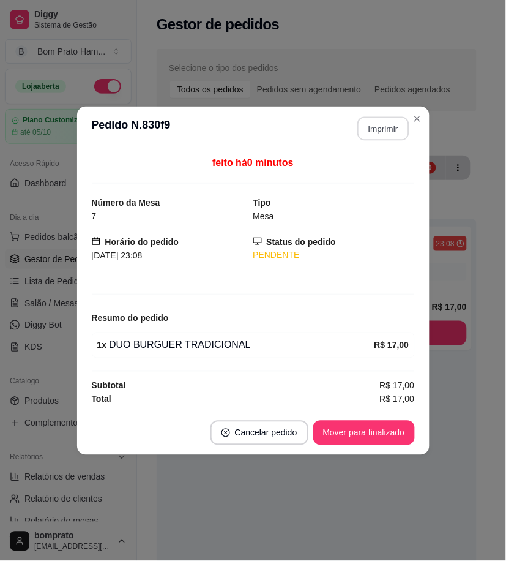
click at [386, 122] on button "Imprimir" at bounding box center [383, 128] width 51 height 24
click at [390, 436] on button "Mover para finalizado" at bounding box center [365, 433] width 102 height 24
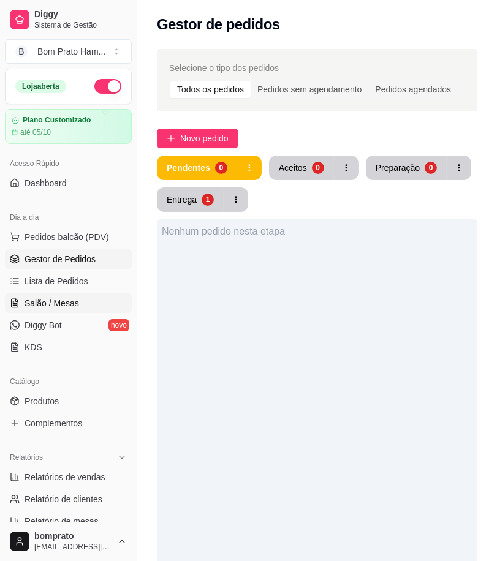
click at [55, 301] on span "Salão / Mesas" at bounding box center [51, 303] width 54 height 12
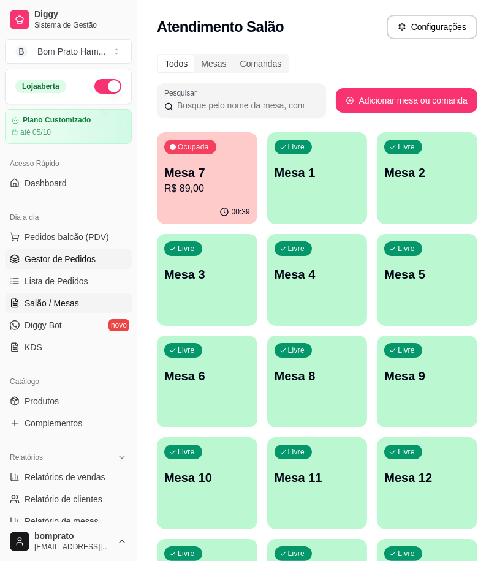
click at [77, 263] on span "Gestor de Pedidos" at bounding box center [59, 259] width 71 height 12
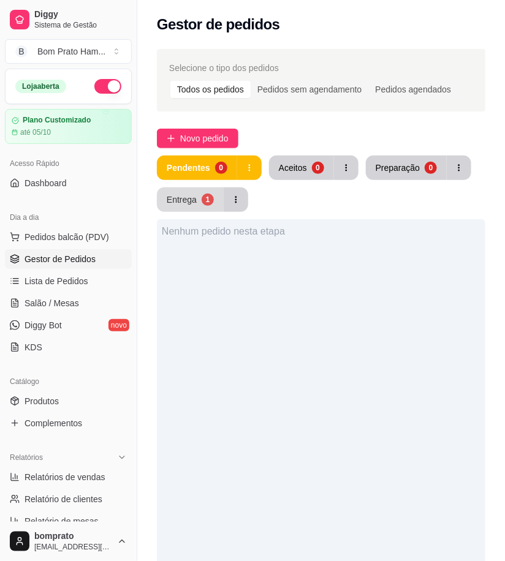
click at [182, 197] on div "Entrega" at bounding box center [182, 200] width 30 height 12
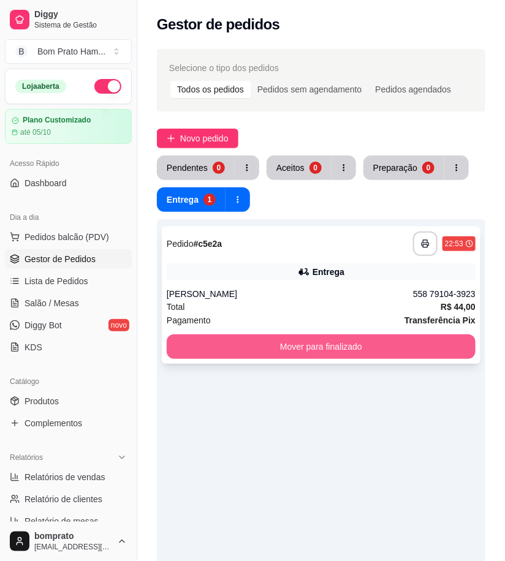
click at [314, 349] on button "Mover para finalizado" at bounding box center [321, 346] width 309 height 24
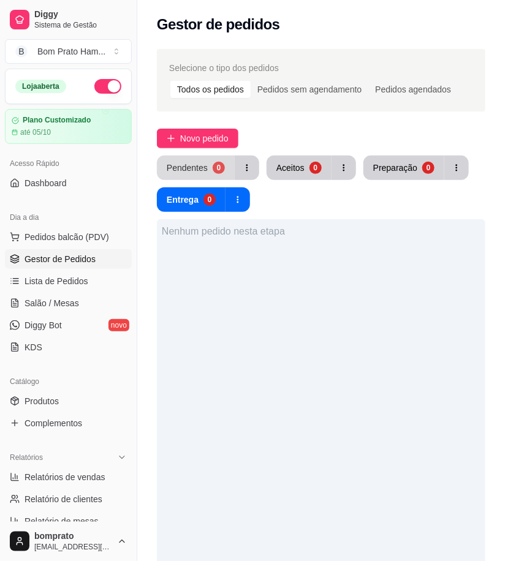
click at [207, 169] on button "Pendentes 0" at bounding box center [196, 168] width 78 height 24
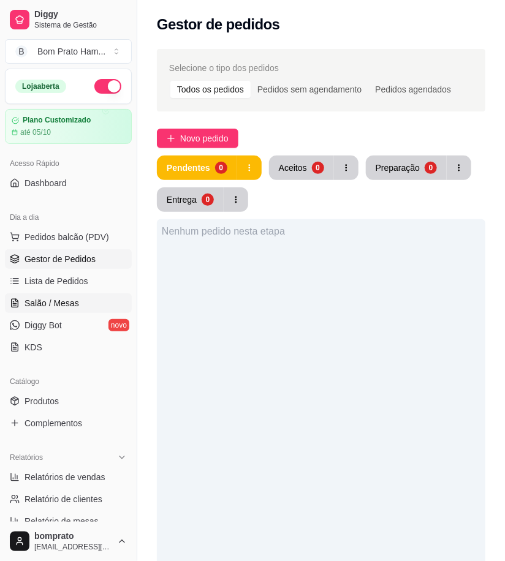
click at [58, 302] on span "Salão / Mesas" at bounding box center [51, 303] width 54 height 12
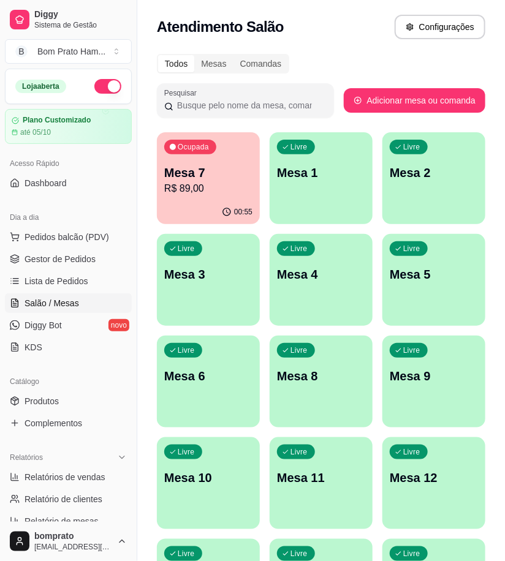
click at [233, 212] on div "00:55" at bounding box center [237, 212] width 31 height 10
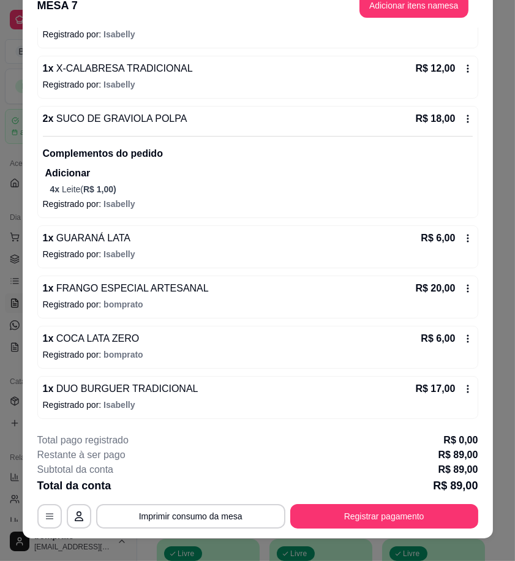
scroll to position [36, 0]
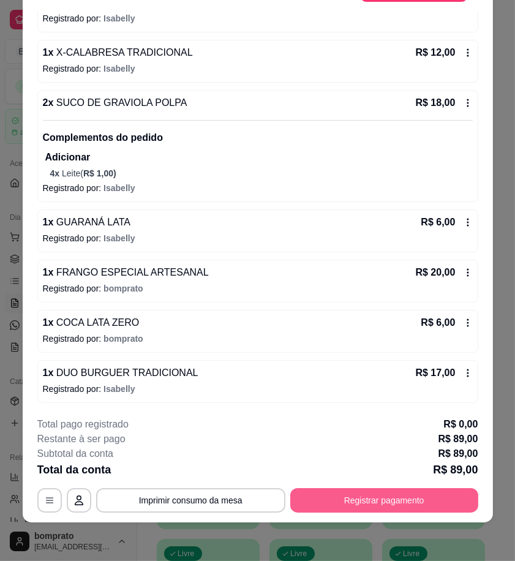
click at [419, 486] on div "**********" at bounding box center [257, 465] width 441 height 96
click at [421, 496] on button "Registrar pagamento" at bounding box center [384, 501] width 182 height 24
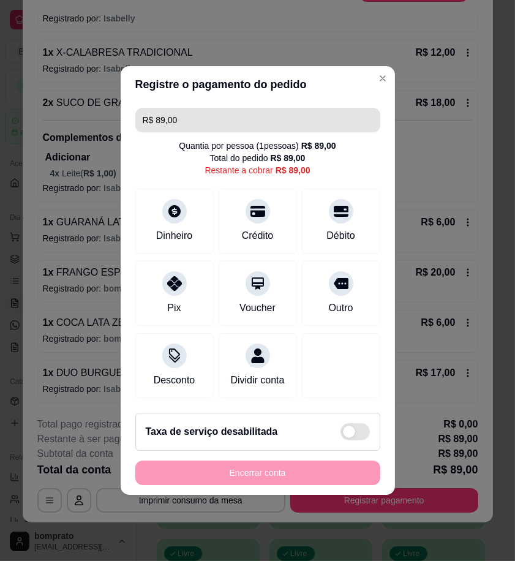
click at [178, 108] on input "R$ 89,00" at bounding box center [258, 120] width 230 height 24
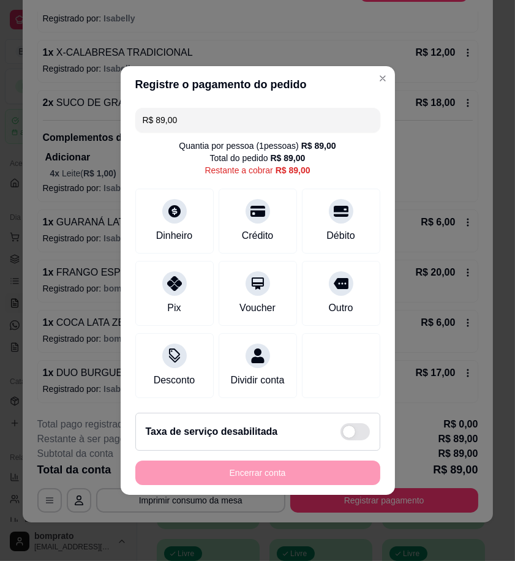
click at [178, 108] on input "R$ 89,00" at bounding box center [258, 120] width 230 height 24
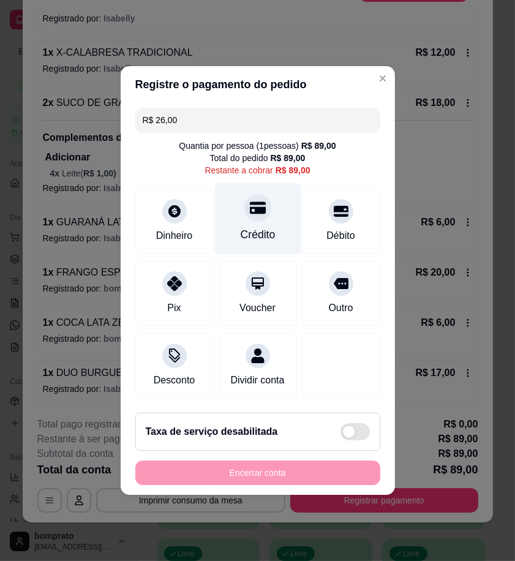
click at [268, 231] on div "Crédito" at bounding box center [257, 235] width 35 height 16
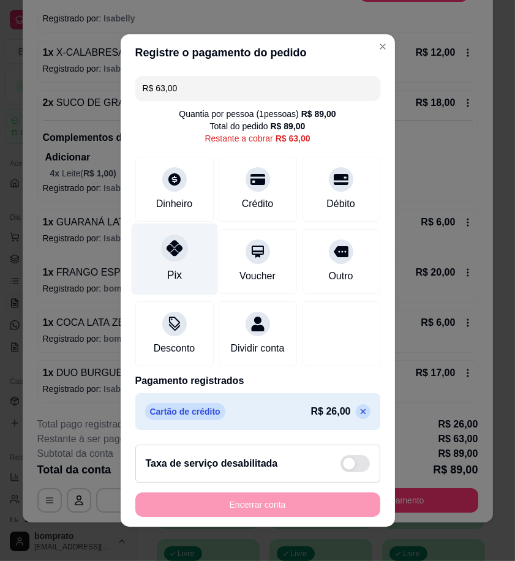
click at [168, 246] on icon at bounding box center [174, 248] width 16 height 16
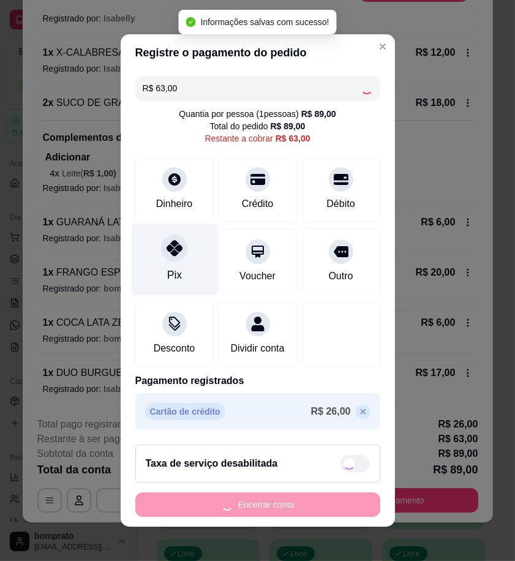
type input "R$ 0,00"
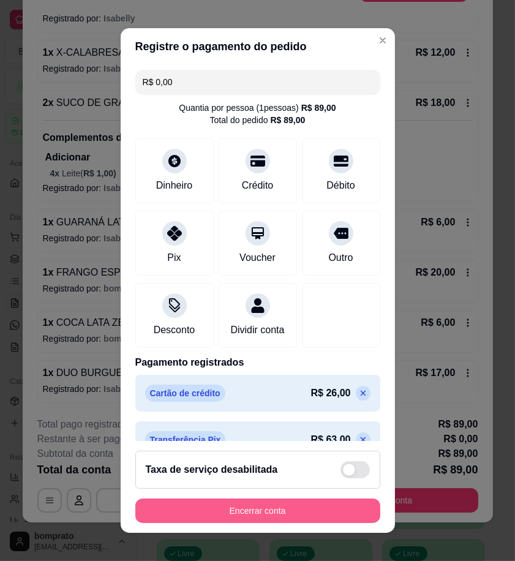
click at [334, 505] on button "Encerrar conta" at bounding box center [257, 510] width 245 height 24
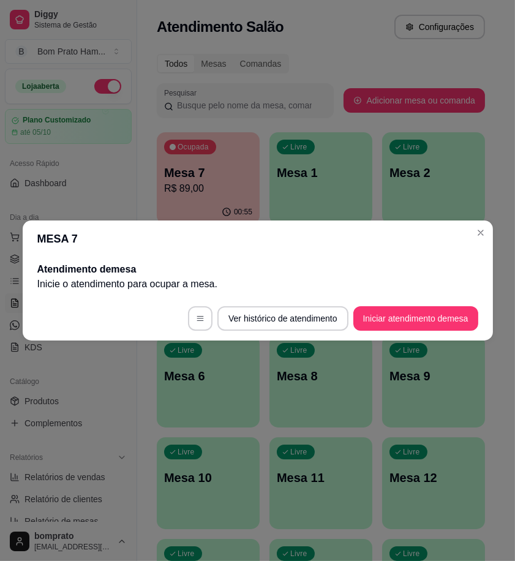
scroll to position [0, 0]
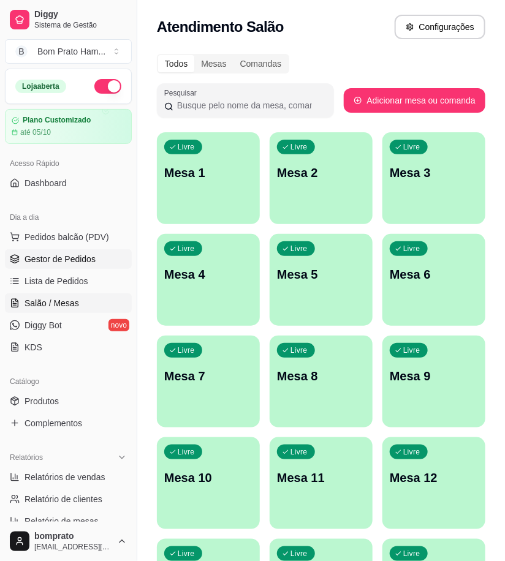
click at [92, 268] on link "Gestor de Pedidos" at bounding box center [68, 259] width 127 height 20
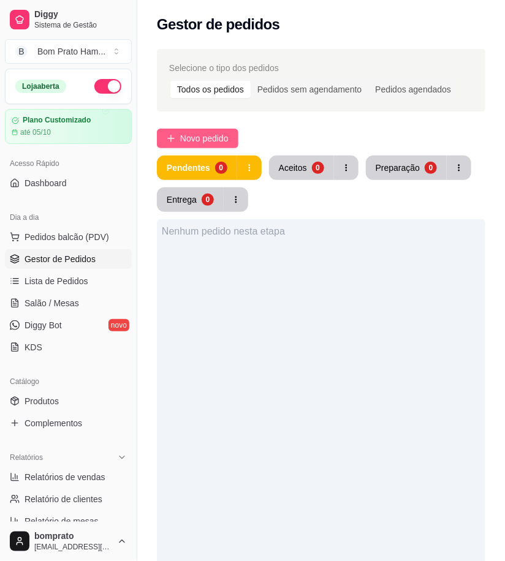
click at [206, 138] on span "Novo pedido" at bounding box center [204, 138] width 48 height 13
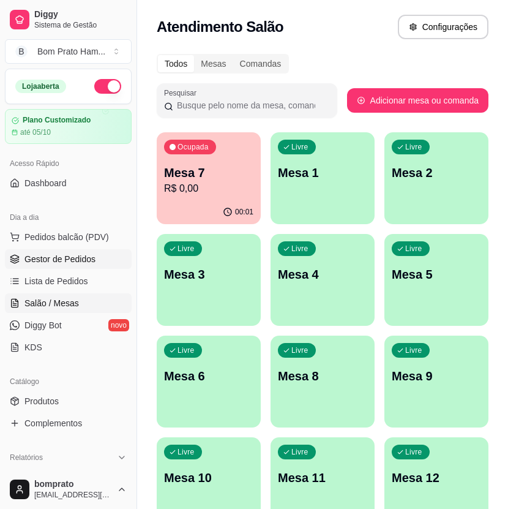
click at [102, 260] on link "Gestor de Pedidos" at bounding box center [68, 259] width 127 height 20
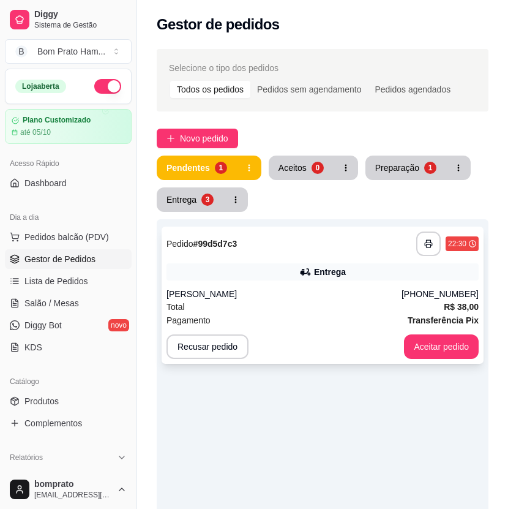
click at [293, 284] on div "**********" at bounding box center [323, 295] width 322 height 137
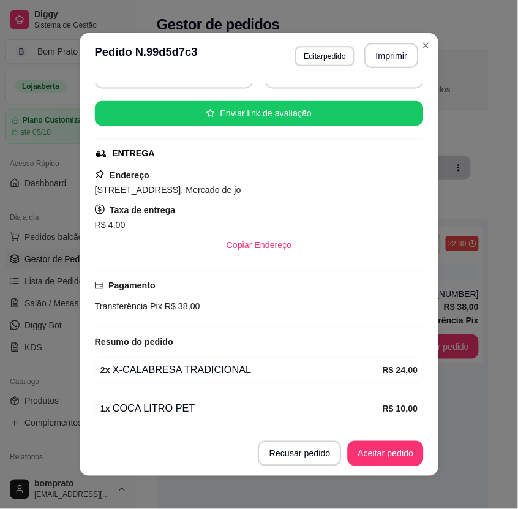
scroll to position [178, 0]
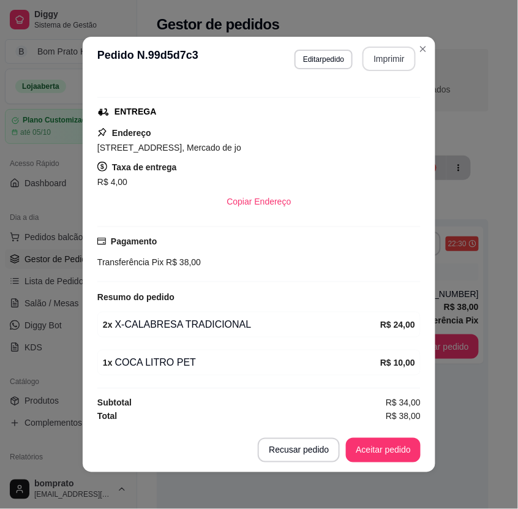
click at [400, 62] on button "Imprimir" at bounding box center [389, 59] width 53 height 24
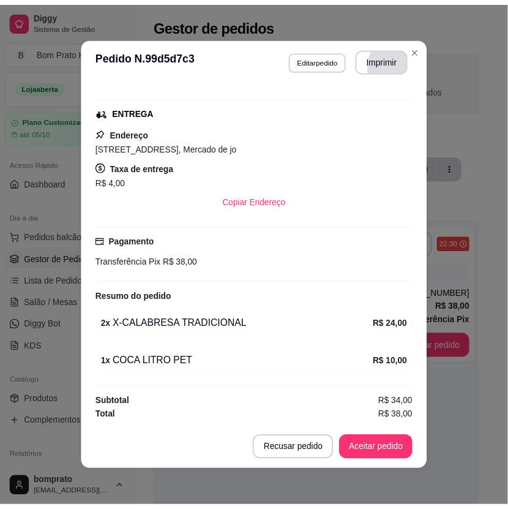
scroll to position [0, 0]
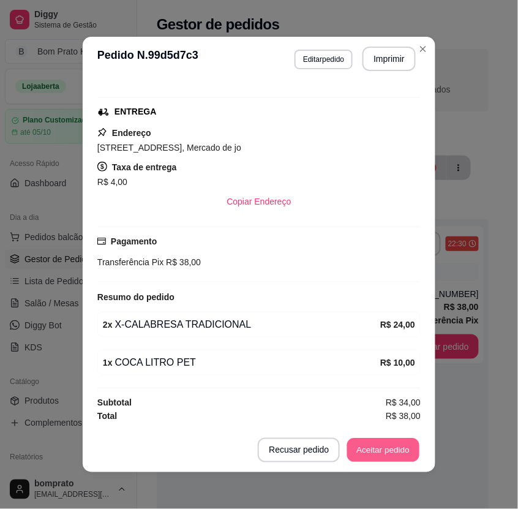
click at [399, 448] on button "Aceitar pedido" at bounding box center [383, 450] width 72 height 24
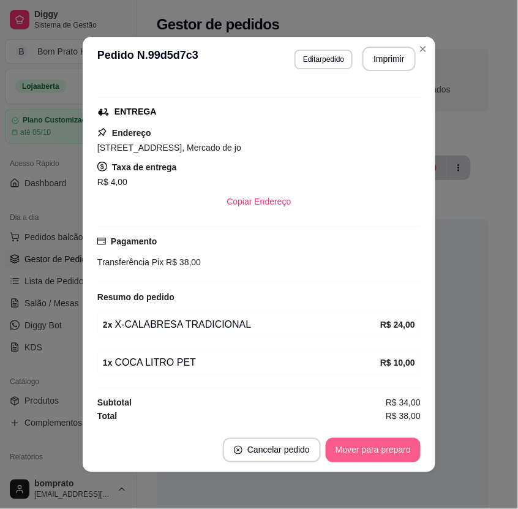
click at [399, 448] on button "Mover para preparo" at bounding box center [373, 450] width 95 height 24
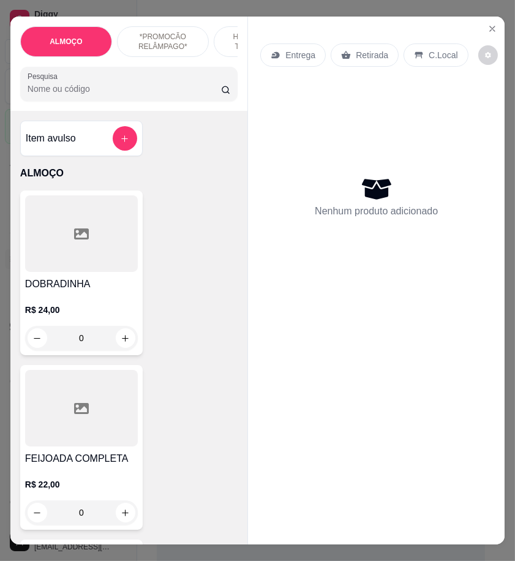
click at [141, 95] on input "Pesquisa" at bounding box center [125, 89] width 194 height 12
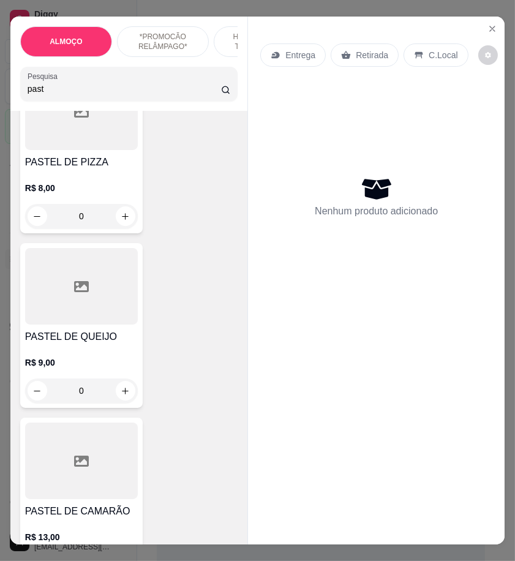
scroll to position [680, 0]
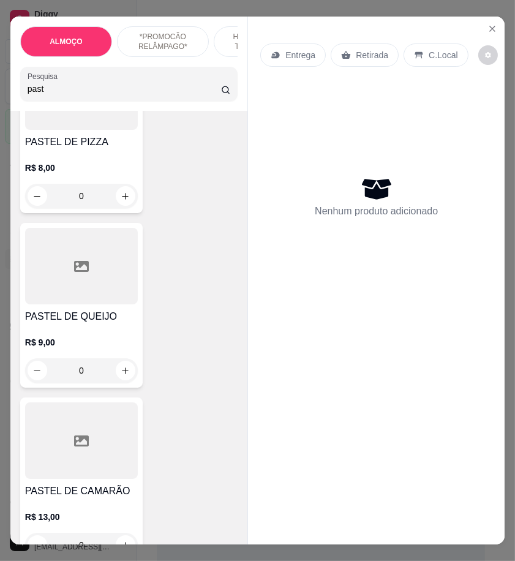
type input "past"
click at [119, 202] on div "0" at bounding box center [81, 196] width 113 height 24
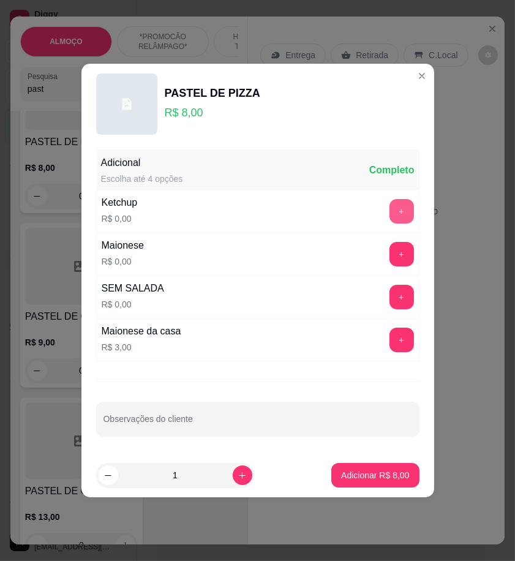
click at [390, 216] on button "+" at bounding box center [401, 211] width 24 height 24
click at [390, 254] on button "+" at bounding box center [401, 254] width 24 height 24
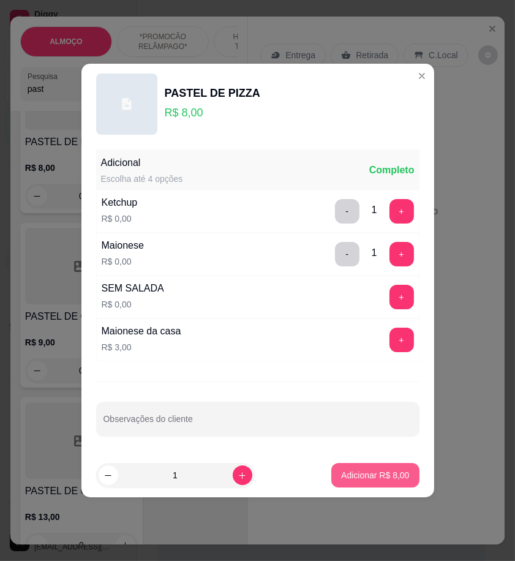
click at [366, 472] on p "Adicionar R$ 8,00" at bounding box center [375, 475] width 68 height 12
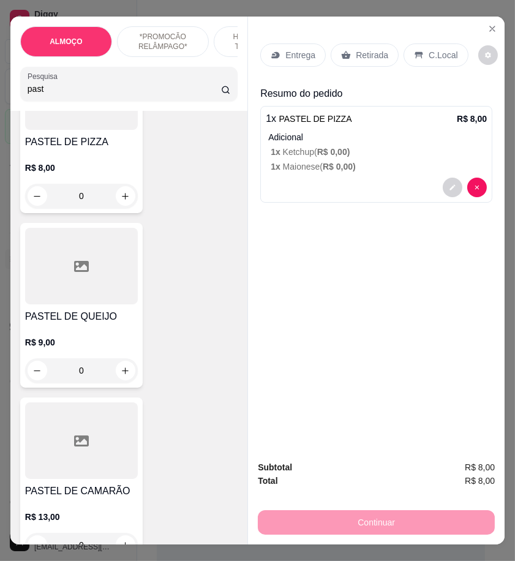
click at [123, 370] on div "0" at bounding box center [81, 370] width 113 height 24
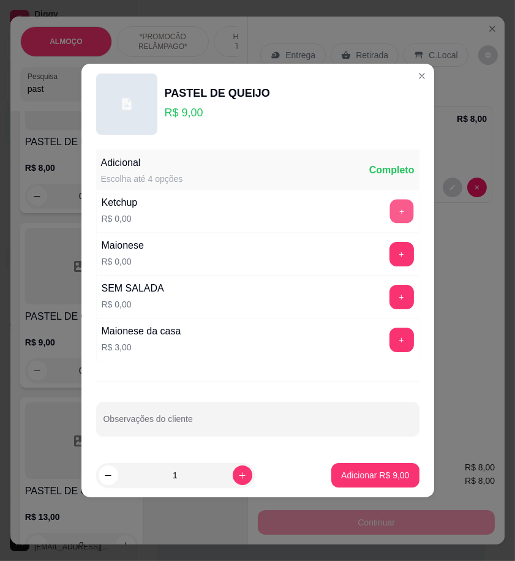
click at [398, 206] on button "+" at bounding box center [401, 212] width 24 height 24
click at [389, 262] on button "+" at bounding box center [401, 254] width 24 height 24
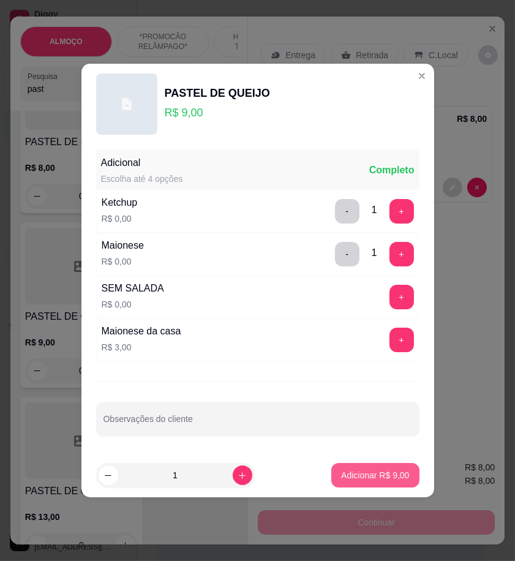
click at [372, 474] on p "Adicionar R$ 9,00" at bounding box center [375, 475] width 68 height 12
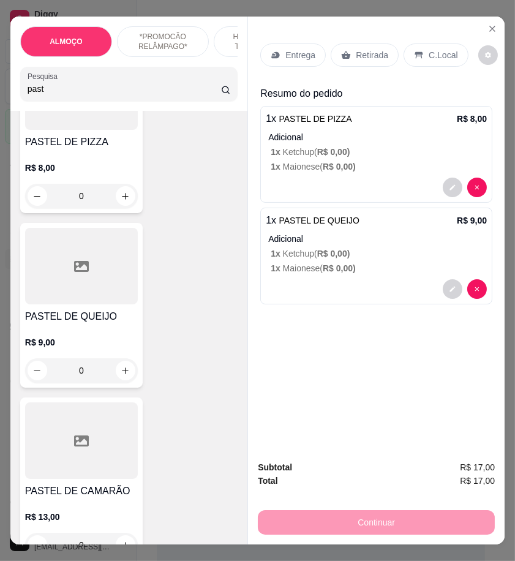
click at [365, 51] on p "Retirada" at bounding box center [372, 55] width 32 height 12
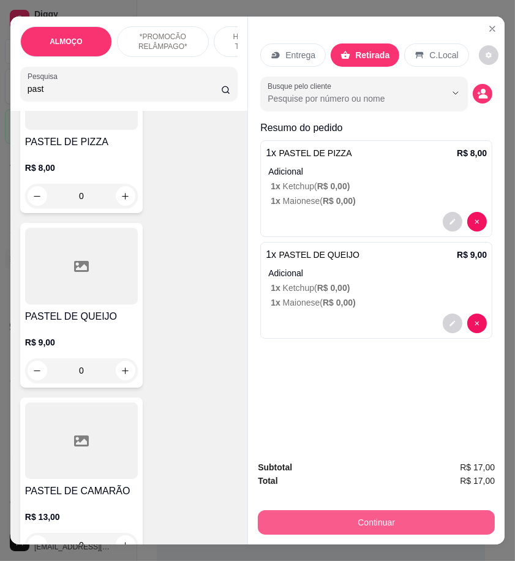
click at [407, 519] on button "Continuar" at bounding box center [376, 522] width 237 height 24
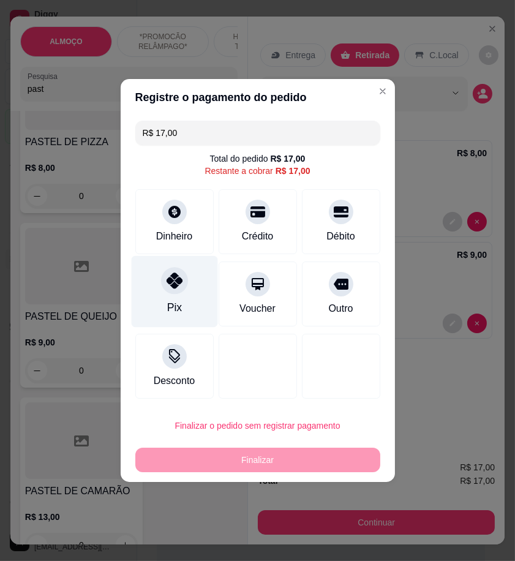
click at [190, 293] on div "Pix" at bounding box center [174, 292] width 86 height 72
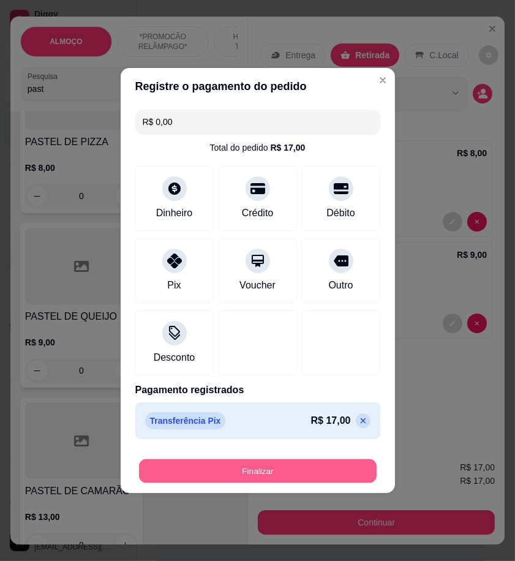
click at [326, 472] on button "Finalizar" at bounding box center [258, 471] width 238 height 24
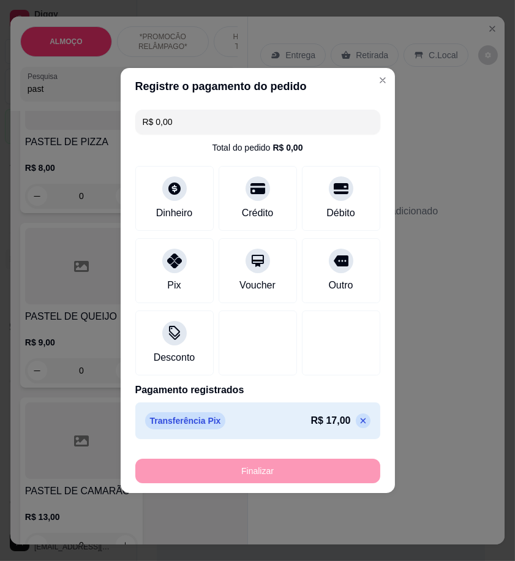
type input "-R$ 17,00"
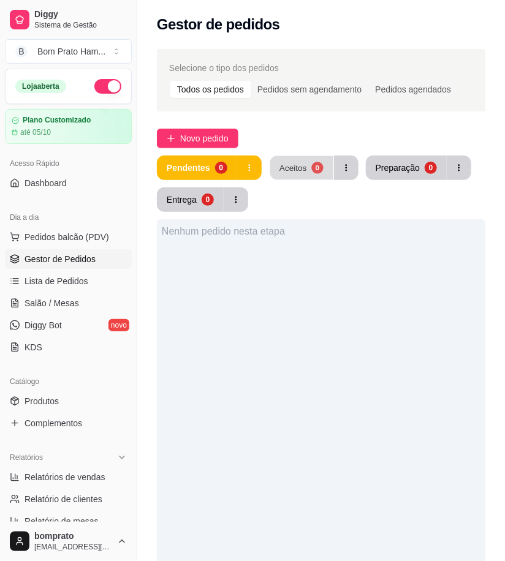
click at [320, 169] on div "0" at bounding box center [317, 168] width 12 height 12
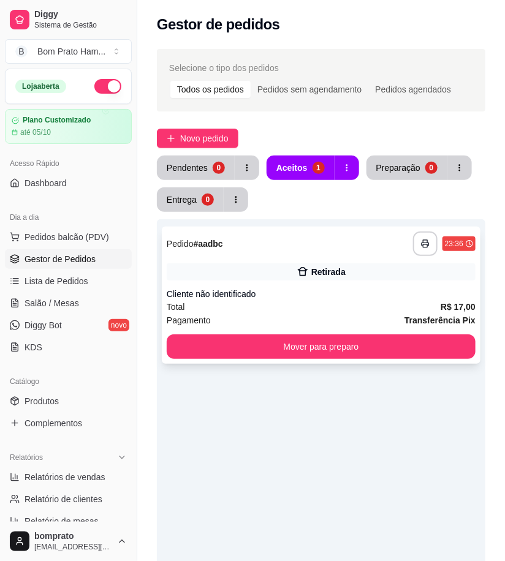
click at [340, 288] on div "Cliente não identificado" at bounding box center [321, 294] width 309 height 12
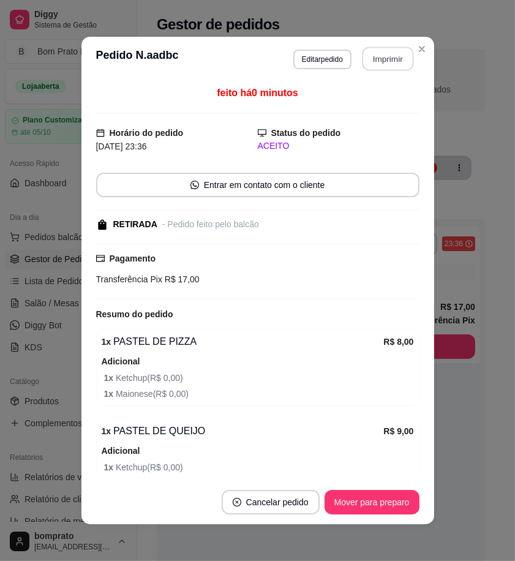
click at [370, 57] on button "Imprimir" at bounding box center [387, 59] width 51 height 24
click at [394, 502] on button "Mover para preparo" at bounding box center [372, 502] width 92 height 24
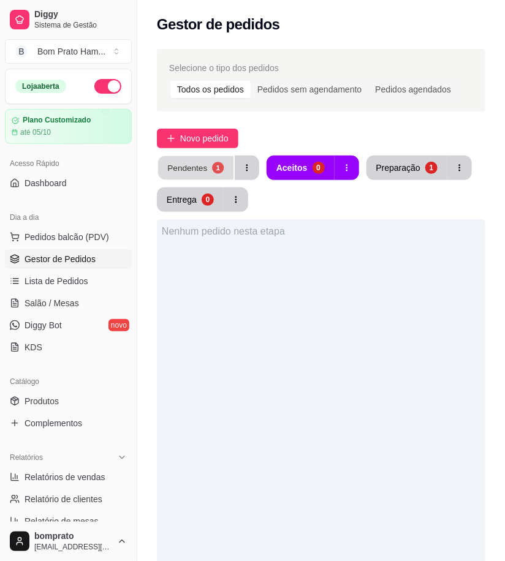
click at [212, 159] on button "Pendentes 1" at bounding box center [195, 168] width 75 height 24
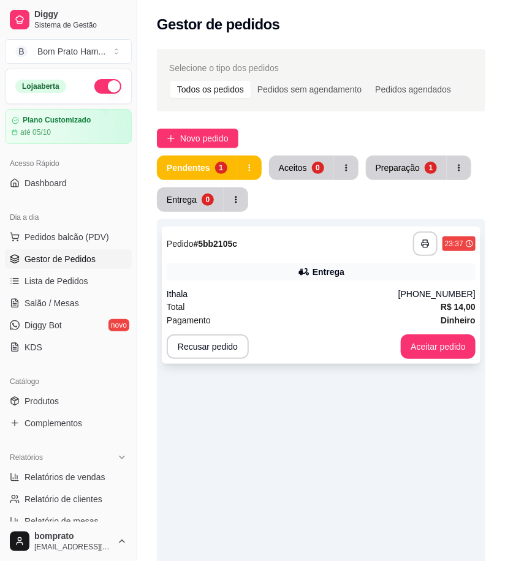
click at [360, 280] on div "**********" at bounding box center [321, 295] width 318 height 137
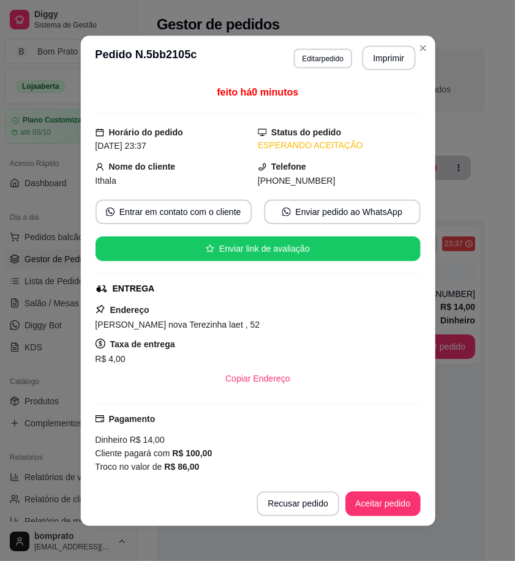
scroll to position [165, 0]
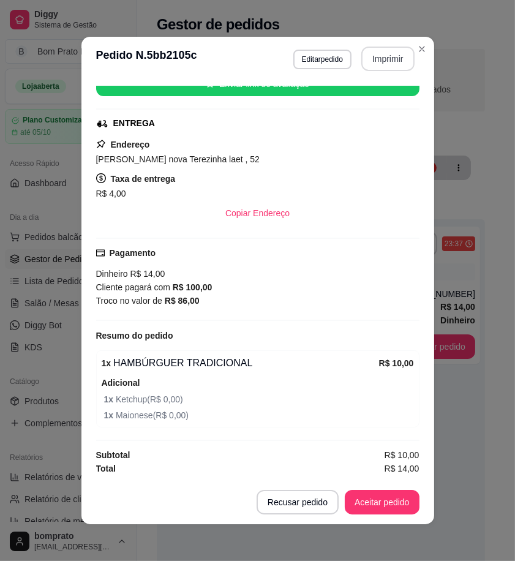
click at [380, 59] on button "Imprimir" at bounding box center [387, 59] width 53 height 24
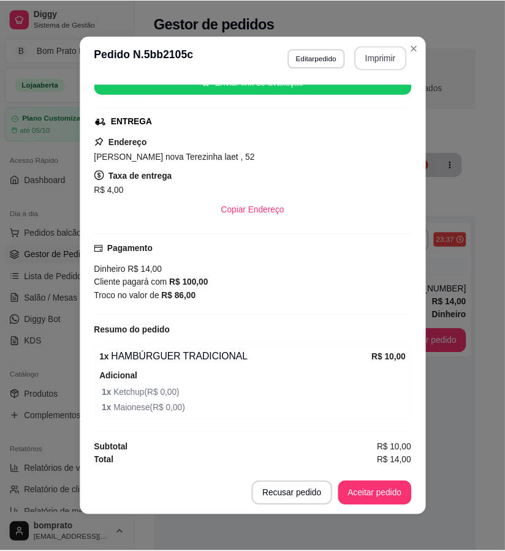
scroll to position [0, 0]
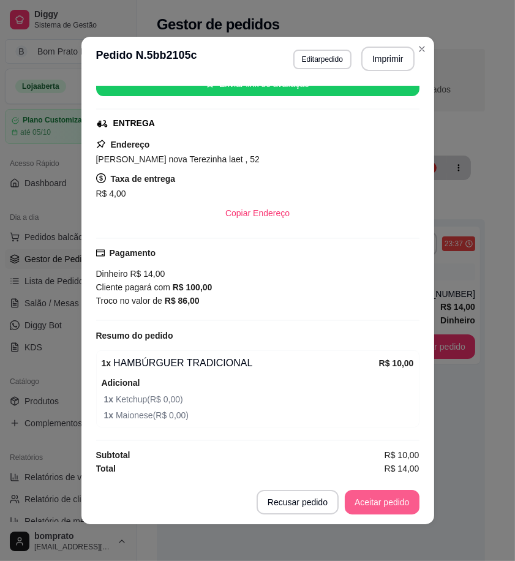
click at [396, 504] on button "Aceitar pedido" at bounding box center [382, 502] width 75 height 24
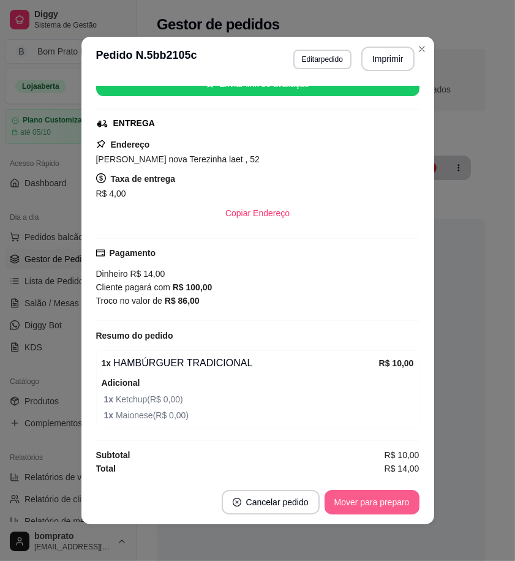
click at [396, 504] on button "Mover para preparo" at bounding box center [372, 502] width 95 height 24
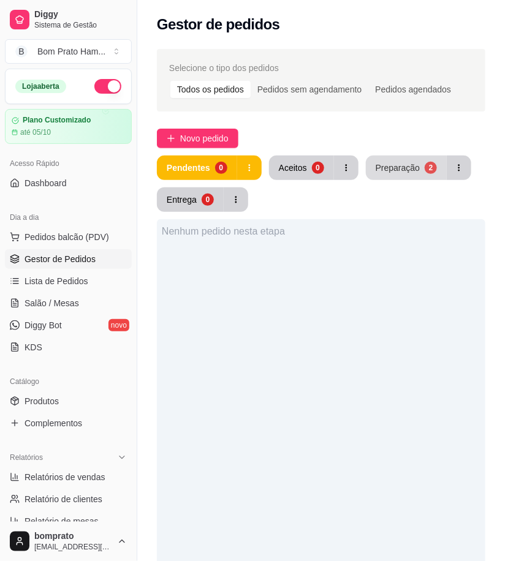
click at [396, 171] on div "Preparação" at bounding box center [397, 168] width 44 height 12
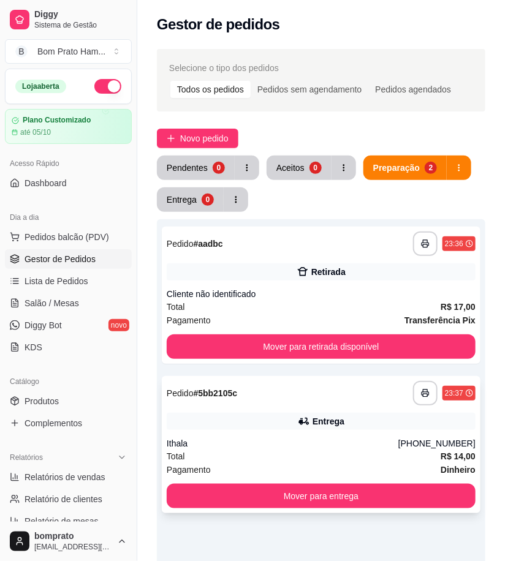
click at [312, 426] on div "Entrega" at bounding box center [321, 421] width 309 height 17
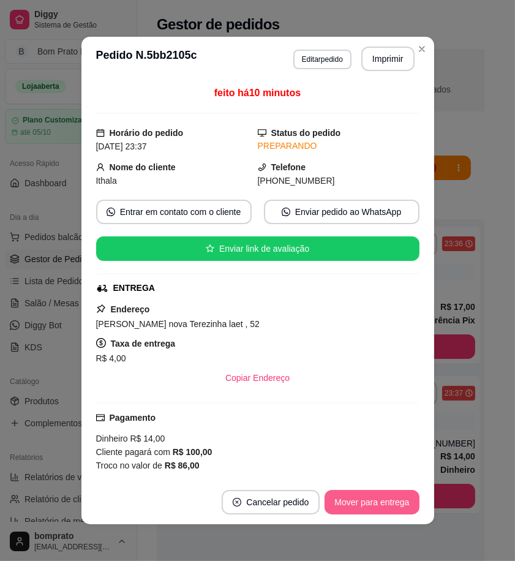
click at [390, 503] on button "Mover para entrega" at bounding box center [372, 502] width 94 height 24
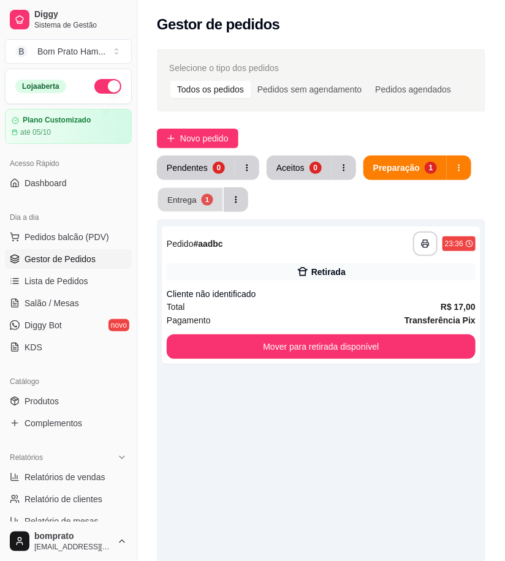
click at [174, 194] on div "Entrega" at bounding box center [181, 200] width 29 height 12
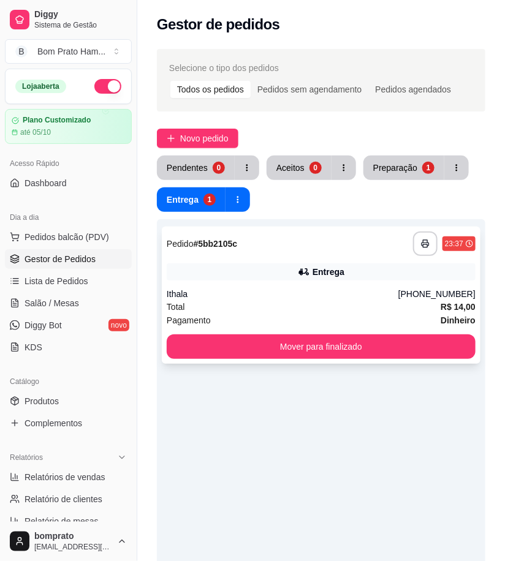
click at [329, 276] on div "Entrega" at bounding box center [328, 272] width 32 height 12
click at [382, 162] on div "Preparação" at bounding box center [395, 168] width 44 height 12
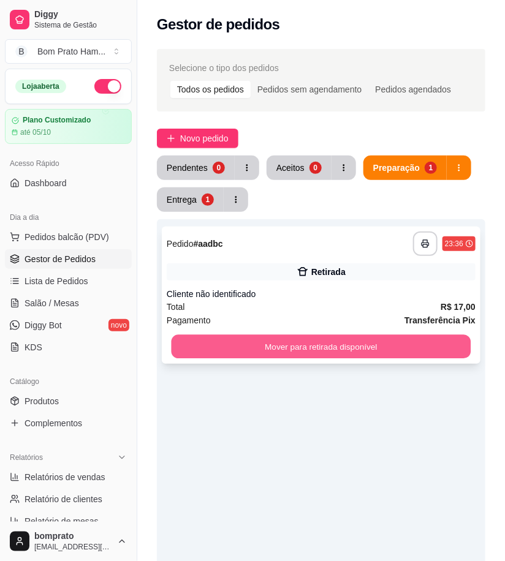
click at [381, 343] on button "Mover para retirada disponível" at bounding box center [320, 347] width 299 height 24
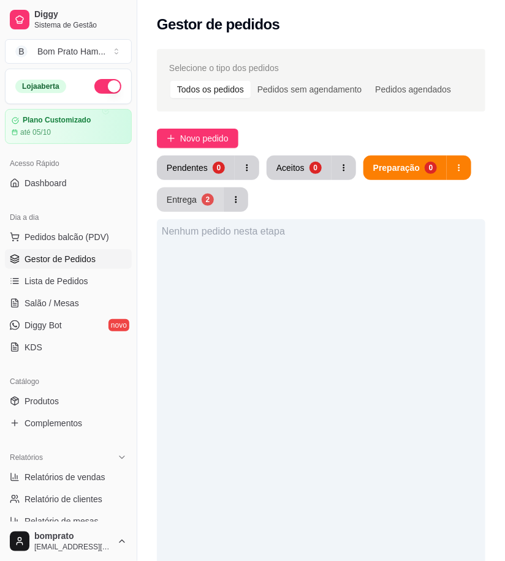
click at [202, 196] on div "2" at bounding box center [207, 200] width 12 height 12
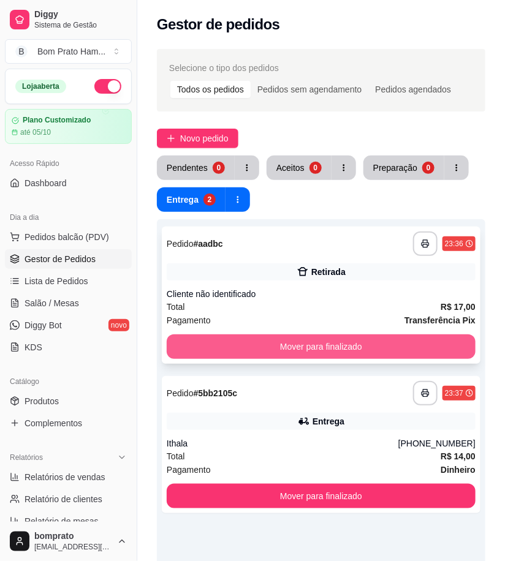
click at [378, 350] on button "Mover para finalizado" at bounding box center [321, 346] width 309 height 24
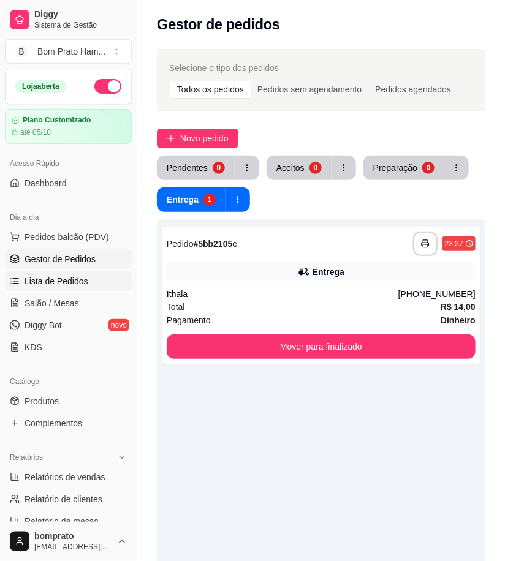
click at [53, 287] on span "Lista de Pedidos" at bounding box center [56, 281] width 64 height 12
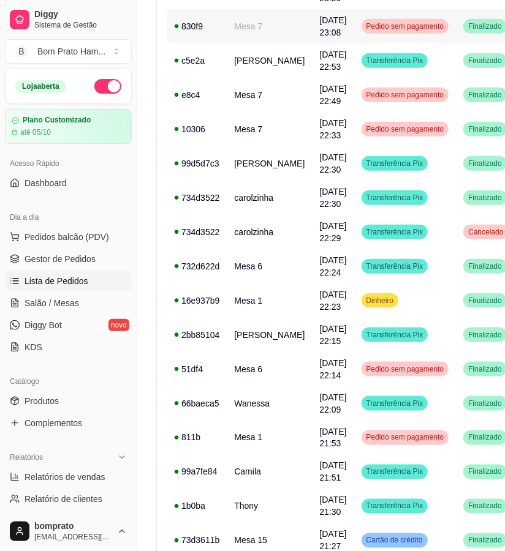
scroll to position [272, 0]
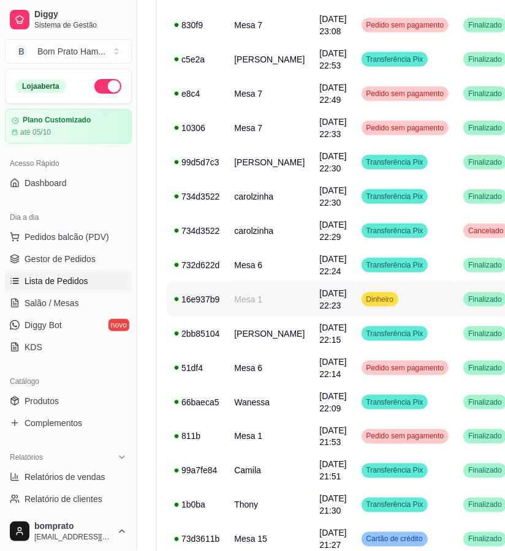
click at [405, 297] on td "Dinheiro" at bounding box center [405, 299] width 102 height 34
click at [106, 256] on link "Gestor de Pedidos" at bounding box center [68, 259] width 127 height 20
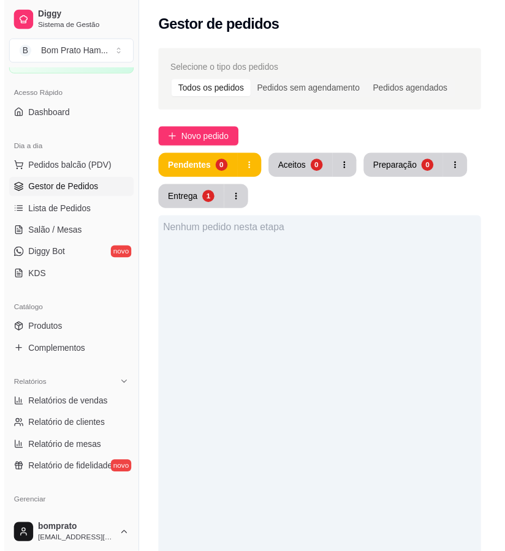
scroll to position [136, 0]
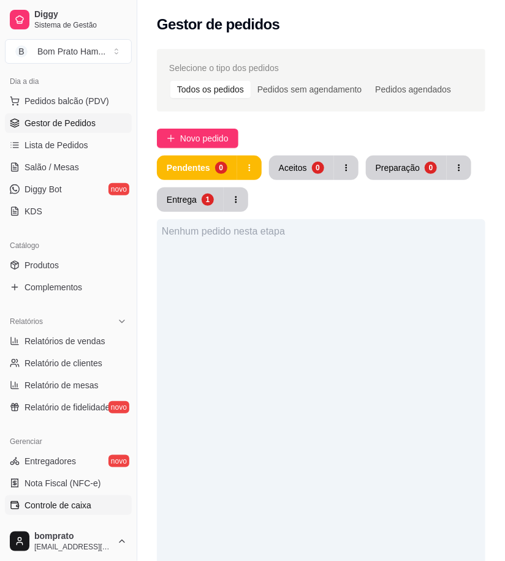
click at [96, 499] on link "Controle de caixa" at bounding box center [68, 505] width 127 height 20
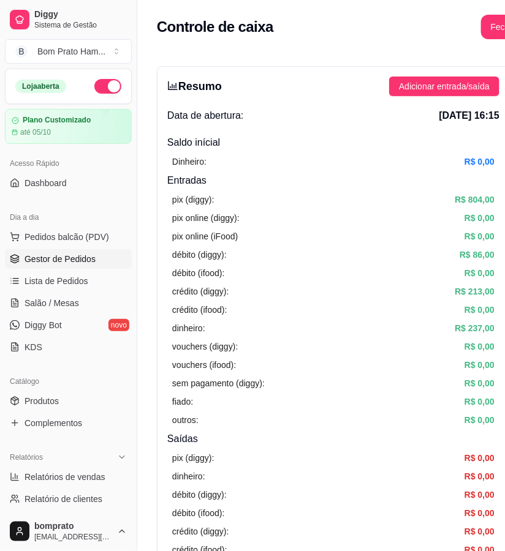
click at [88, 257] on span "Gestor de Pedidos" at bounding box center [59, 259] width 71 height 12
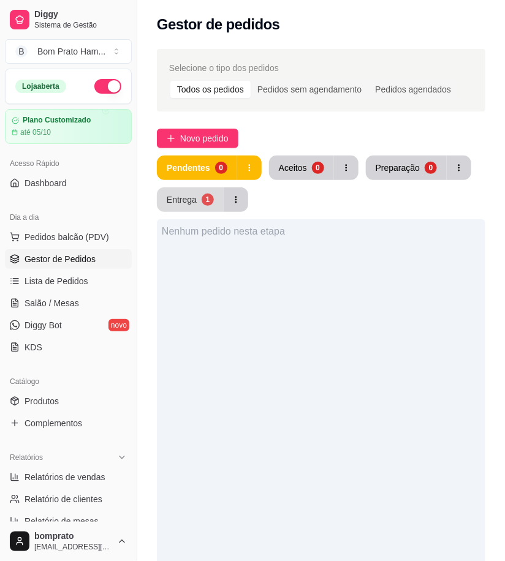
click at [209, 203] on div "1" at bounding box center [207, 200] width 12 height 12
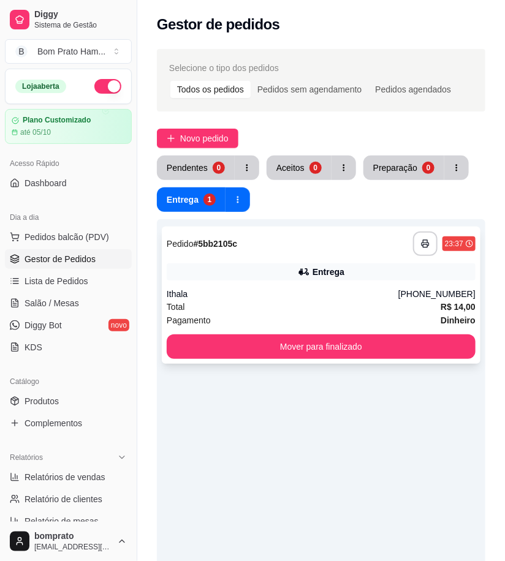
click at [344, 304] on div "Total R$ 14,00" at bounding box center [321, 306] width 309 height 13
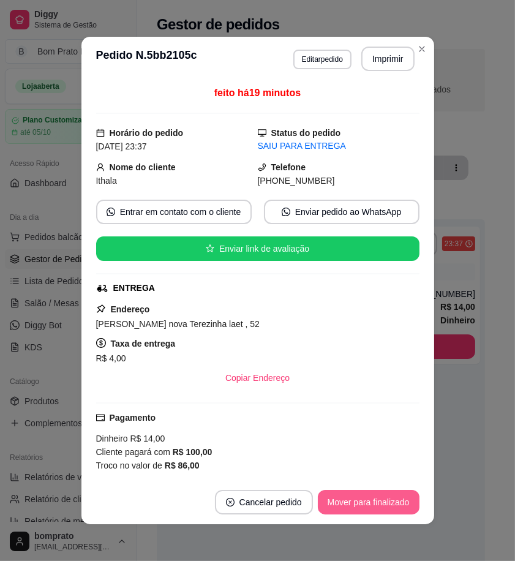
click at [363, 500] on button "Mover para finalizado" at bounding box center [369, 502] width 102 height 24
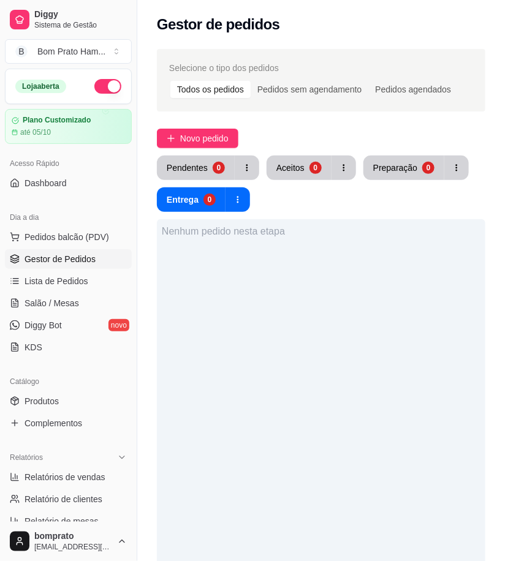
click at [105, 89] on button "button" at bounding box center [107, 86] width 27 height 15
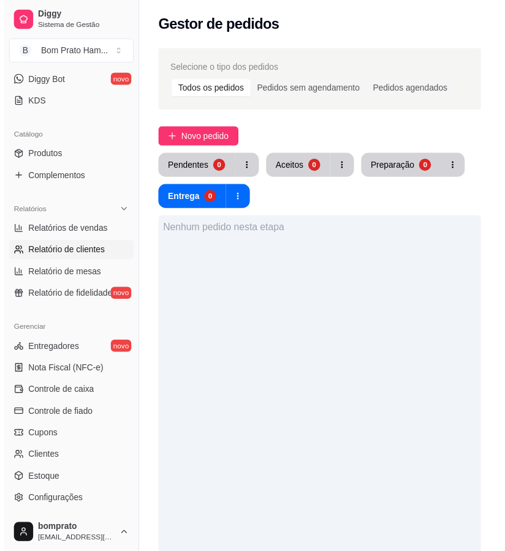
scroll to position [272, 0]
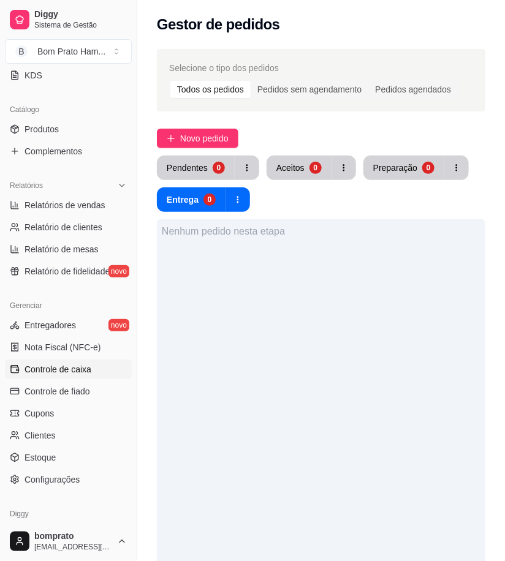
click at [92, 370] on link "Controle de caixa" at bounding box center [68, 369] width 127 height 20
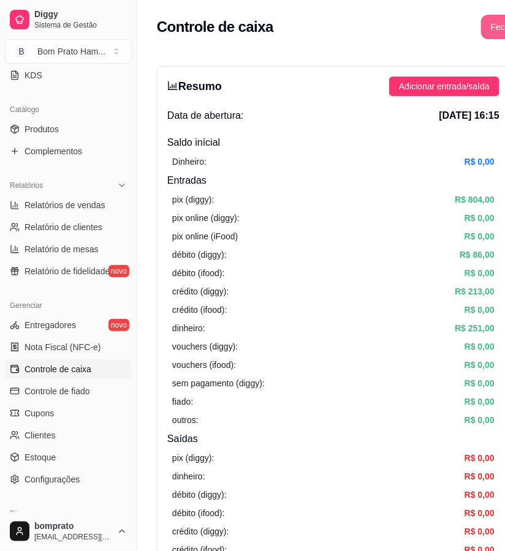
click at [492, 37] on button "Fechar caixa" at bounding box center [515, 27] width 69 height 24
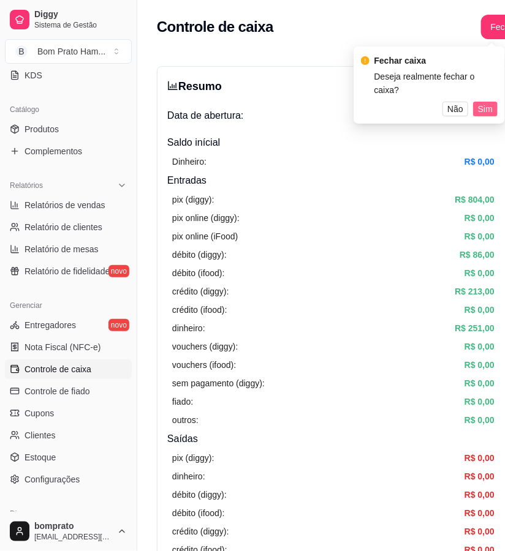
click at [492, 102] on button "Sim" at bounding box center [485, 109] width 24 height 15
